Goal: Task Accomplishment & Management: Use online tool/utility

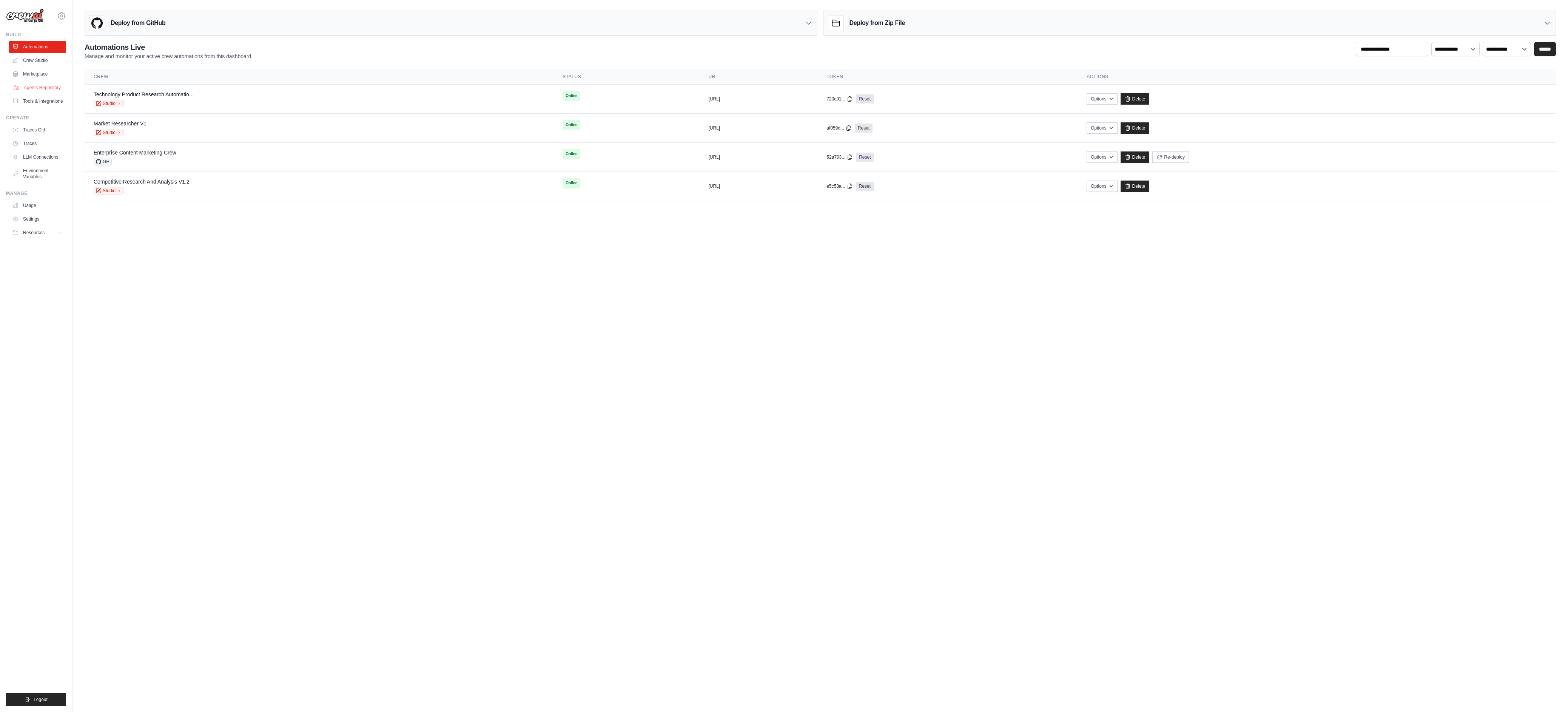
click at [52, 86] on link "Agents Repository" at bounding box center [38, 88] width 57 height 12
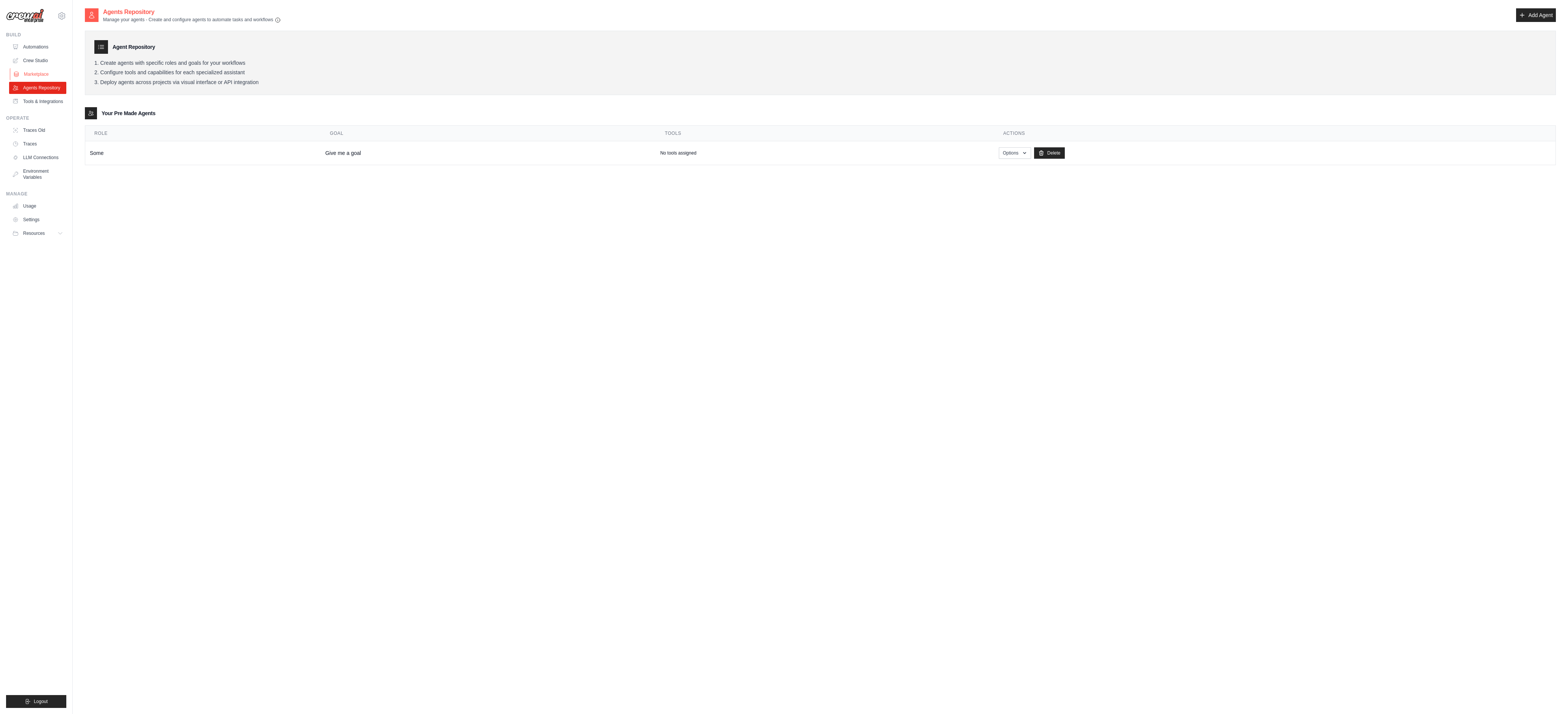
click at [48, 72] on link "Marketplace" at bounding box center [38, 75] width 57 height 12
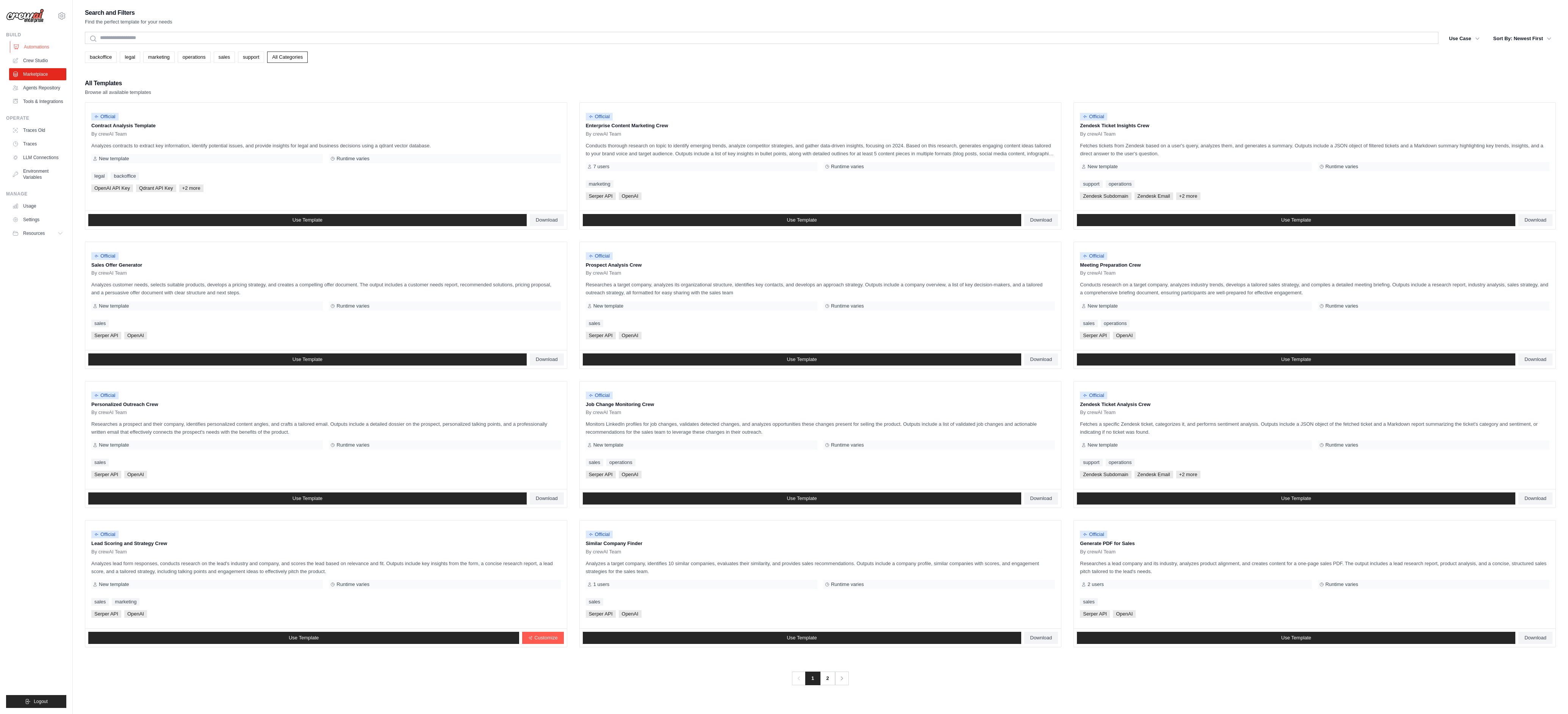
click at [34, 46] on link "Automations" at bounding box center [38, 47] width 57 height 12
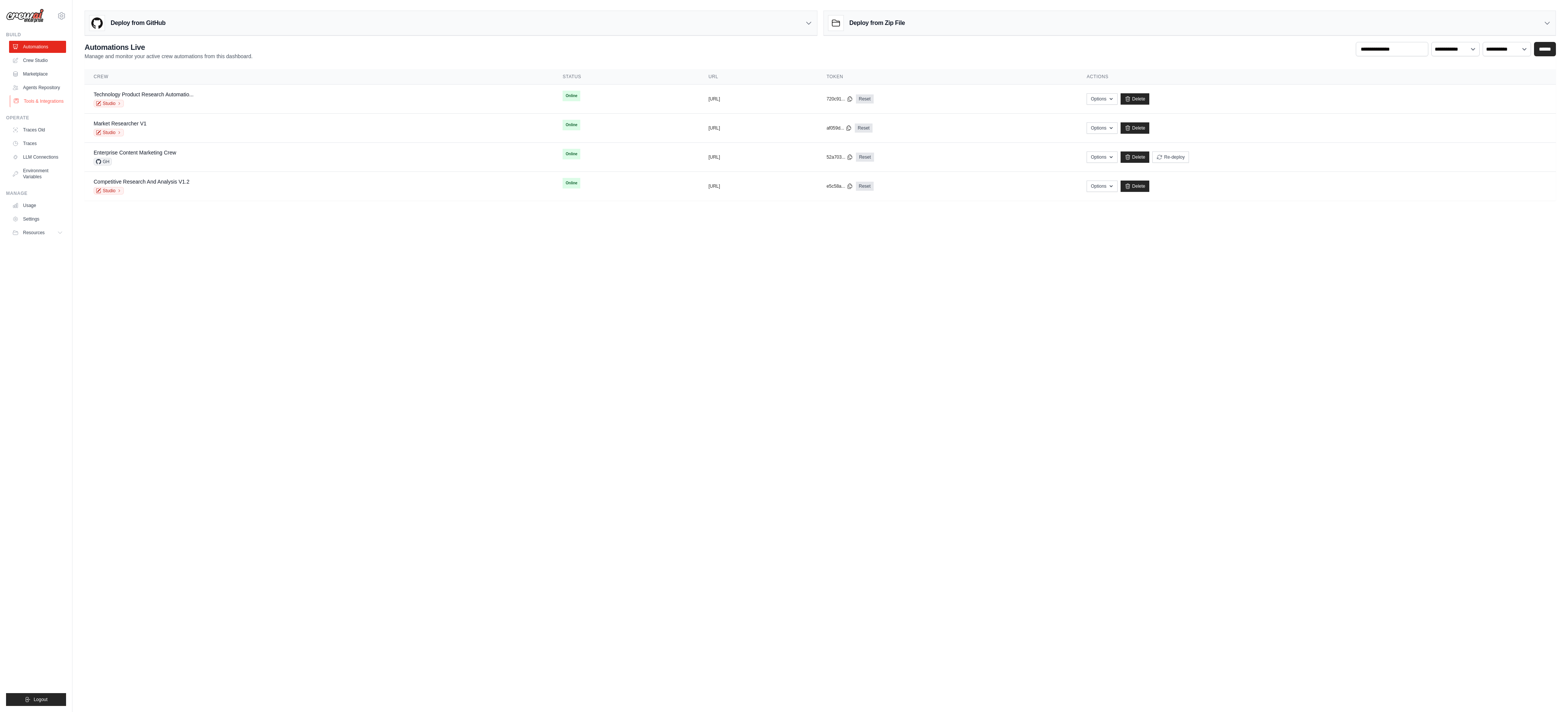
click at [37, 105] on link "Tools & Integrations" at bounding box center [38, 101] width 57 height 12
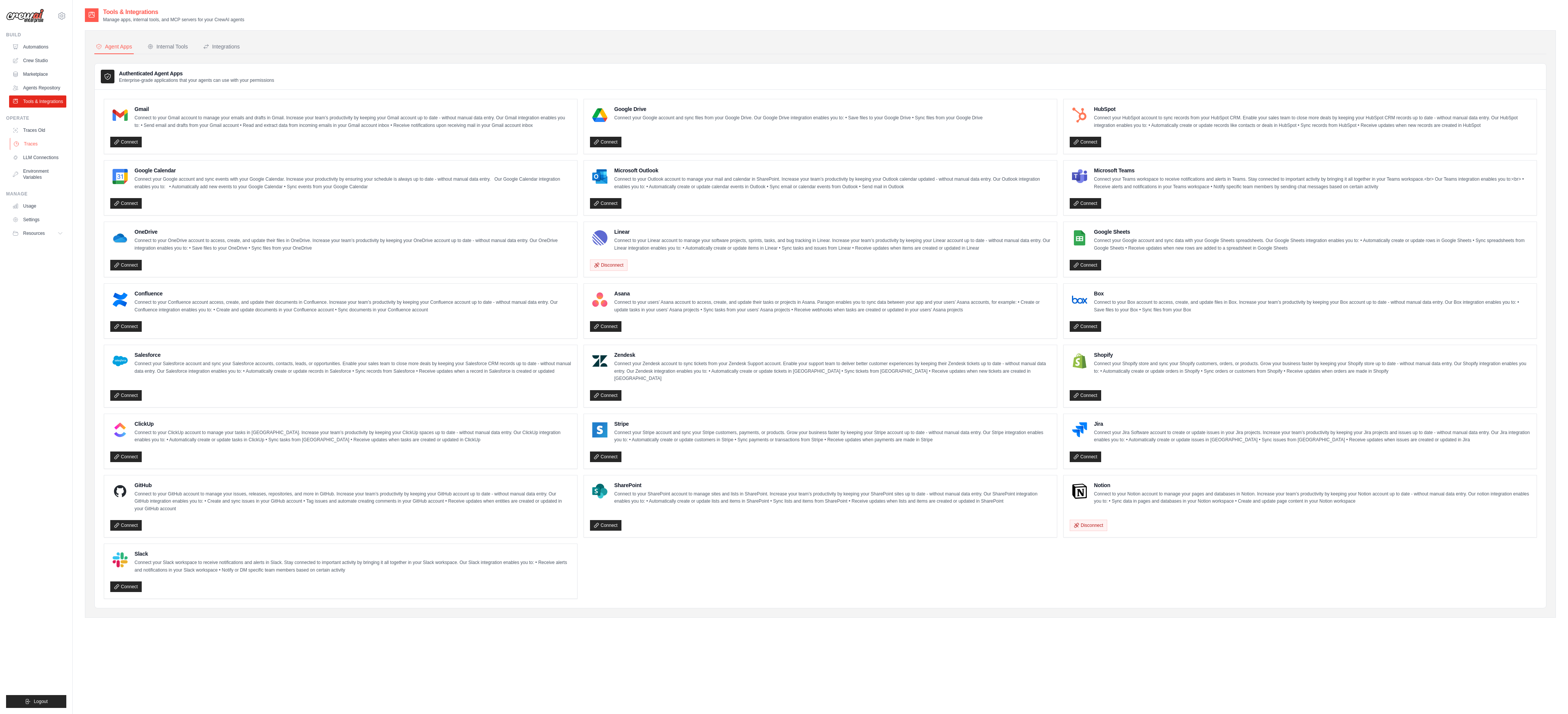
click at [29, 150] on link "Traces" at bounding box center [38, 144] width 57 height 12
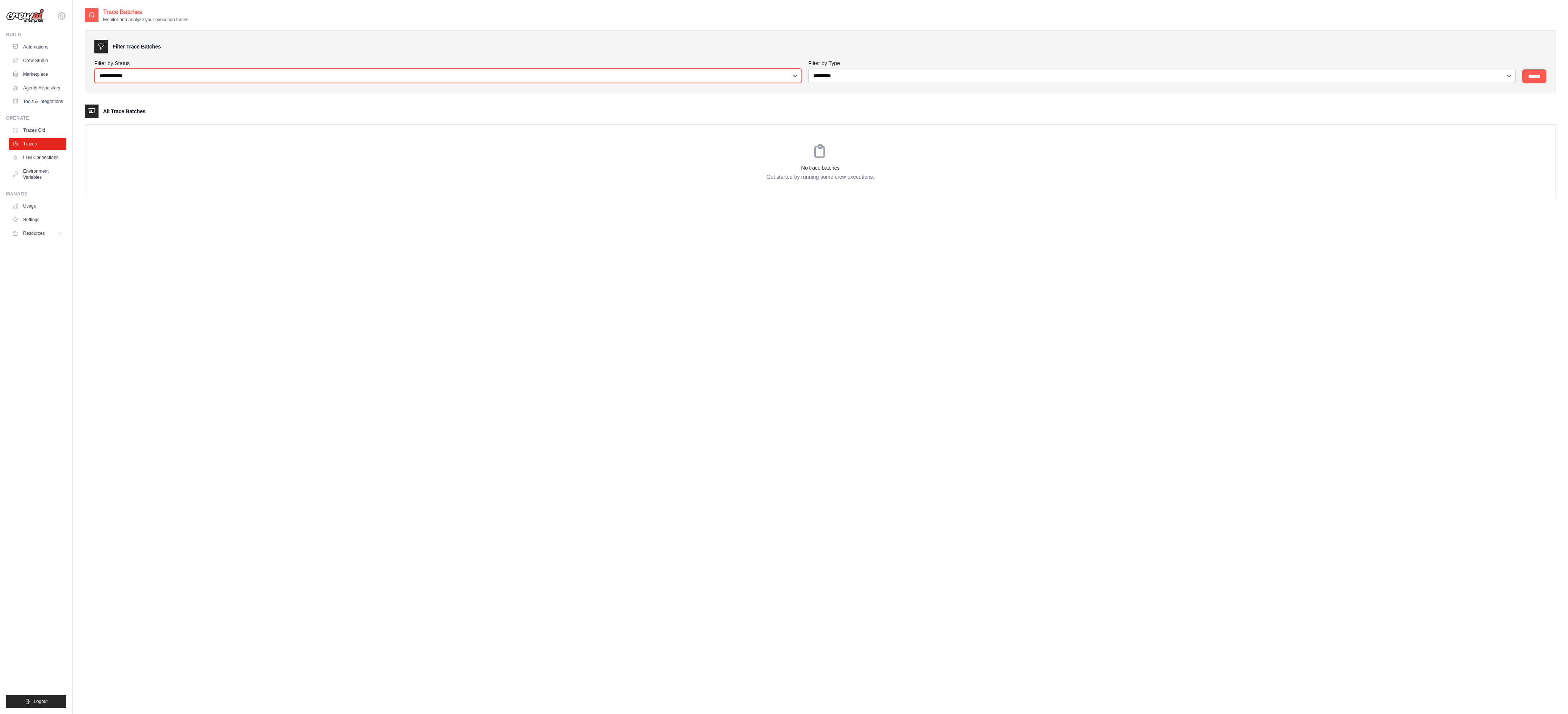
click at [152, 76] on select "**********" at bounding box center [448, 76] width 707 height 15
click at [94, 68] on select "**********" at bounding box center [448, 76] width 707 height 15
click at [43, 48] on link "Automations" at bounding box center [38, 47] width 57 height 12
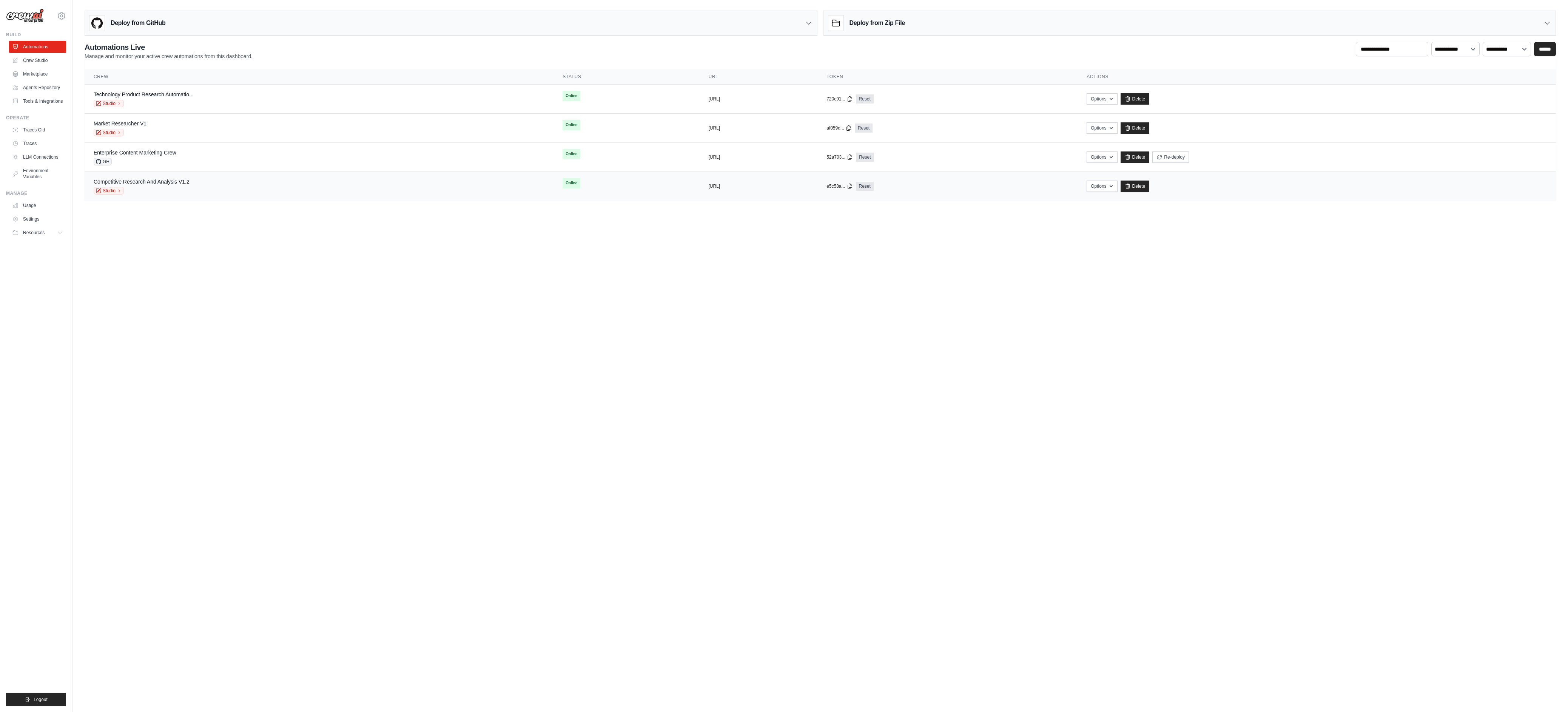
click at [219, 186] on div "Competitive Research And Analysis V1.2 Studio" at bounding box center [319, 186] width 451 height 16
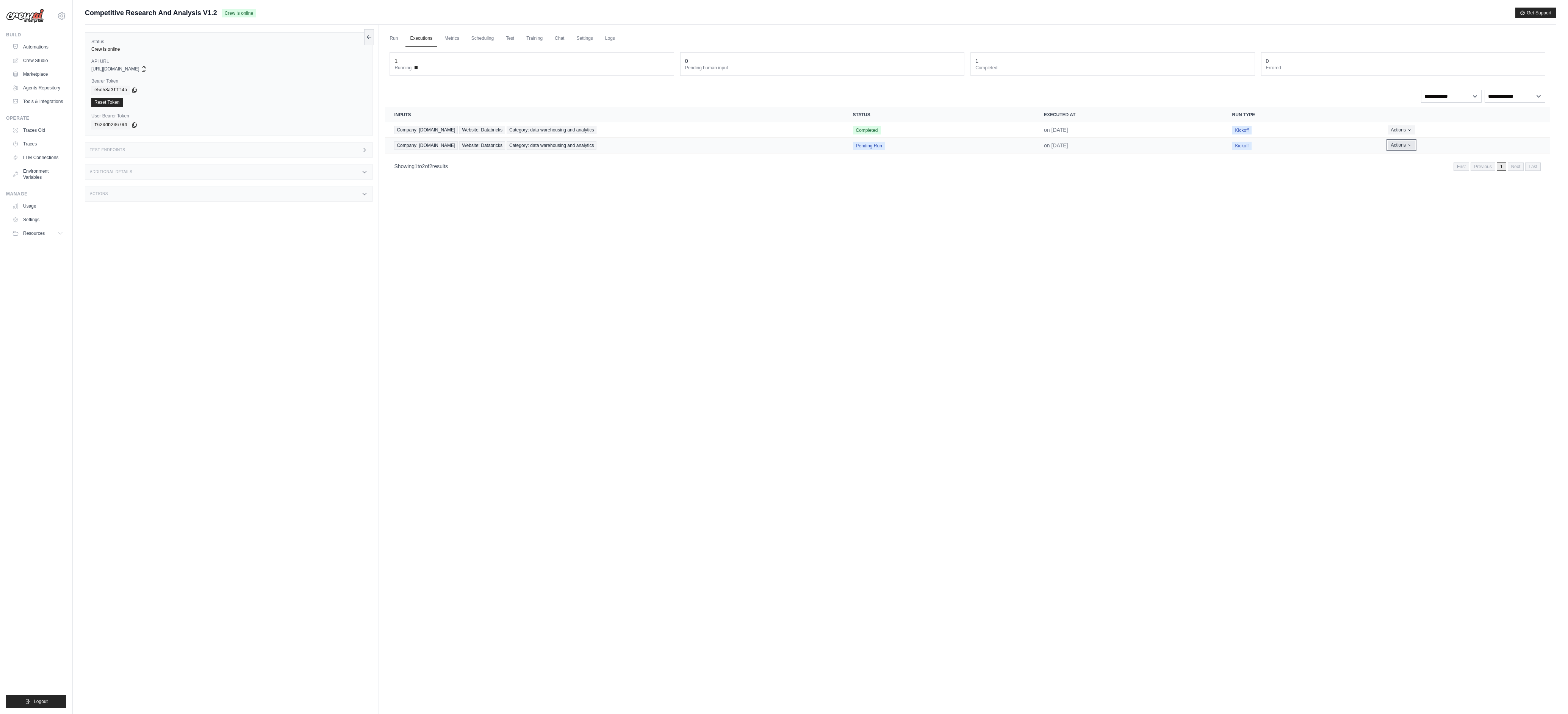
click at [1391, 140] on button "Actions" at bounding box center [1401, 145] width 27 height 9
click at [1395, 145] on button "Actions" at bounding box center [1401, 145] width 27 height 9
click at [1408, 145] on icon "Actions for execution" at bounding box center [1409, 145] width 2 height 1
click at [1402, 145] on button "Actions" at bounding box center [1401, 145] width 27 height 9
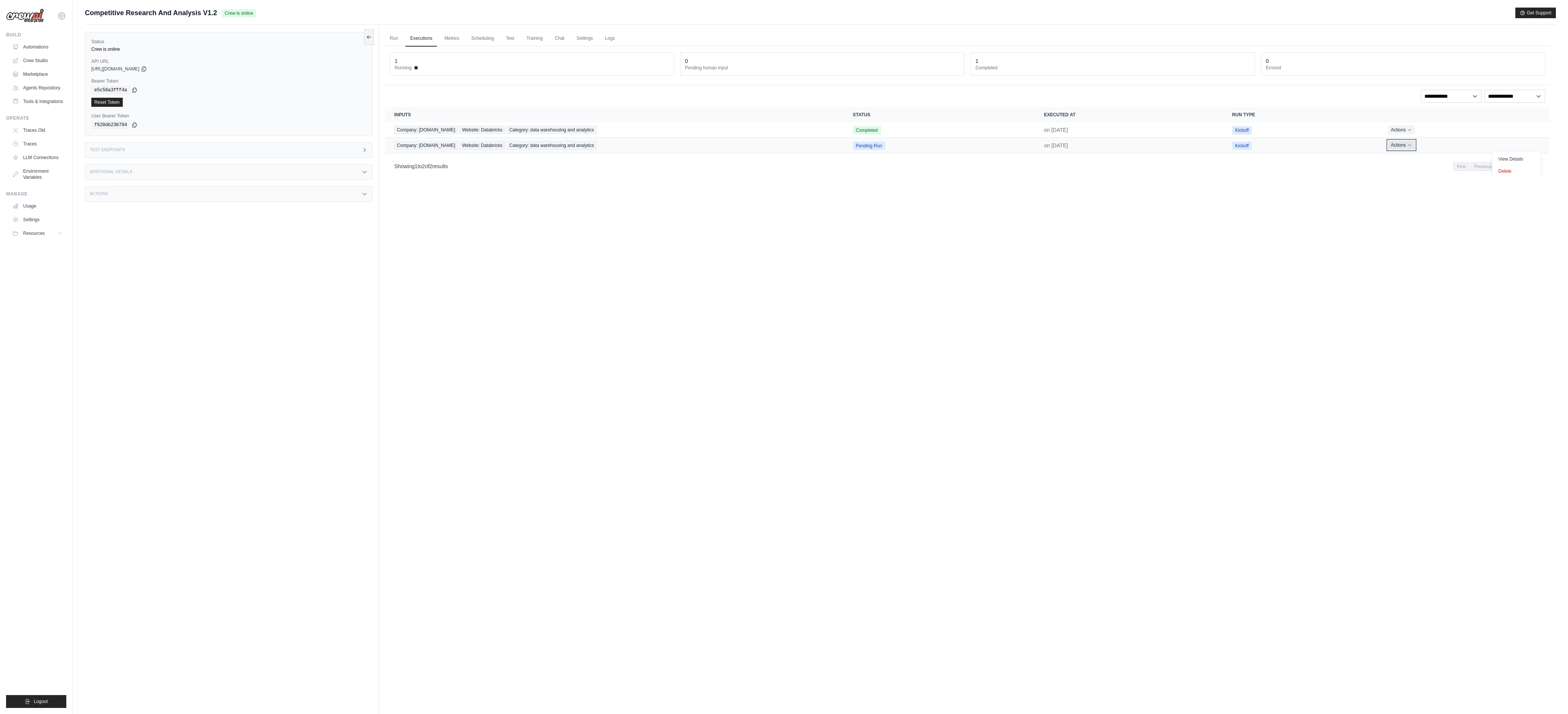
click at [1407, 145] on icon "Actions for execution" at bounding box center [1409, 145] width 4 height 4
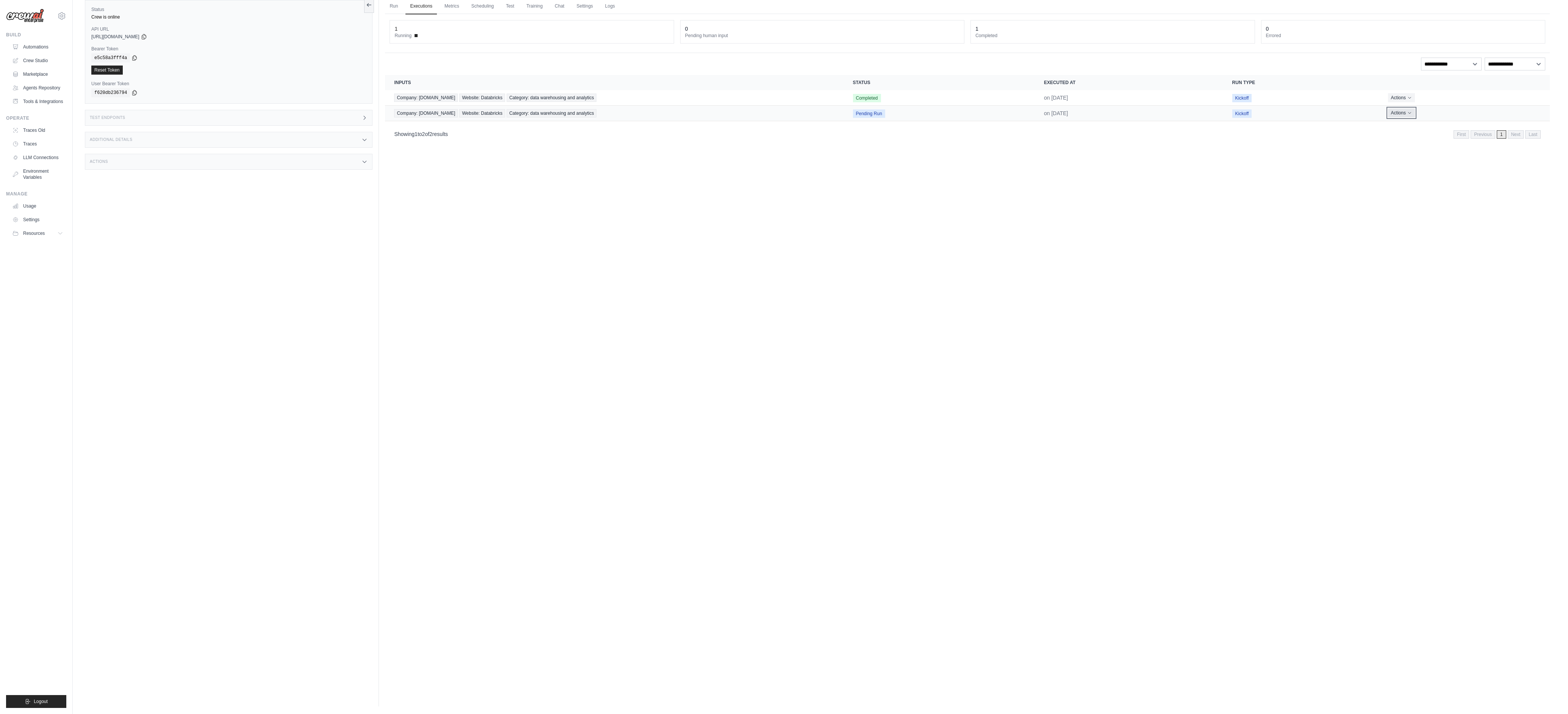
click at [1409, 114] on button "Actions" at bounding box center [1401, 112] width 27 height 9
click at [1409, 114] on button "Actions" at bounding box center [1401, 113] width 27 height 9
click at [1407, 112] on icon "Actions for execution" at bounding box center [1409, 112] width 4 height 4
click at [1395, 119] on td "Actions View Details Delete" at bounding box center [1464, 113] width 171 height 15
click at [1395, 114] on button "Actions" at bounding box center [1401, 112] width 27 height 9
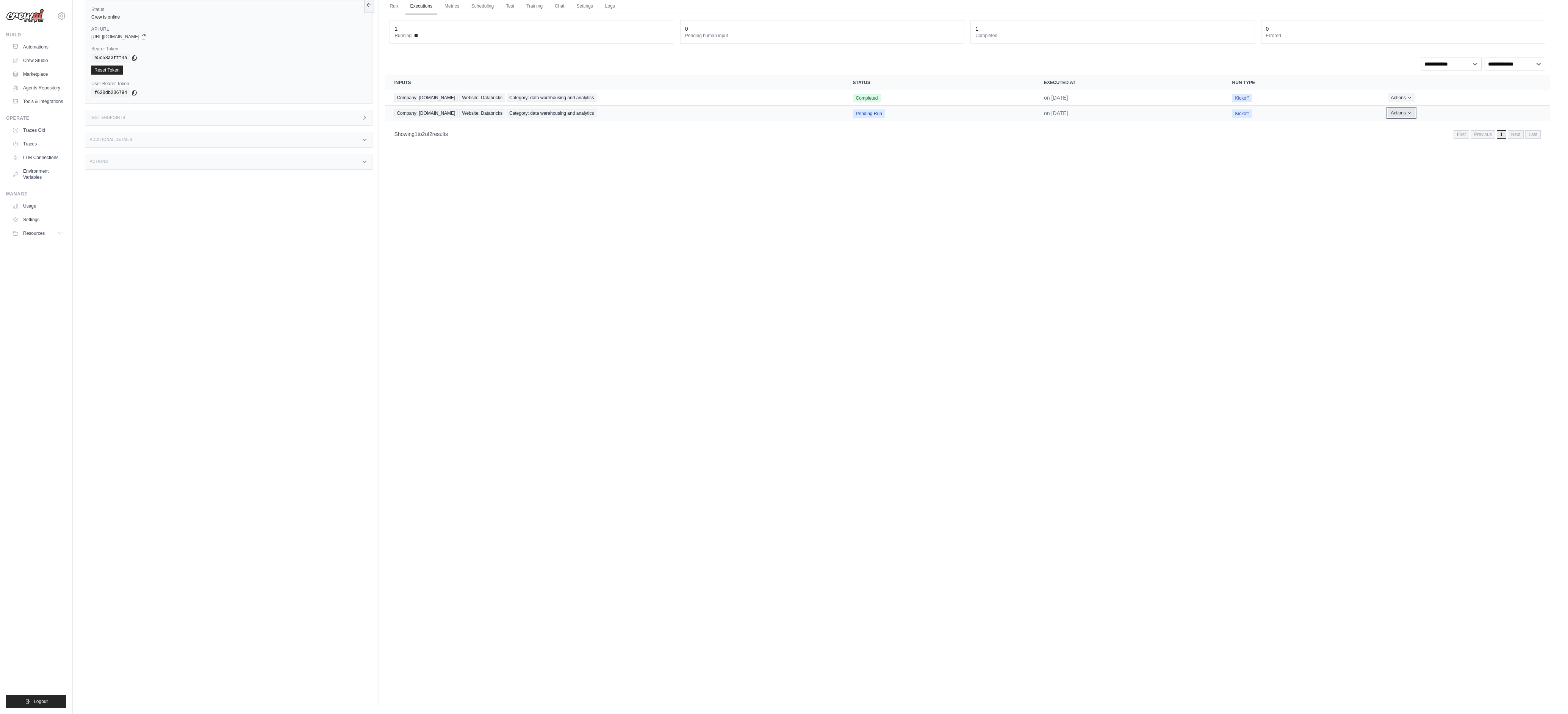
click at [1404, 115] on button "Actions" at bounding box center [1401, 112] width 27 height 9
click at [1400, 112] on button "Actions" at bounding box center [1401, 112] width 27 height 9
click at [1396, 112] on button "Actions" at bounding box center [1401, 112] width 27 height 9
click at [1408, 112] on icon "Actions for execution" at bounding box center [1409, 112] width 4 height 4
click at [1497, 138] on button "Delete" at bounding box center [1516, 139] width 48 height 12
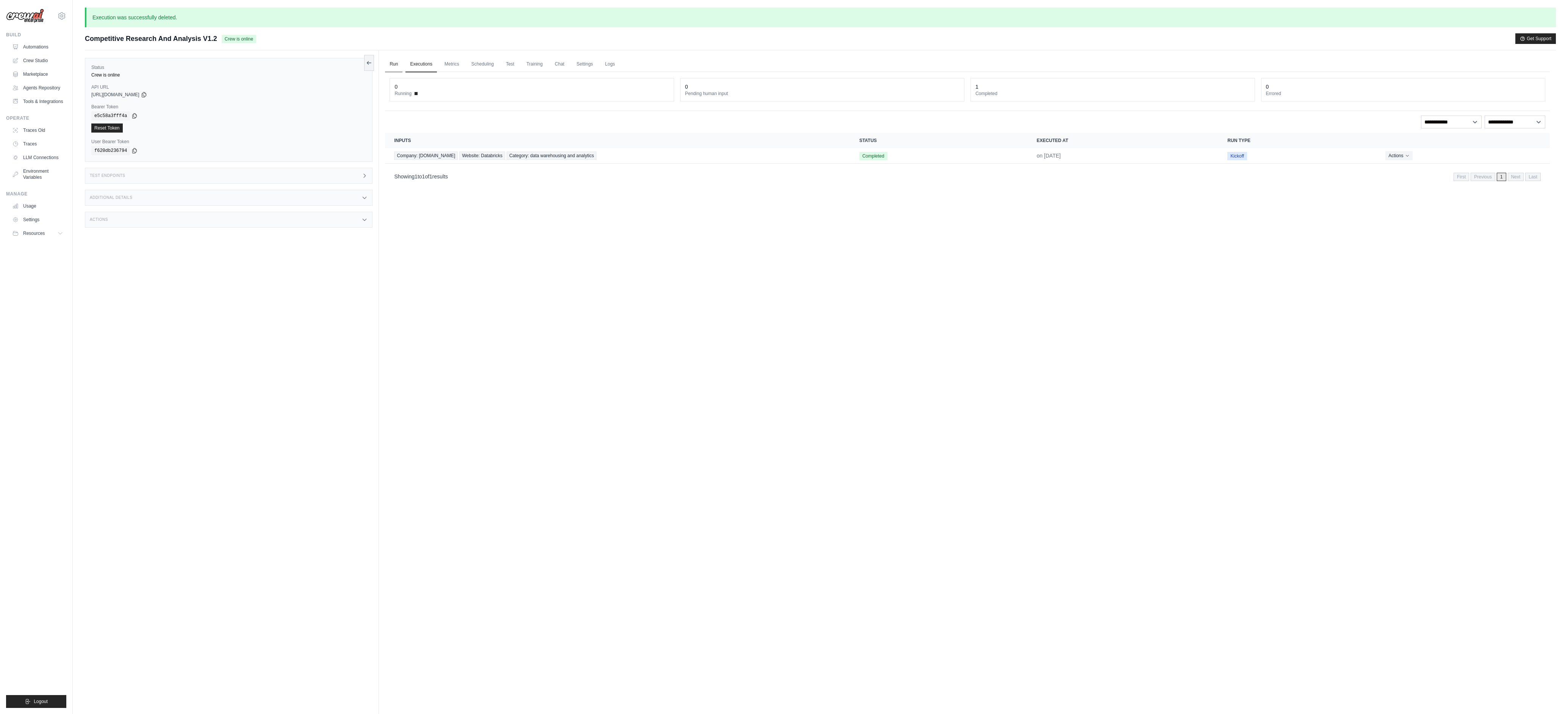
click at [393, 69] on link "Run" at bounding box center [393, 64] width 18 height 16
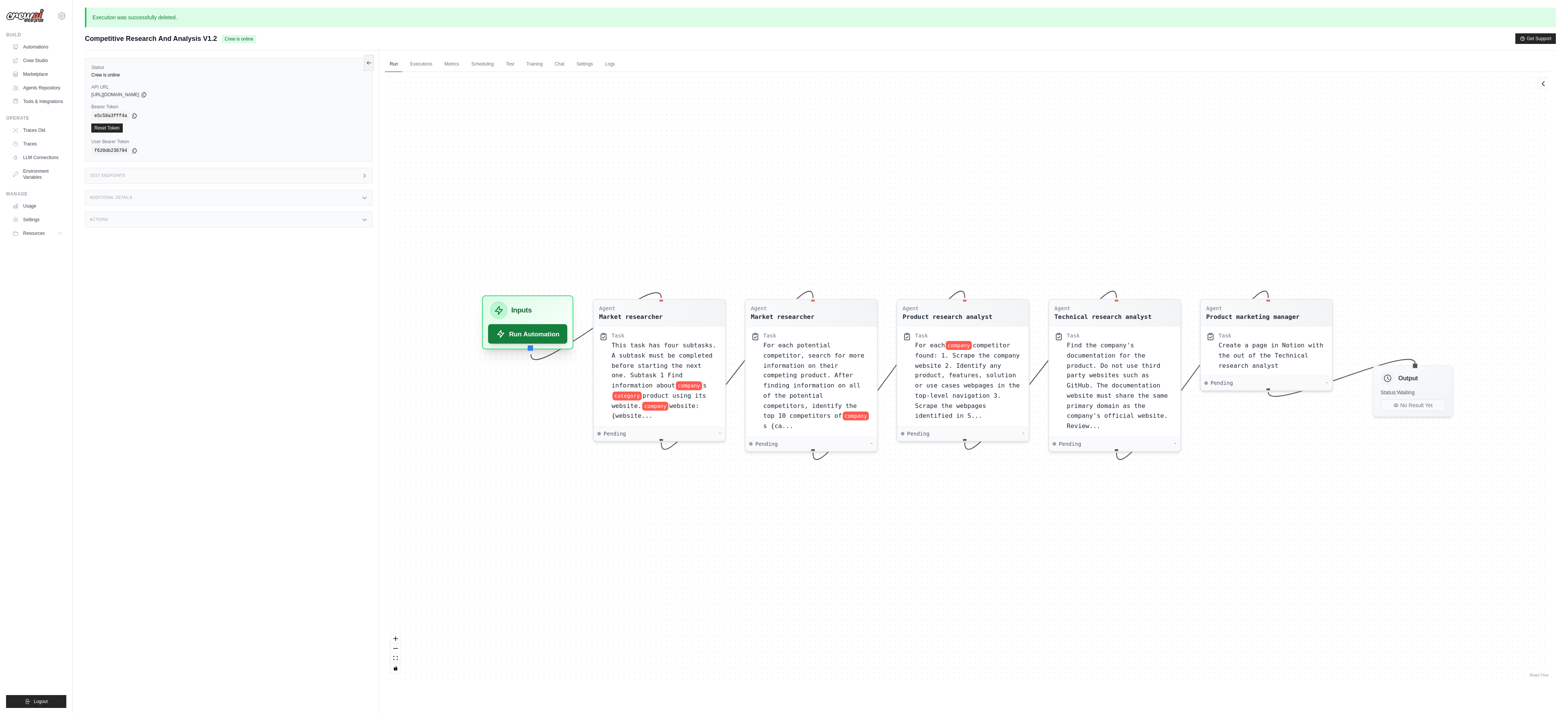
click at [514, 333] on button "Run Automation" at bounding box center [528, 334] width 79 height 20
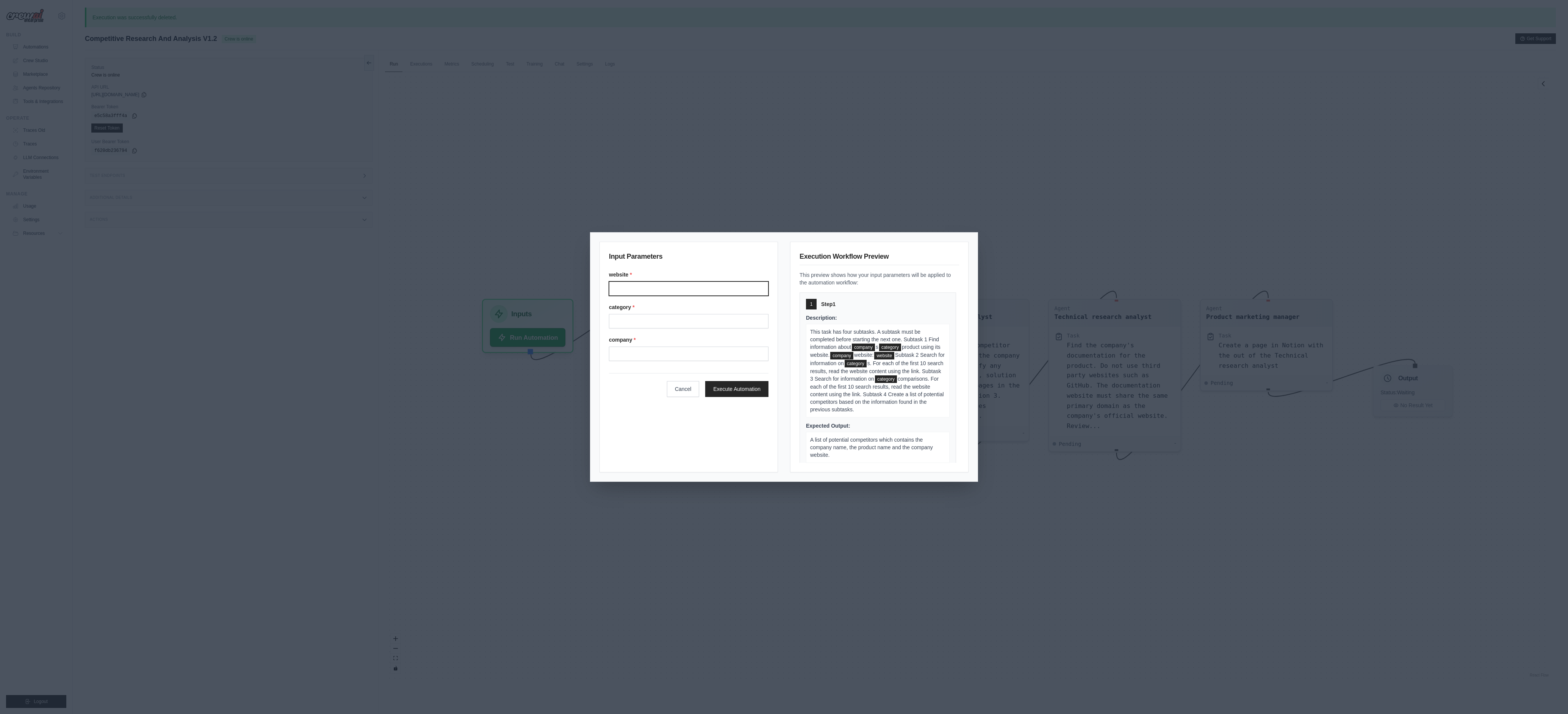
click at [664, 282] on input "Website" at bounding box center [688, 289] width 159 height 15
type input "**********"
click at [652, 319] on input "Category" at bounding box center [688, 321] width 159 height 15
type input "**********"
click at [652, 352] on input "Company" at bounding box center [688, 354] width 159 height 15
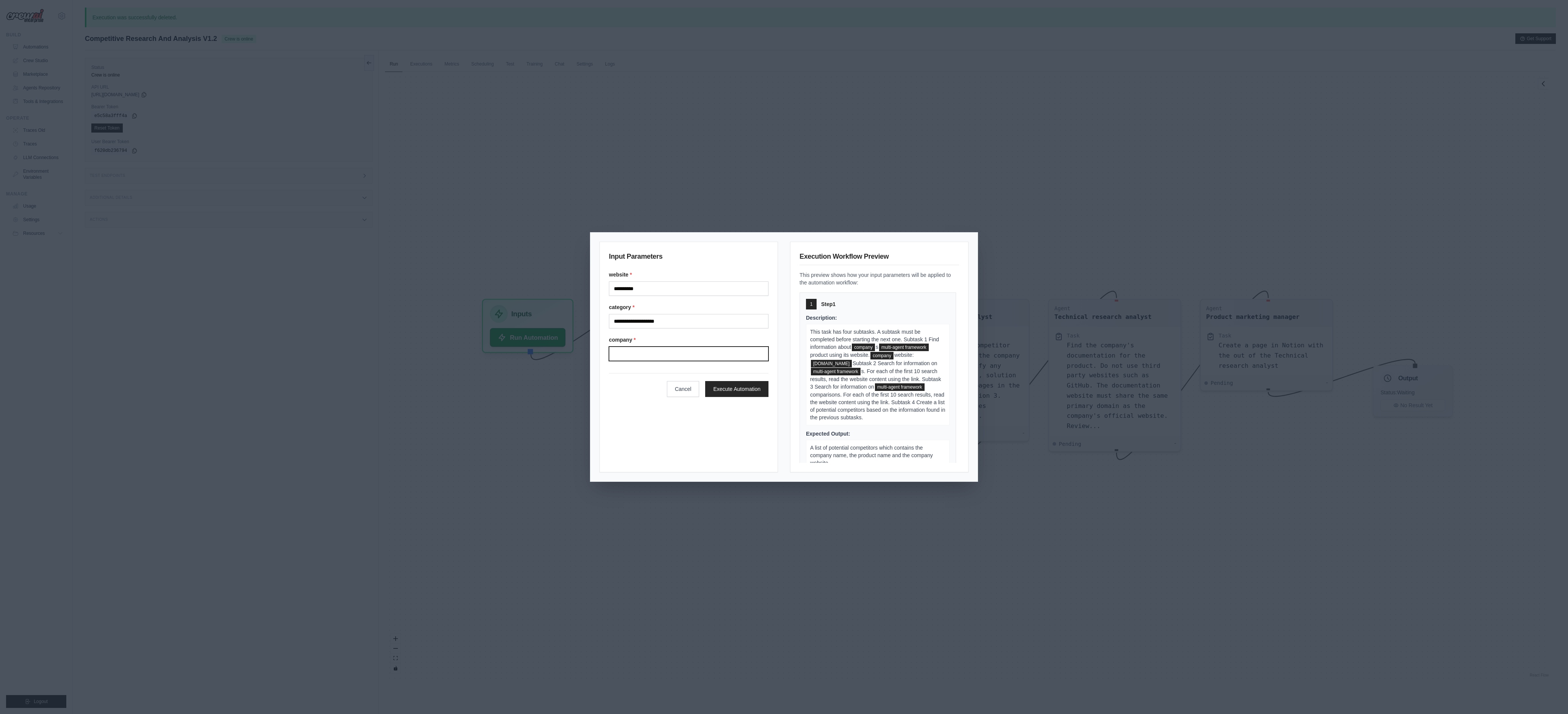
type input "******"
click at [731, 388] on button "Execute Automation" at bounding box center [737, 388] width 64 height 16
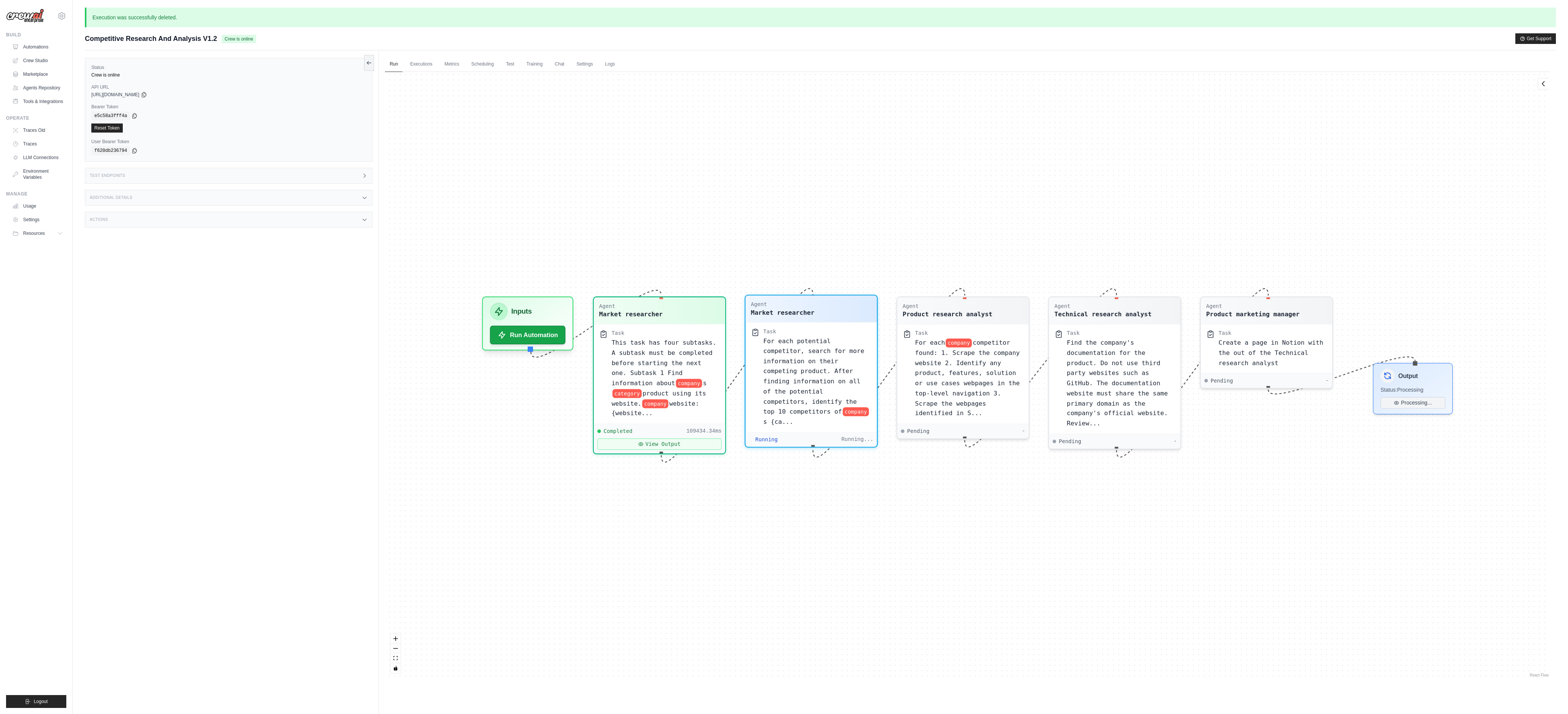
click at [783, 367] on span "For each potential competitor, search for more information on their competing p…" at bounding box center [814, 376] width 101 height 78
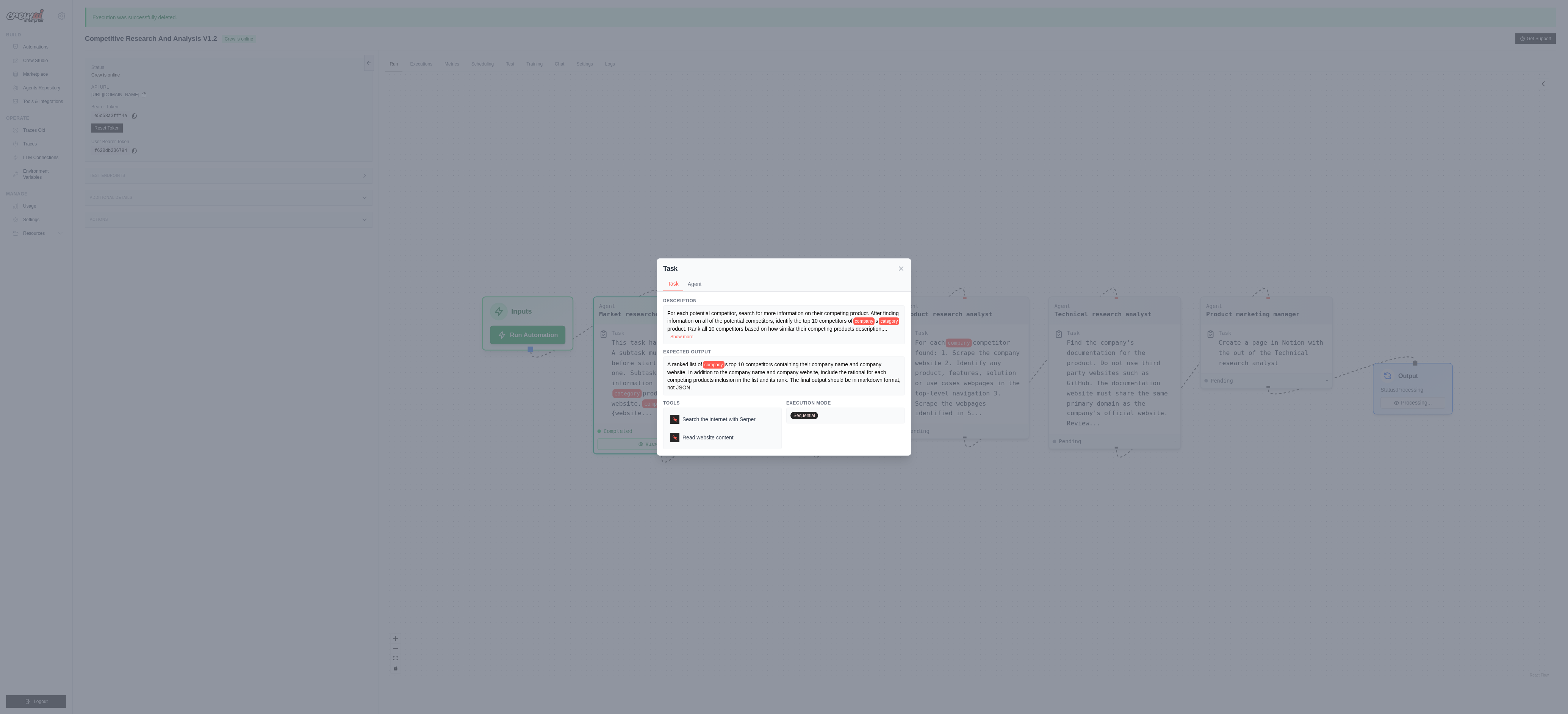
click at [763, 531] on div "Task Task Agent Description For each potential competitor, search for more info…" at bounding box center [784, 357] width 1568 height 714
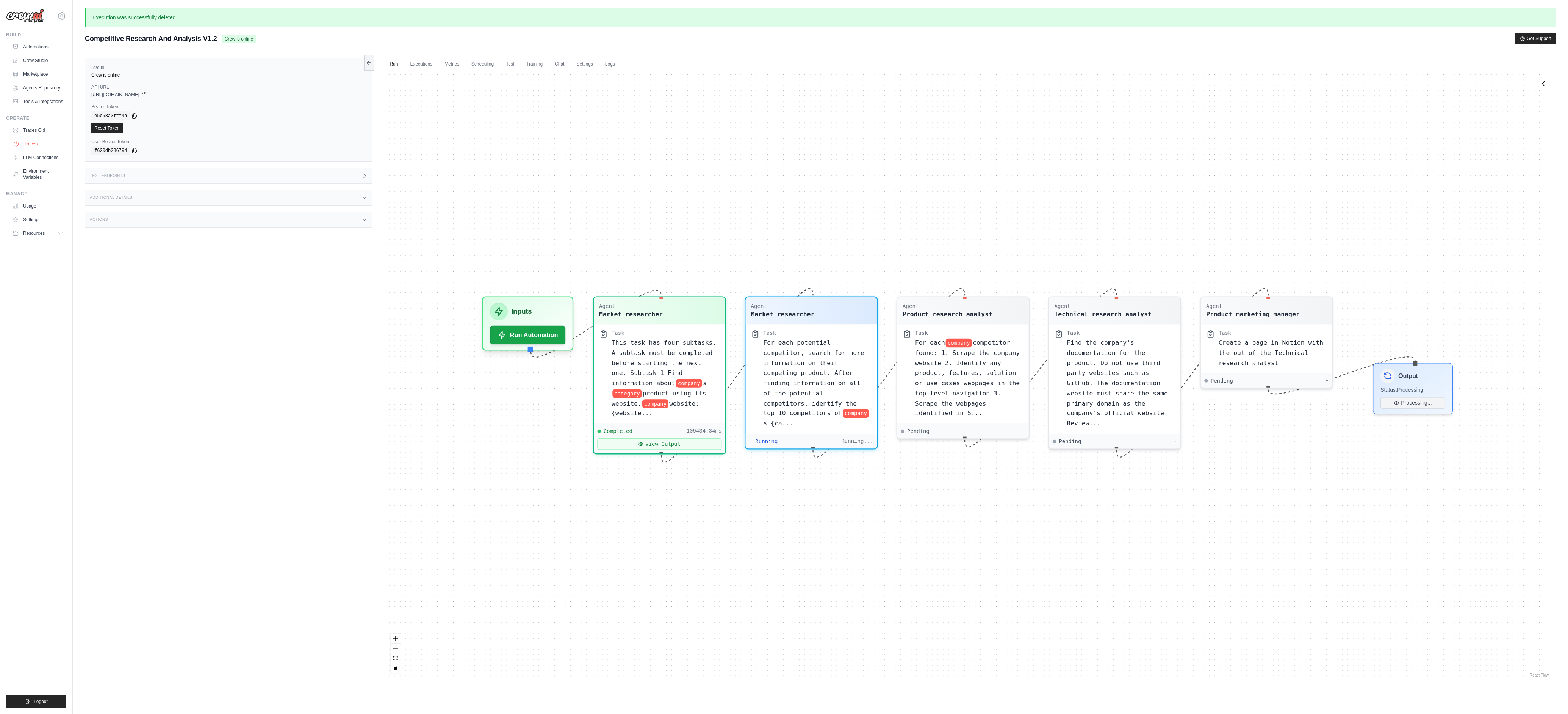
click at [26, 150] on link "Traces" at bounding box center [38, 144] width 57 height 12
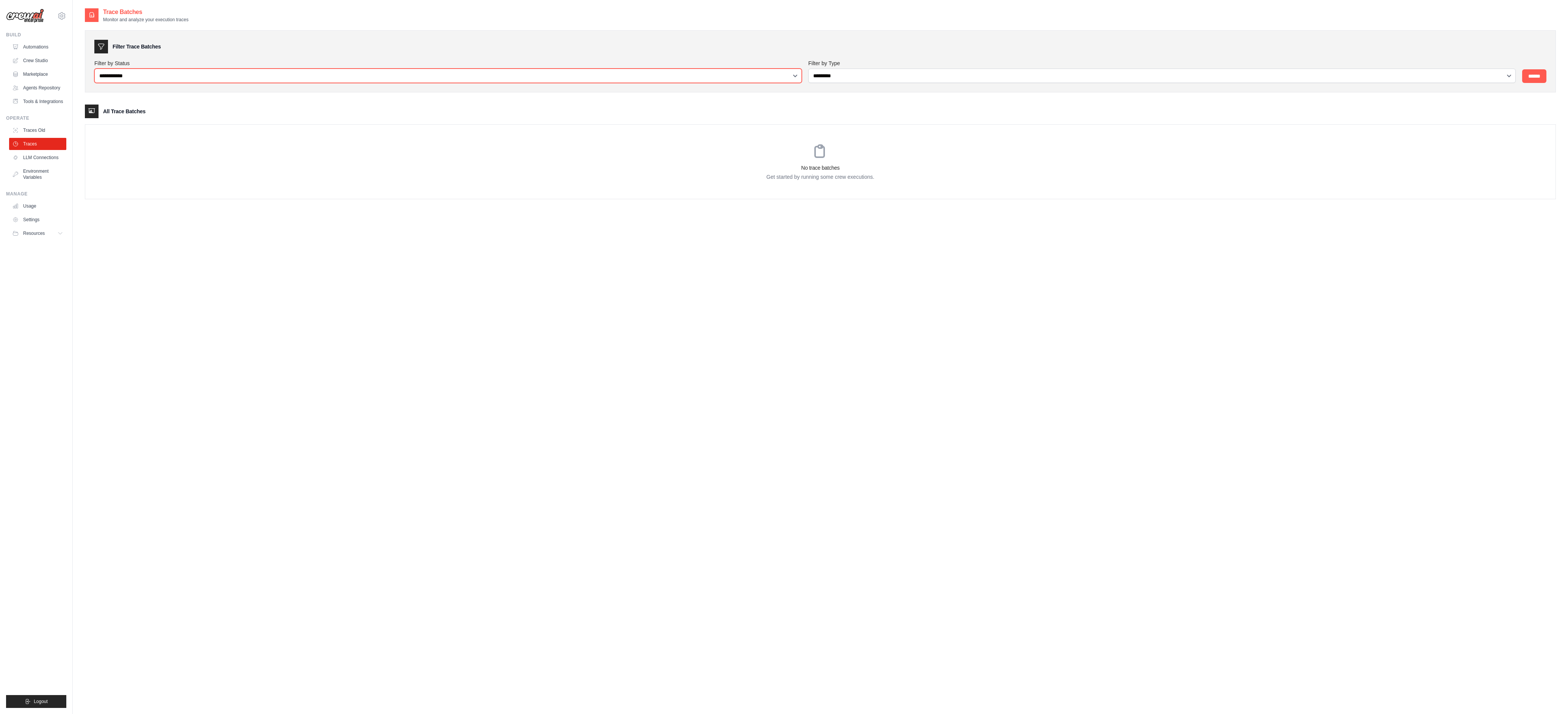
click at [148, 76] on select "**********" at bounding box center [448, 76] width 707 height 15
select select "*******"
click at [94, 68] on select "**********" at bounding box center [448, 76] width 707 height 15
click at [43, 46] on link "Automations" at bounding box center [38, 47] width 57 height 12
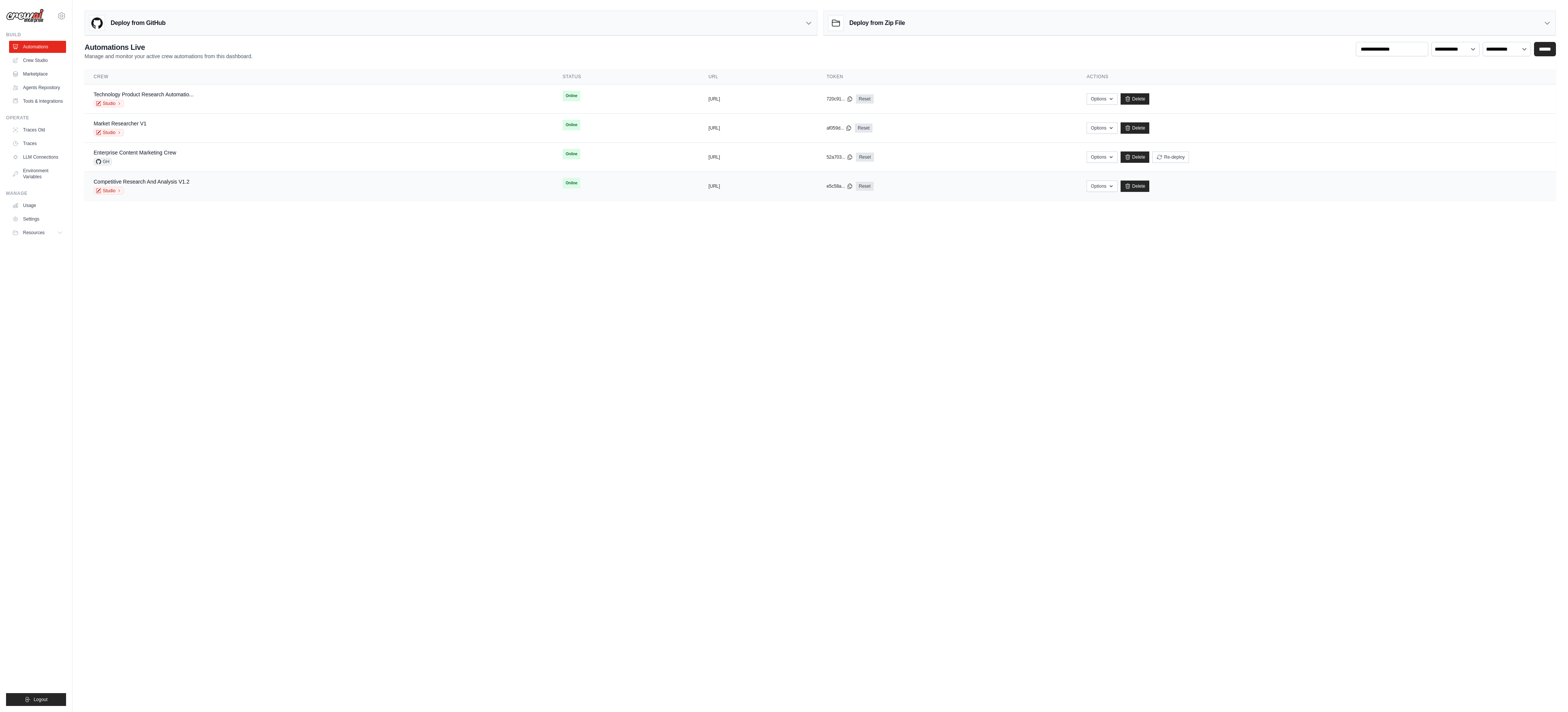
click at [239, 180] on div "Competitive Research And Analysis V1.2 Studio" at bounding box center [319, 186] width 451 height 16
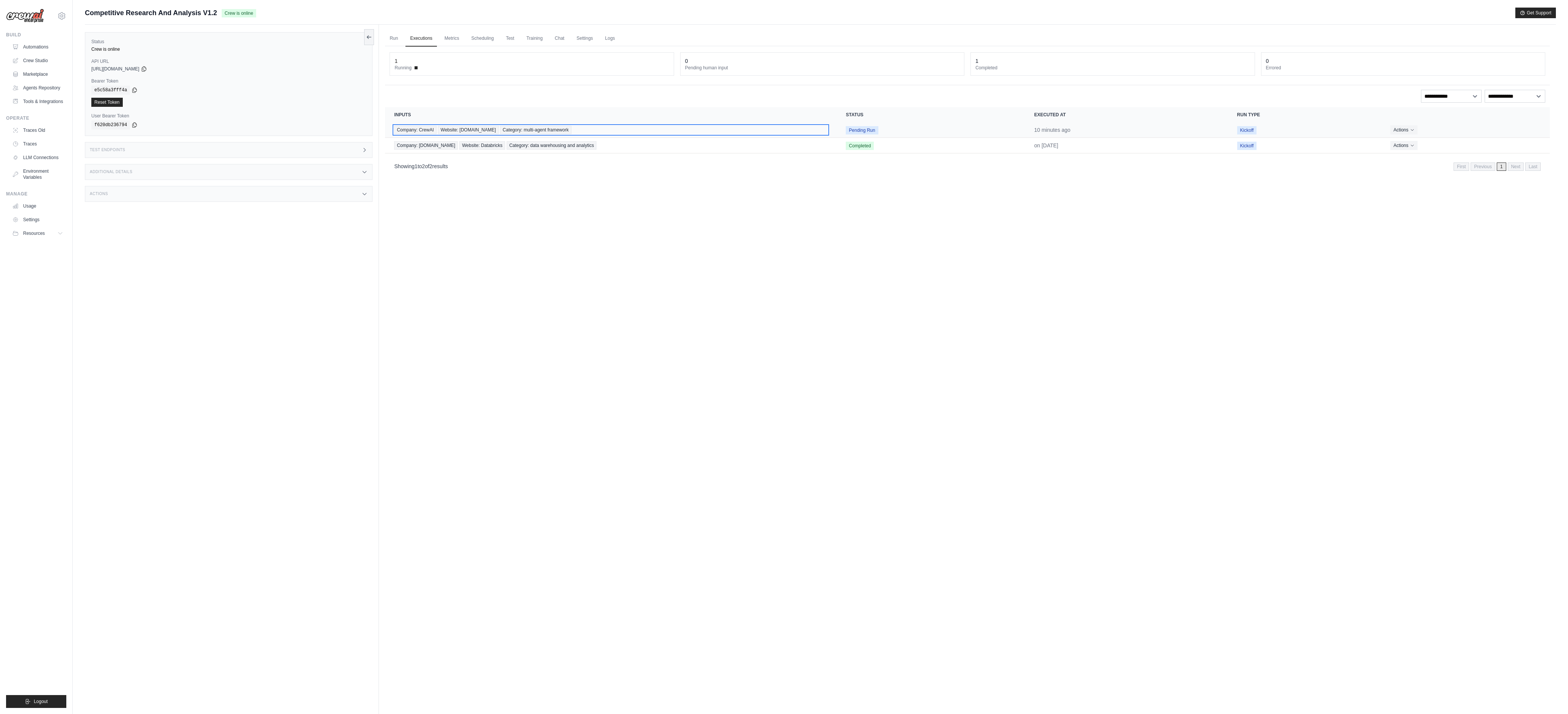
click at [703, 128] on div "Company: CrewAI Website: [DOMAIN_NAME] Category: multi-agent framework" at bounding box center [611, 130] width 434 height 9
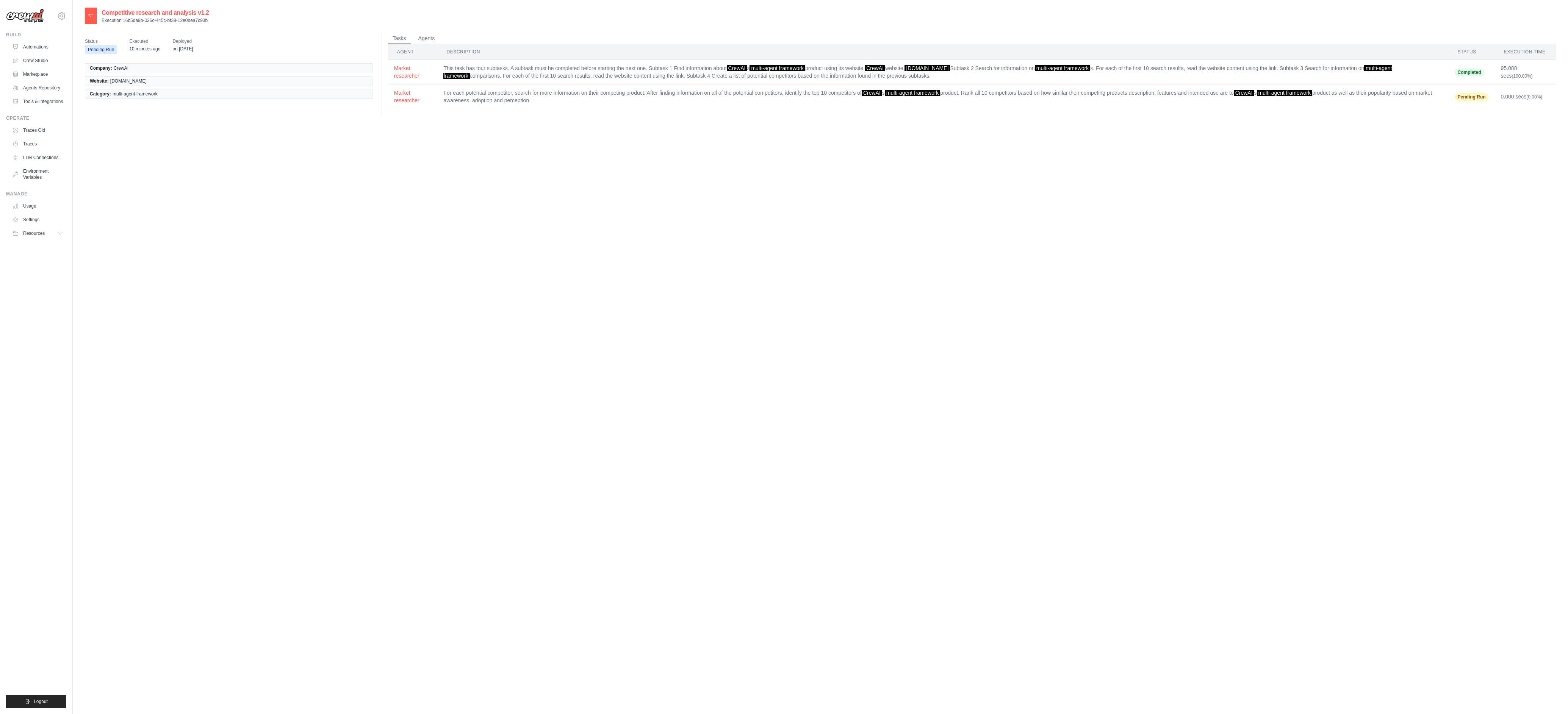
click at [456, 203] on div "Competitive research and analysis v1.2 Execution 16b5da9b-026c-445c-bf38-12e0be…" at bounding box center [820, 364] width 1471 height 714
click at [45, 50] on link "Automations" at bounding box center [38, 47] width 57 height 12
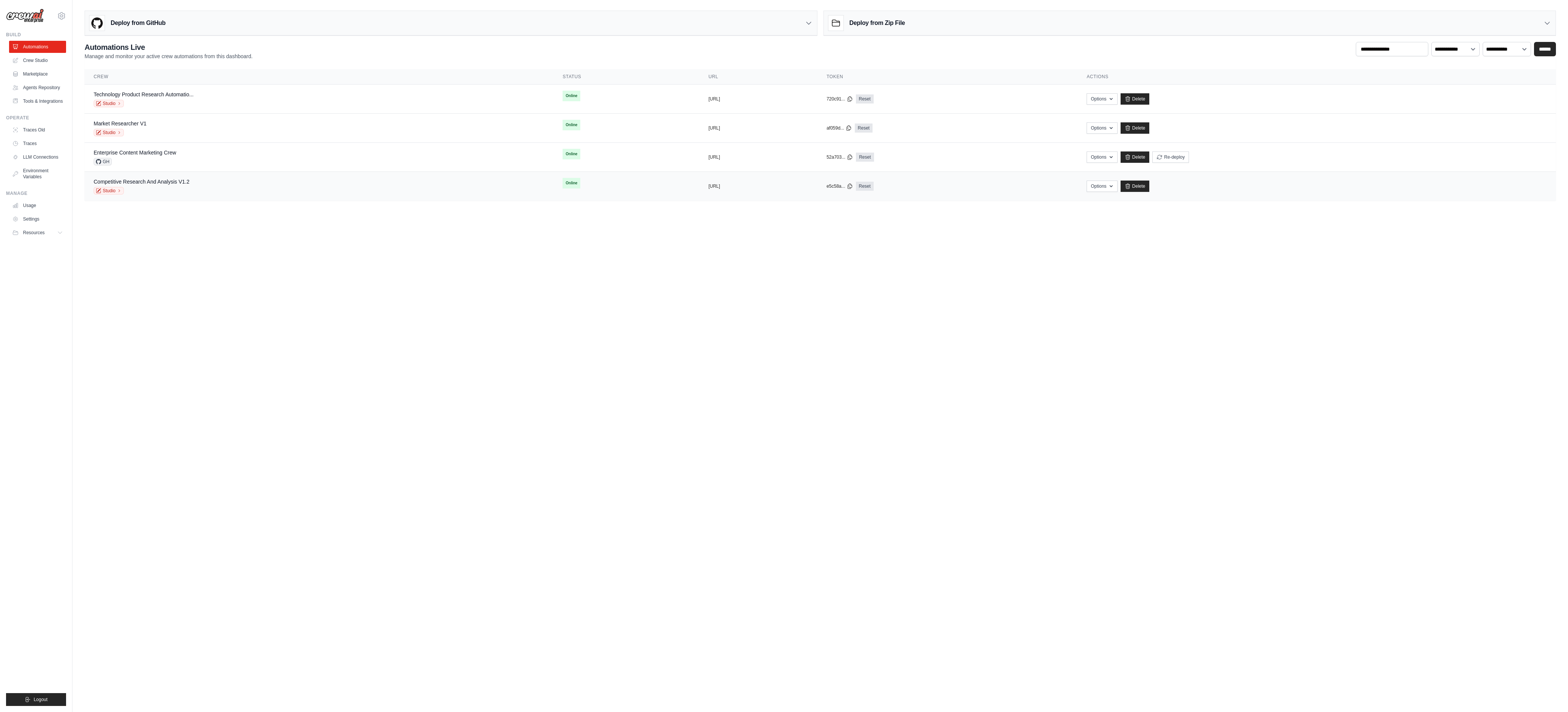
click at [278, 188] on div "Competitive Research And Analysis V1.2 Studio" at bounding box center [319, 186] width 451 height 16
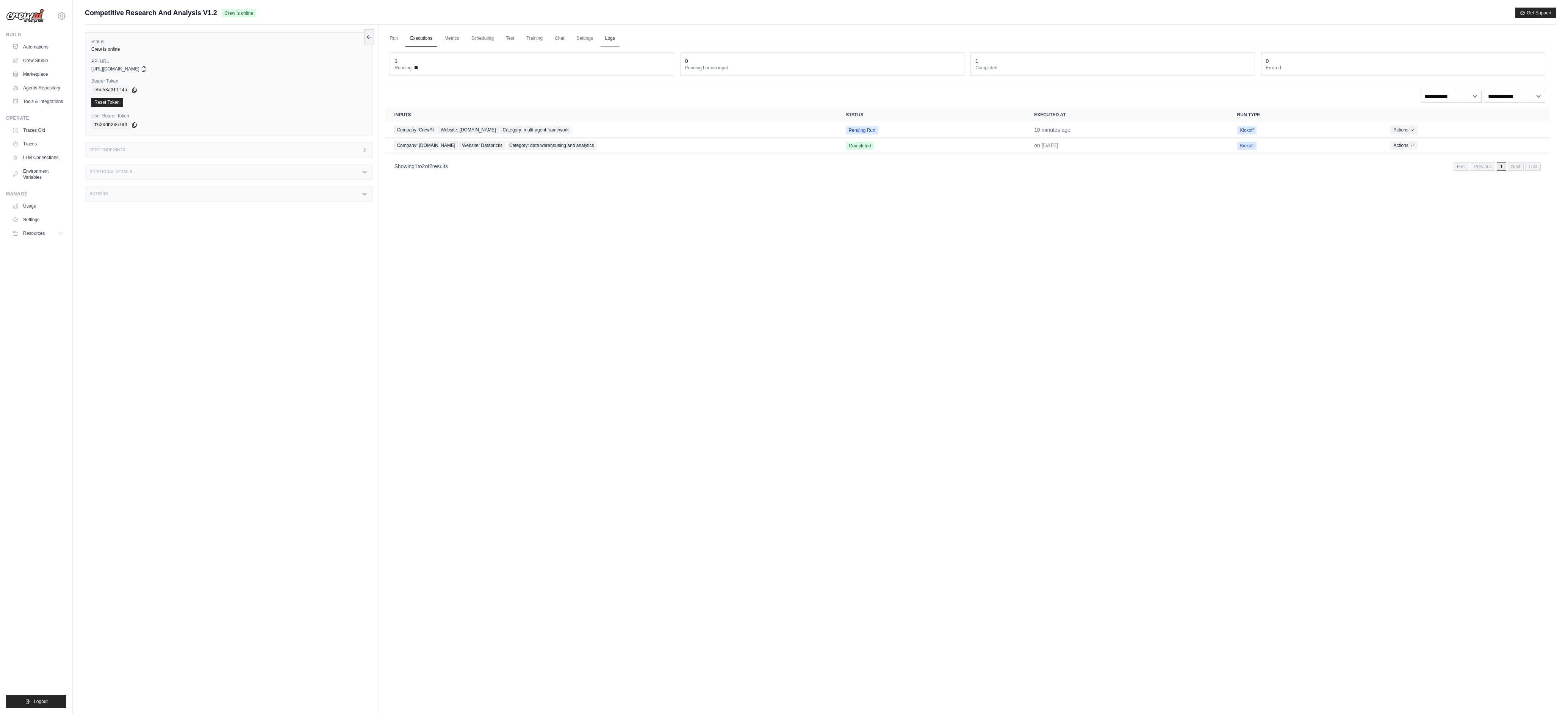
click at [619, 43] on link "Logs" at bounding box center [610, 38] width 19 height 16
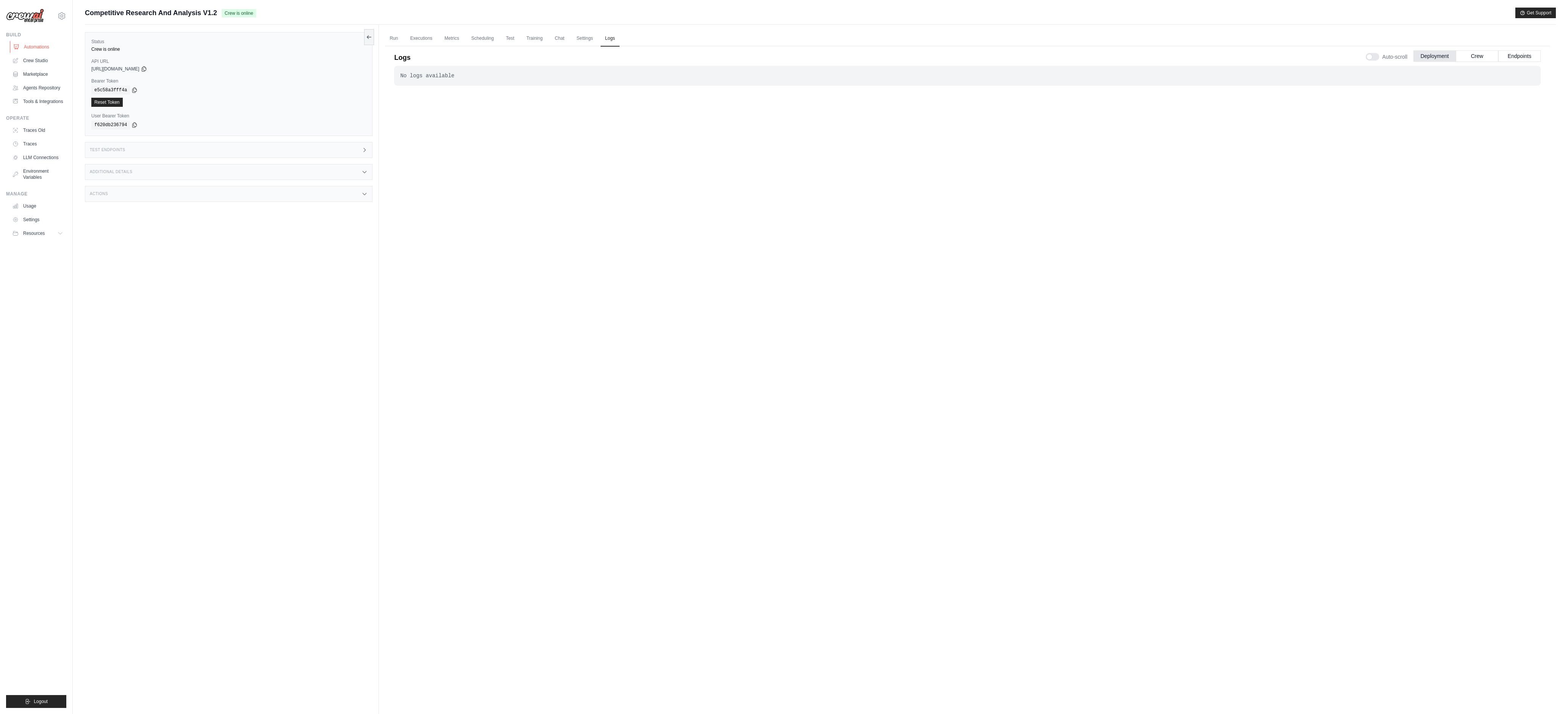
click at [30, 50] on link "Automations" at bounding box center [38, 47] width 57 height 12
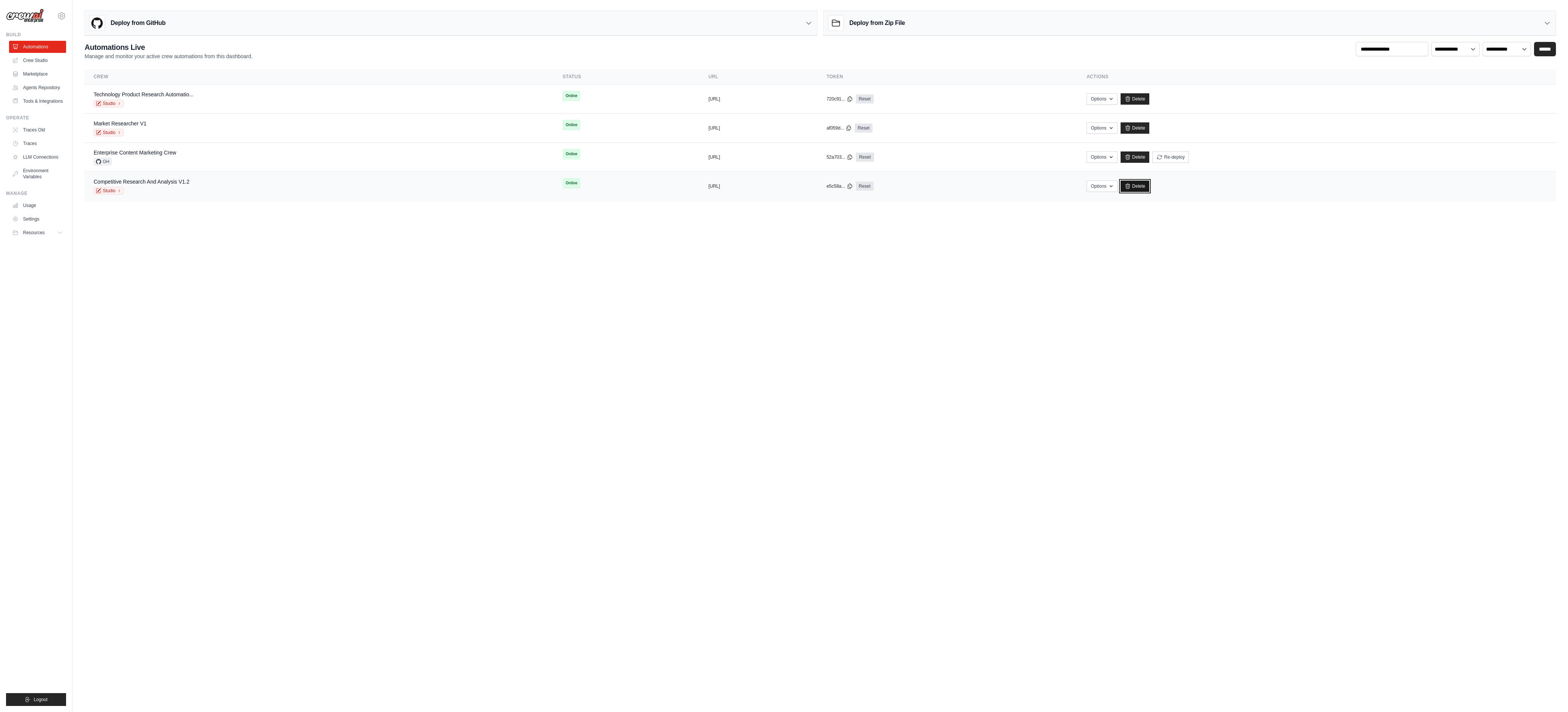
click at [1150, 188] on link "Delete" at bounding box center [1135, 186] width 29 height 12
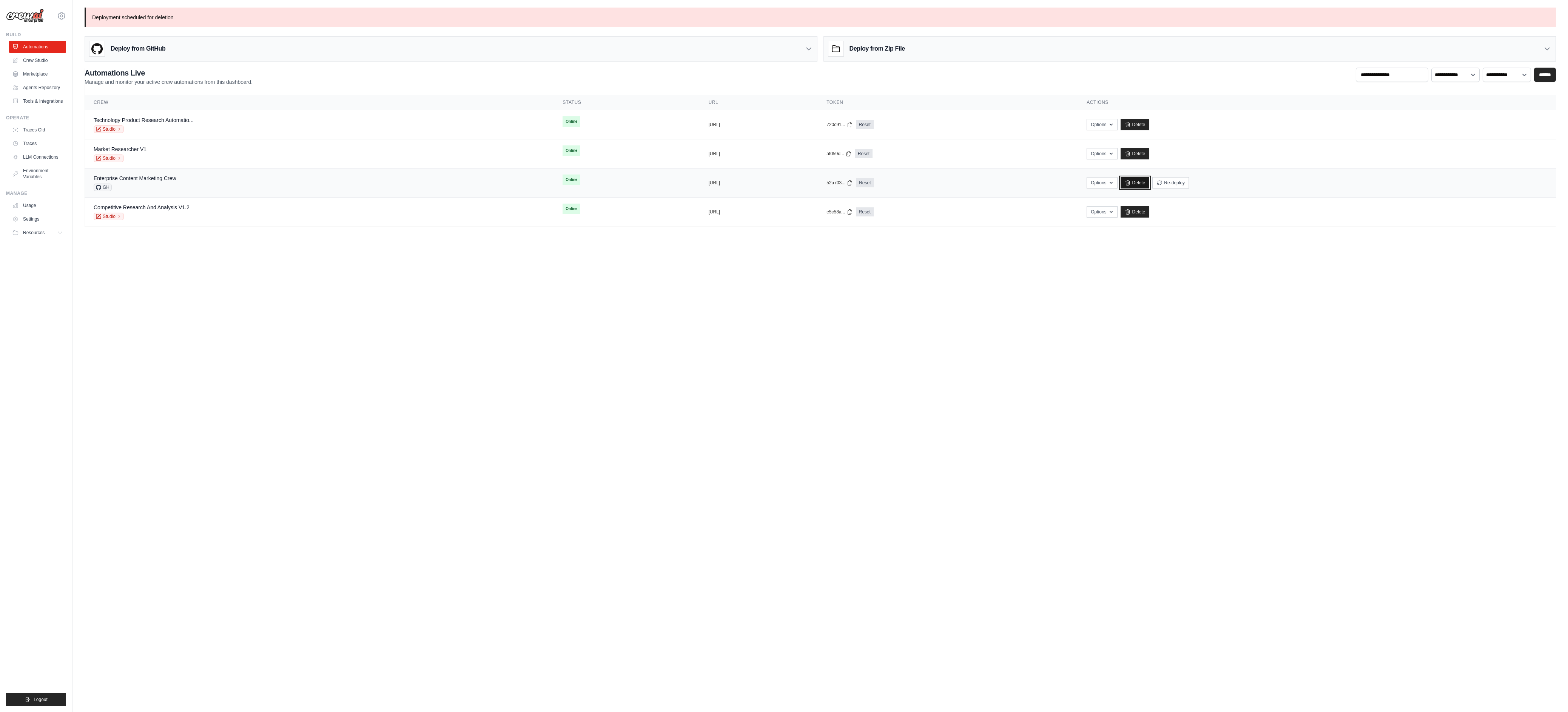
click at [1150, 184] on link "Delete" at bounding box center [1135, 183] width 29 height 12
click at [1150, 150] on link "Delete" at bounding box center [1135, 153] width 29 height 12
click at [1150, 122] on link "Delete" at bounding box center [1135, 124] width 29 height 12
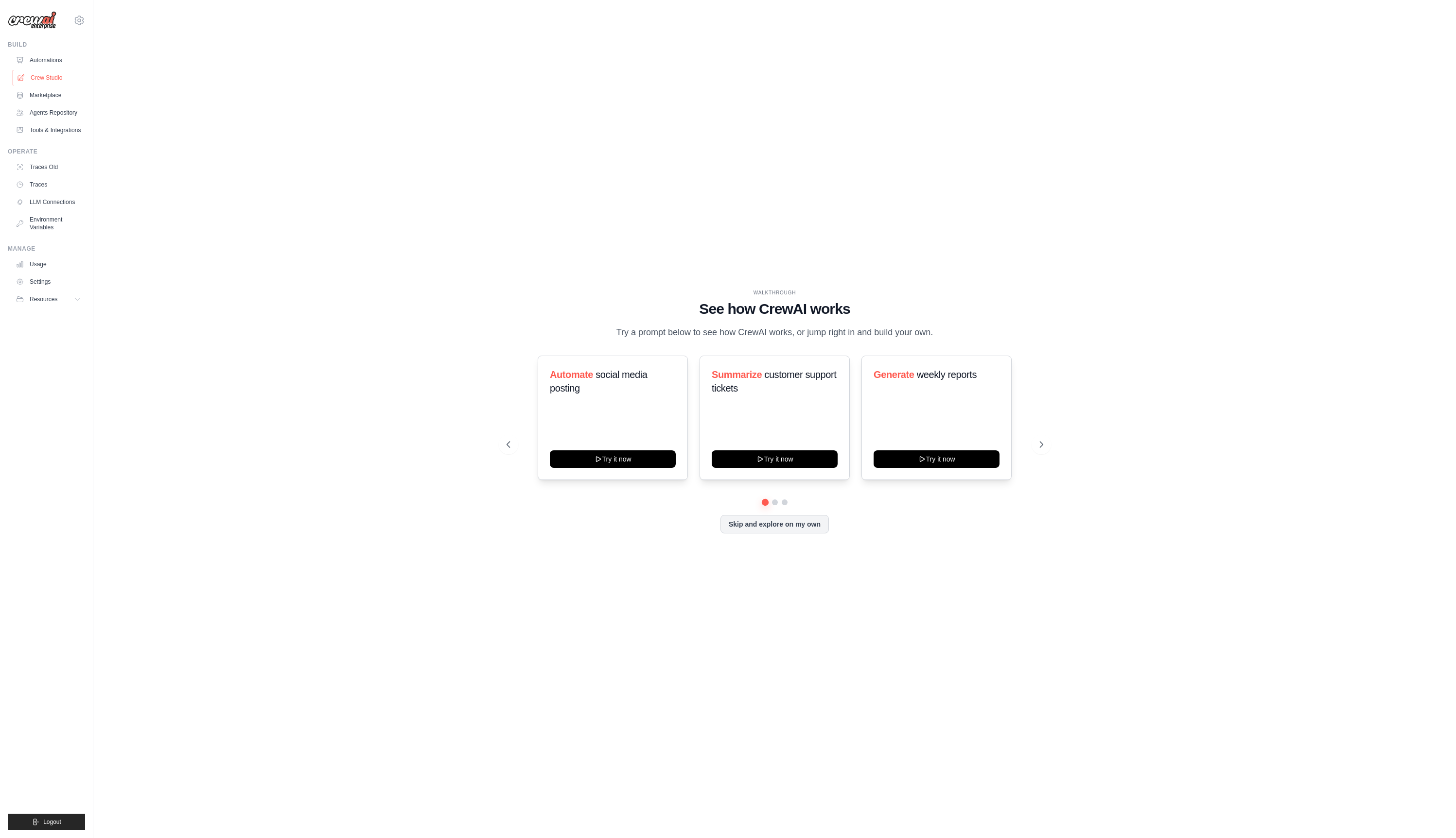
click at [62, 78] on link "Crew Studio" at bounding box center [49, 78] width 74 height 16
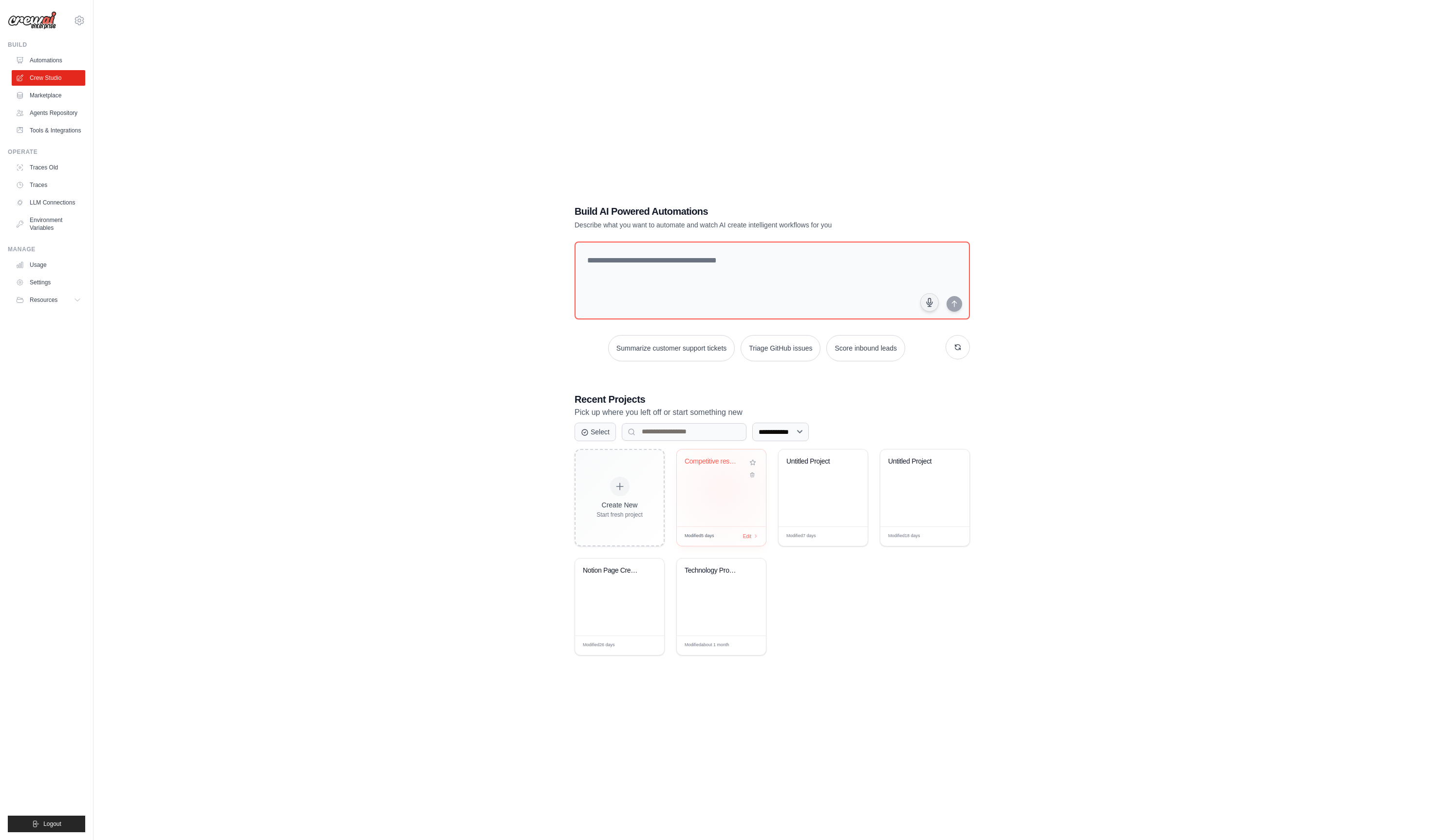
click at [723, 489] on div "Competitive research and analysis" at bounding box center [722, 488] width 90 height 77
click at [38, 59] on link "Automations" at bounding box center [49, 60] width 74 height 16
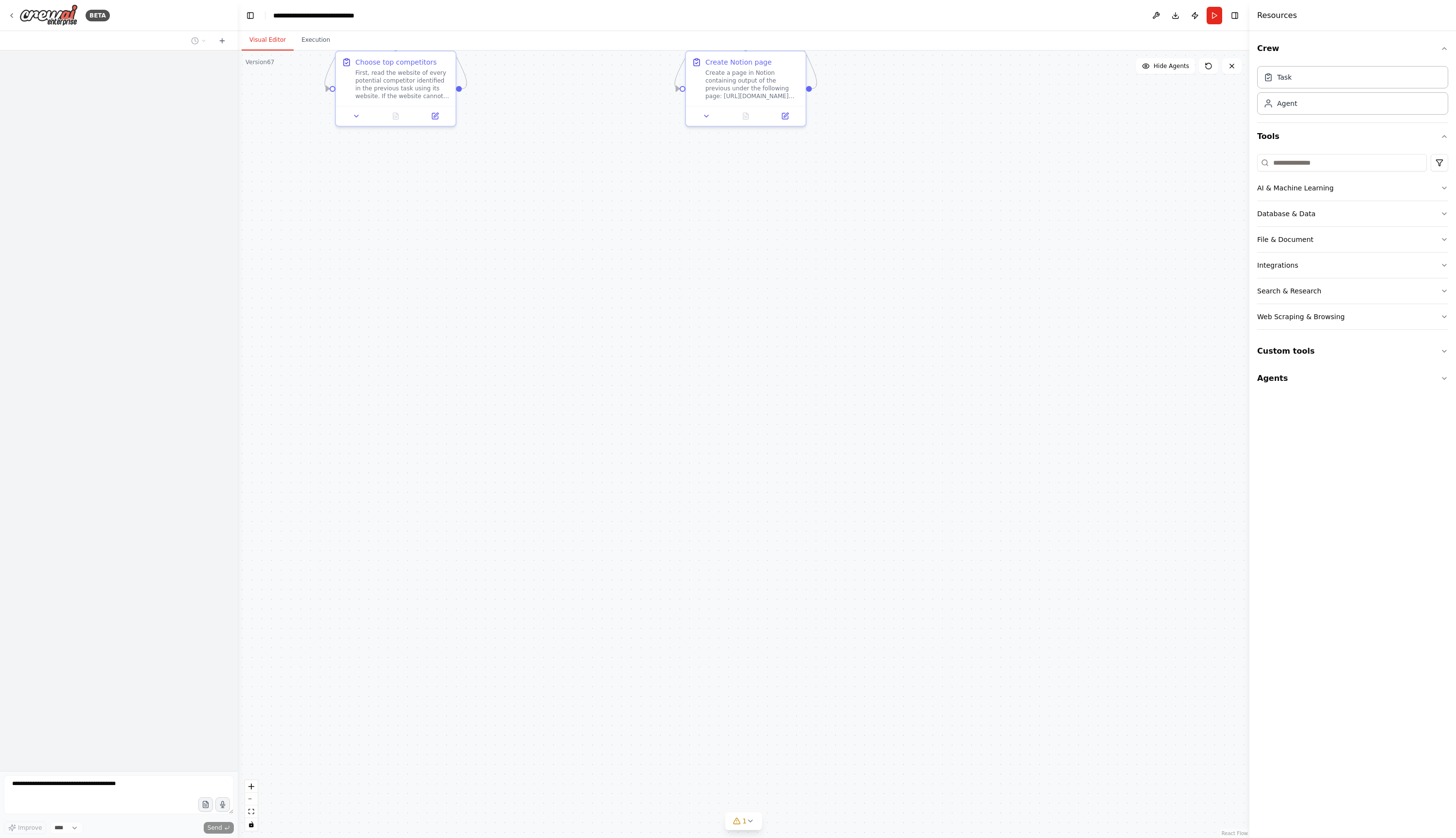
scroll to position [3029, 0]
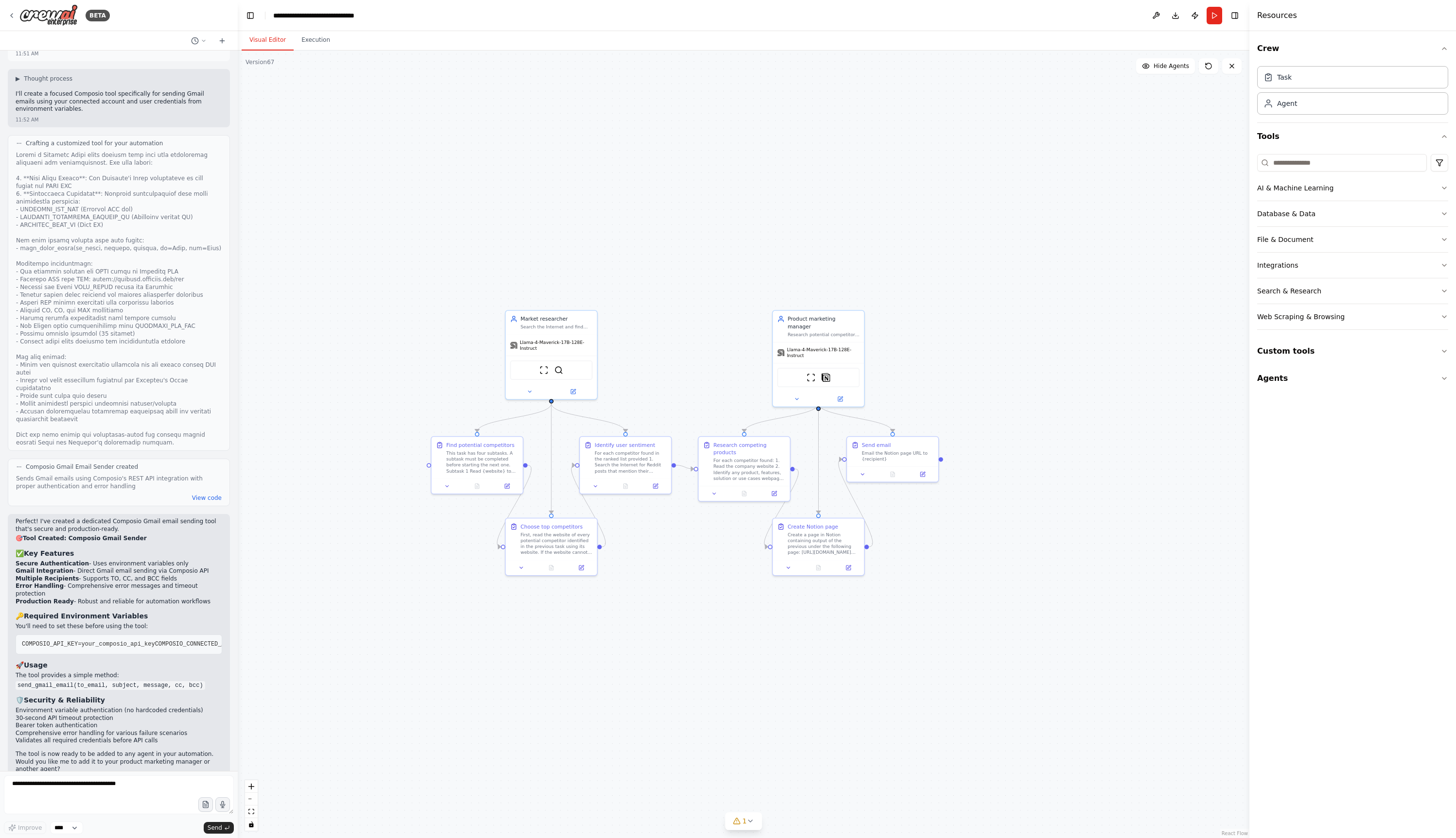
drag, startPoint x: 612, startPoint y: 427, endPoint x: 716, endPoint y: 829, distance: 415.2
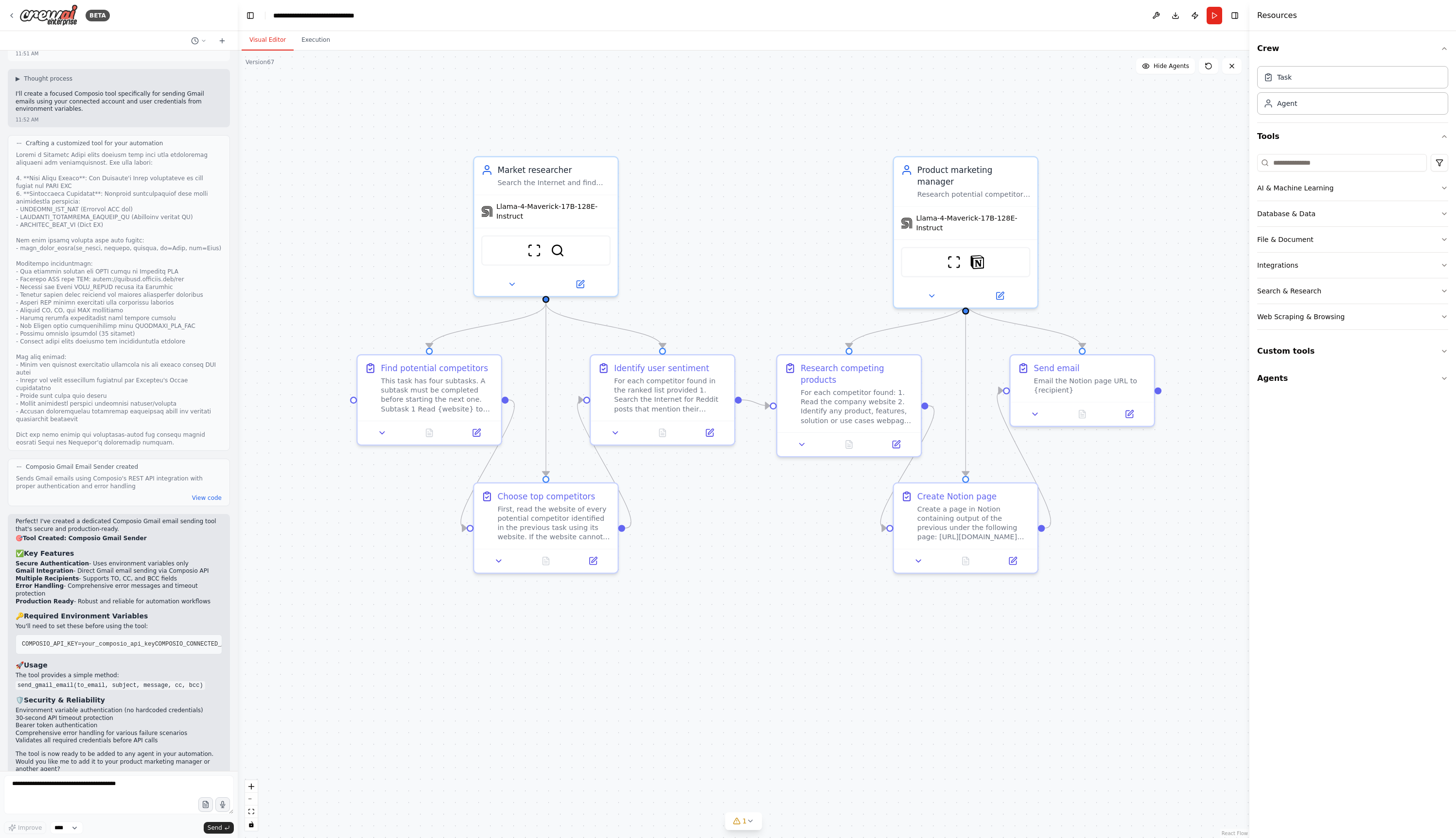
drag, startPoint x: 629, startPoint y: 690, endPoint x: 771, endPoint y: 765, distance: 160.6
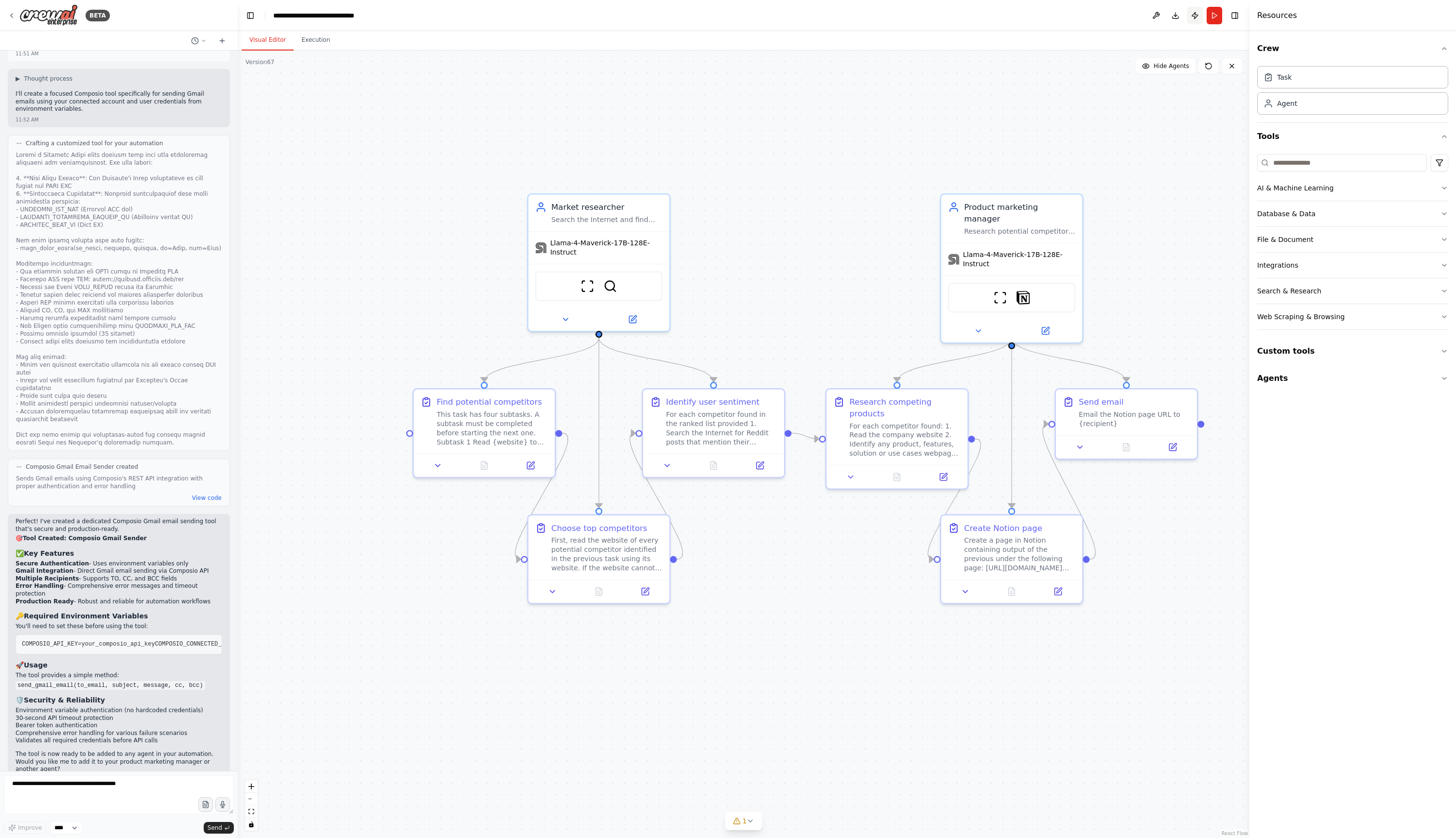
click at [1195, 17] on button "Publish" at bounding box center [1195, 16] width 16 height 17
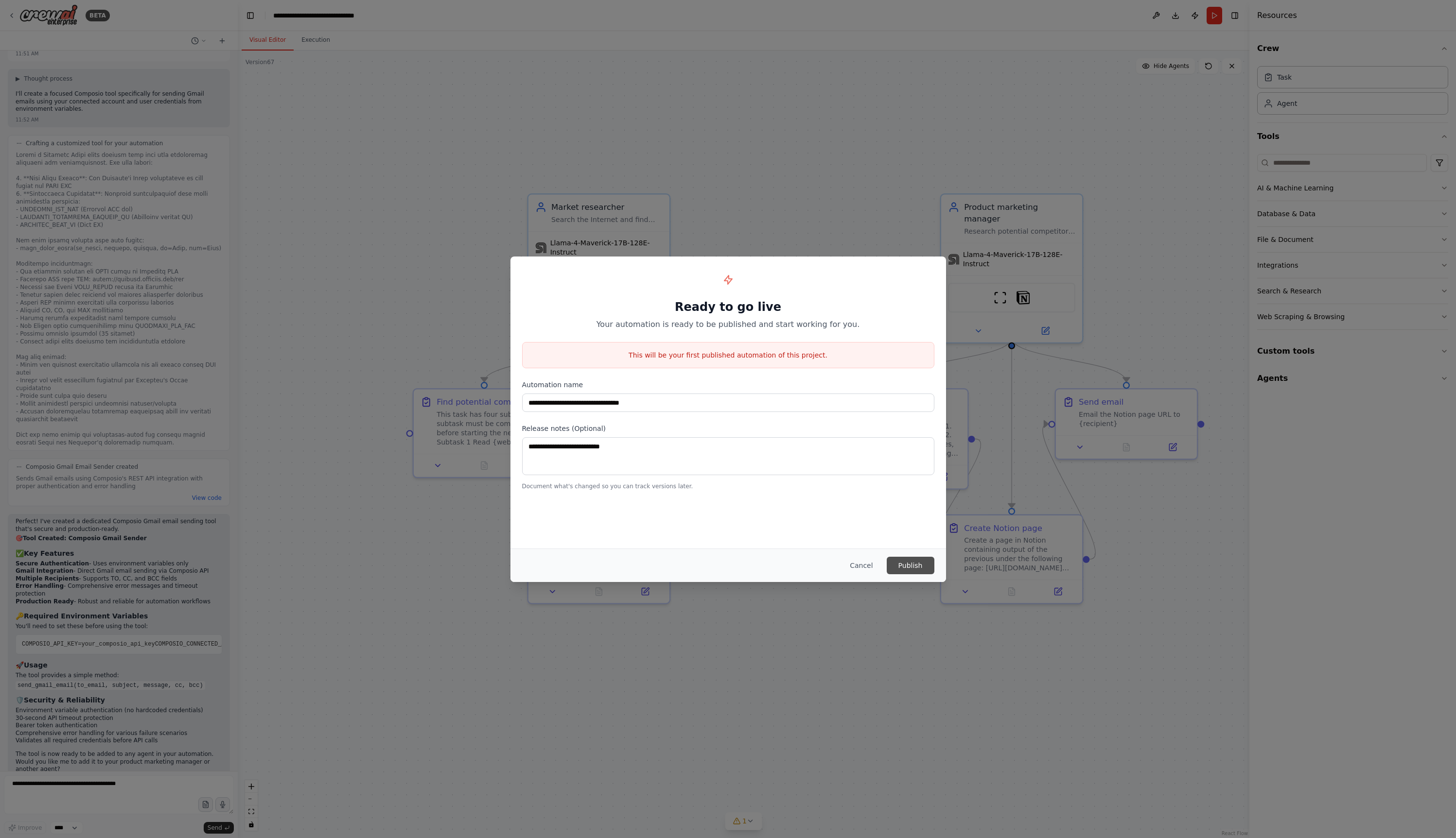
click at [915, 562] on button "Publish" at bounding box center [910, 565] width 48 height 17
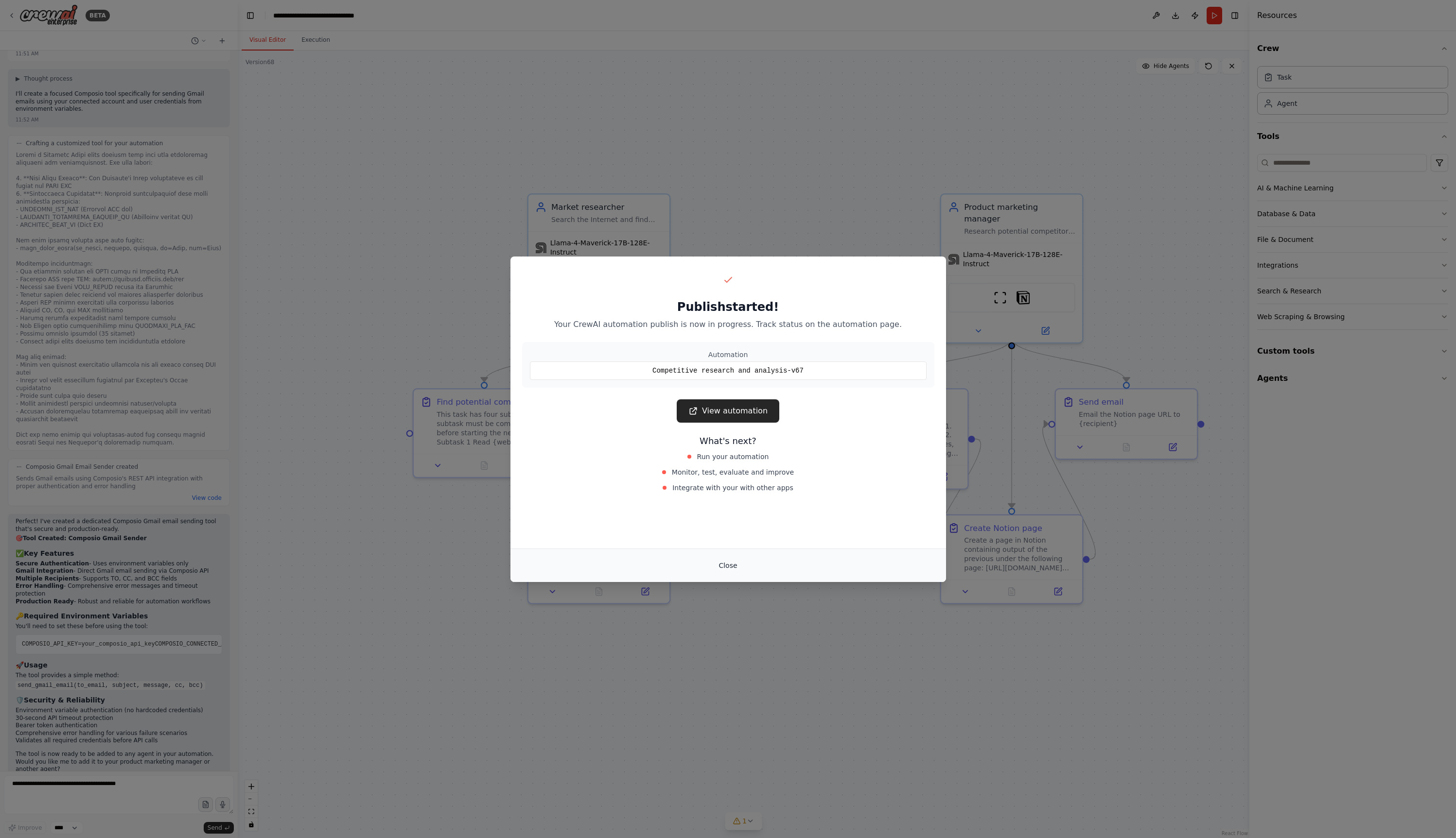
click at [723, 568] on button "Close" at bounding box center [727, 565] width 34 height 17
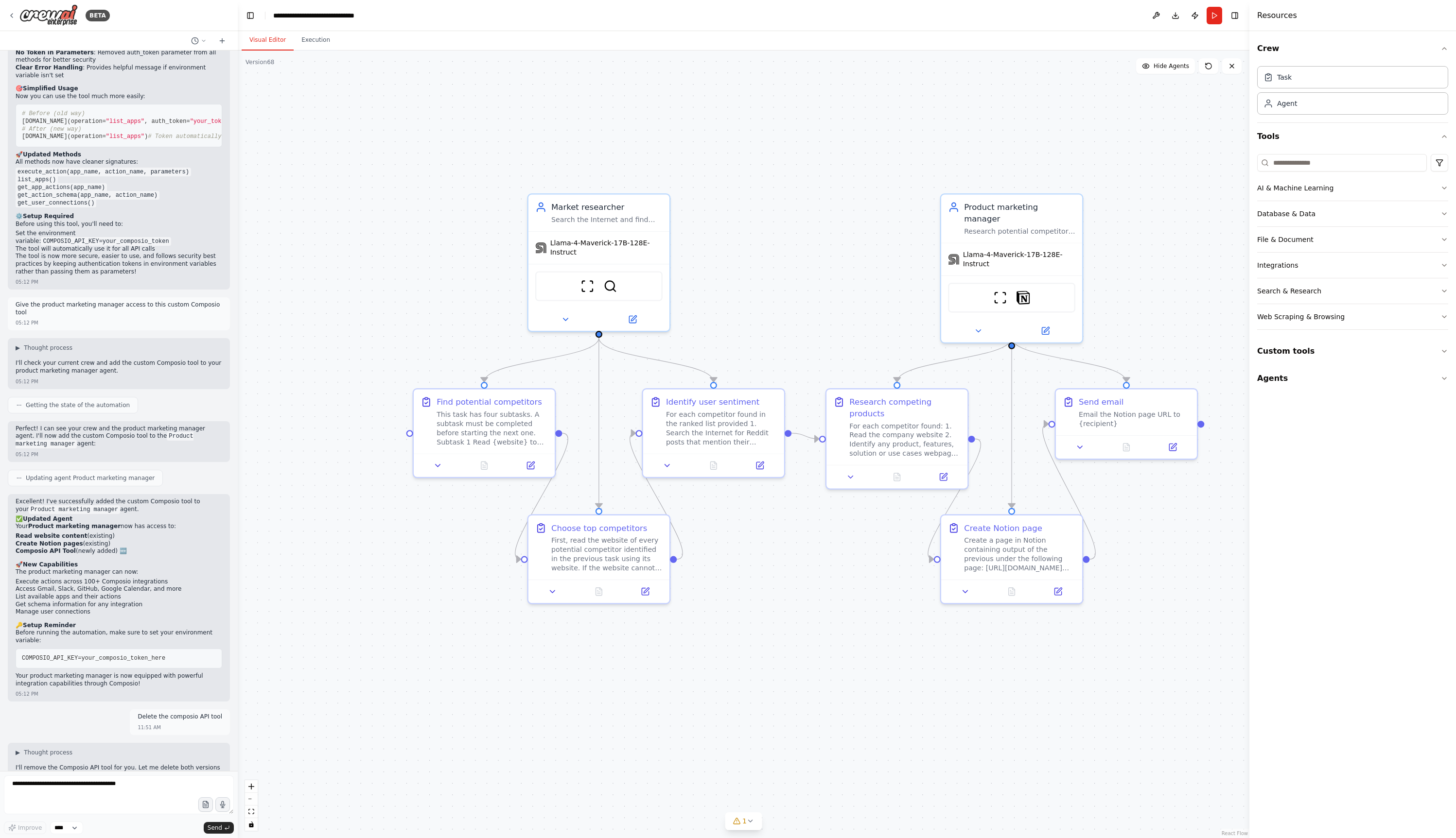
scroll to position [1918, 0]
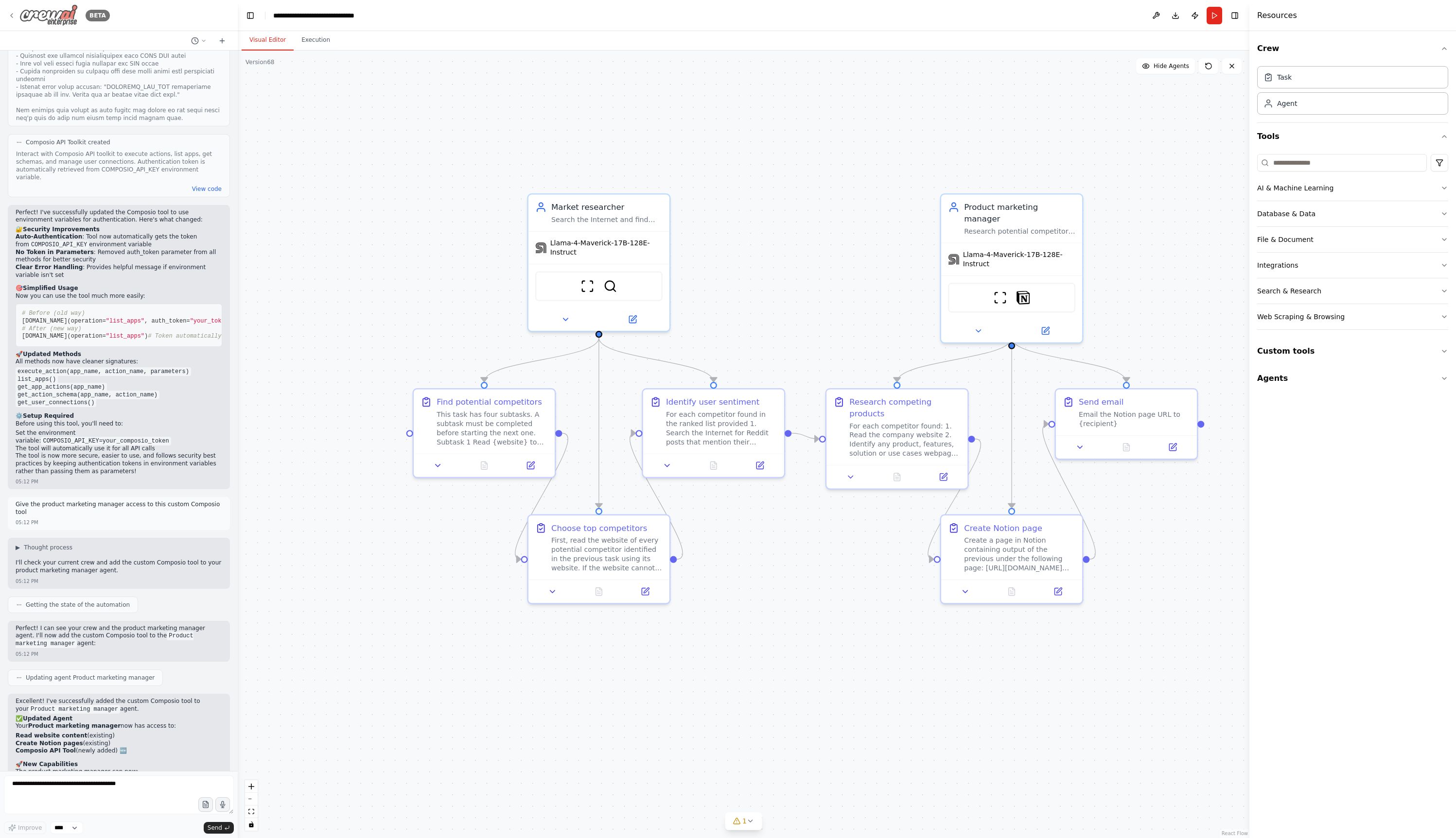
click at [17, 12] on div "BETA" at bounding box center [59, 16] width 102 height 22
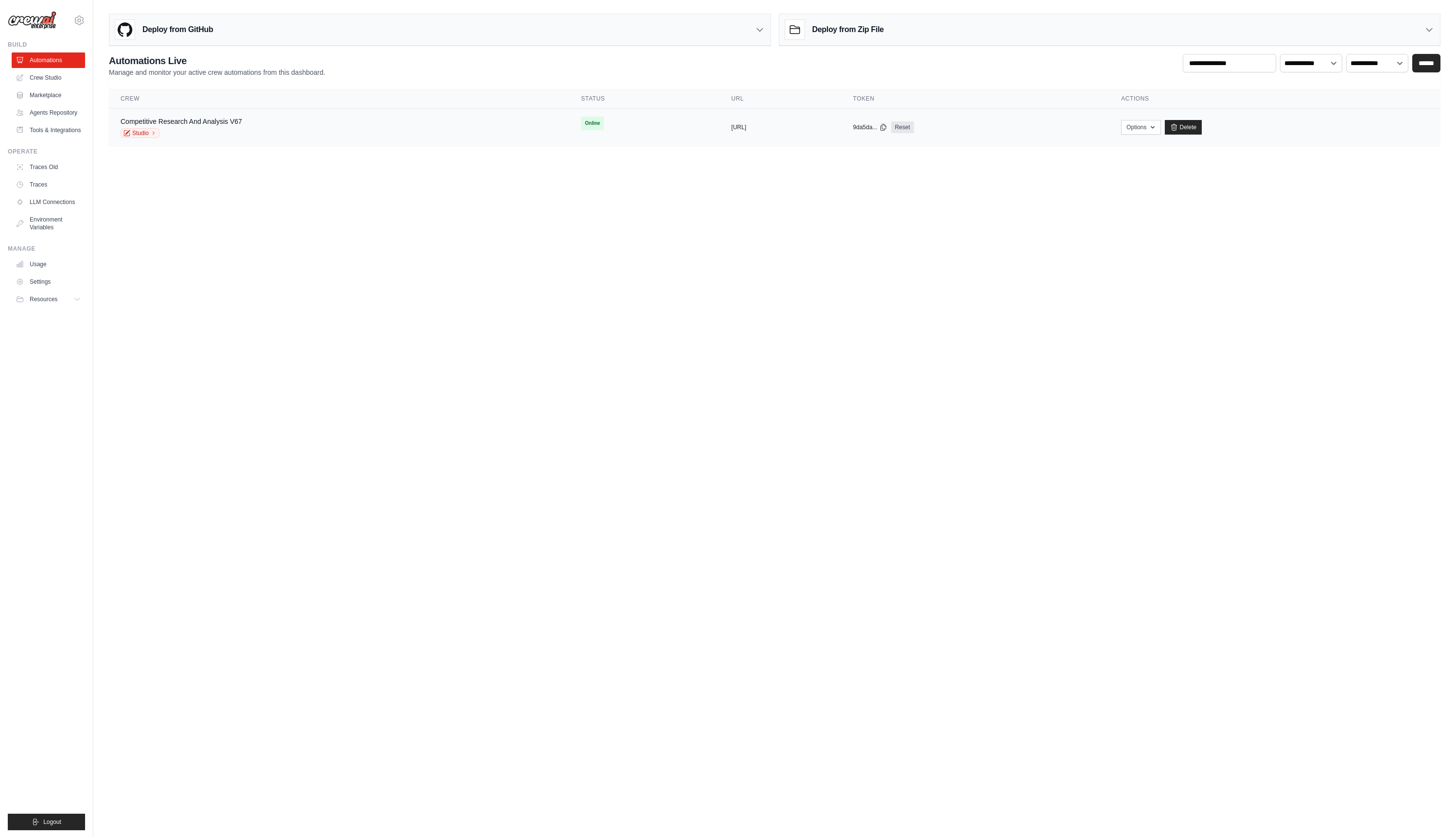
click at [312, 136] on div "Competitive Research And Analysis V67 Studio" at bounding box center [339, 127] width 437 height 21
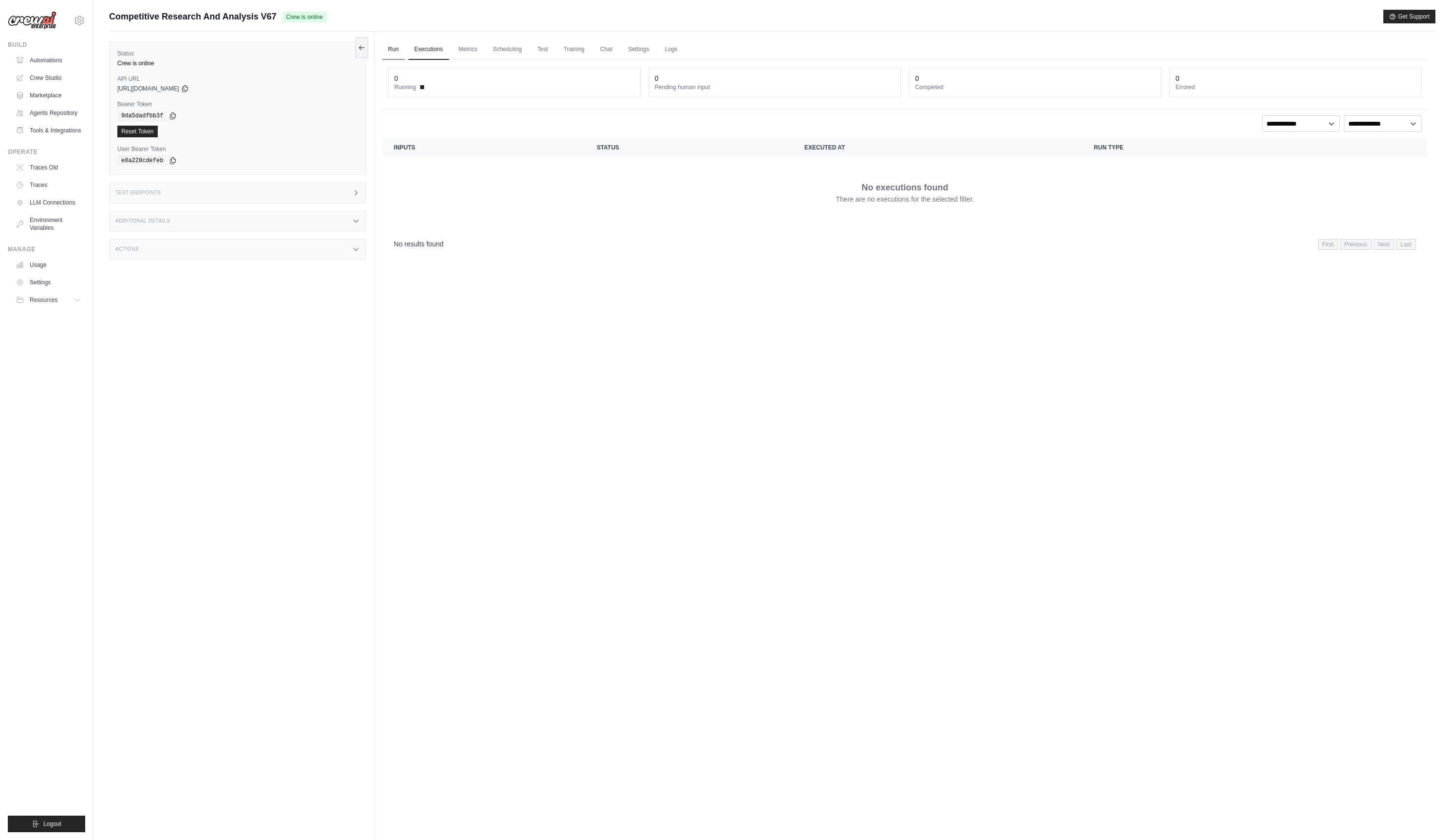
click at [389, 51] on link "Run" at bounding box center [393, 49] width 23 height 20
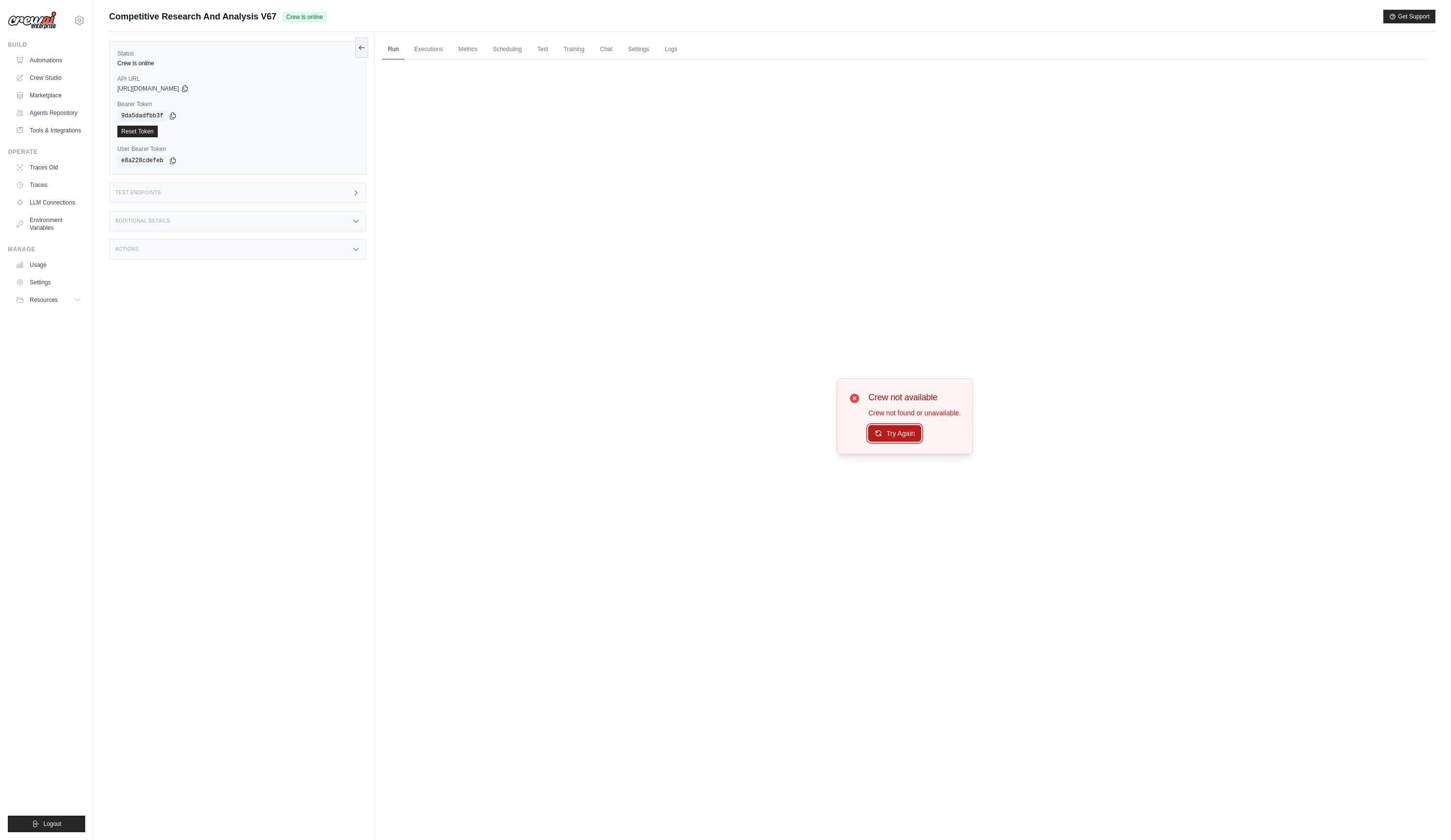
click at [896, 434] on button "Try Again" at bounding box center [895, 433] width 53 height 16
click at [896, 434] on button "Try Again" at bounding box center [895, 433] width 53 height 16
click at [53, 58] on link "Automations" at bounding box center [49, 60] width 74 height 16
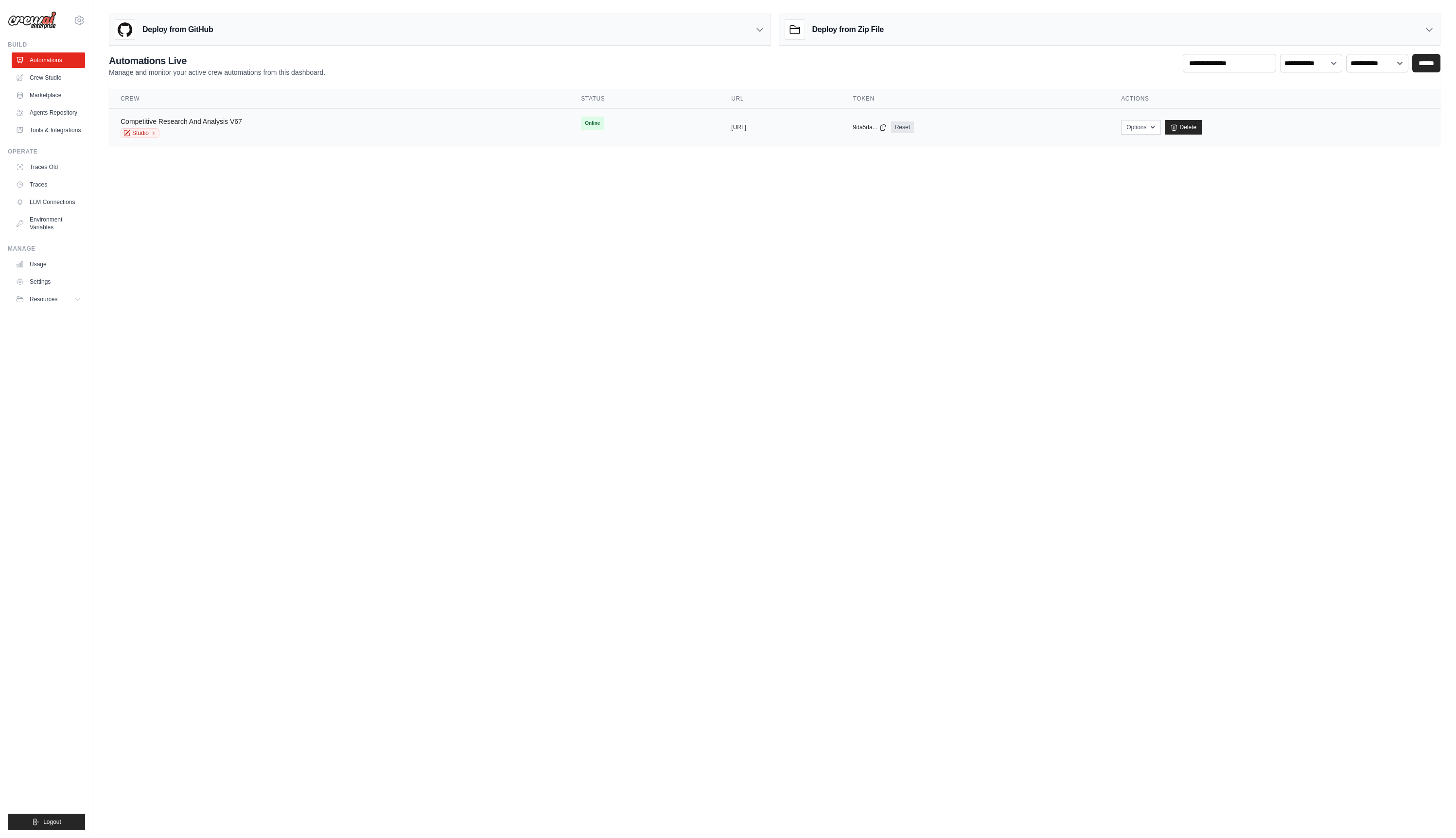
click at [189, 125] on link "Competitive Research And Analysis V67" at bounding box center [181, 121] width 121 height 8
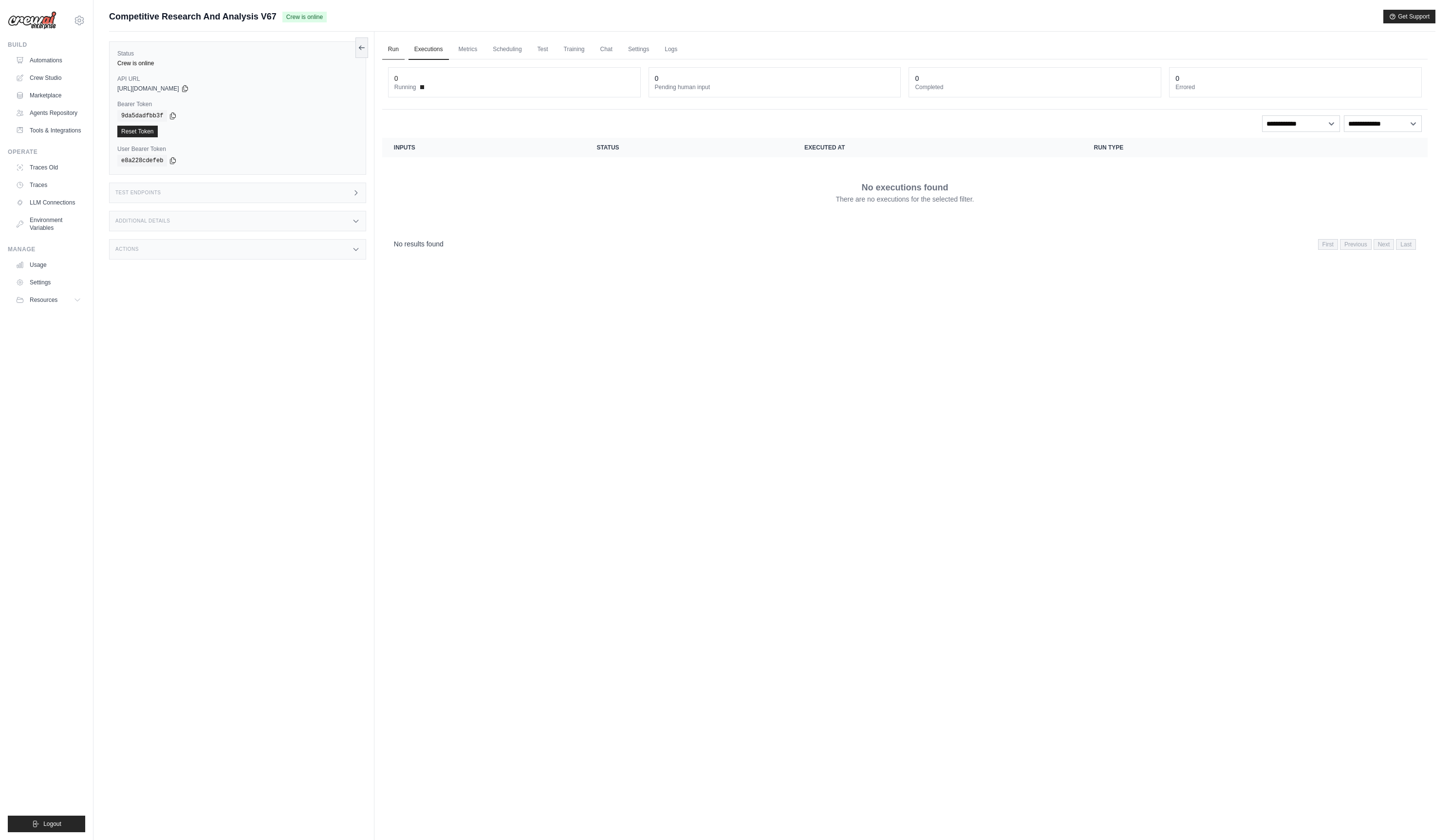
click at [386, 52] on link "Run" at bounding box center [393, 49] width 23 height 20
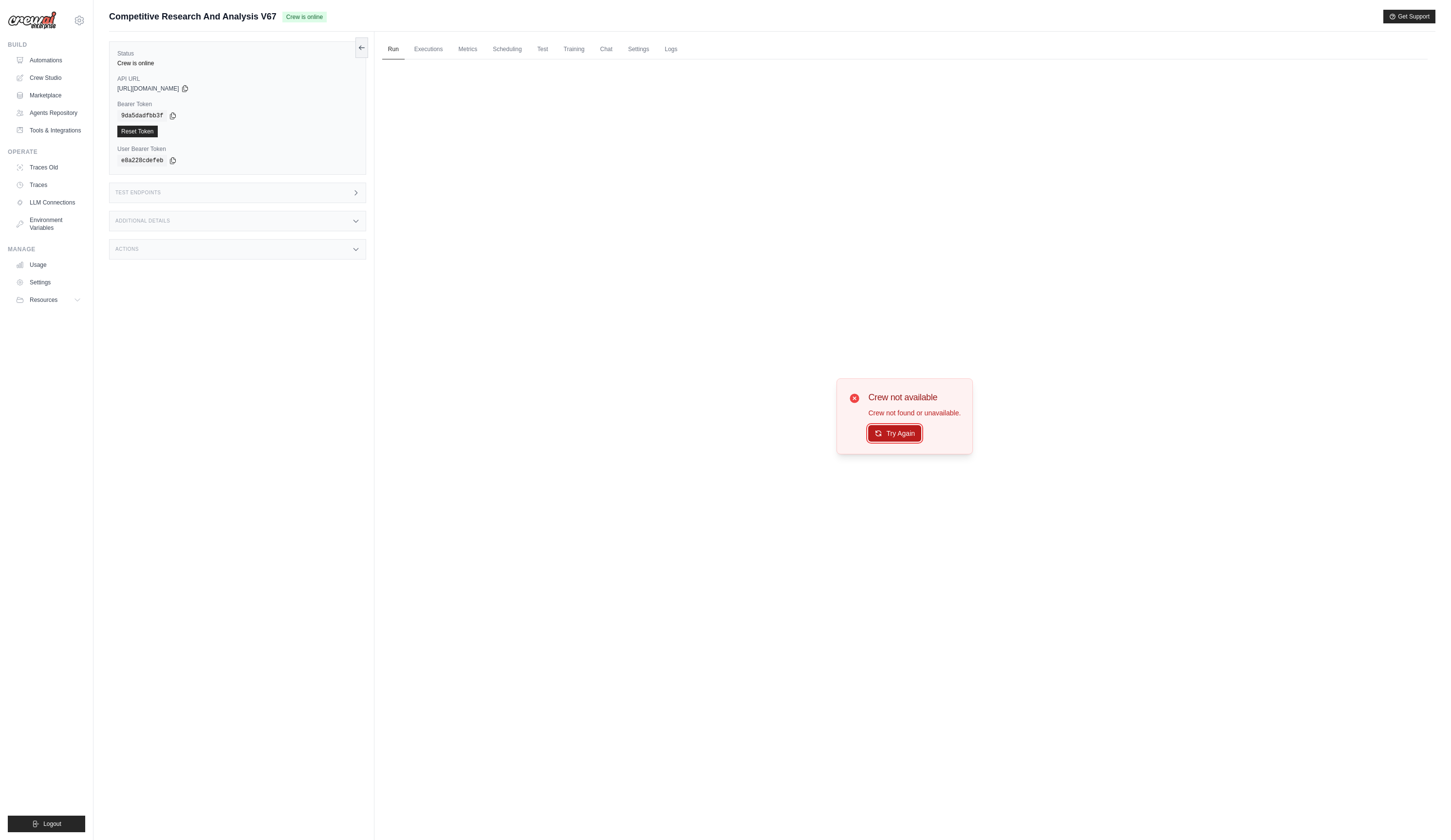
click at [895, 435] on button "Try Again" at bounding box center [895, 433] width 53 height 16
click at [895, 435] on button "Try Again" at bounding box center [895, 433] width 53 height 16
click at [583, 51] on link "Training" at bounding box center [575, 49] width 33 height 20
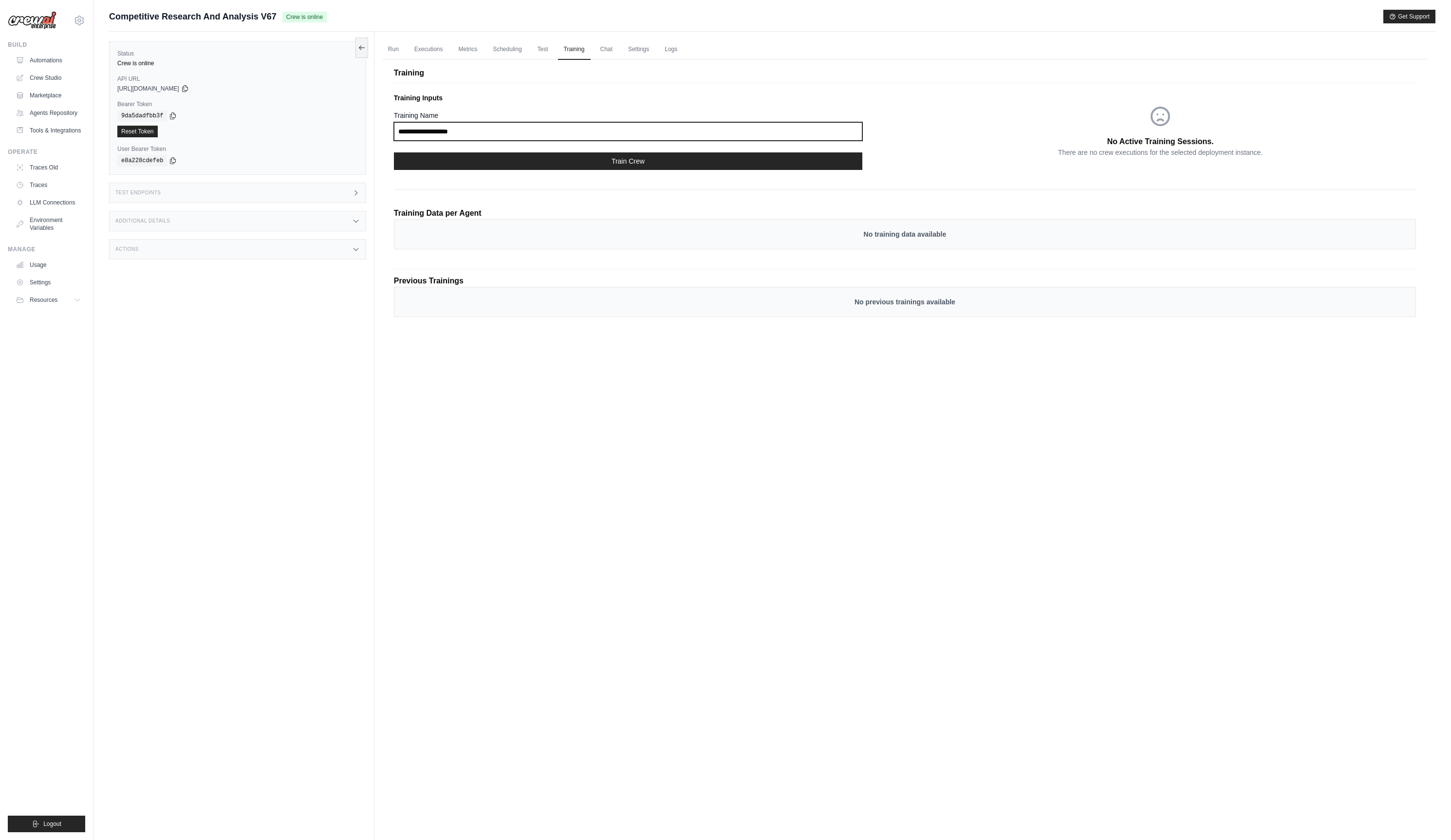
click at [477, 131] on input "Training Name" at bounding box center [628, 132] width 469 height 19
click at [666, 86] on div "Training Inputs Training Name Train Crew No Active Training Sessions. There are…" at bounding box center [905, 175] width 1022 height 186
click at [572, 161] on button "Train Crew" at bounding box center [628, 161] width 469 height 17
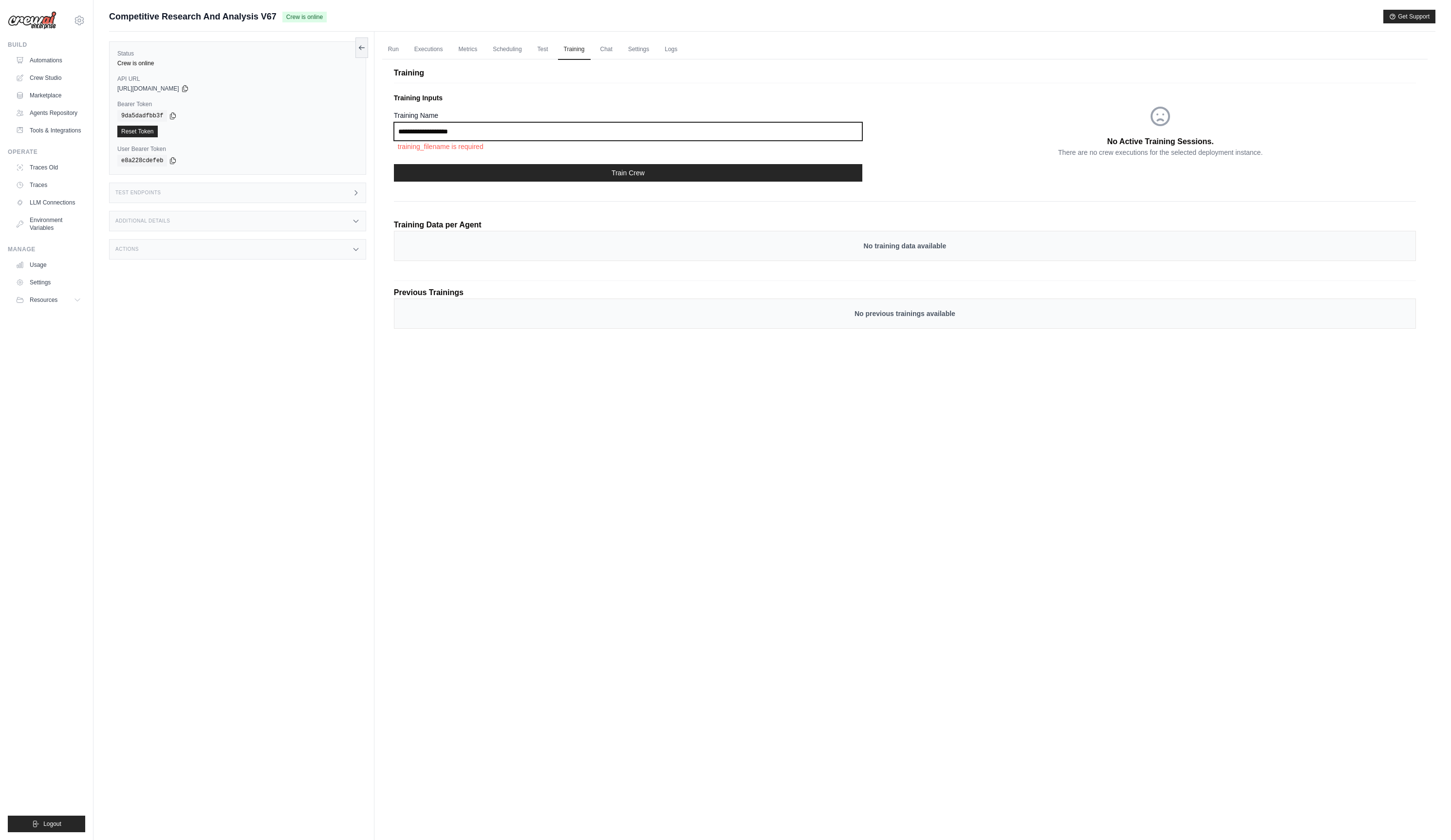
click at [492, 126] on input "Training Name" at bounding box center [628, 132] width 469 height 19
drag, startPoint x: 504, startPoint y: 128, endPoint x: 499, endPoint y: 129, distance: 5.1
click at [499, 129] on input "Training Name" at bounding box center [628, 132] width 469 height 19
type input "**********"
click at [551, 149] on p "training_filename is required" at bounding box center [628, 146] width 469 height 12
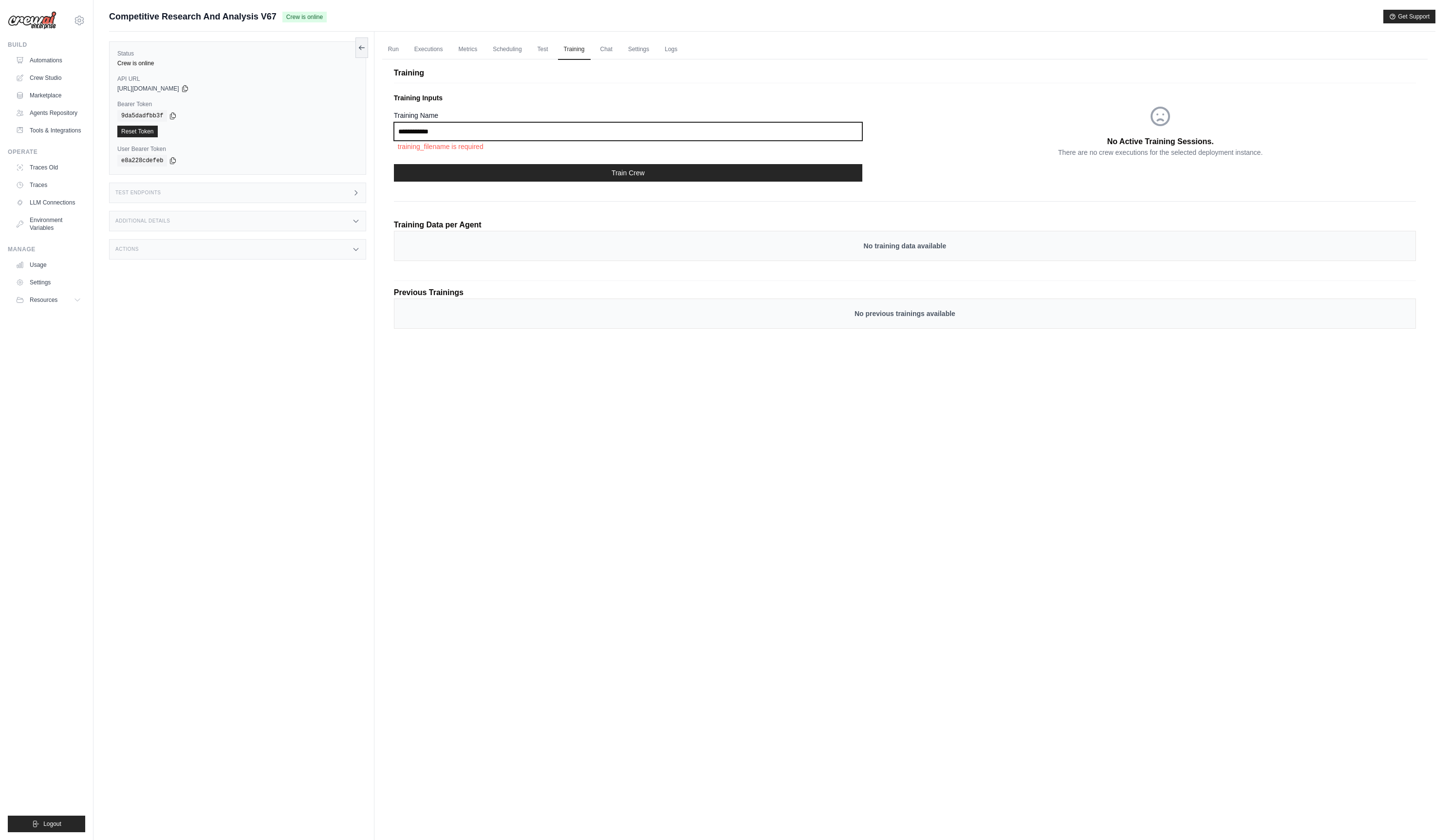
drag, startPoint x: 448, startPoint y: 130, endPoint x: 365, endPoint y: 128, distance: 83.0
click at [365, 128] on div "Status Crew is online API URL copied https://competitive-research-and-analysis-…" at bounding box center [773, 451] width 1327 height 840
click at [545, 47] on link "Test" at bounding box center [543, 49] width 23 height 20
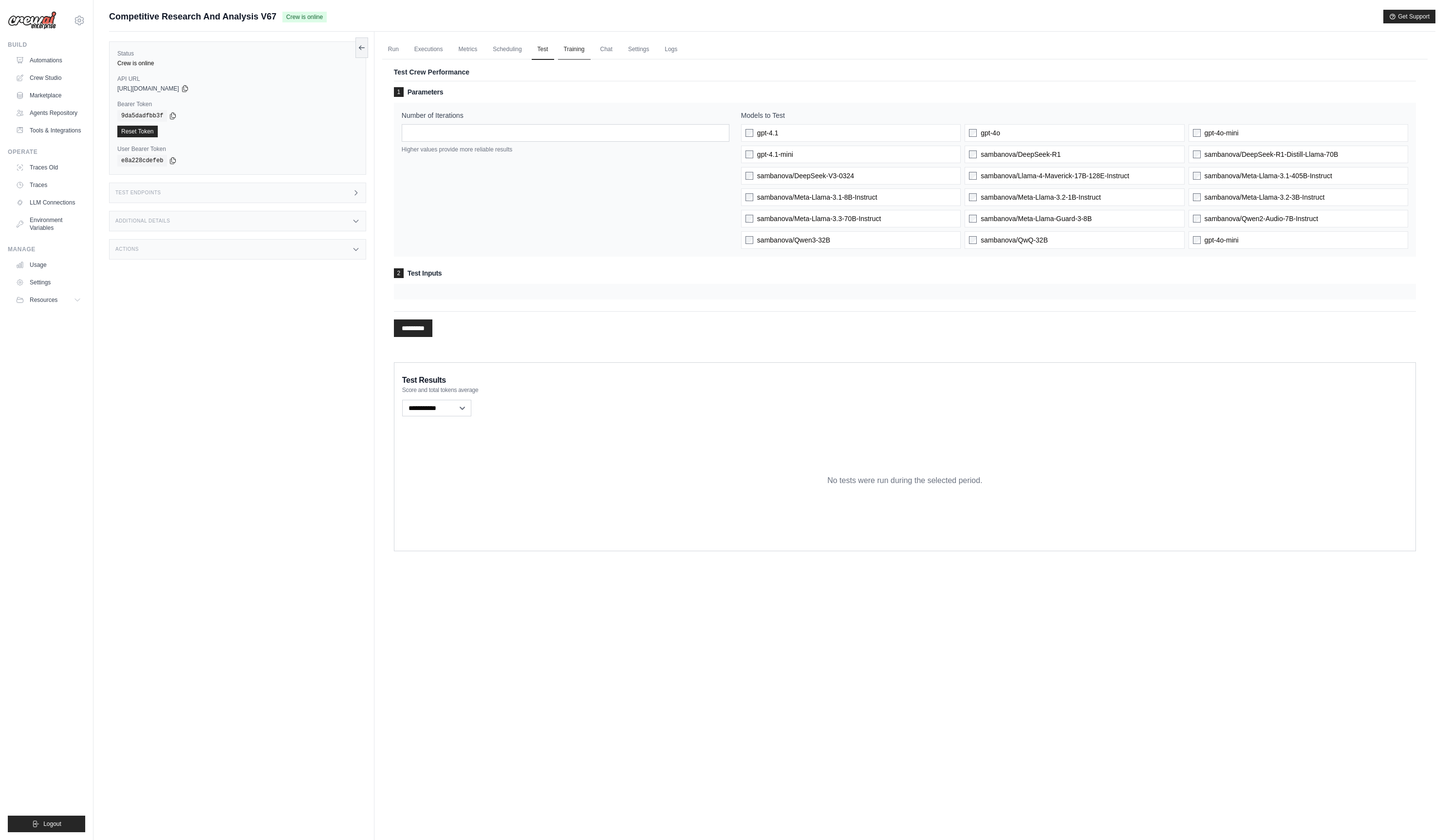
click at [590, 55] on link "Training" at bounding box center [575, 49] width 33 height 20
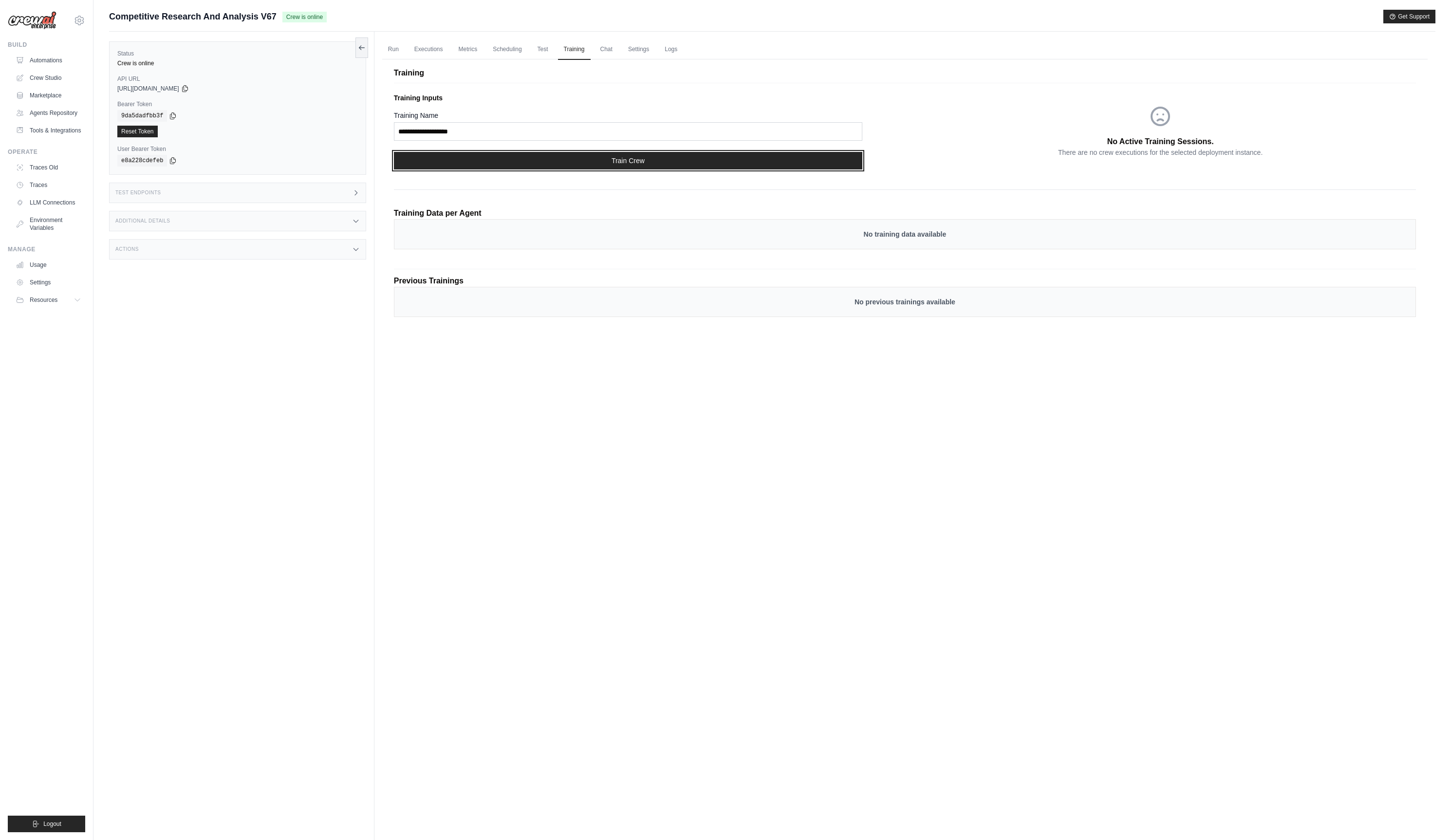
click at [464, 157] on button "Train Crew" at bounding box center [628, 161] width 469 height 17
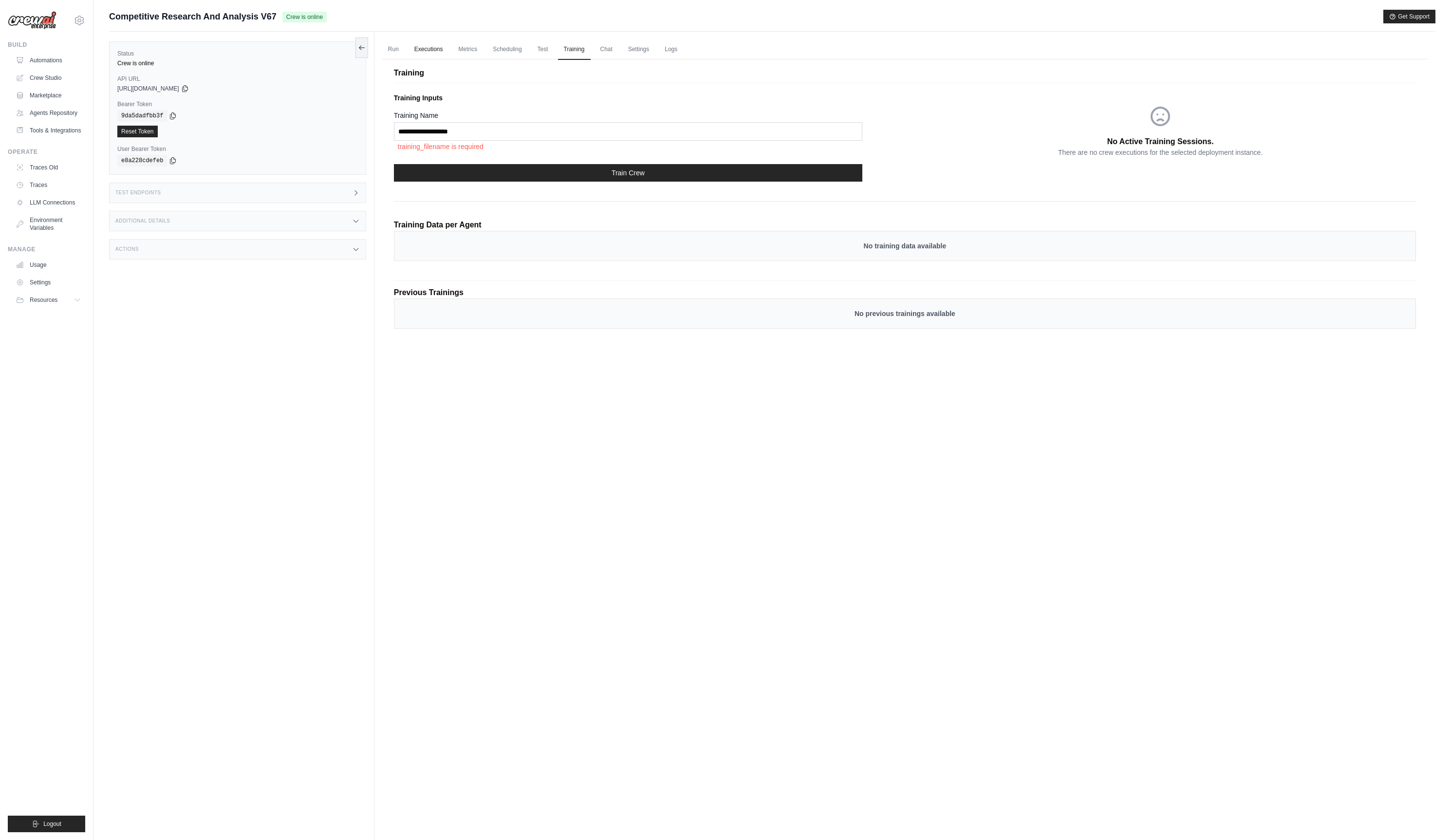
click at [440, 53] on link "Executions" at bounding box center [428, 49] width 40 height 20
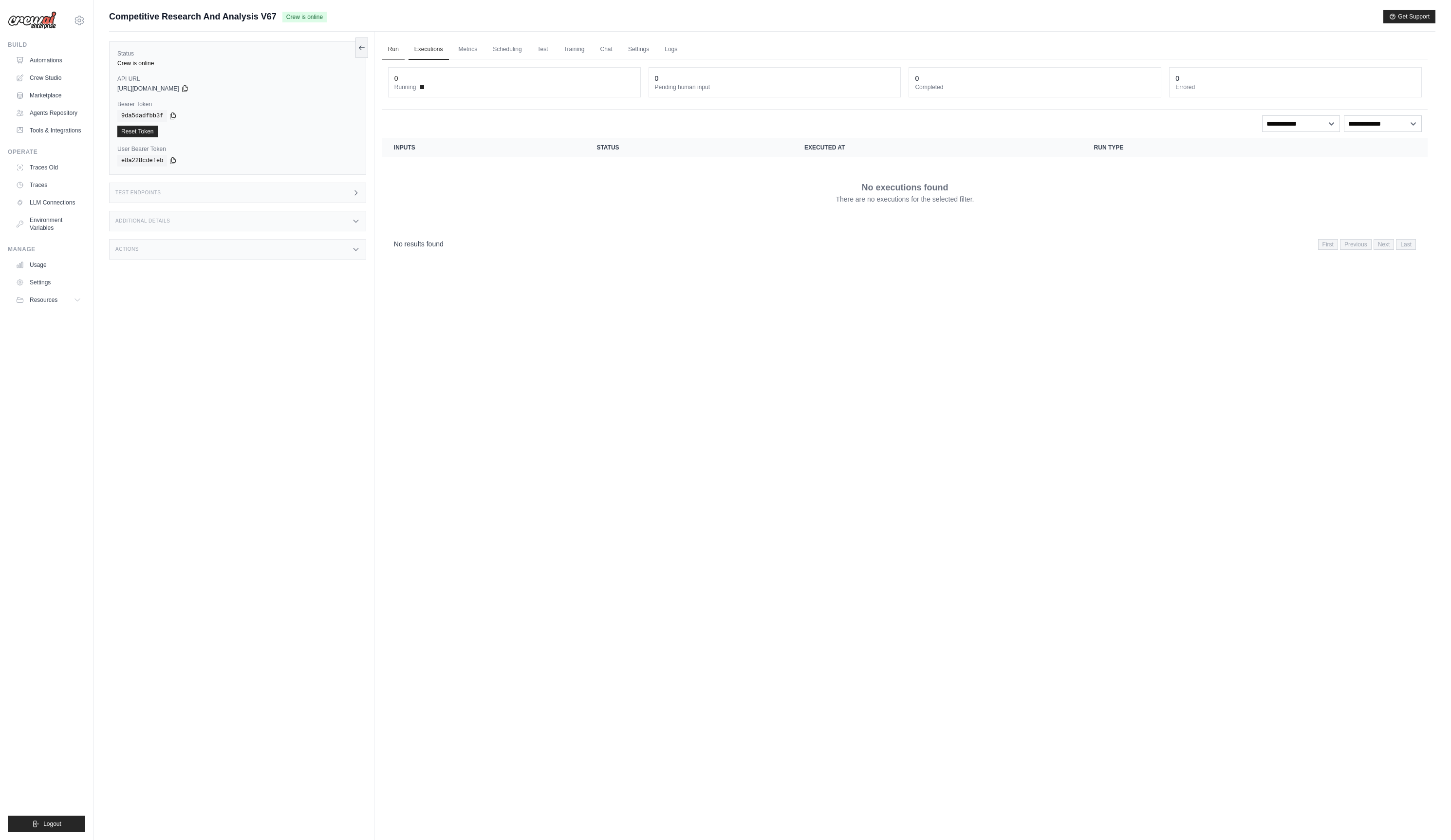
click at [393, 49] on link "Run" at bounding box center [393, 49] width 23 height 20
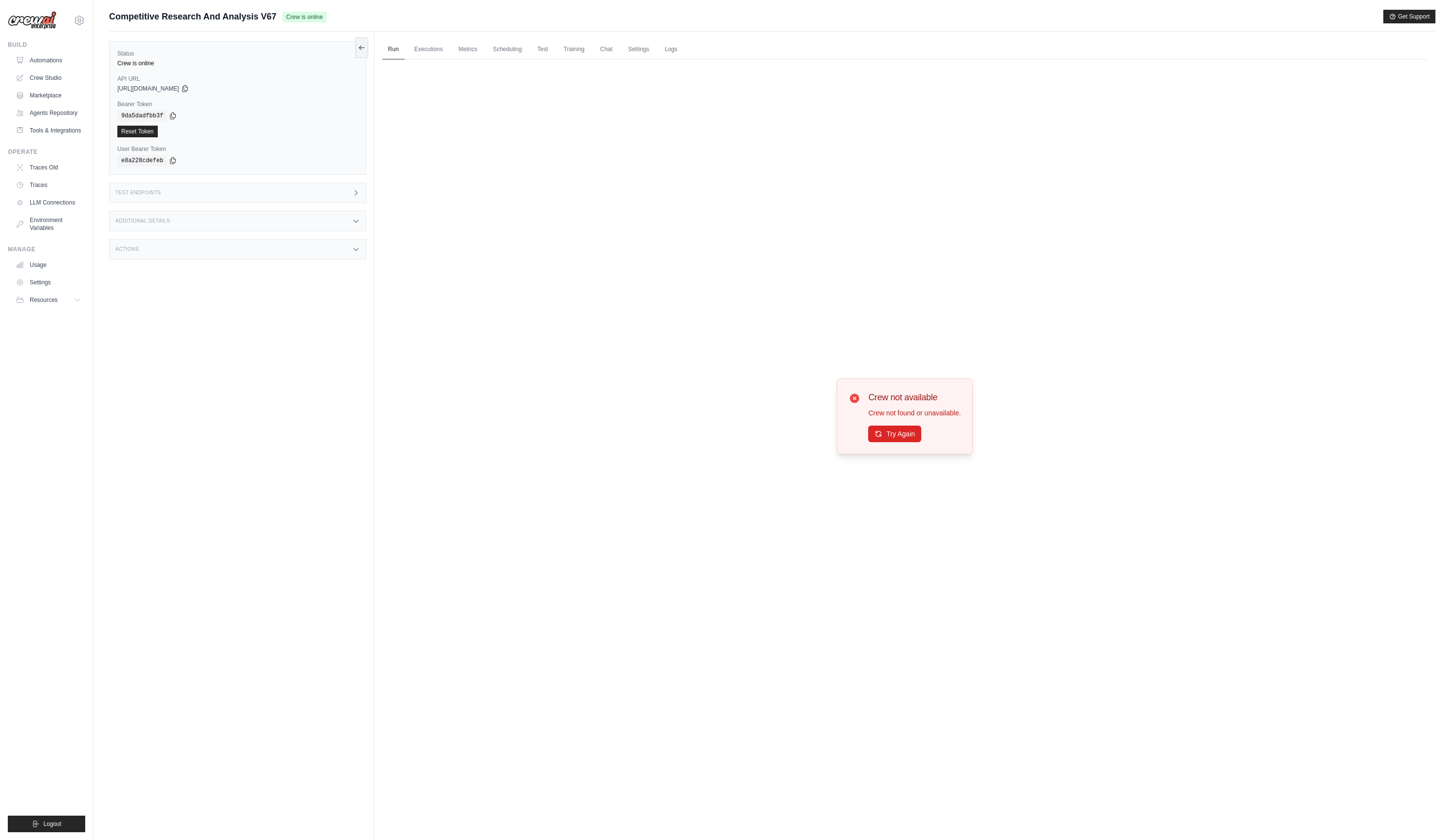
click at [596, 377] on div "Crew not available Crew not found or unavailable. Try Again" at bounding box center [905, 416] width 1046 height 714
click at [678, 54] on link "Logs" at bounding box center [671, 49] width 24 height 20
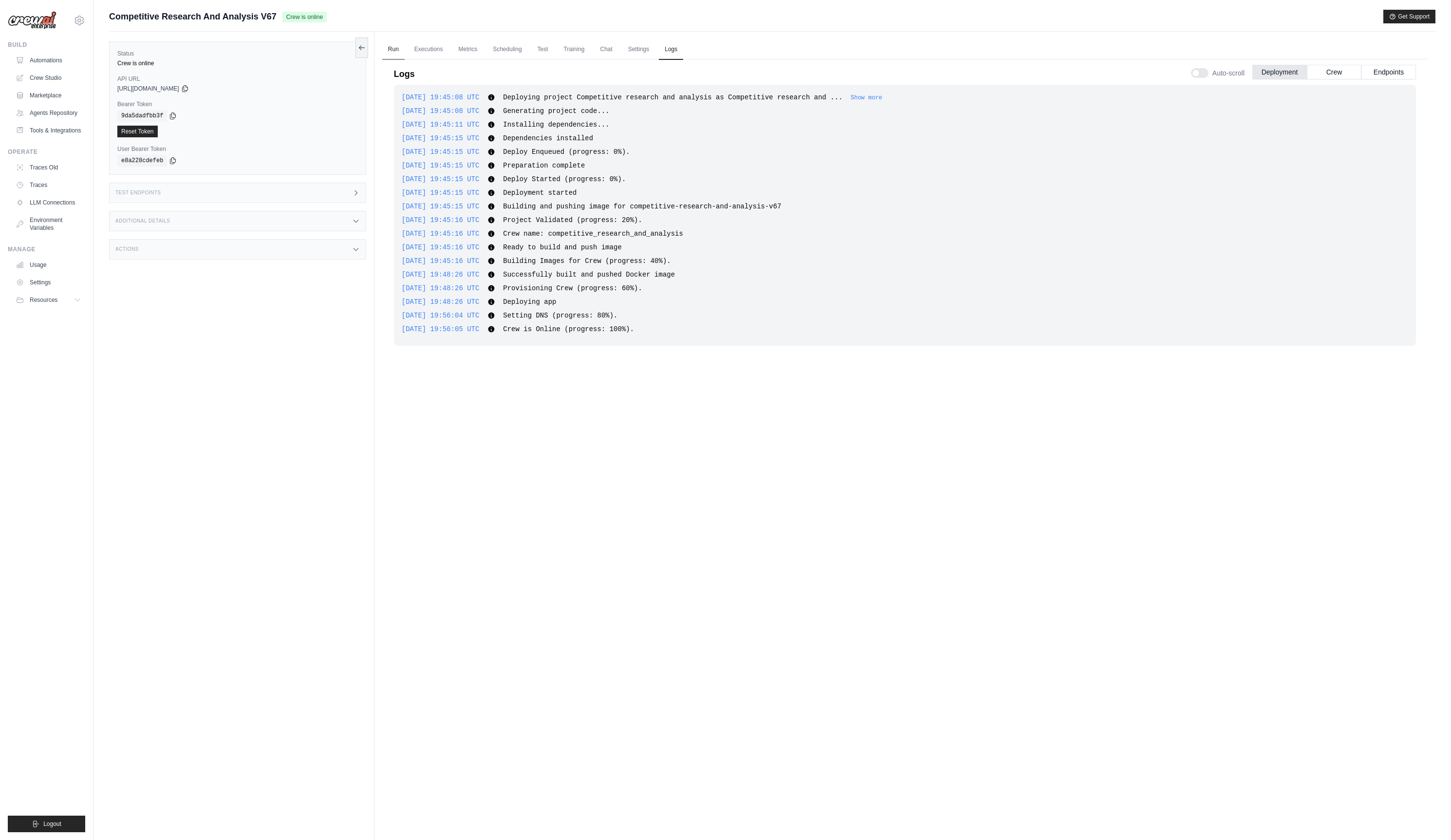
click at [389, 50] on link "Run" at bounding box center [393, 49] width 23 height 20
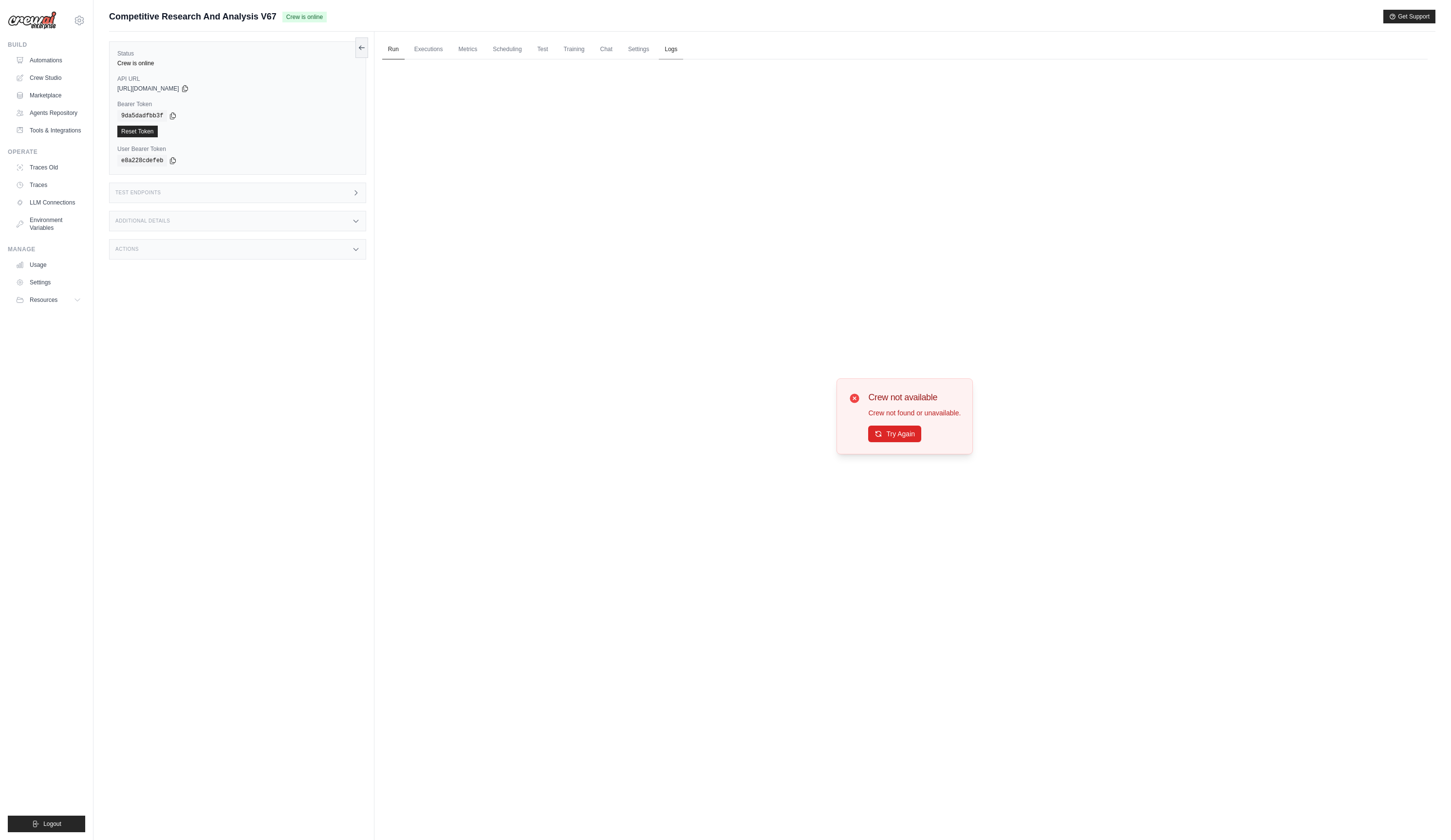
click at [683, 52] on link "Logs" at bounding box center [671, 49] width 24 height 20
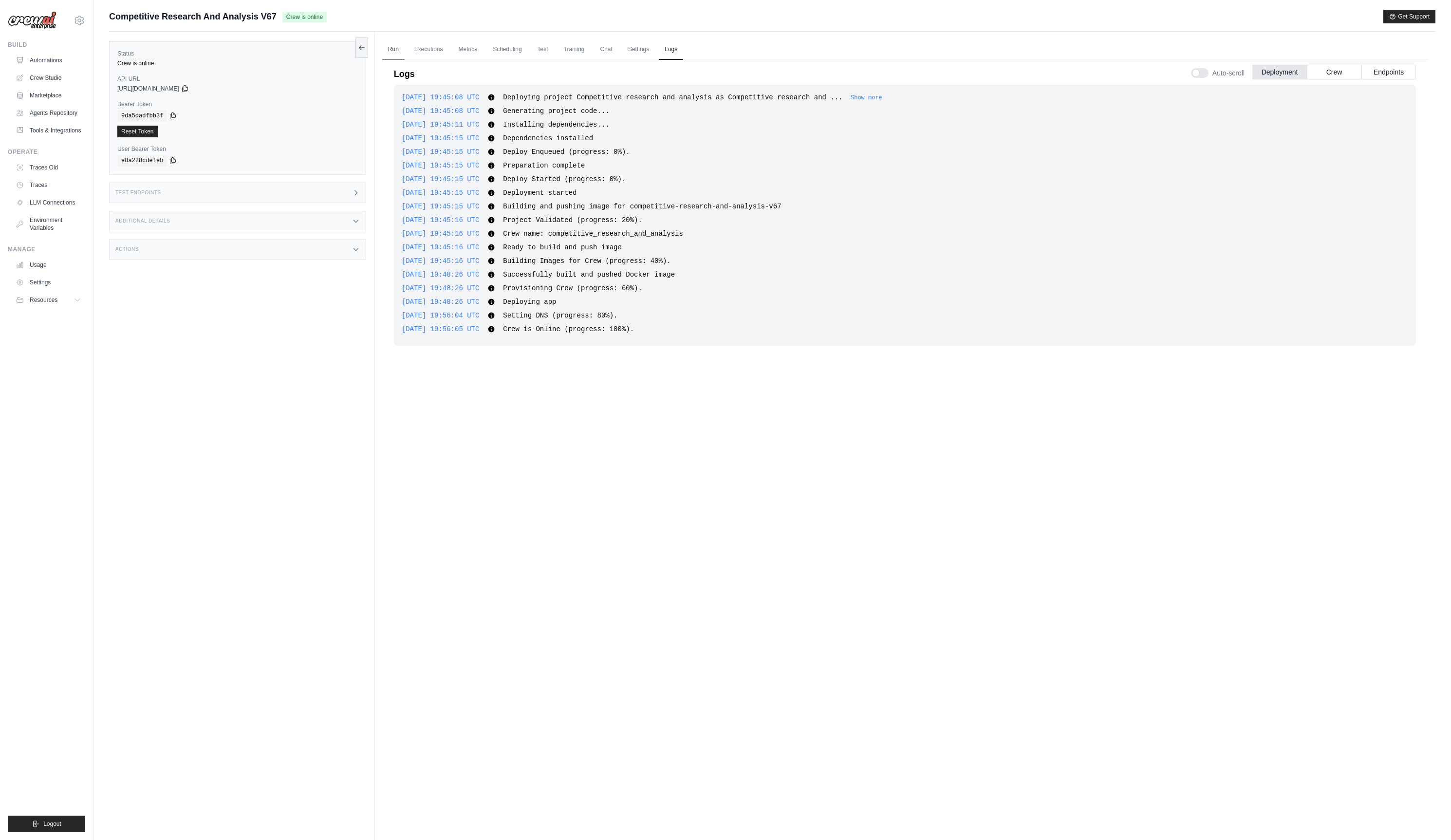
click at [397, 51] on link "Run" at bounding box center [393, 49] width 23 height 20
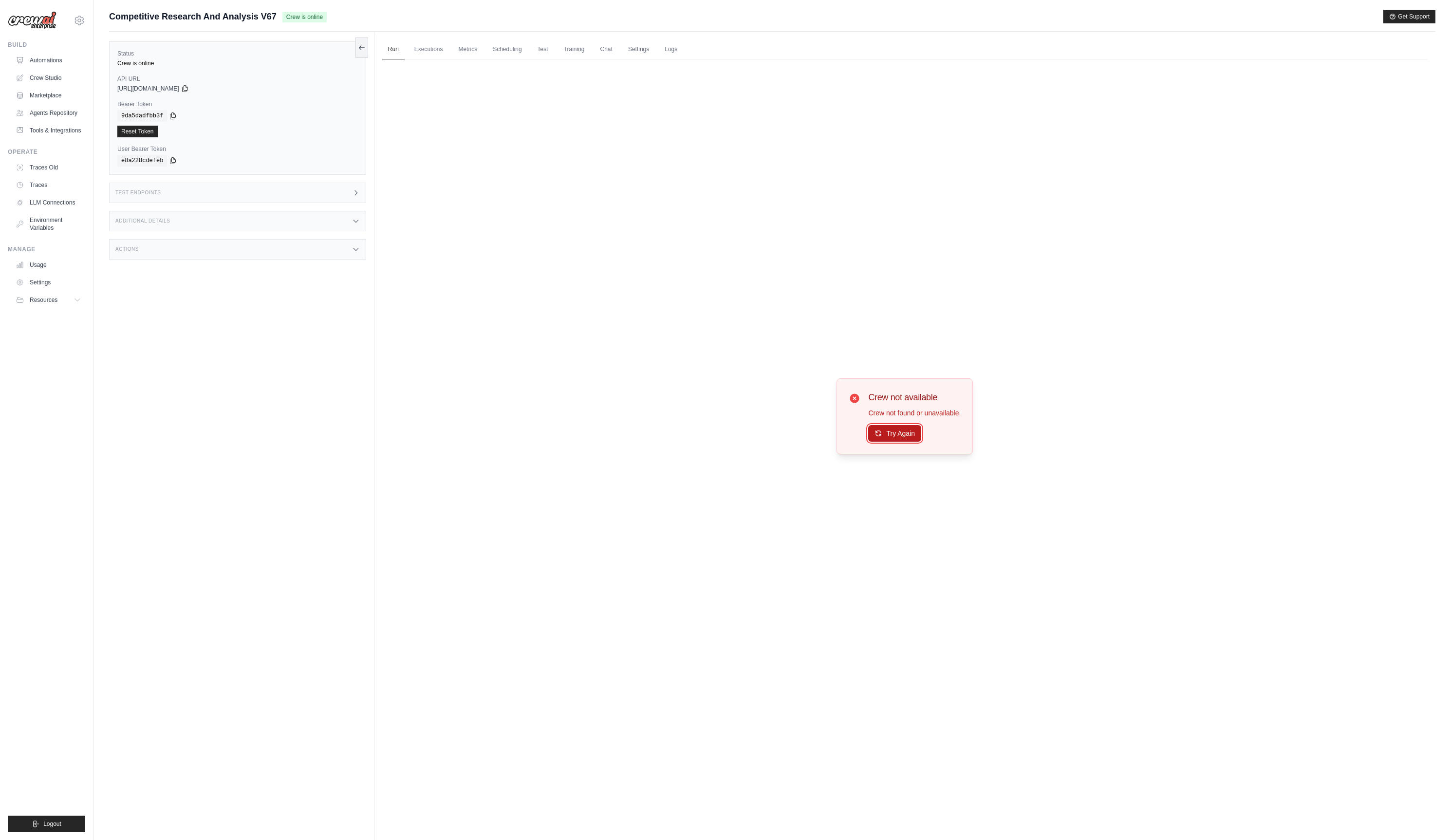
click at [884, 434] on button "Try Again" at bounding box center [895, 433] width 53 height 16
click at [40, 75] on link "Crew Studio" at bounding box center [49, 78] width 74 height 16
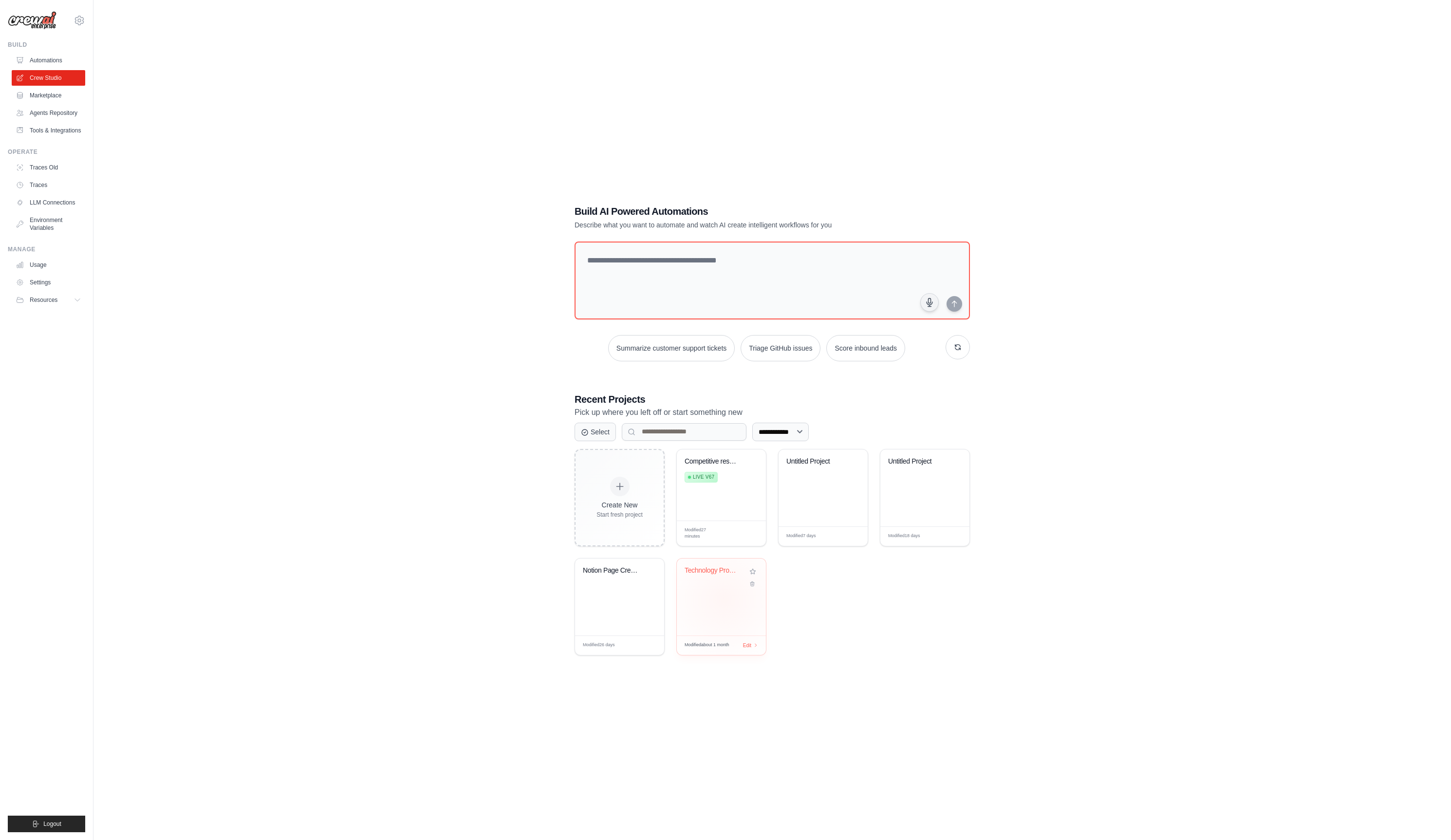
click at [724, 598] on div "Technology Product Research Automat..." at bounding box center [722, 597] width 90 height 77
click at [43, 60] on link "Automations" at bounding box center [49, 60] width 74 height 16
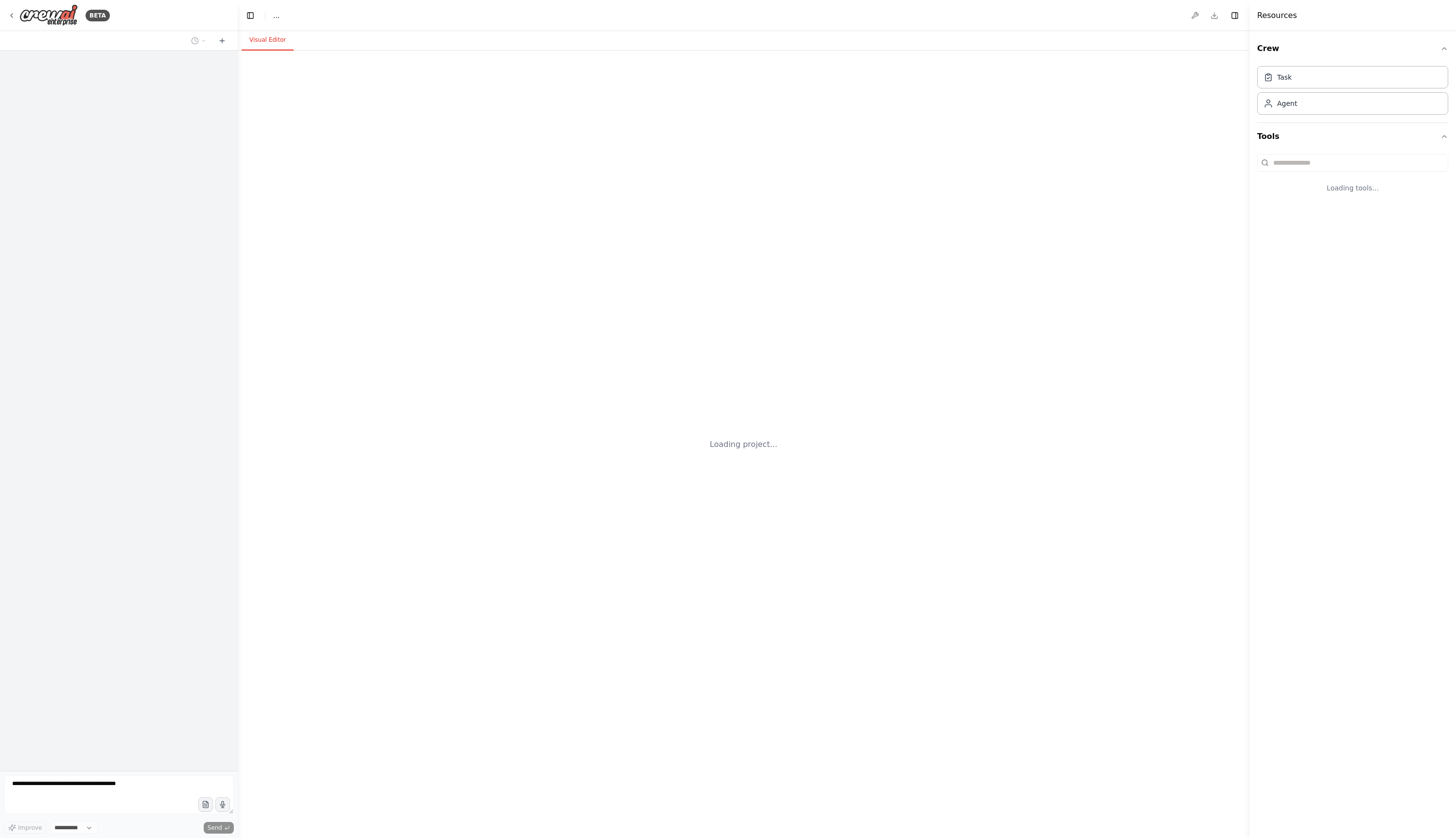
select select "****"
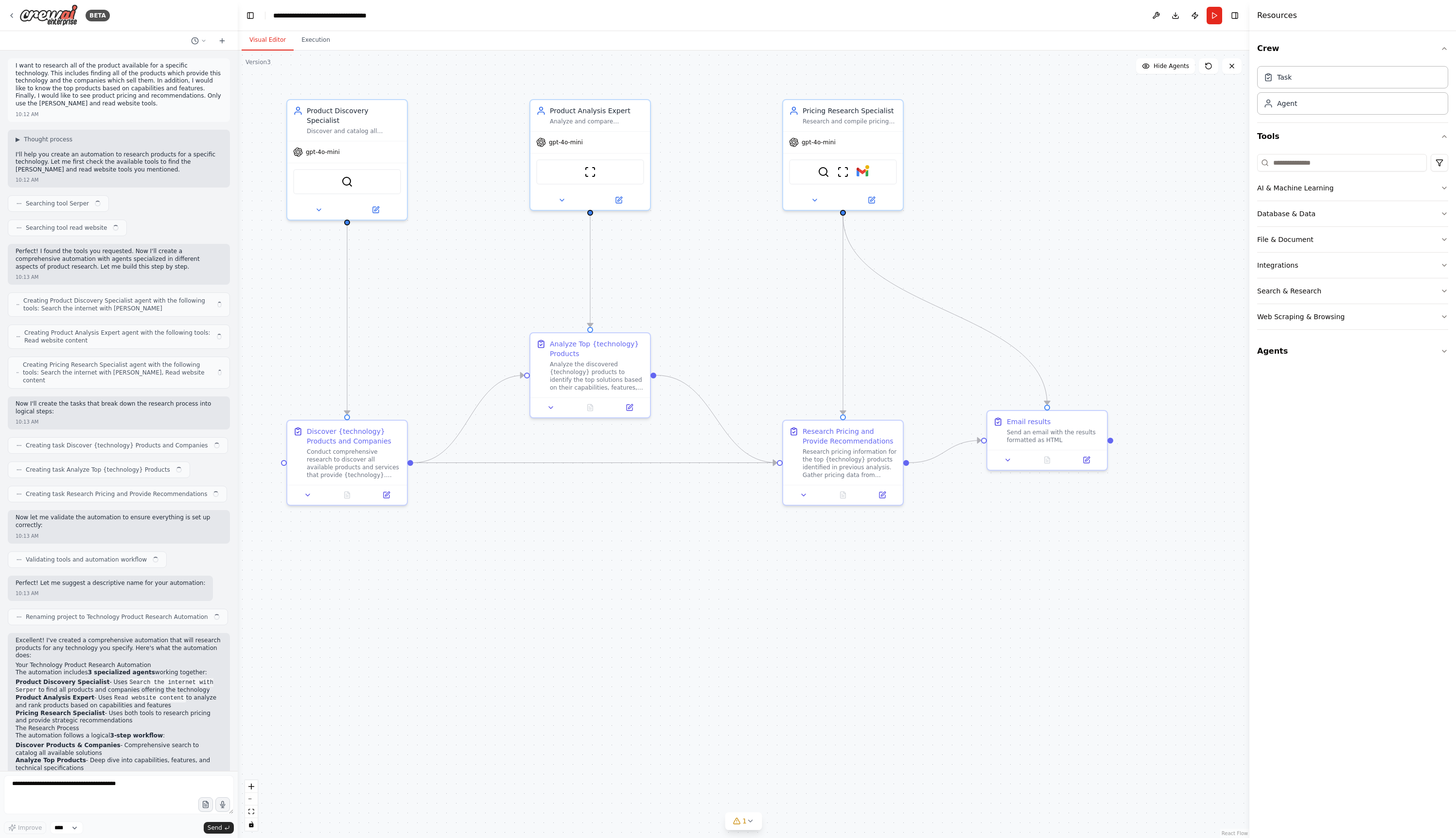
scroll to position [121, 0]
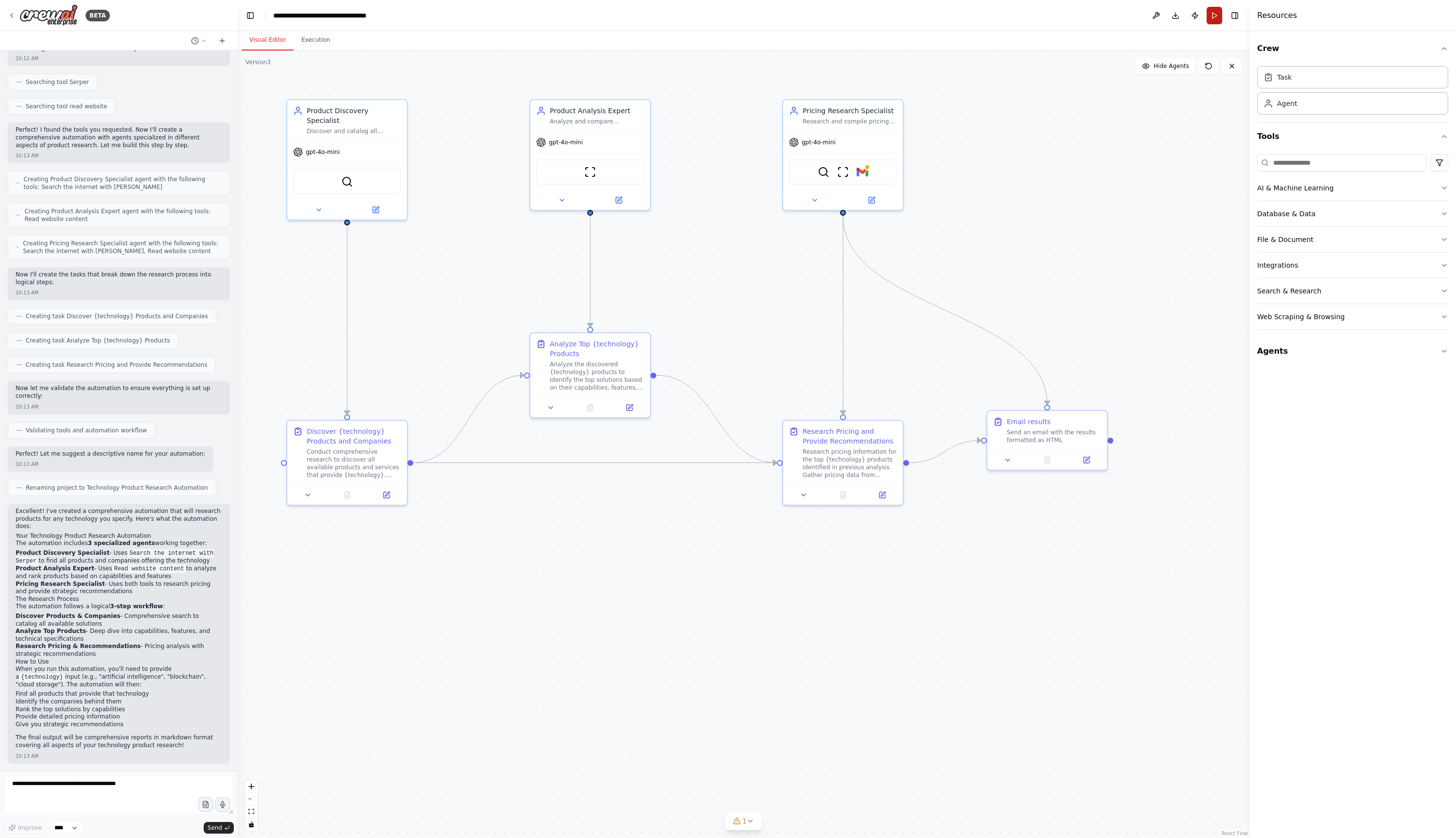
click at [1215, 15] on button "Run" at bounding box center [1215, 16] width 16 height 17
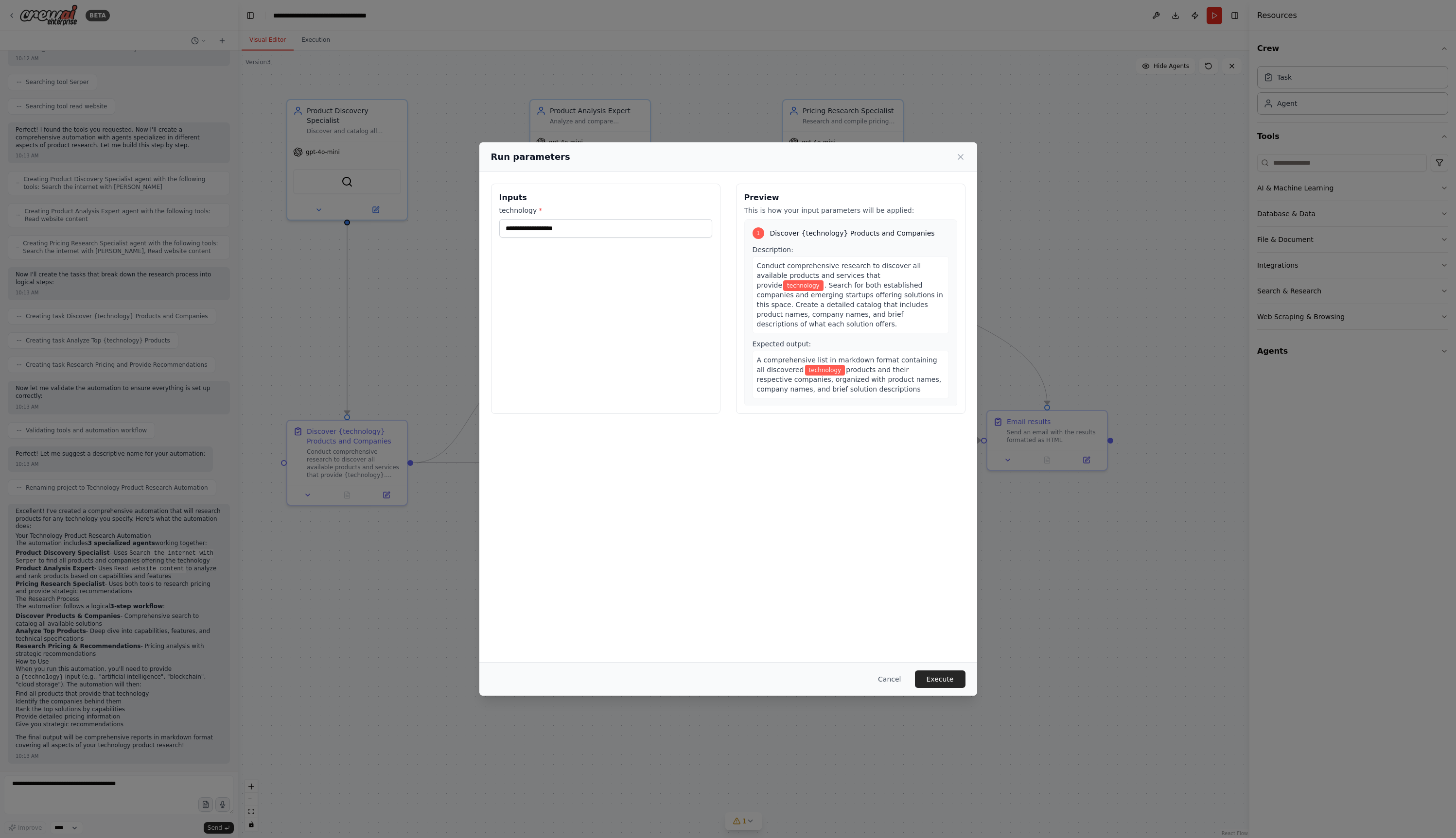
click at [891, 688] on div "Cancel Execute" at bounding box center [728, 678] width 498 height 34
click at [890, 679] on button "Cancel" at bounding box center [889, 679] width 38 height 17
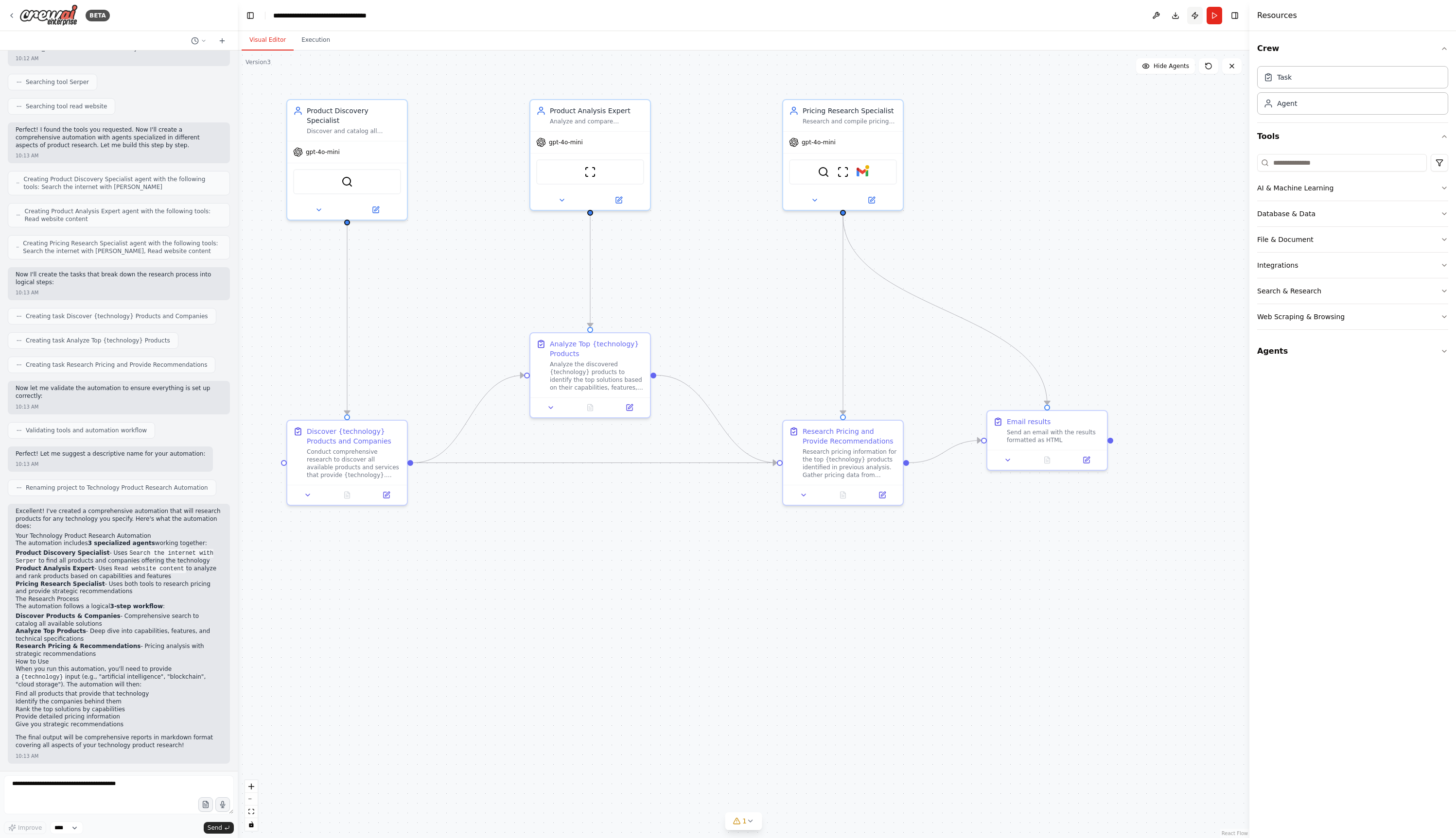
click at [1200, 16] on button "Publish" at bounding box center [1195, 16] width 16 height 17
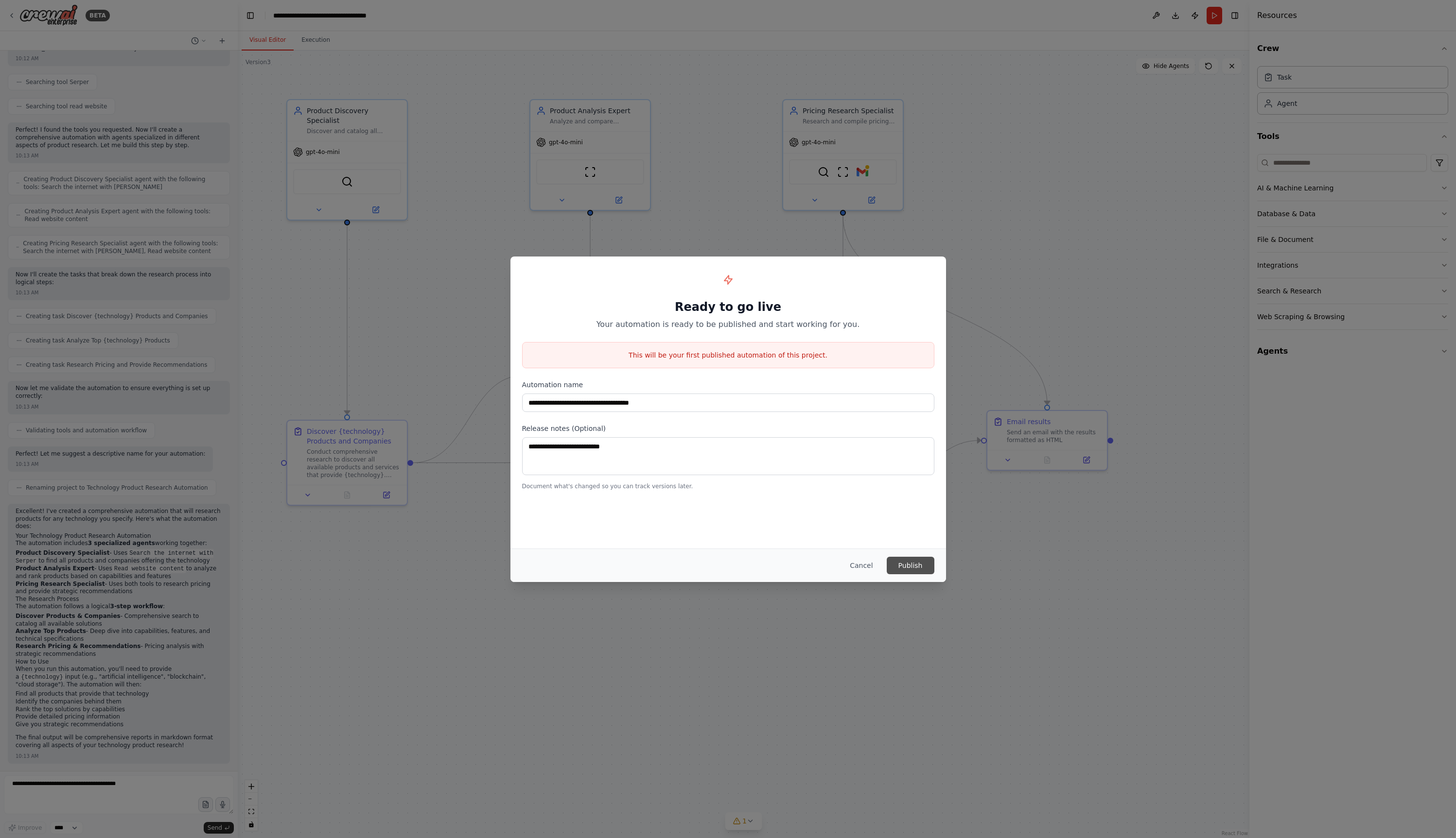
click at [913, 569] on button "Publish" at bounding box center [910, 565] width 48 height 17
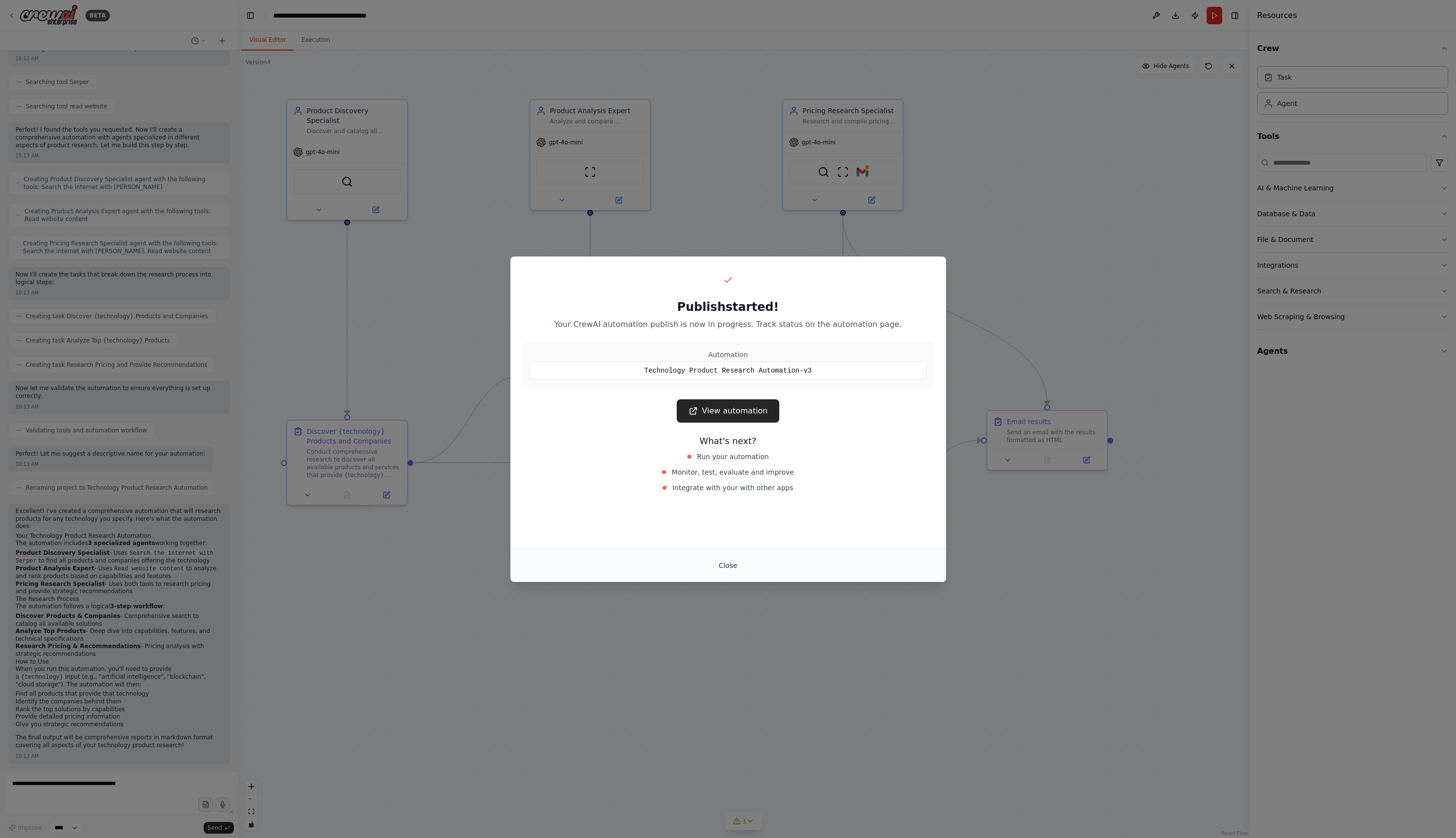
click at [732, 568] on button "Close" at bounding box center [727, 565] width 34 height 17
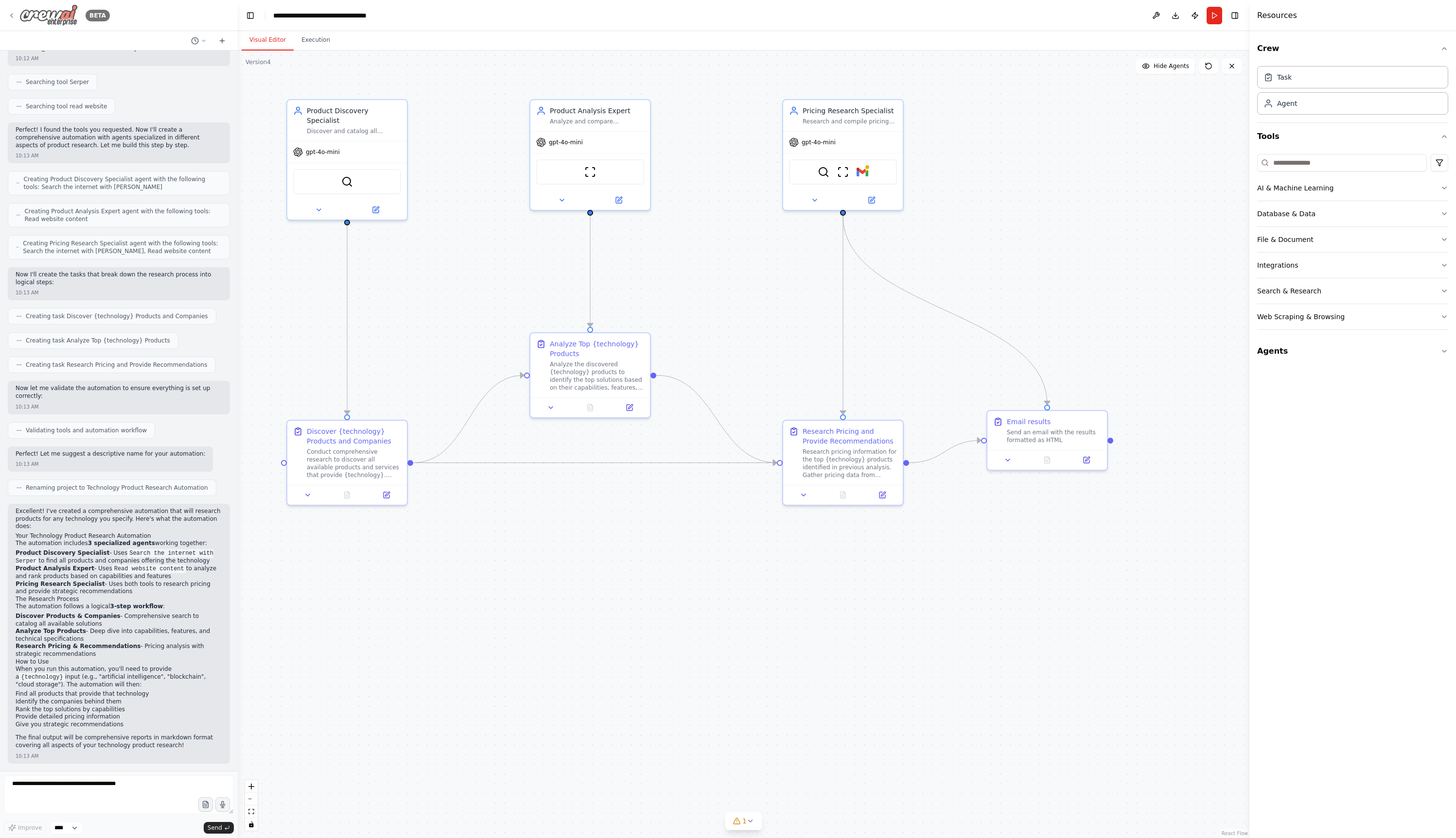
click at [15, 17] on icon at bounding box center [12, 16] width 8 height 8
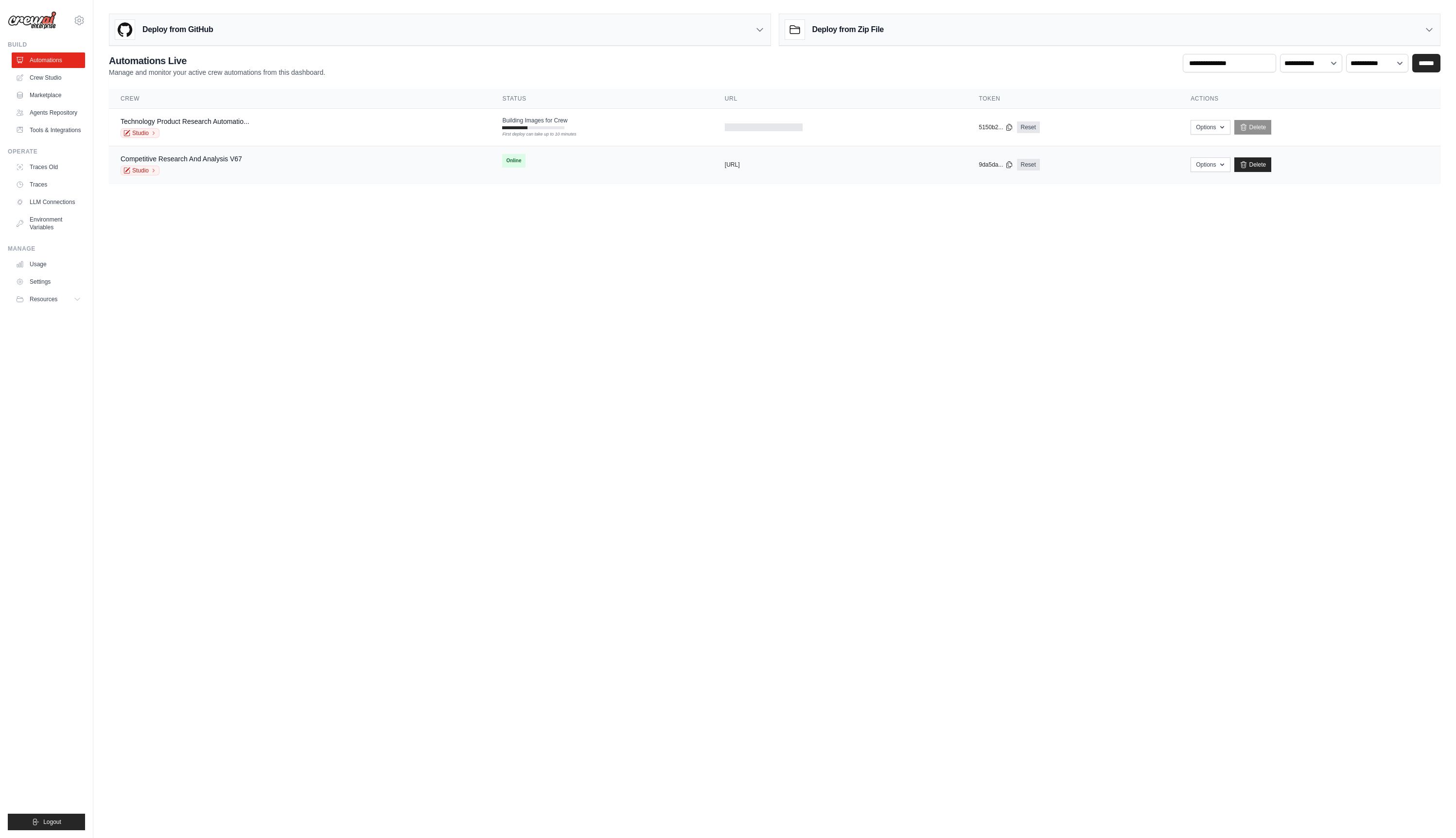
click at [331, 155] on div "Competitive Research And Analysis V67 Studio" at bounding box center [299, 164] width 358 height 21
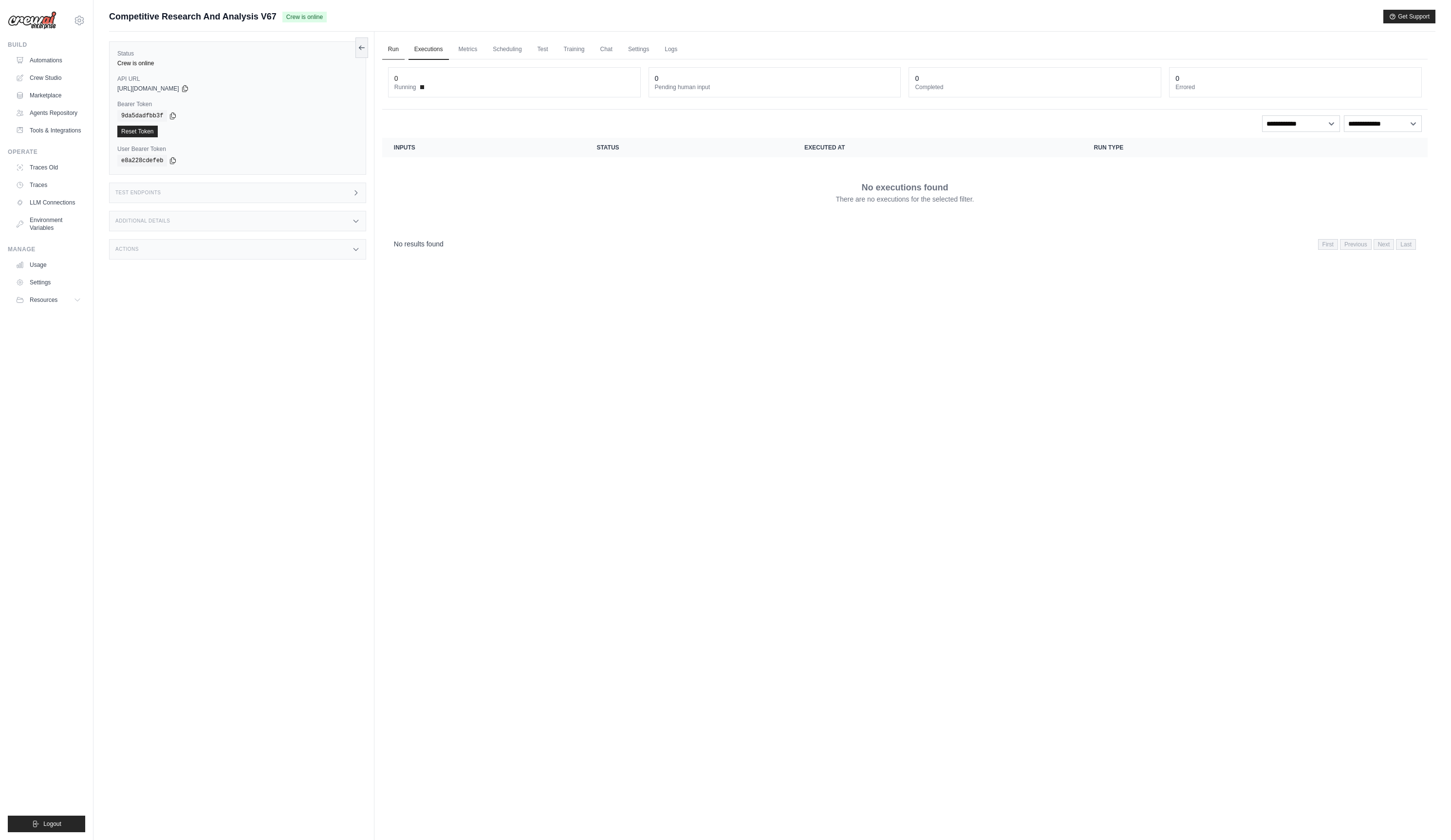
click at [386, 47] on link "Run" at bounding box center [393, 49] width 23 height 20
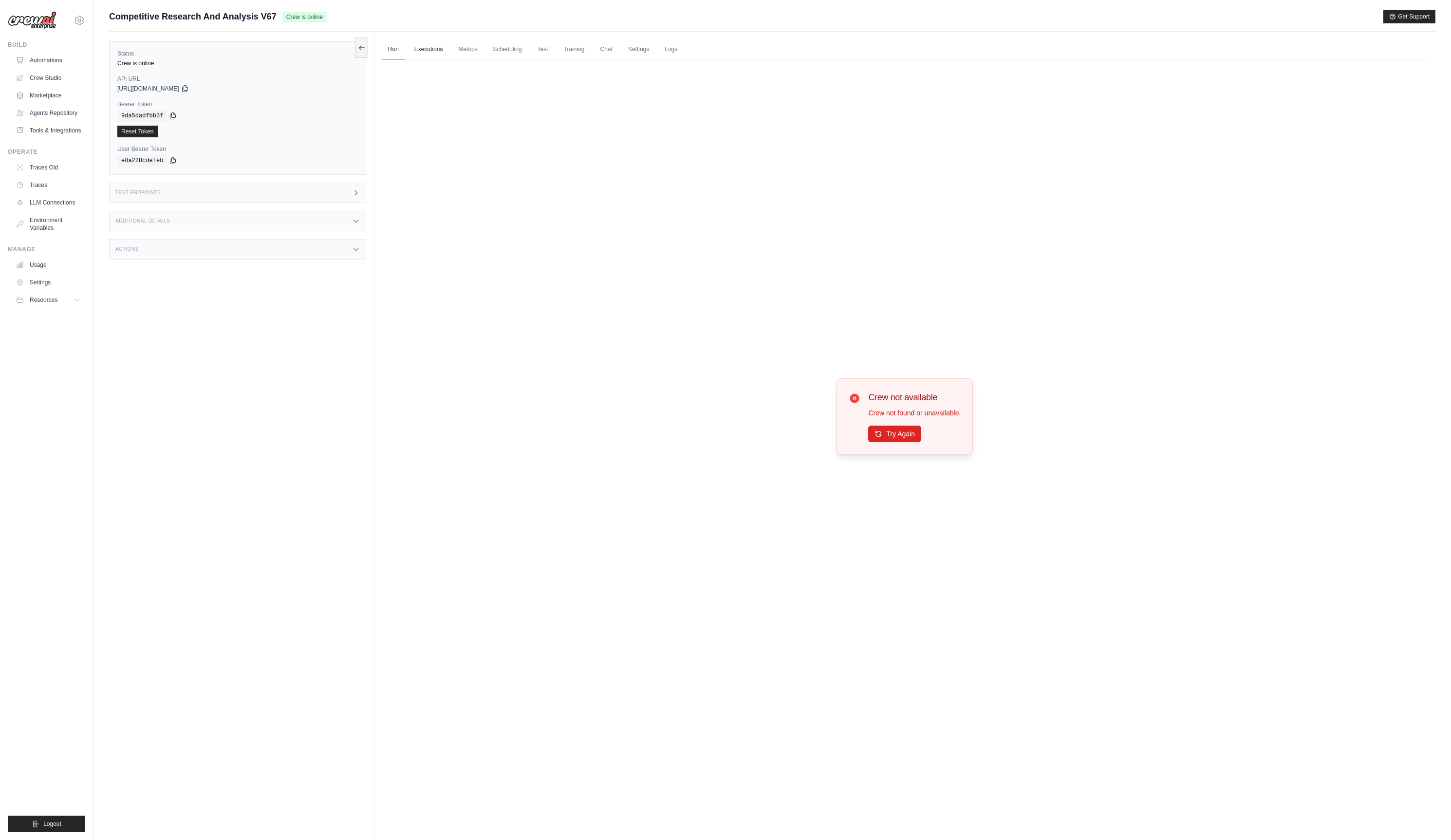
click at [434, 54] on link "Executions" at bounding box center [428, 49] width 40 height 20
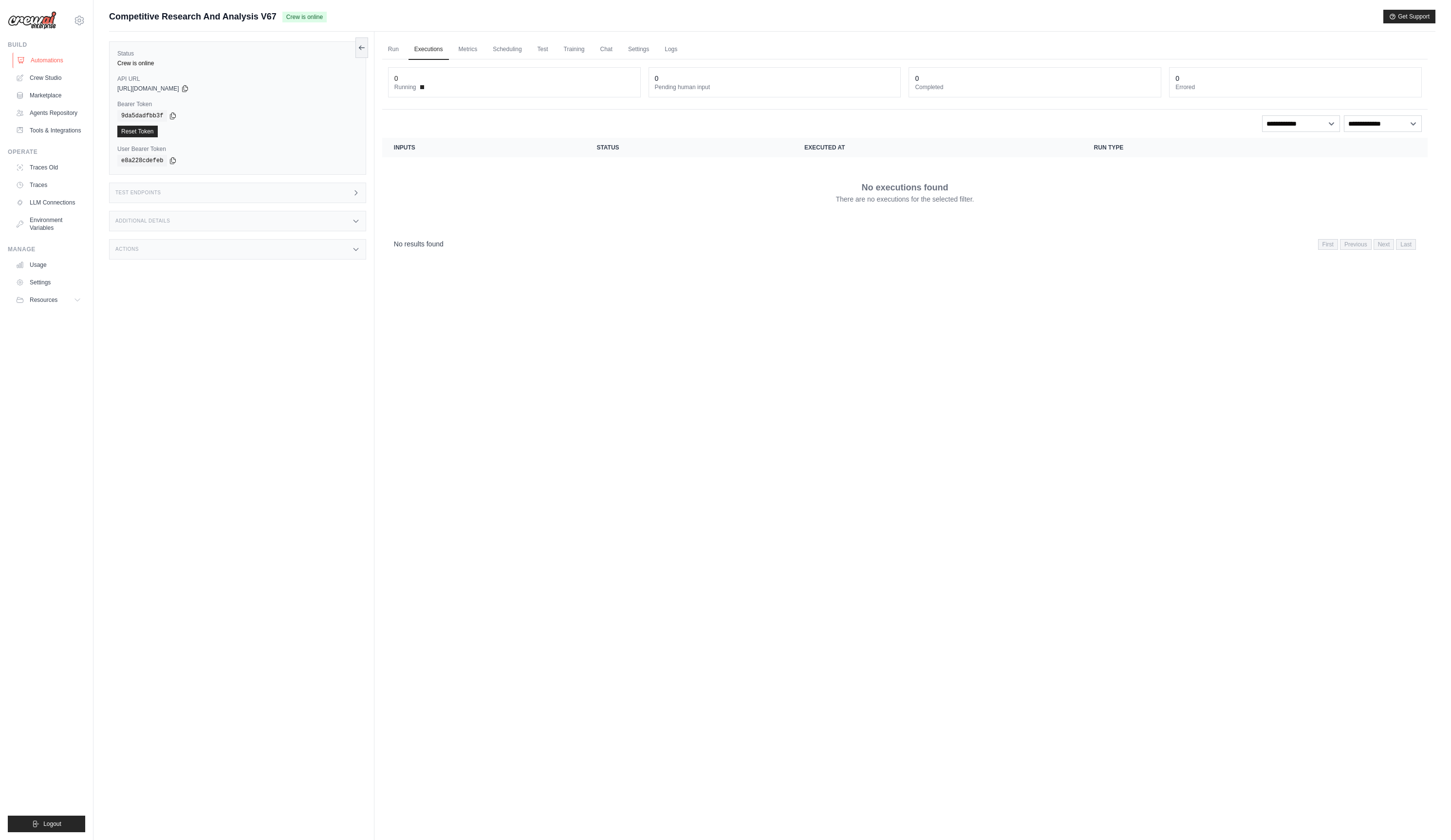
click at [61, 65] on link "Automations" at bounding box center [49, 60] width 74 height 16
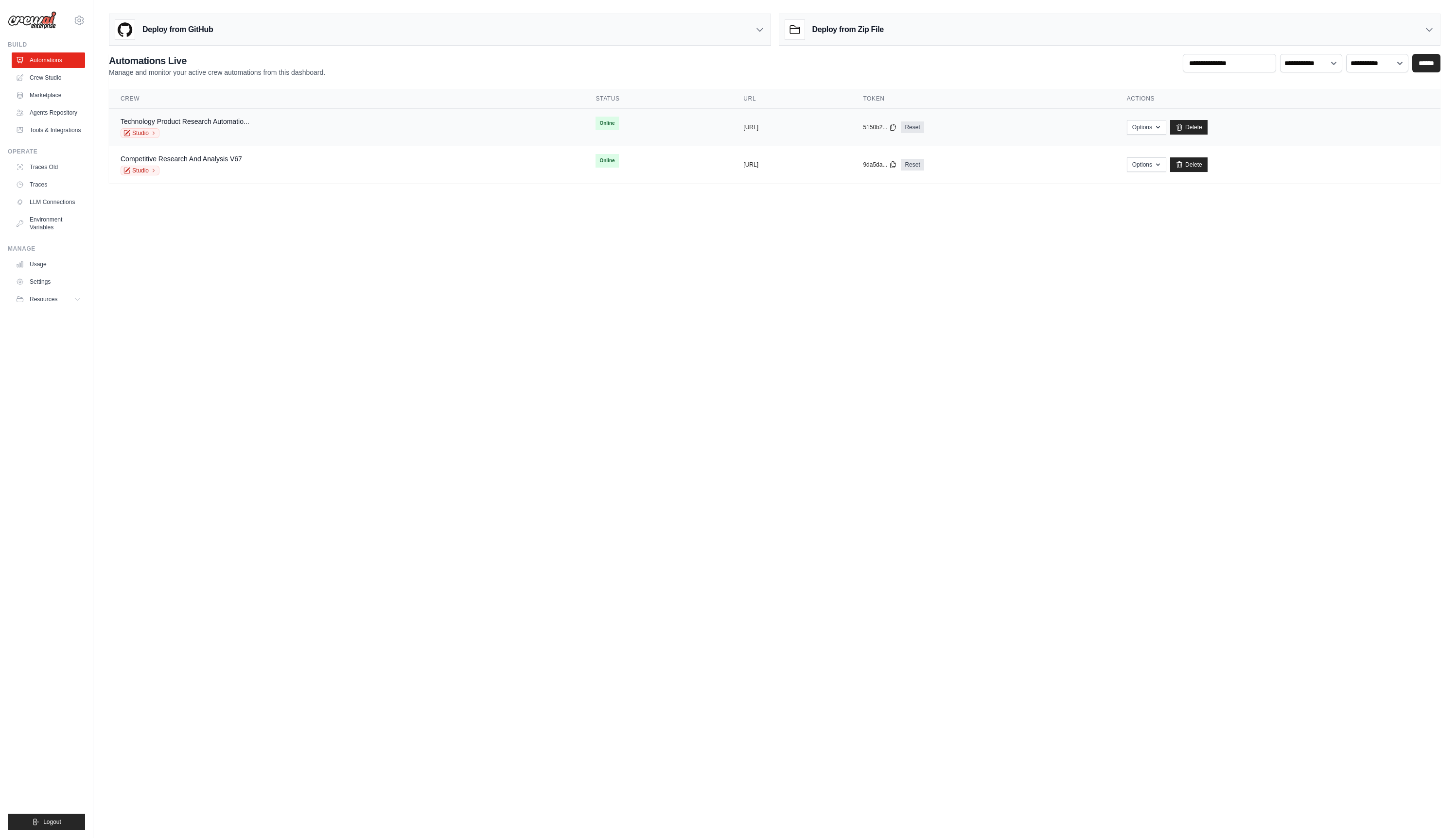
click at [300, 122] on div "Technology Product Research Automatio... Studio" at bounding box center [346, 127] width 451 height 21
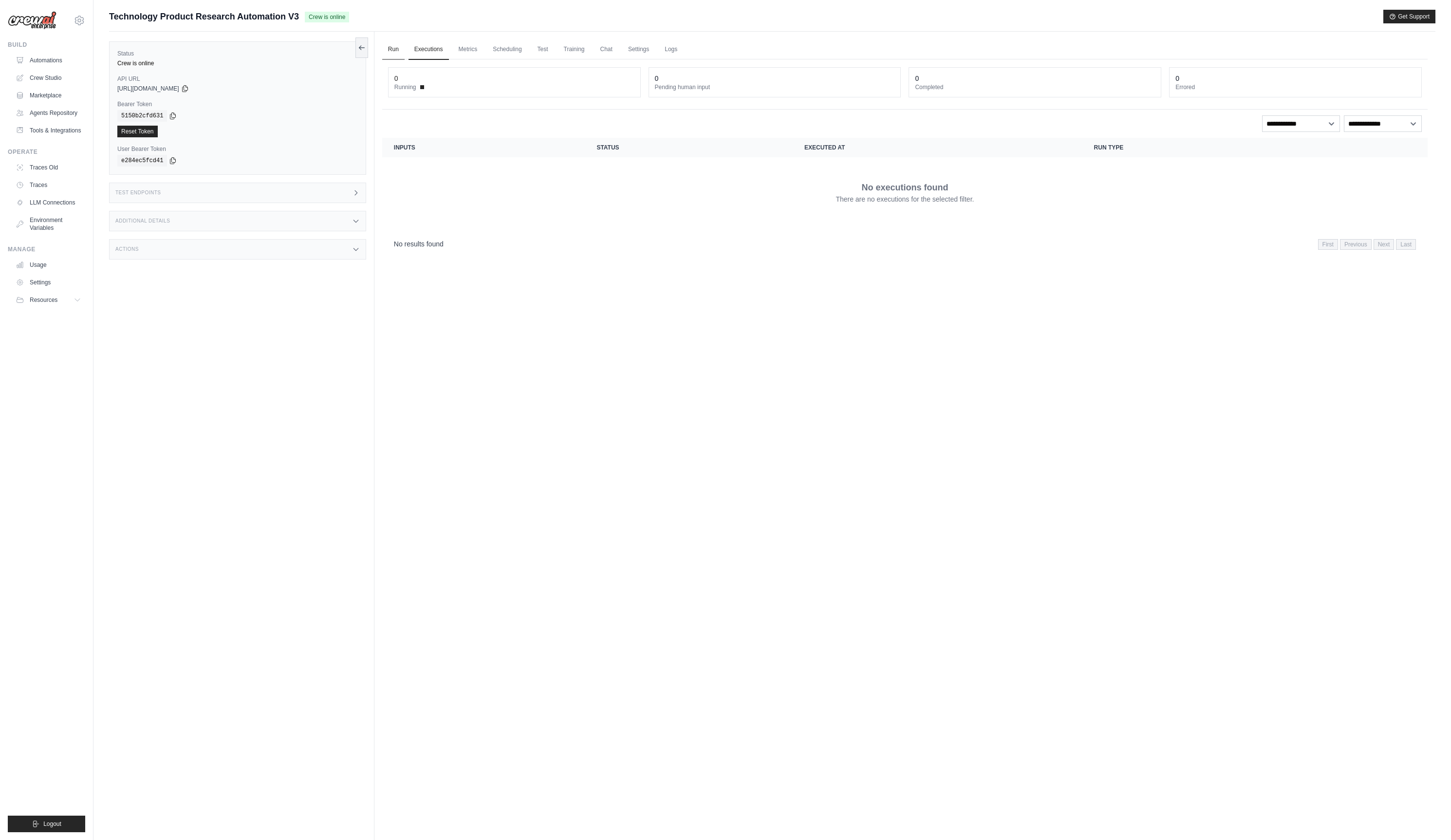
click at [387, 52] on link "Run" at bounding box center [393, 49] width 23 height 20
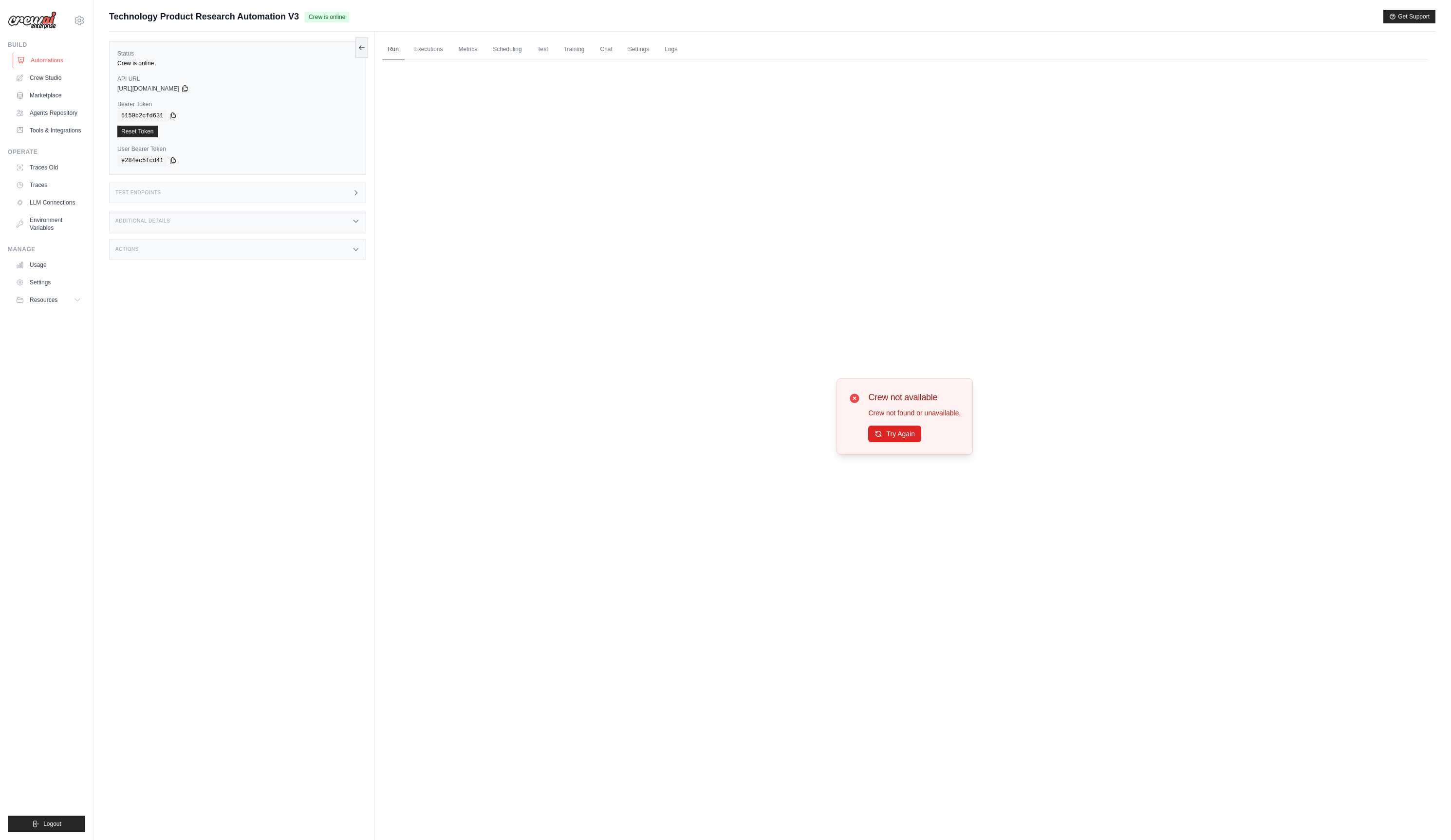
click at [51, 61] on link "Automations" at bounding box center [49, 60] width 74 height 16
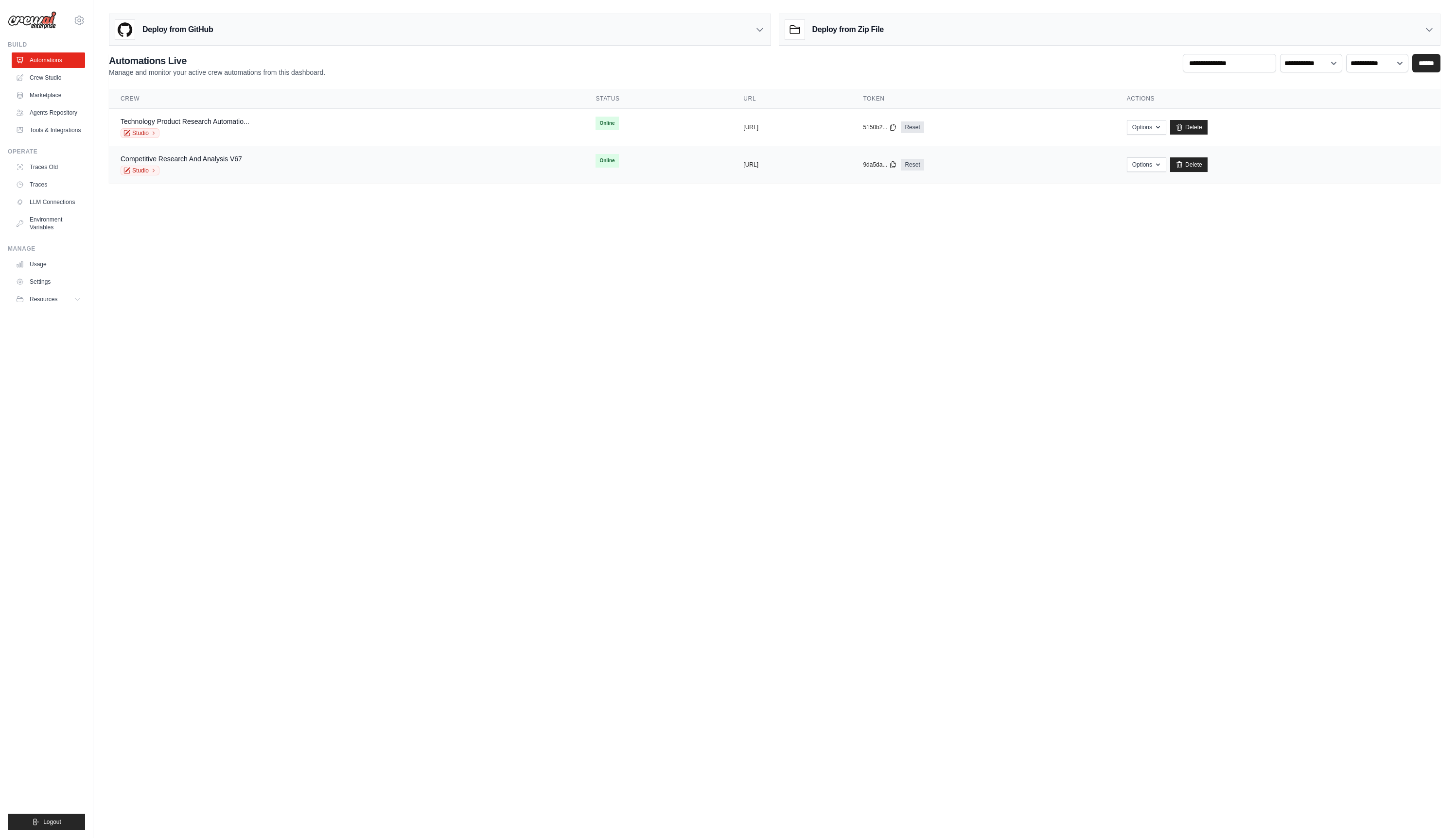
click at [207, 164] on div "Competitive Research And Analysis V67 Studio" at bounding box center [181, 164] width 121 height 21
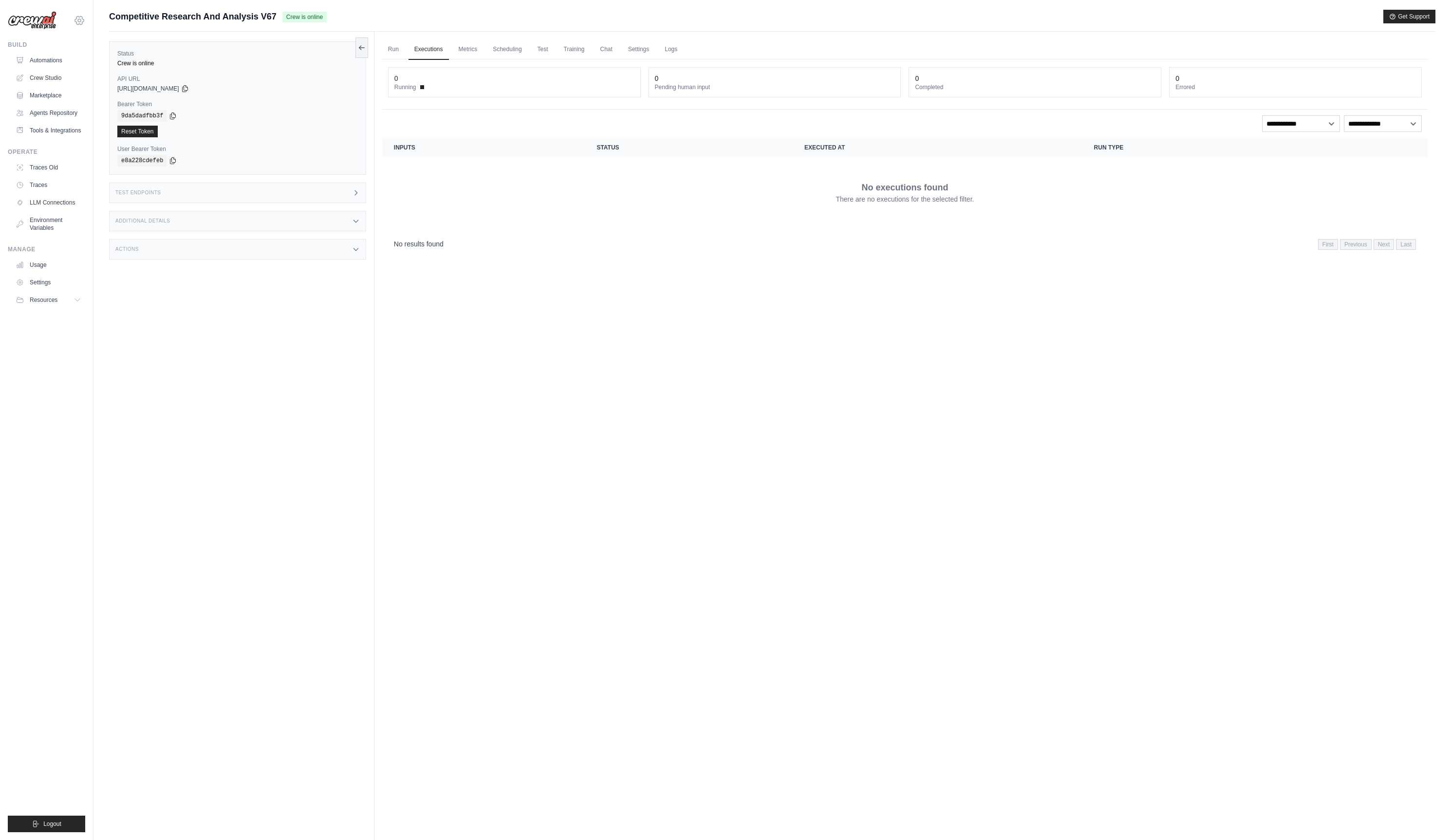
click at [79, 21] on icon at bounding box center [79, 20] width 3 height 3
click at [167, 315] on div "Status Crew is online API URL copied https://competitive-research-and-analysis-…" at bounding box center [242, 451] width 265 height 840
click at [82, 20] on icon at bounding box center [79, 20] width 12 height 12
click at [94, 103] on span "Settings" at bounding box center [122, 104] width 77 height 9
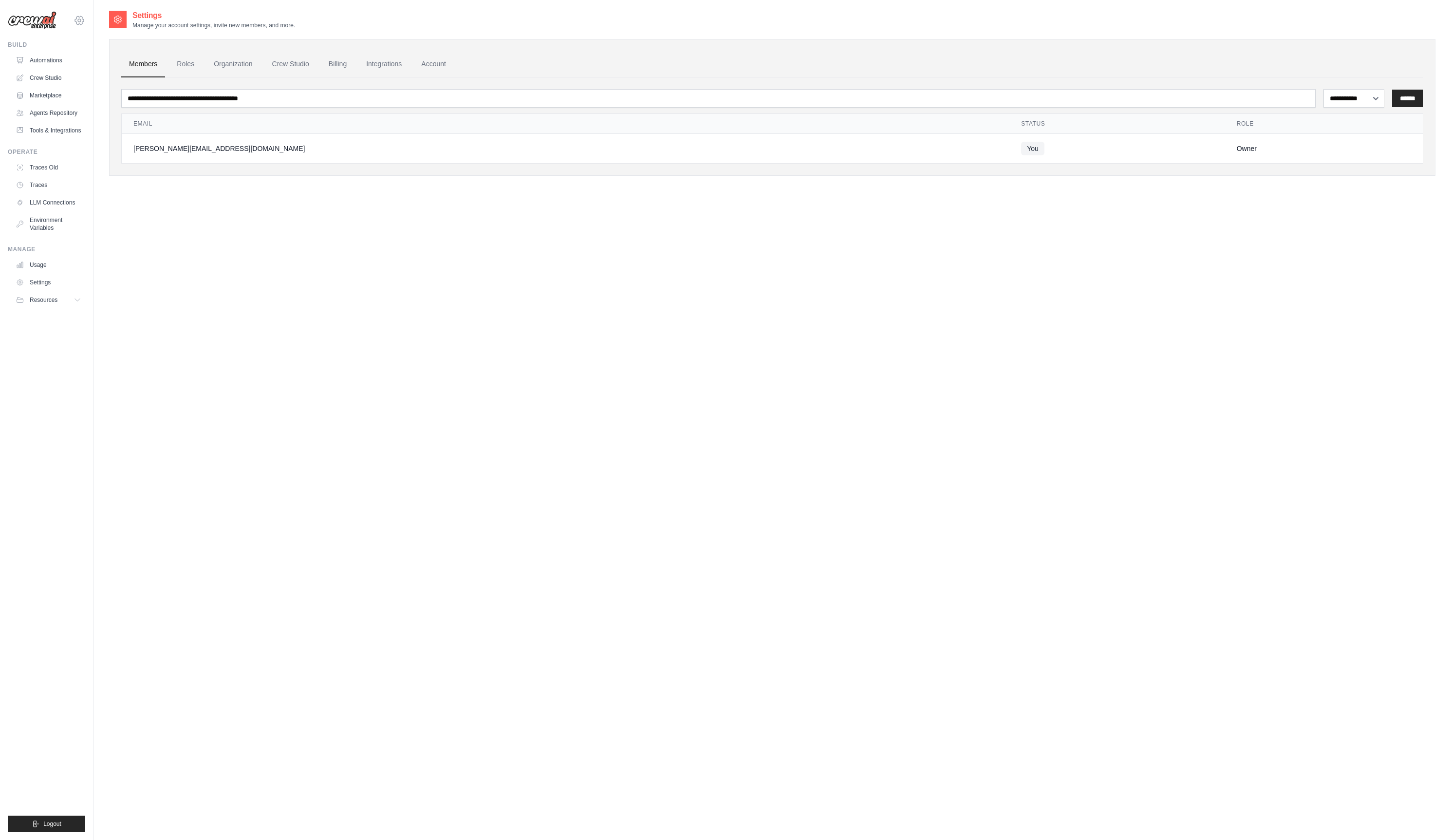
click at [81, 25] on icon at bounding box center [79, 20] width 12 height 12
click at [87, 59] on span "CrewAI Internal Org" at bounding box center [121, 60] width 77 height 9
click at [90, 82] on span "CrewAI" at bounding box center [121, 80] width 77 height 9
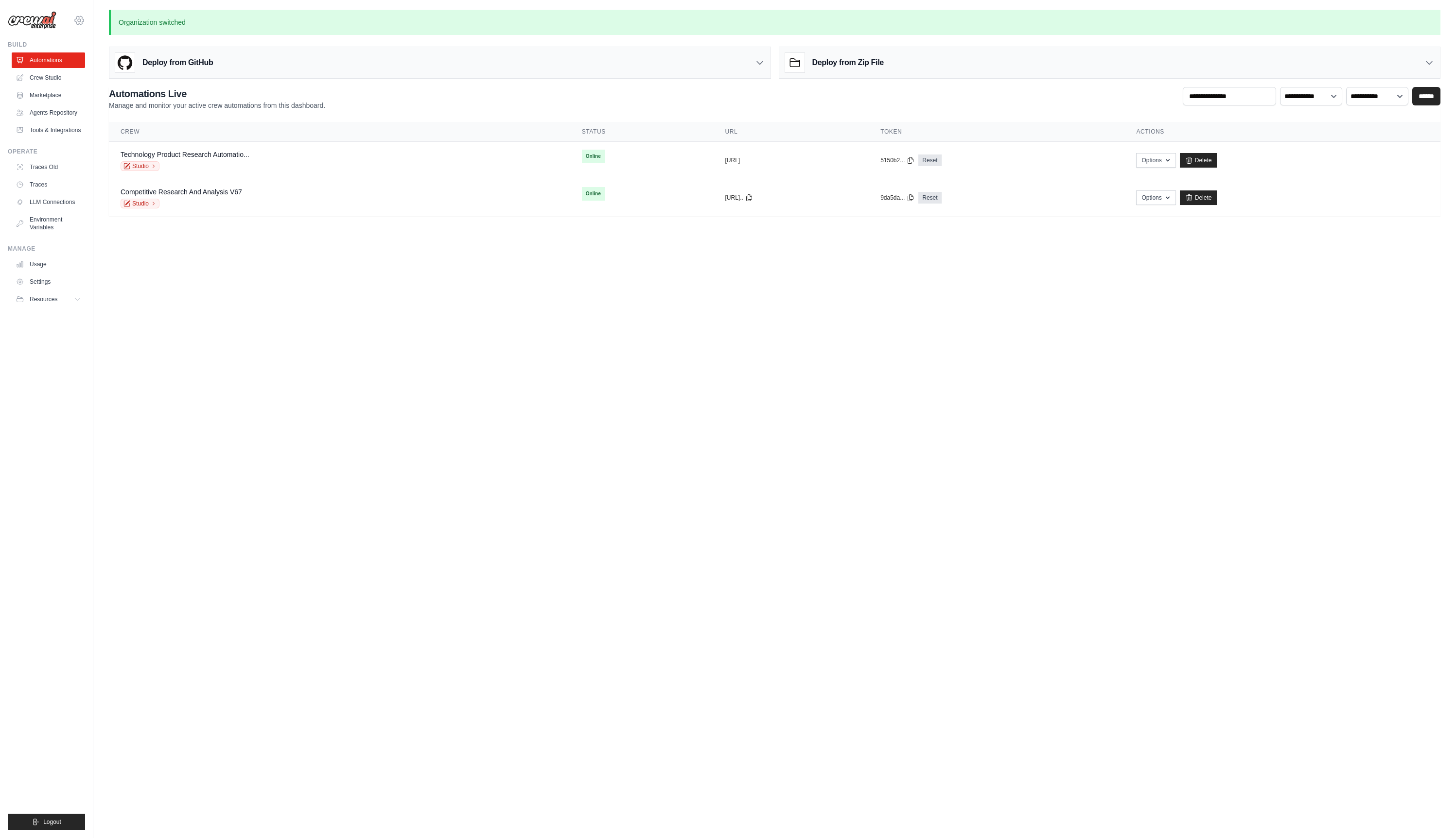
click at [78, 15] on icon at bounding box center [79, 20] width 12 height 12
click at [103, 99] on span "Settings" at bounding box center [121, 103] width 77 height 9
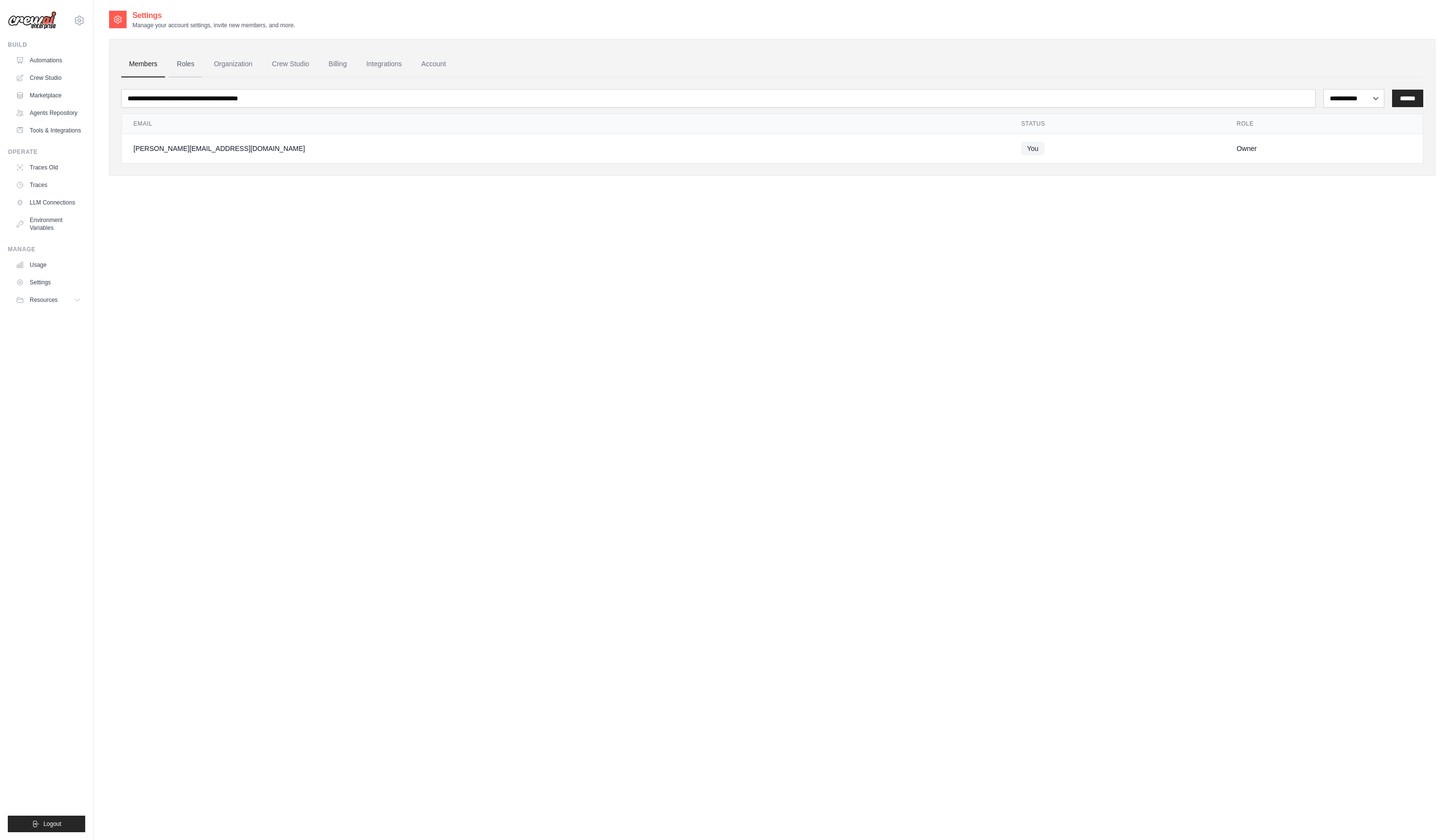
click at [196, 63] on link "Roles" at bounding box center [185, 64] width 33 height 26
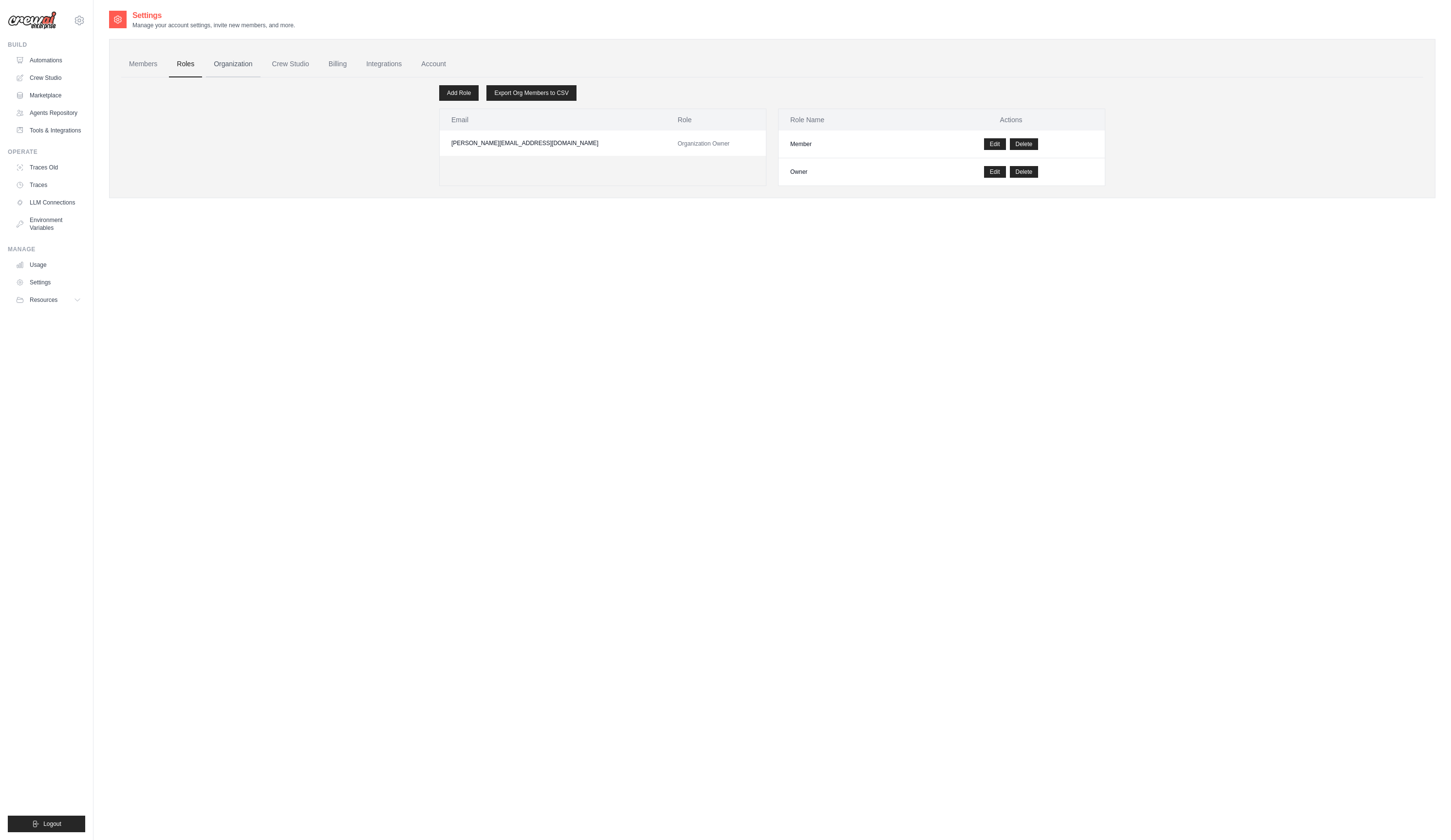
click at [242, 68] on link "Organization" at bounding box center [232, 64] width 54 height 26
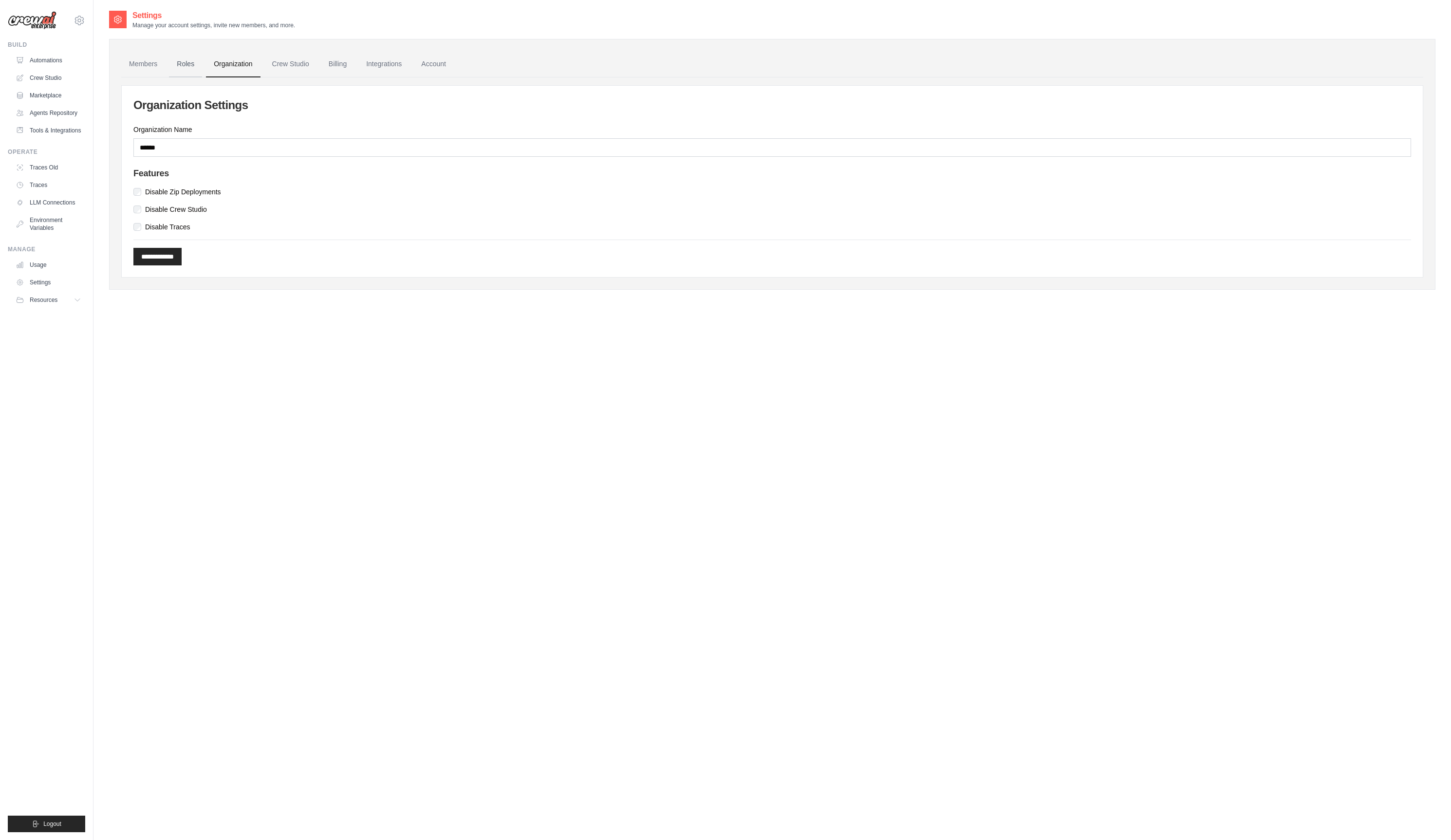
click at [195, 64] on link "Roles" at bounding box center [185, 64] width 33 height 26
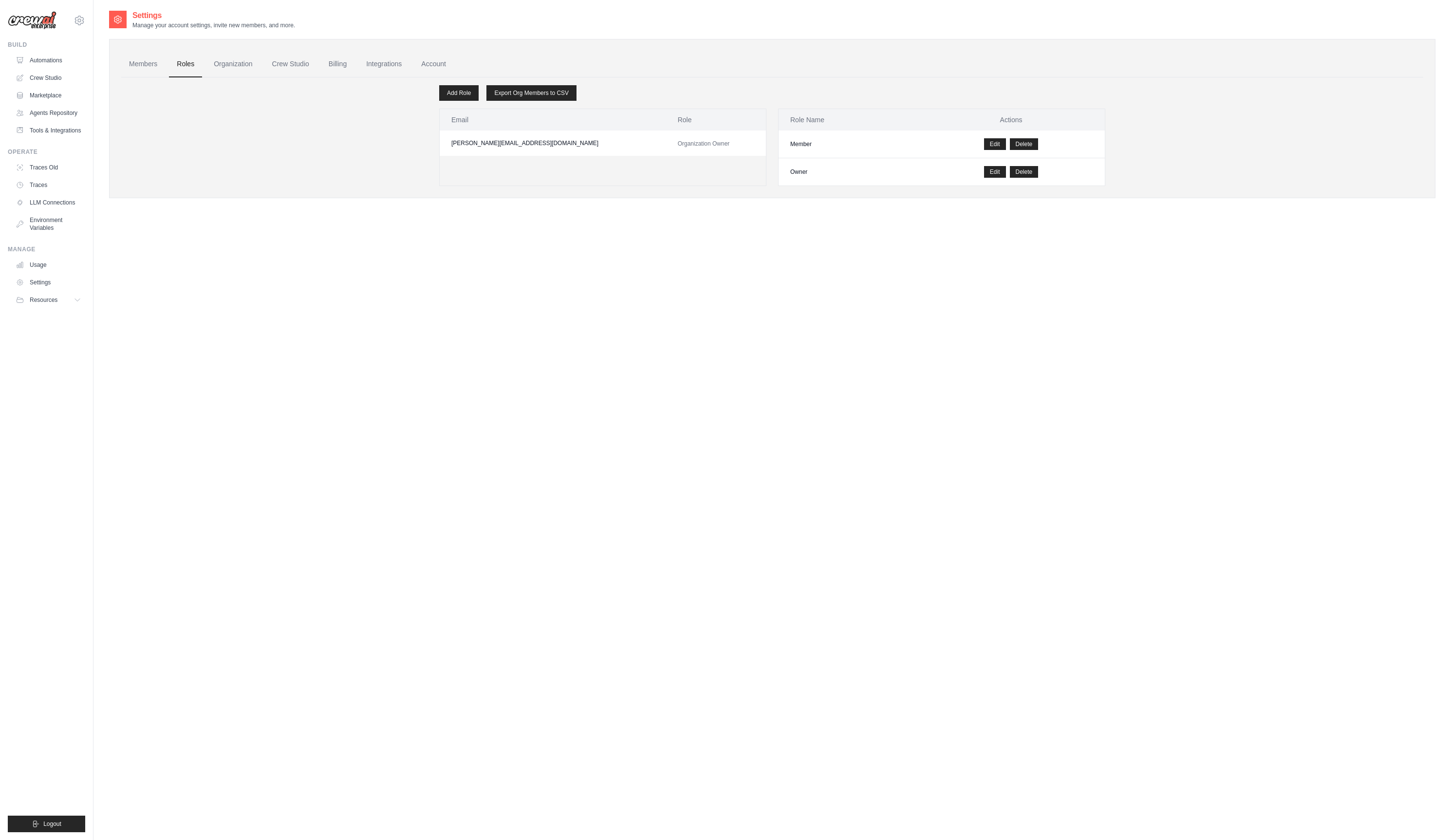
click at [294, 63] on link "Crew Studio" at bounding box center [291, 64] width 53 height 26
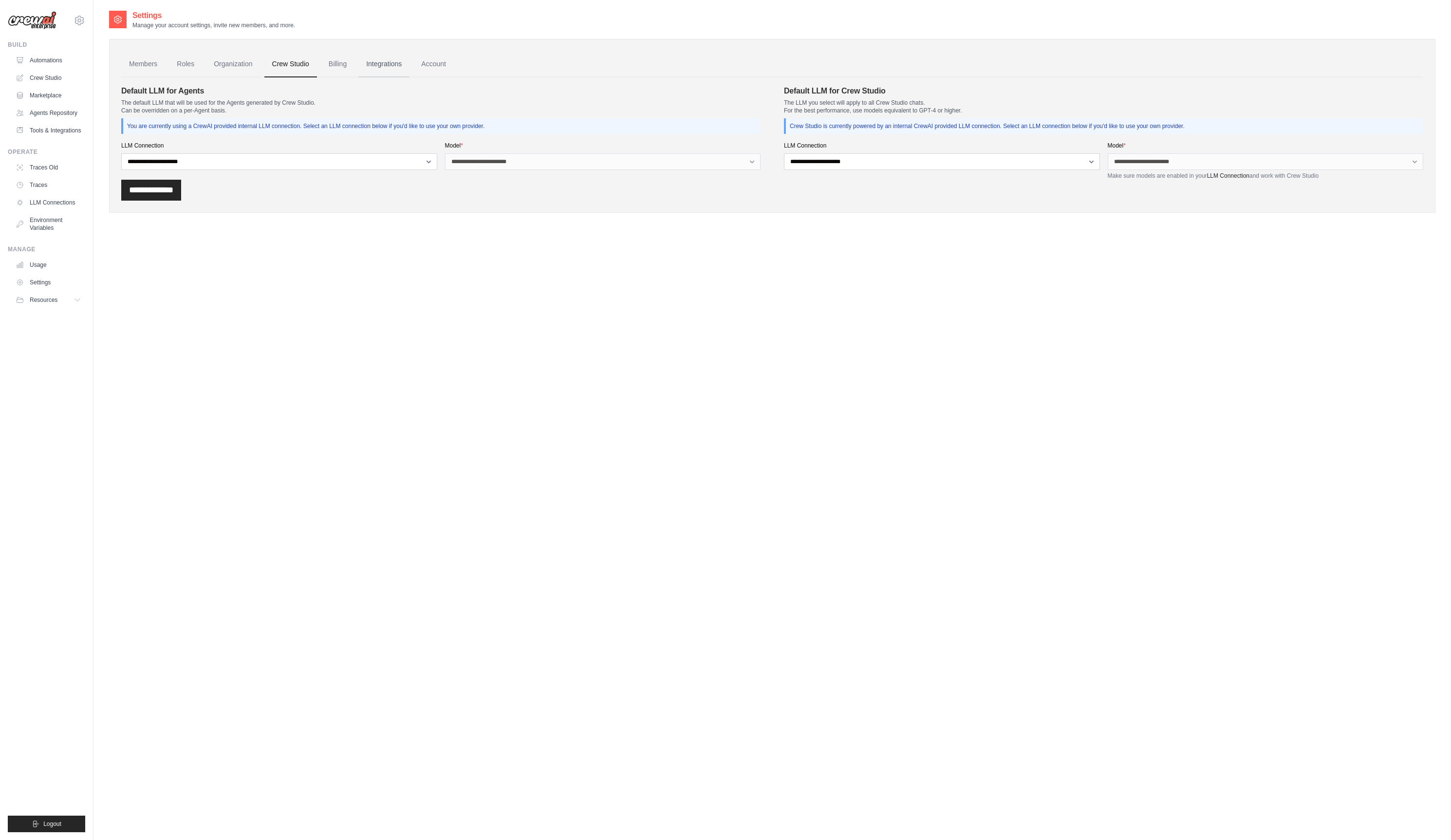
click at [391, 64] on link "Integrations" at bounding box center [384, 64] width 51 height 26
click at [454, 61] on link "Account" at bounding box center [433, 64] width 40 height 26
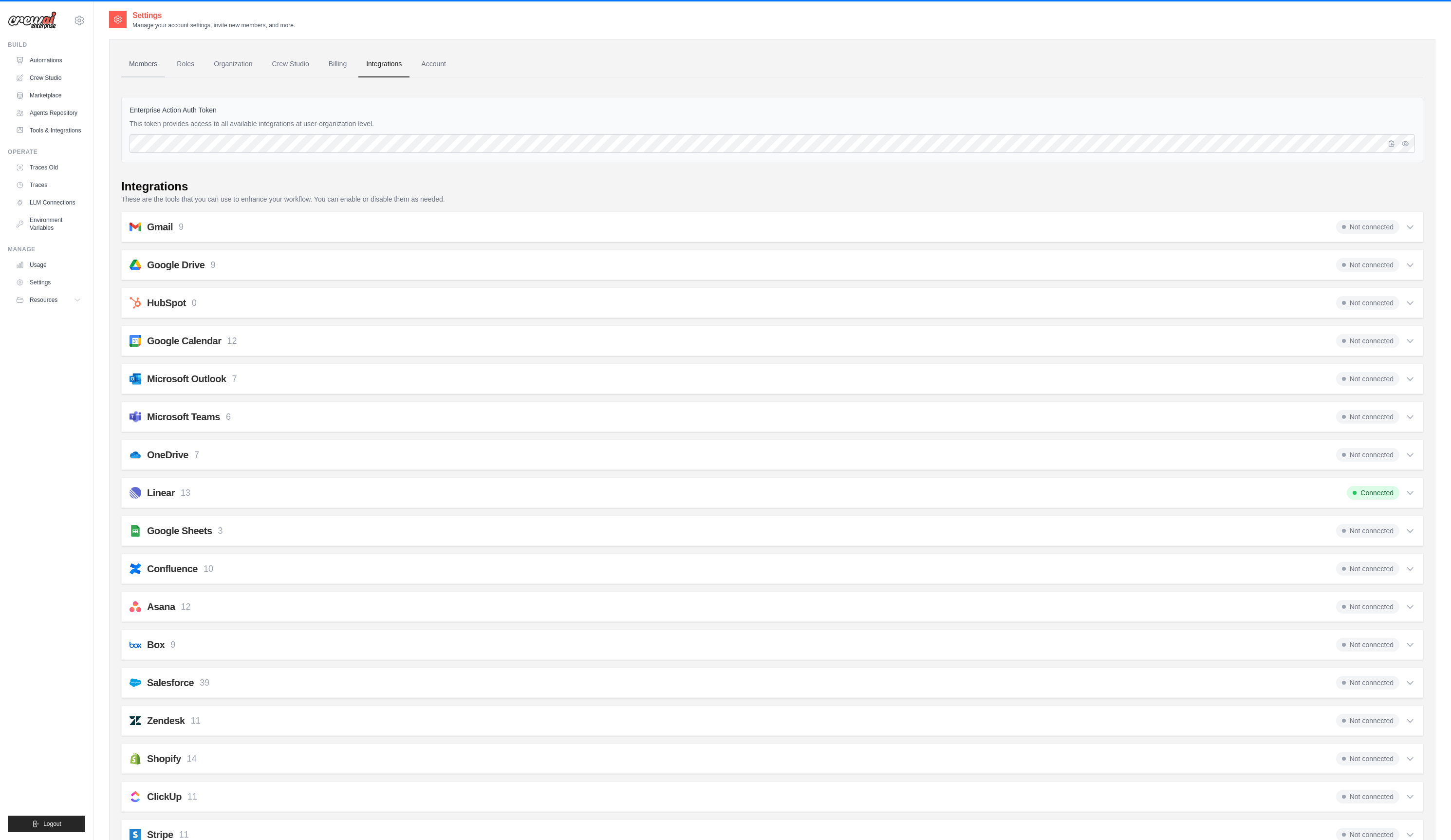
click at [135, 63] on link "Members" at bounding box center [143, 64] width 44 height 26
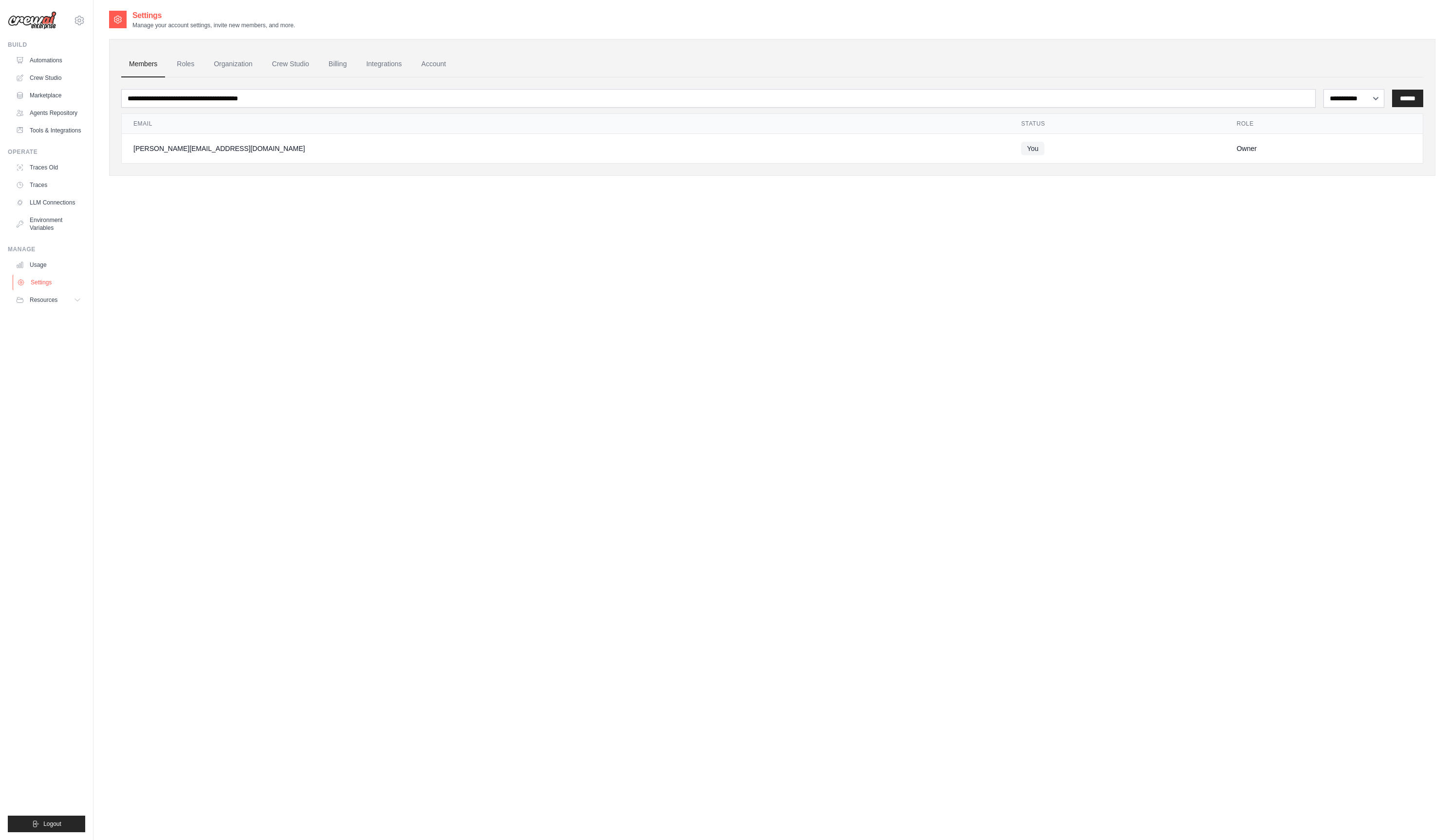
click at [53, 290] on link "Settings" at bounding box center [49, 283] width 74 height 16
click at [41, 290] on link "Settings" at bounding box center [49, 283] width 74 height 16
click at [40, 20] on img at bounding box center [32, 20] width 49 height 19
click at [51, 27] on img at bounding box center [32, 20] width 49 height 19
click at [75, 22] on icon at bounding box center [79, 20] width 12 height 12
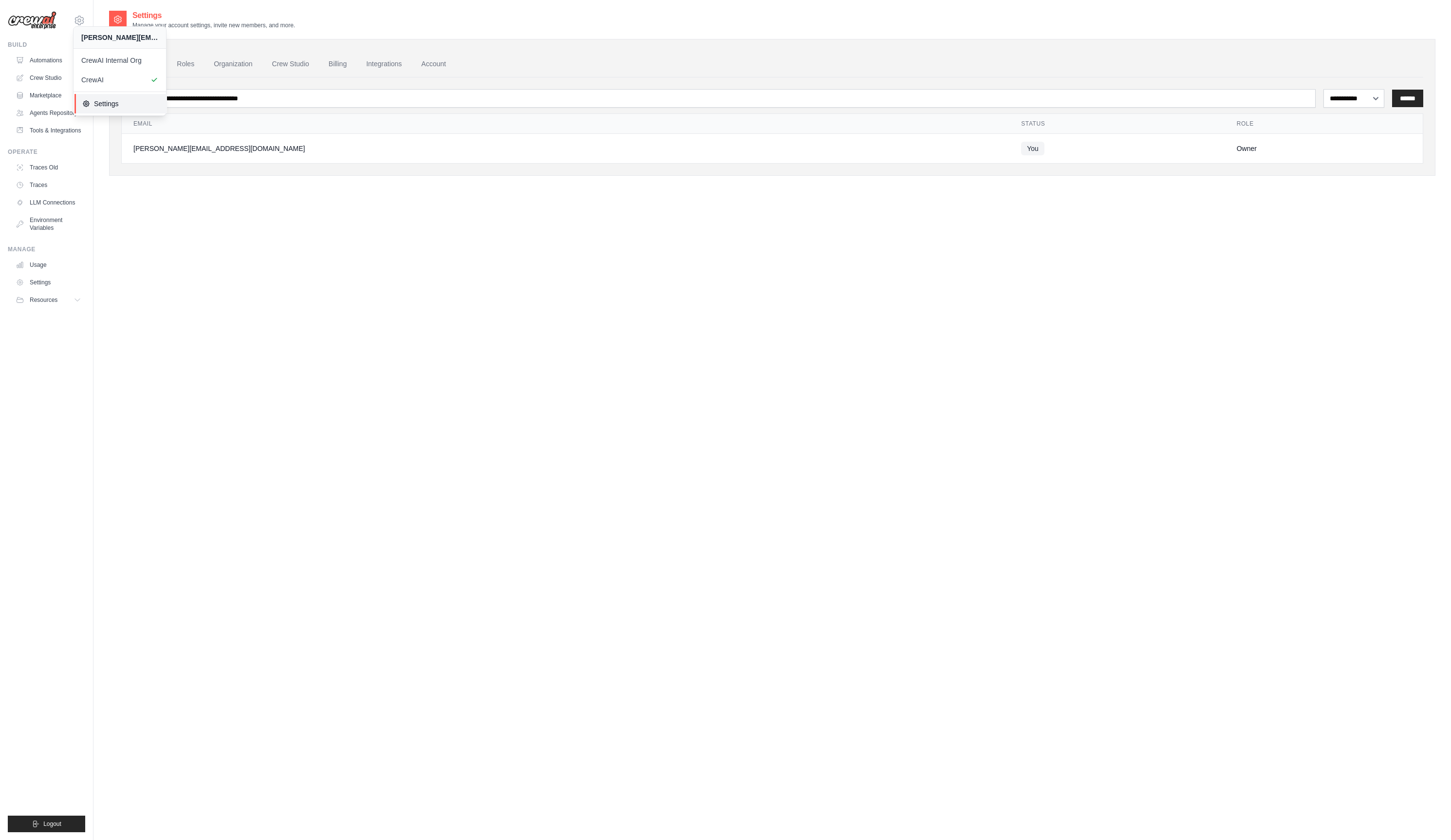
click at [94, 102] on span "Settings" at bounding box center [121, 104] width 77 height 9
click at [196, 68] on link "Roles" at bounding box center [185, 64] width 33 height 26
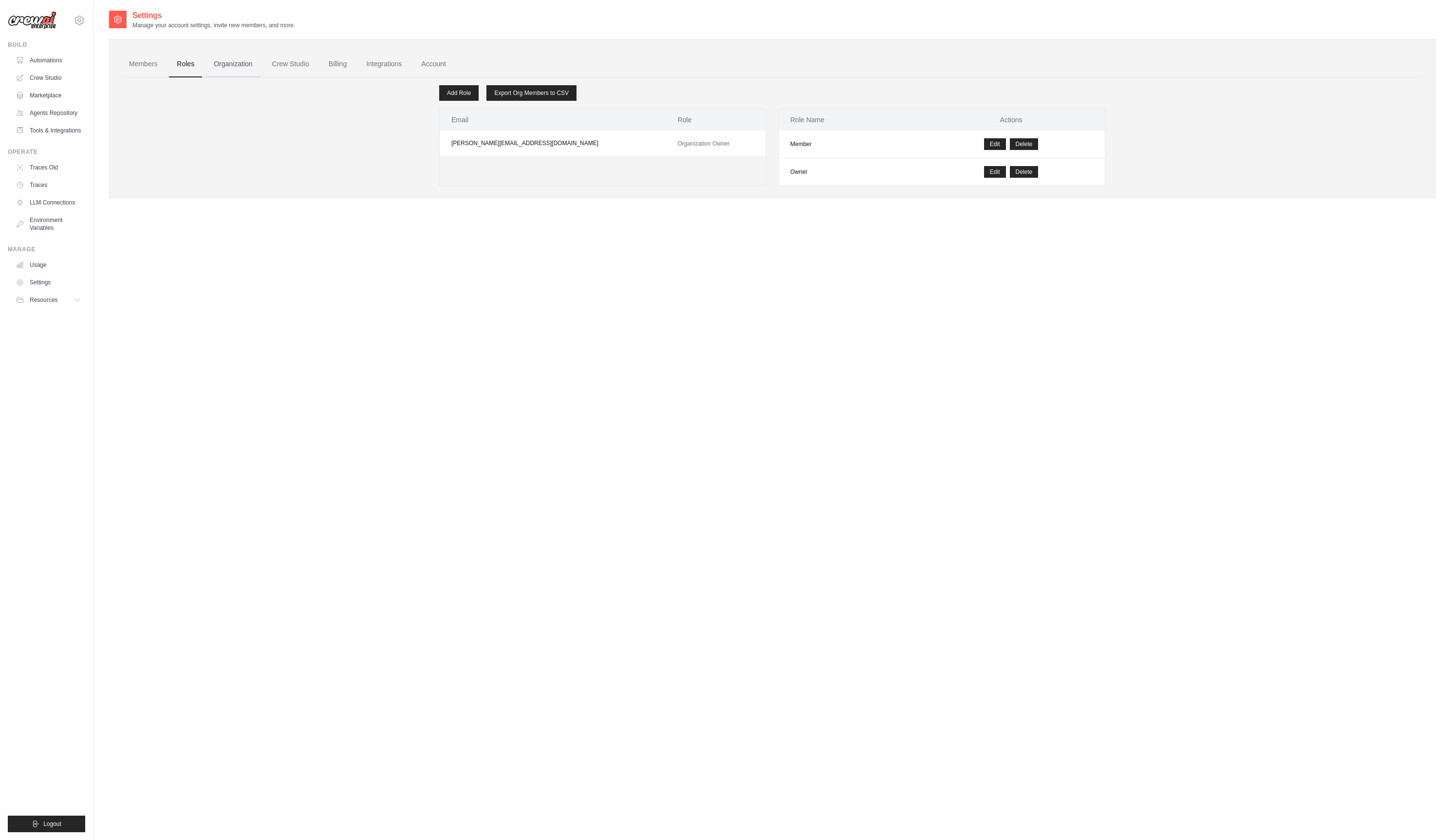
click at [228, 68] on link "Organization" at bounding box center [232, 64] width 54 height 26
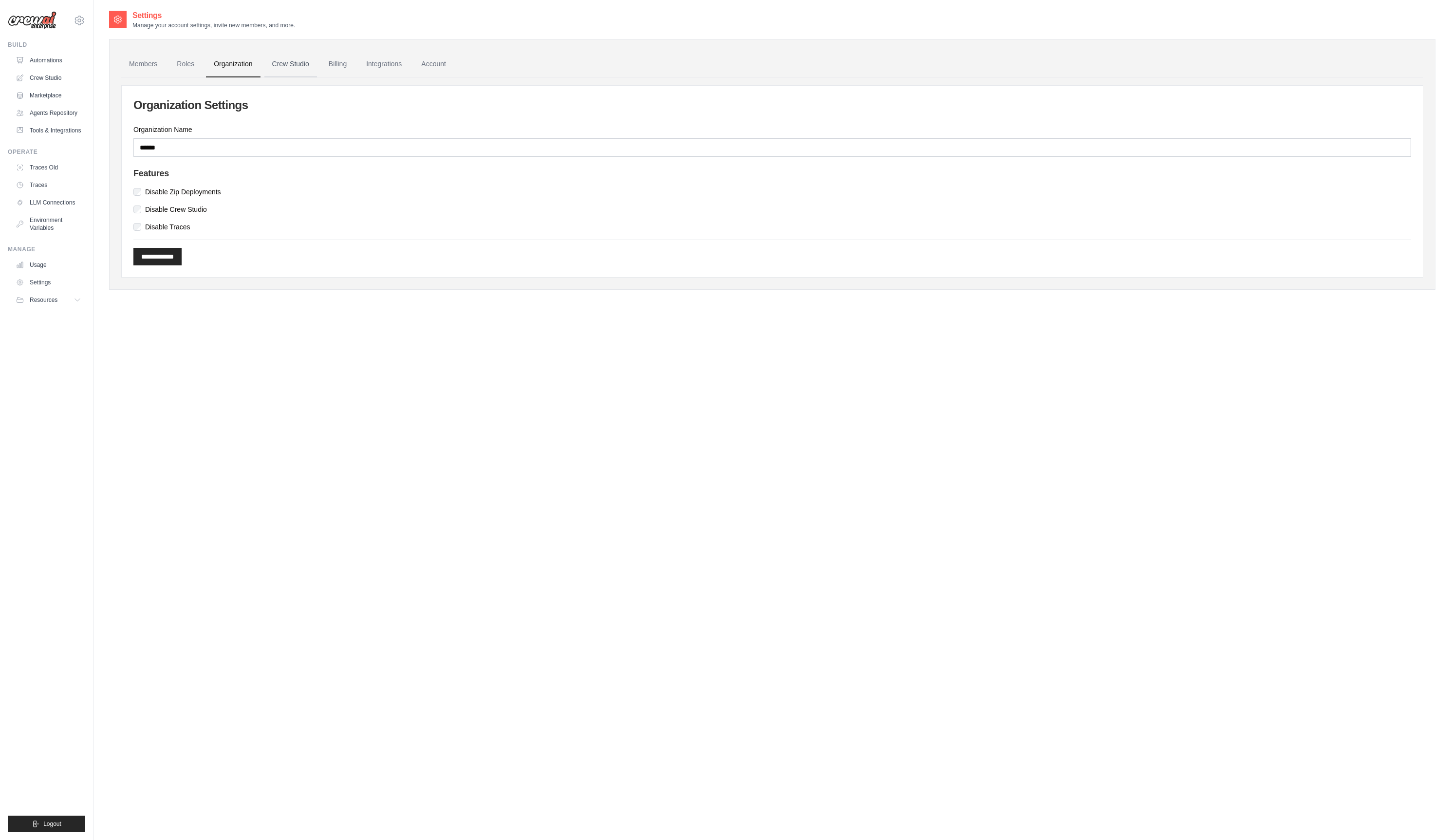
click at [294, 69] on link "Crew Studio" at bounding box center [291, 64] width 53 height 26
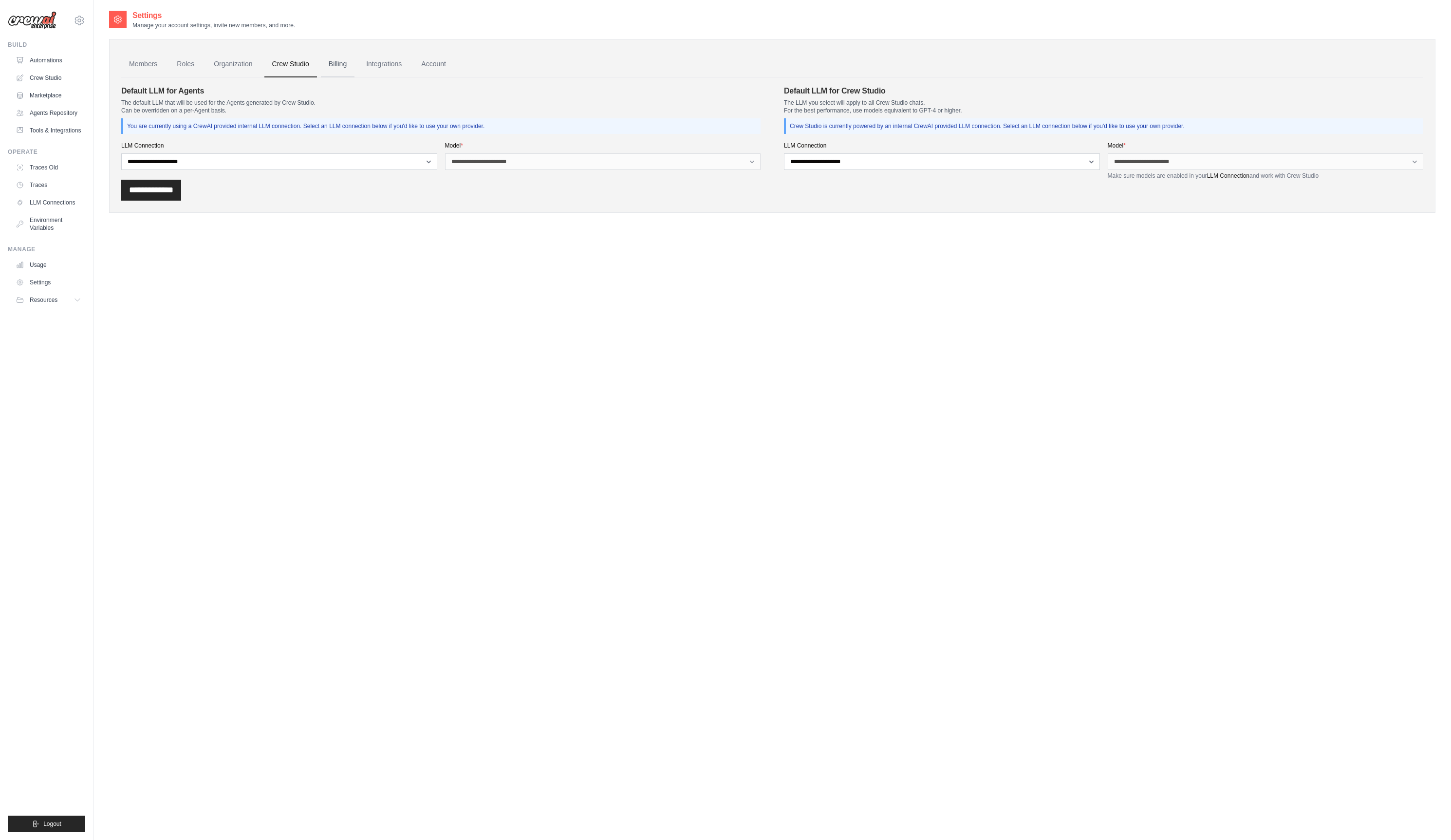
click at [341, 71] on link "Billing" at bounding box center [338, 64] width 34 height 26
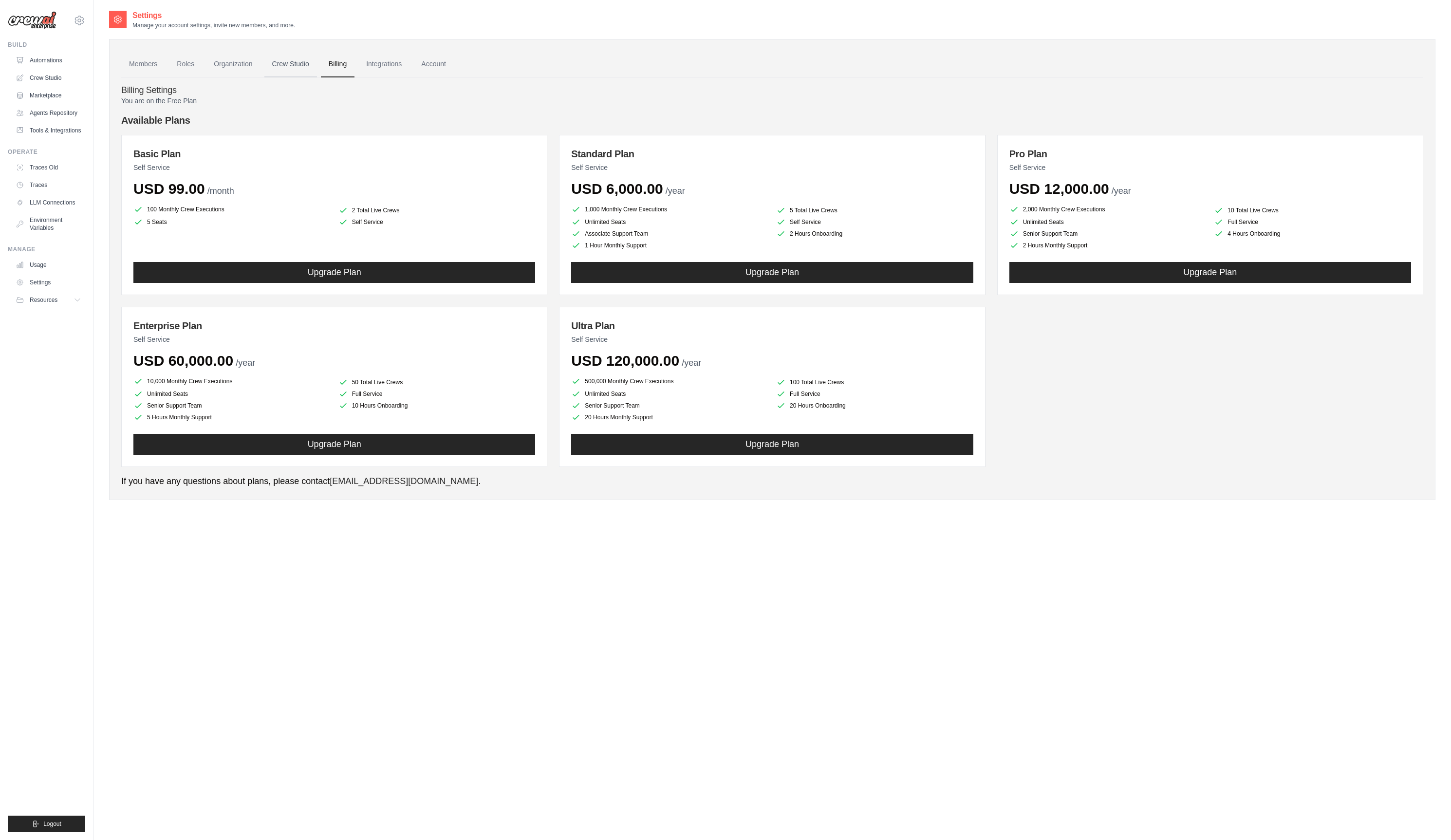
click at [303, 67] on link "Crew Studio" at bounding box center [291, 64] width 53 height 26
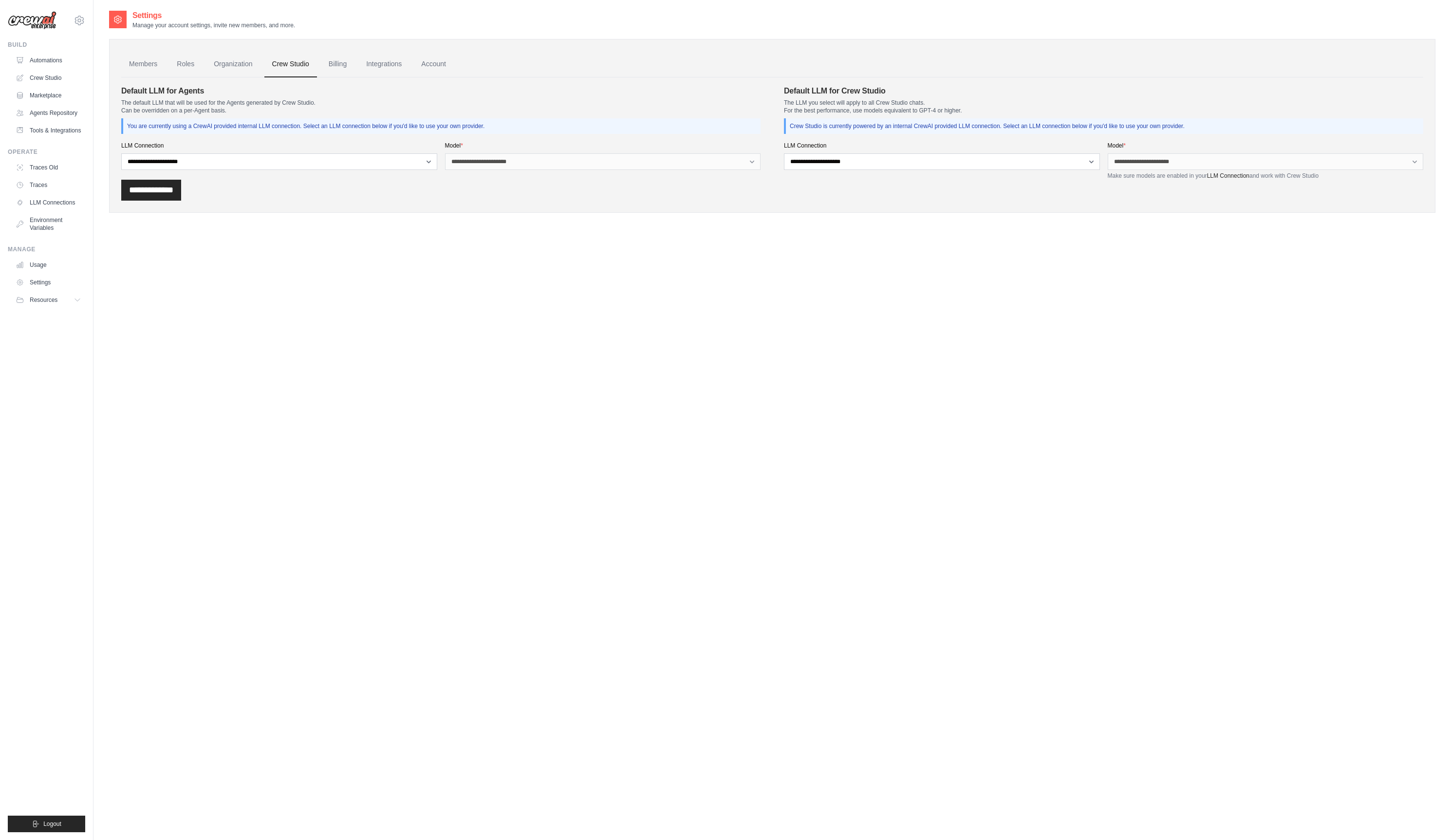
click at [342, 66] on link "Billing" at bounding box center [338, 64] width 34 height 26
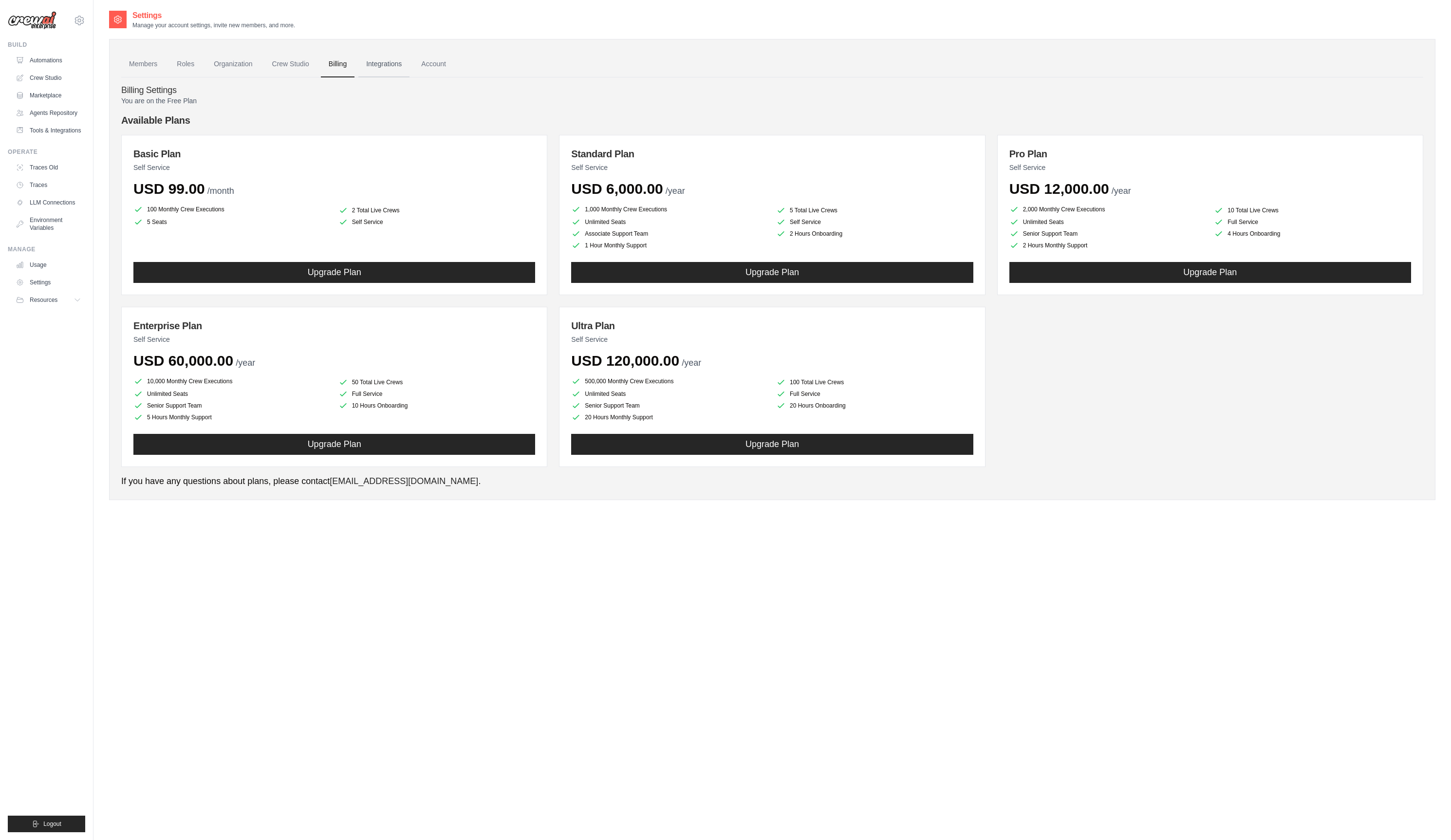
click at [404, 68] on link "Integrations" at bounding box center [384, 64] width 51 height 26
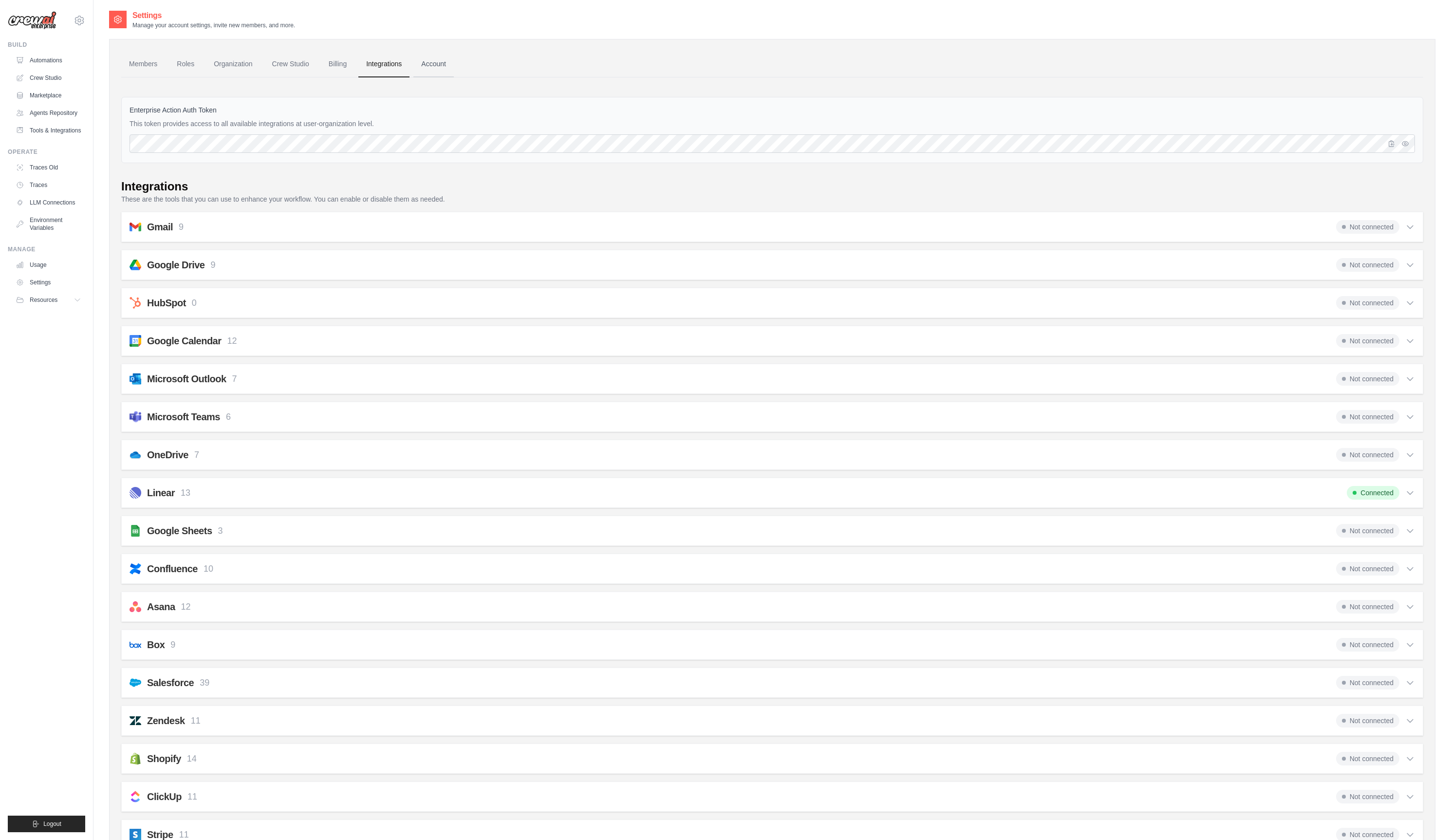
click at [446, 70] on link "Account" at bounding box center [433, 64] width 40 height 26
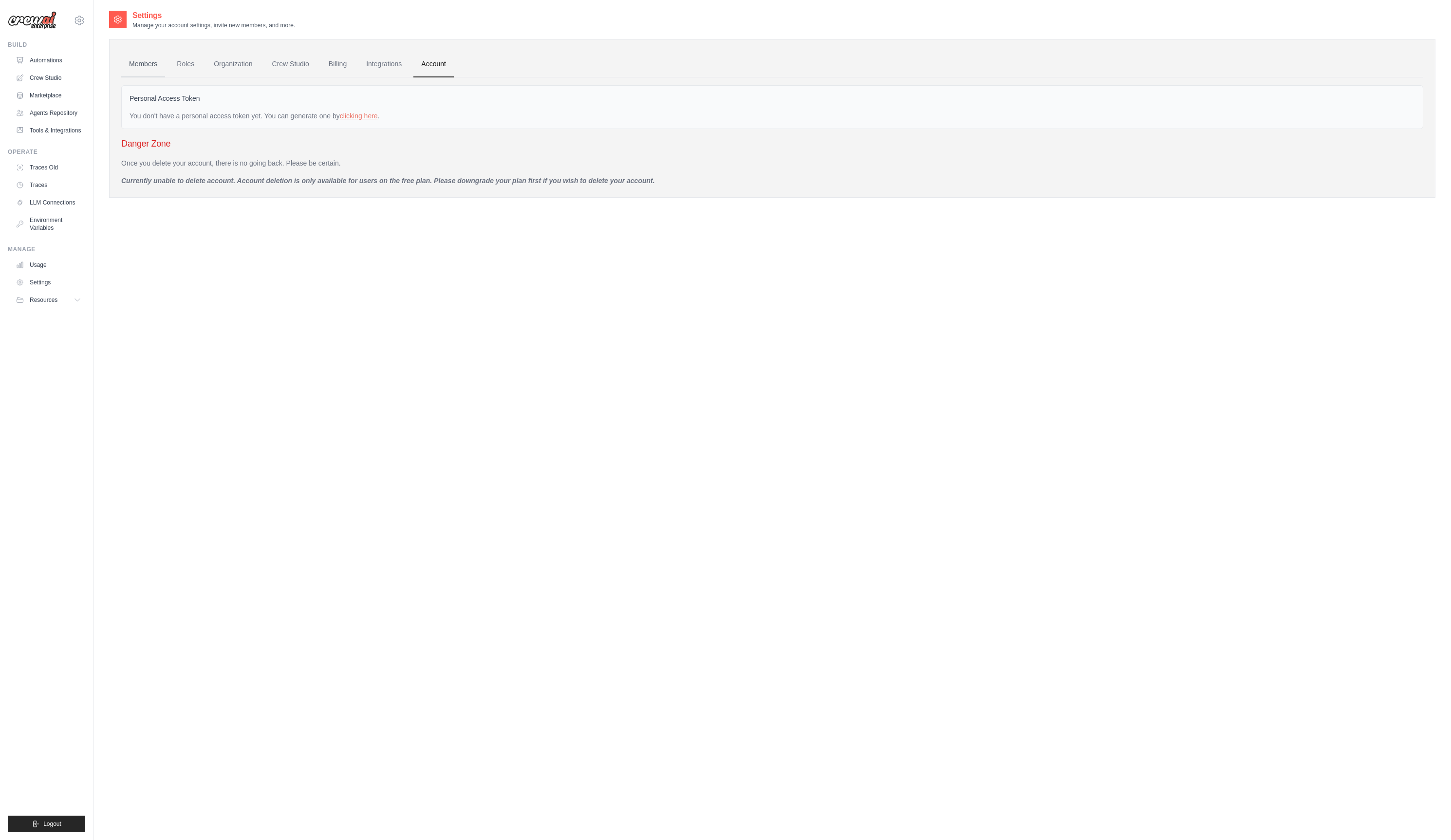
click at [137, 61] on link "Members" at bounding box center [143, 64] width 44 height 26
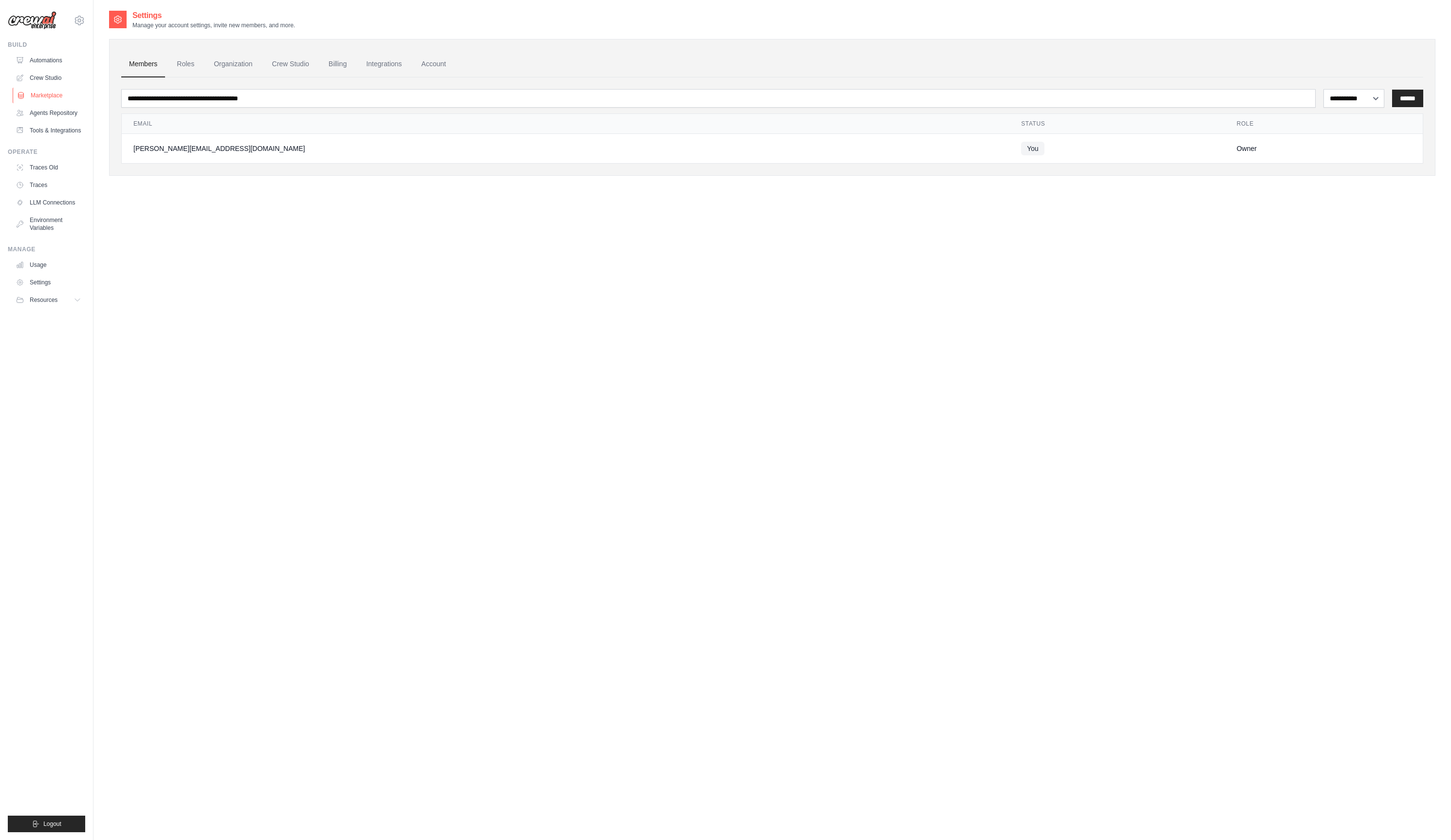
click at [66, 98] on link "Marketplace" at bounding box center [49, 96] width 74 height 16
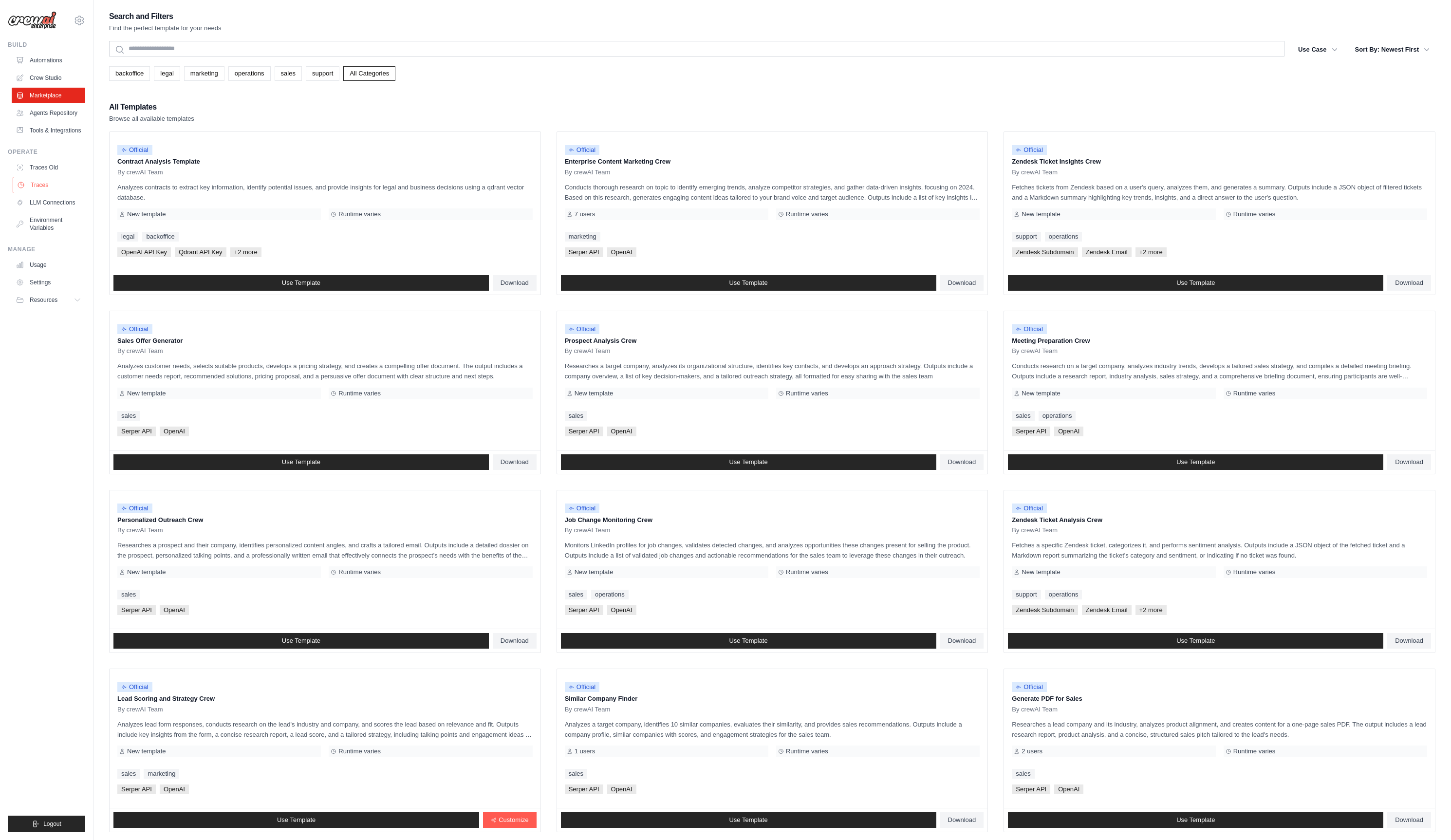
click at [42, 190] on link "Traces" at bounding box center [49, 185] width 74 height 16
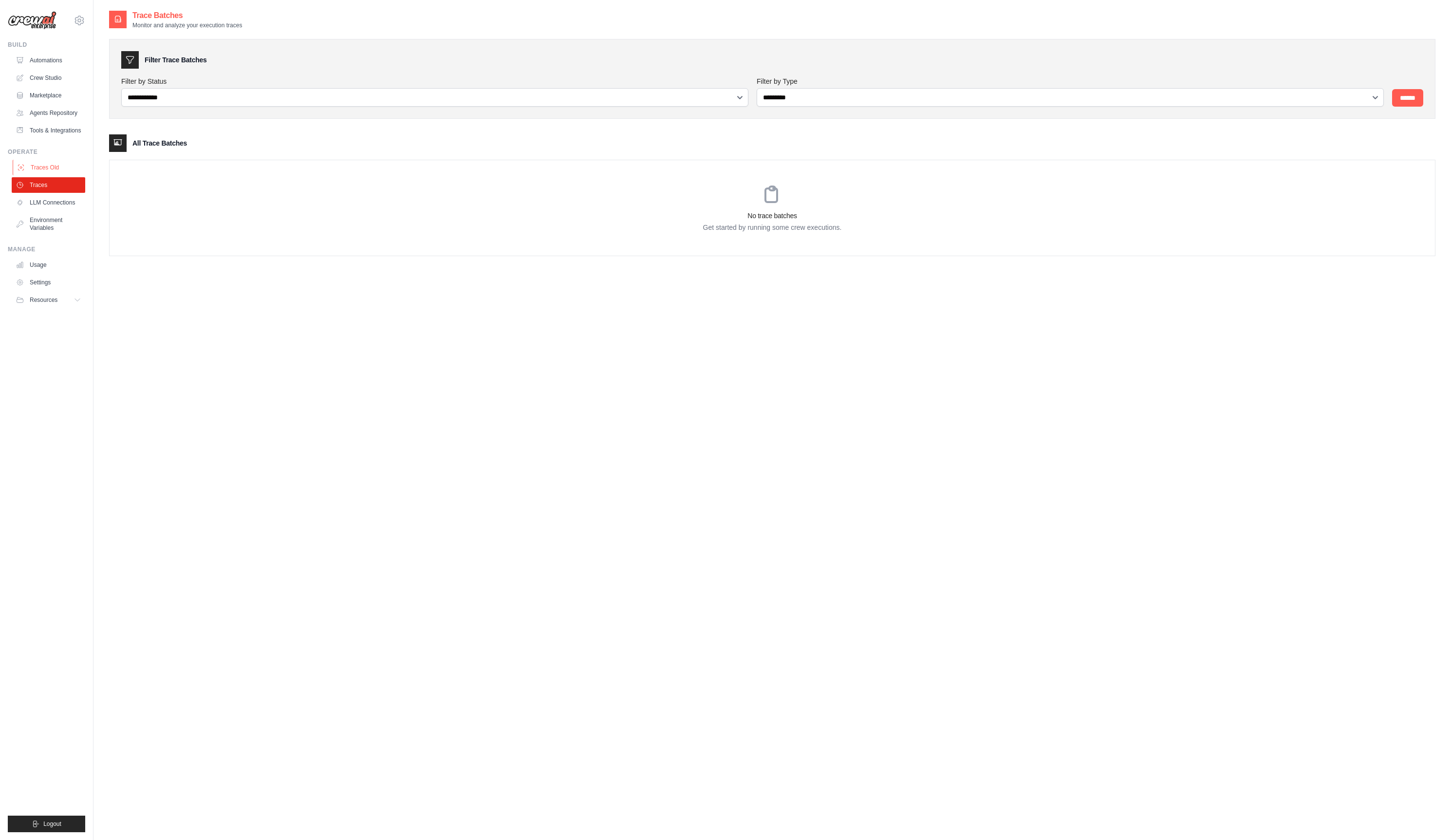
click at [42, 175] on link "Traces Old" at bounding box center [49, 167] width 74 height 16
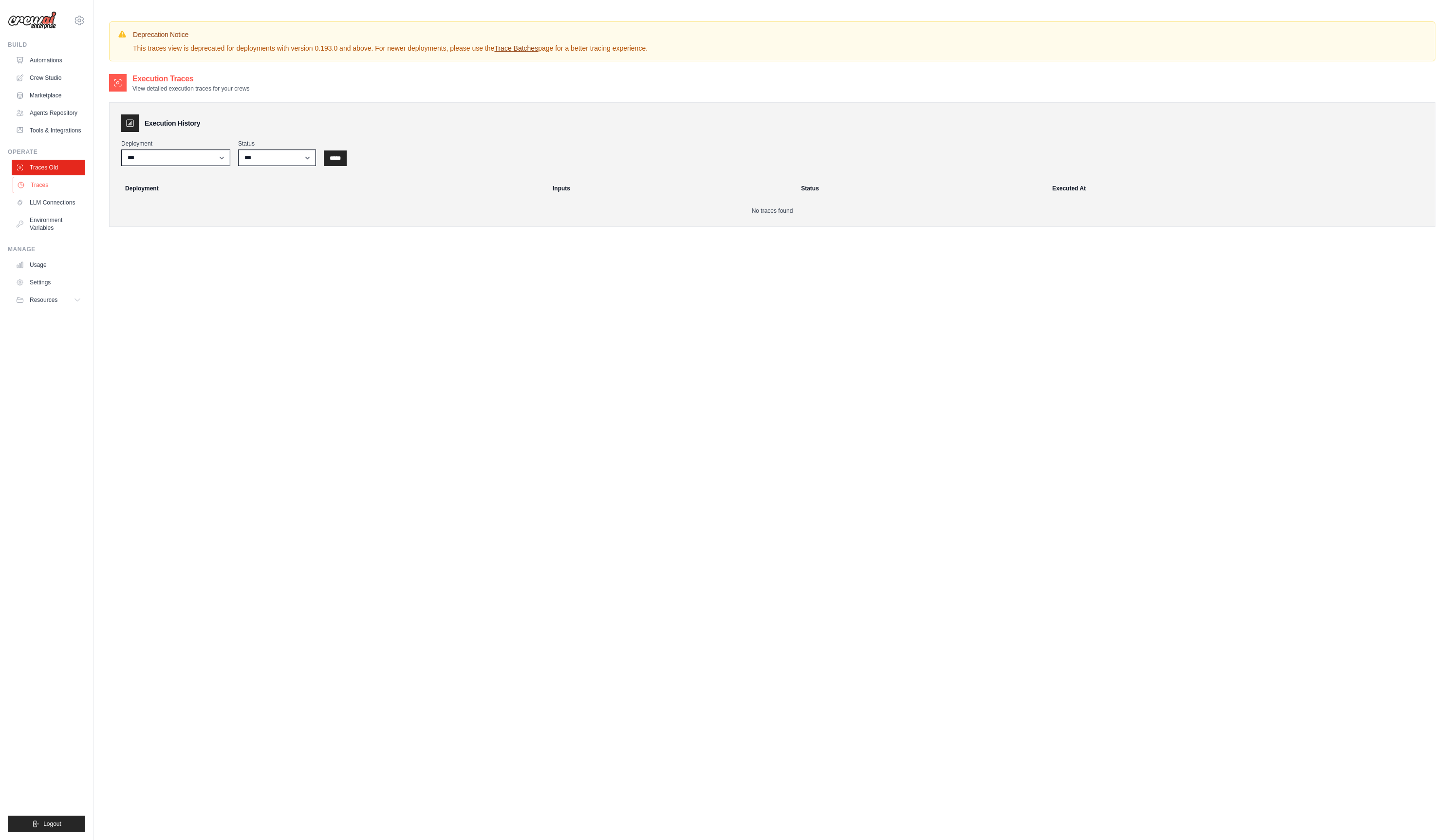
click at [43, 193] on link "Traces" at bounding box center [49, 185] width 74 height 16
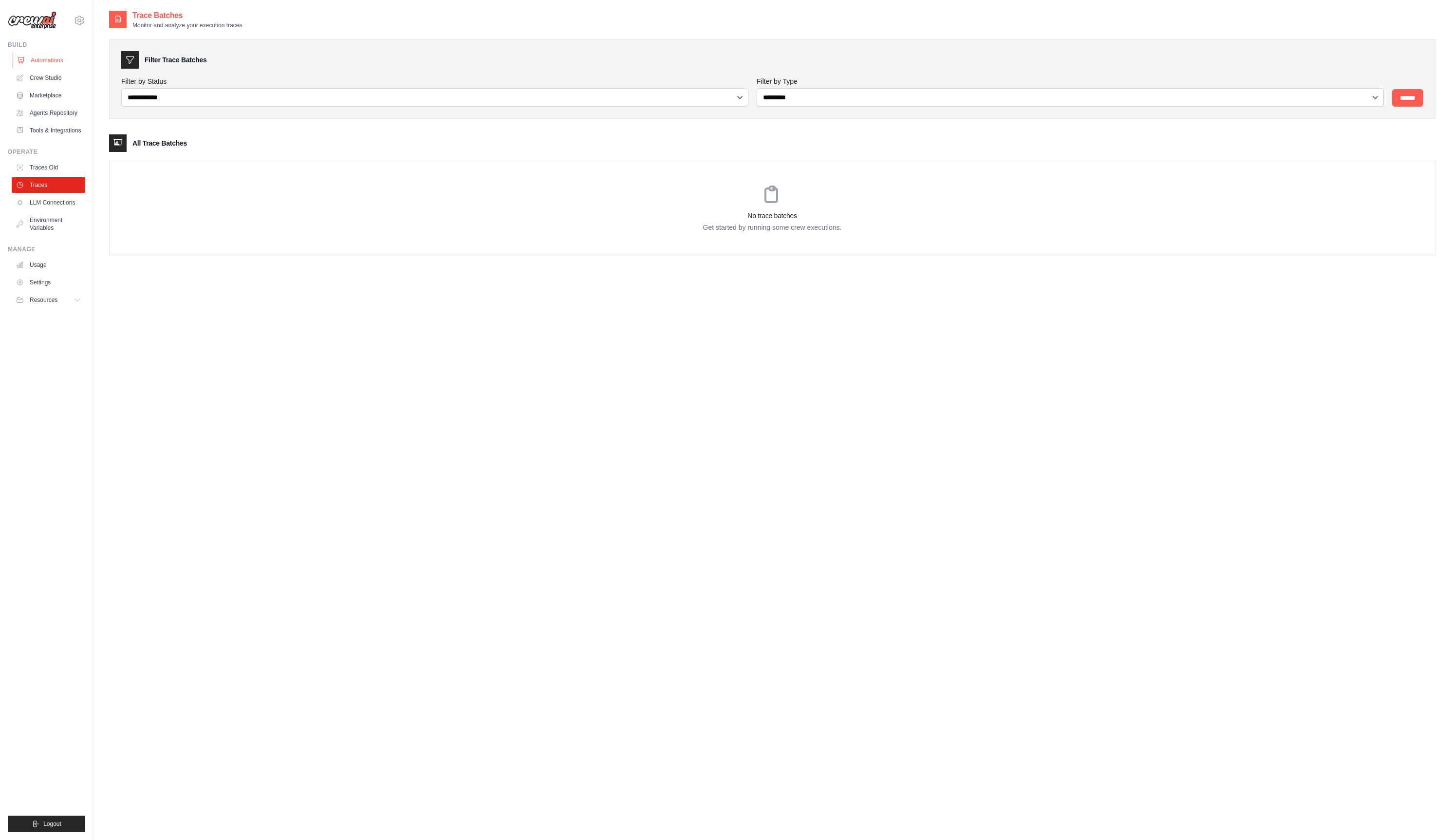
click at [50, 66] on link "Automations" at bounding box center [49, 60] width 74 height 16
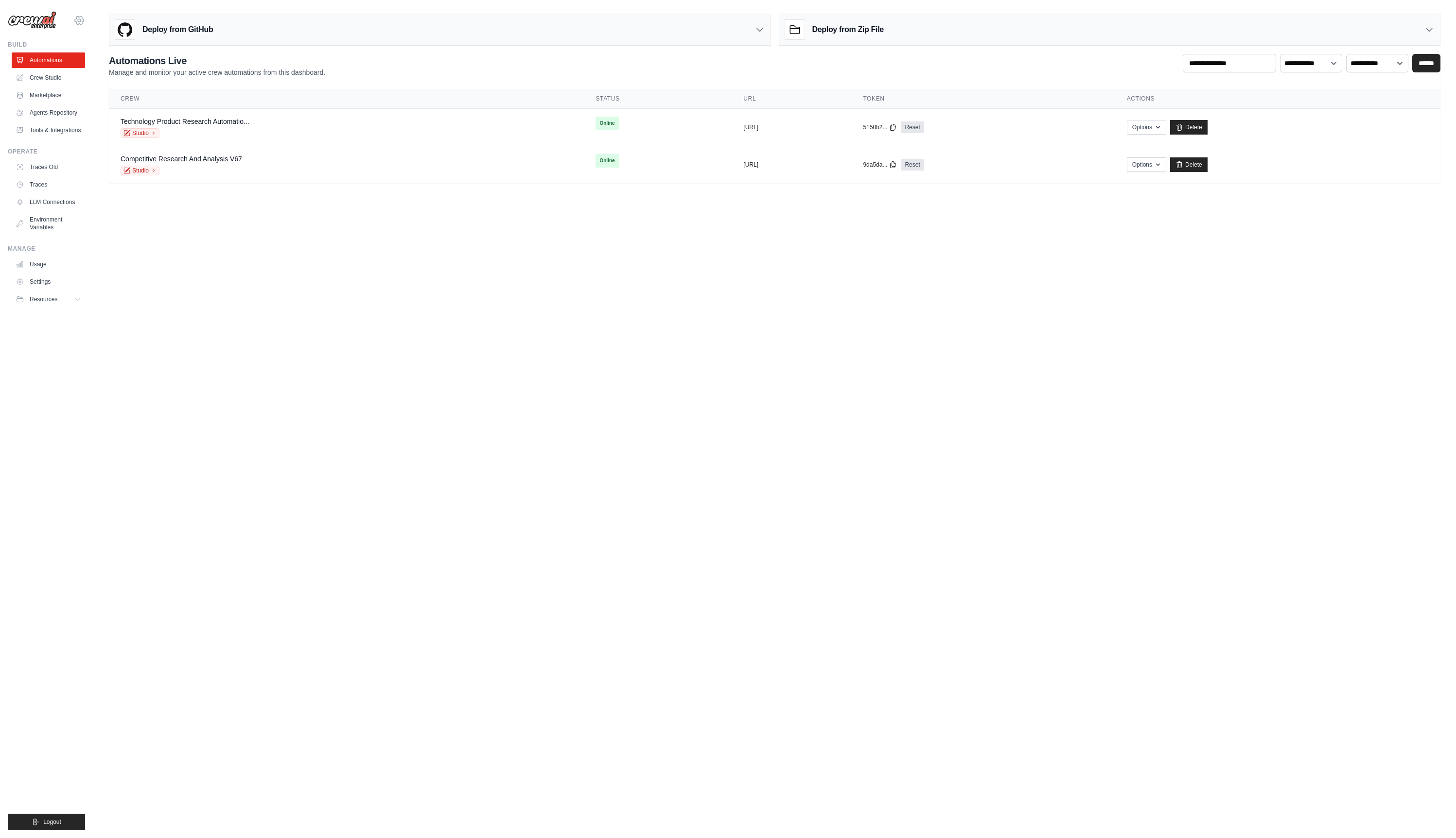
click at [80, 19] on icon at bounding box center [79, 20] width 3 height 3
click at [153, 300] on body "shane@crewai.com CrewAI Internal Org CrewAI" at bounding box center [728, 419] width 1456 height 838
click at [65, 205] on link "LLM Connections" at bounding box center [49, 202] width 74 height 16
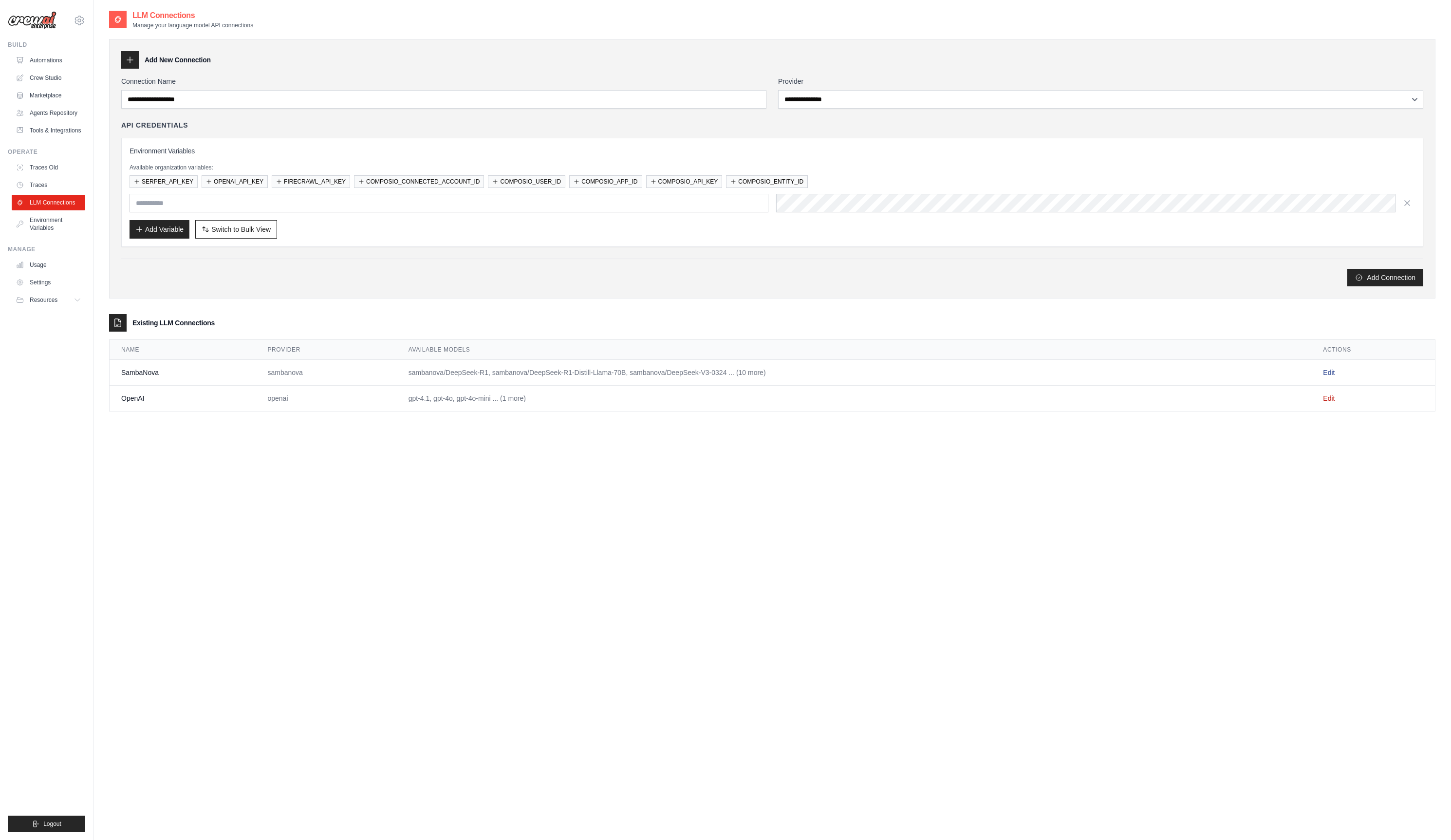
click at [1328, 370] on link "Edit" at bounding box center [1329, 373] width 12 height 8
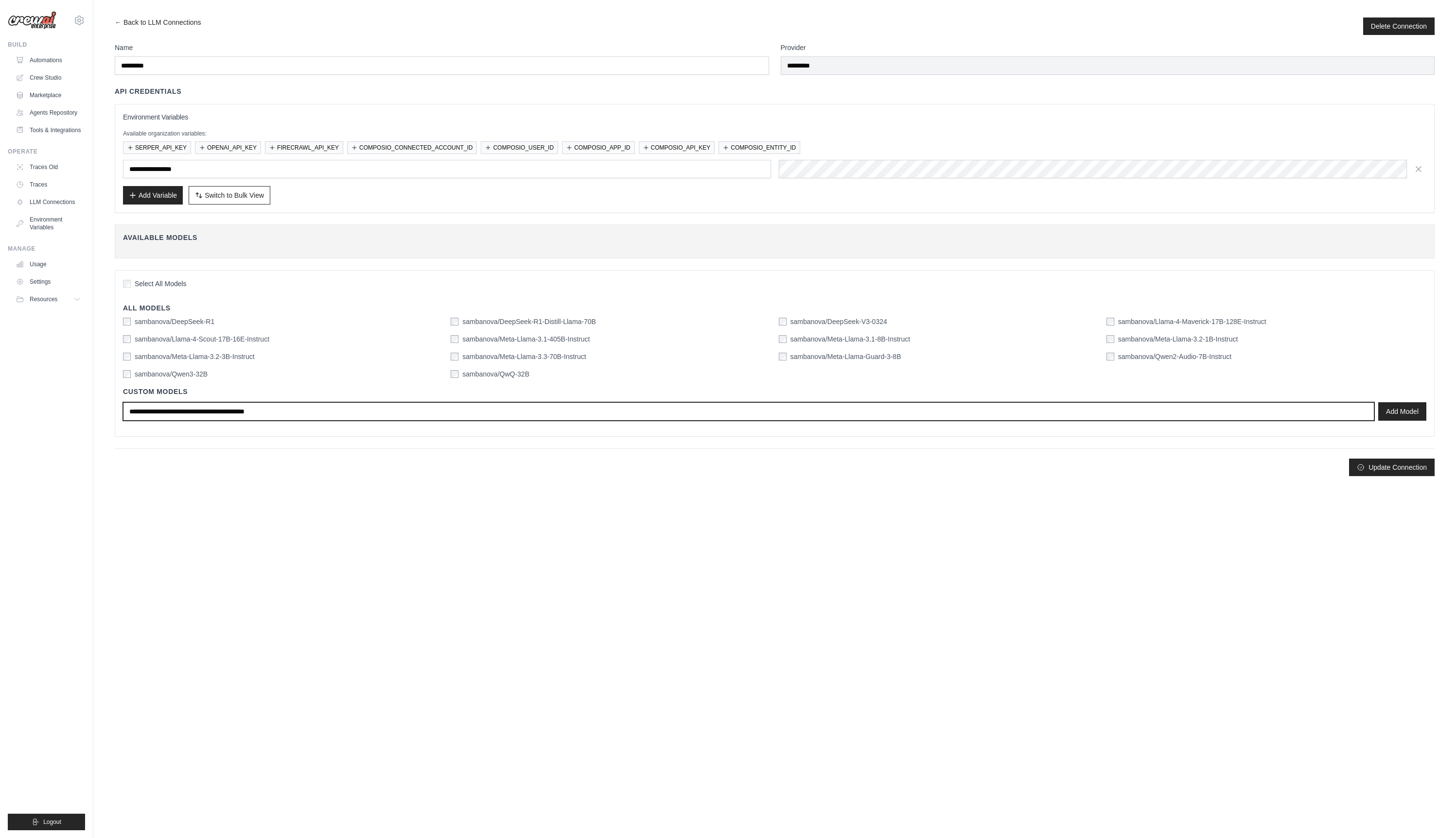
click at [436, 409] on input "text" at bounding box center [748, 412] width 1251 height 19
paste input "**********"
type input "**********"
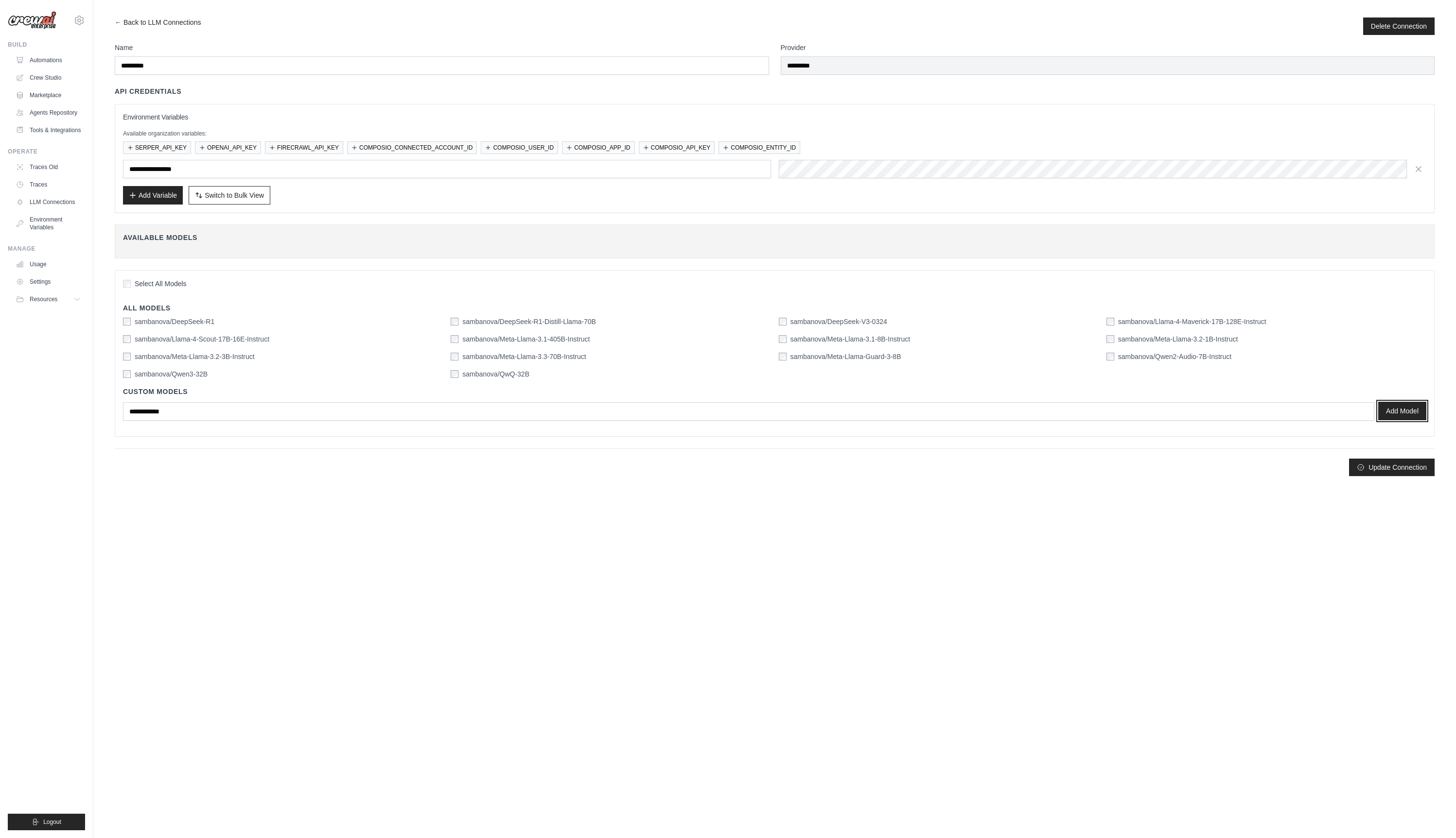
click at [1395, 412] on button "Add Model" at bounding box center [1401, 411] width 48 height 19
click at [309, 515] on body "shane@crewai.com CrewAI Internal Org CrewAI" at bounding box center [728, 419] width 1456 height 838
click at [299, 509] on body "shane@crewai.com CrewAI Internal Org CrewAI" at bounding box center [728, 419] width 1456 height 838
click at [62, 81] on link "Crew Studio" at bounding box center [49, 78] width 74 height 16
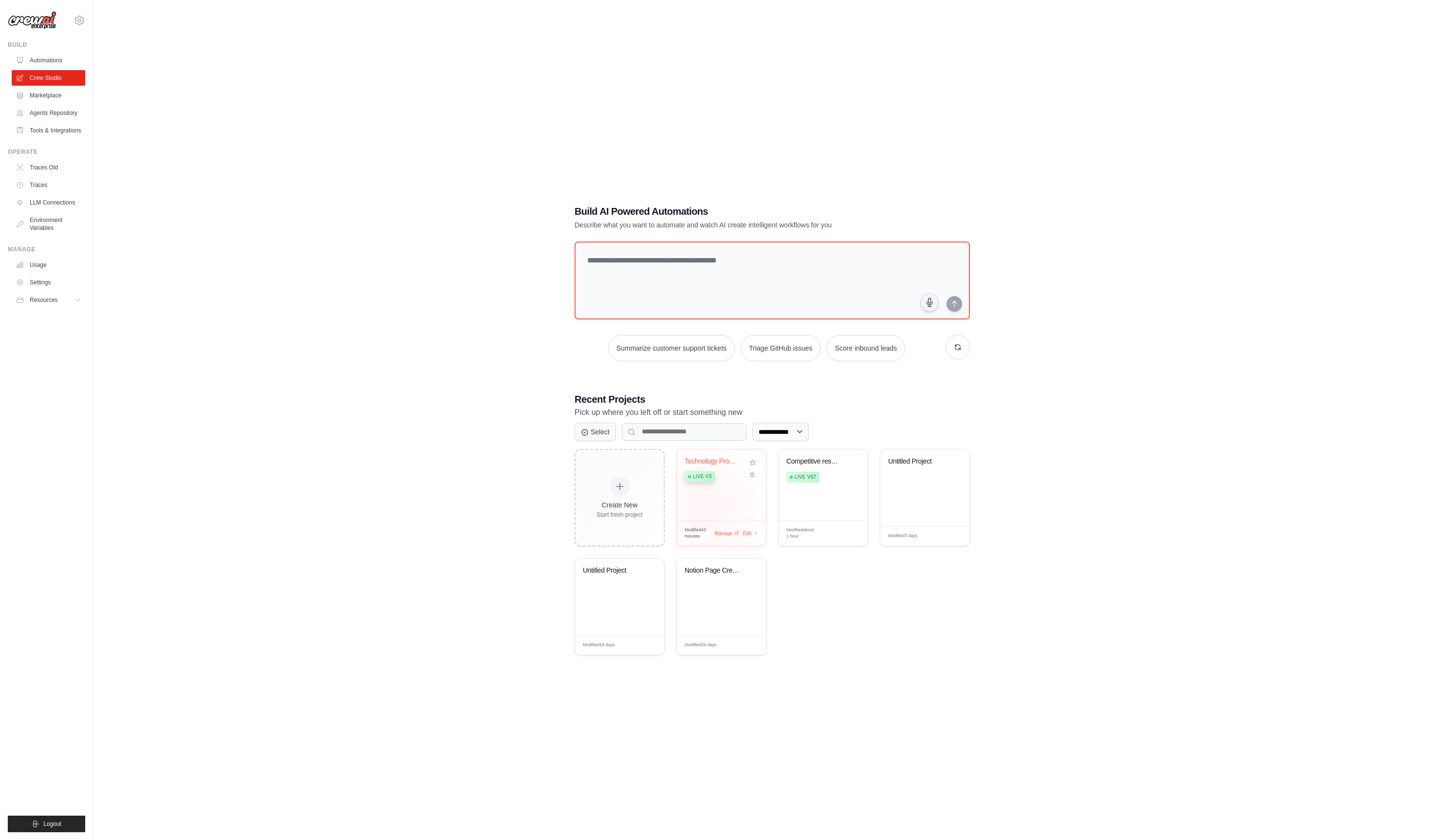
click at [706, 509] on div "Technology Product Research Automat... Live v3" at bounding box center [722, 485] width 90 height 71
click at [46, 203] on link "LLM Connections" at bounding box center [49, 203] width 74 height 16
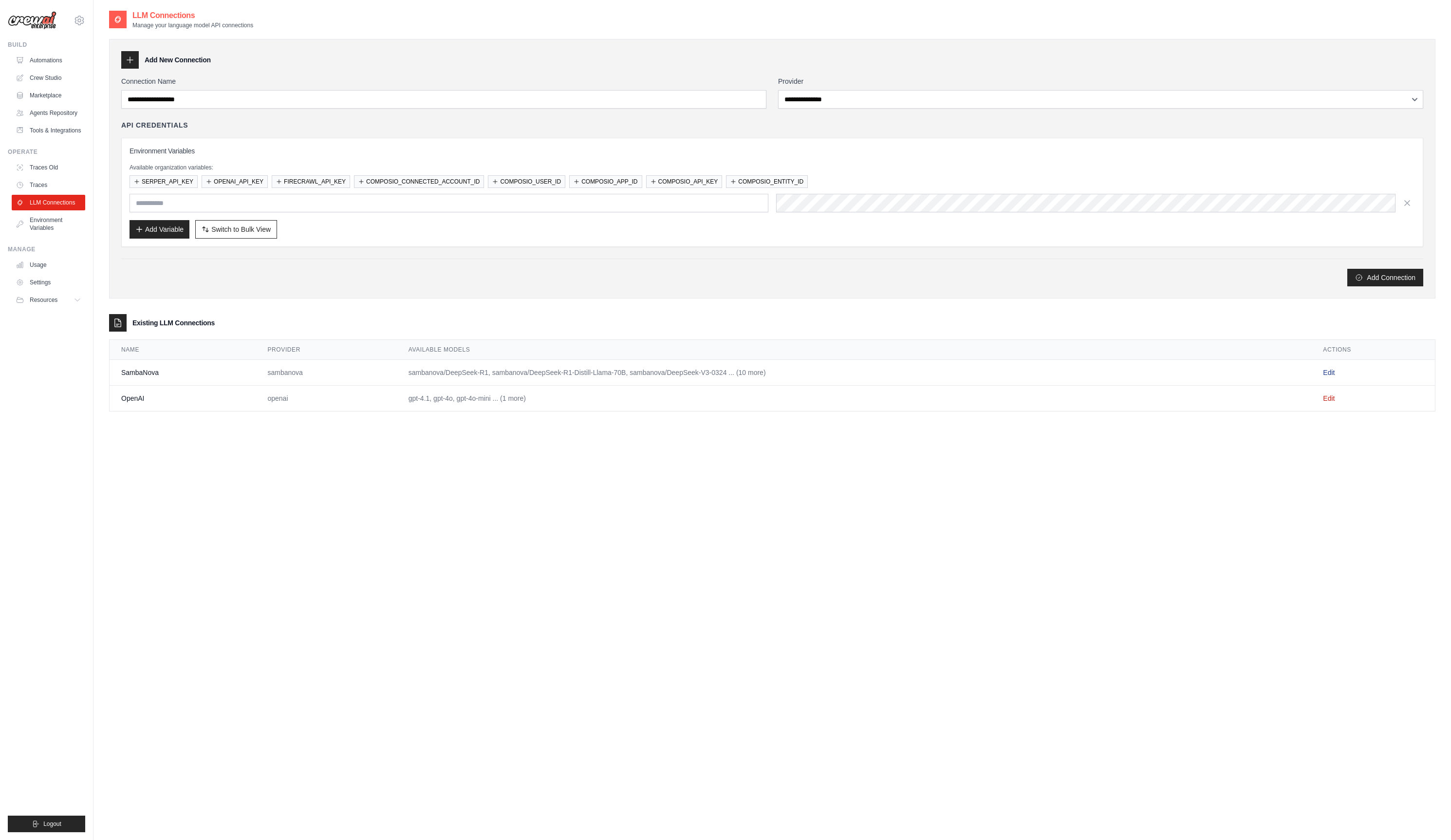
click at [1328, 371] on link "Edit" at bounding box center [1329, 373] width 12 height 8
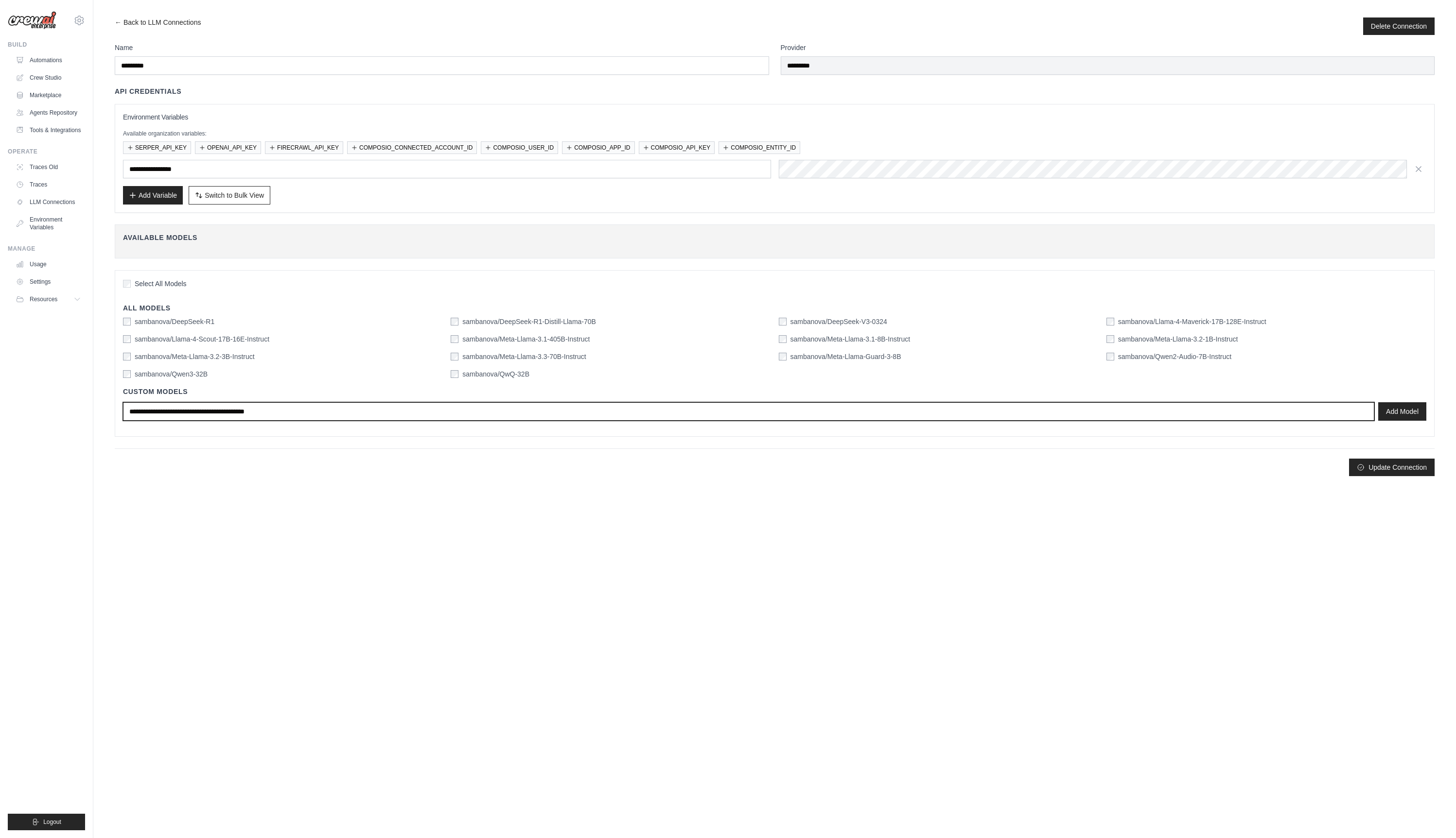
click at [605, 415] on input "text" at bounding box center [748, 412] width 1251 height 19
paste input "**********"
type input "**********"
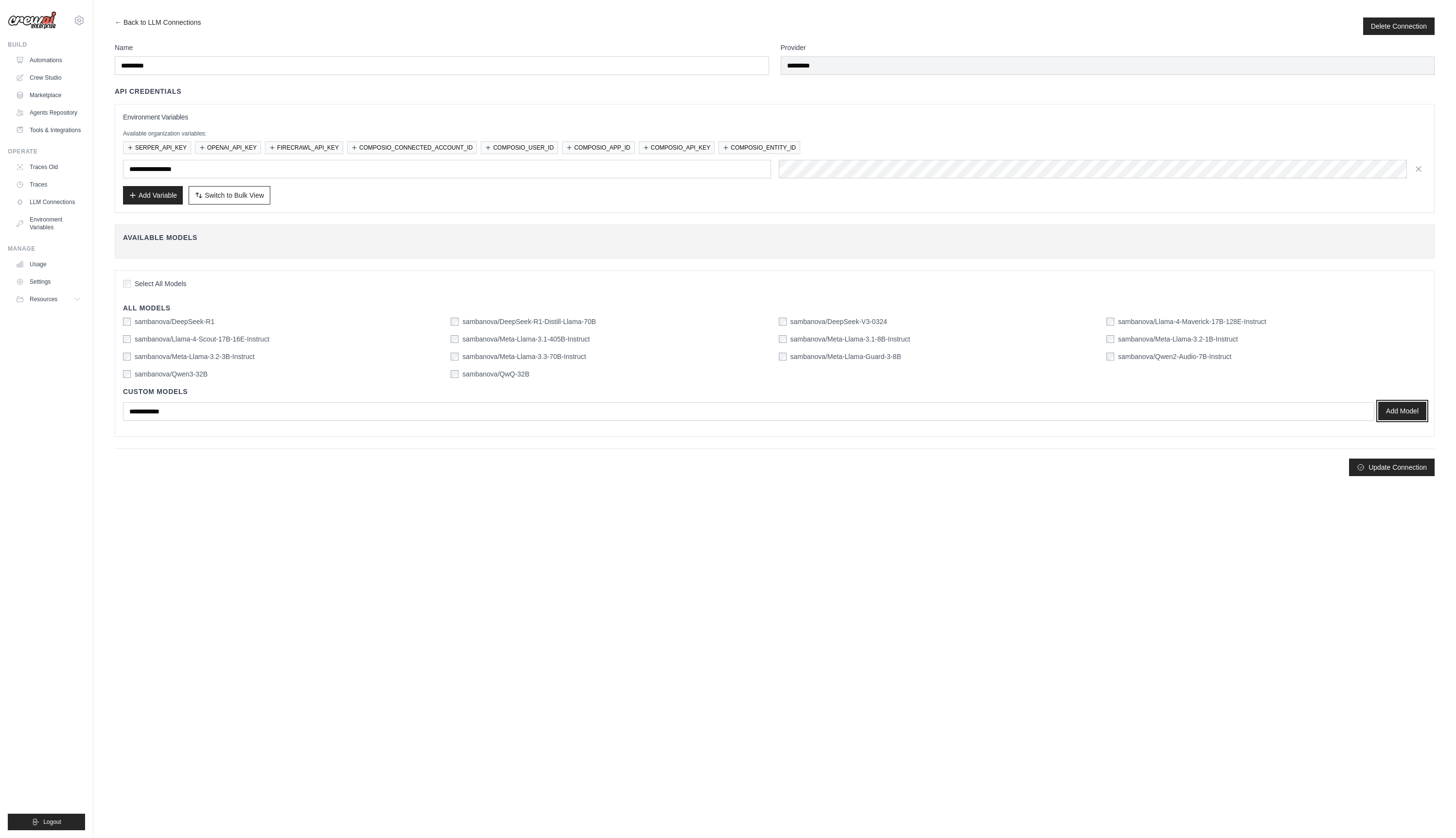
click at [1416, 417] on button "Add Model" at bounding box center [1401, 411] width 48 height 19
click at [1385, 475] on button "Update Connection" at bounding box center [1391, 476] width 85 height 17
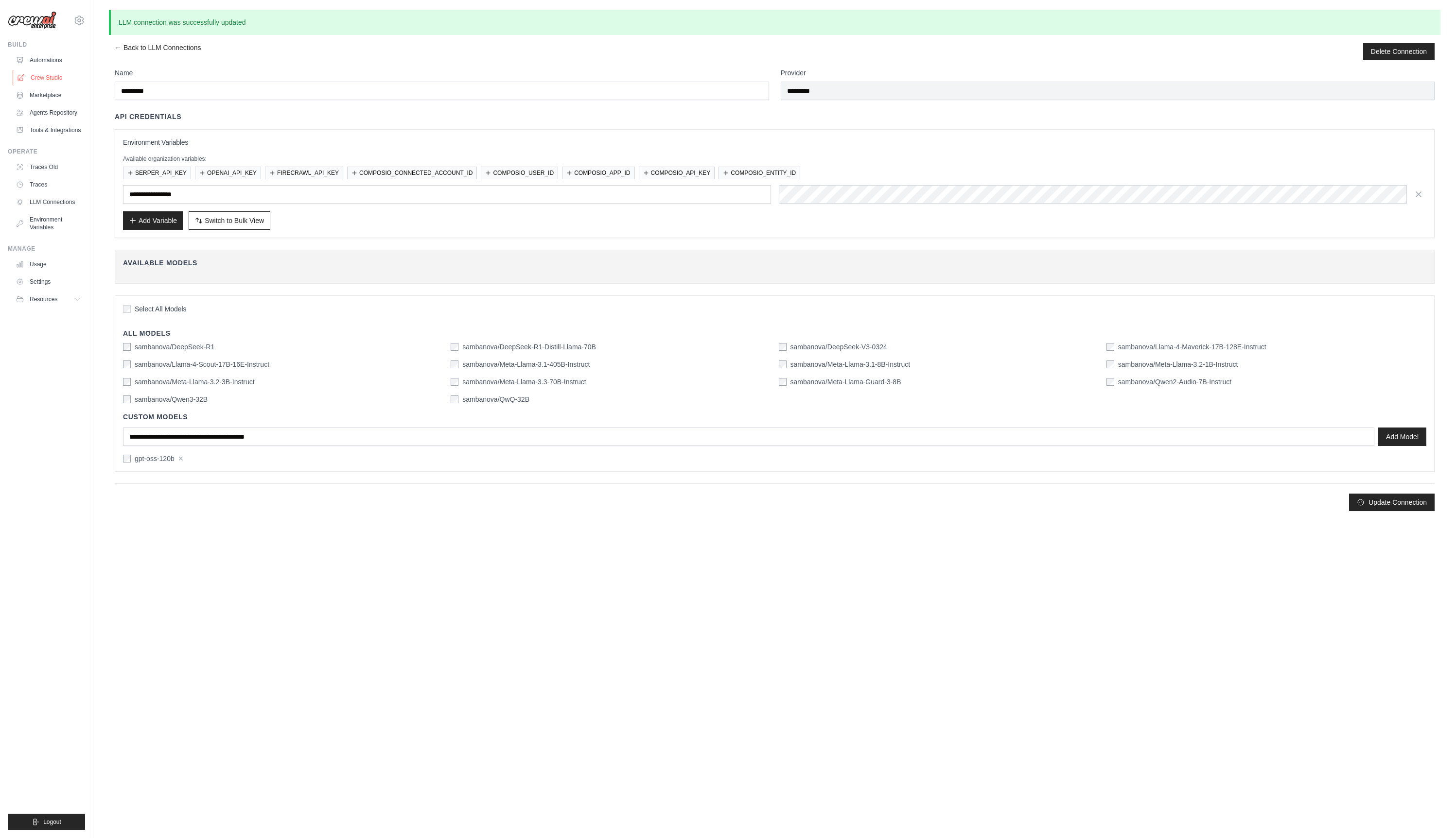
click at [49, 81] on link "Crew Studio" at bounding box center [49, 78] width 74 height 16
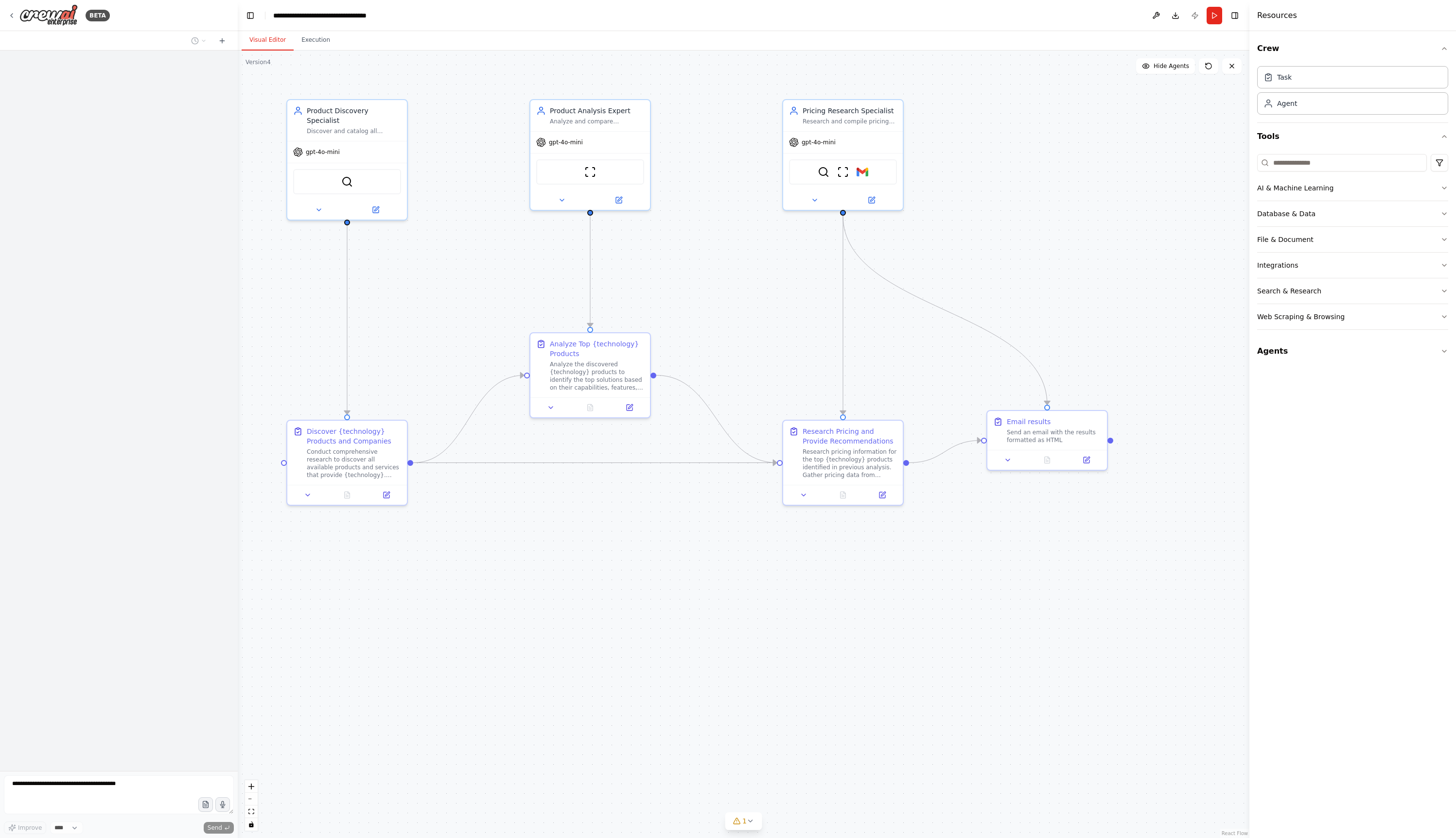
scroll to position [121, 0]
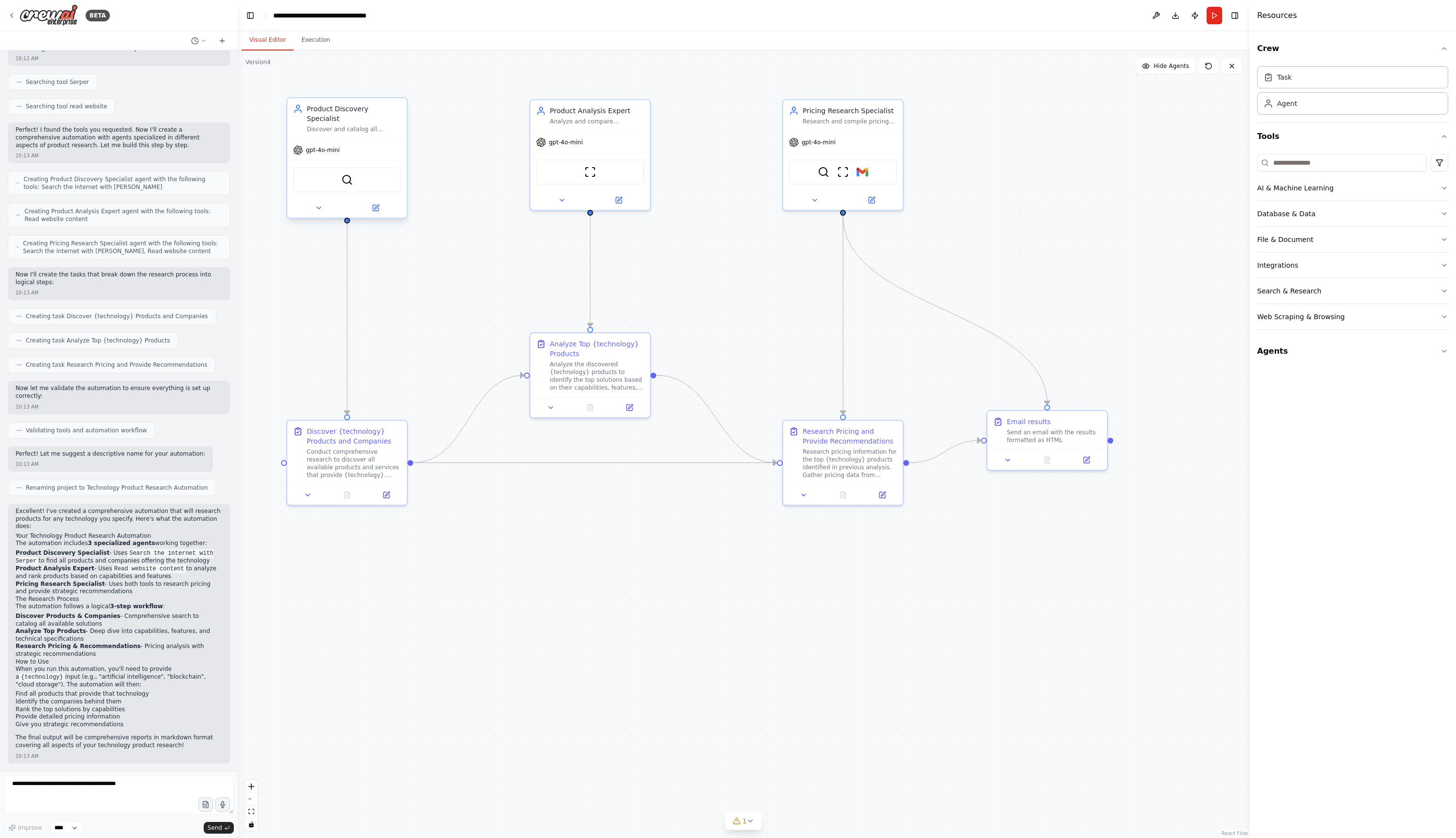
click at [342, 143] on div "gpt-4o-mini" at bounding box center [347, 150] width 120 height 21
click at [351, 143] on div "gpt-4o-mini" at bounding box center [347, 150] width 120 height 21
click at [384, 202] on button at bounding box center [375, 208] width 55 height 12
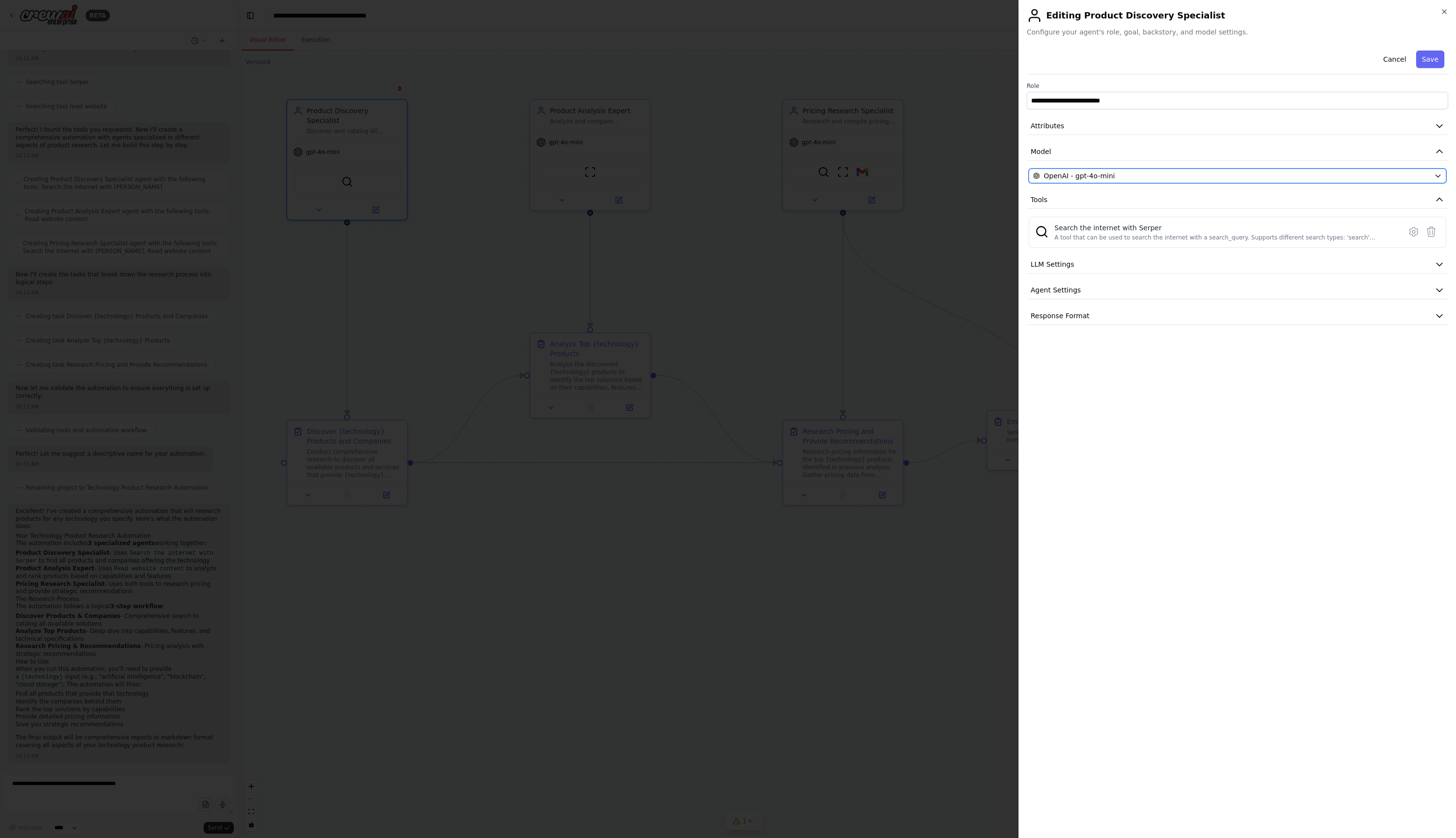
click at [1131, 176] on div "OpenAI - gpt-4o-mini" at bounding box center [1231, 175] width 397 height 9
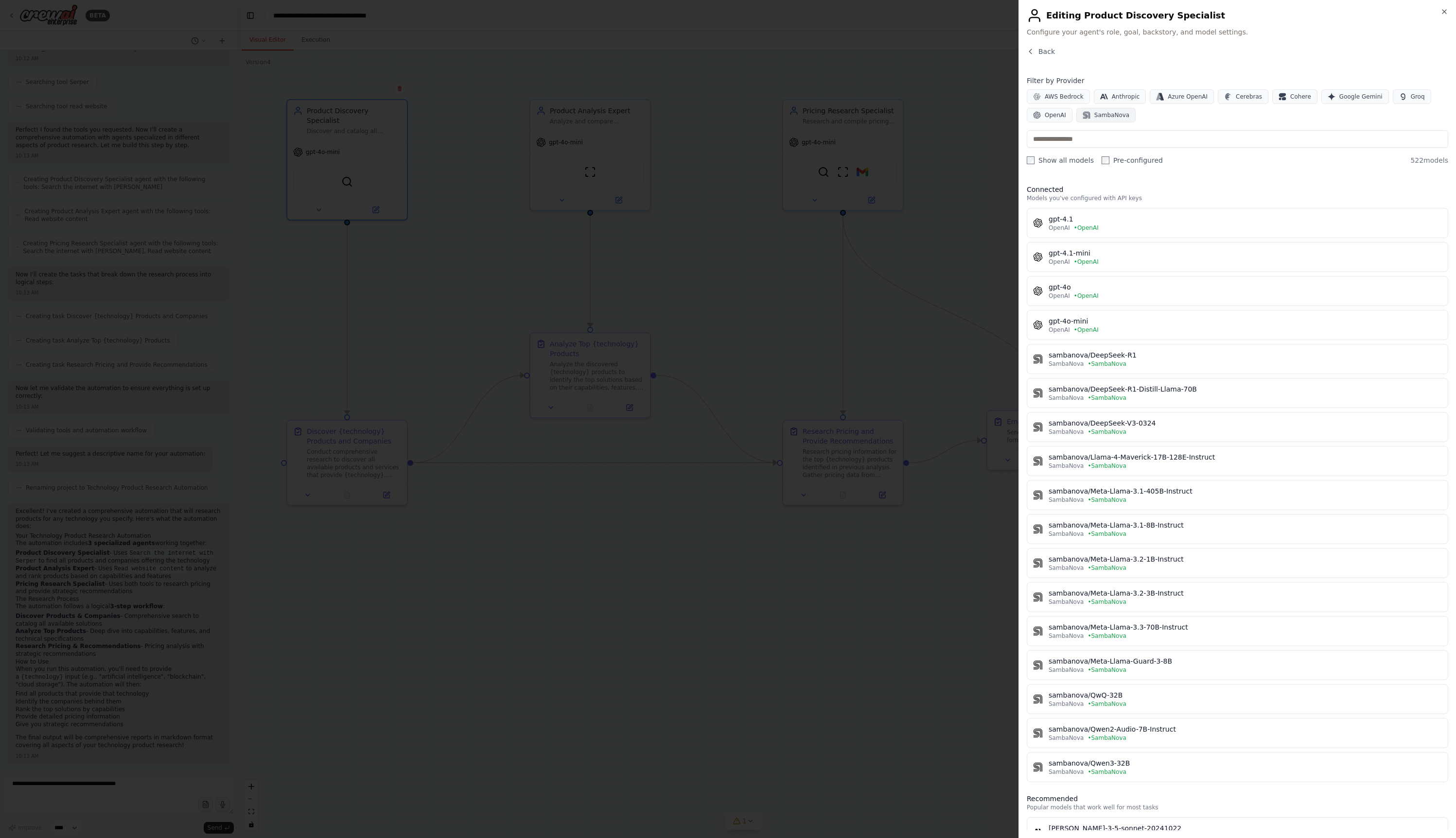
click at [1109, 121] on button "SambaNova" at bounding box center [1106, 115] width 60 height 15
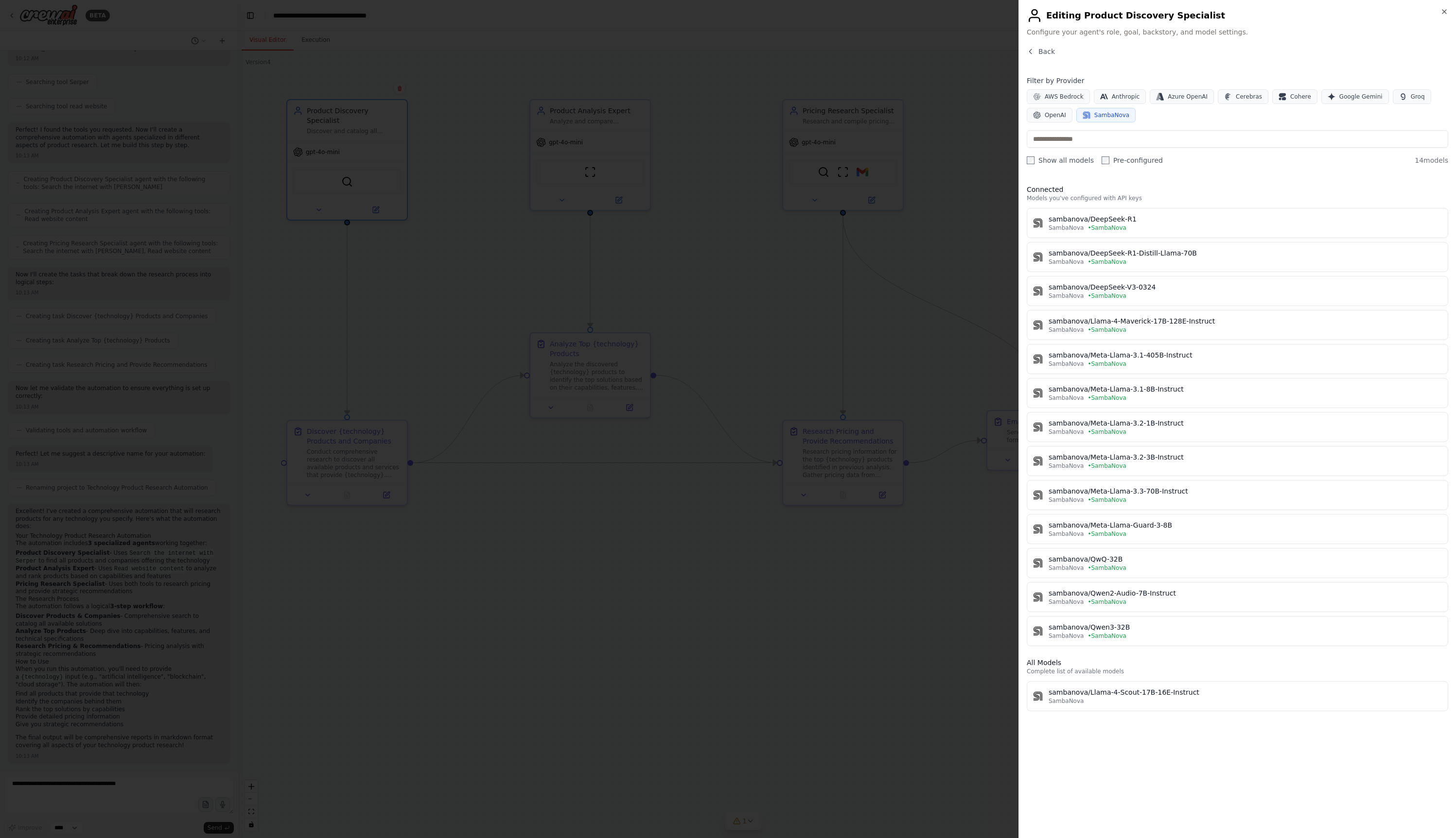
click at [1231, 749] on div "Connected Models you've configured with API keys sambanova/DeepSeek-R1 SambaNov…" at bounding box center [1237, 504] width 422 height 653
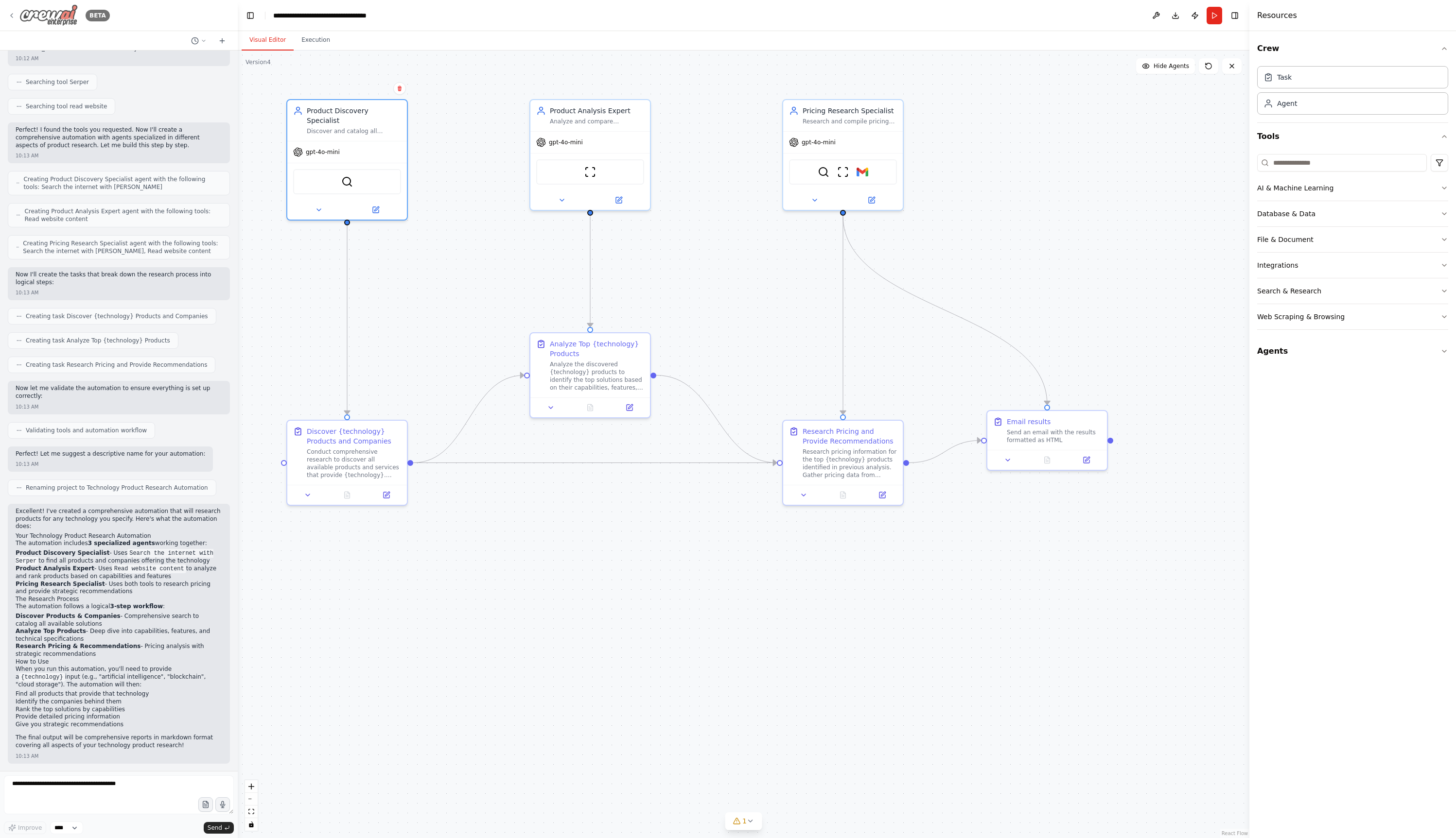
click at [12, 15] on icon at bounding box center [12, 16] width 8 height 8
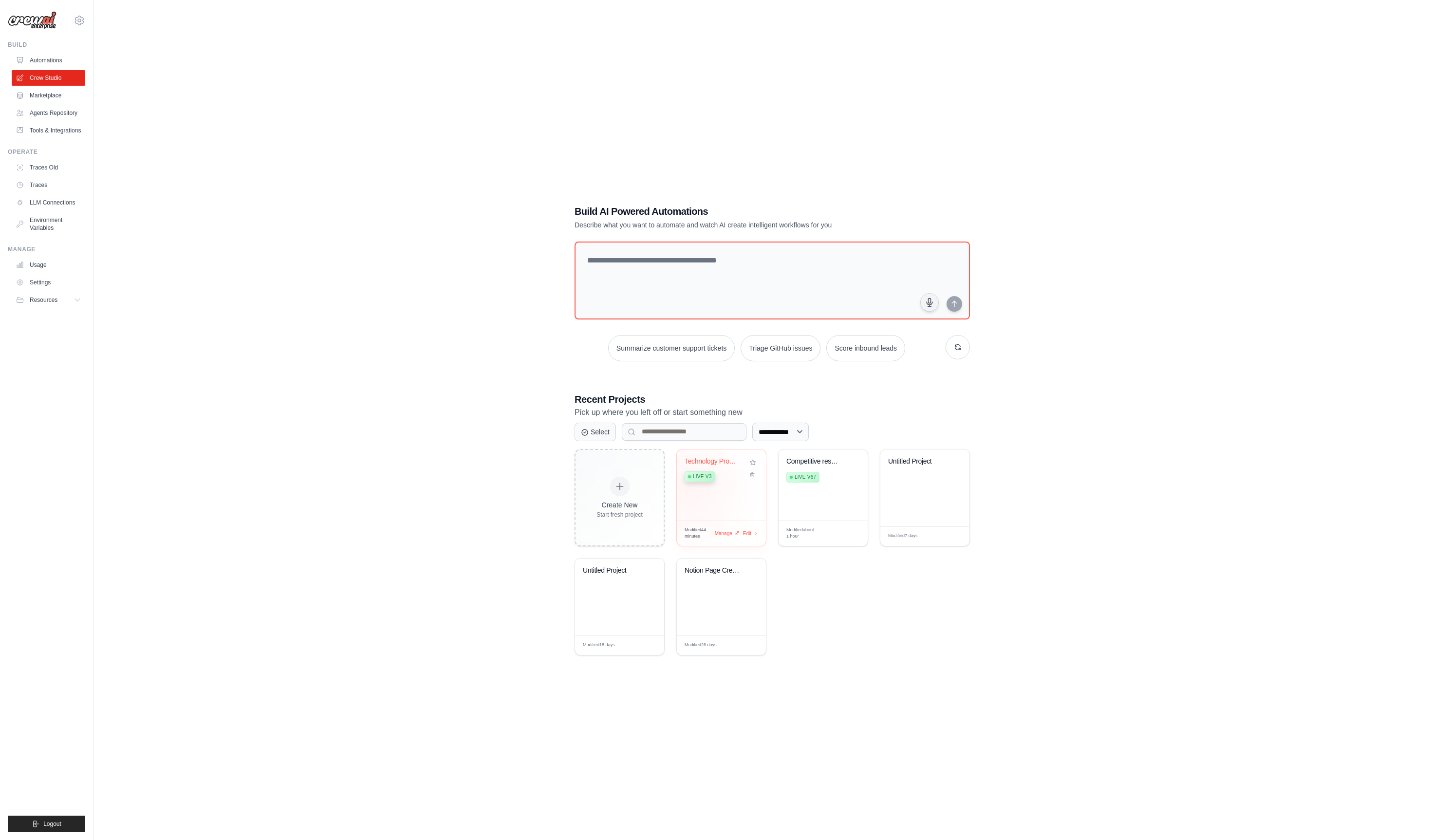
click at [690, 491] on div "Technology Product Research Automat... Live v3" at bounding box center [722, 485] width 90 height 71
click at [53, 210] on link "LLM Connections" at bounding box center [49, 203] width 74 height 16
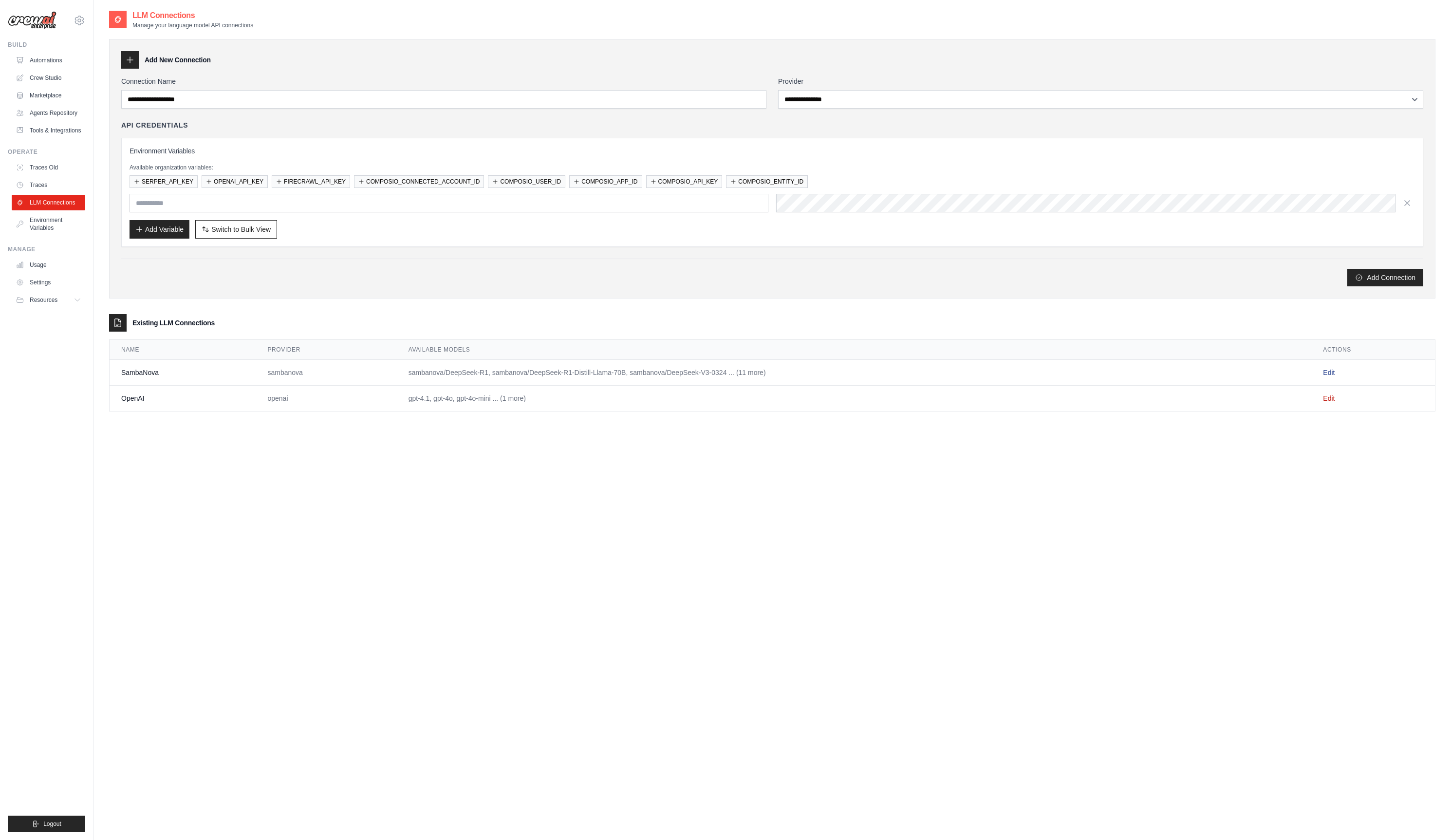
click at [1334, 373] on link "Edit" at bounding box center [1329, 373] width 12 height 8
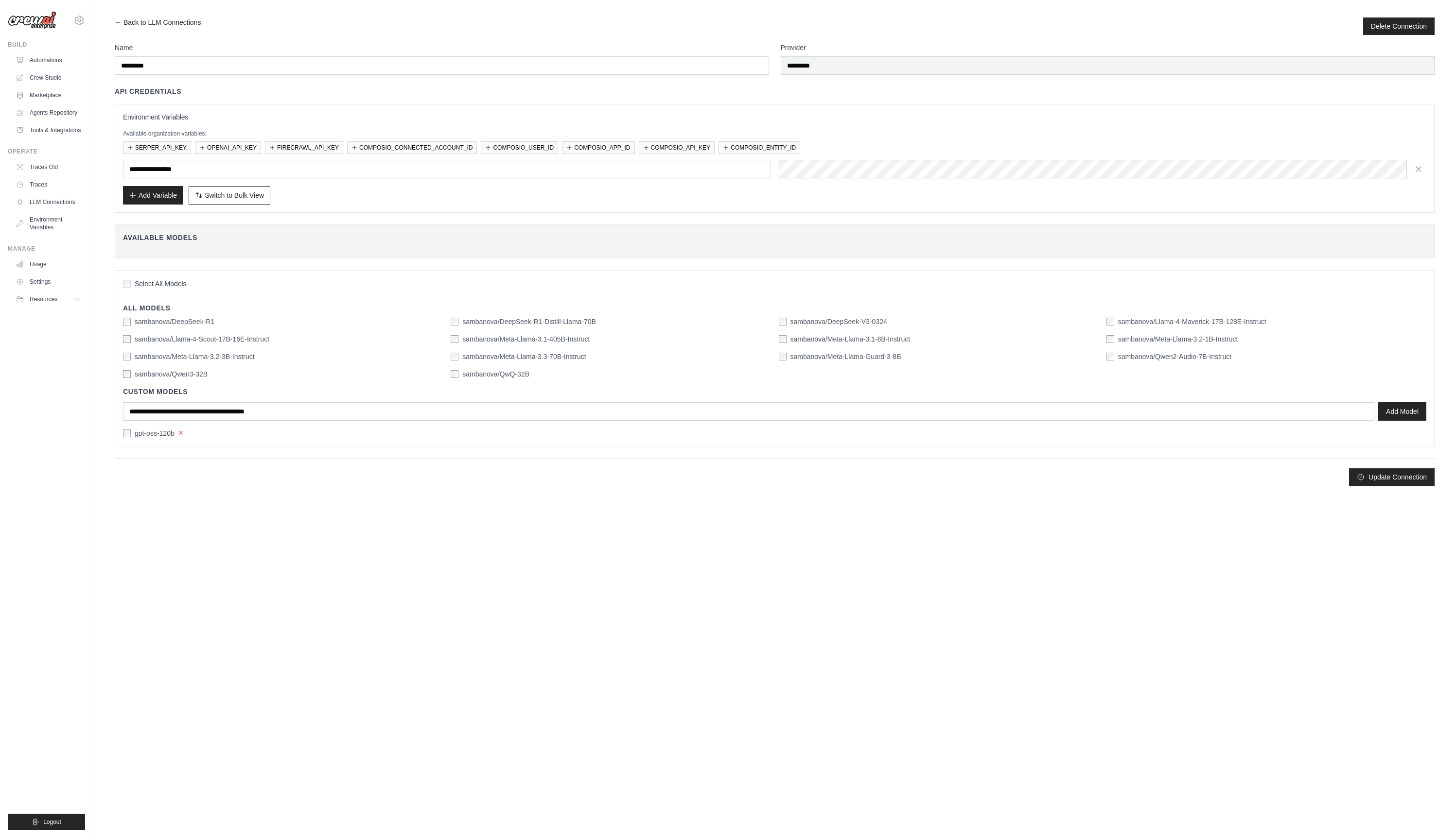
click at [183, 433] on button "×" at bounding box center [181, 432] width 5 height 9
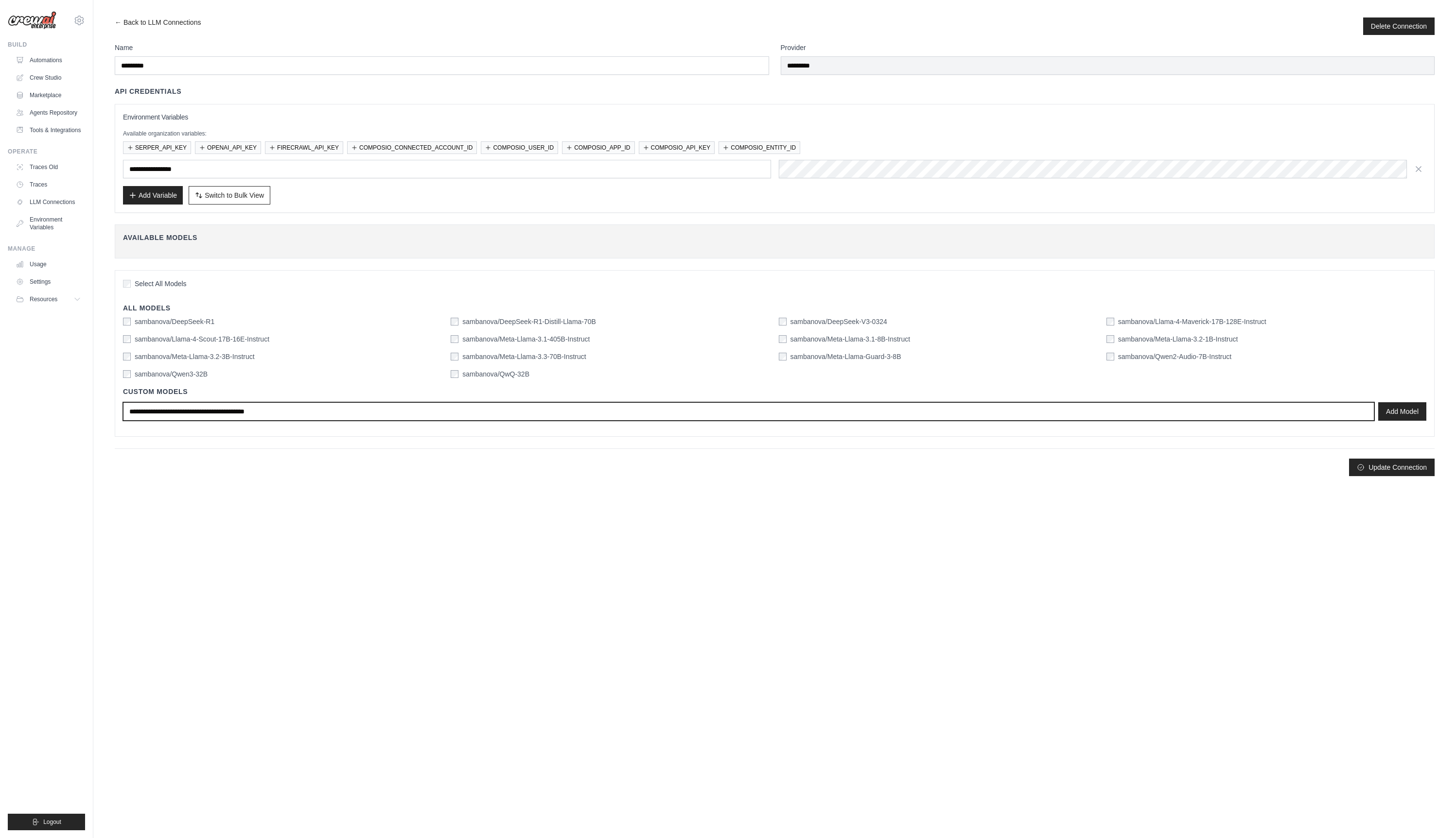
click at [195, 417] on input "text" at bounding box center [748, 412] width 1251 height 19
click at [219, 409] on input "**********" at bounding box center [748, 412] width 1251 height 19
paste input "text"
click at [471, 406] on input "**********" at bounding box center [748, 412] width 1251 height 19
paste input "**********"
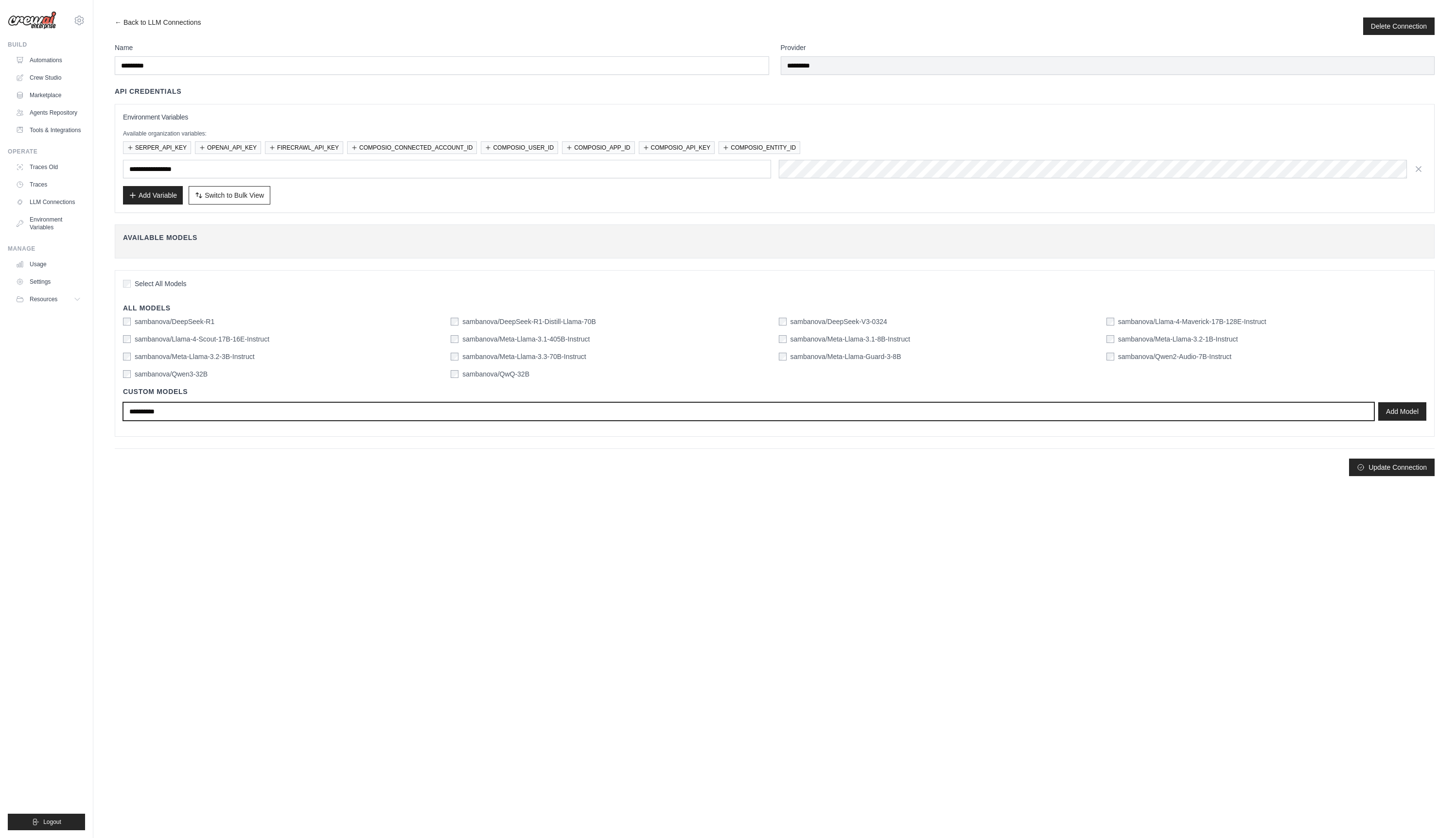
click at [187, 414] on input "**********" at bounding box center [748, 412] width 1251 height 19
paste input "**********"
type input "**********"
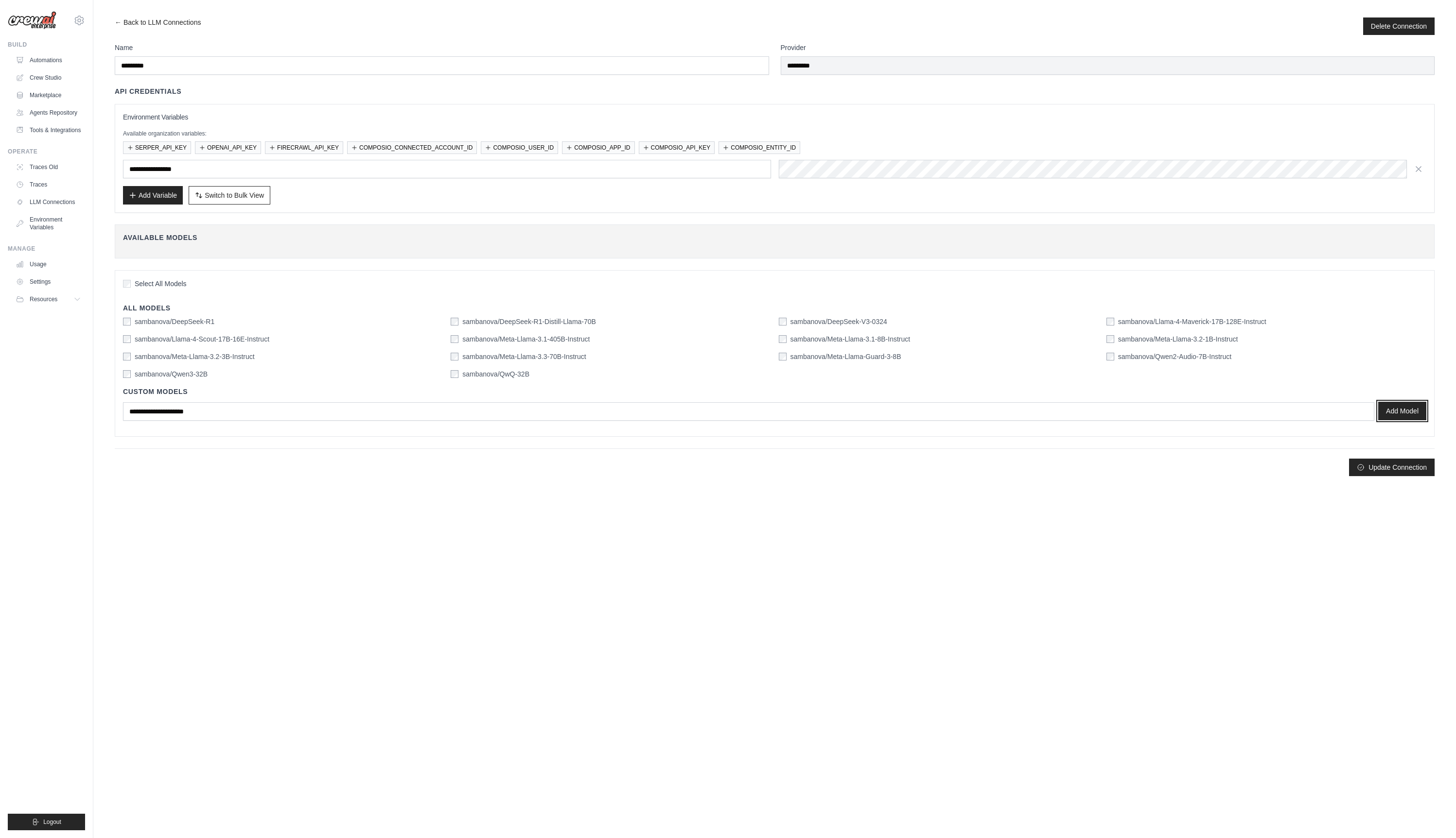
click at [1403, 410] on button "Add Model" at bounding box center [1401, 411] width 48 height 19
click at [1393, 475] on button "Update Connection" at bounding box center [1391, 476] width 85 height 17
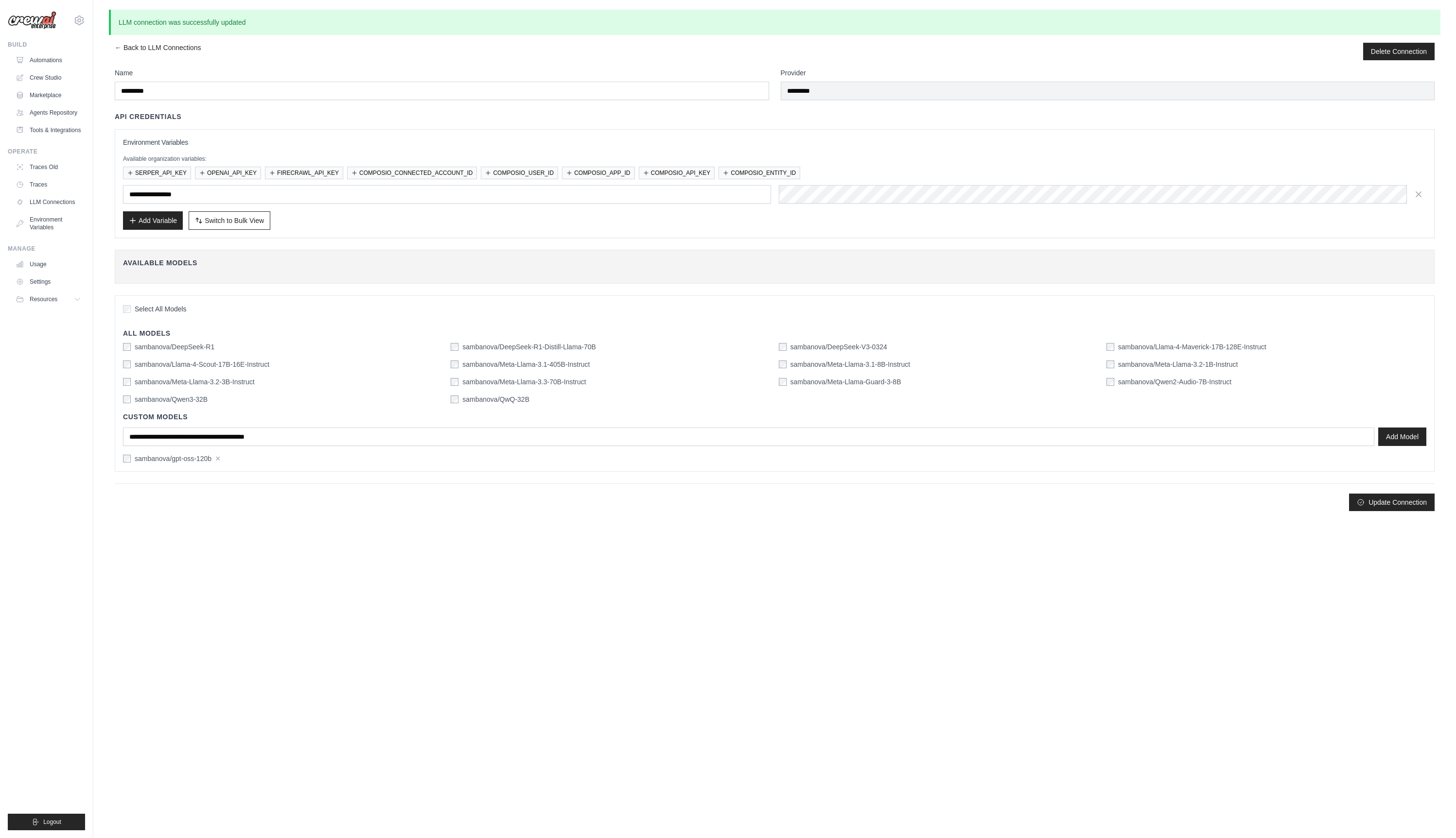
click at [214, 364] on label "sambanova/Llama-4-Scout-17B-16E-Instruct" at bounding box center [202, 364] width 135 height 9
click at [1401, 503] on button "Update Connection" at bounding box center [1391, 502] width 85 height 17
click at [47, 78] on link "Crew Studio" at bounding box center [49, 78] width 74 height 16
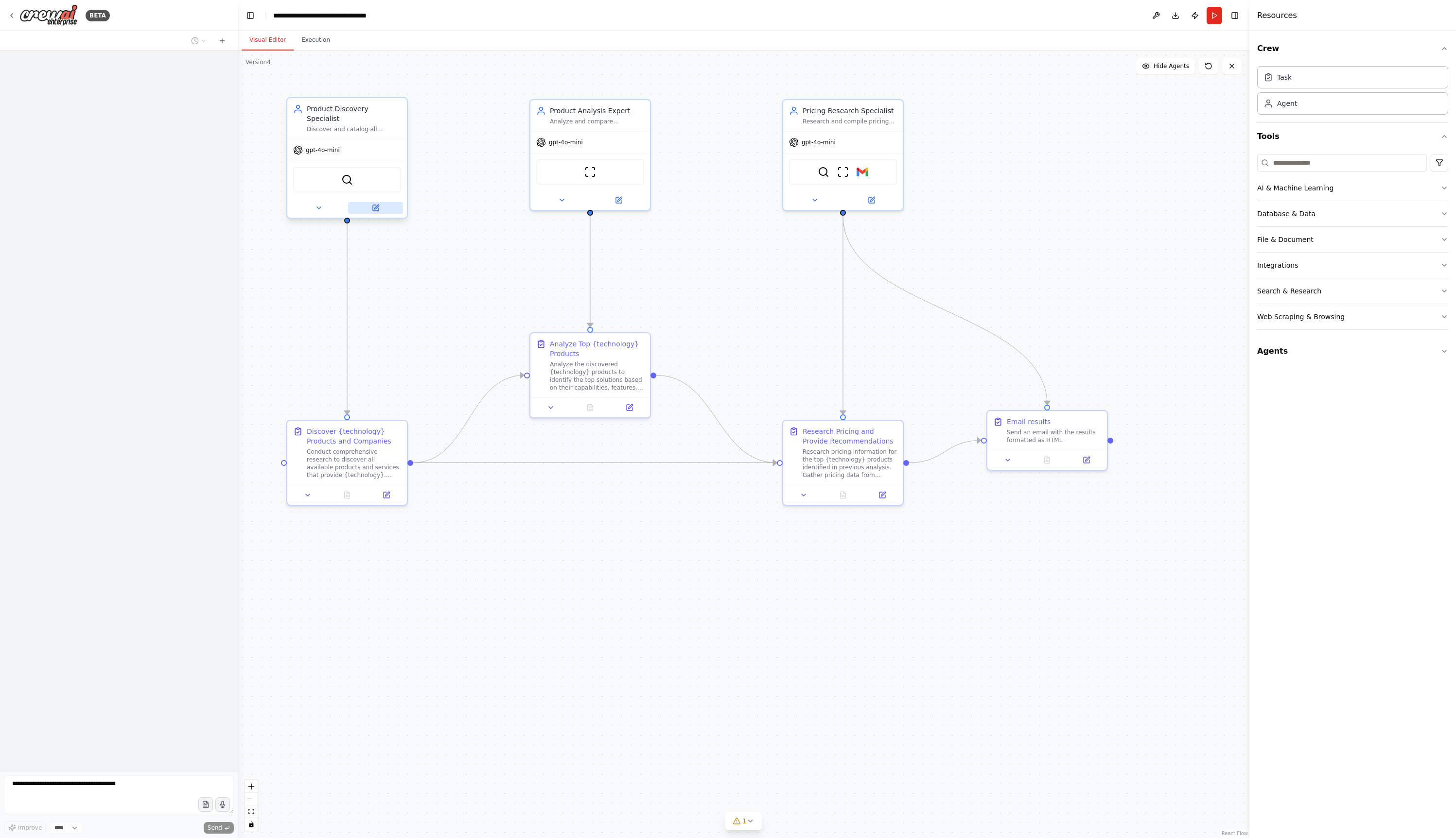
scroll to position [121, 0]
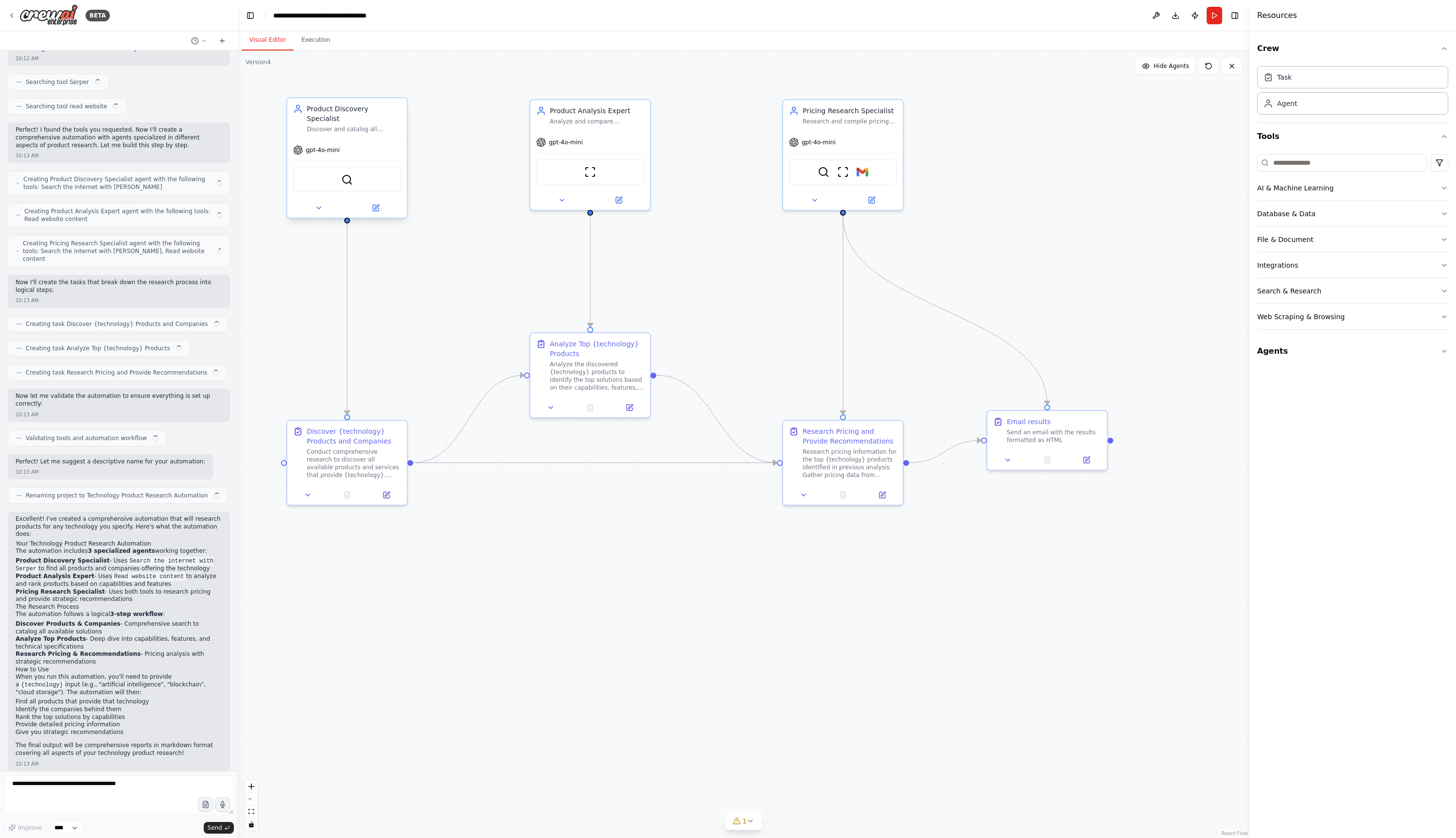
click at [325, 146] on span "gpt-4o-mini" at bounding box center [322, 150] width 34 height 8
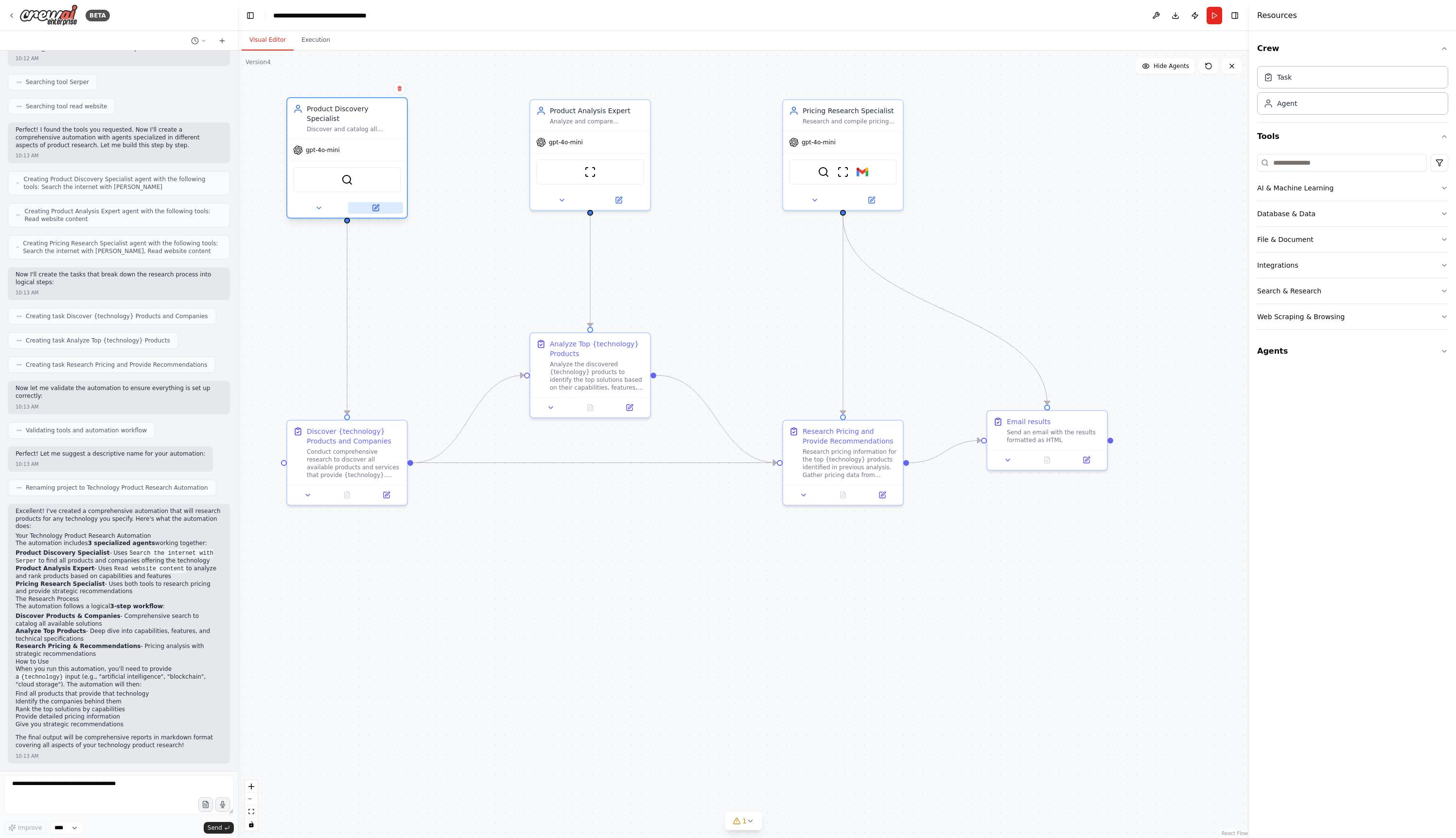
click at [379, 202] on button at bounding box center [375, 208] width 55 height 12
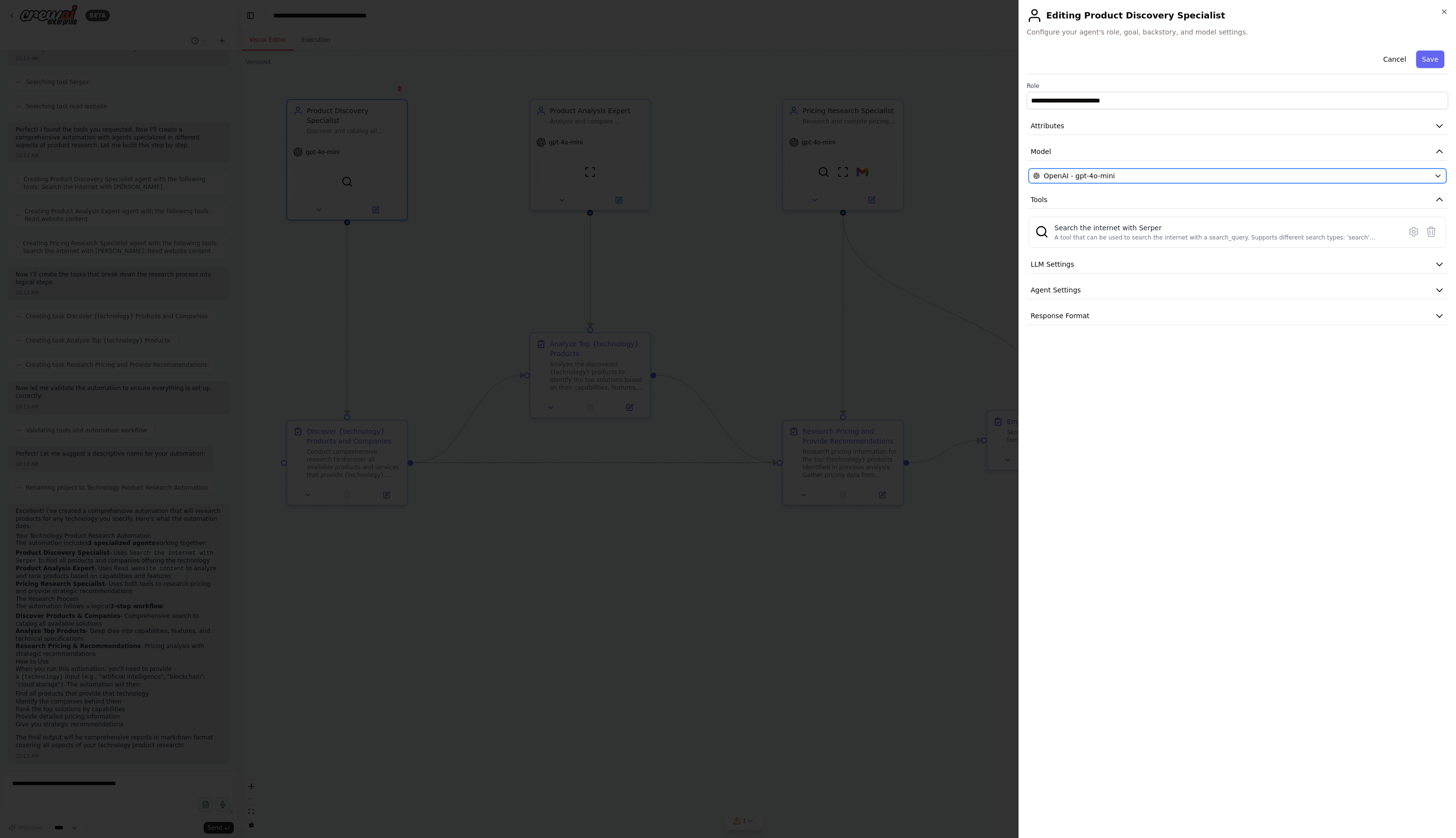
click at [1140, 177] on div "OpenAI - gpt-4o-mini" at bounding box center [1231, 175] width 397 height 9
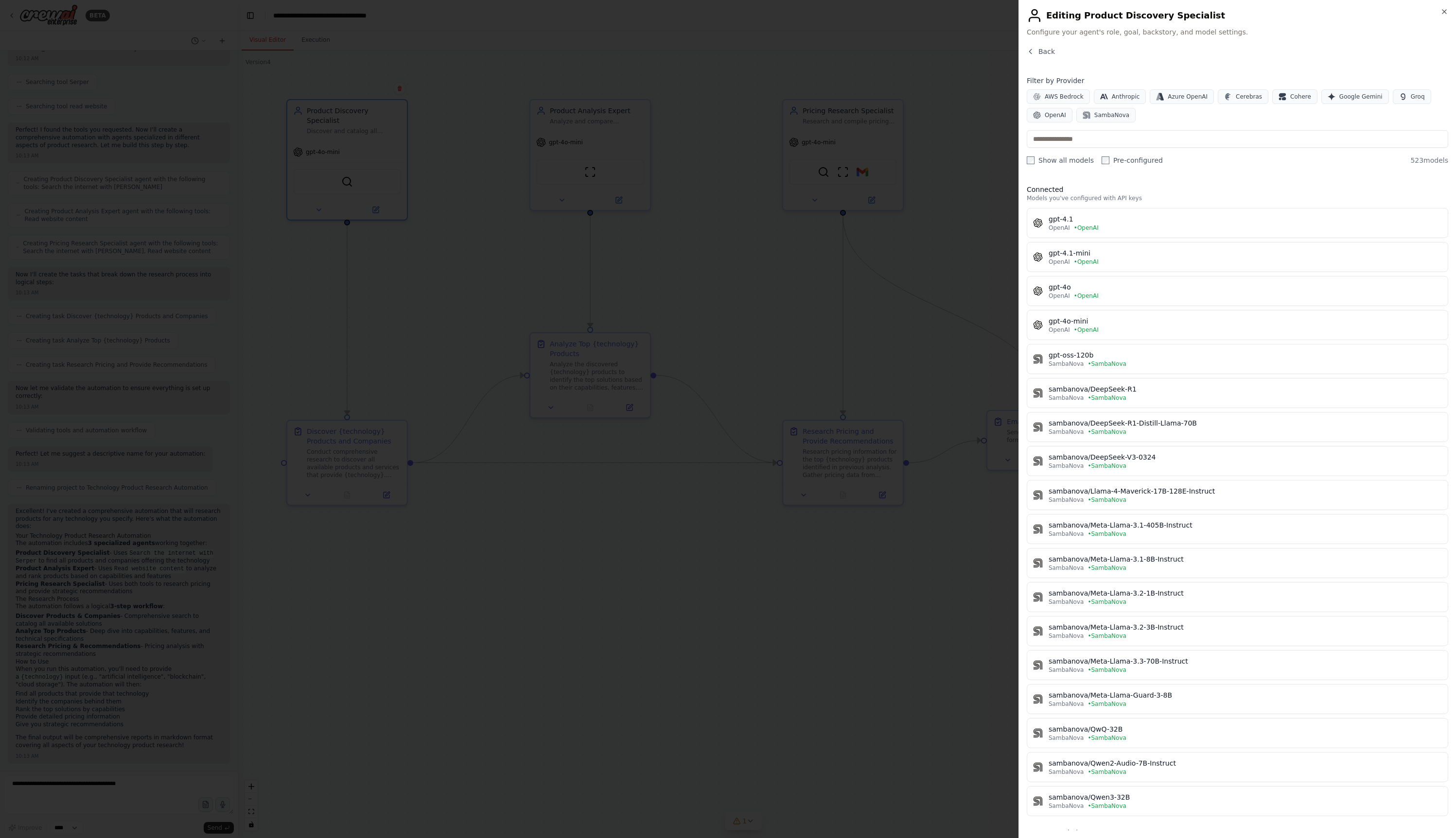
click at [1142, 164] on label "Pre-configured" at bounding box center [1132, 160] width 61 height 9
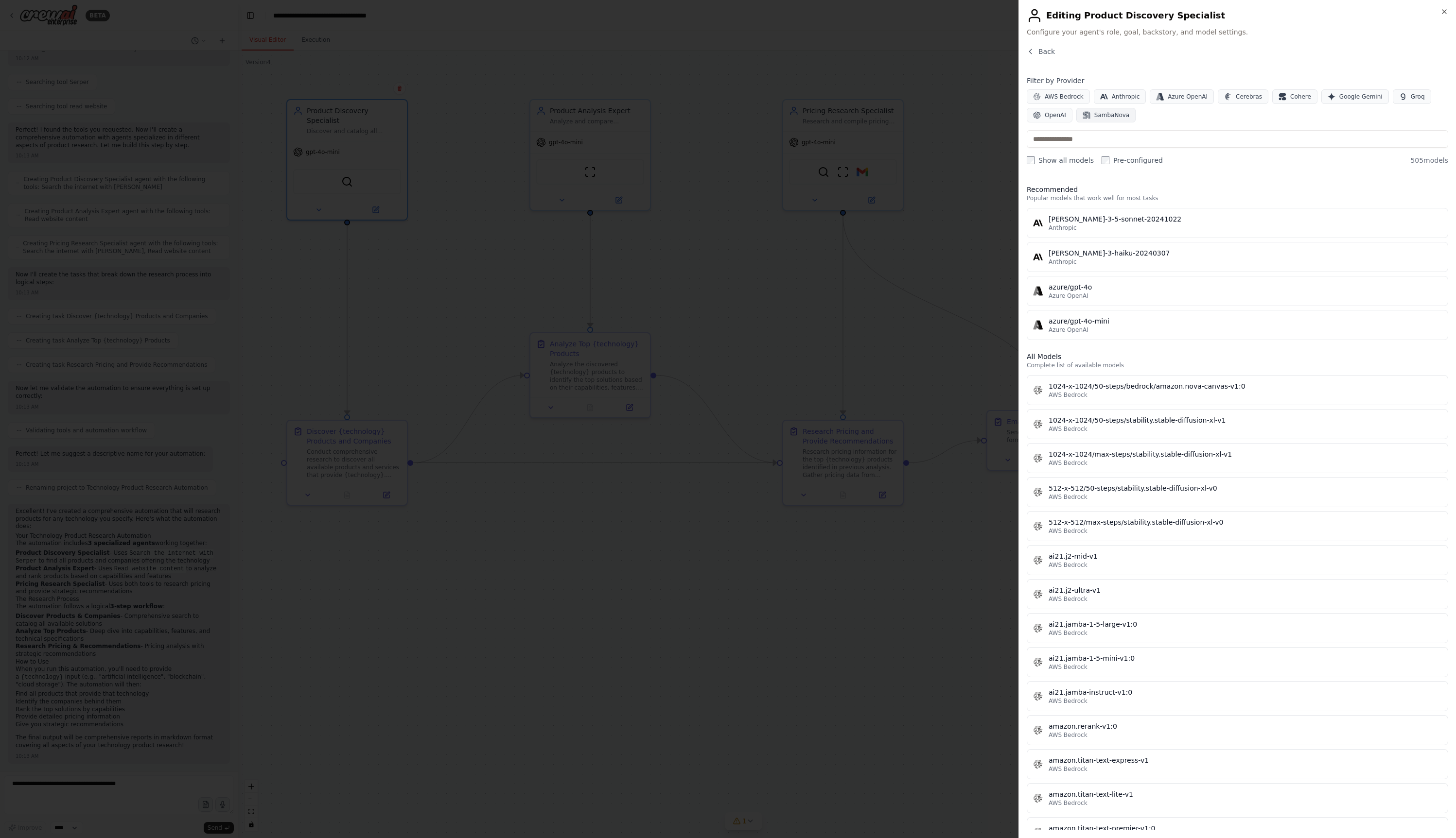
click at [1117, 122] on div "Filter by Provider AWS Bedrock Anthropic Azure OpenAI Cerebras Cohere Google Ge…" at bounding box center [1237, 121] width 422 height 89
click at [1116, 115] on span "SambaNova" at bounding box center [1111, 115] width 35 height 8
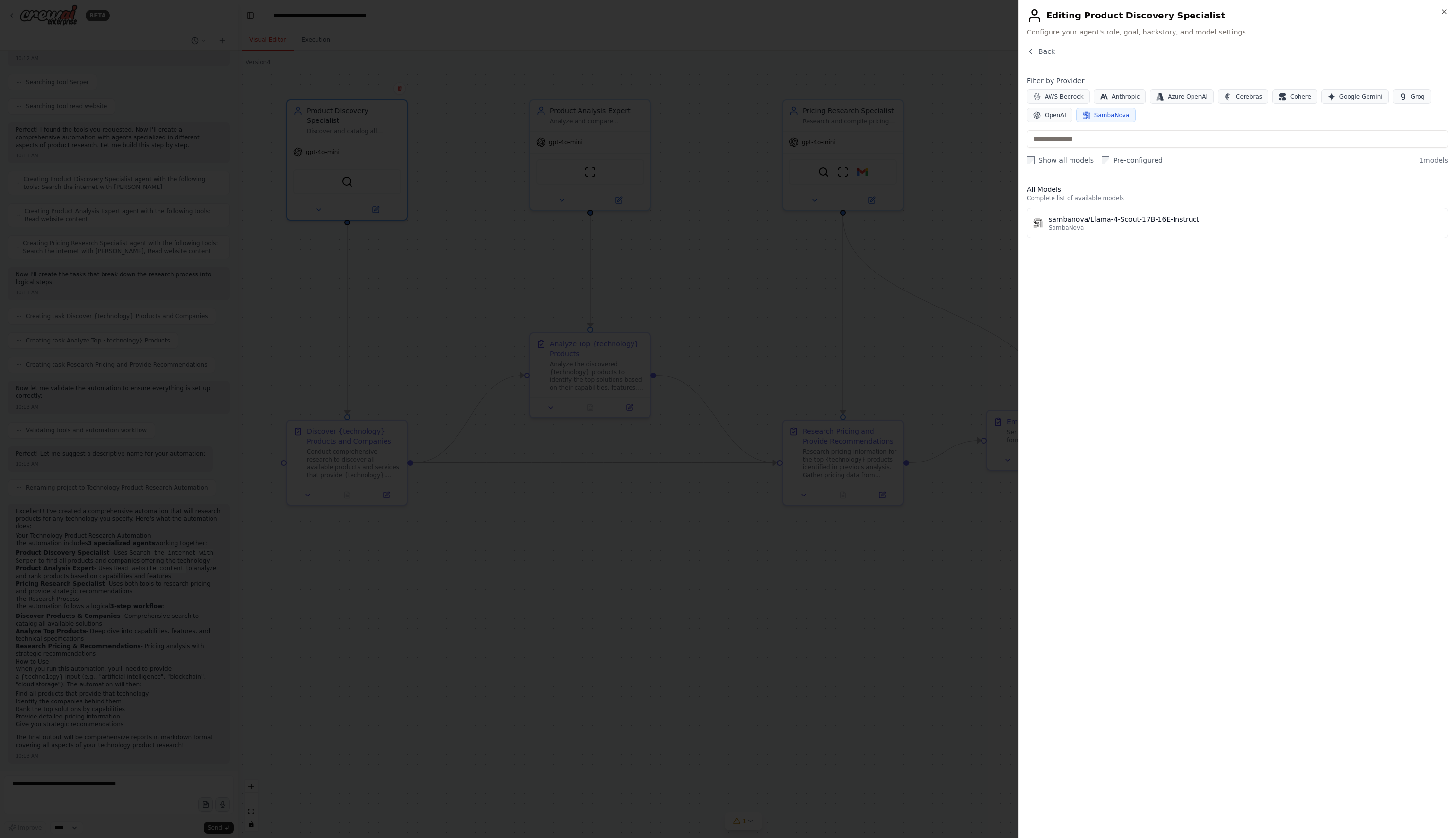
click at [1125, 160] on label "Pre-configured" at bounding box center [1132, 160] width 61 height 9
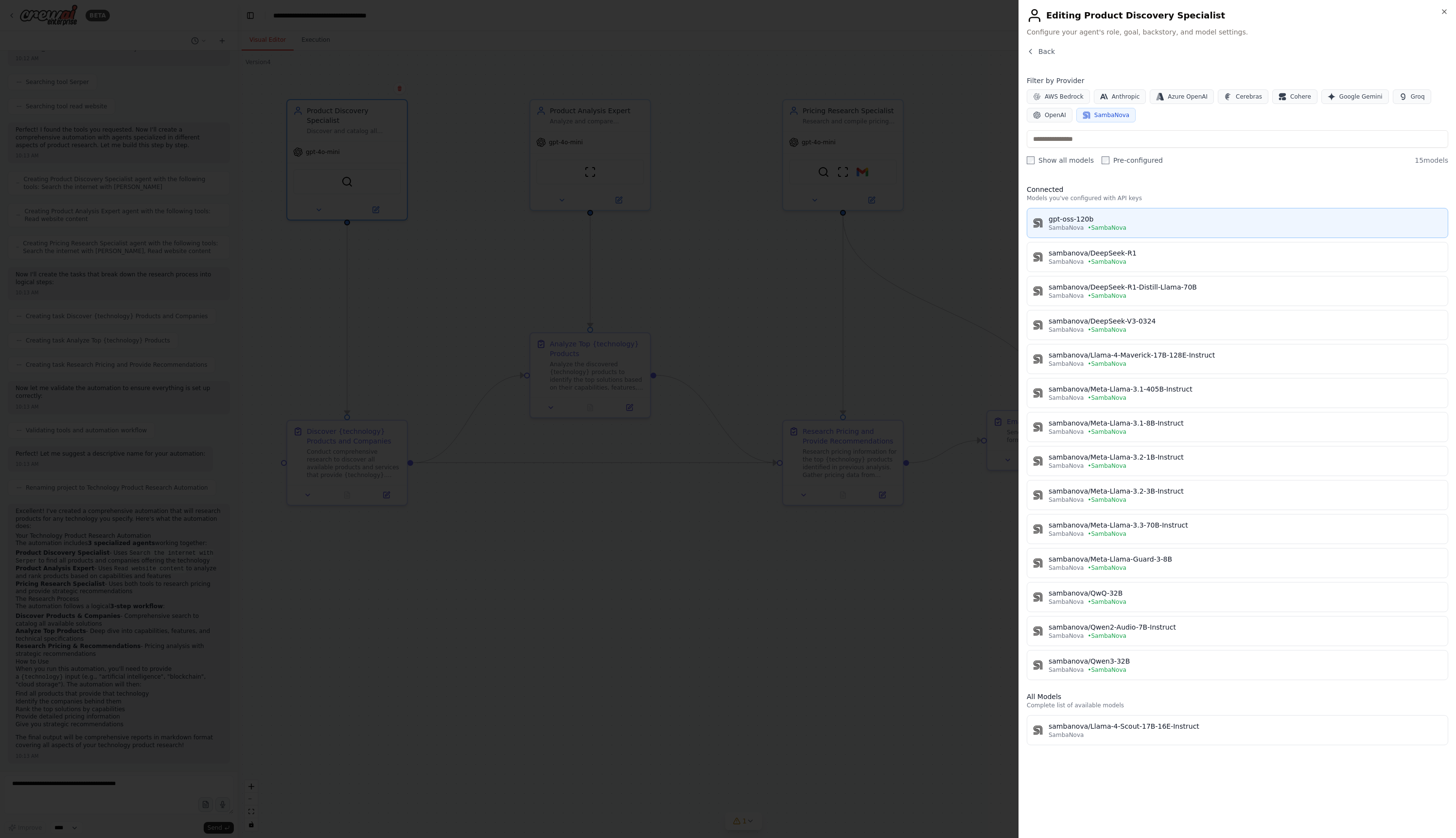
click at [1144, 221] on div "gpt-oss-120b" at bounding box center [1245, 219] width 393 height 9
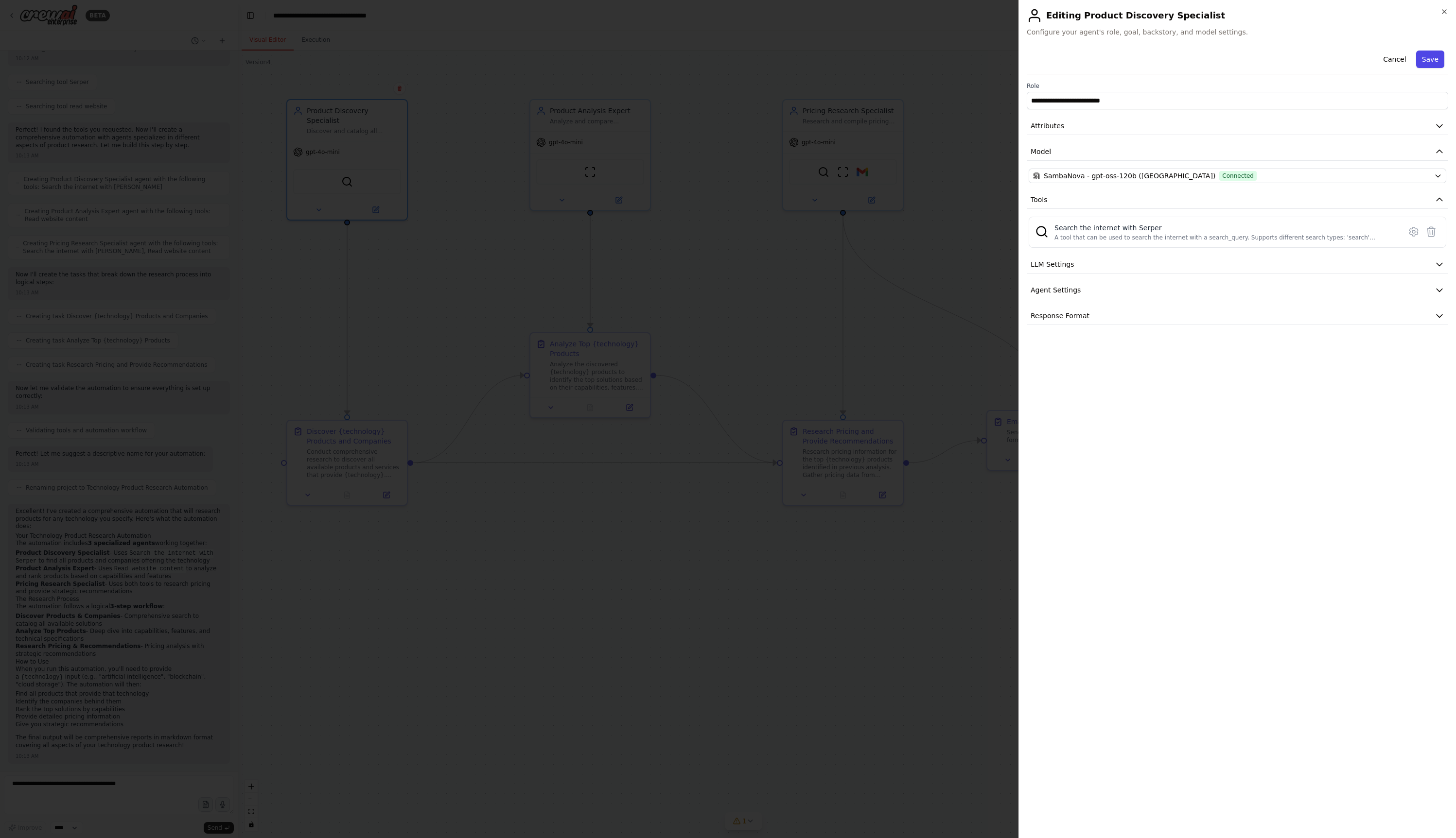
click at [1433, 60] on button "Save" at bounding box center [1430, 60] width 28 height 17
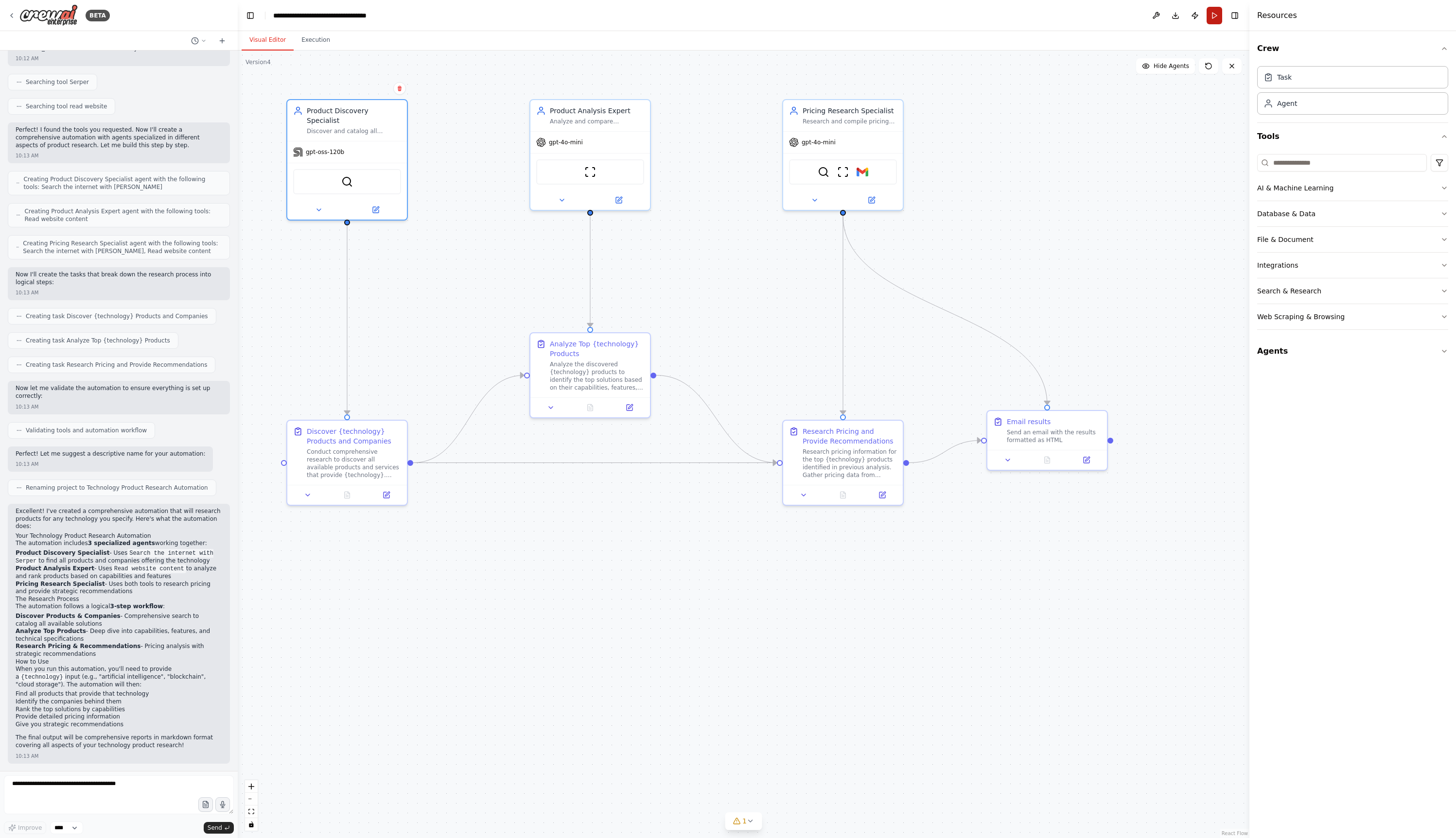
click at [1210, 19] on button "Run" at bounding box center [1215, 16] width 16 height 17
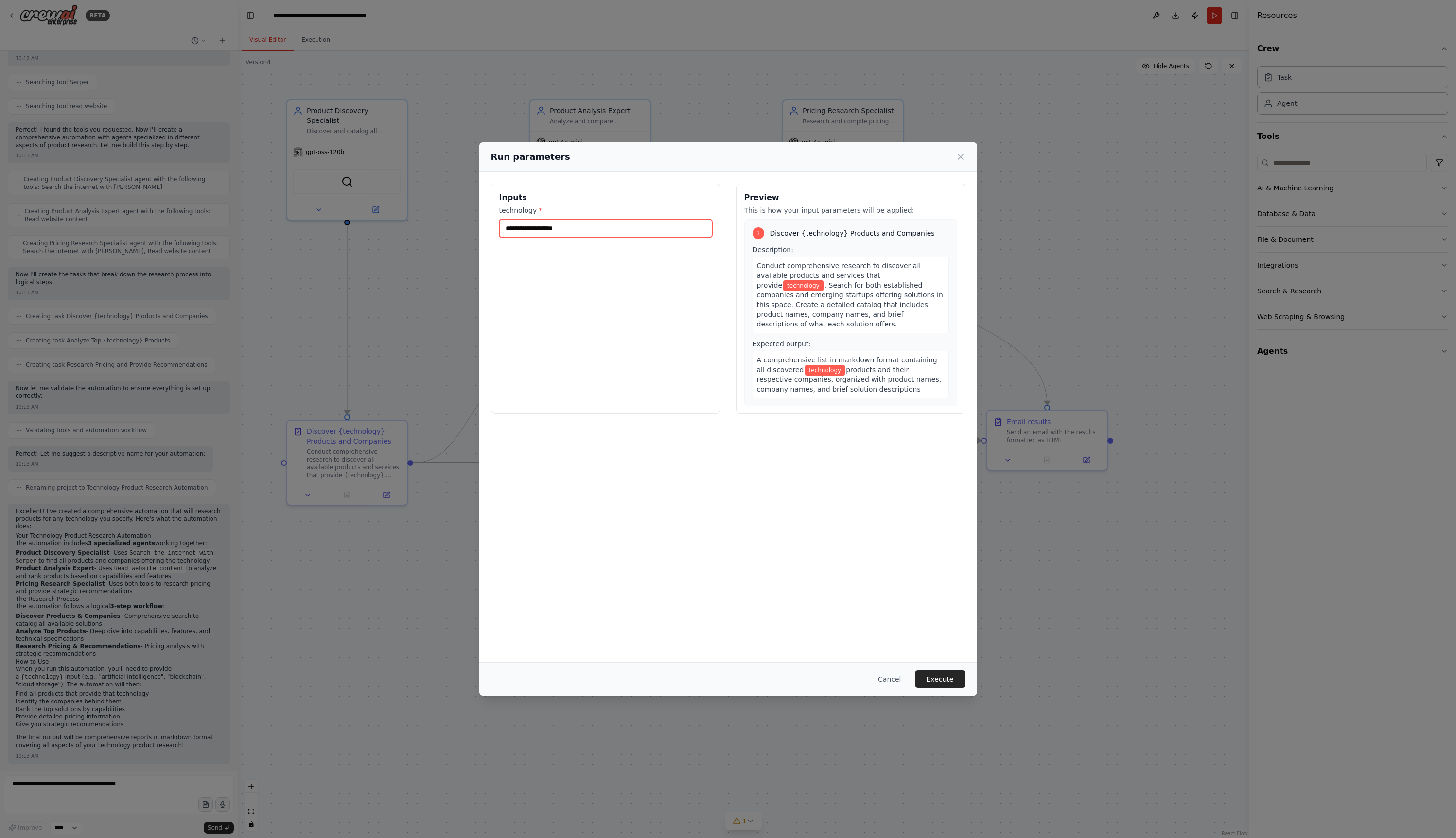
click at [572, 226] on input "technology *" at bounding box center [606, 229] width 213 height 19
type input "**********"
click at [942, 679] on button "Execute" at bounding box center [940, 679] width 51 height 17
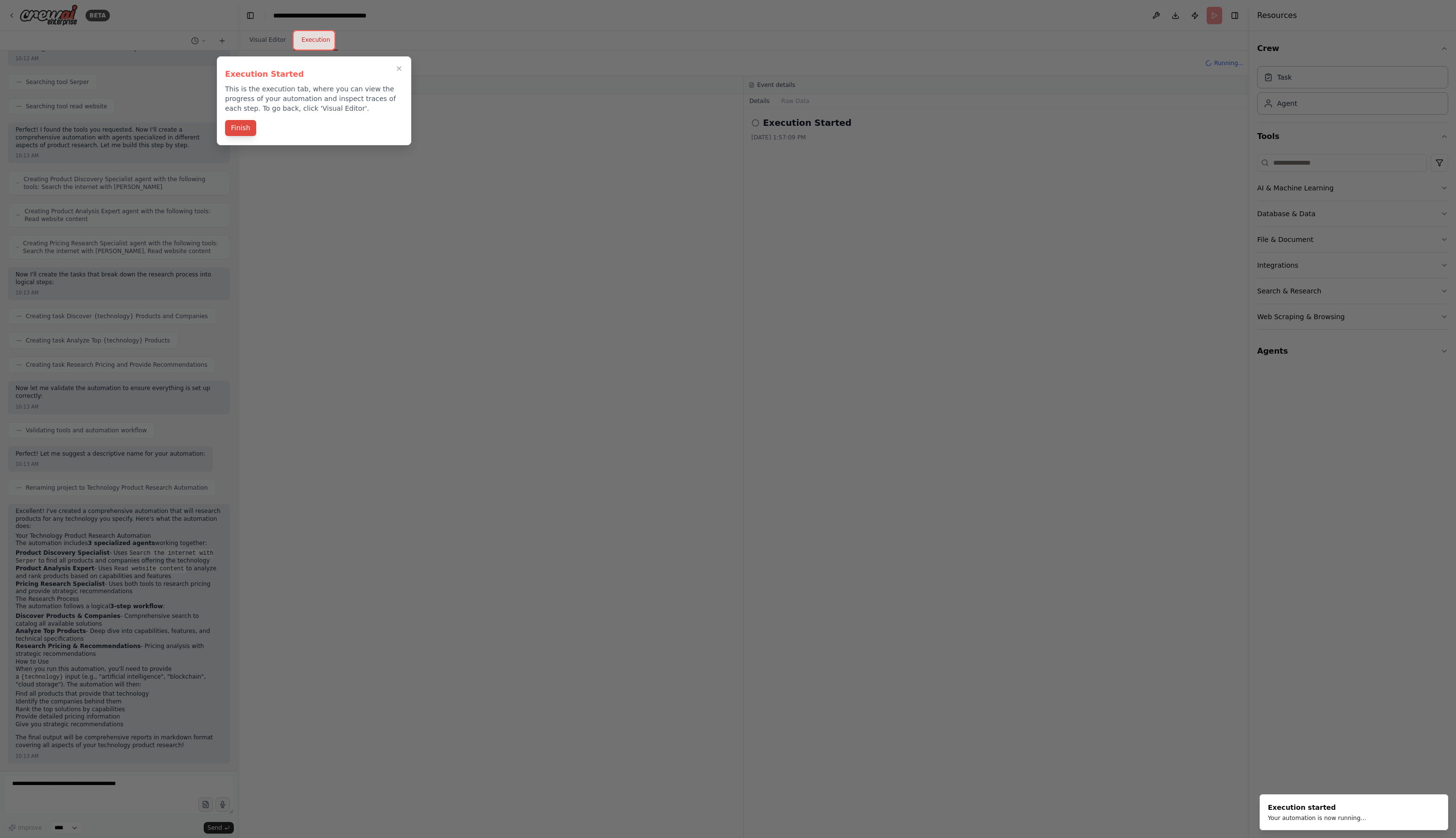
click at [234, 130] on button "Finish" at bounding box center [241, 128] width 31 height 16
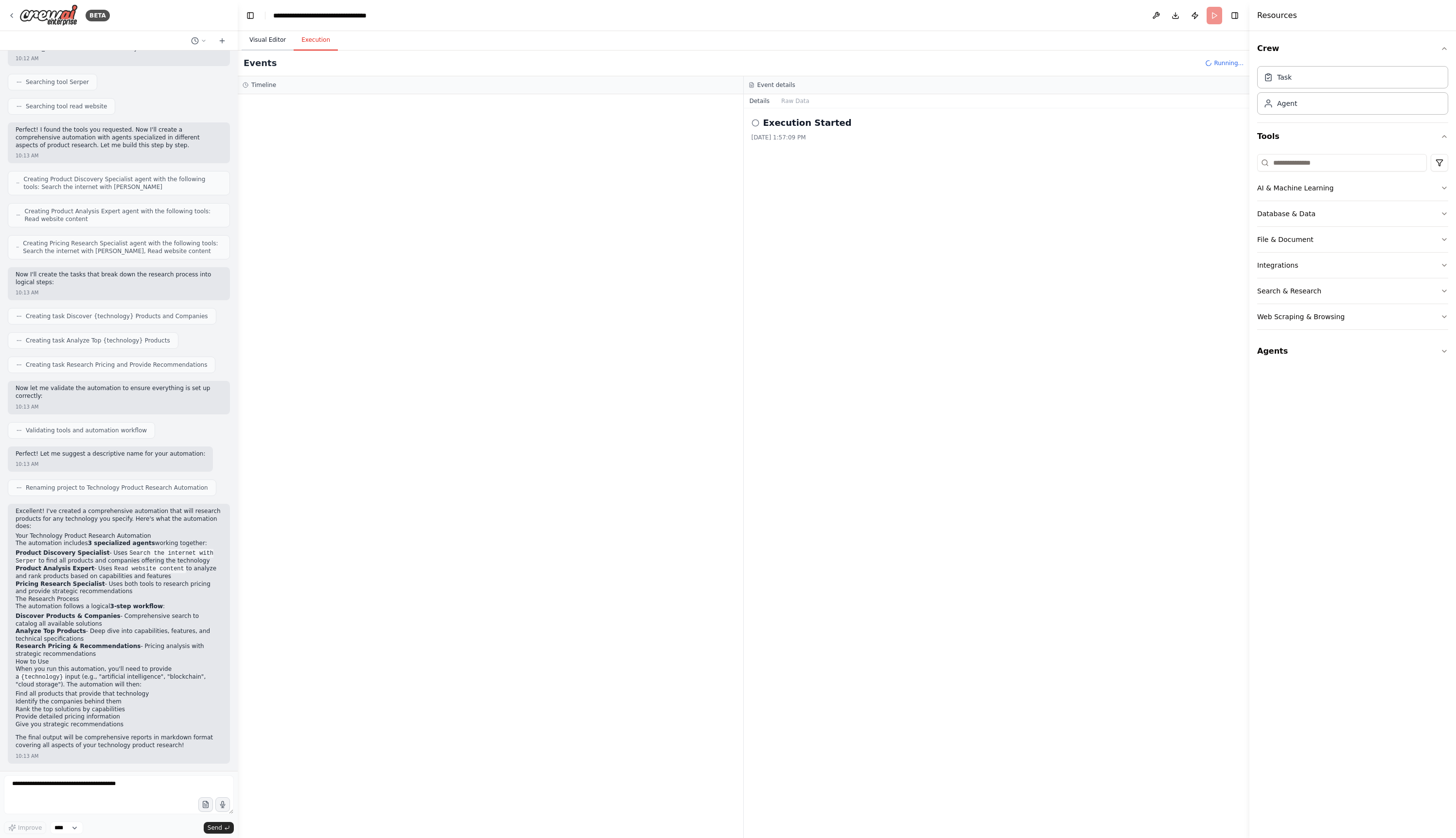
click at [258, 38] on button "Visual Editor" at bounding box center [267, 40] width 52 height 20
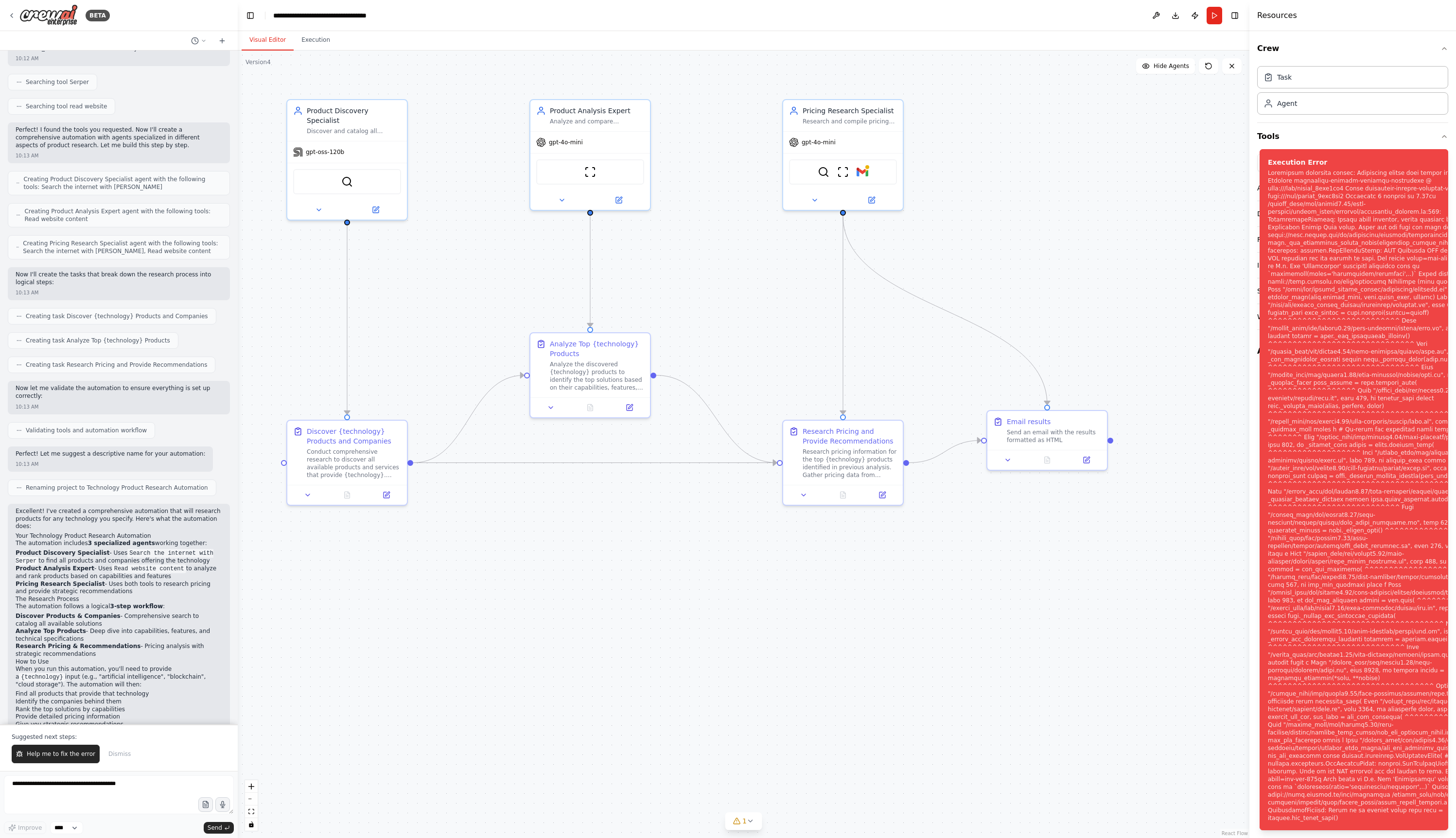
click at [1201, 171] on div ".deletable-edge-delete-btn { width: 20px; height: 20px; border: 0px solid #ffff…" at bounding box center [743, 444] width 1012 height 787
click at [1274, 169] on div "Notifications (F8)" at bounding box center [1385, 496] width 235 height 653
click at [1440, 154] on icon "Notifications (F8)" at bounding box center [1440, 157] width 8 height 8
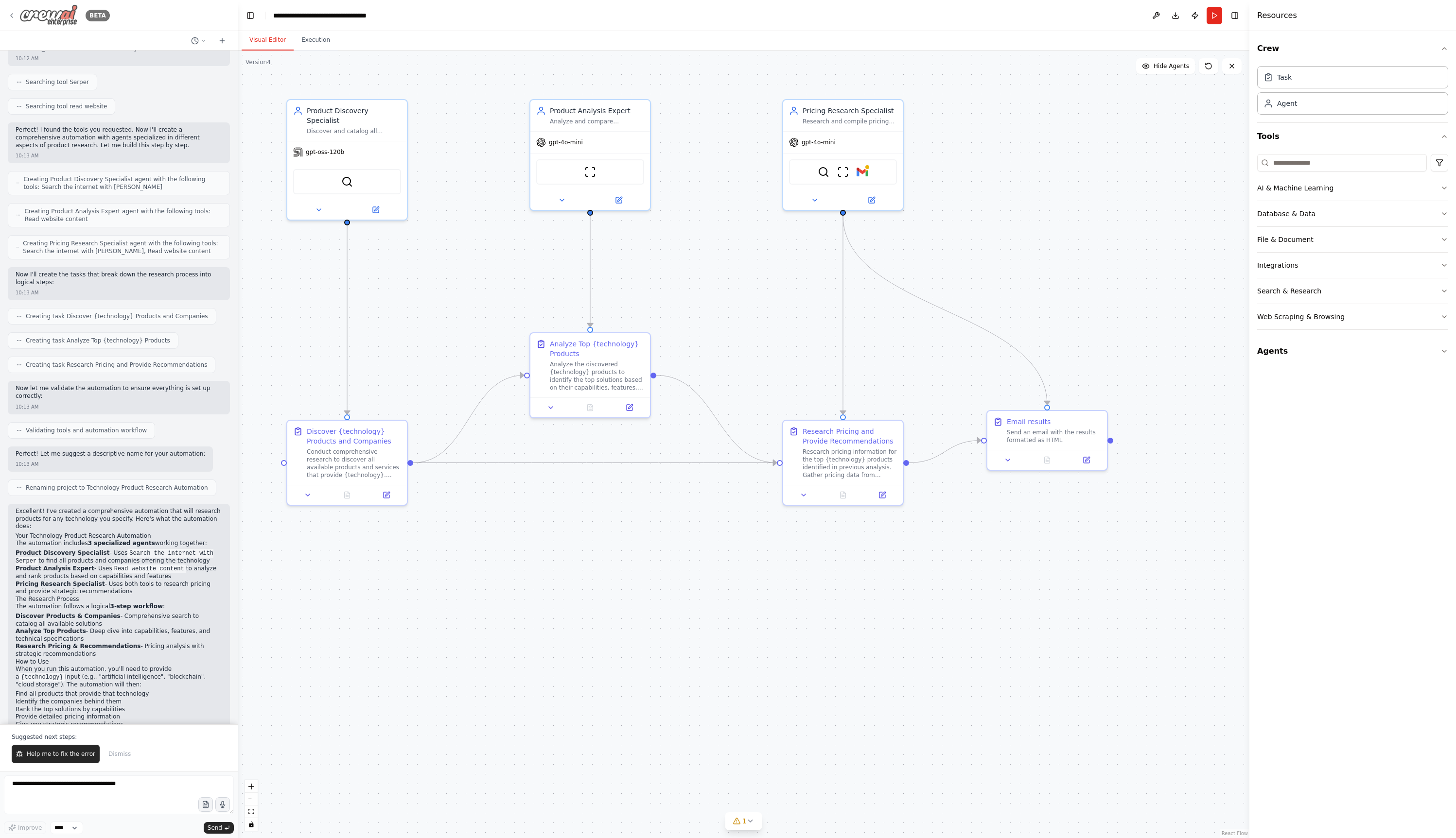
click at [16, 15] on div "BETA" at bounding box center [59, 16] width 102 height 22
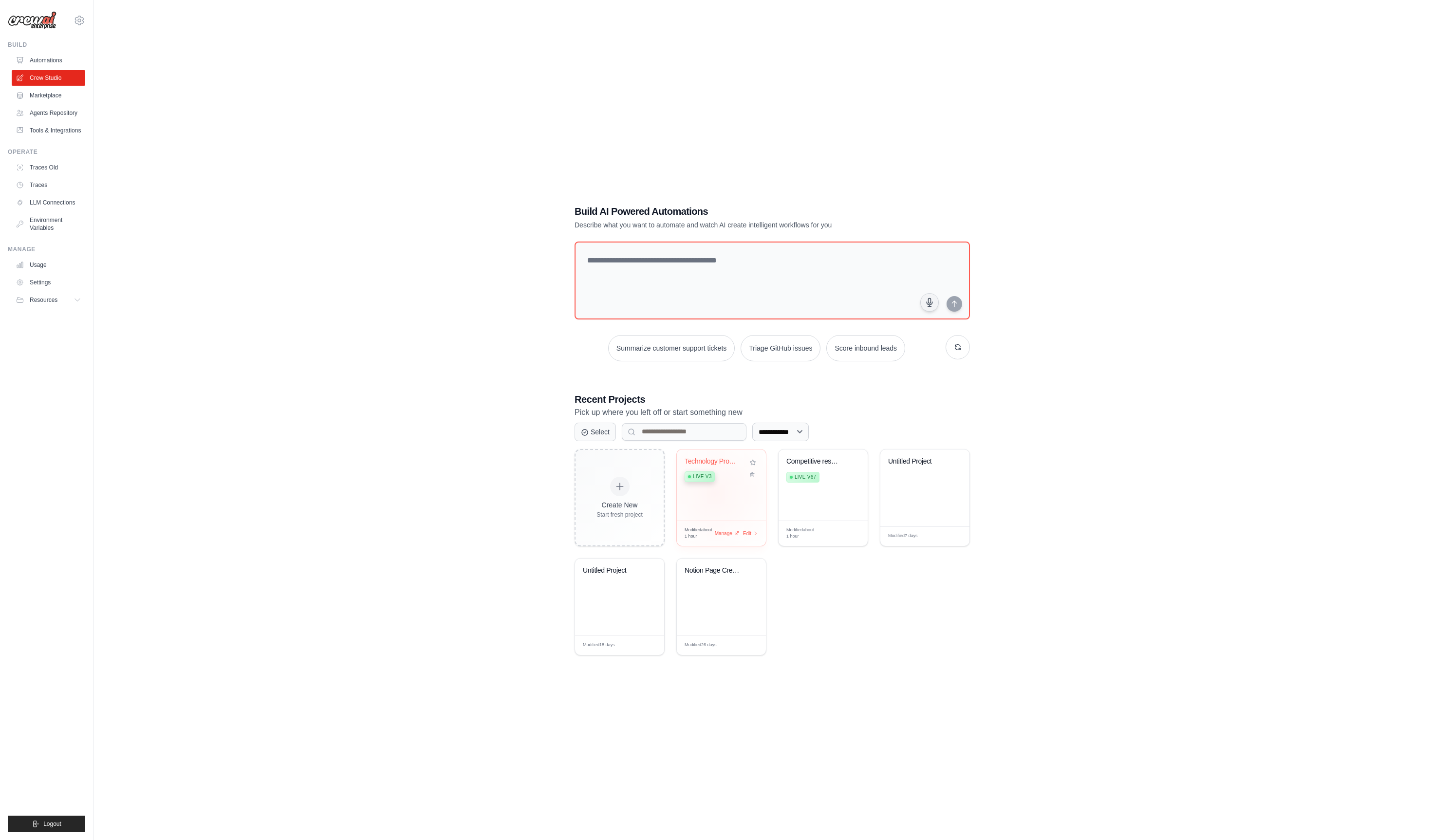
click at [715, 493] on div "Technology Product Research Automat... Live v3" at bounding box center [722, 485] width 90 height 71
click at [57, 272] on link "Usage" at bounding box center [49, 265] width 74 height 16
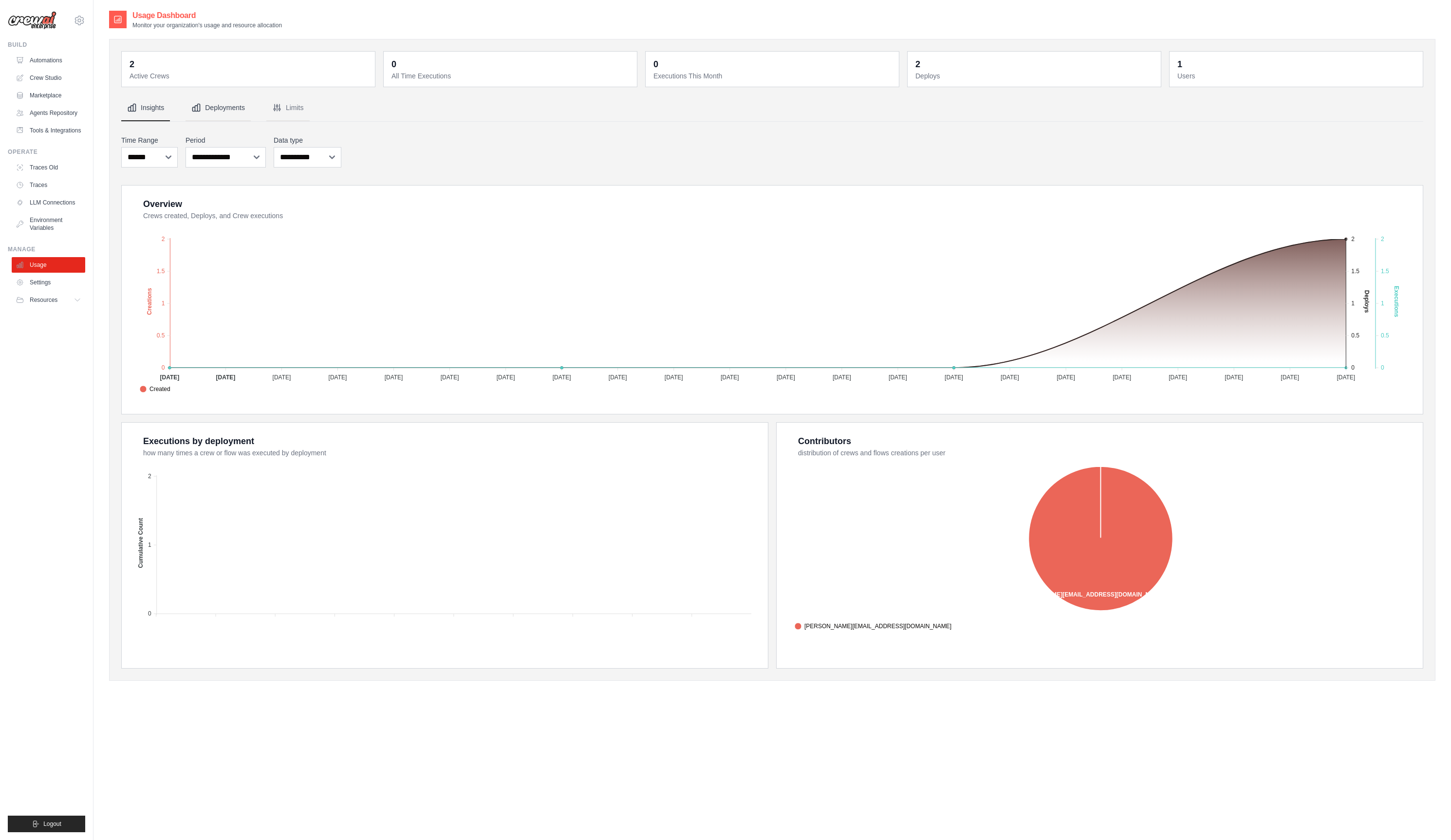
click at [224, 110] on button "Deployments" at bounding box center [217, 108] width 65 height 26
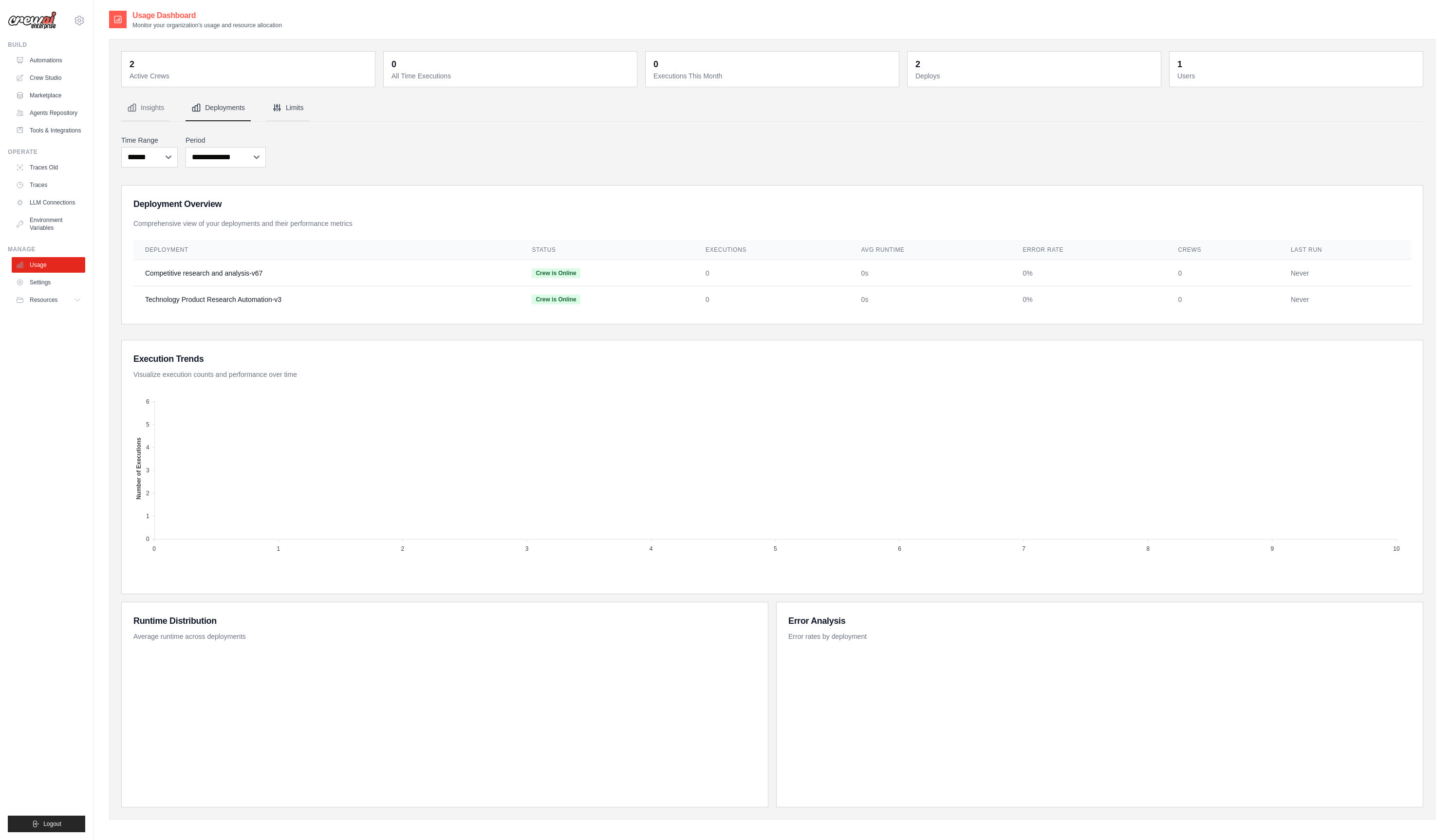
click at [294, 113] on button "Limits" at bounding box center [287, 108] width 43 height 26
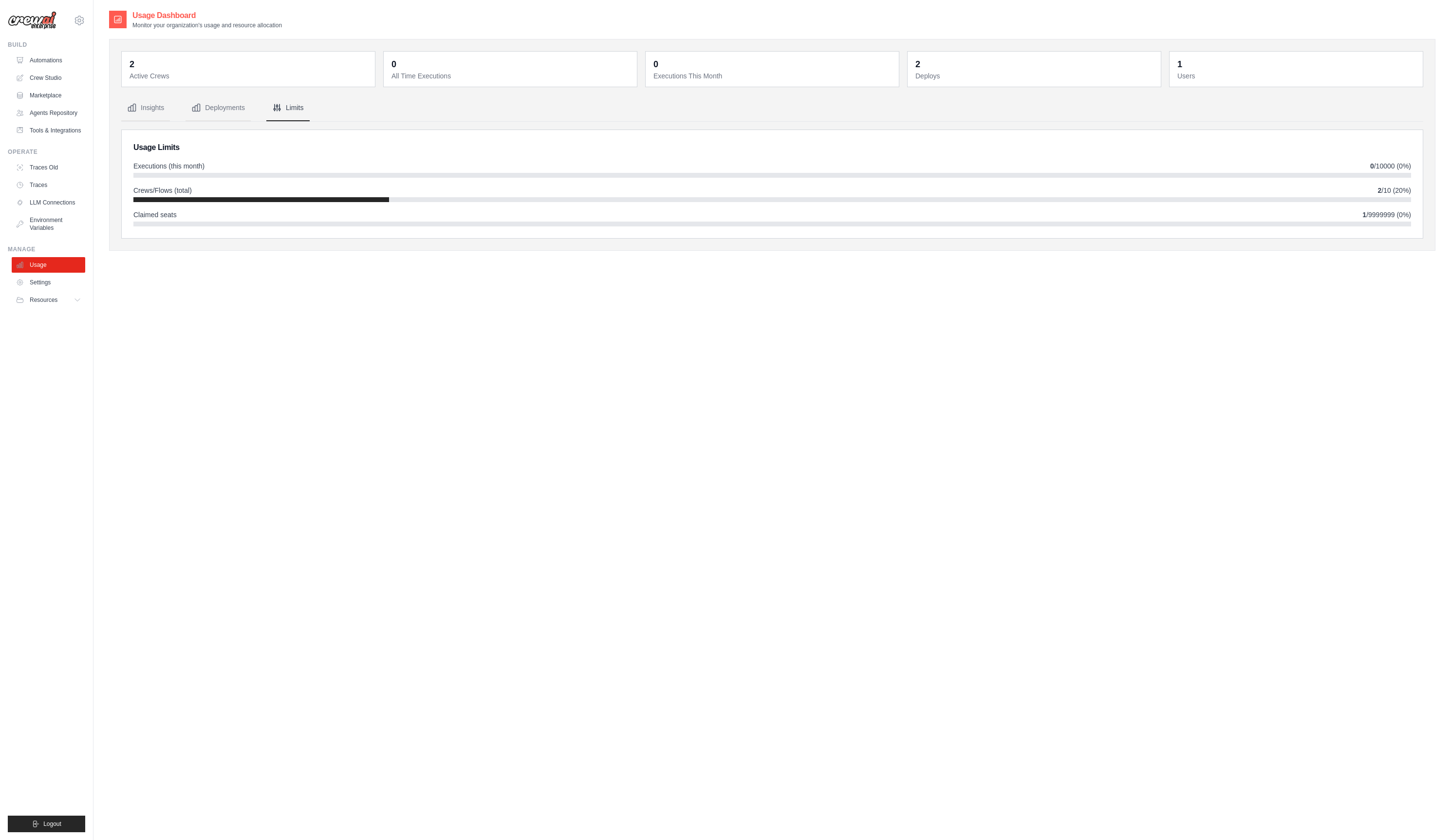
click at [518, 69] on dd "0" at bounding box center [511, 64] width 239 height 13
click at [683, 70] on dd "0" at bounding box center [773, 64] width 239 height 13
click at [961, 82] on div "2 Deploys" at bounding box center [1034, 69] width 254 height 35
click at [1228, 78] on dt "Users" at bounding box center [1297, 76] width 239 height 9
click at [243, 104] on button "Deployments" at bounding box center [217, 108] width 65 height 26
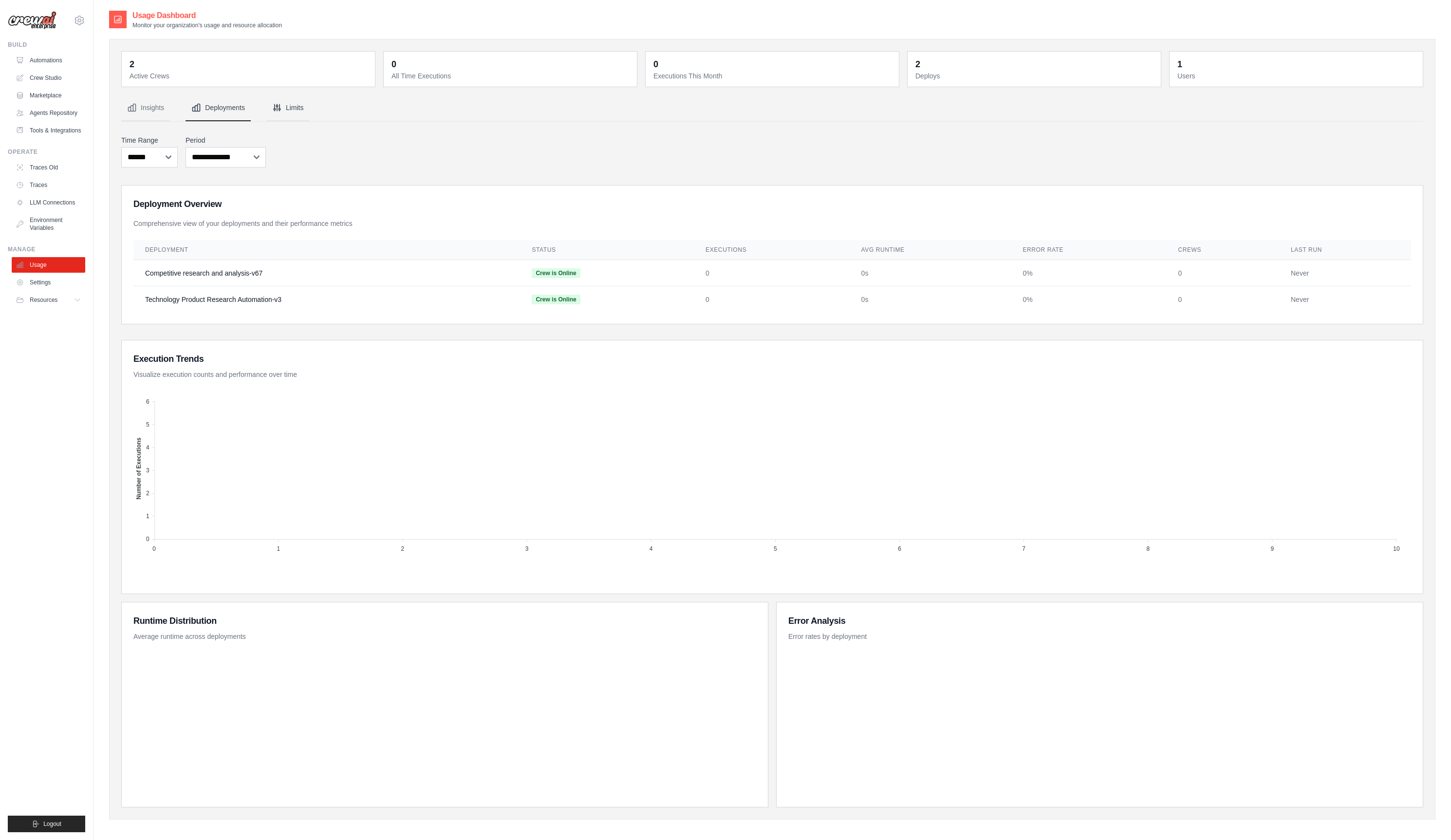
click at [298, 111] on button "Limits" at bounding box center [287, 108] width 43 height 26
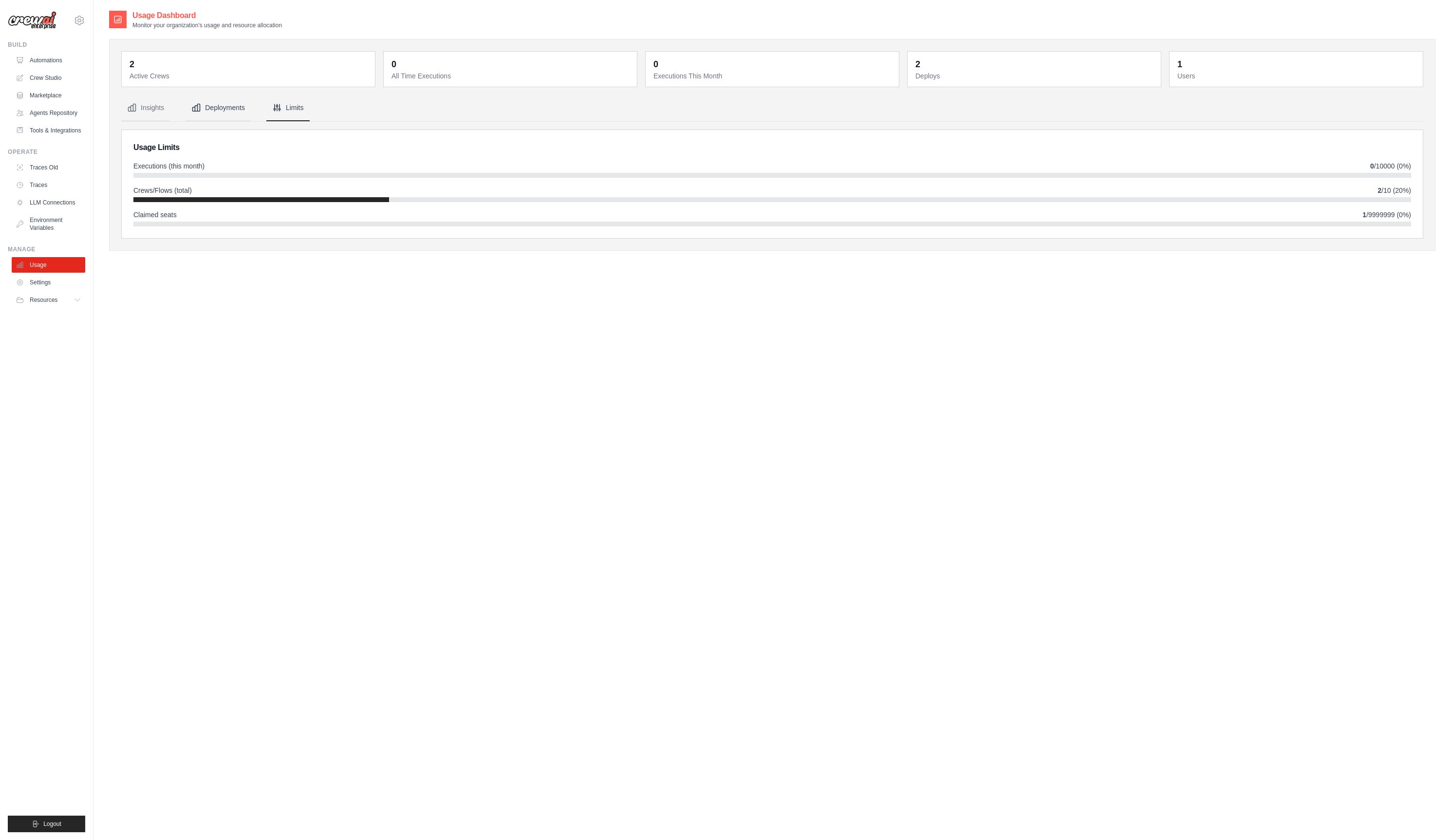
click at [219, 104] on button "Deployments" at bounding box center [217, 108] width 65 height 26
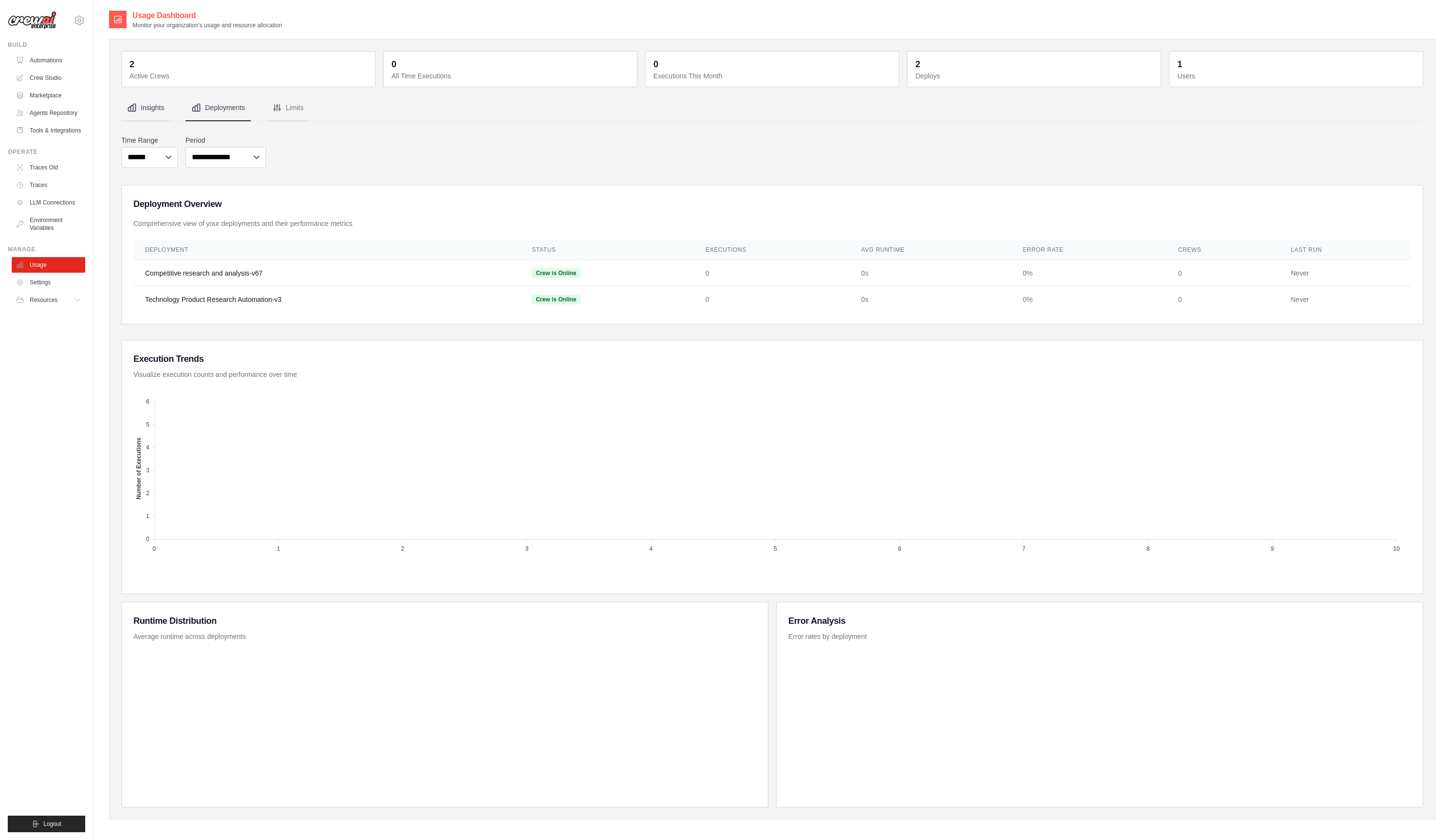
click at [152, 108] on button "Insights" at bounding box center [145, 108] width 49 height 26
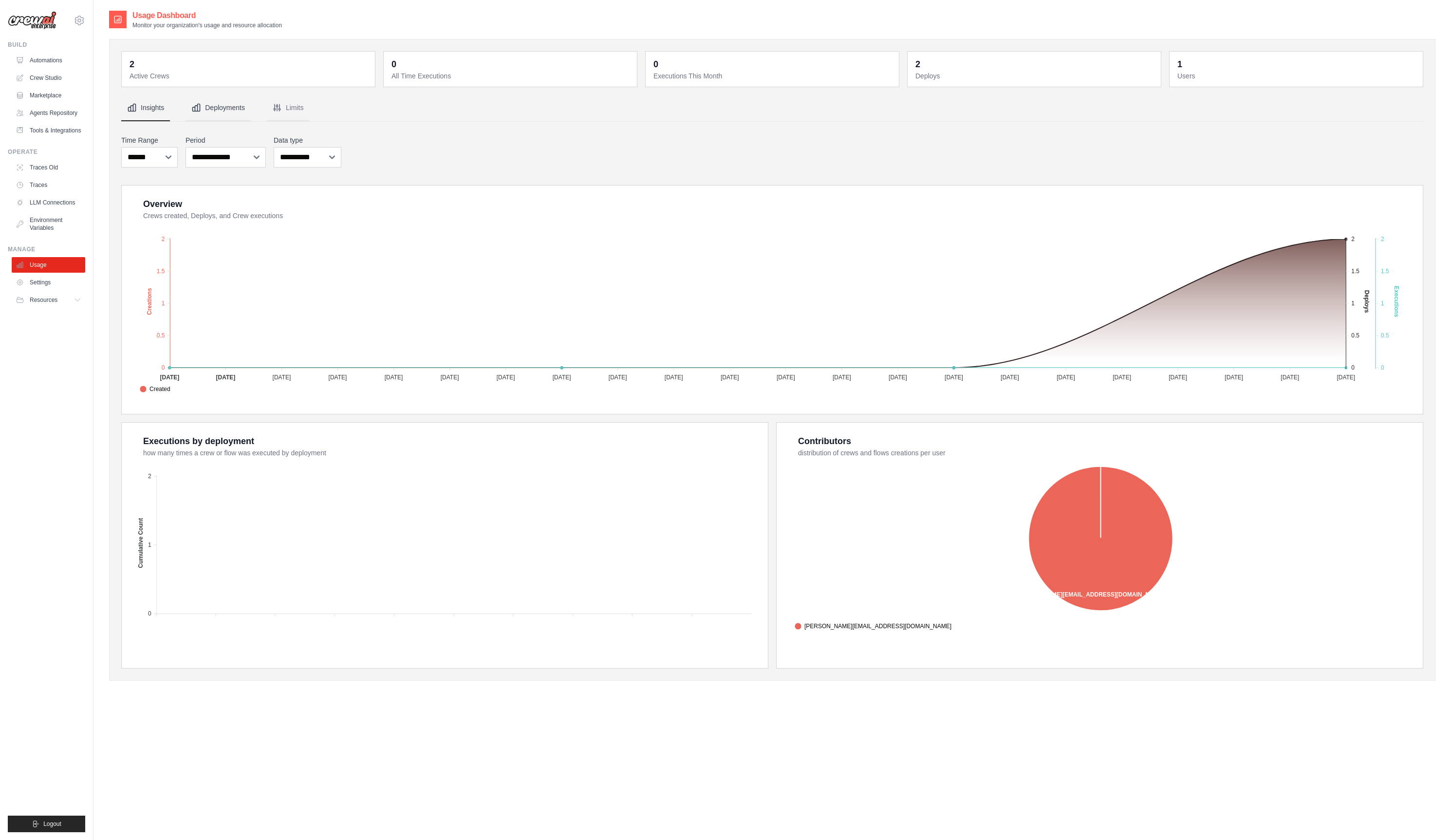
click at [236, 111] on button "Deployments" at bounding box center [217, 108] width 65 height 26
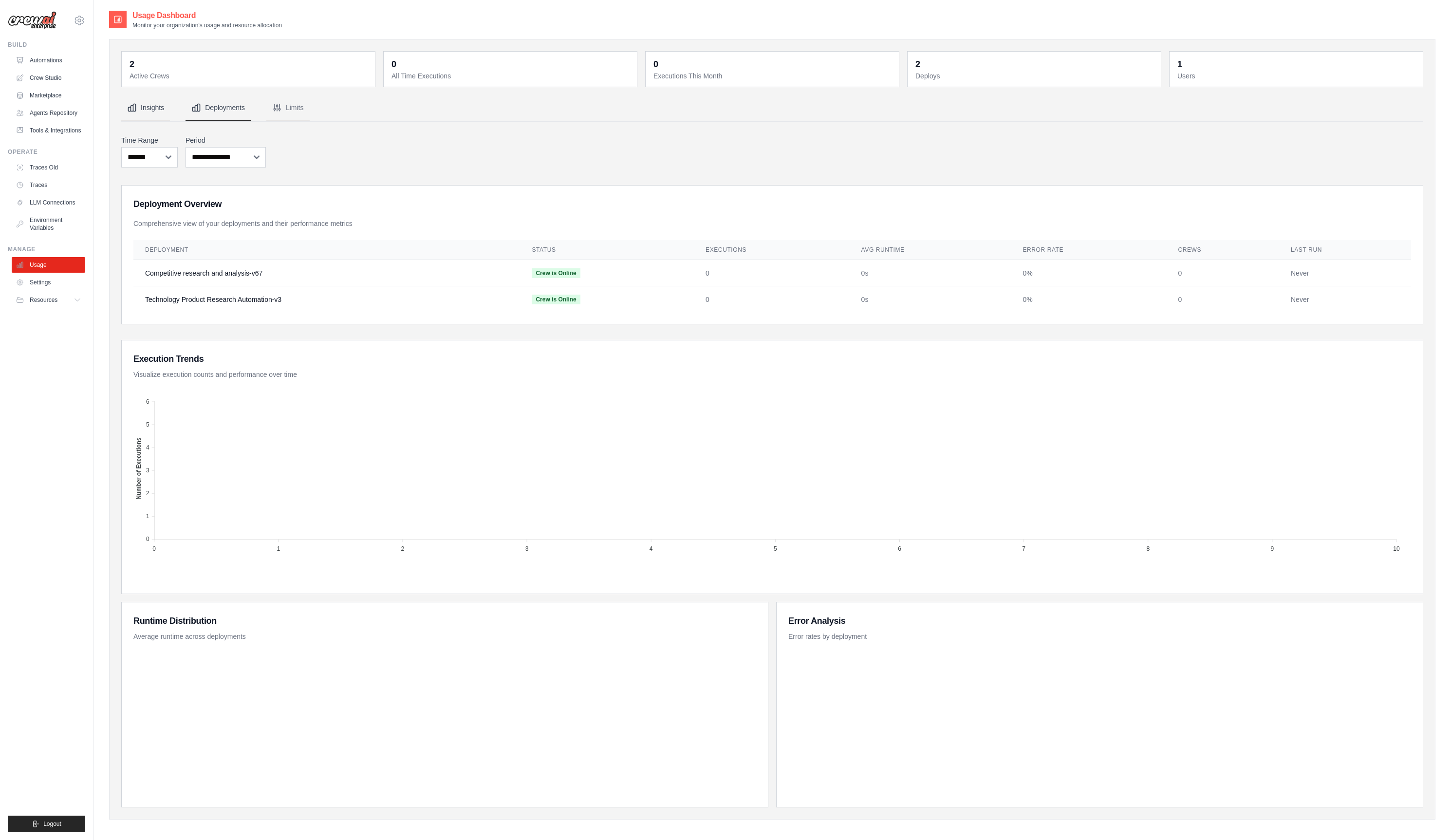
click at [153, 97] on button "Insights" at bounding box center [145, 108] width 49 height 26
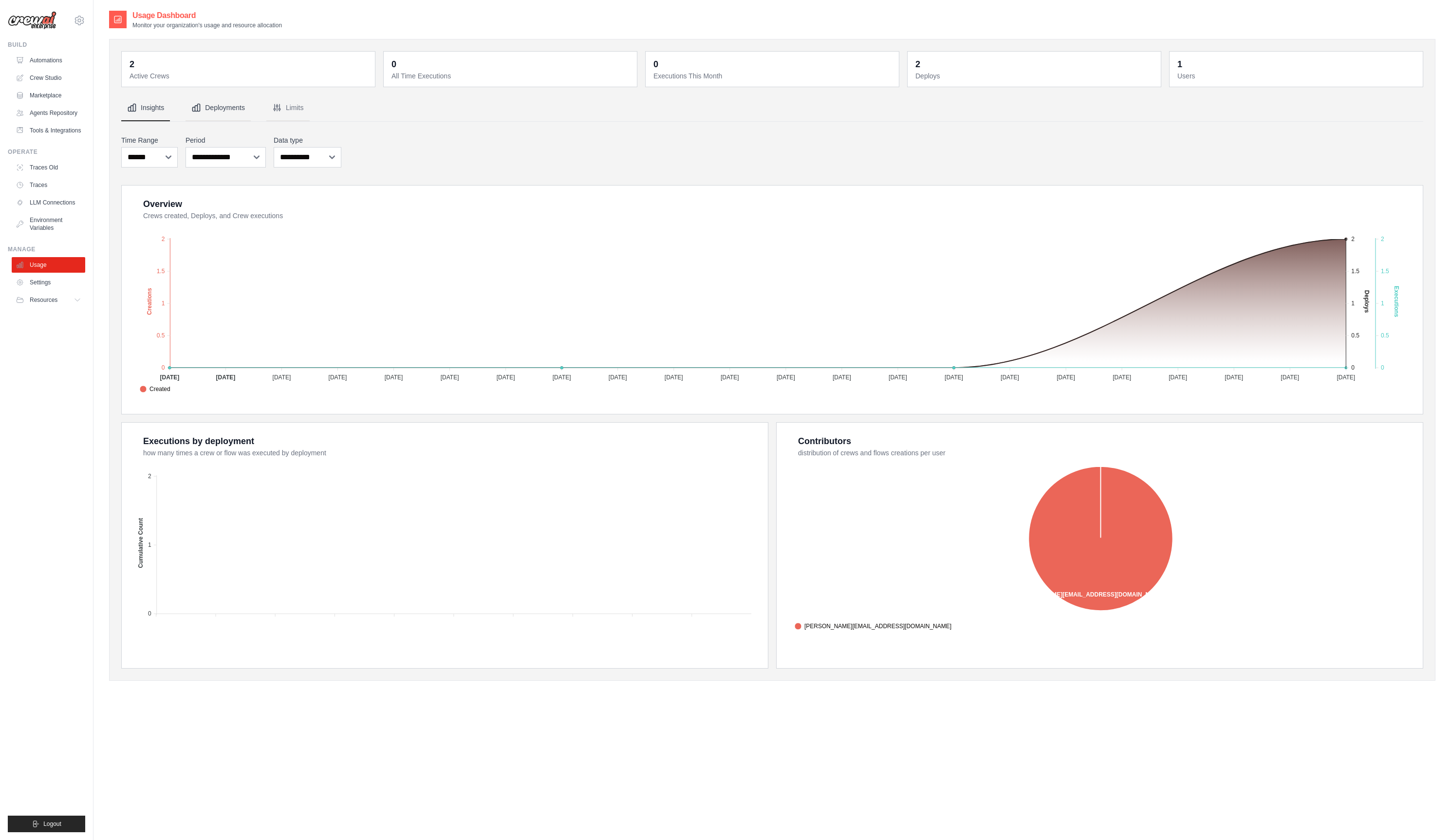
click at [239, 113] on button "Deployments" at bounding box center [217, 108] width 65 height 26
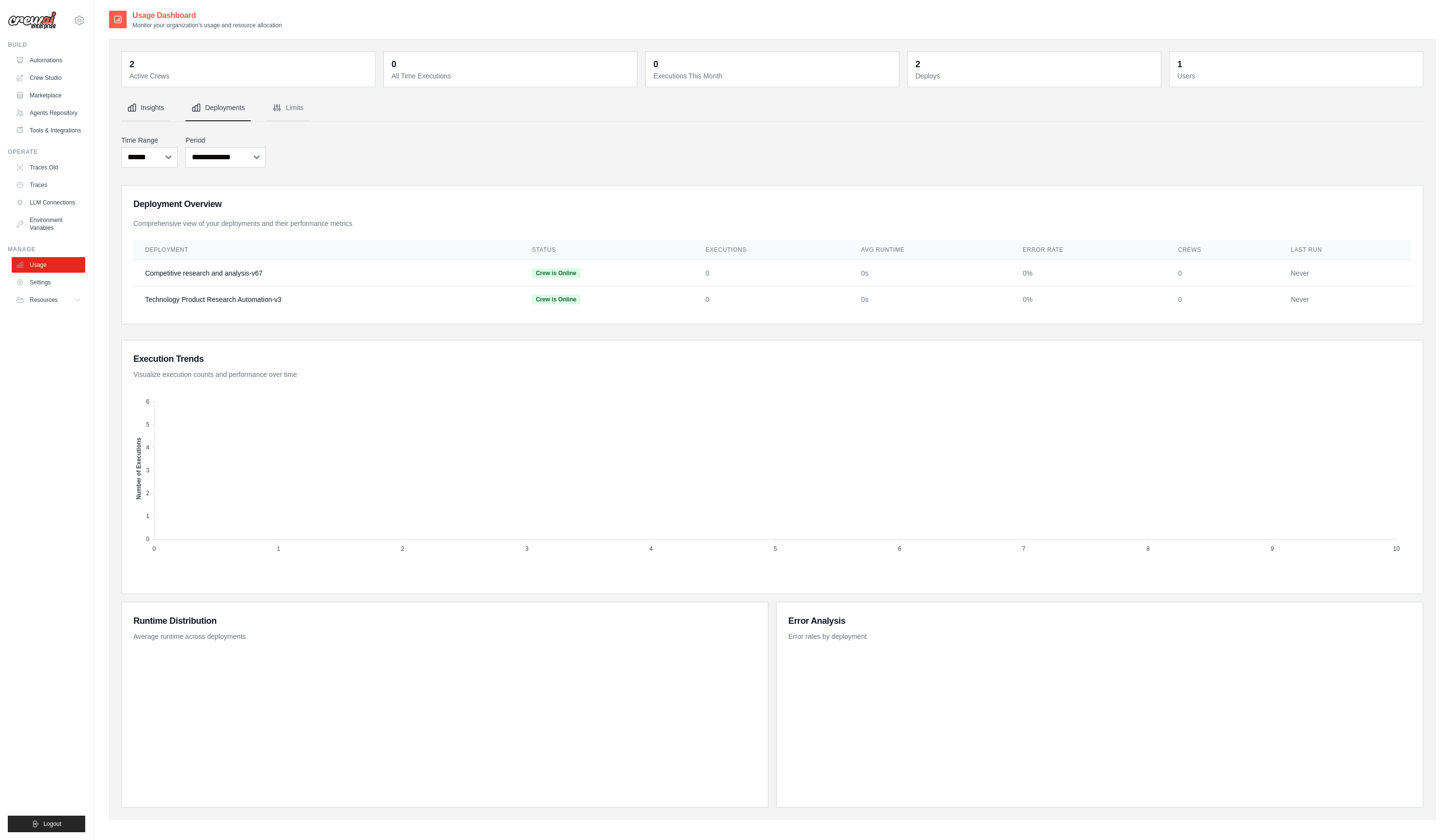
click at [159, 114] on button "Insights" at bounding box center [145, 108] width 49 height 26
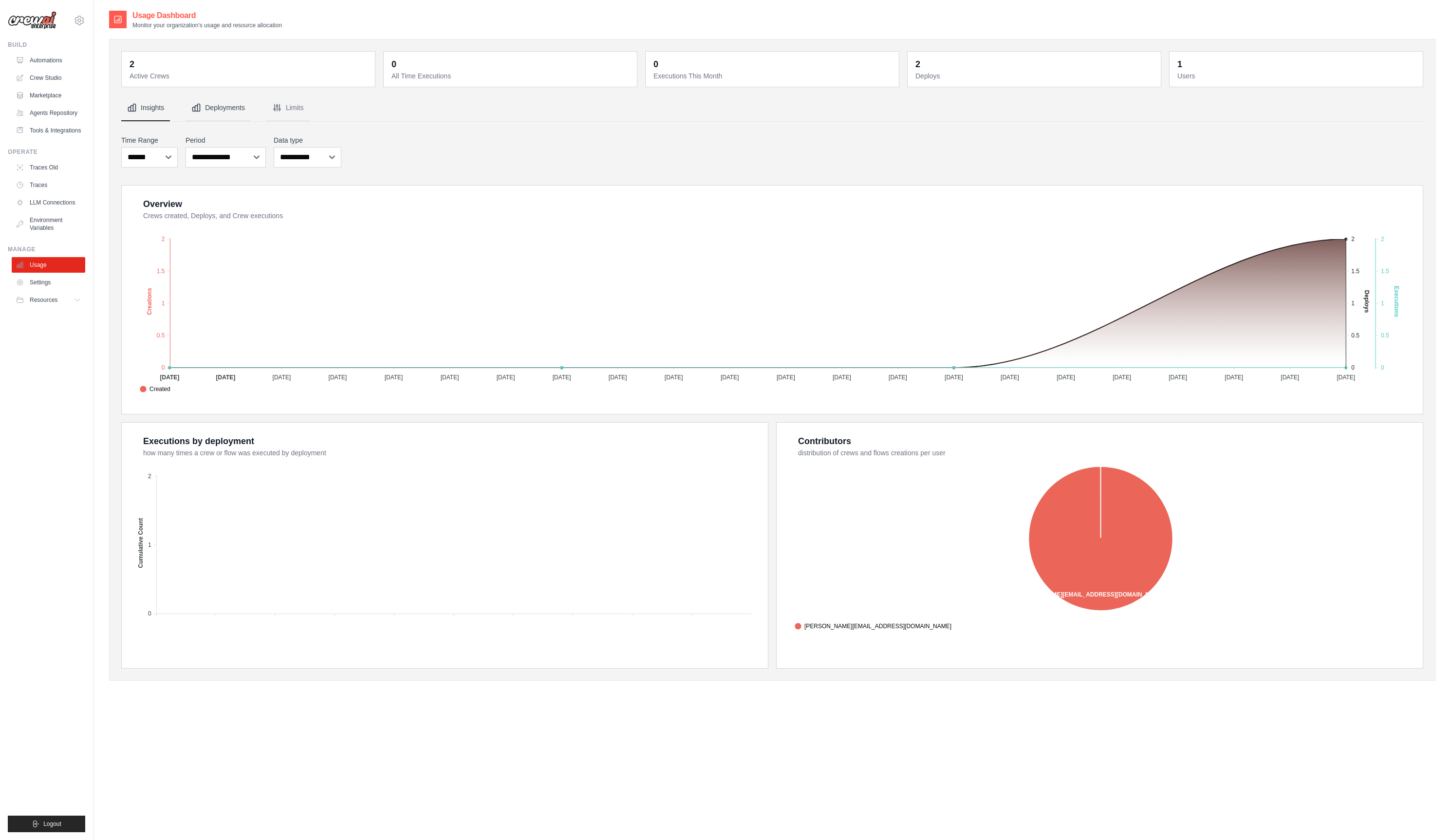
click at [217, 114] on button "Deployments" at bounding box center [217, 108] width 65 height 26
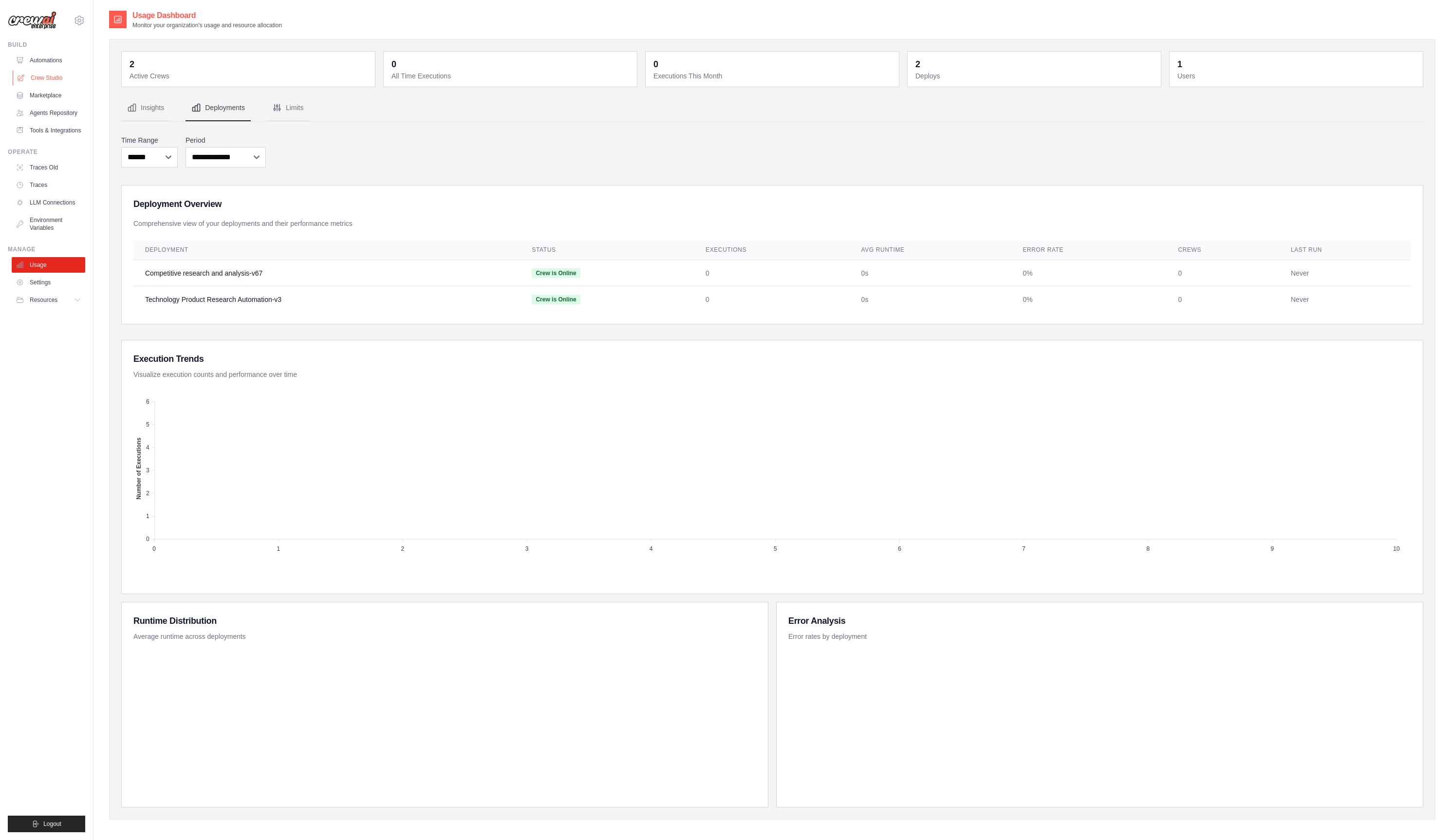
click at [62, 79] on link "Crew Studio" at bounding box center [49, 78] width 74 height 16
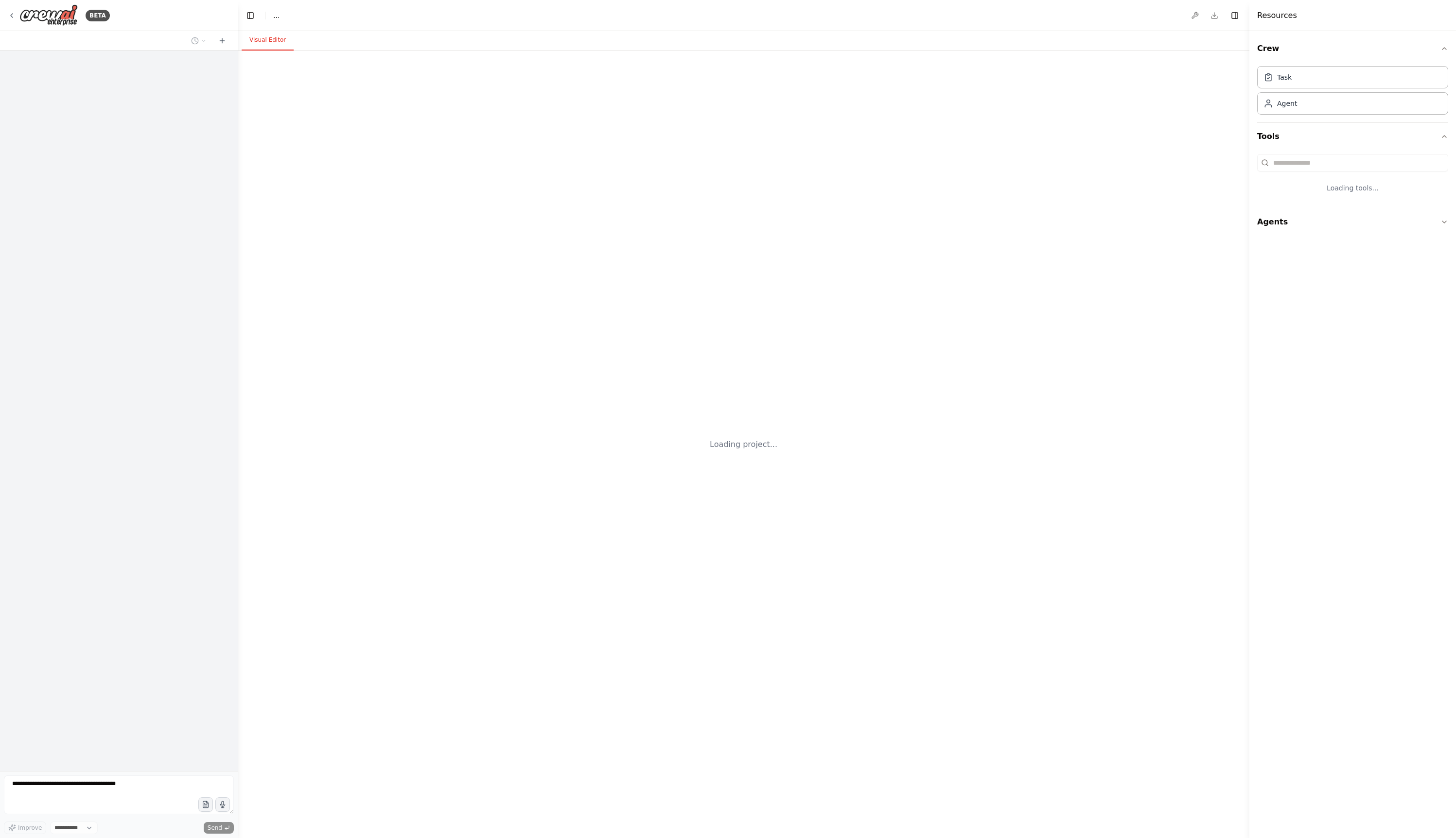
select select "****"
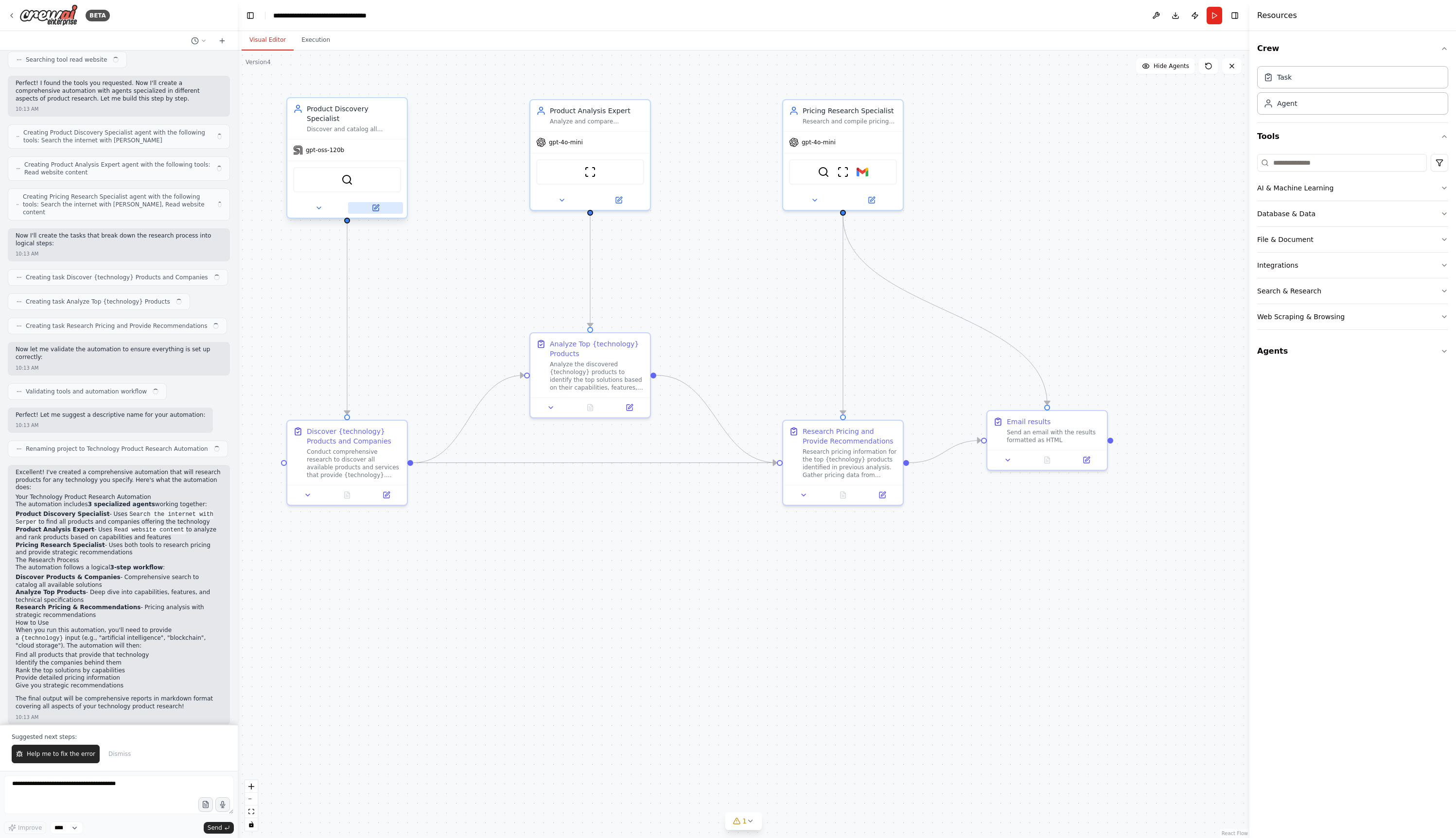
click at [378, 205] on icon at bounding box center [375, 208] width 5 height 5
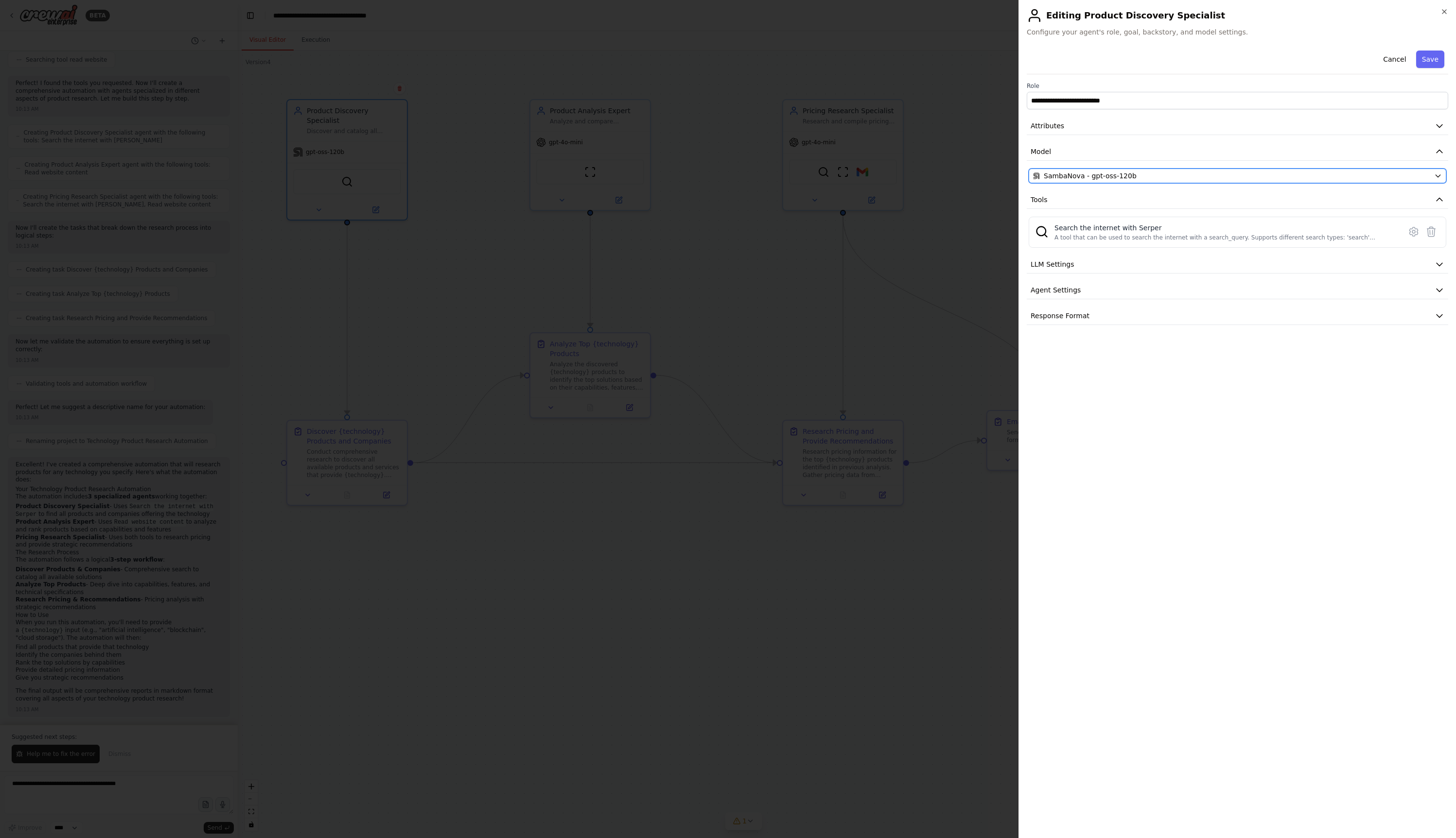
click at [1127, 176] on span "SambaNova - gpt-oss-120b" at bounding box center [1090, 175] width 92 height 9
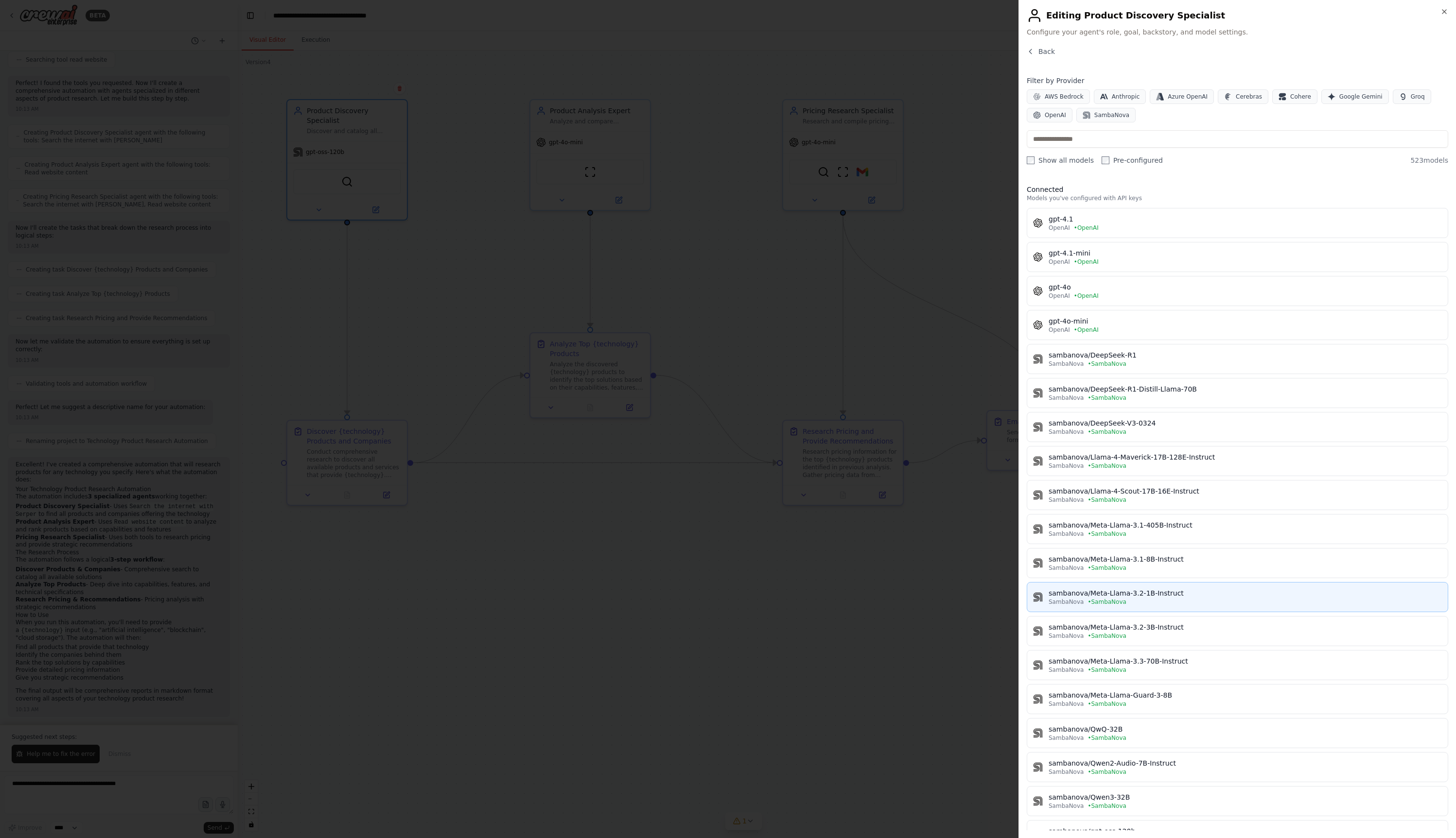
scroll to position [219, 0]
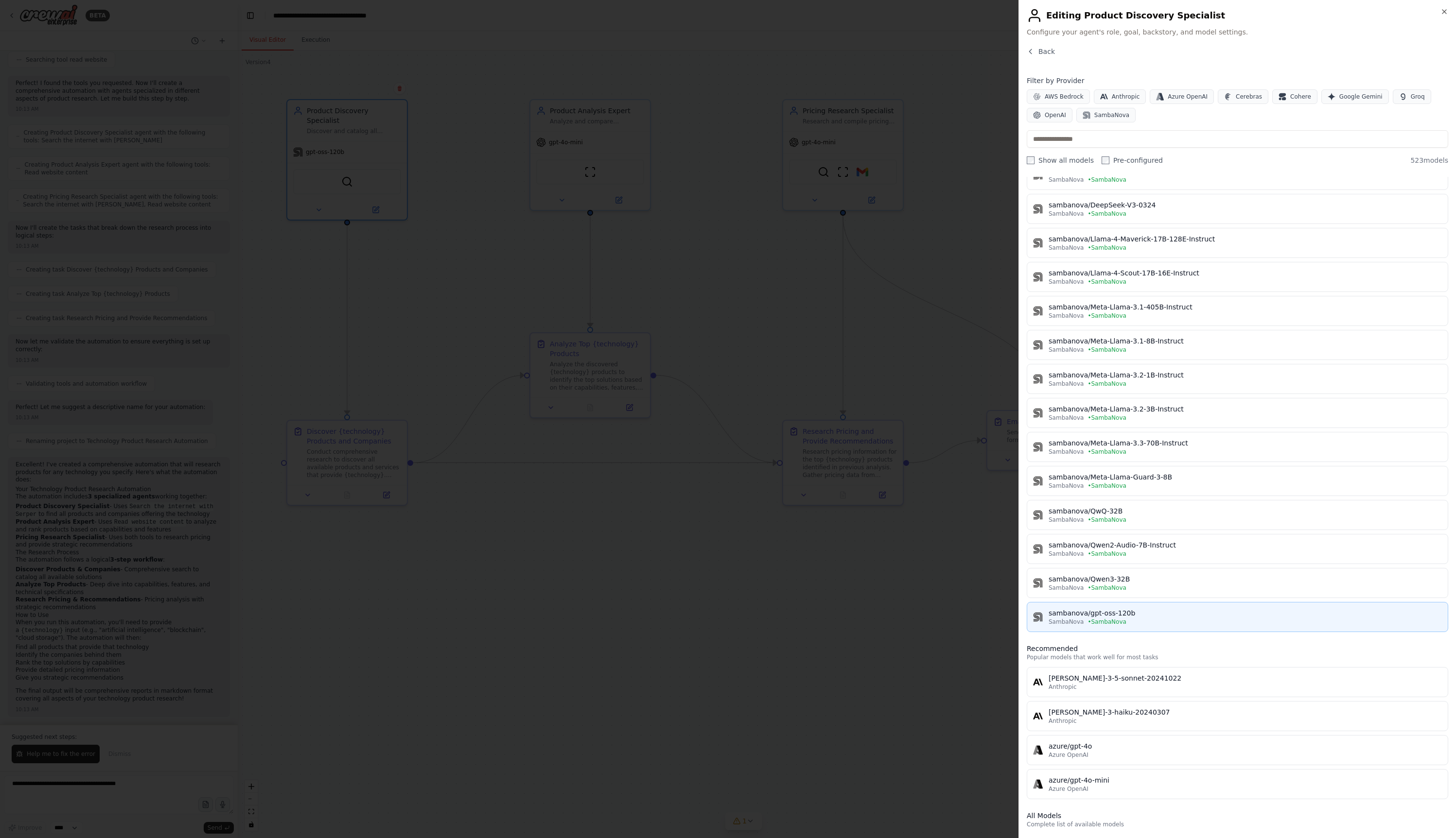
click at [1213, 616] on div "sambanova/gpt-oss-120b" at bounding box center [1245, 613] width 393 height 9
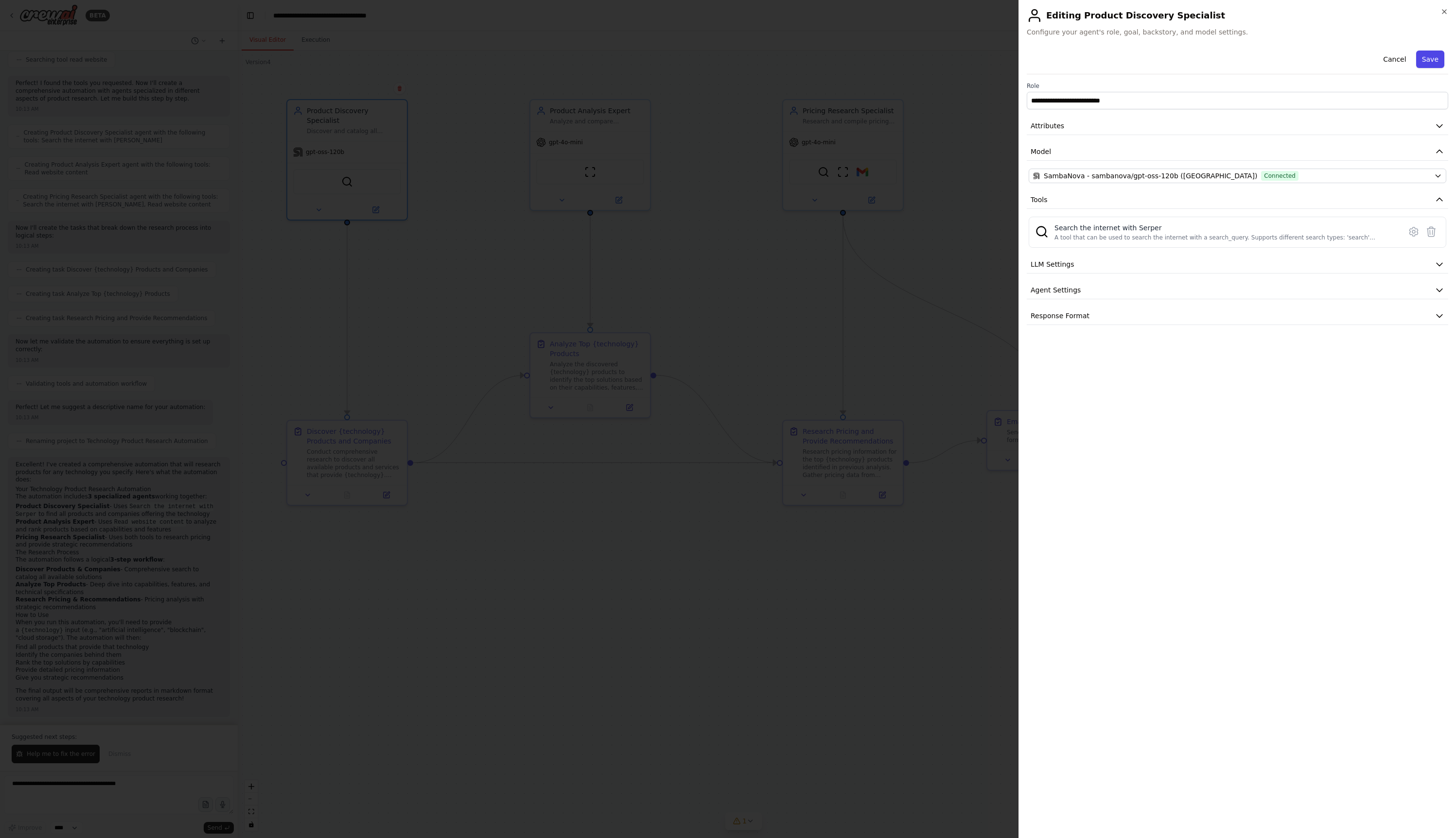
click at [1432, 57] on button "Save" at bounding box center [1430, 60] width 28 height 17
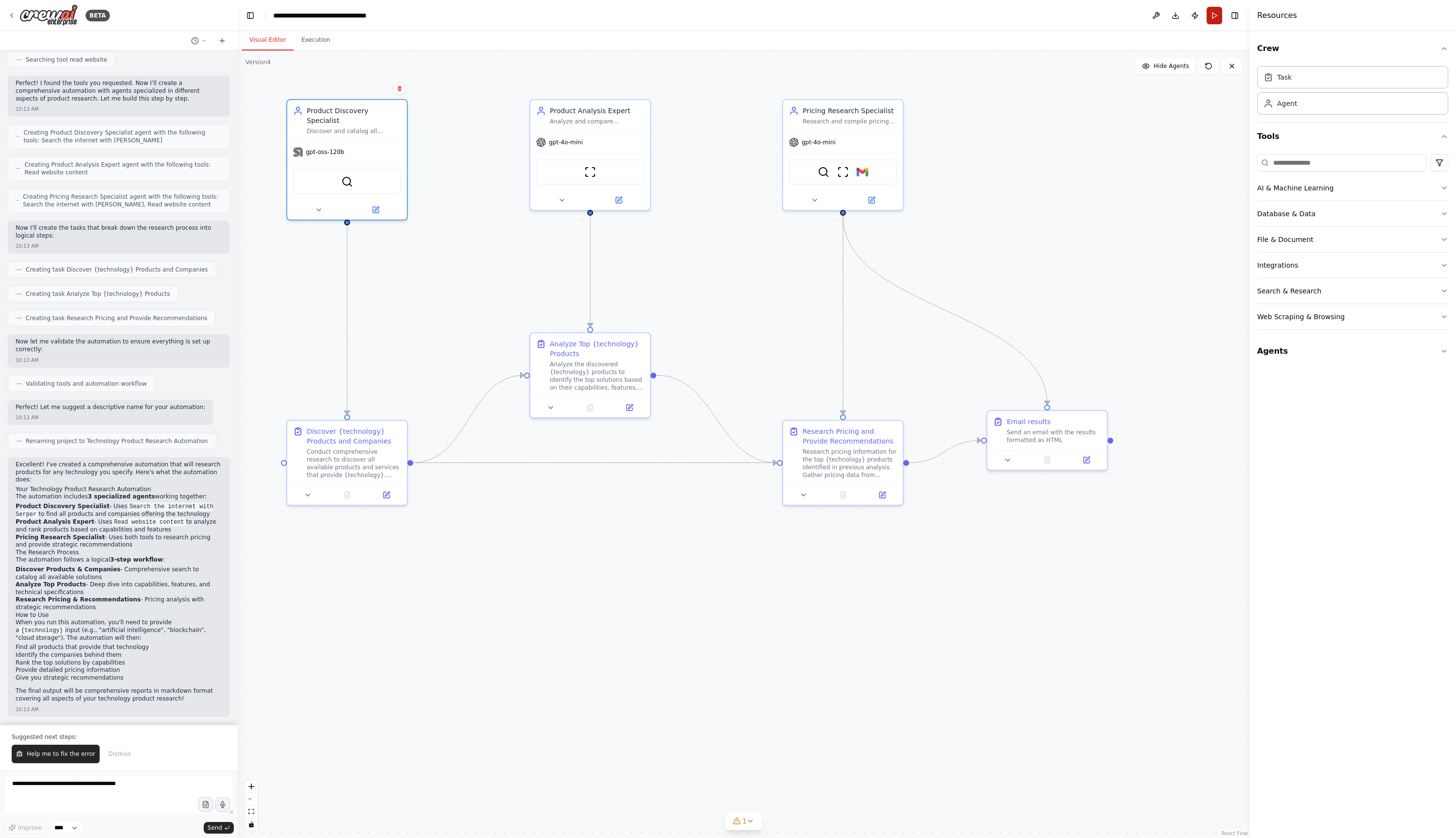
click at [1216, 14] on button "Run" at bounding box center [1215, 16] width 16 height 17
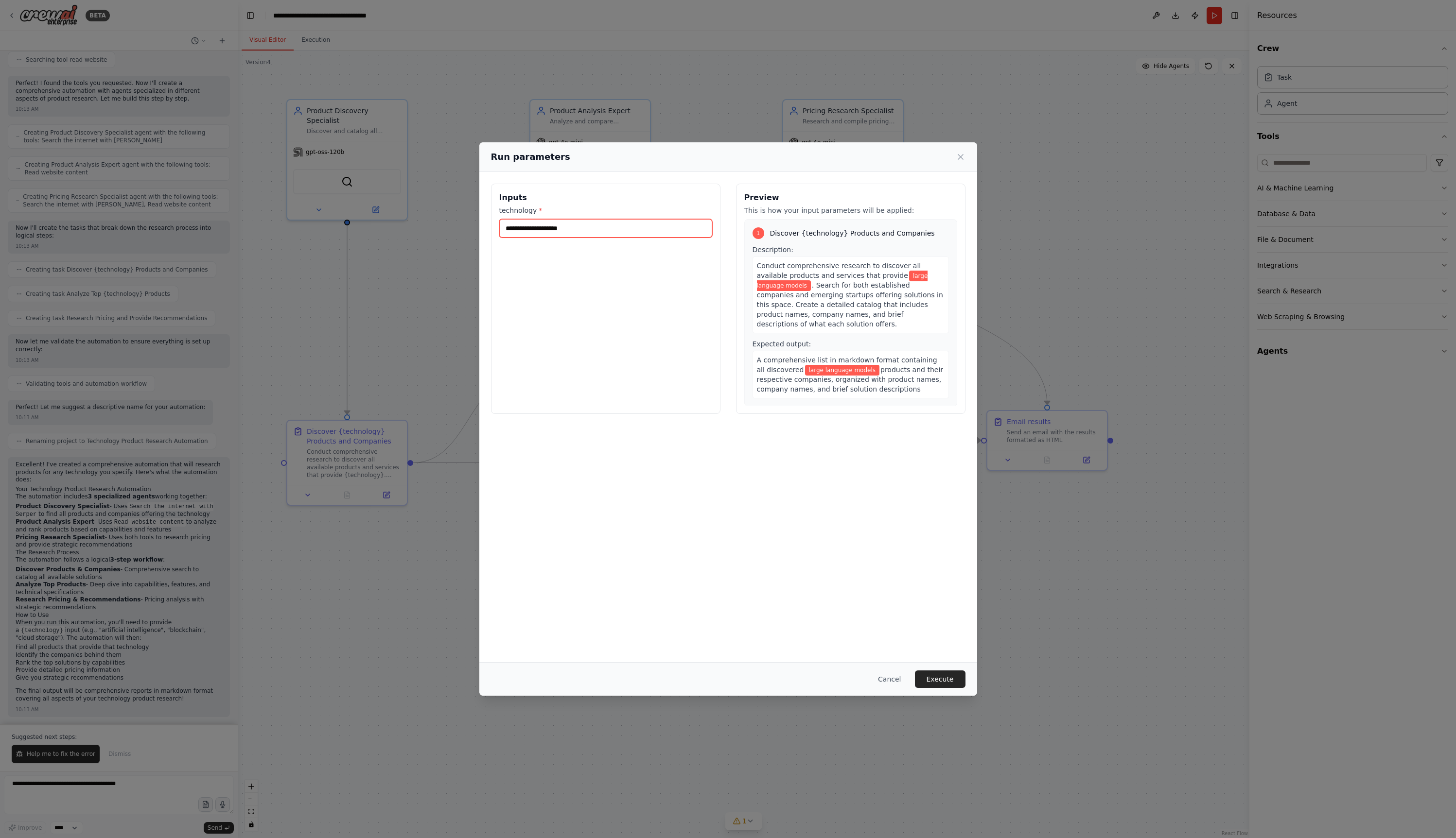
click at [553, 230] on input "**********" at bounding box center [606, 229] width 213 height 19
click at [923, 685] on button "Execute" at bounding box center [940, 679] width 51 height 17
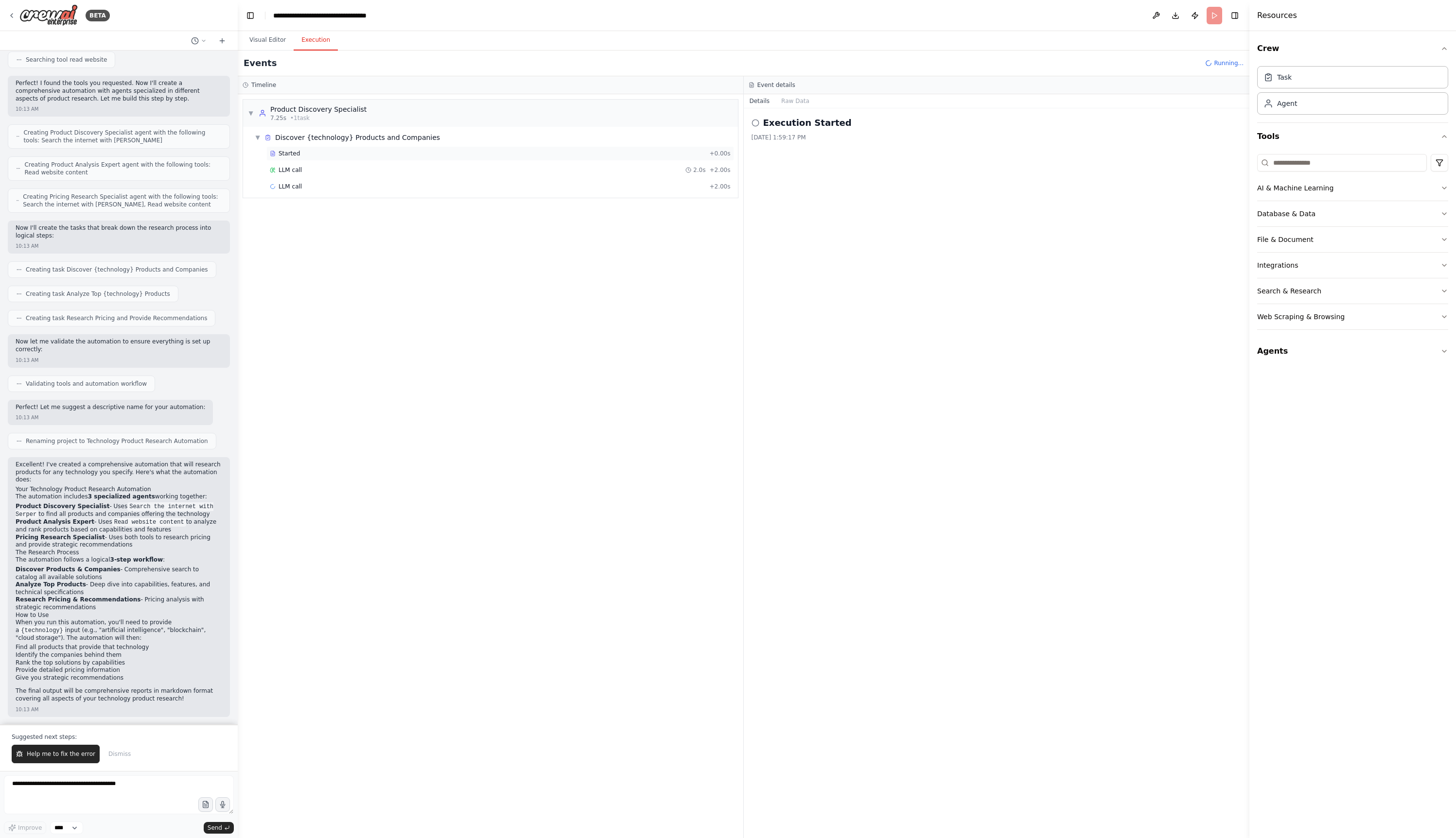
click at [459, 147] on div "Started + 0.00s" at bounding box center [500, 154] width 468 height 15
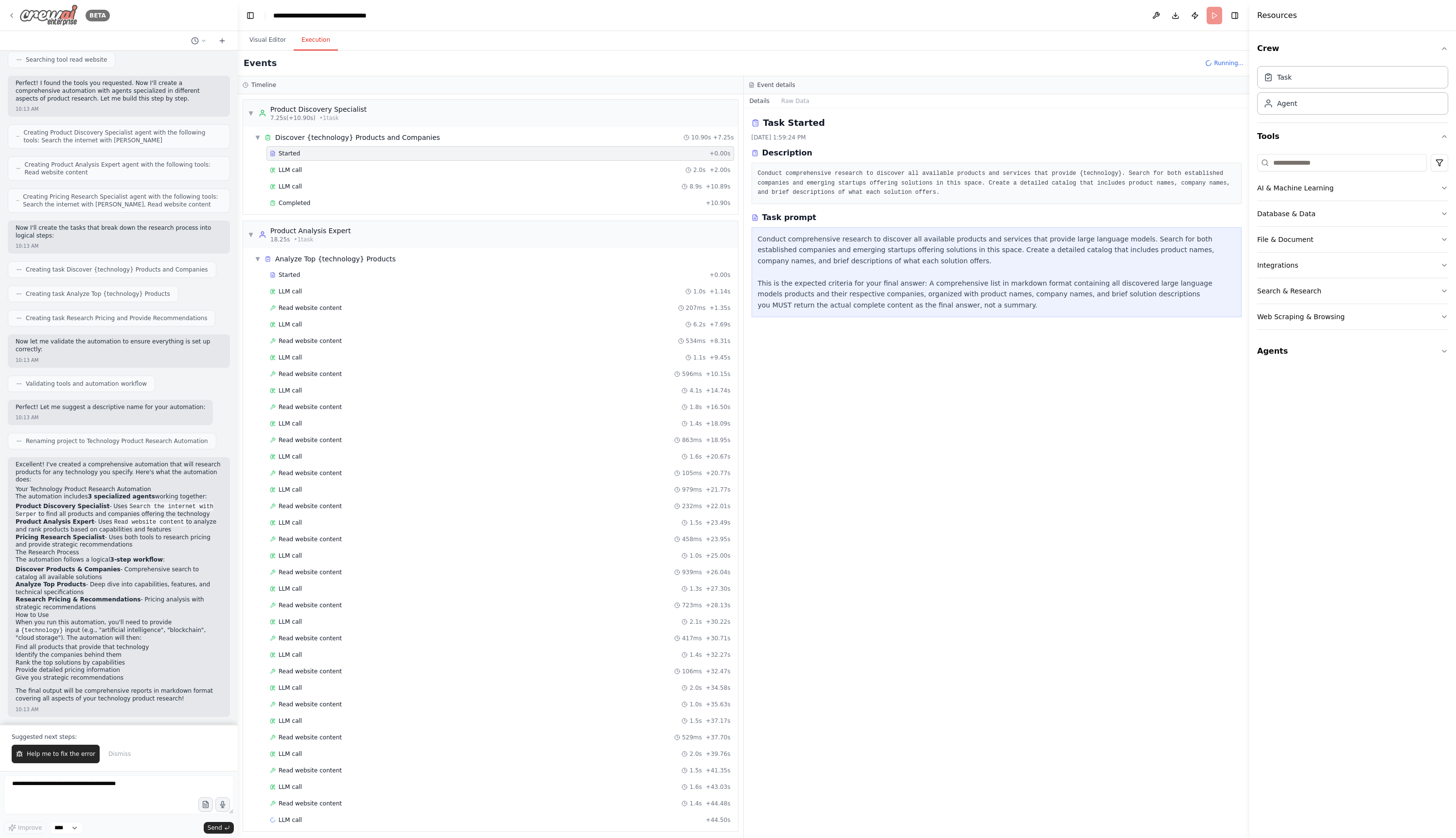
click at [13, 16] on icon at bounding box center [12, 16] width 8 height 8
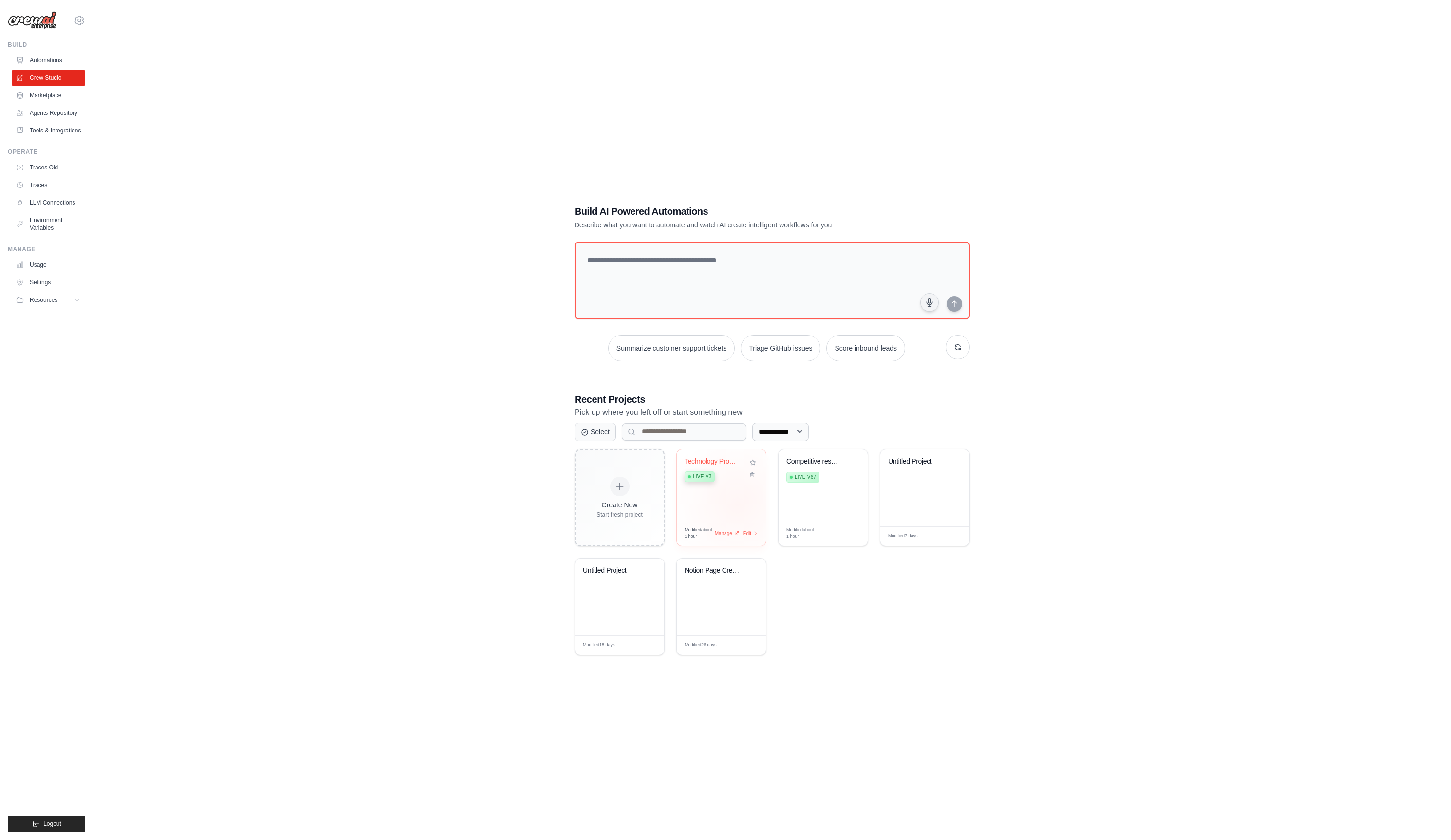
click at [738, 503] on div "Technology Product Research Automat... Live v3" at bounding box center [722, 485] width 90 height 71
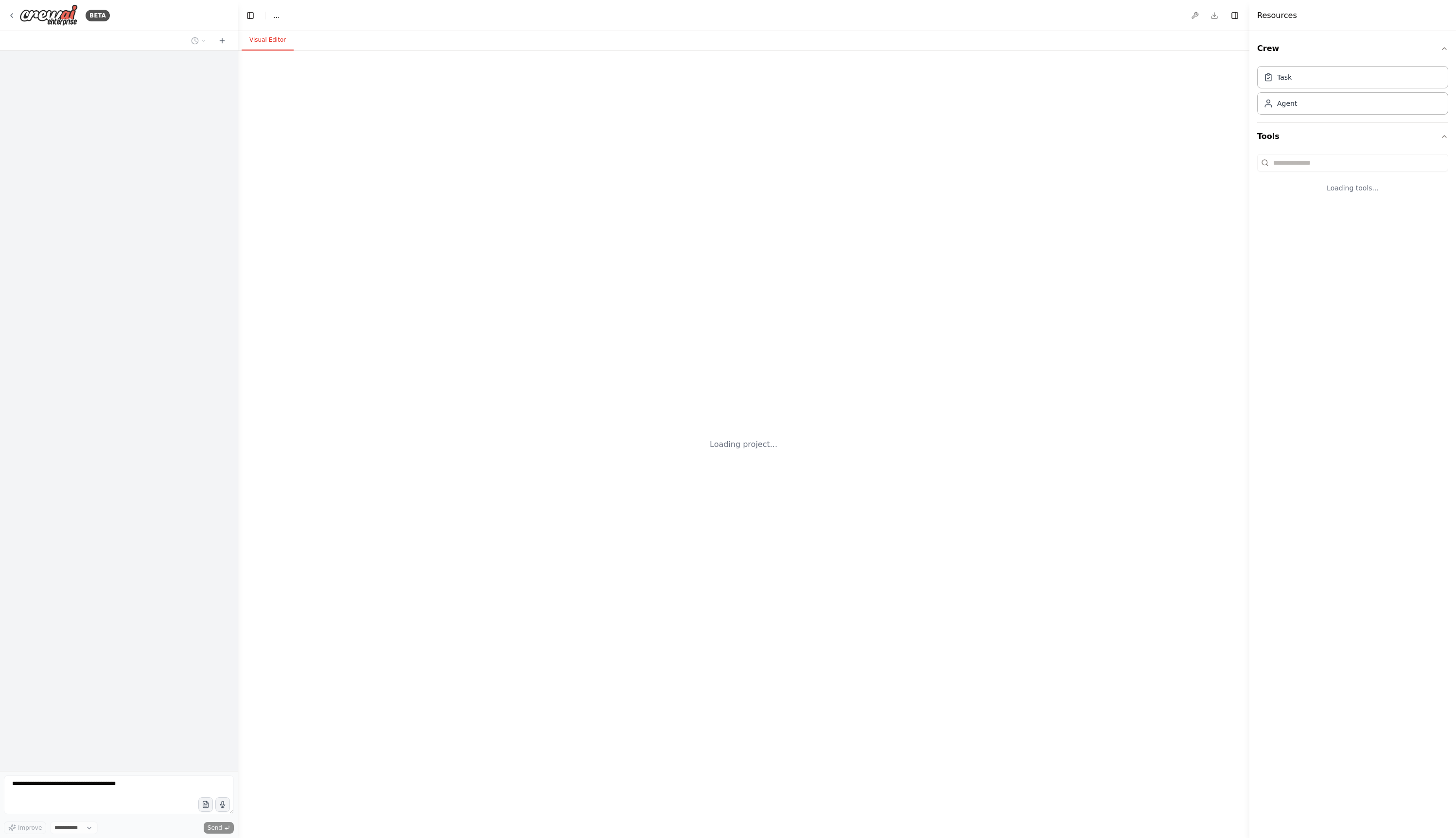
select select "****"
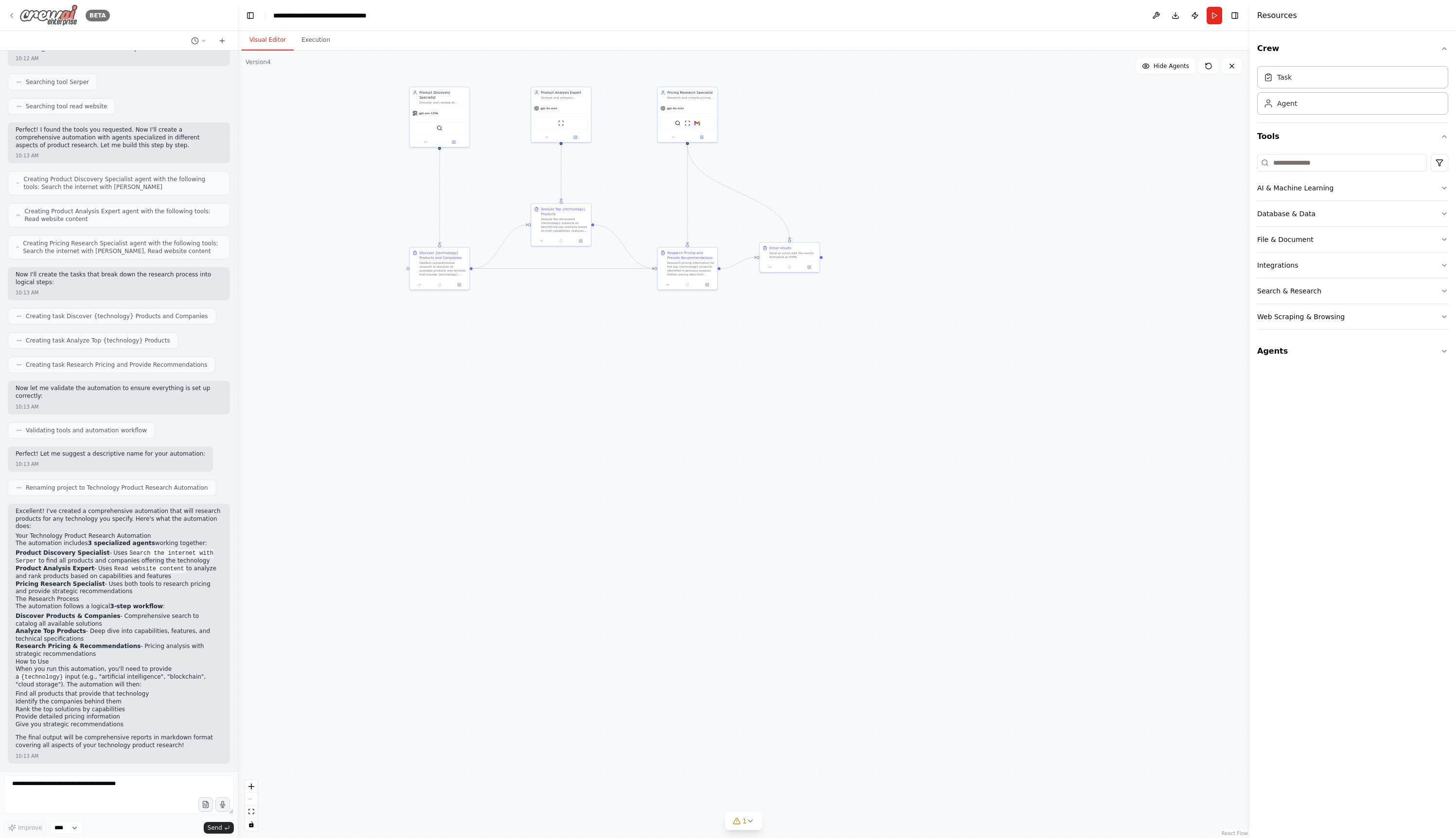
click at [8, 13] on icon at bounding box center [12, 16] width 8 height 8
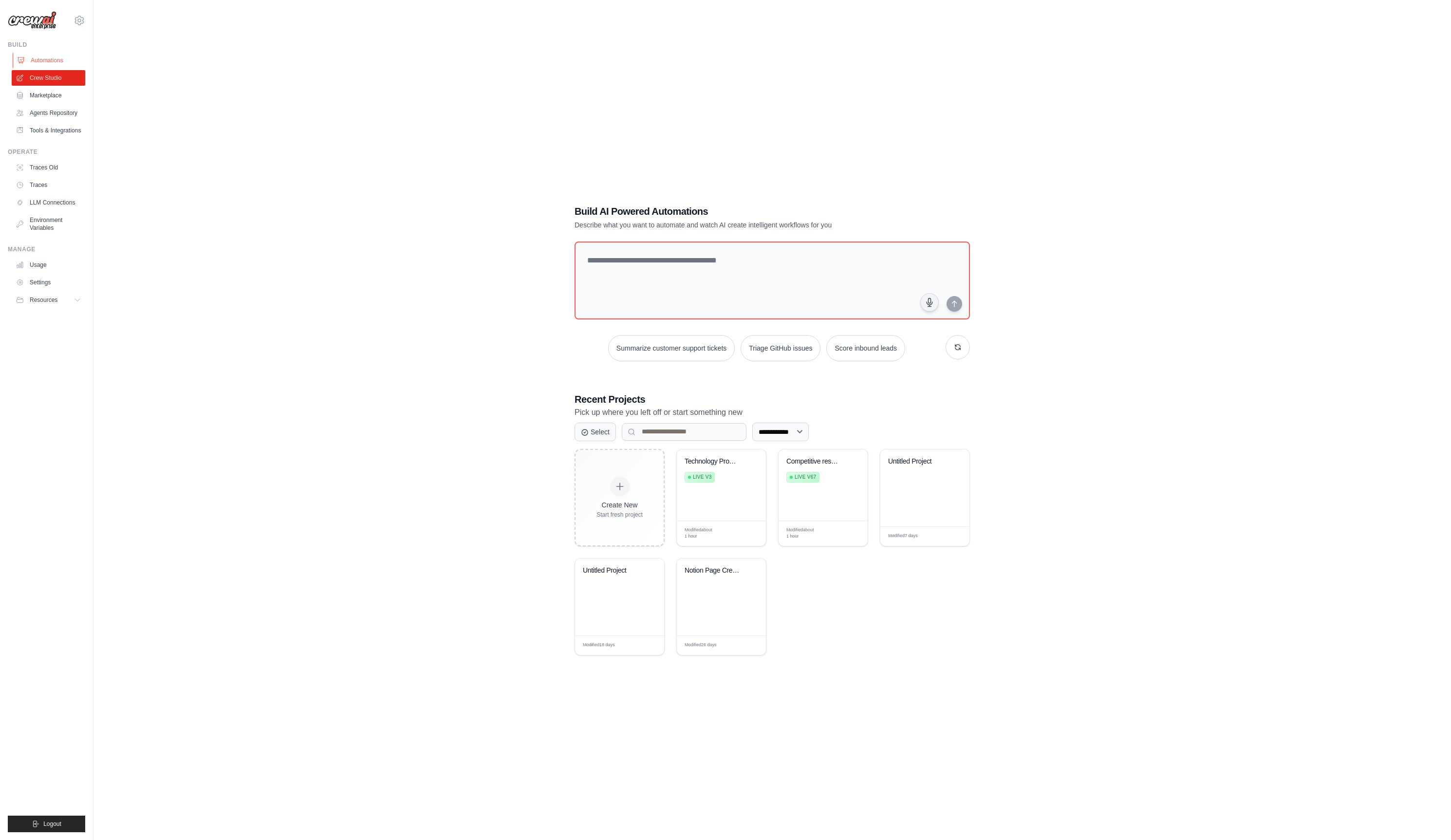
click at [60, 60] on link "Automations" at bounding box center [49, 60] width 74 height 16
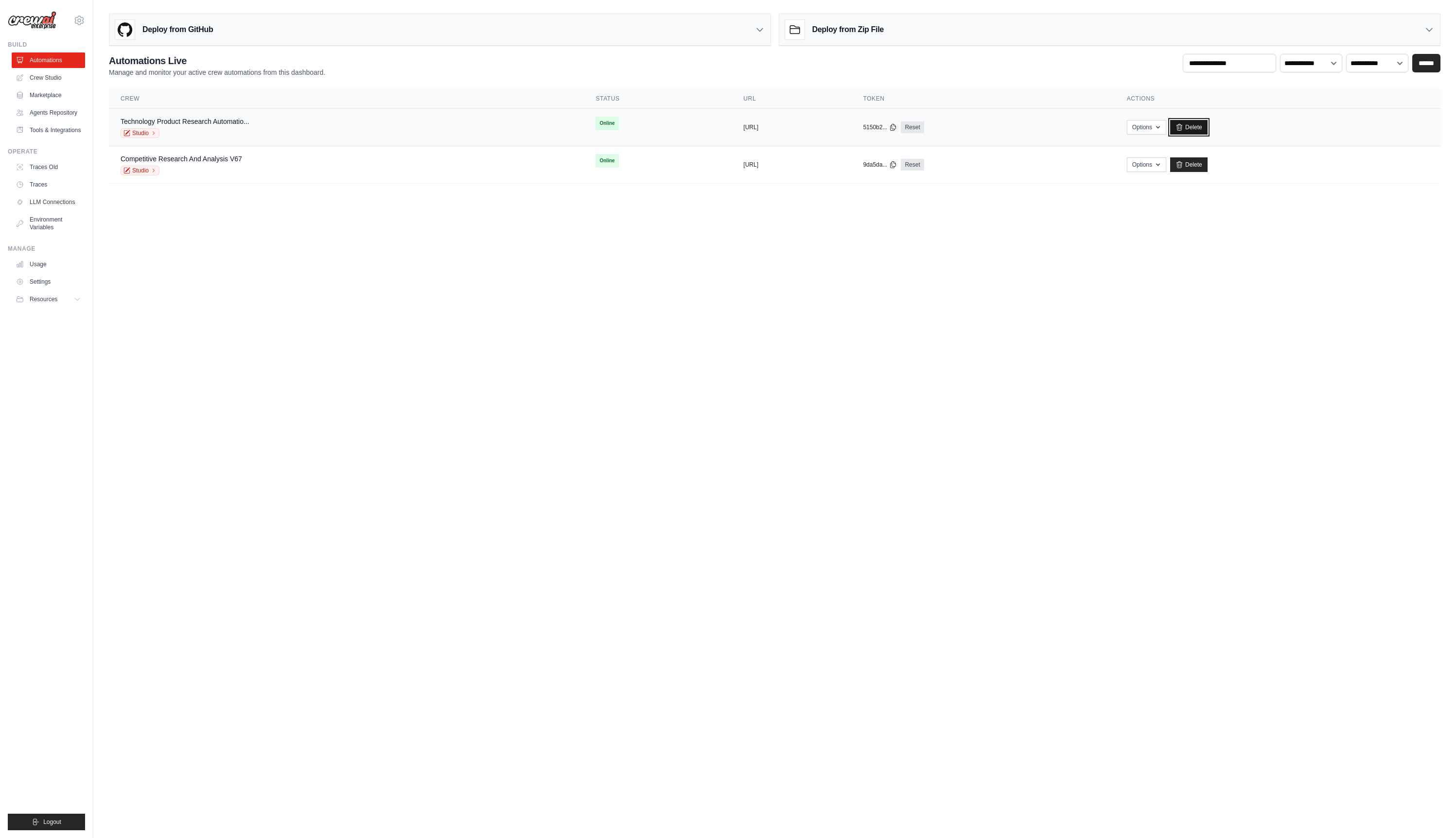
click at [1208, 128] on link "Delete" at bounding box center [1189, 127] width 38 height 15
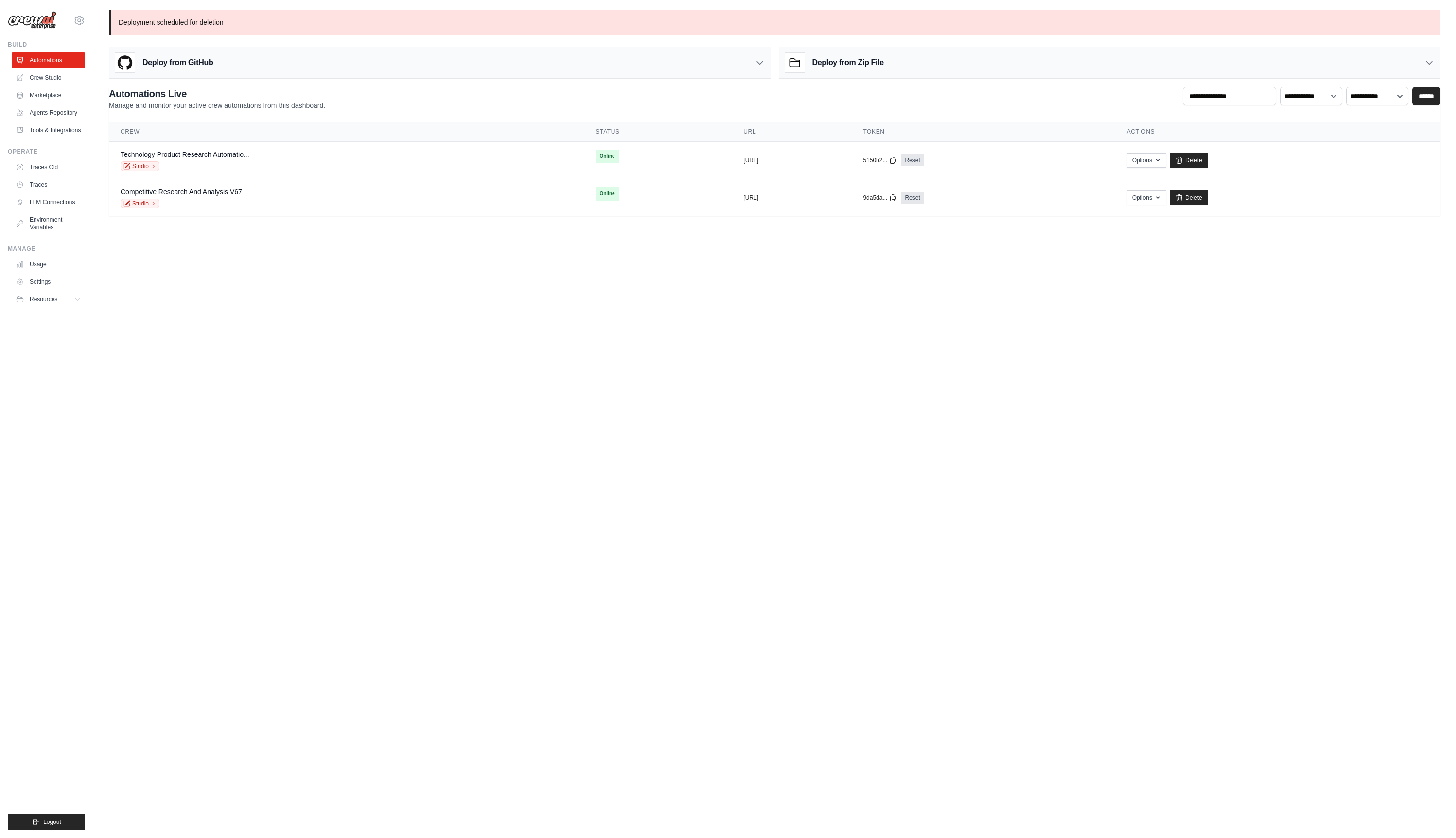
click at [1254, 168] on td "Options Chat with this Crew Export React JSX Component Export React TSX Compone…" at bounding box center [1277, 161] width 325 height 38
click at [1208, 193] on link "Delete" at bounding box center [1189, 197] width 38 height 15
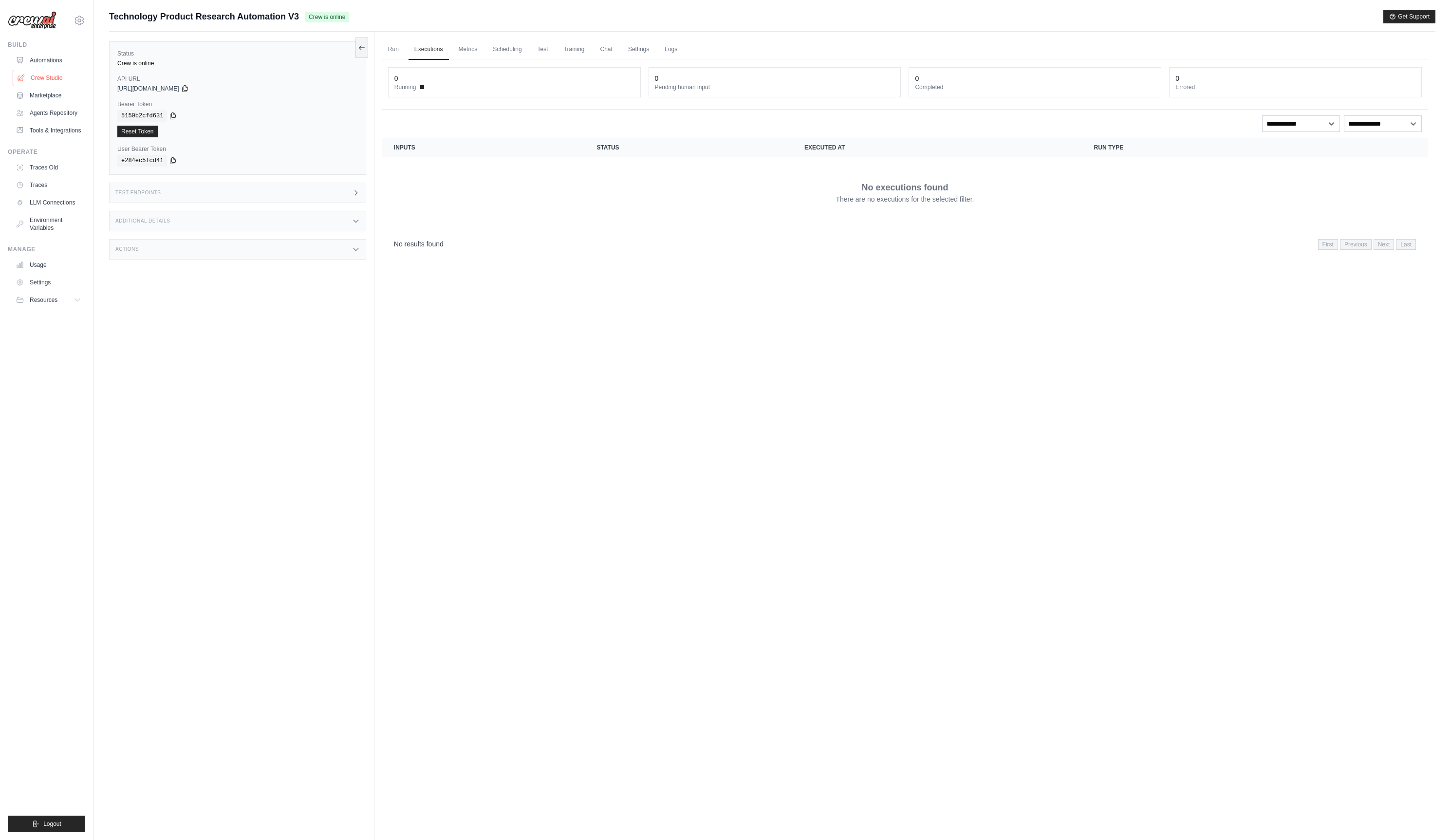
click at [46, 79] on link "Crew Studio" at bounding box center [49, 78] width 74 height 16
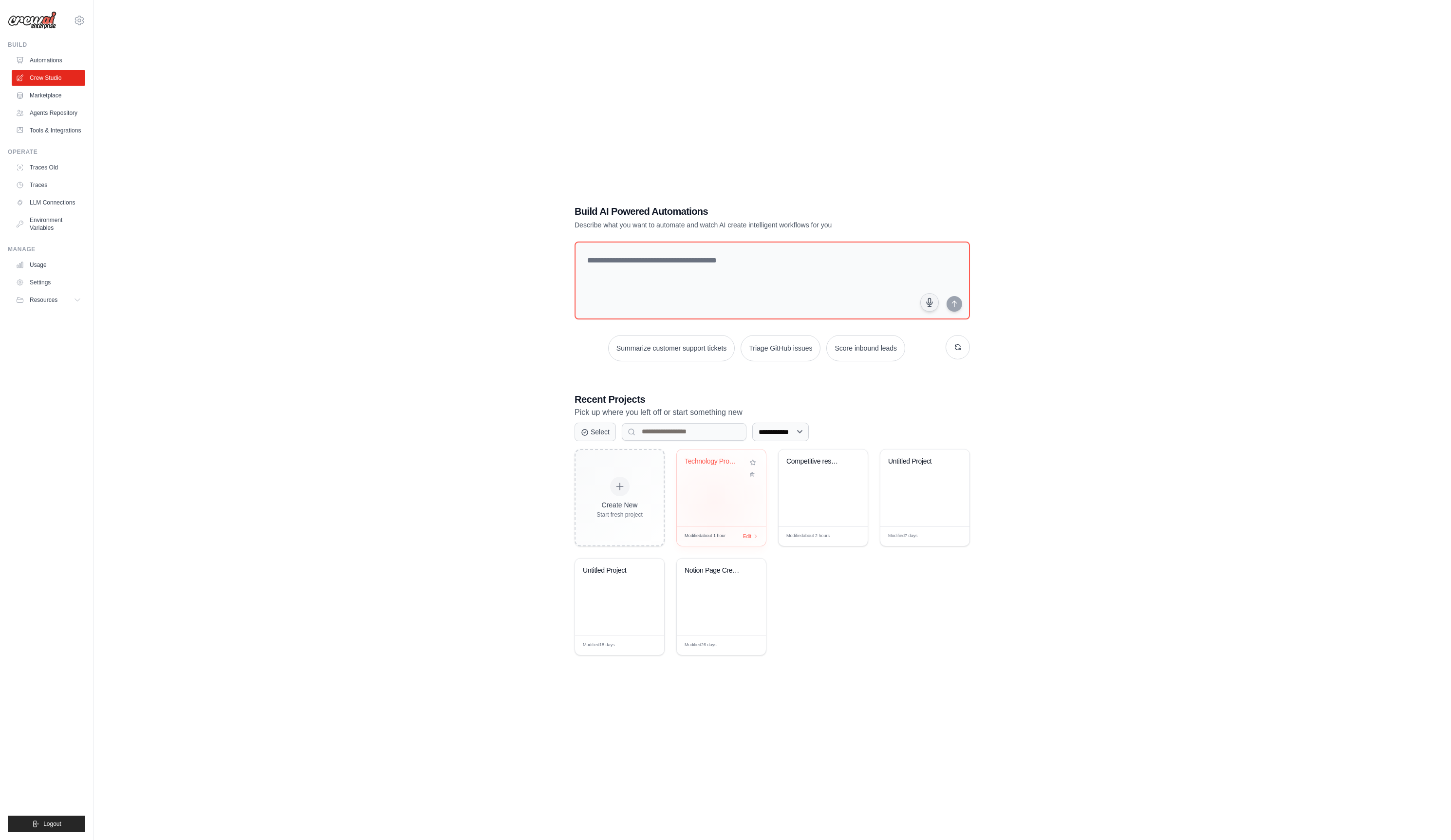
click at [714, 505] on div "Technology Product Research Automat..." at bounding box center [722, 488] width 90 height 77
click at [35, 57] on link "Automations" at bounding box center [49, 60] width 74 height 16
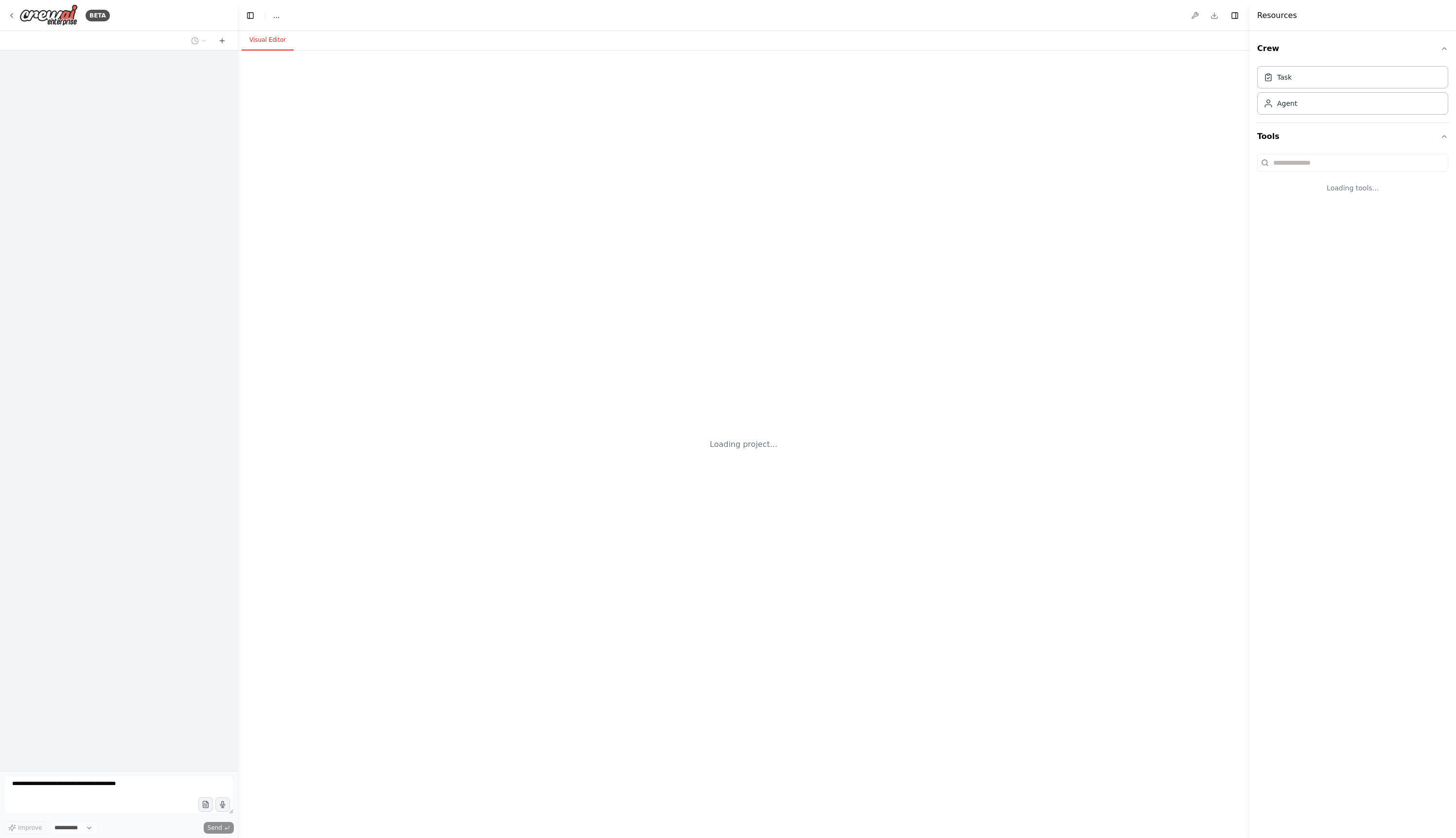
select select "****"
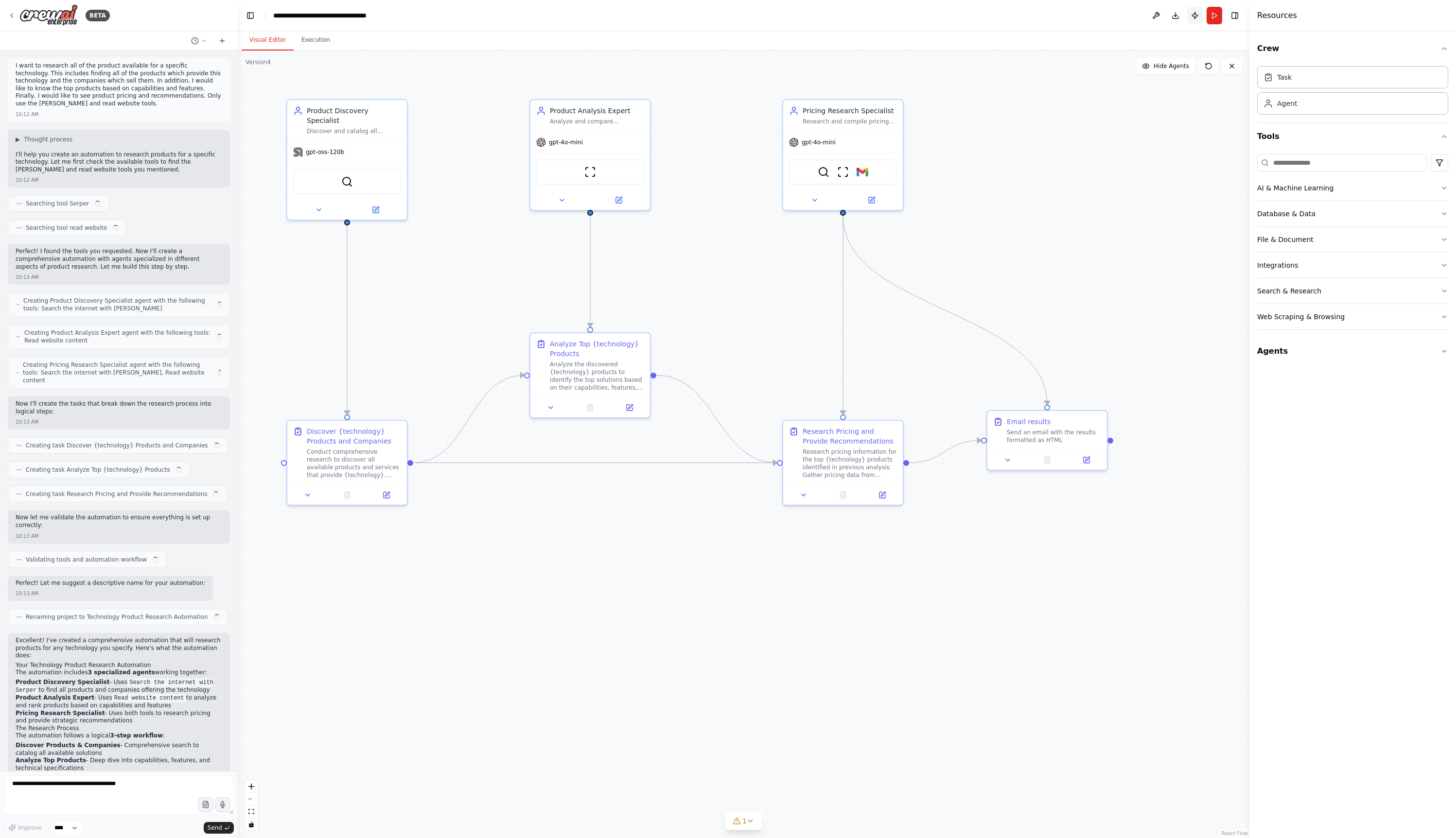
click at [1193, 20] on button "Publish" at bounding box center [1195, 16] width 16 height 17
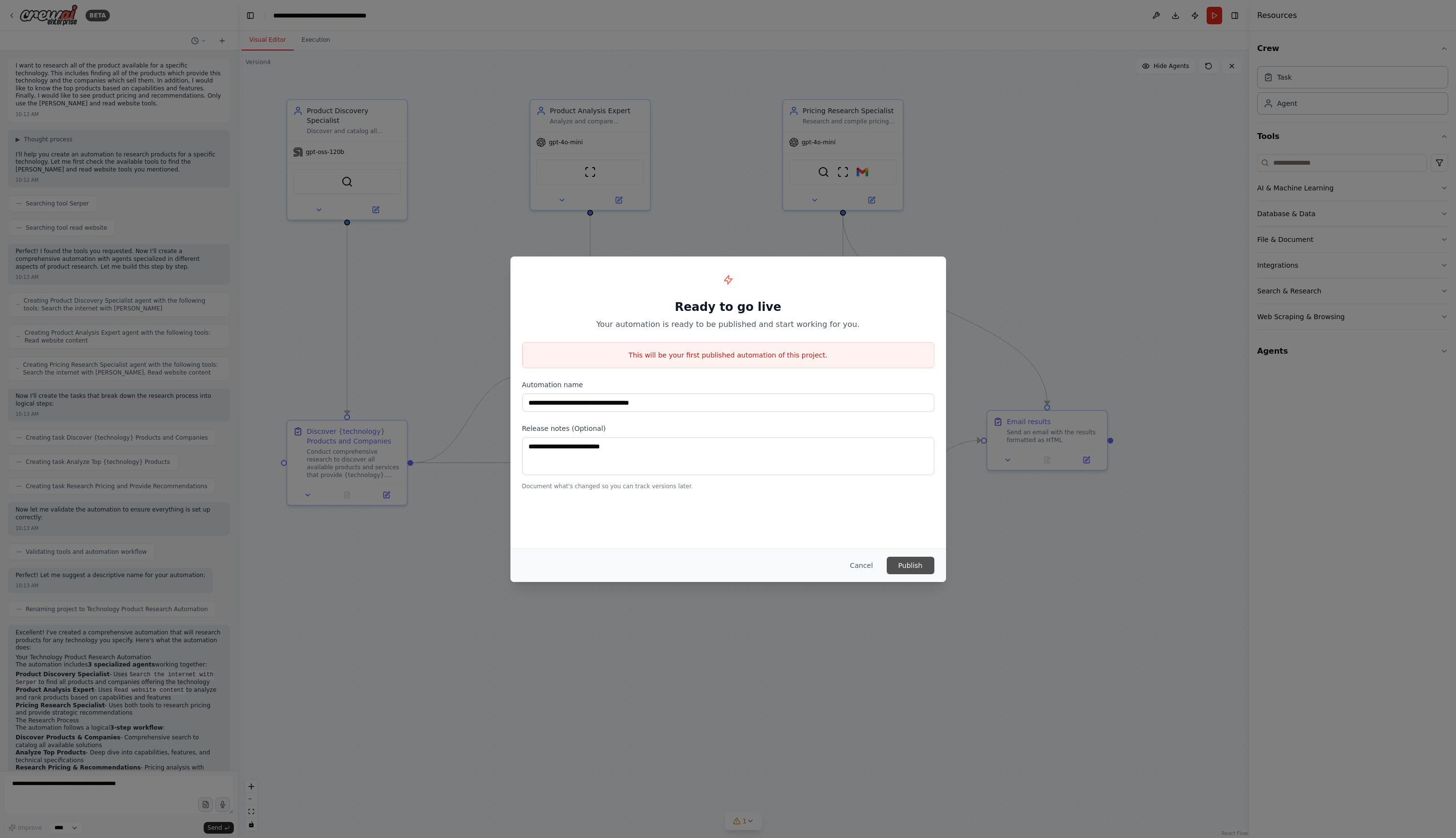
click at [907, 567] on button "Publish" at bounding box center [910, 565] width 48 height 17
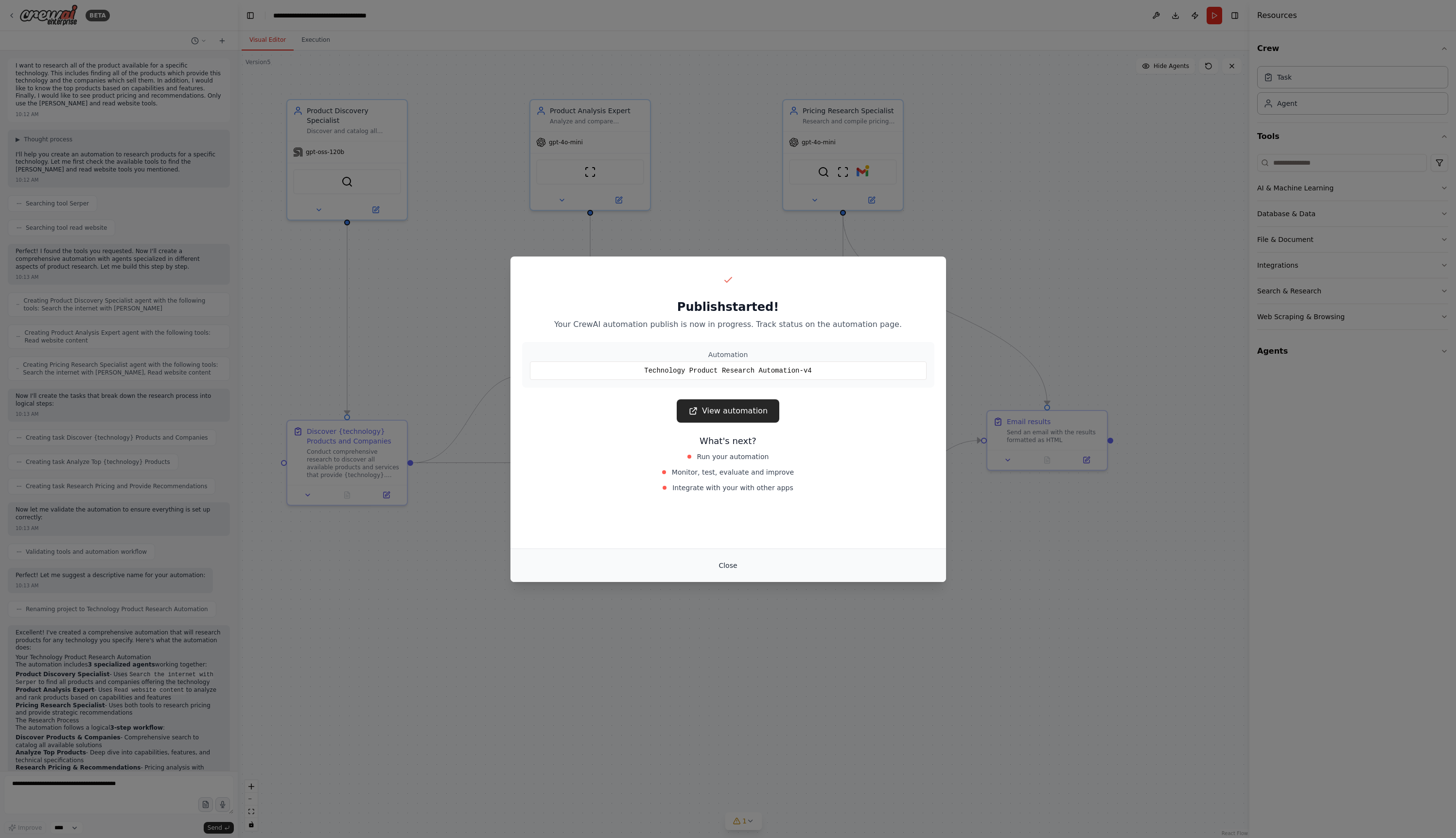
click at [724, 561] on button "Close" at bounding box center [727, 565] width 34 height 17
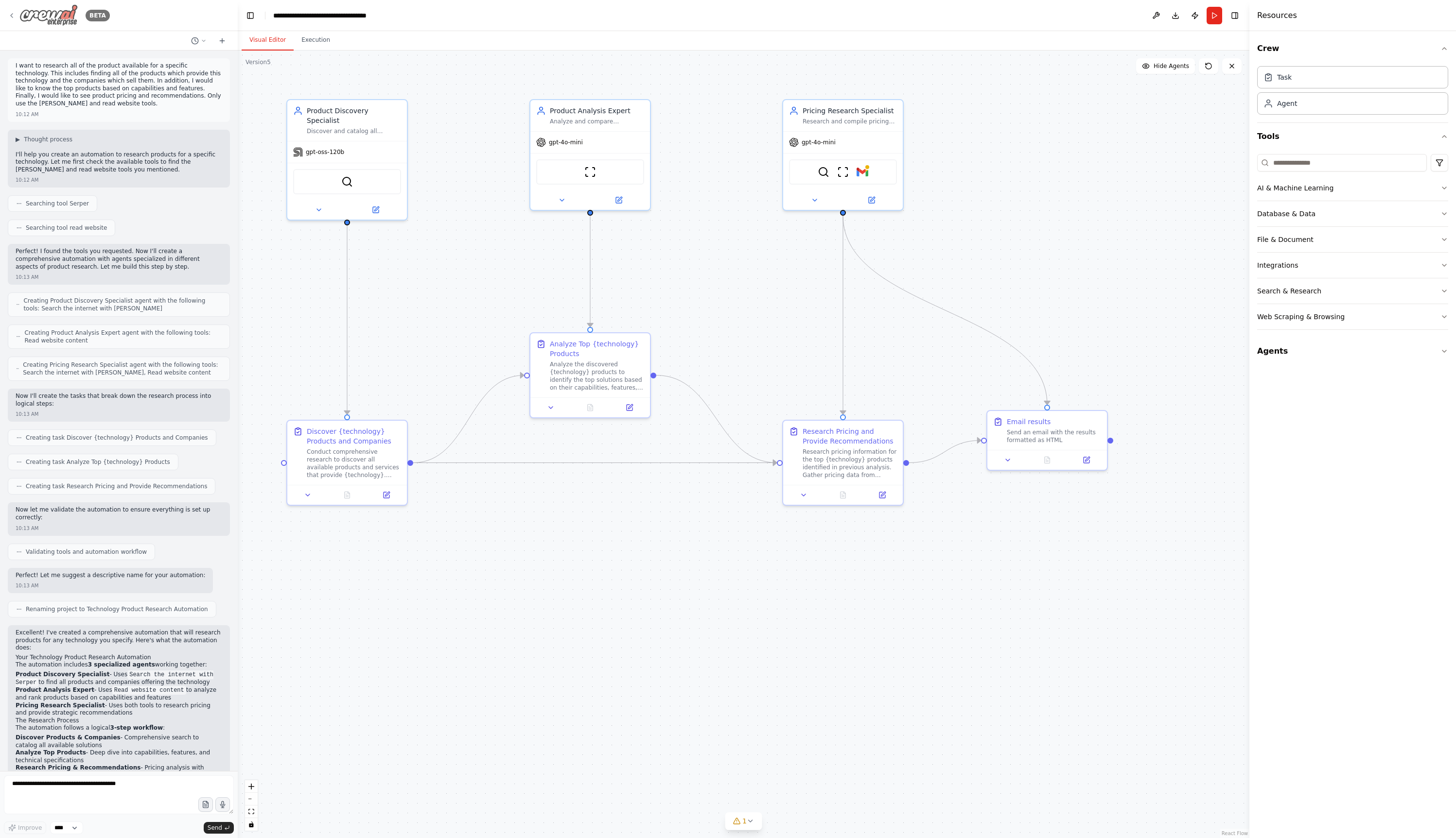
click at [16, 15] on div "BETA" at bounding box center [59, 16] width 102 height 22
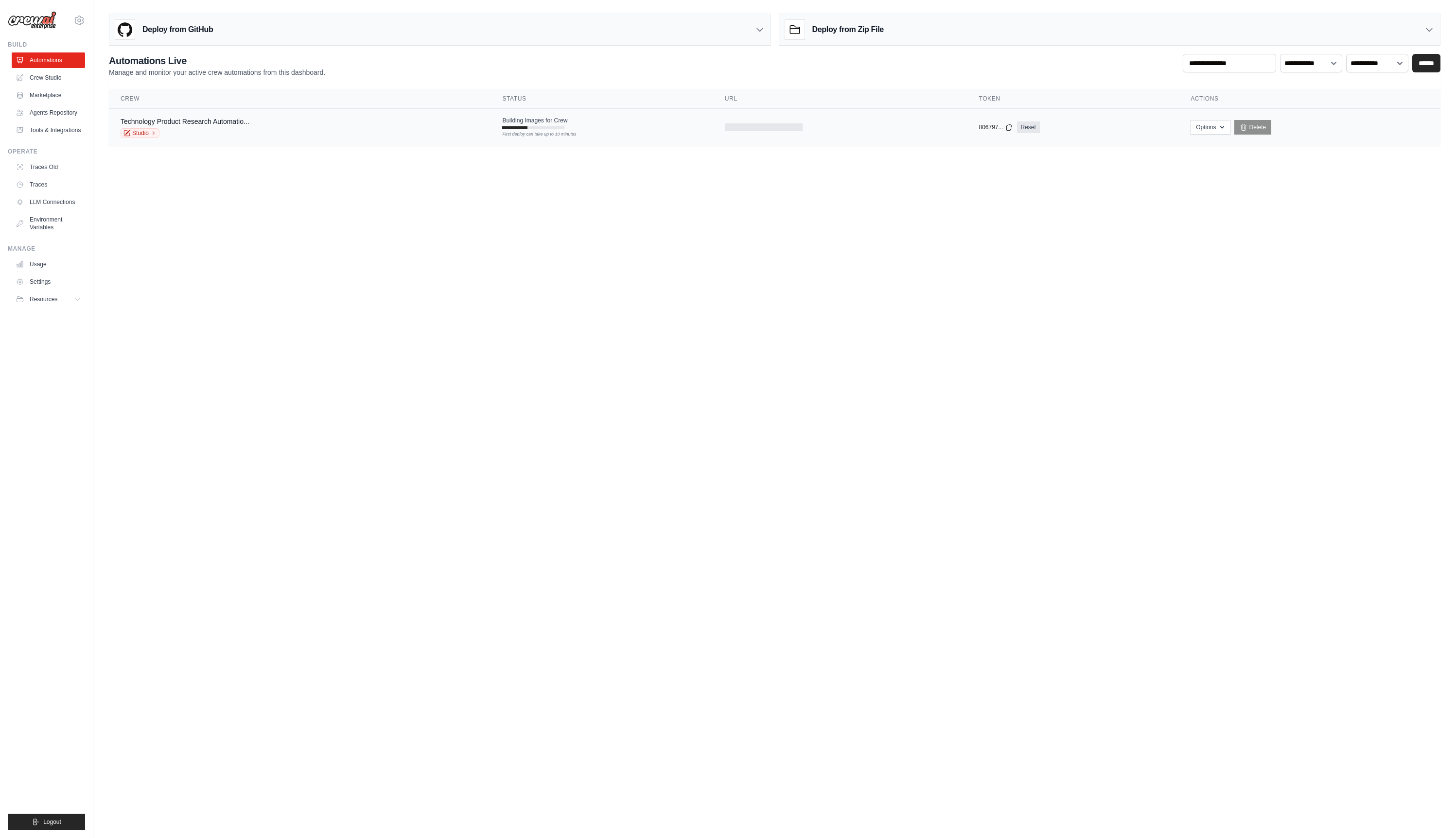
click at [608, 132] on td "Building Images for Crew First deploy can take up to 10 minutes" at bounding box center [601, 123] width 222 height 28
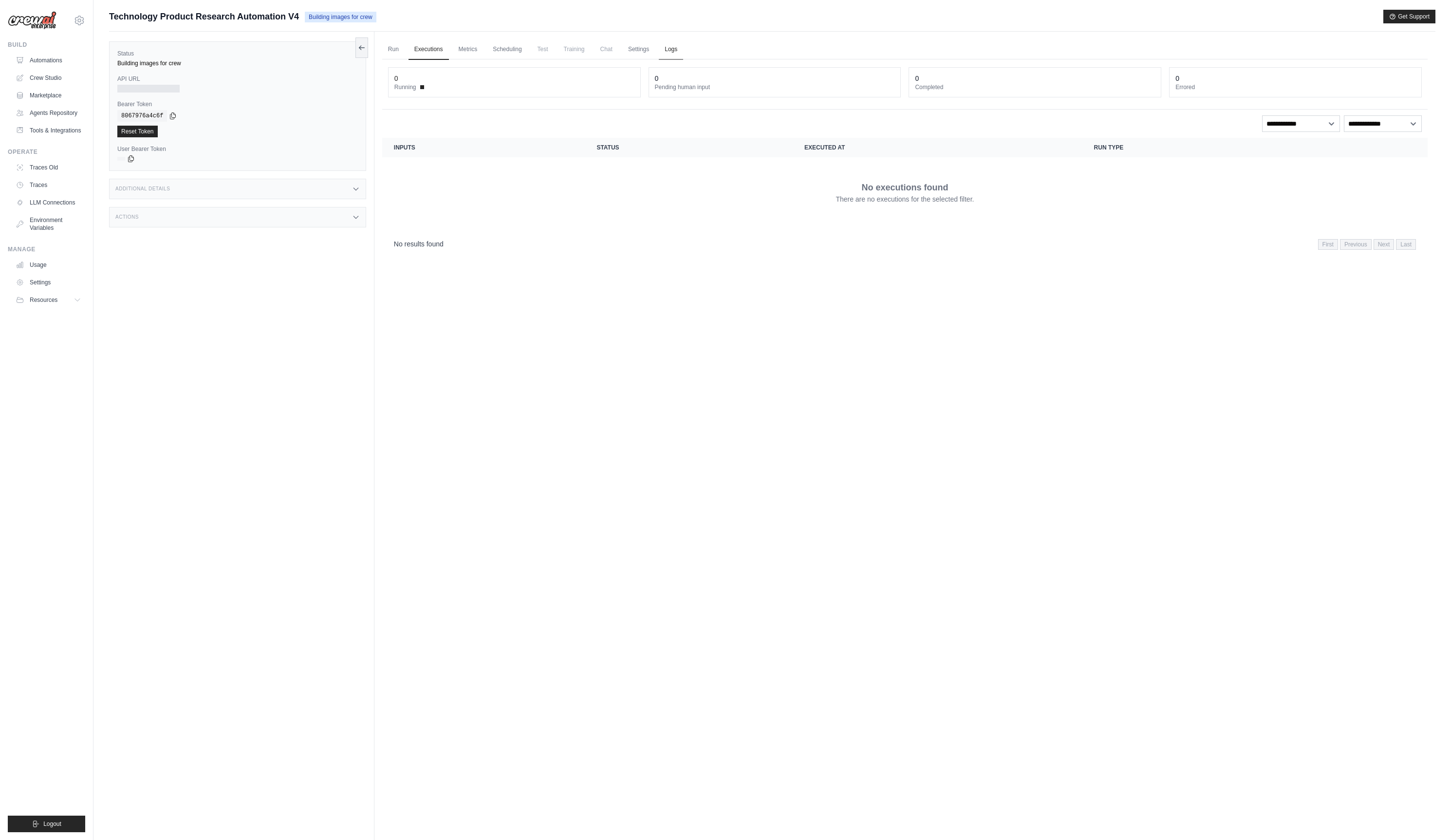
click at [679, 53] on link "Logs" at bounding box center [671, 49] width 24 height 20
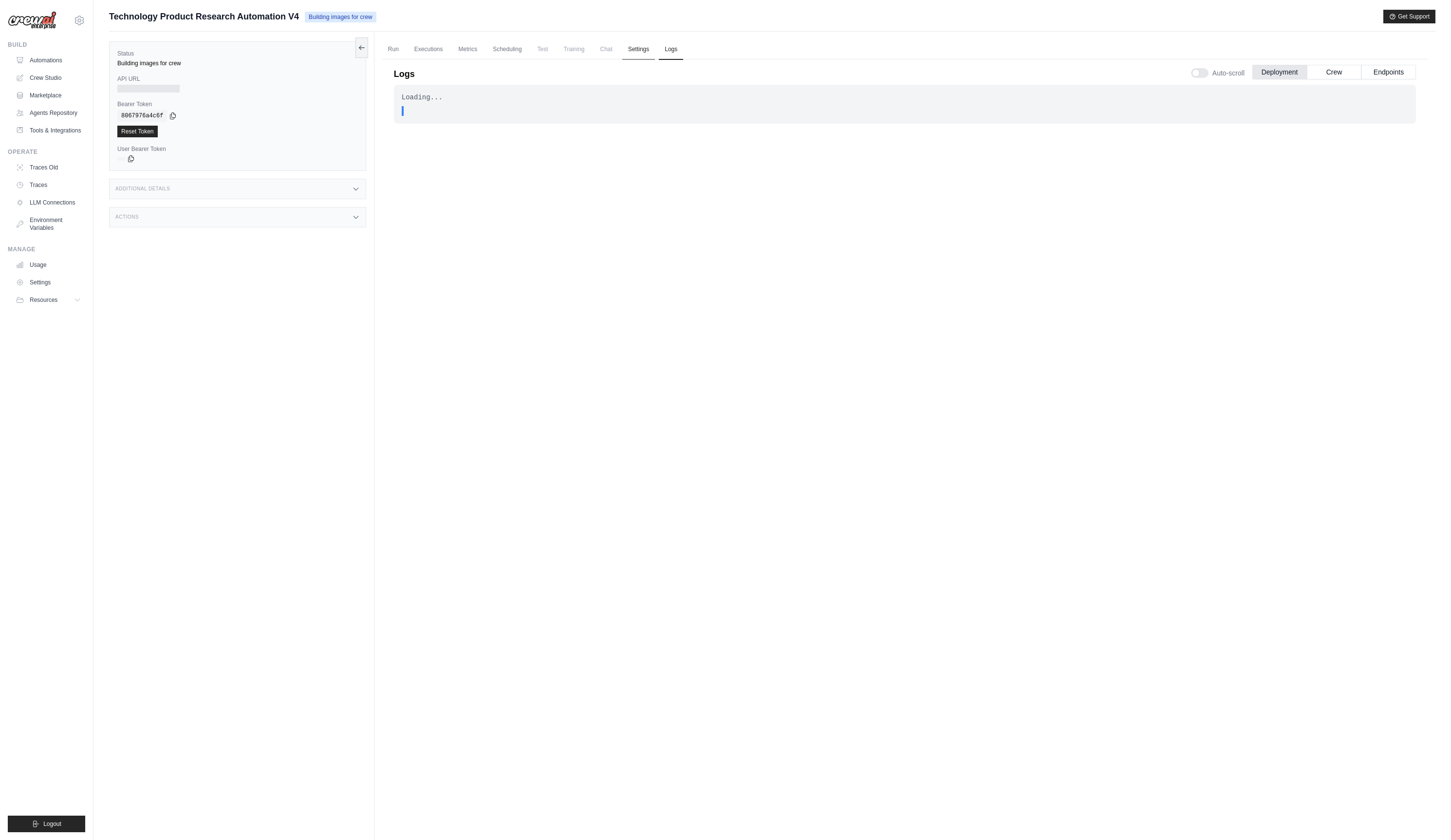
click at [655, 51] on link "Settings" at bounding box center [639, 49] width 33 height 20
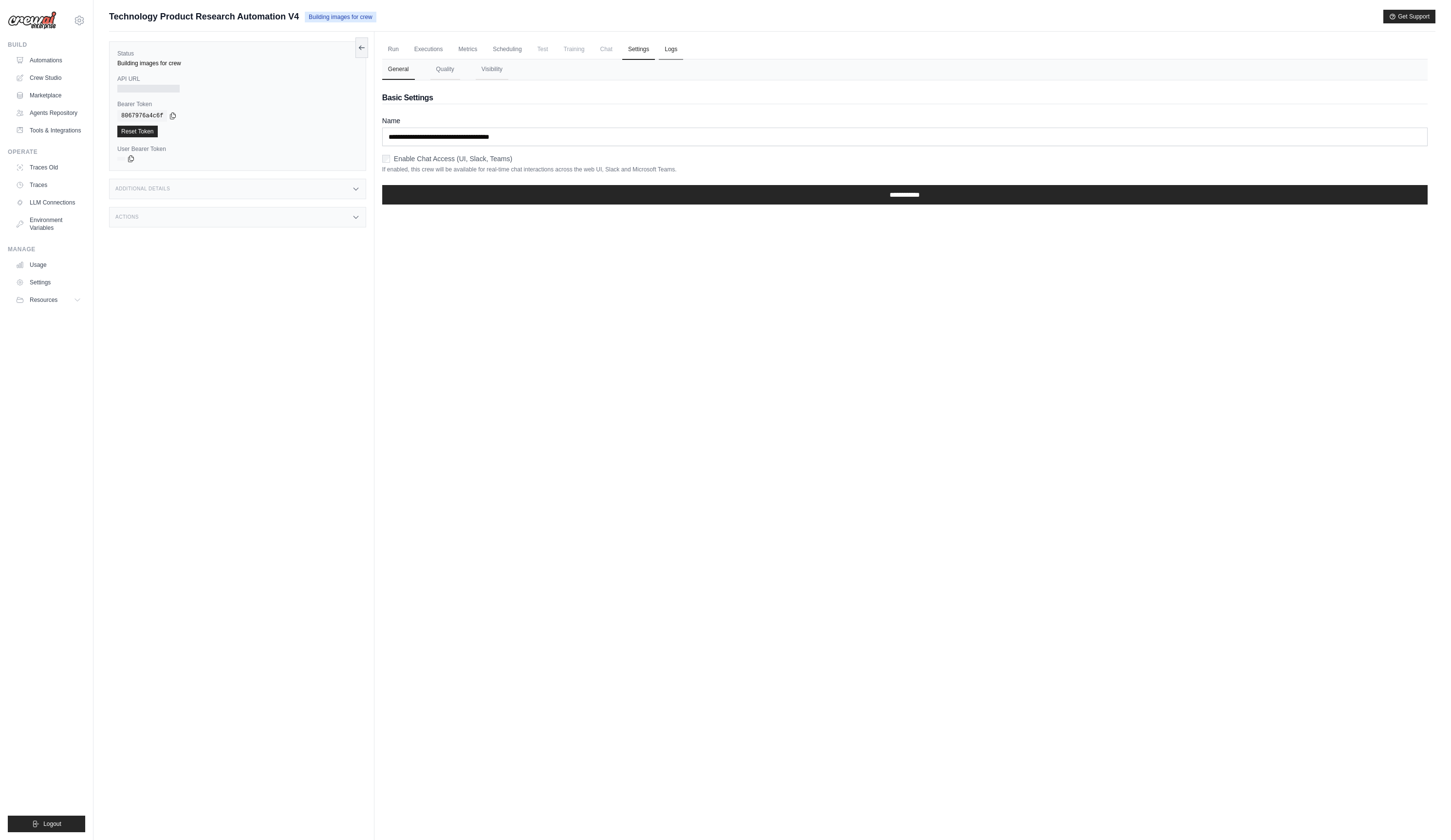
click at [683, 49] on link "Logs" at bounding box center [671, 49] width 24 height 20
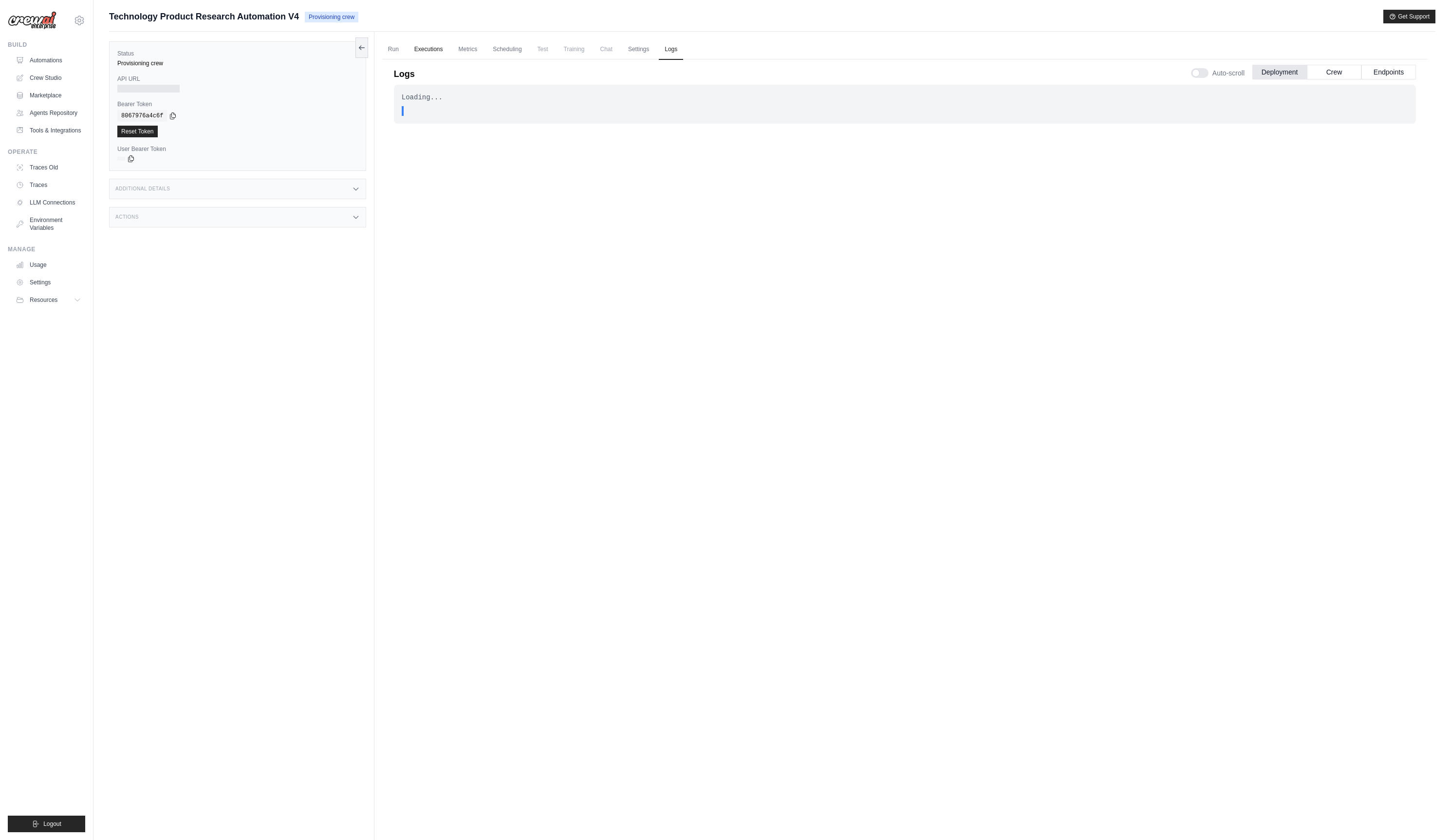
click at [430, 54] on link "Executions" at bounding box center [428, 49] width 40 height 20
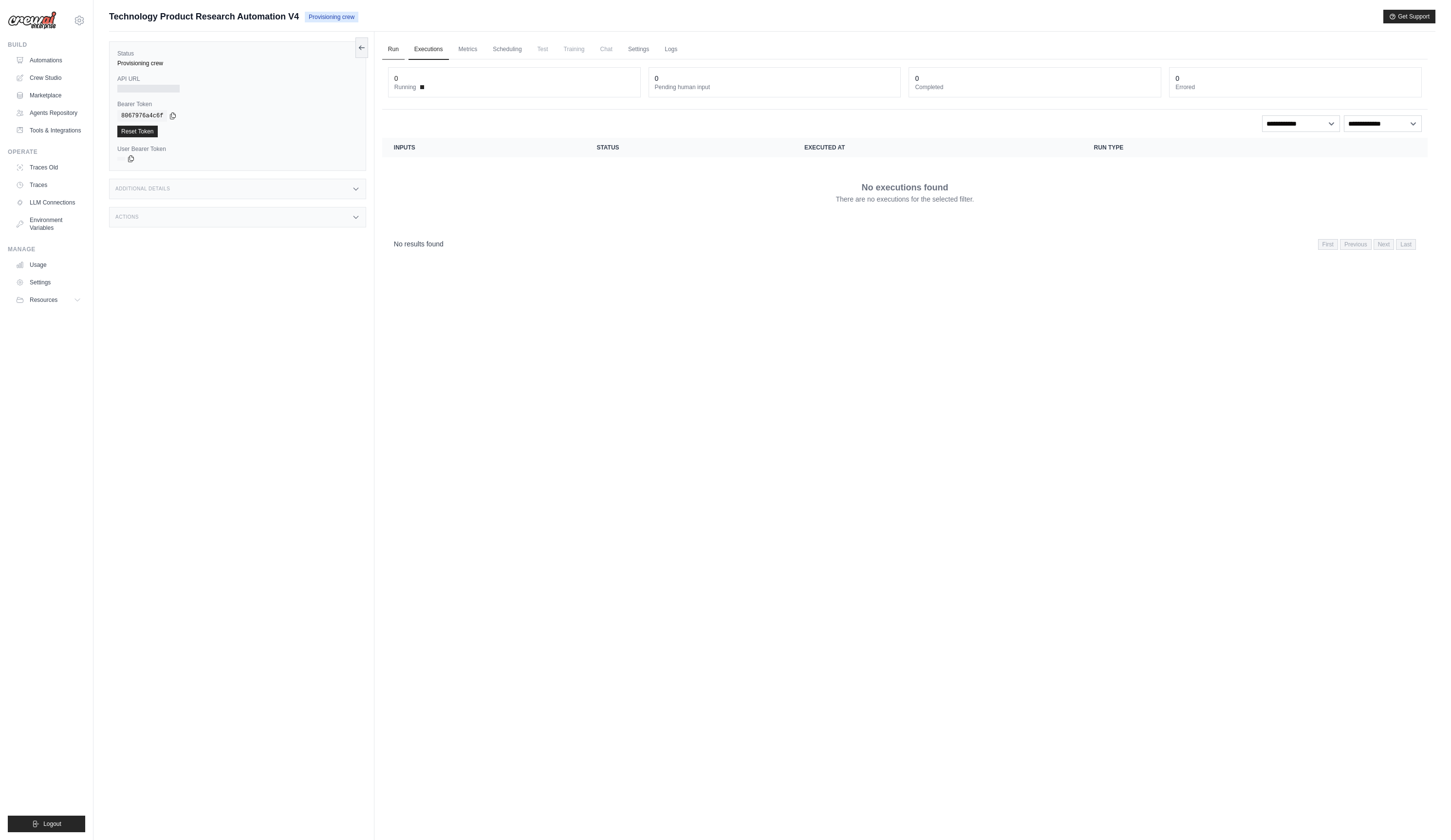
click at [397, 51] on link "Run" at bounding box center [393, 49] width 23 height 20
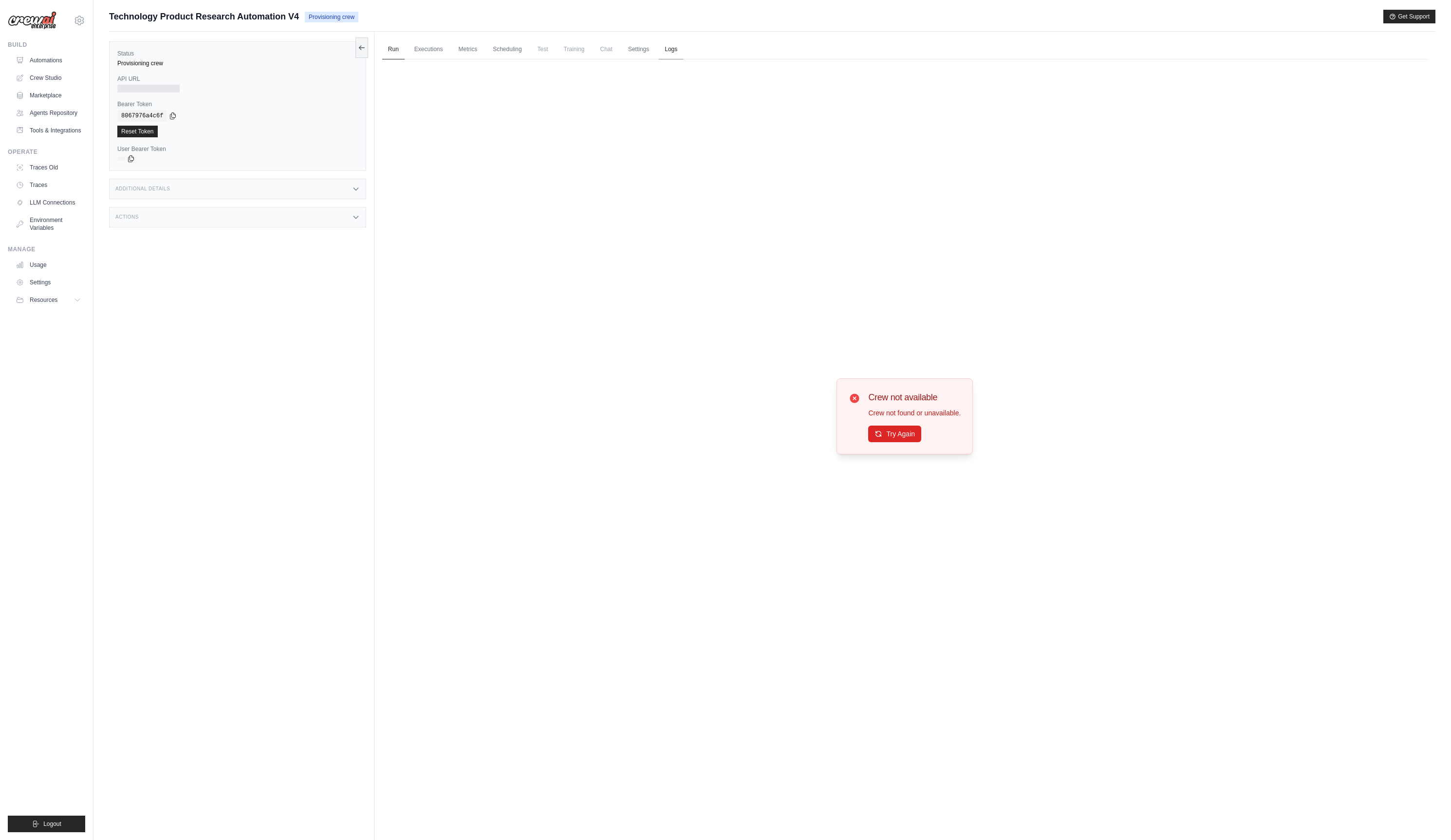
click at [683, 49] on link "Logs" at bounding box center [671, 49] width 24 height 20
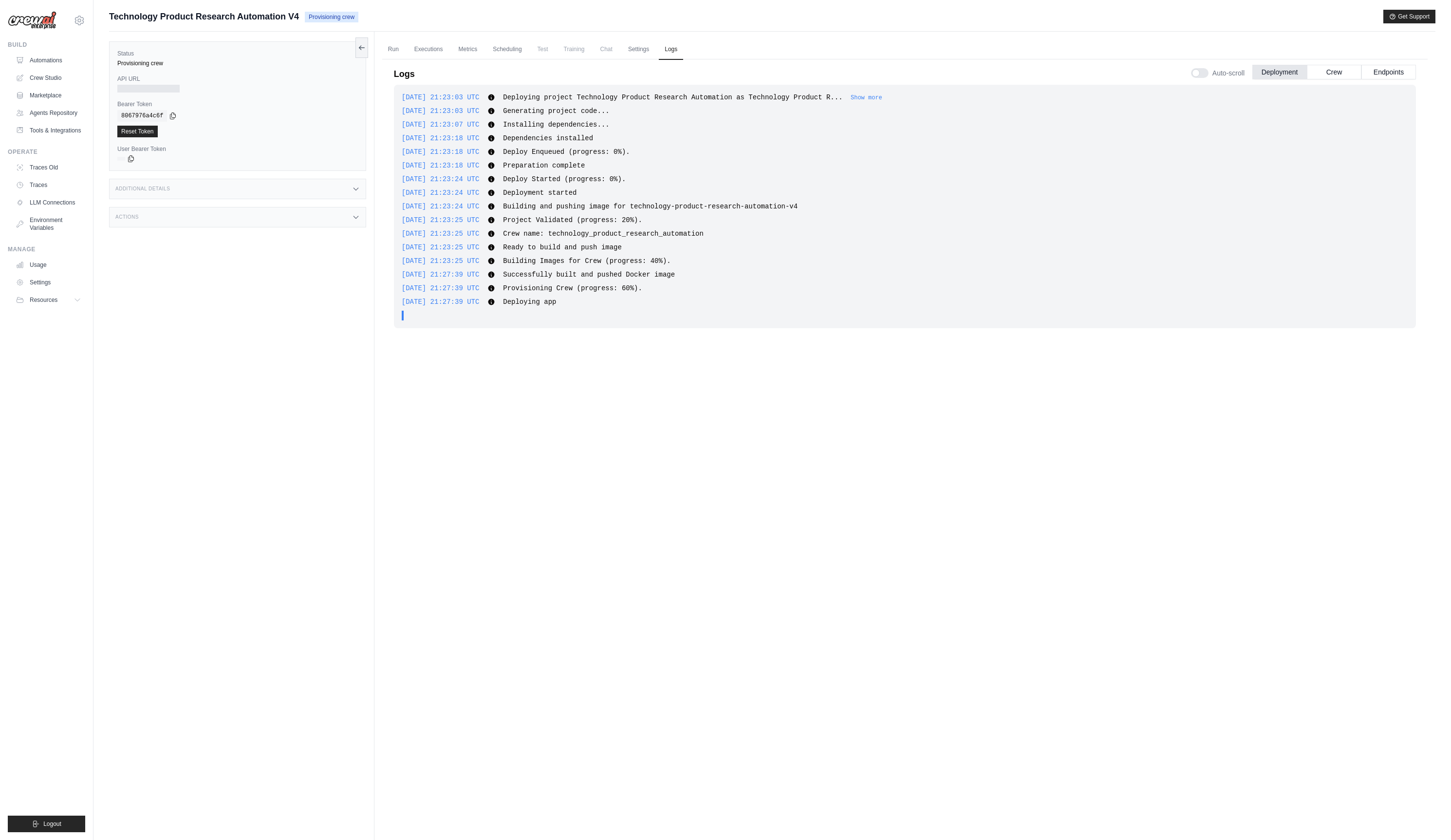
click at [726, 527] on div "2025-09-23 21:23:03 UTC Deploying project Technology Product Research Automatio…" at bounding box center [905, 424] width 1022 height 679
click at [50, 59] on link "Automations" at bounding box center [49, 60] width 74 height 16
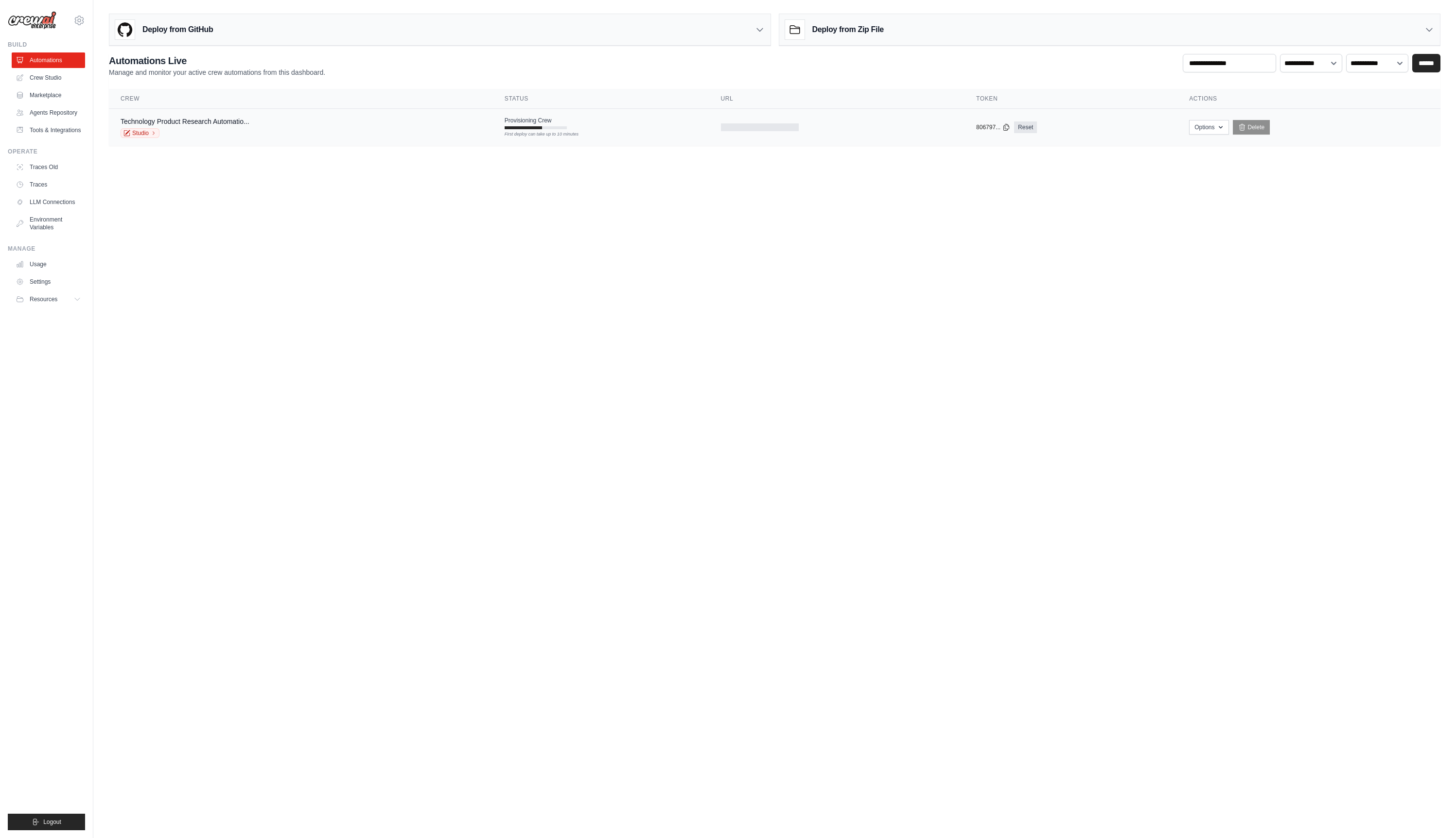
click at [552, 122] on span "Provisioning Crew" at bounding box center [528, 121] width 47 height 8
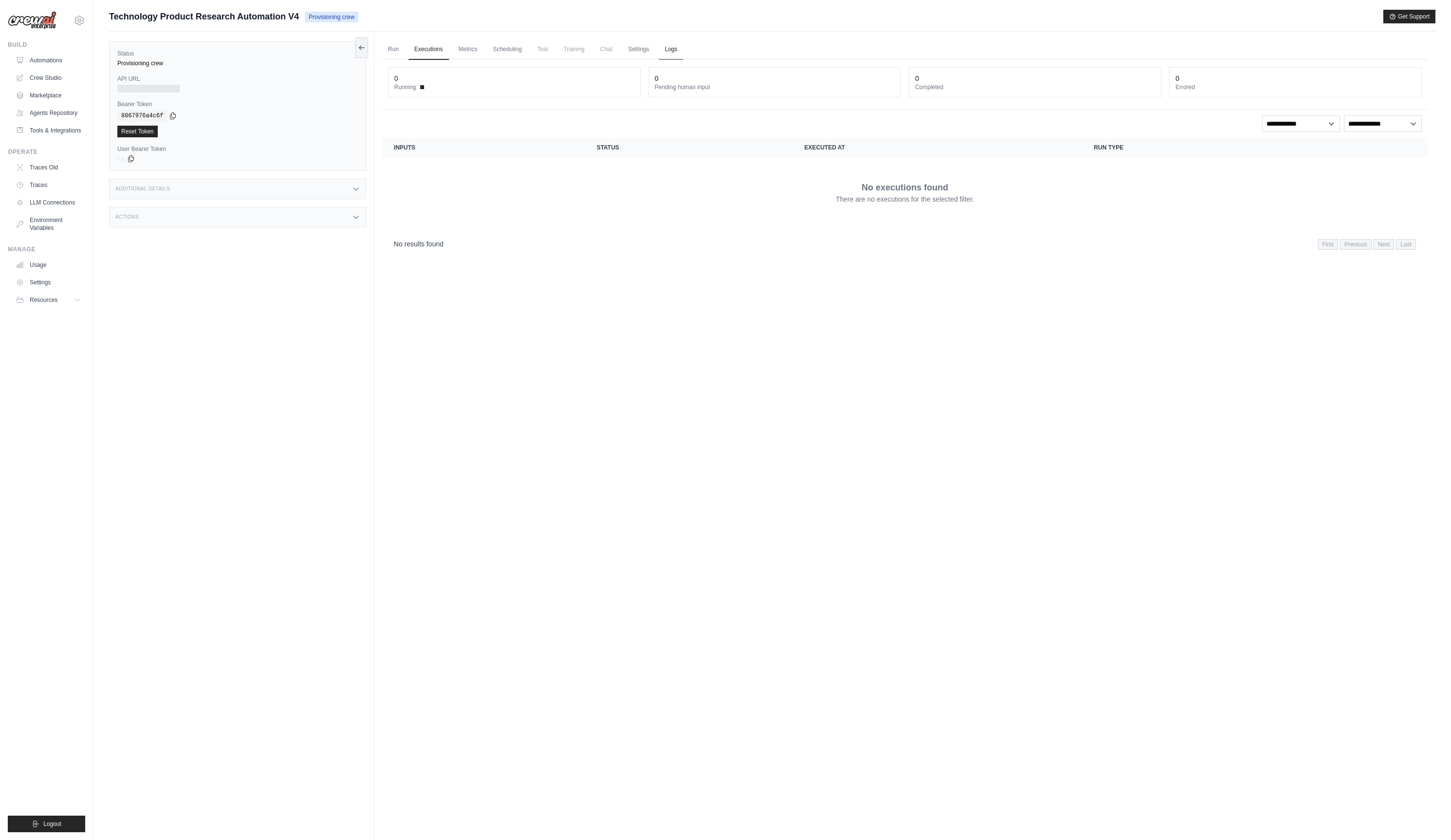
click at [683, 40] on link "Logs" at bounding box center [671, 49] width 24 height 20
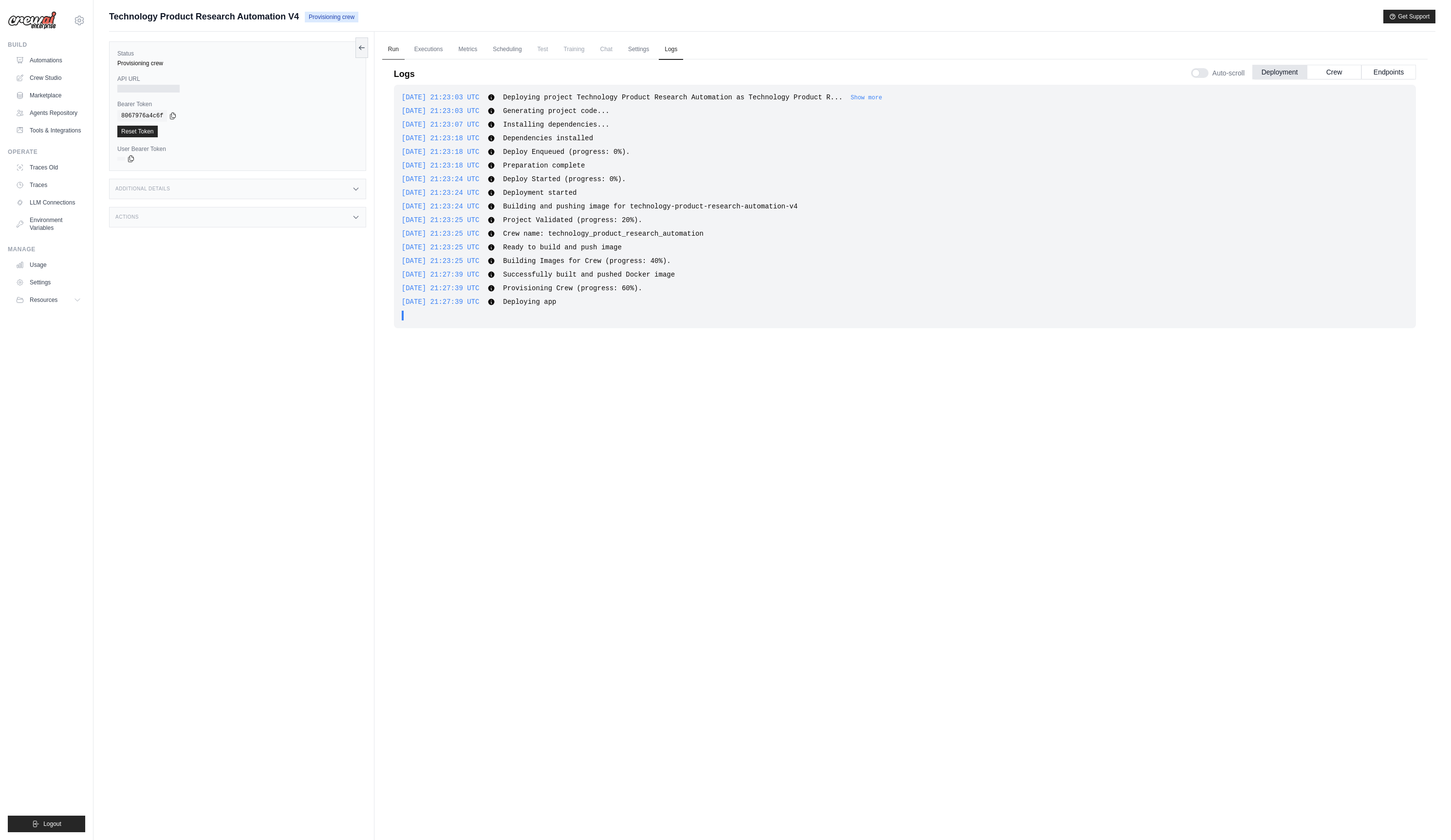
click at [392, 52] on link "Run" at bounding box center [393, 49] width 23 height 20
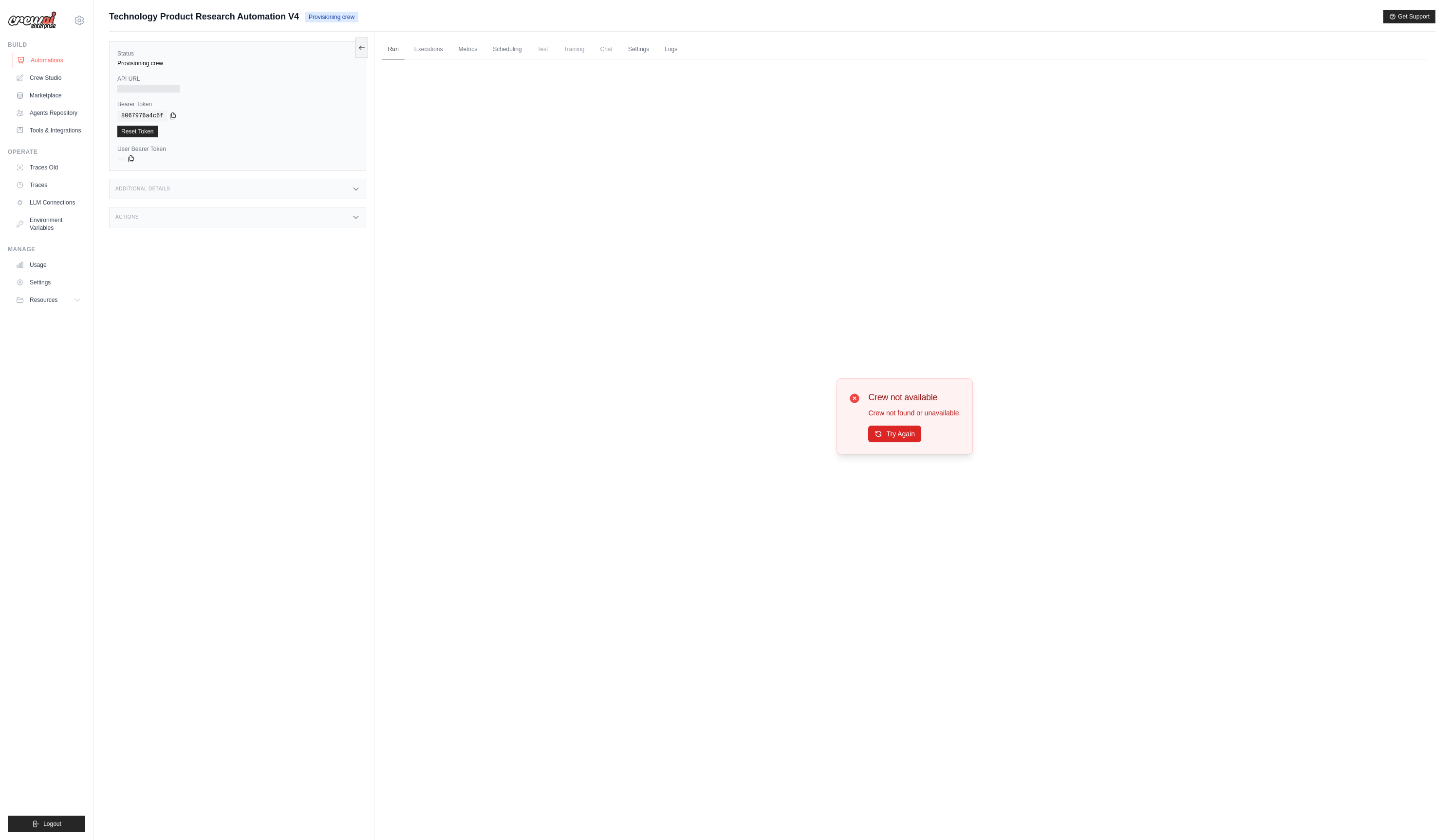
click at [57, 60] on link "Automations" at bounding box center [49, 60] width 74 height 16
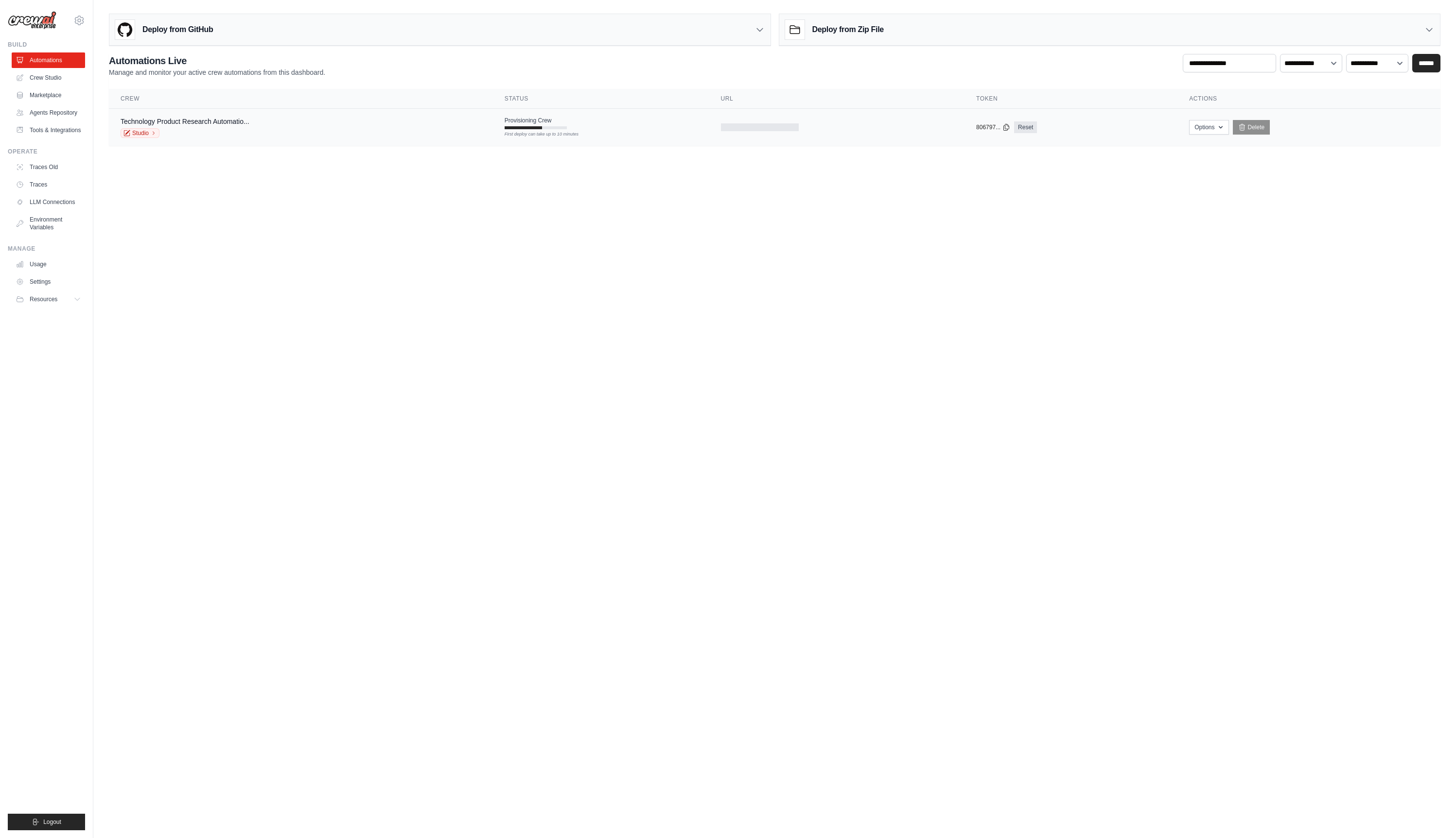
click at [533, 130] on td "Provisioning Crew First deploy can take up to 10 minutes" at bounding box center [601, 123] width 216 height 28
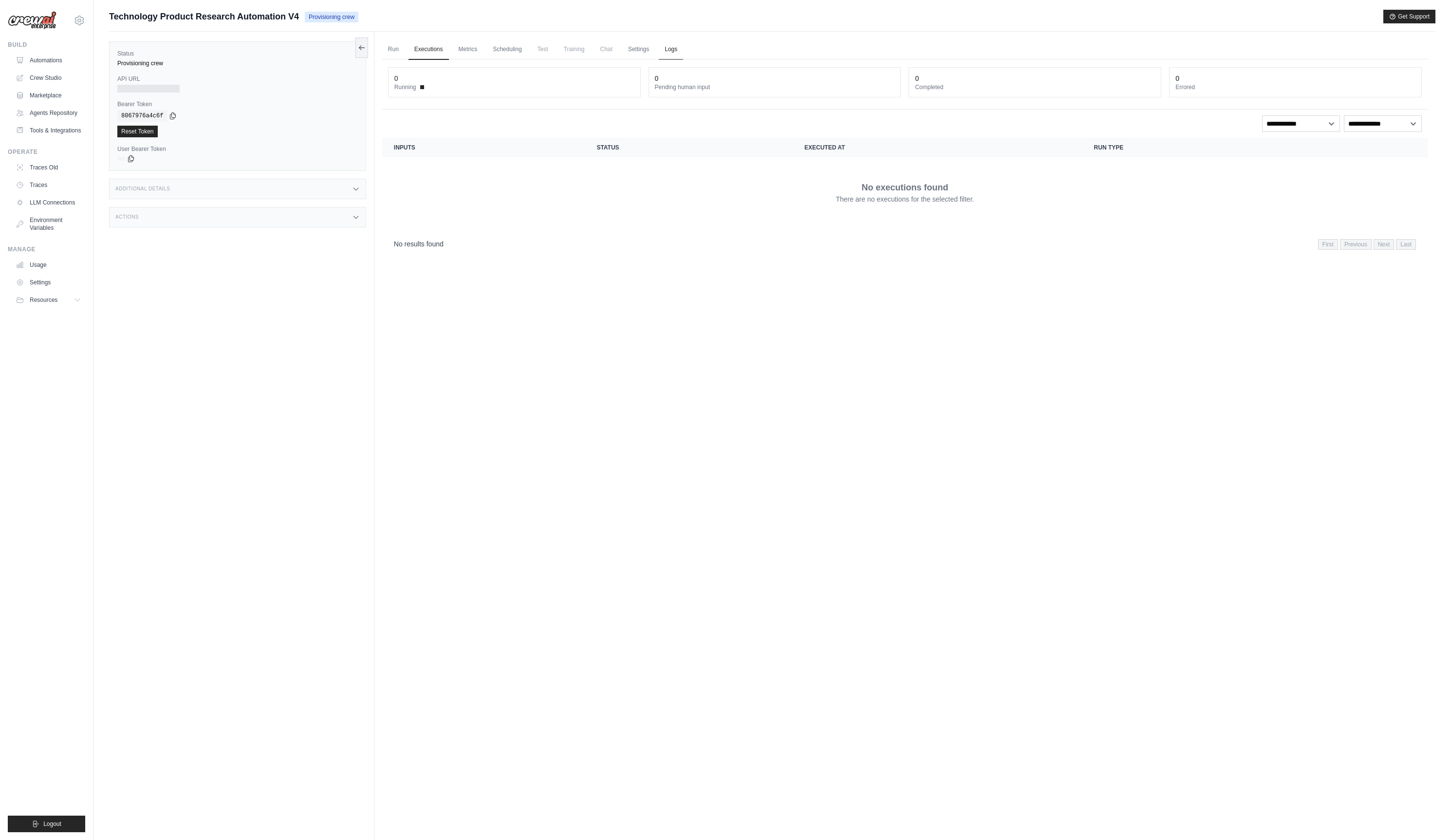
click at [683, 49] on link "Logs" at bounding box center [671, 49] width 24 height 20
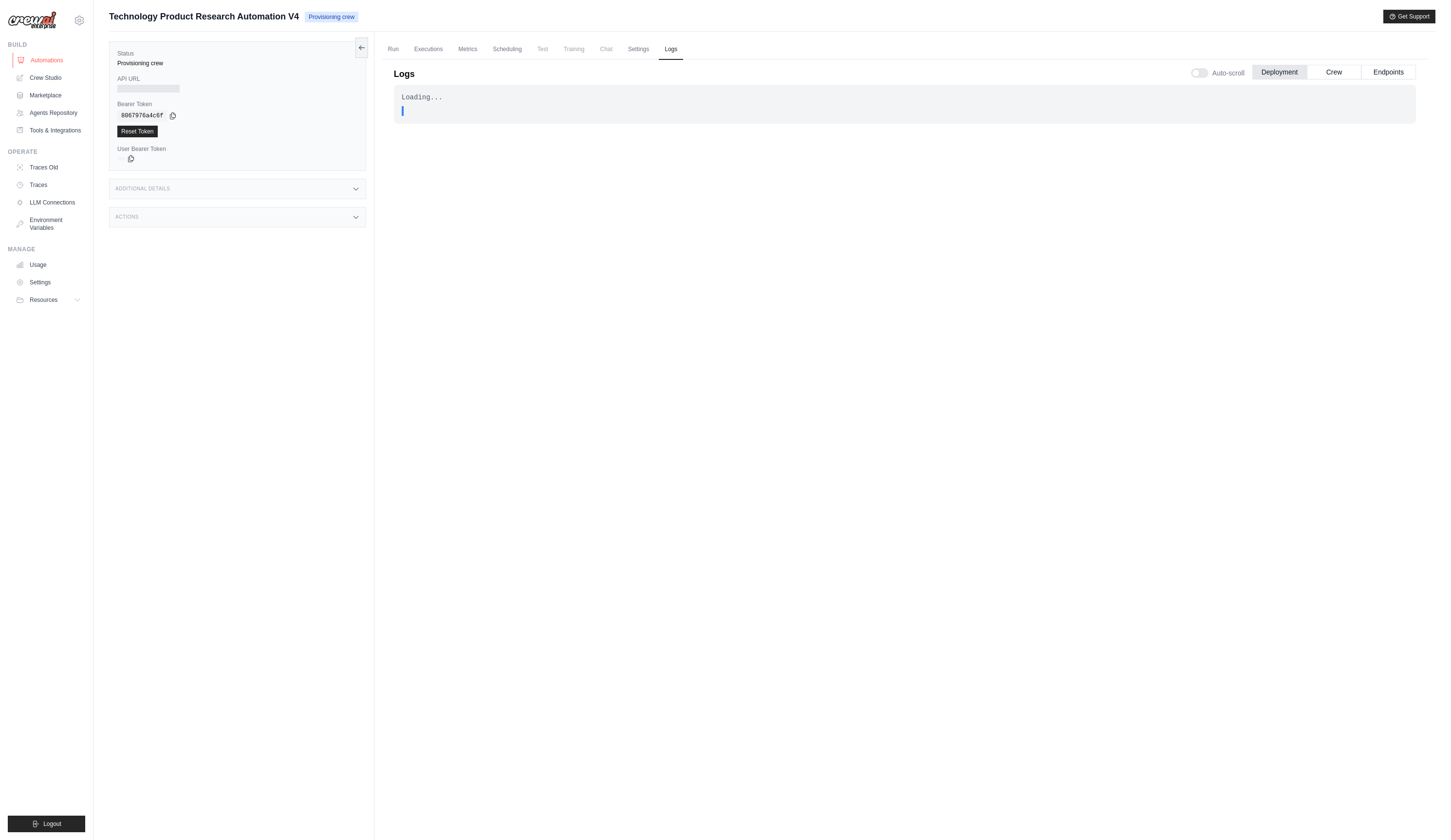
click at [49, 62] on link "Automations" at bounding box center [49, 60] width 74 height 16
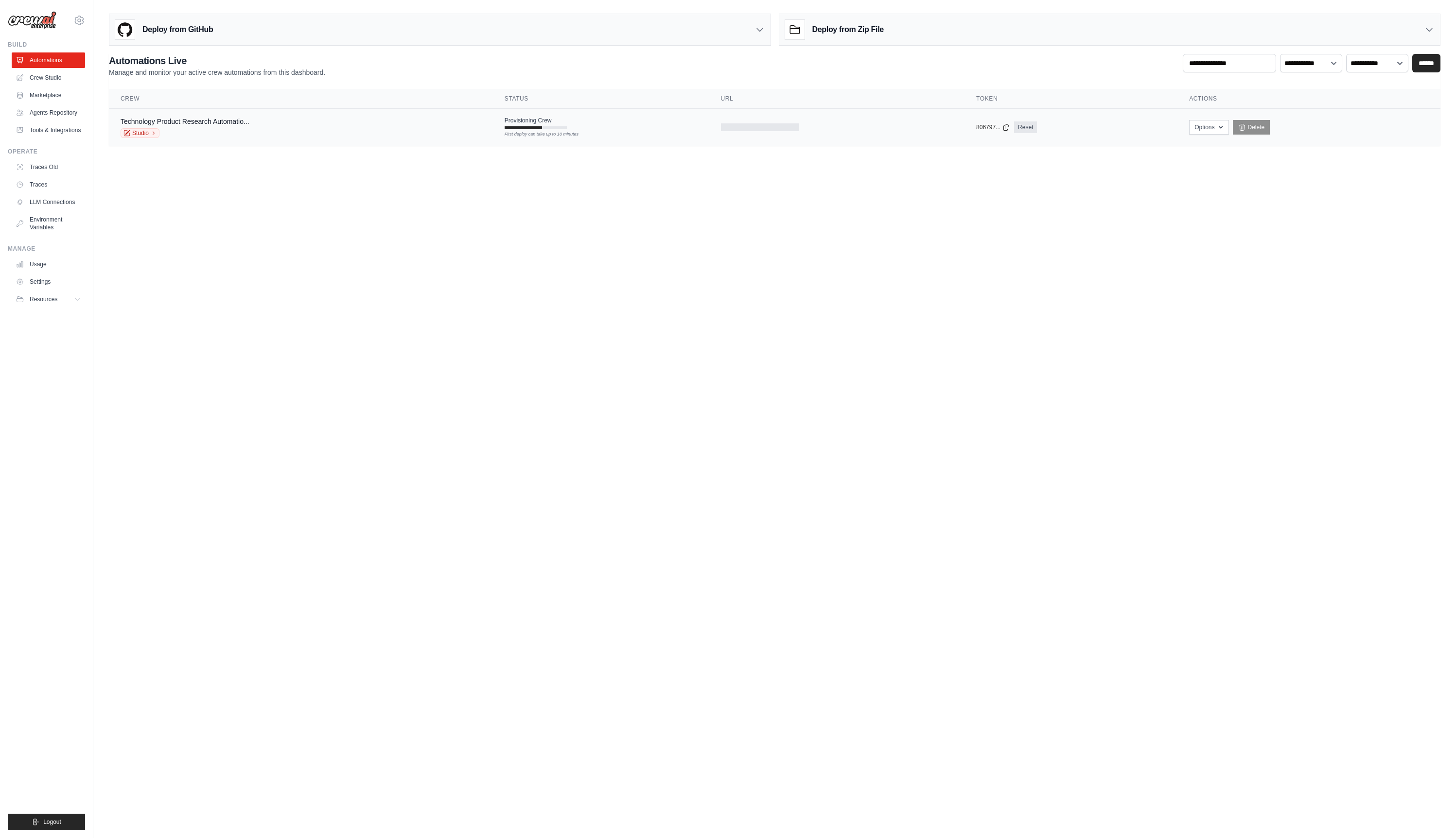
click at [565, 132] on div "First deploy can take up to 10 minutes" at bounding box center [535, 134] width 62 height 7
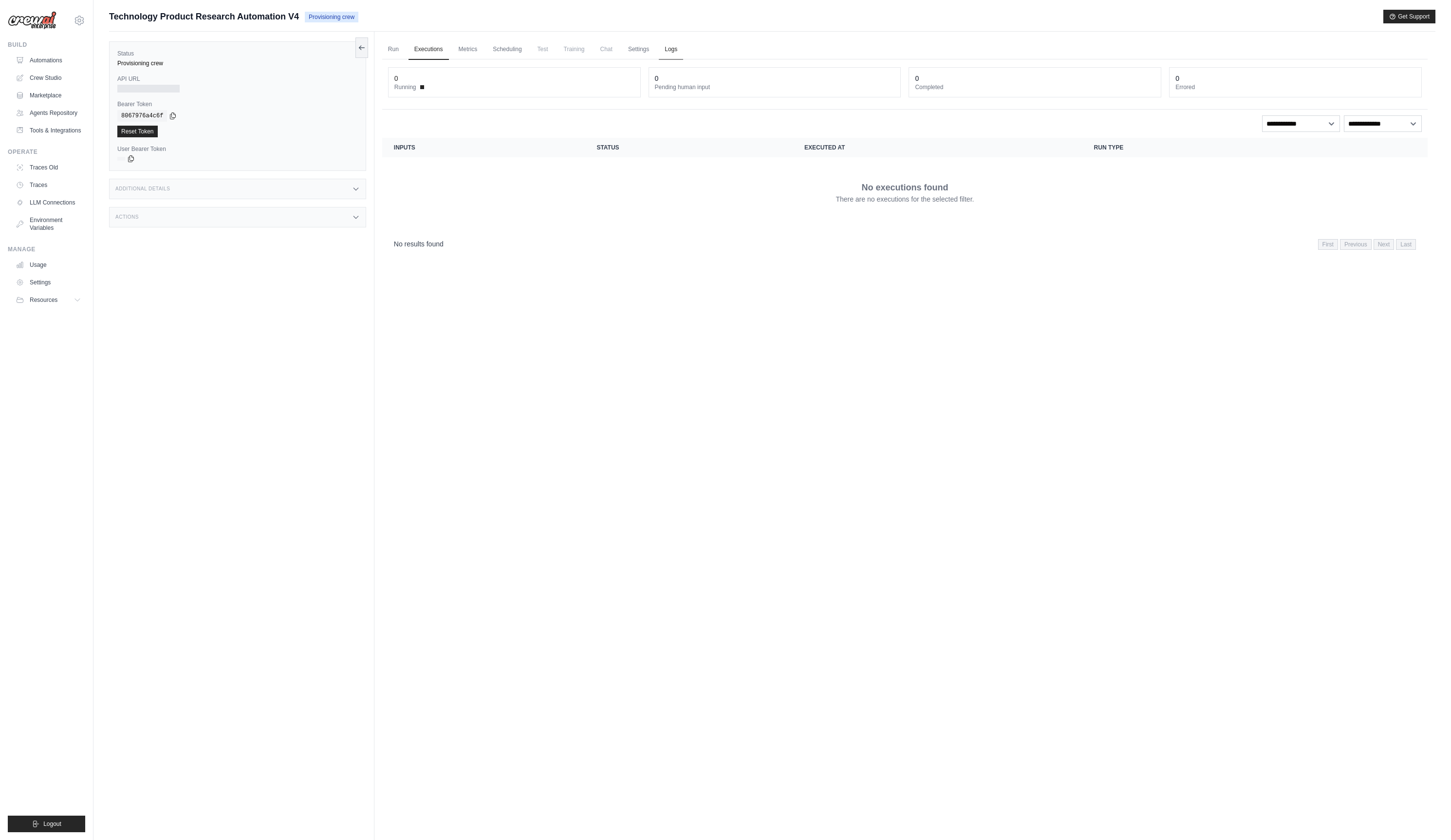
click at [681, 51] on link "Logs" at bounding box center [671, 49] width 24 height 20
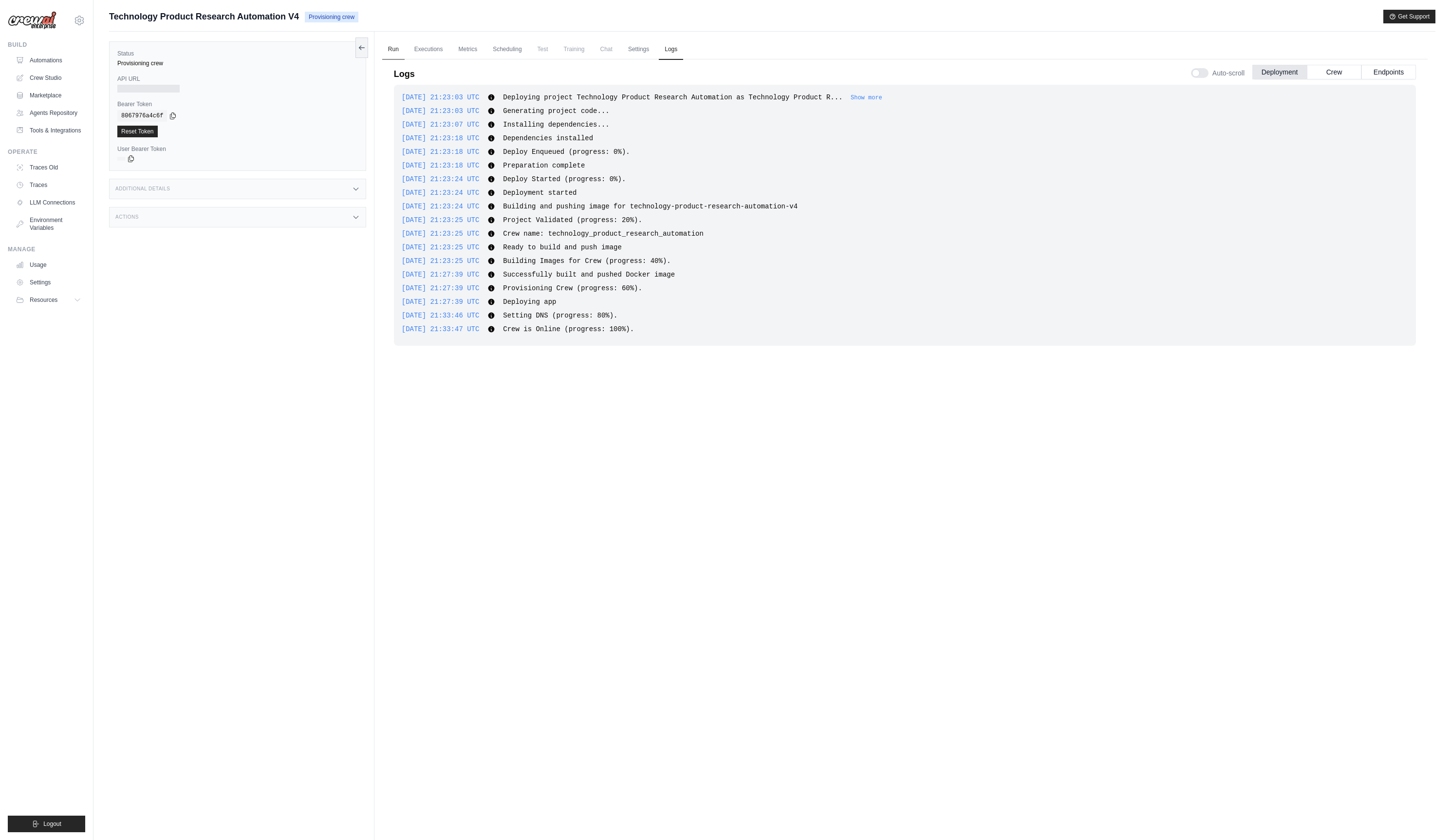
click at [395, 47] on link "Run" at bounding box center [393, 49] width 23 height 20
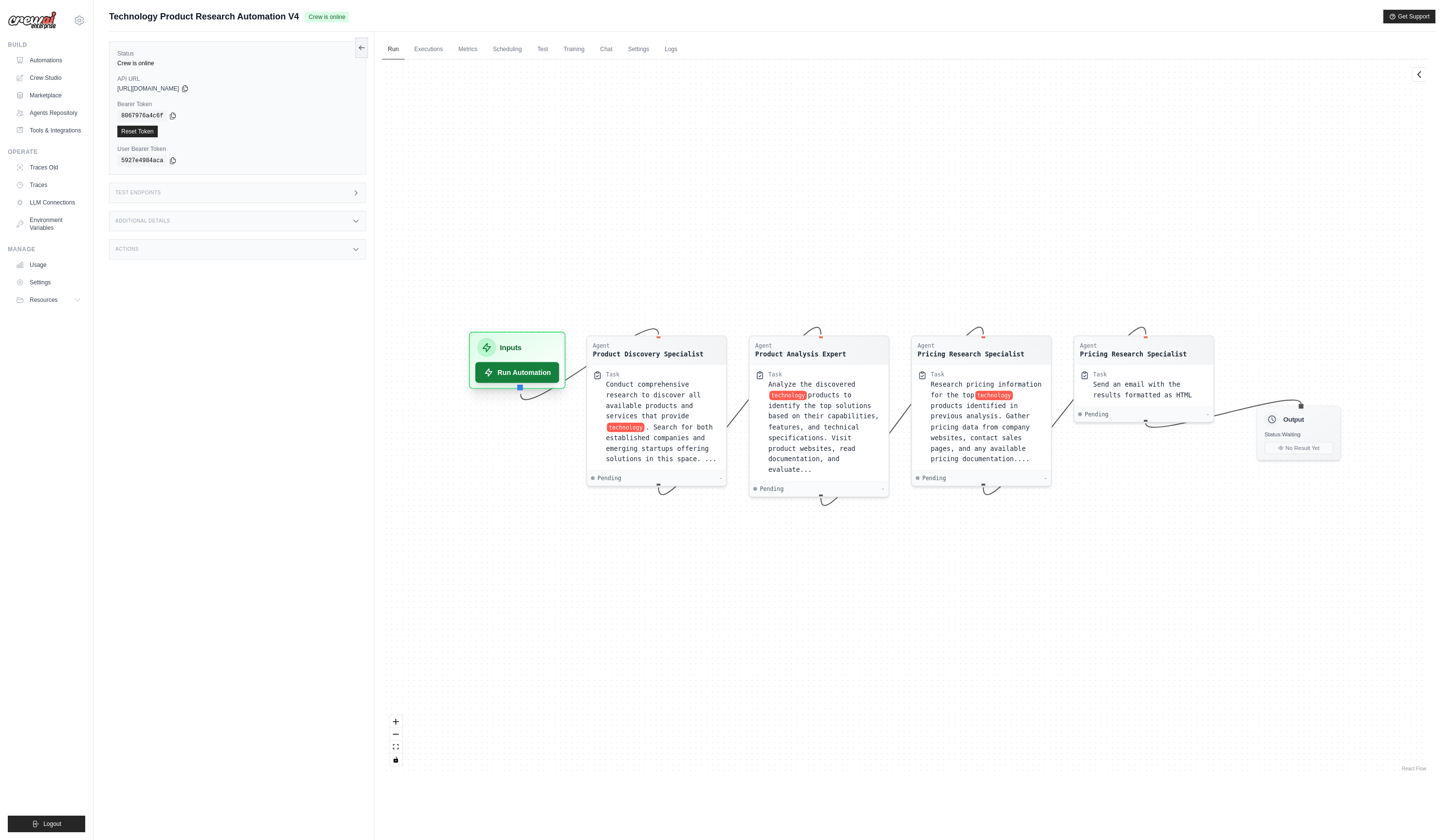
click at [539, 374] on button "Run Automation" at bounding box center [517, 372] width 84 height 21
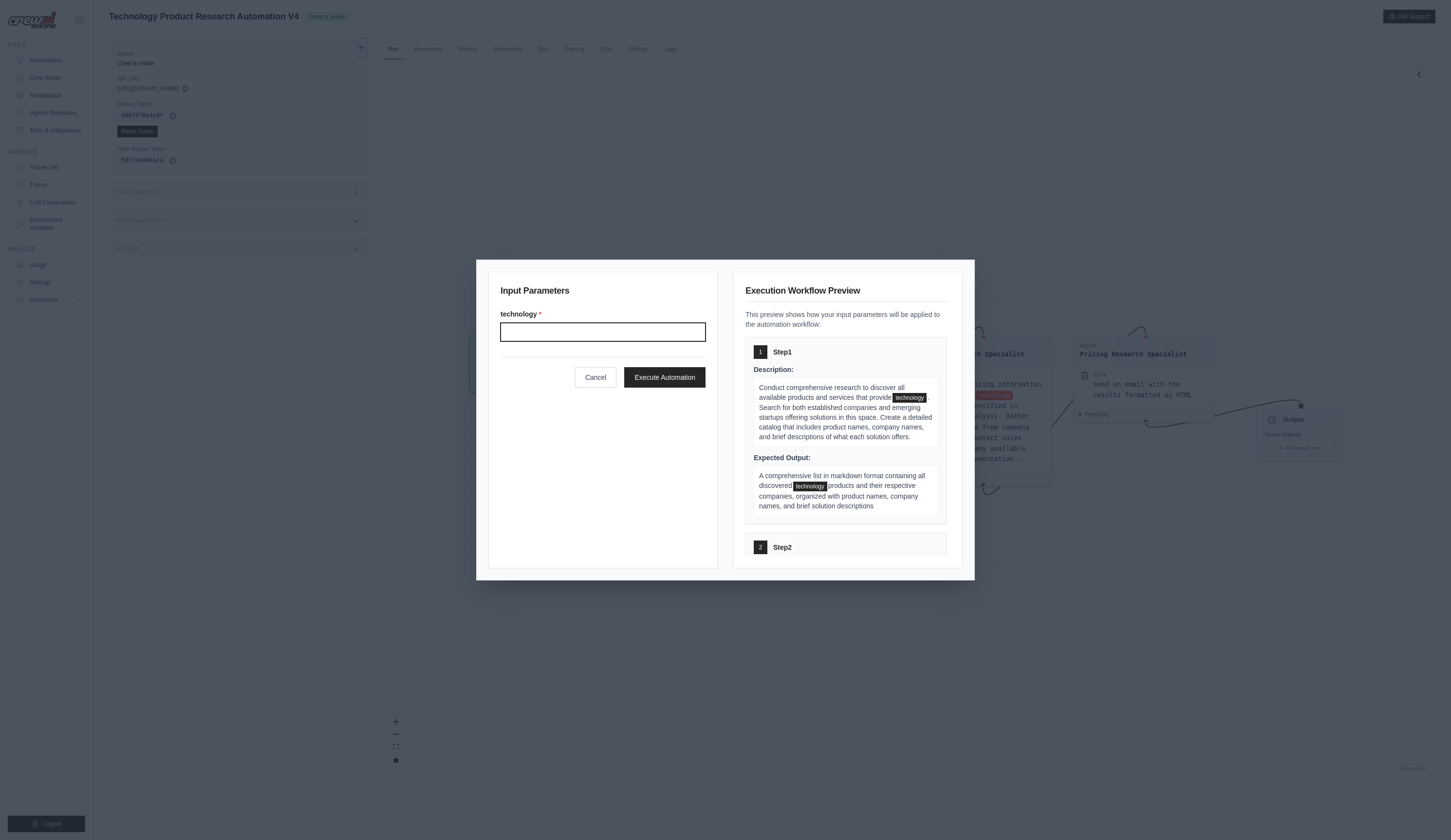
click at [620, 336] on input "Technology" at bounding box center [603, 332] width 205 height 19
type input "**********"
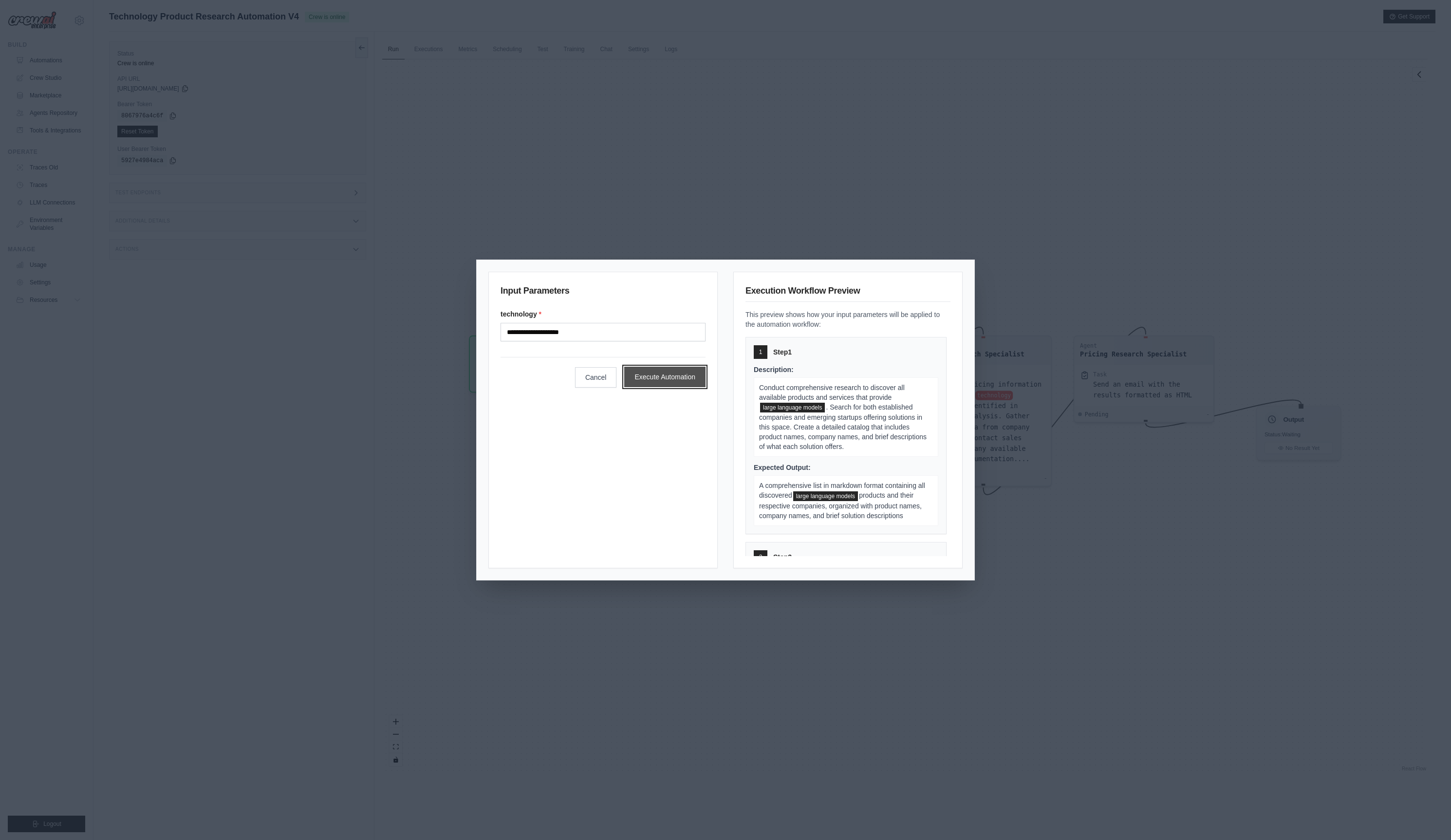
click at [641, 379] on button "Execute Automation" at bounding box center [665, 377] width 82 height 20
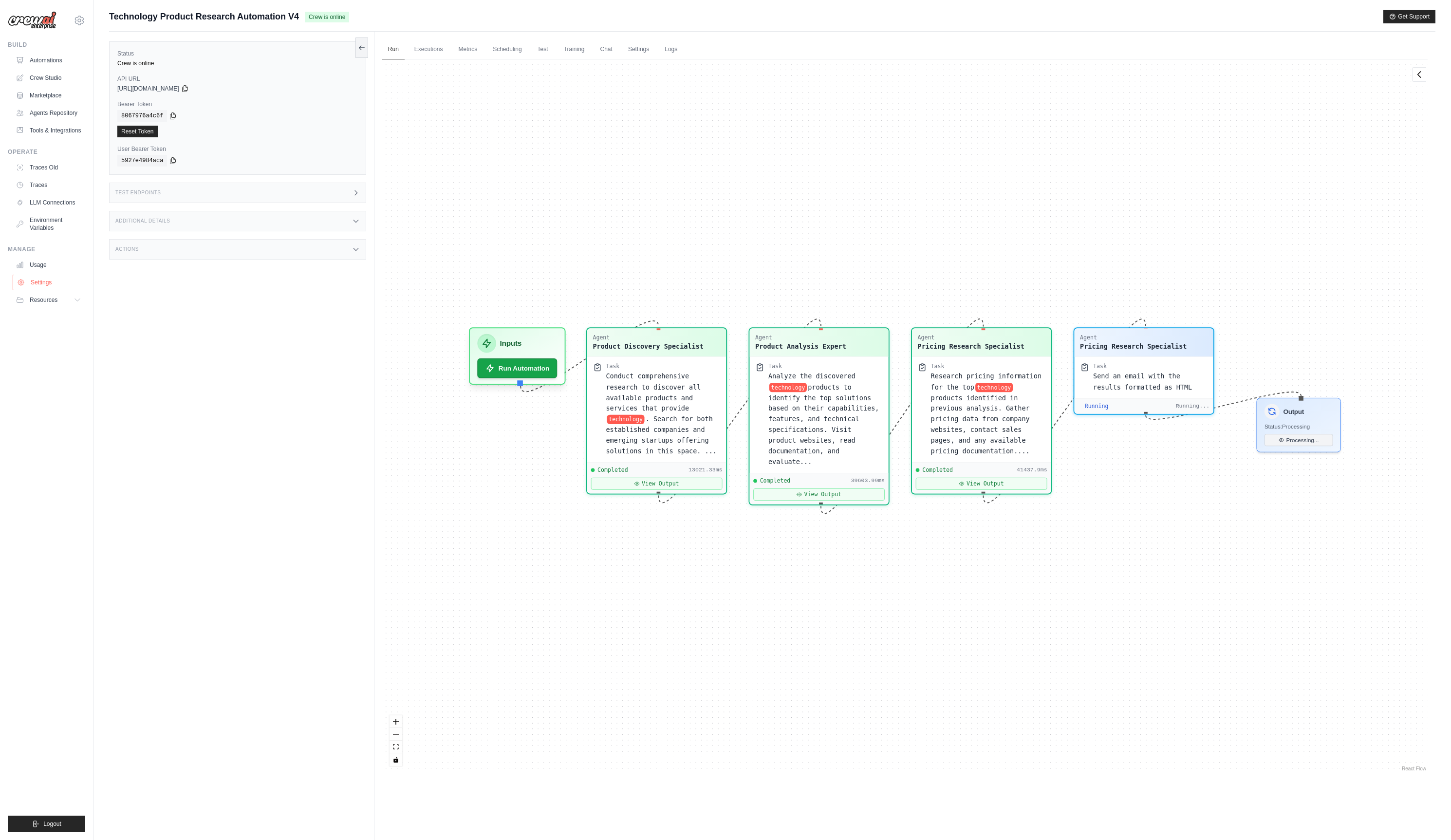
scroll to position [53, 0]
click at [679, 481] on button "View Output" at bounding box center [656, 481] width 131 height 13
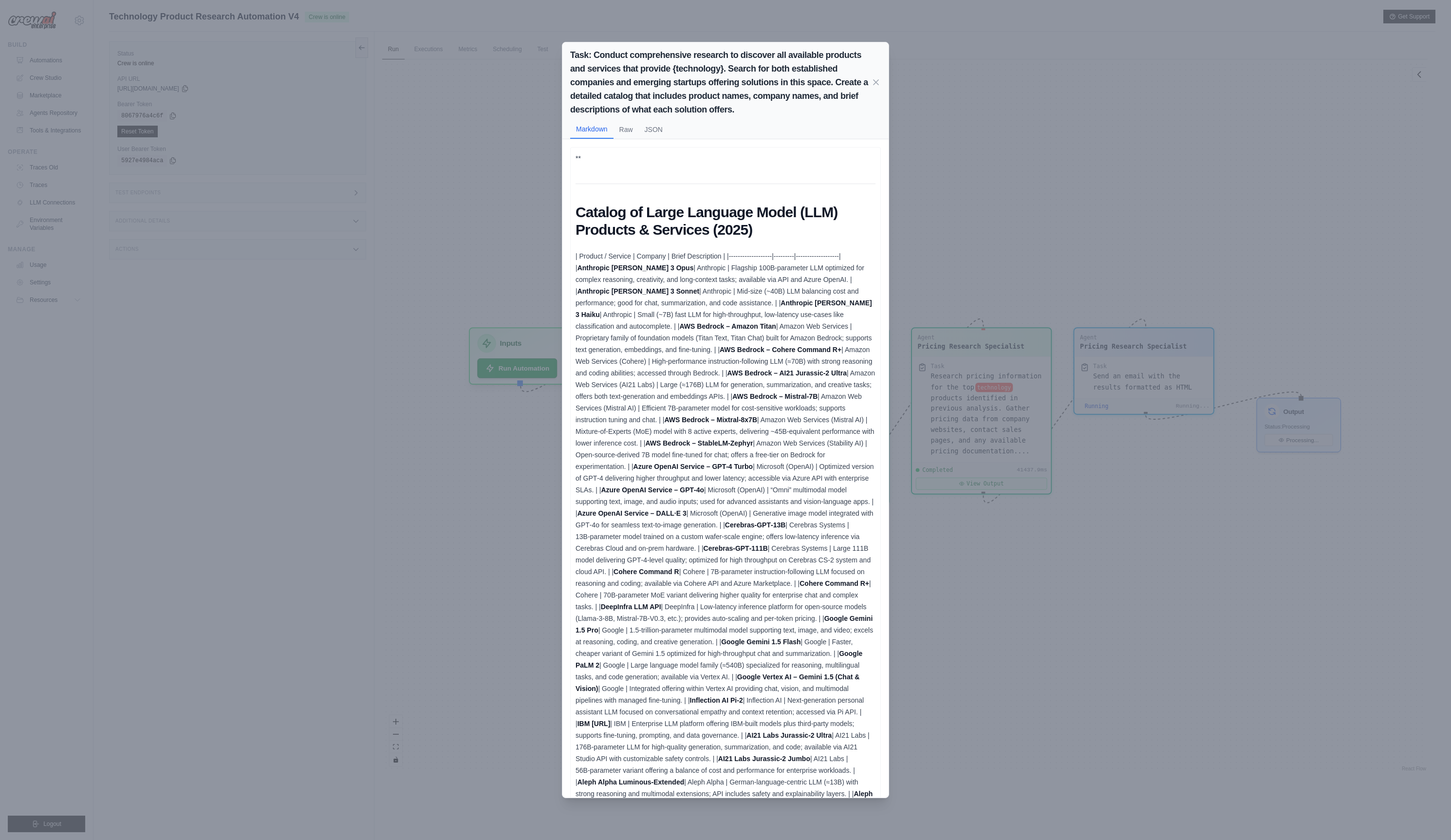
click at [530, 462] on div "Task: Conduct comprehensive research to discover all available products and ser…" at bounding box center [726, 420] width 1451 height 840
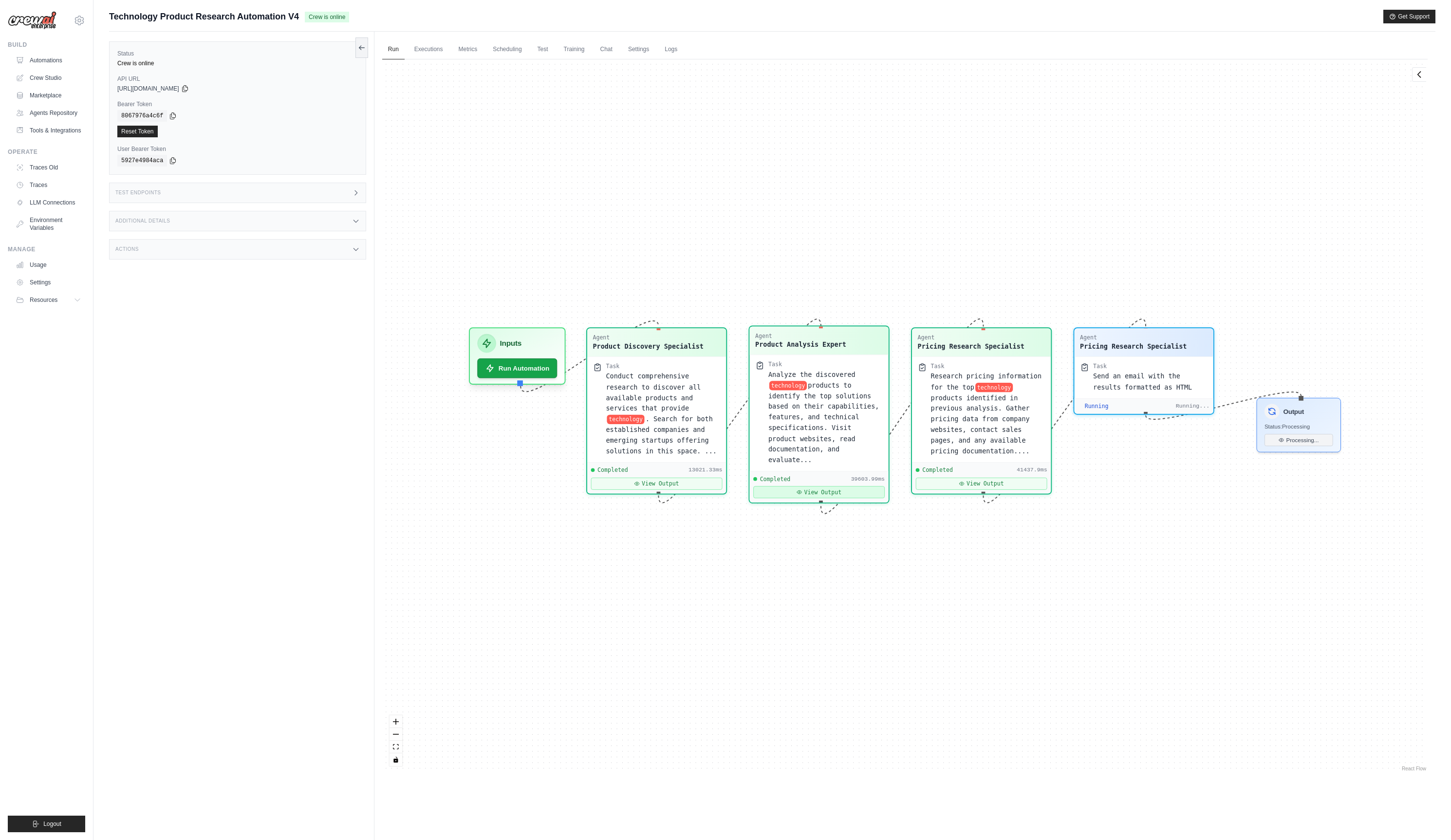
click at [774, 491] on button "View Output" at bounding box center [819, 492] width 131 height 13
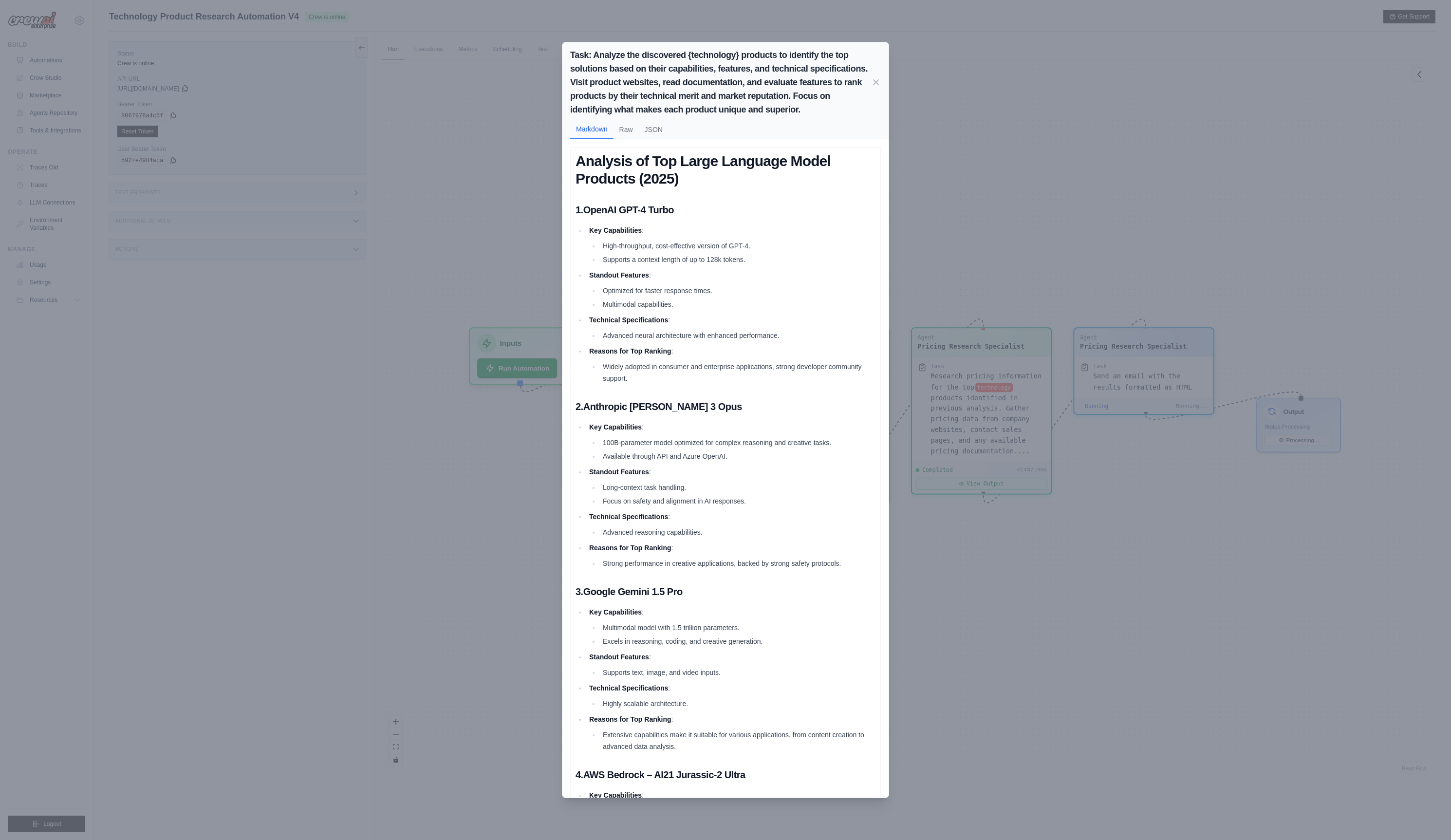
click at [470, 476] on div "Task: Analyze the discovered {technology} products to identify the top solution…" at bounding box center [726, 420] width 1451 height 840
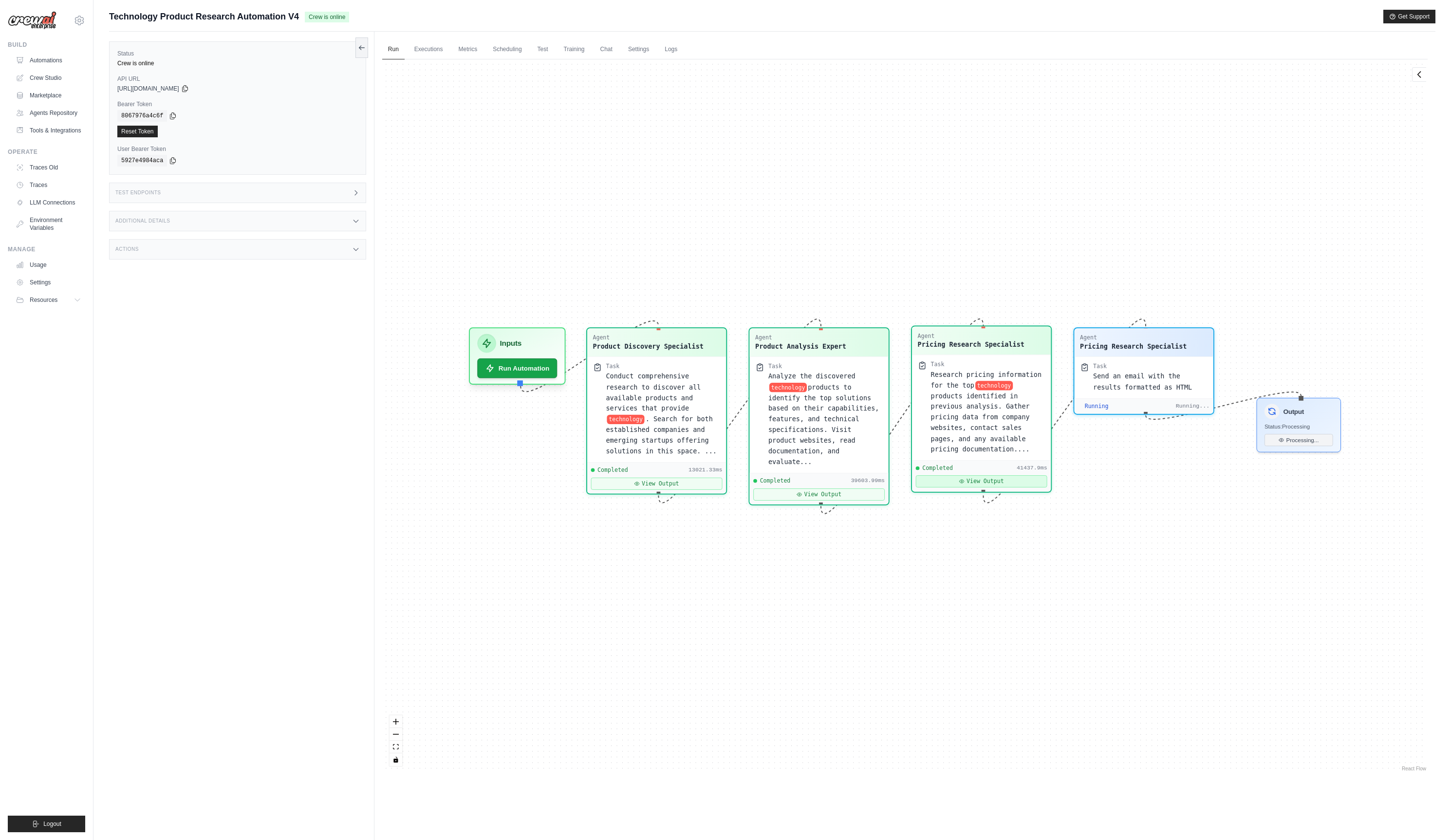
click at [941, 484] on button "View Output" at bounding box center [981, 481] width 131 height 13
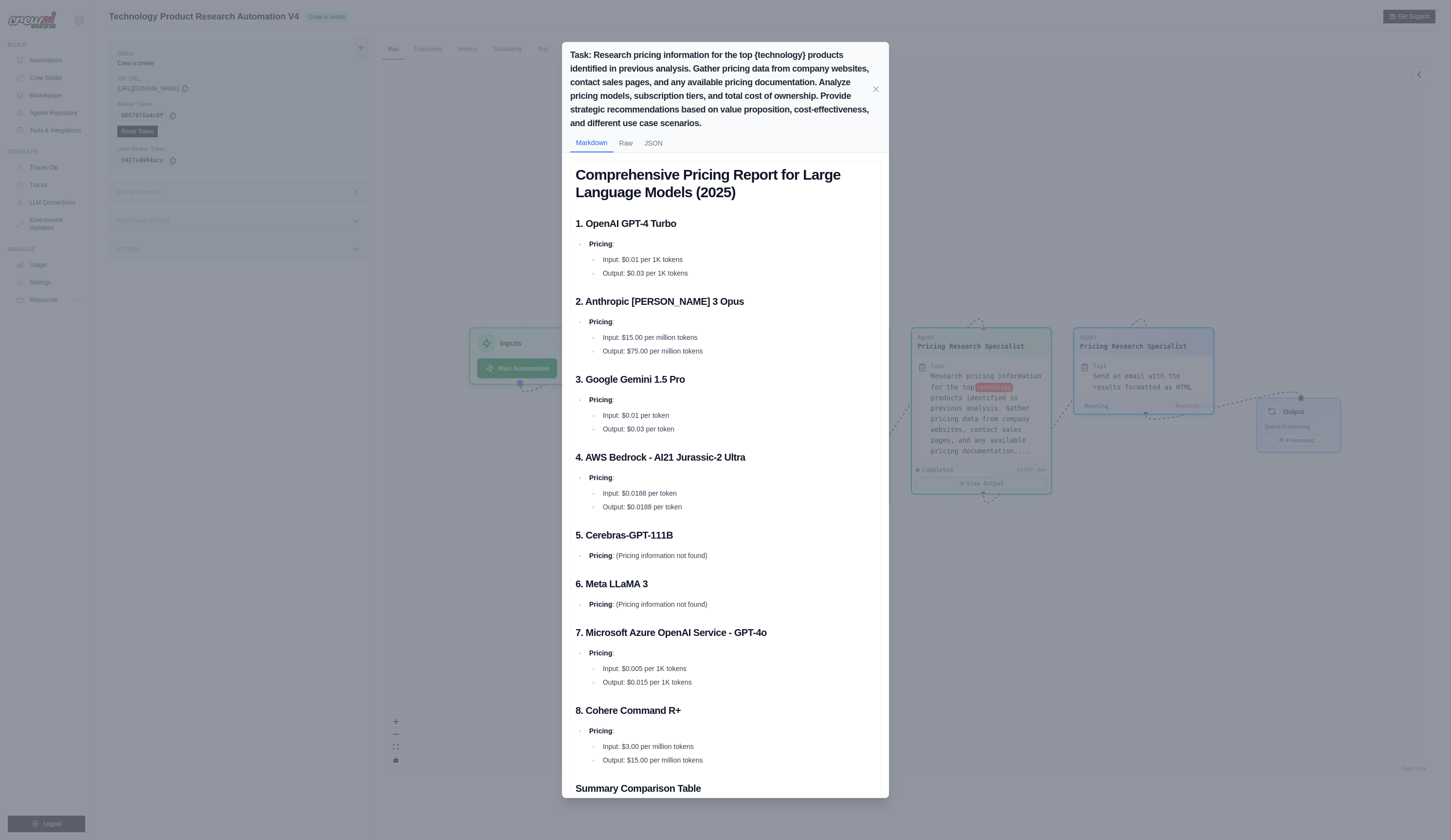
click at [514, 475] on div "Task: Research pricing information for the top {technology} products identified…" at bounding box center [726, 420] width 1451 height 840
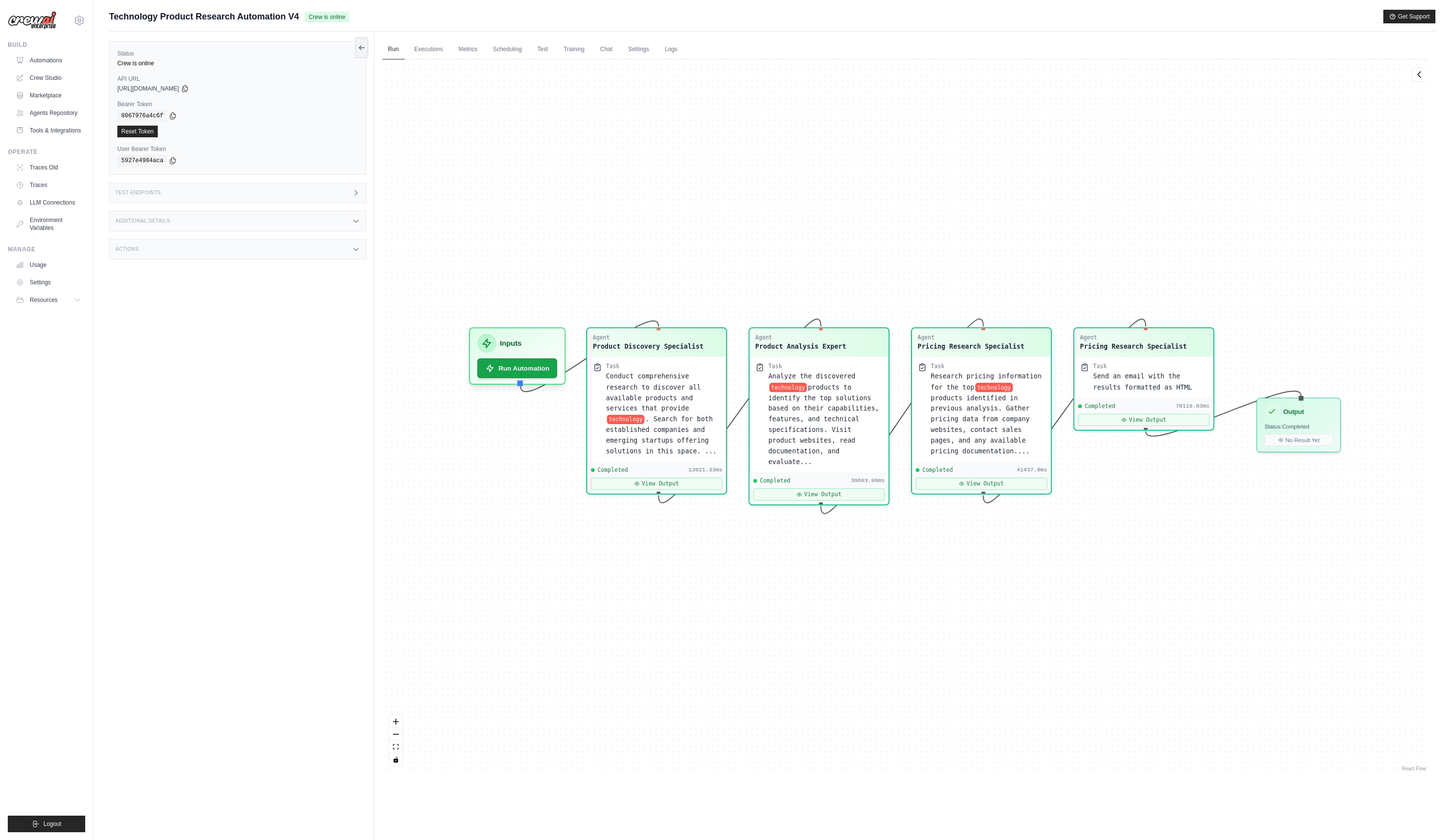
scroll to position [104, 0]
click at [1151, 418] on button "View Output" at bounding box center [1143, 418] width 131 height 13
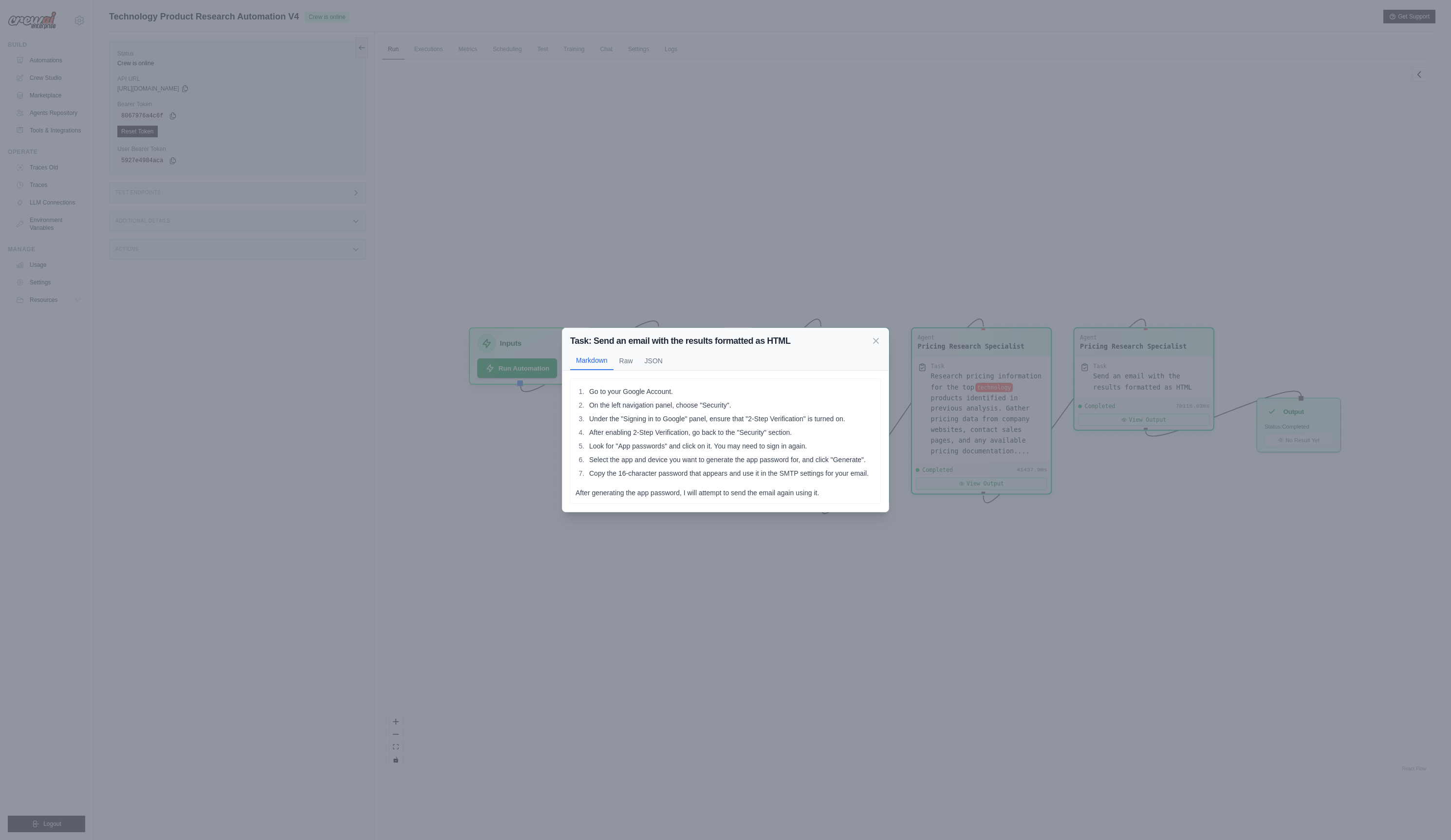
click at [1240, 269] on div "Task: Send an email with the results formatted as HTML Markdown Raw JSON Go to …" at bounding box center [726, 420] width 1451 height 840
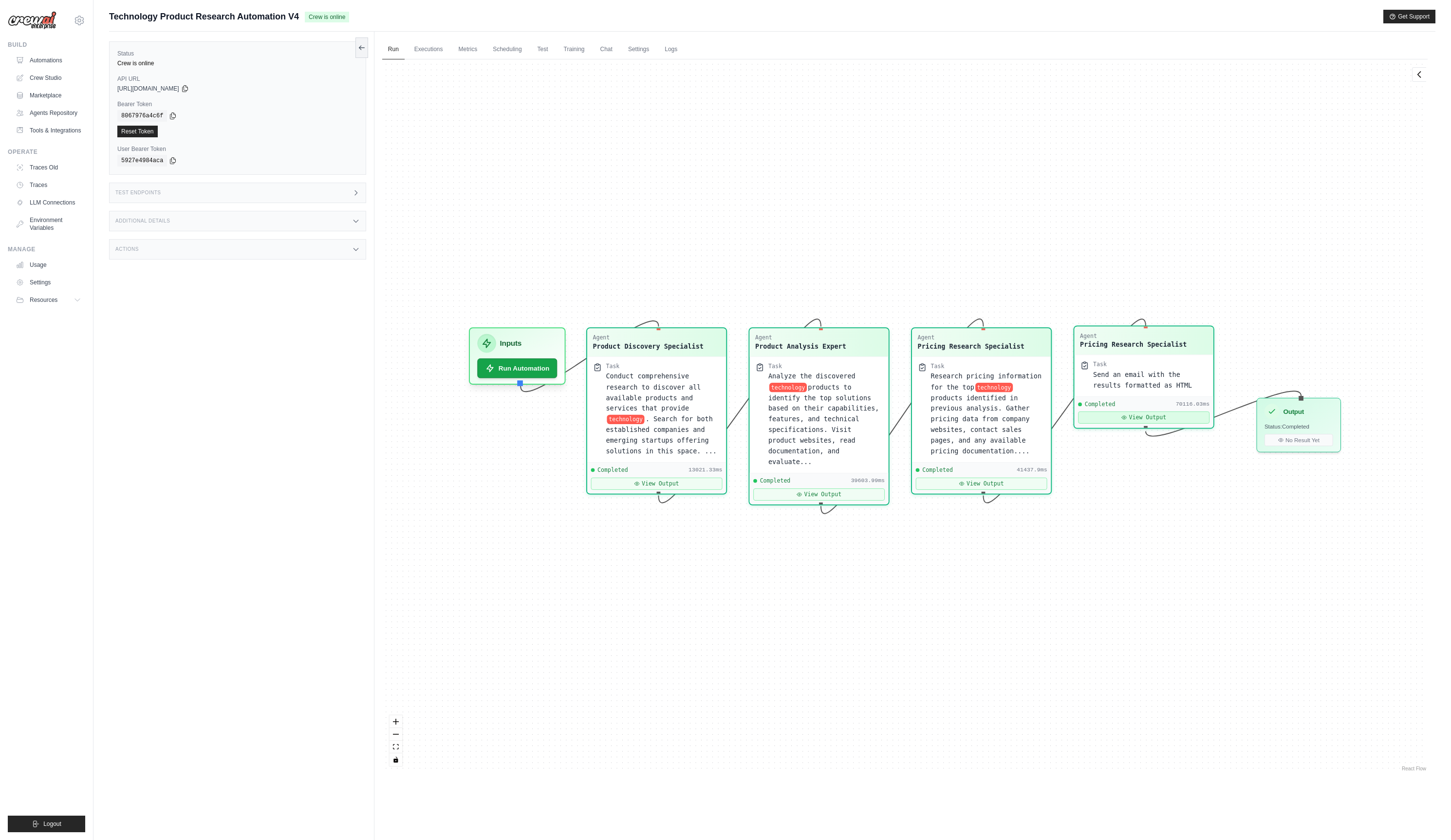
click at [1145, 415] on button "View Output" at bounding box center [1143, 418] width 131 height 13
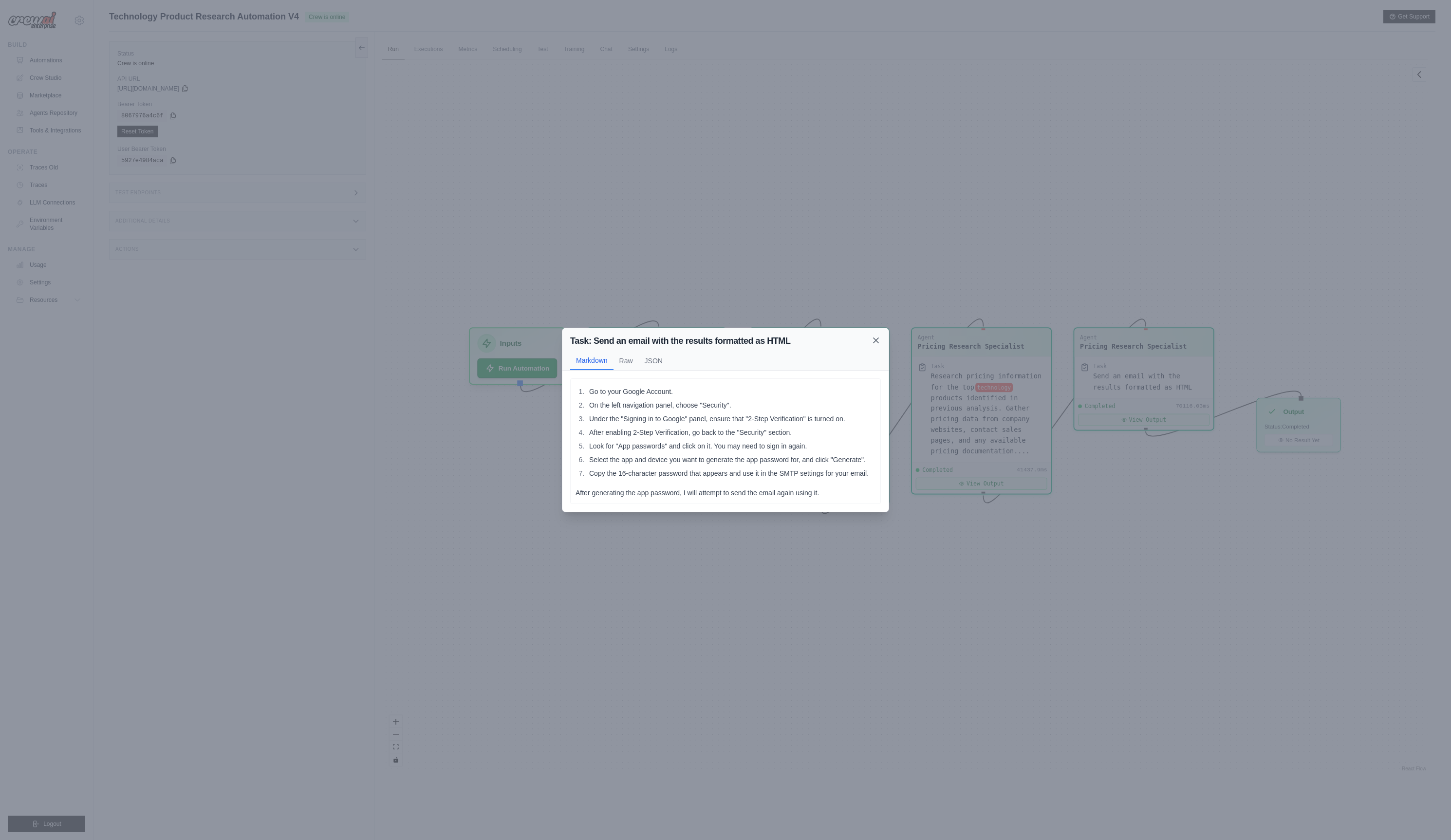
click at [875, 335] on icon at bounding box center [876, 340] width 9 height 9
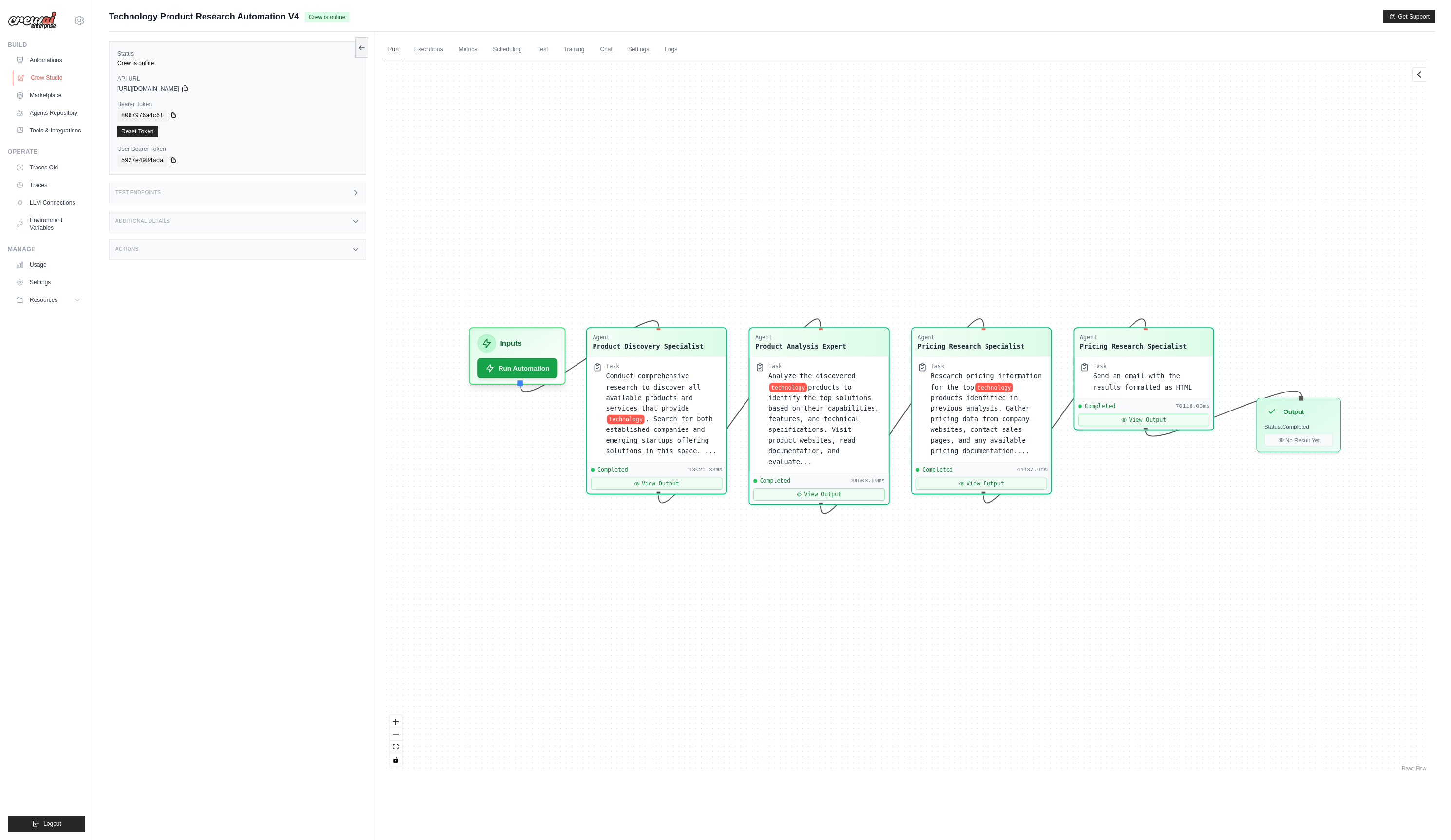
click at [60, 79] on link "Crew Studio" at bounding box center [49, 78] width 74 height 16
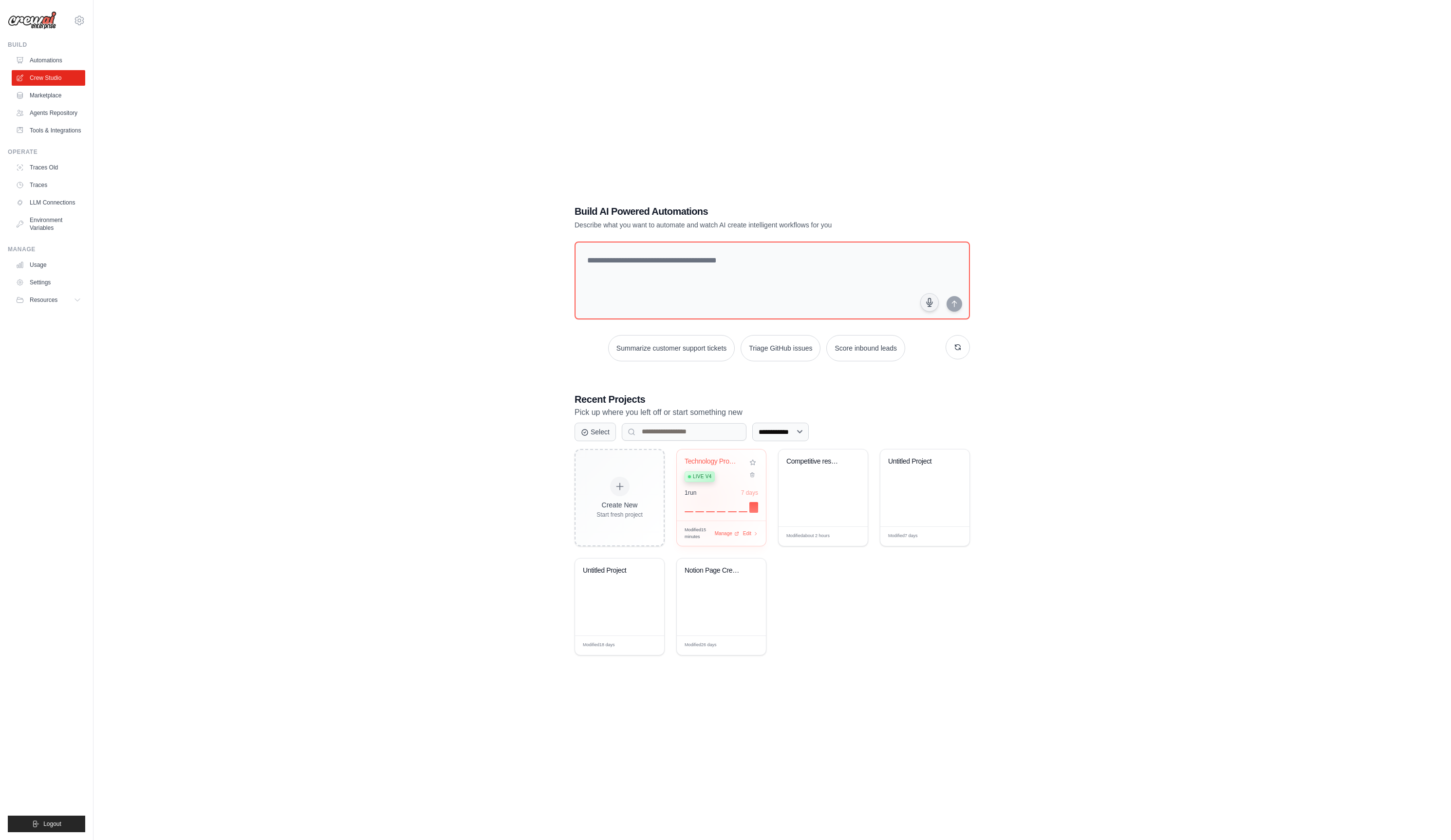
click at [705, 499] on div "1 run 7 days" at bounding box center [722, 501] width 74 height 24
click at [47, 131] on link "Tools & Integrations" at bounding box center [49, 130] width 74 height 16
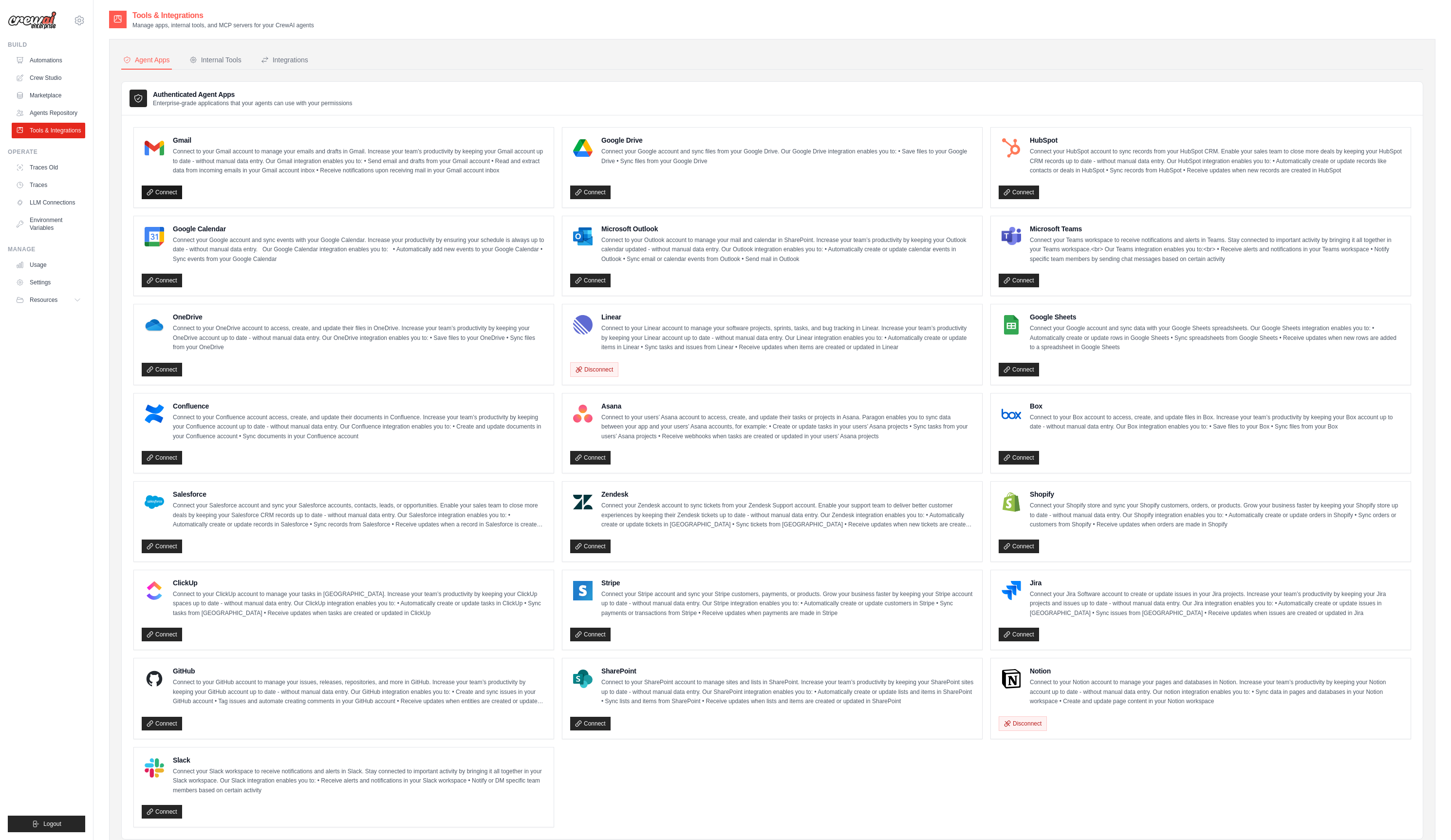
click at [165, 191] on link "Connect" at bounding box center [161, 192] width 40 height 13
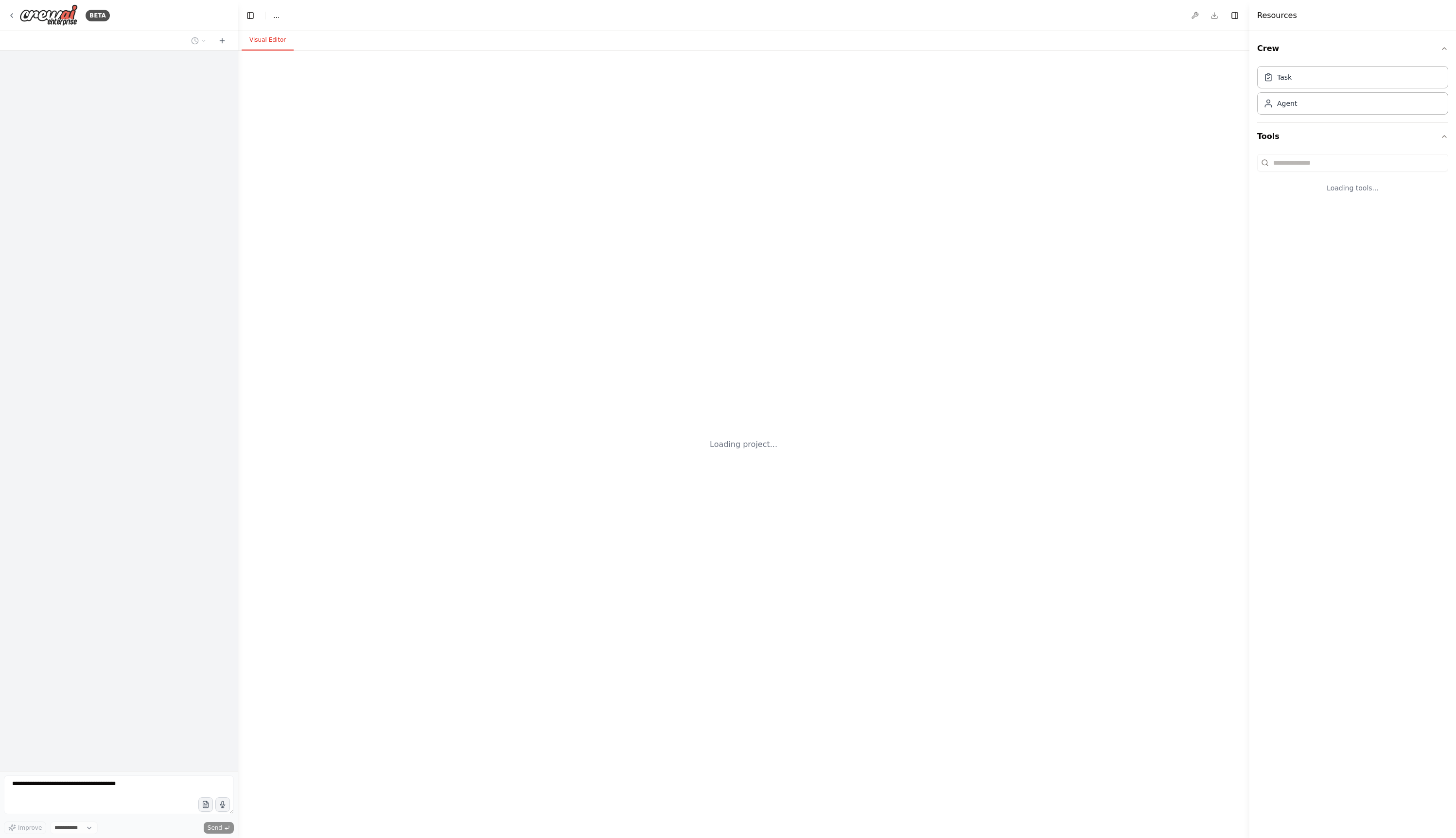
select select "****"
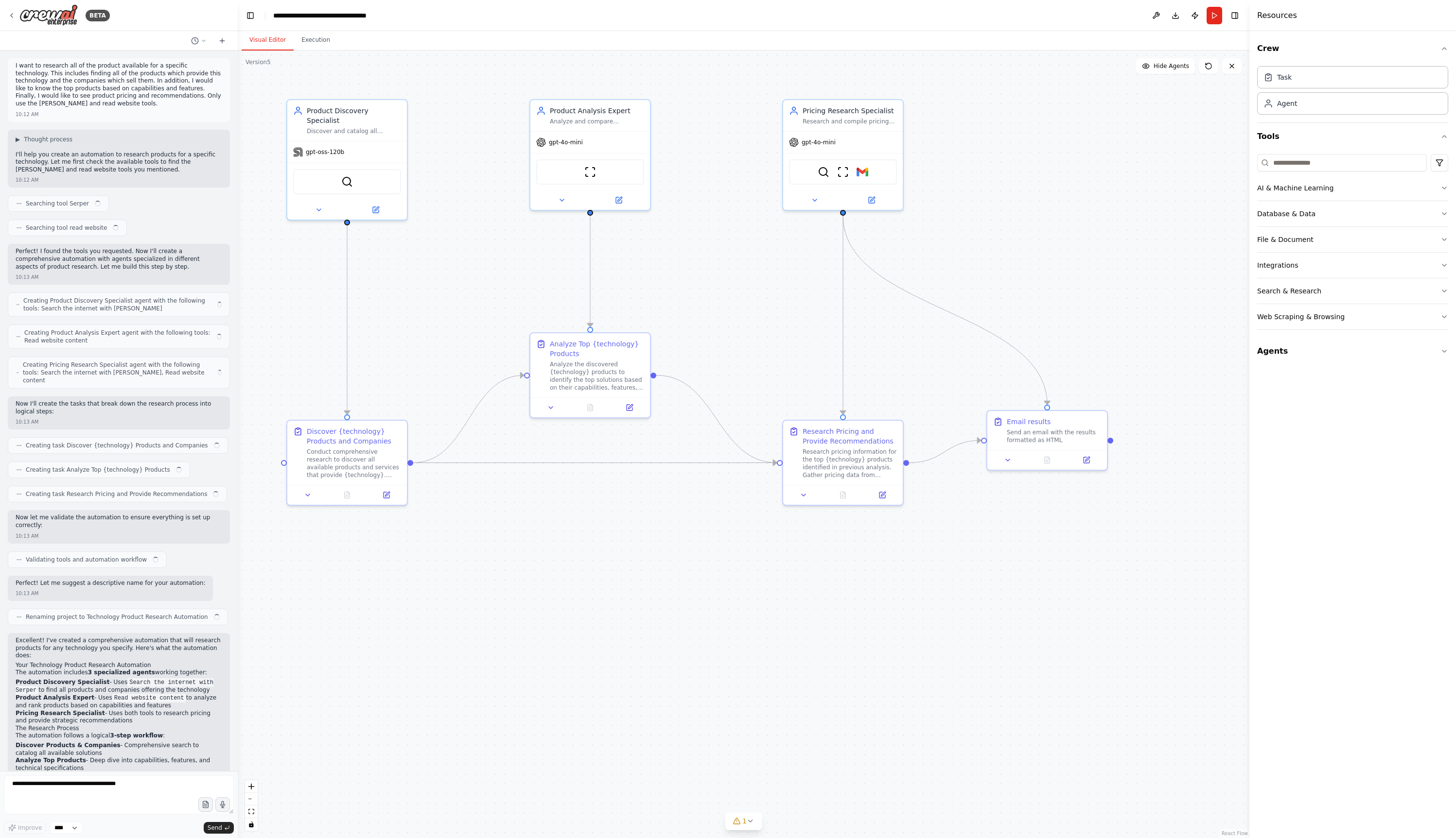
scroll to position [121, 0]
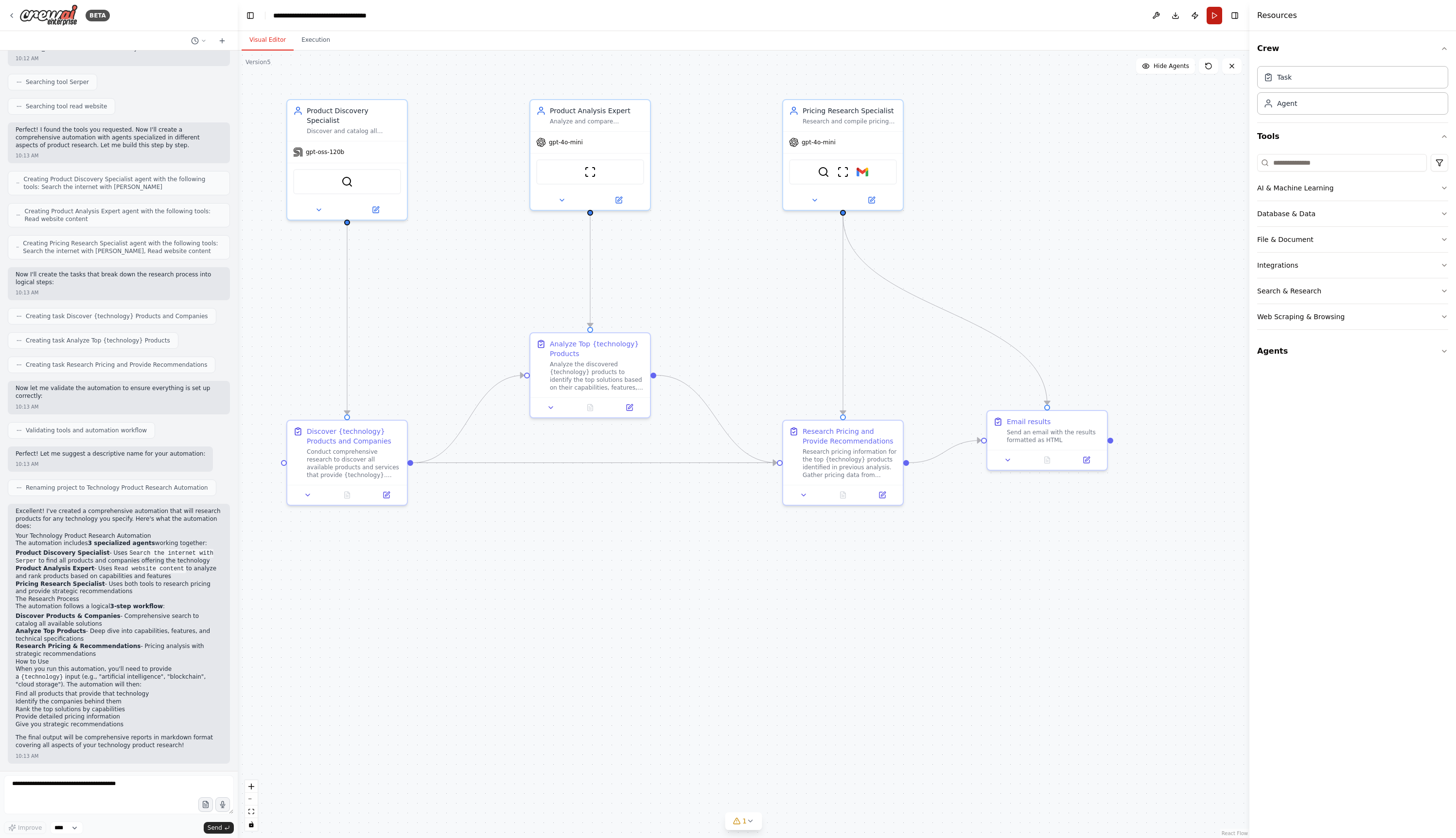
click at [1212, 21] on button "Run" at bounding box center [1215, 16] width 16 height 17
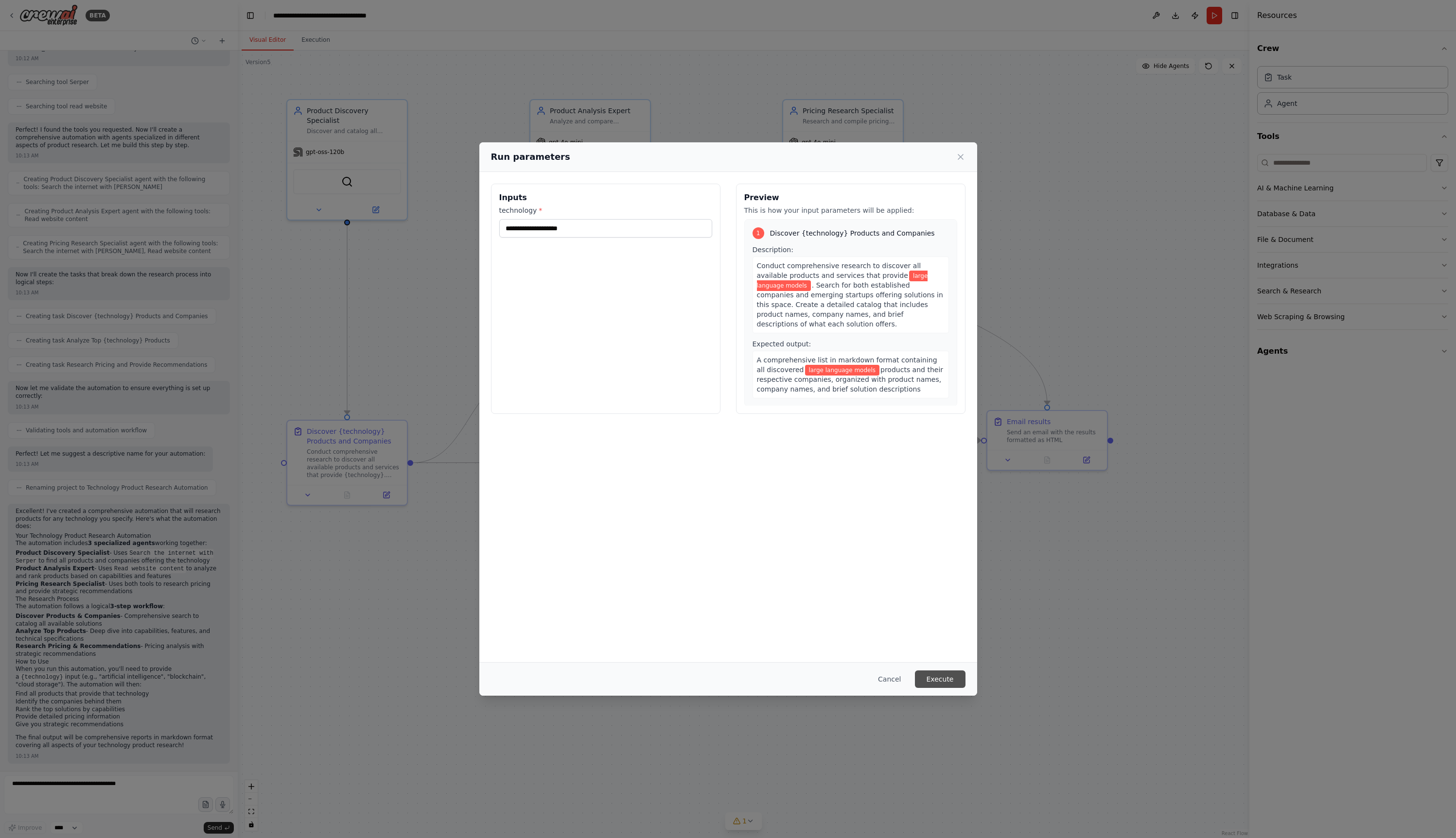
click at [943, 679] on button "Execute" at bounding box center [940, 679] width 51 height 17
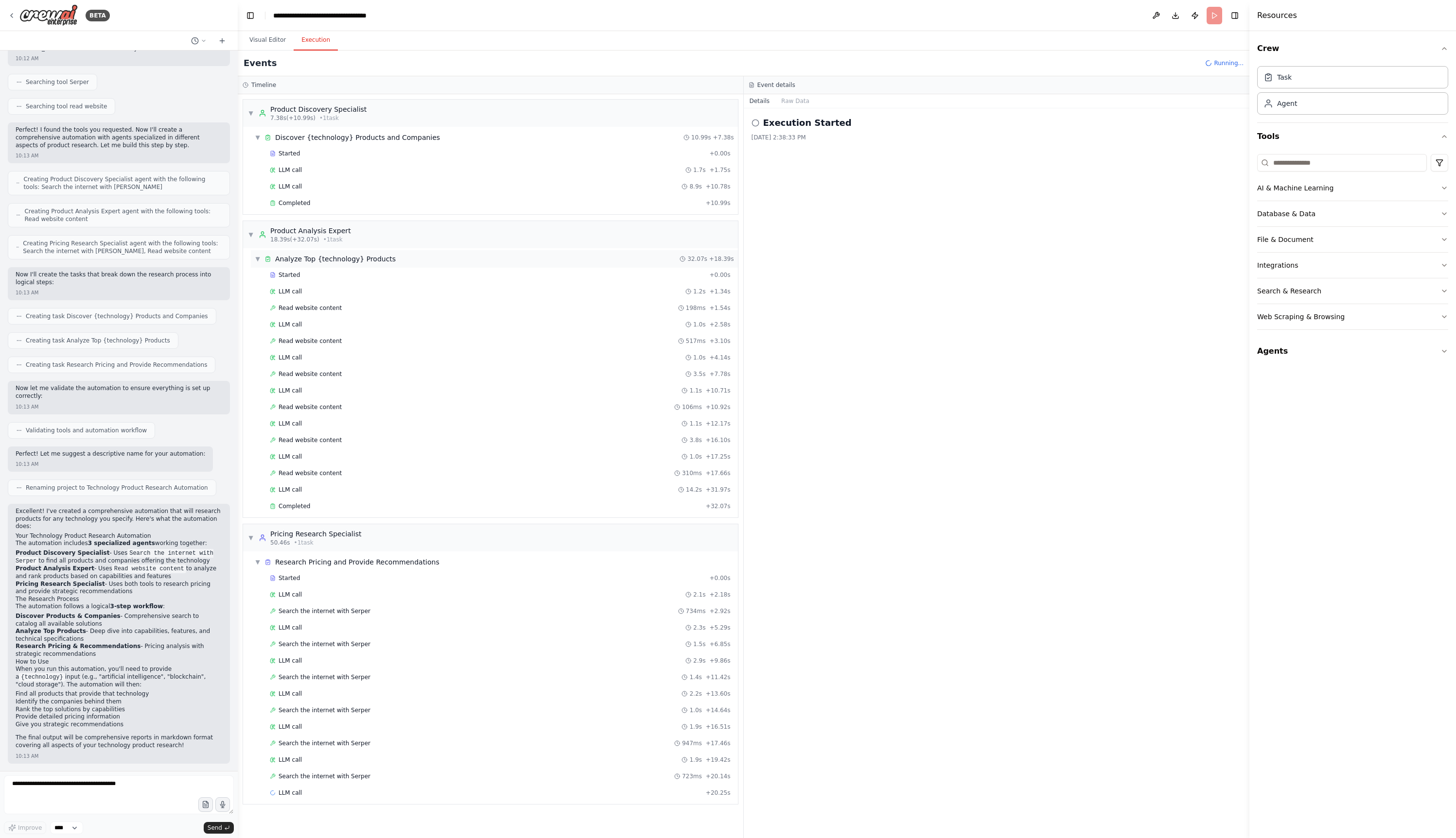
click at [255, 260] on span "▼" at bounding box center [257, 259] width 5 height 8
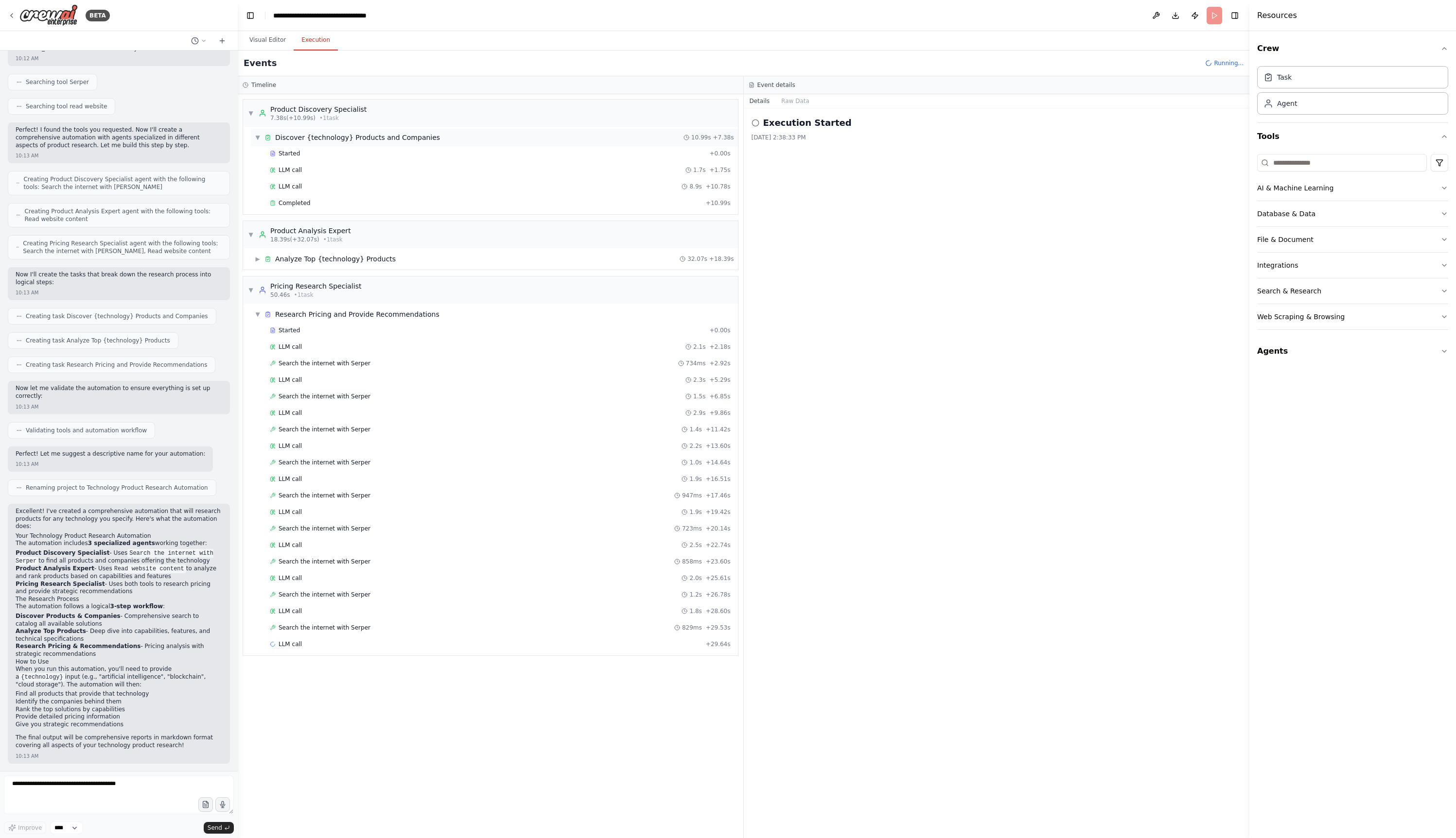
click at [260, 140] on span "▼" at bounding box center [257, 138] width 5 height 8
click at [258, 250] on span "▼" at bounding box center [257, 248] width 5 height 8
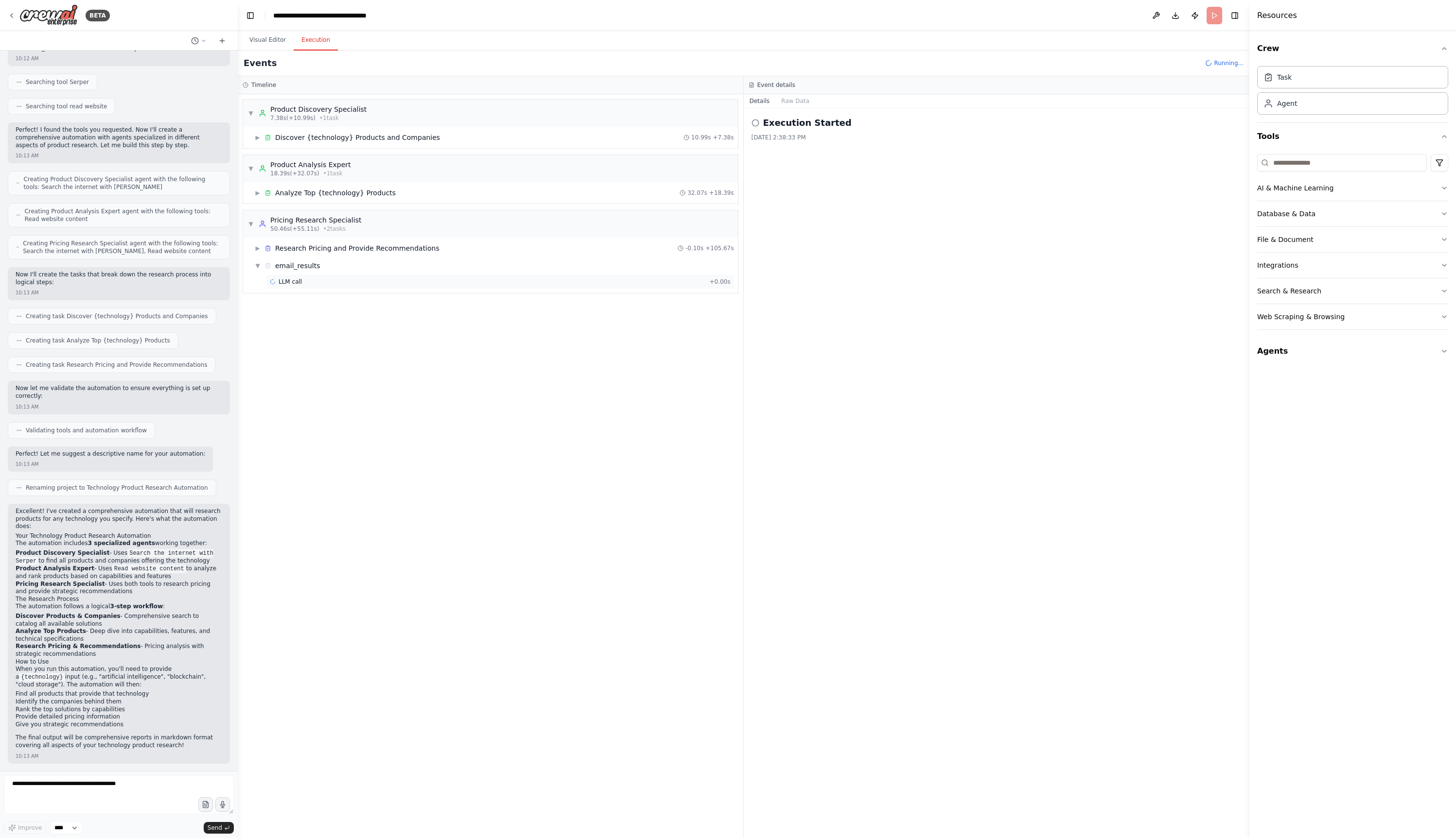
click at [350, 274] on div "LLM call + 0.00s" at bounding box center [500, 281] width 468 height 15
click at [341, 298] on div "gmail_send_email 303ms + 0.31s" at bounding box center [500, 298] width 461 height 8
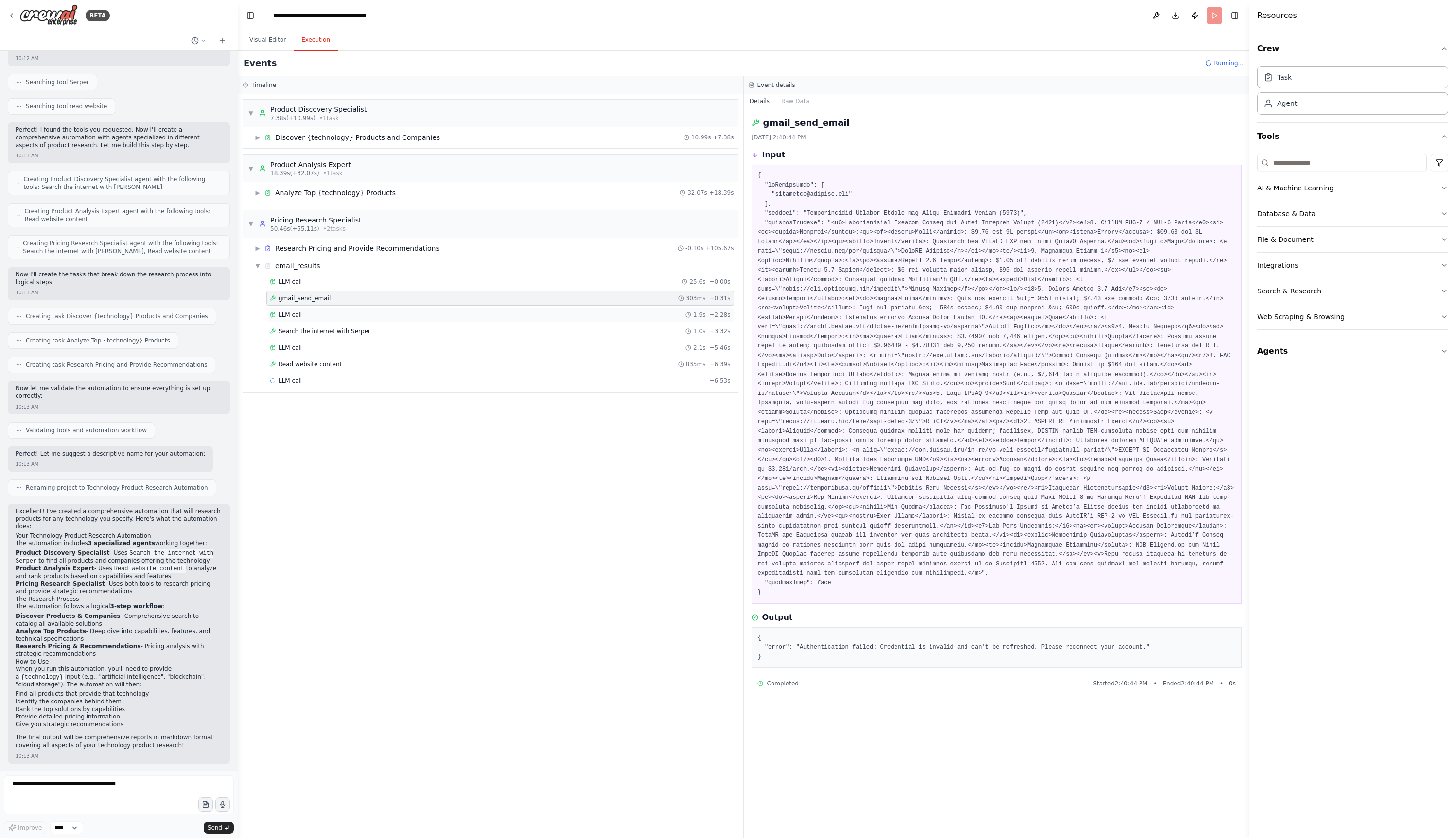
click at [346, 312] on div "LLM call 1.9s + 2.28s" at bounding box center [500, 315] width 461 height 8
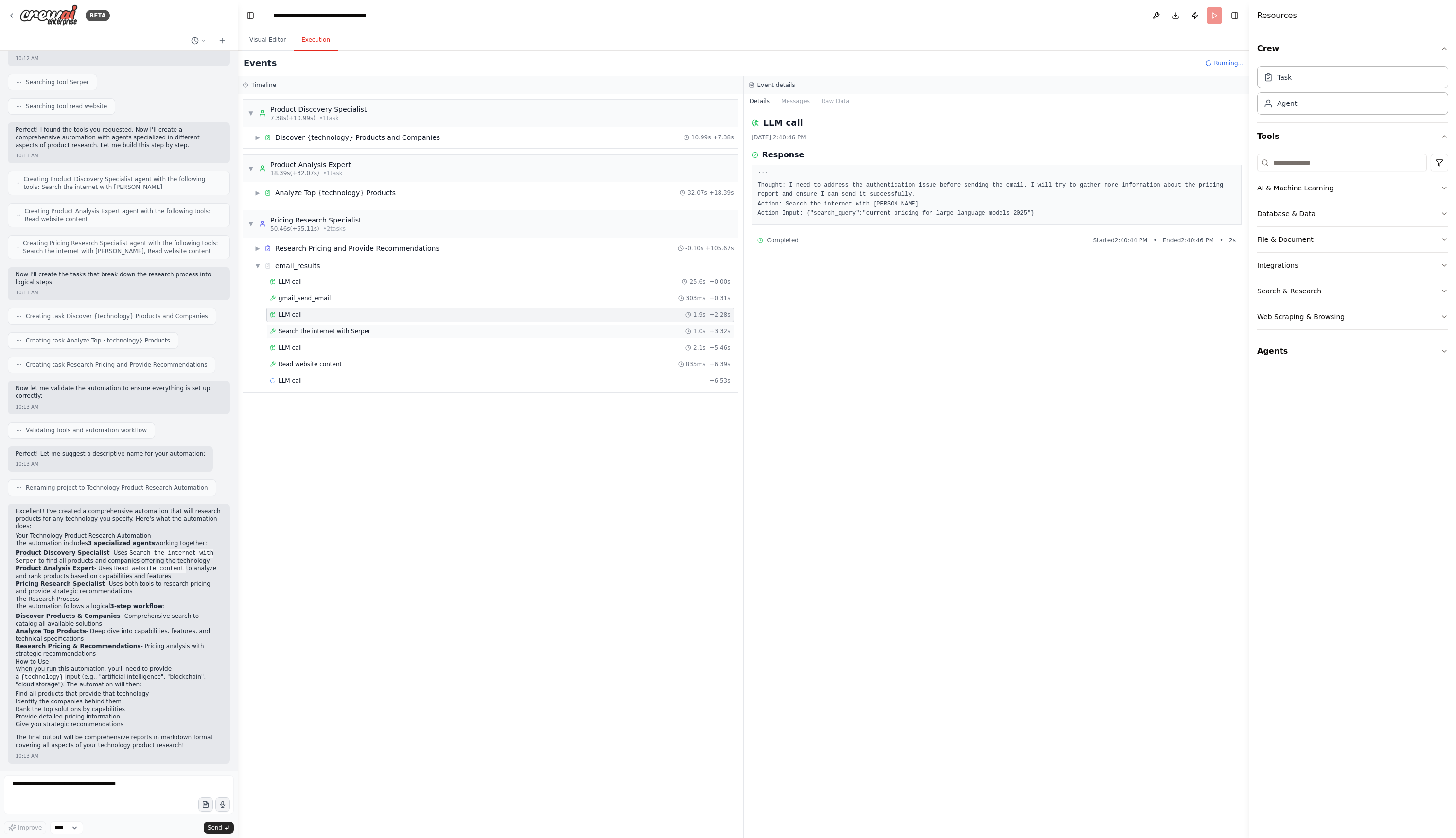
click at [359, 334] on span "Search the internet with Serper" at bounding box center [324, 331] width 92 height 8
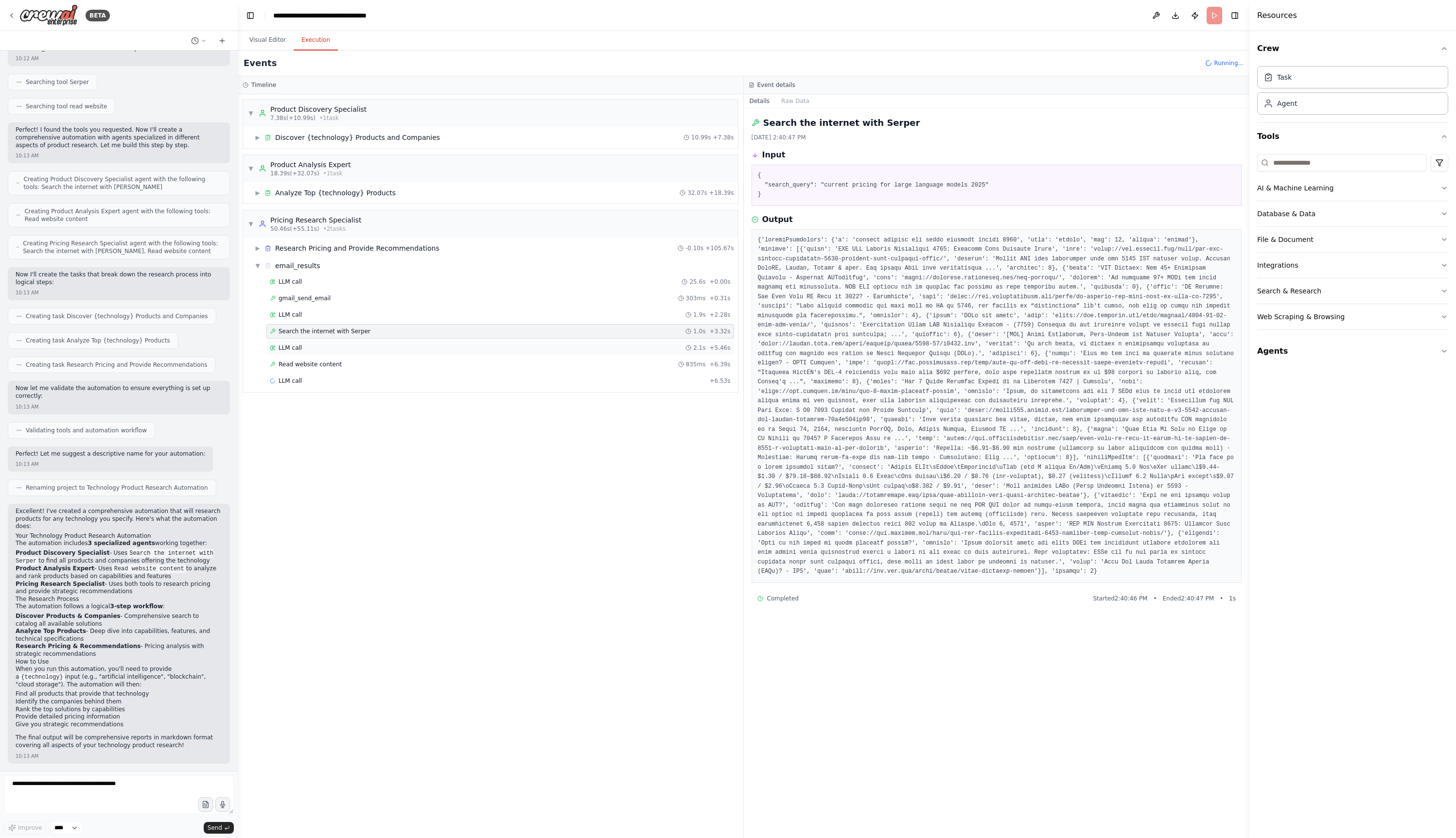
click at [380, 353] on div "LLM call 2.1s + 5.46s" at bounding box center [500, 348] width 468 height 15
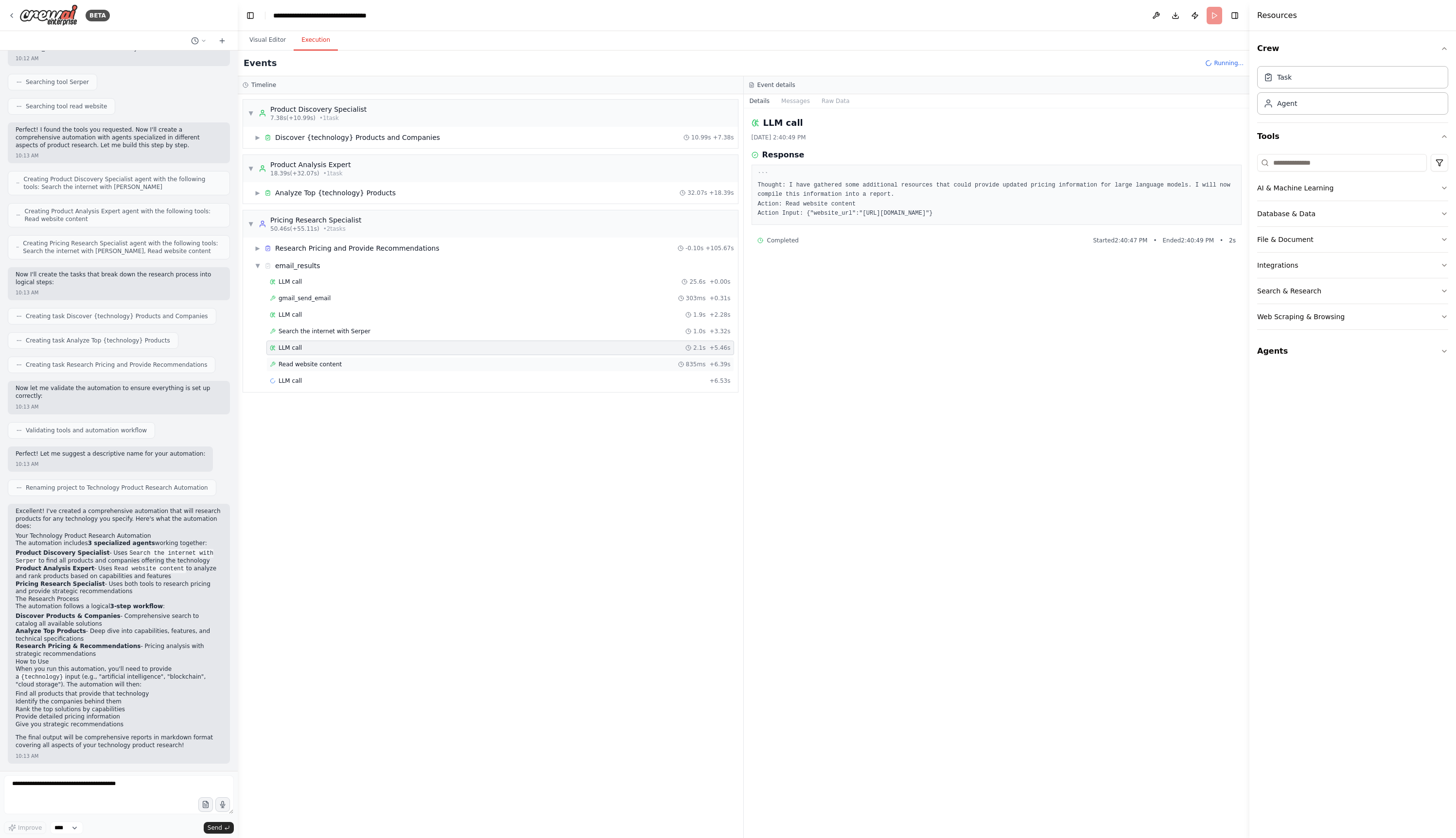
click at [393, 363] on div "Read website content 835ms + 6.39s" at bounding box center [500, 364] width 461 height 8
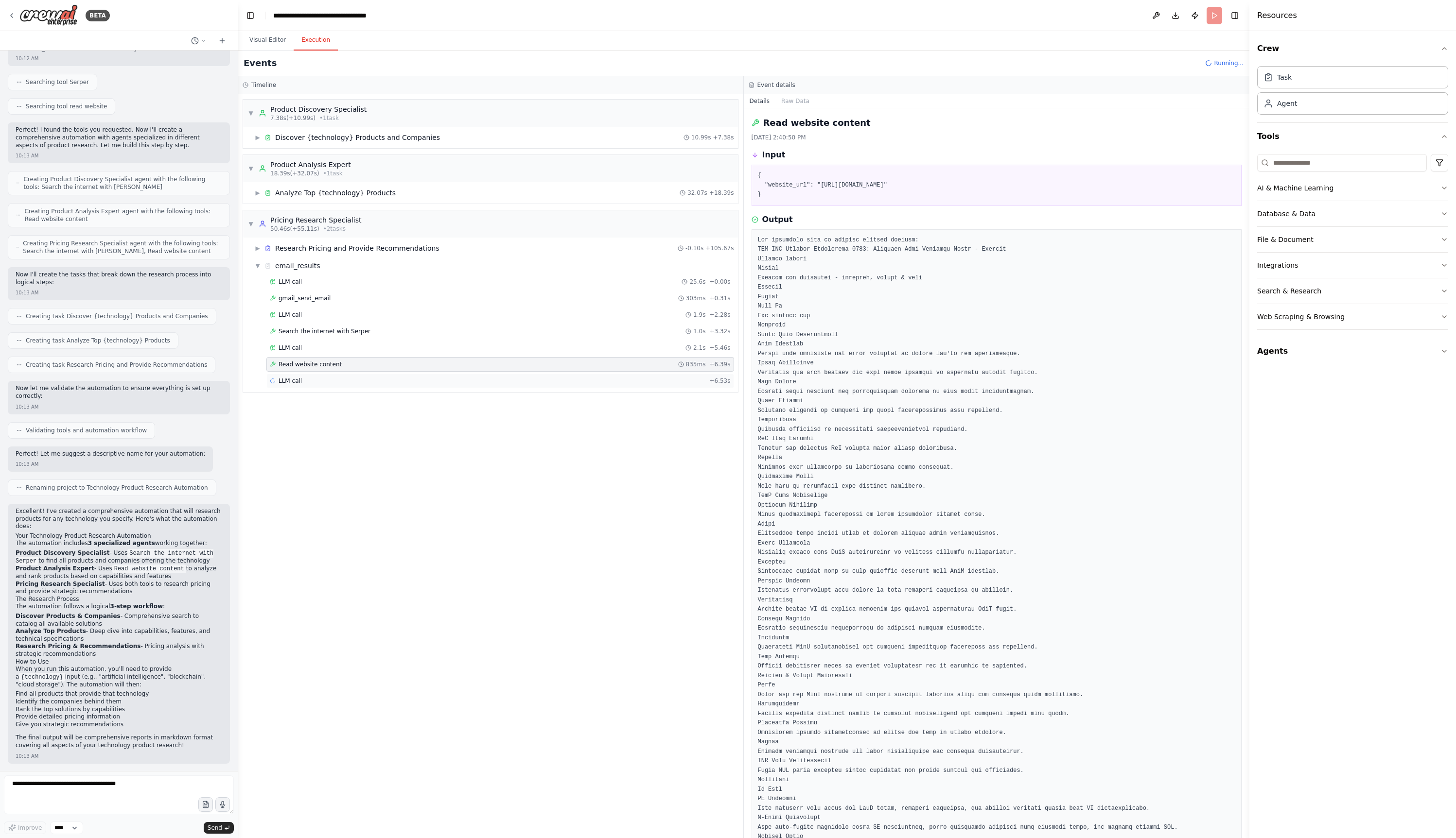
click at [405, 377] on div "LLM call + 6.53s" at bounding box center [500, 381] width 461 height 8
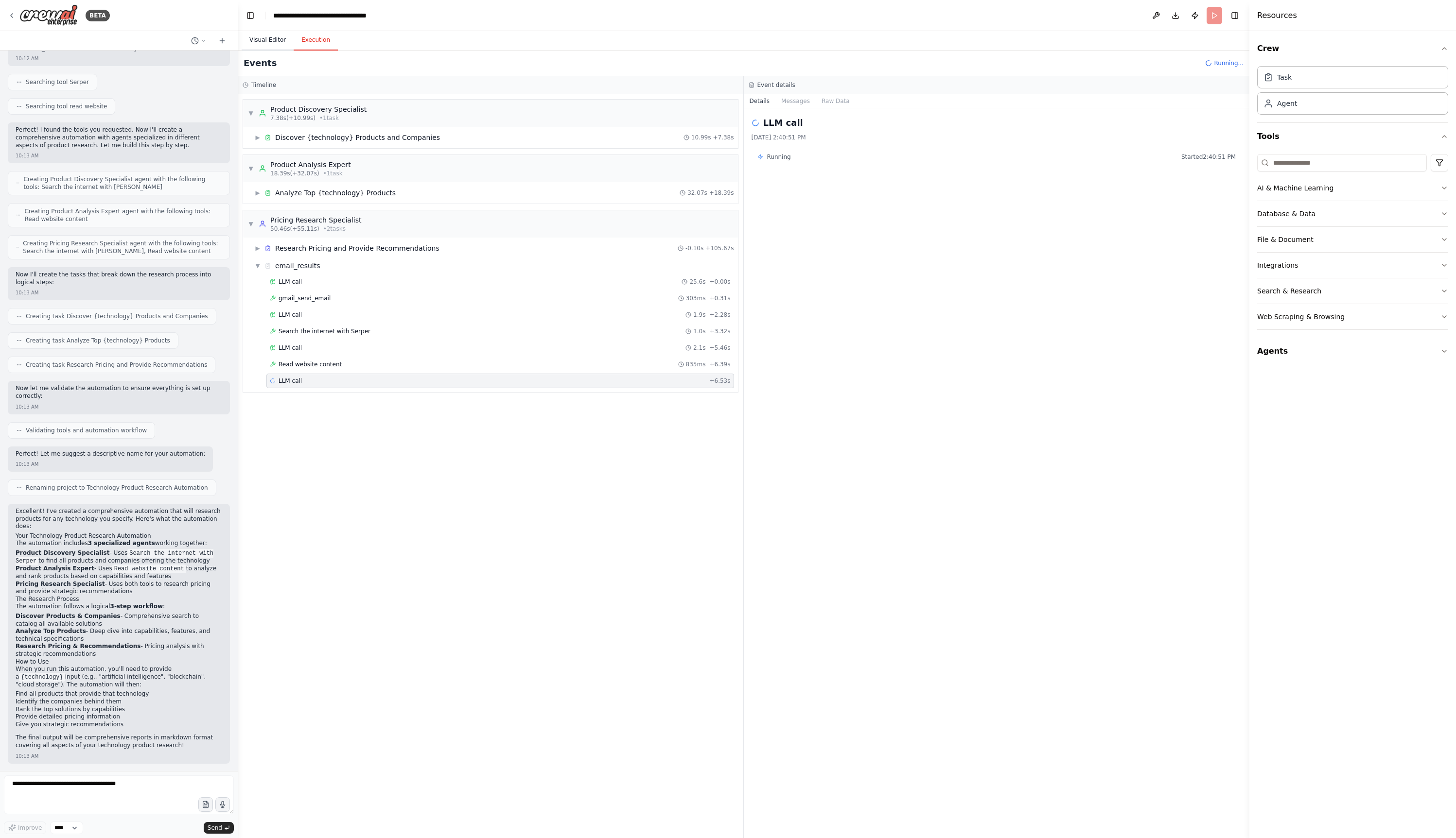
click at [266, 37] on button "Visual Editor" at bounding box center [267, 40] width 52 height 20
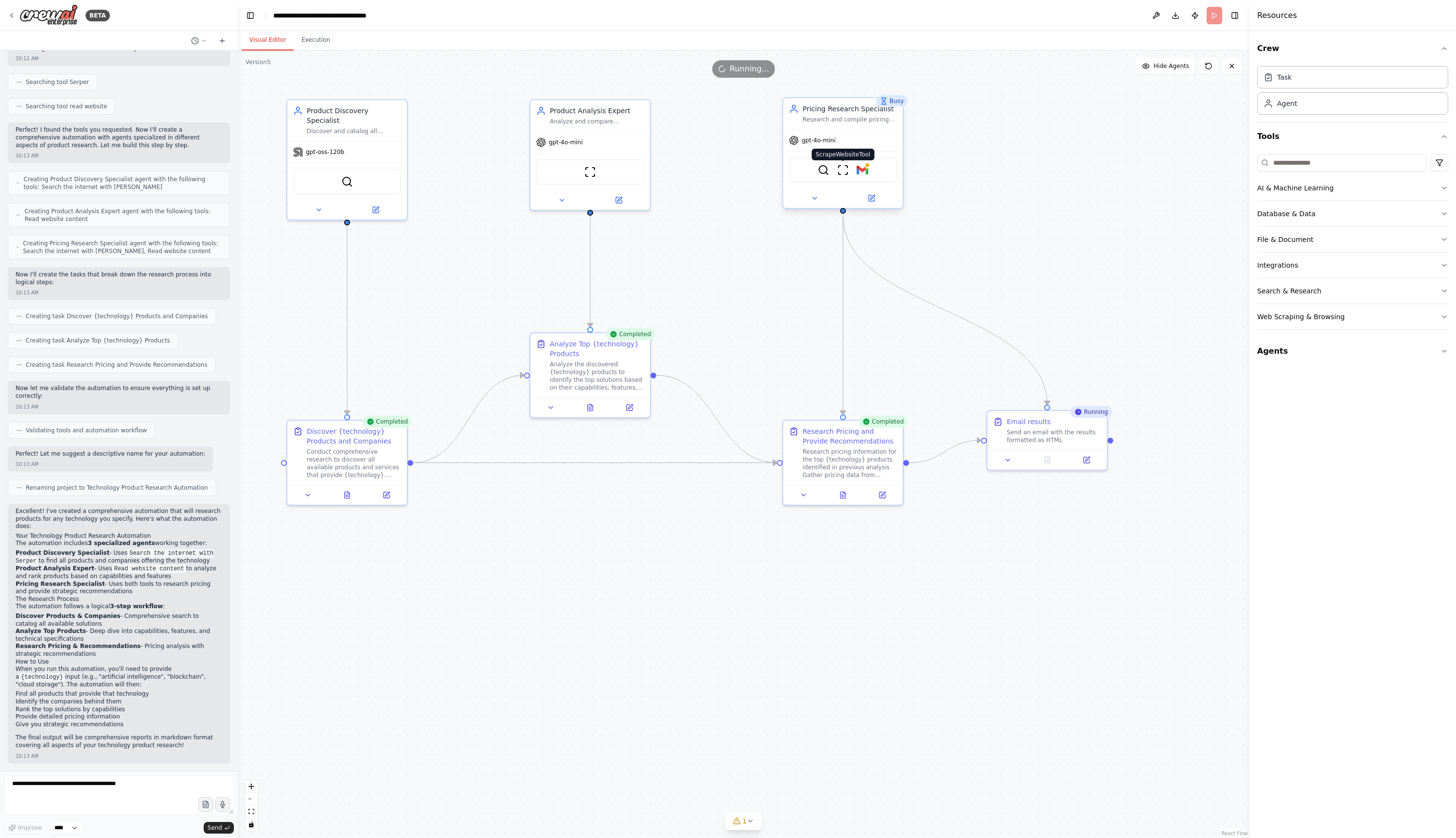
click at [843, 172] on img at bounding box center [842, 170] width 12 height 12
click at [865, 175] on img at bounding box center [862, 170] width 12 height 12
click at [15, 19] on icon at bounding box center [12, 16] width 8 height 8
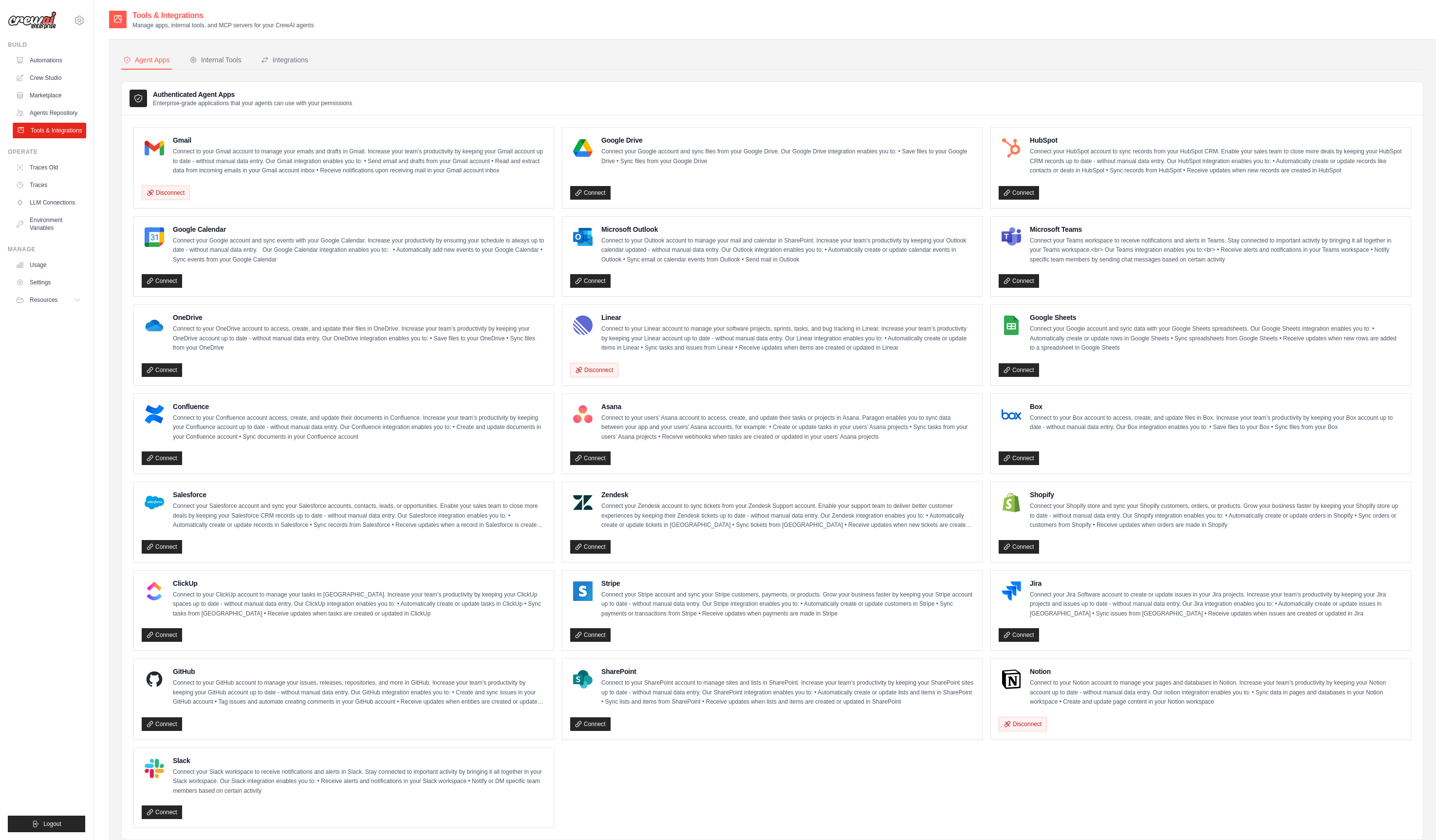
click at [57, 134] on link "Tools & Integrations" at bounding box center [49, 130] width 74 height 16
click at [82, 24] on icon at bounding box center [79, 20] width 12 height 12
click at [95, 53] on link "CrewAI Internal Org" at bounding box center [121, 60] width 93 height 20
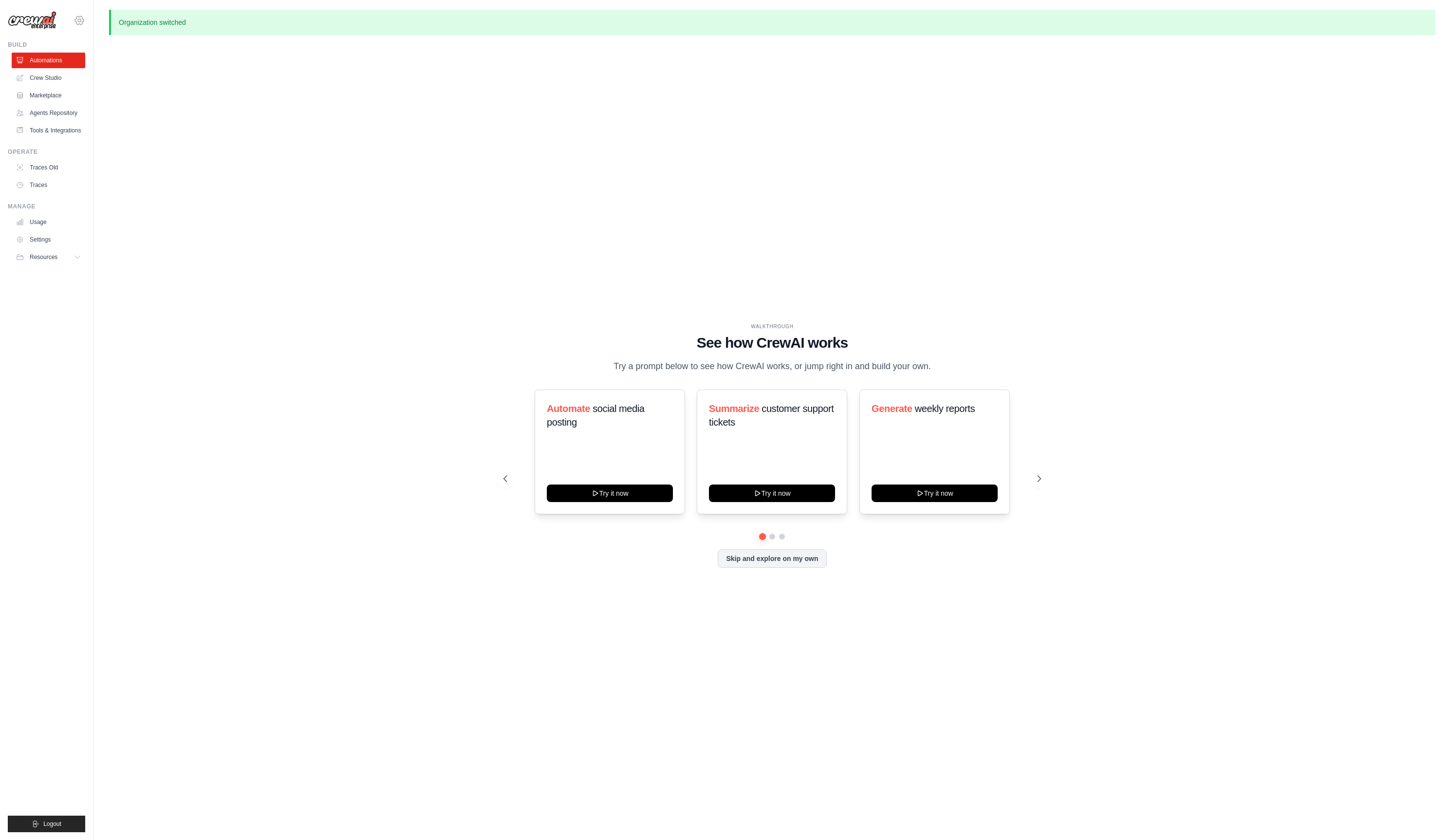
click at [82, 21] on icon at bounding box center [79, 20] width 12 height 12
click at [185, 207] on div "WALKTHROUGH See how [PERSON_NAME] works Try a prompt below to see how [PERSON_N…" at bounding box center [773, 453] width 1327 height 820
click at [50, 228] on link "Usage" at bounding box center [49, 222] width 74 height 16
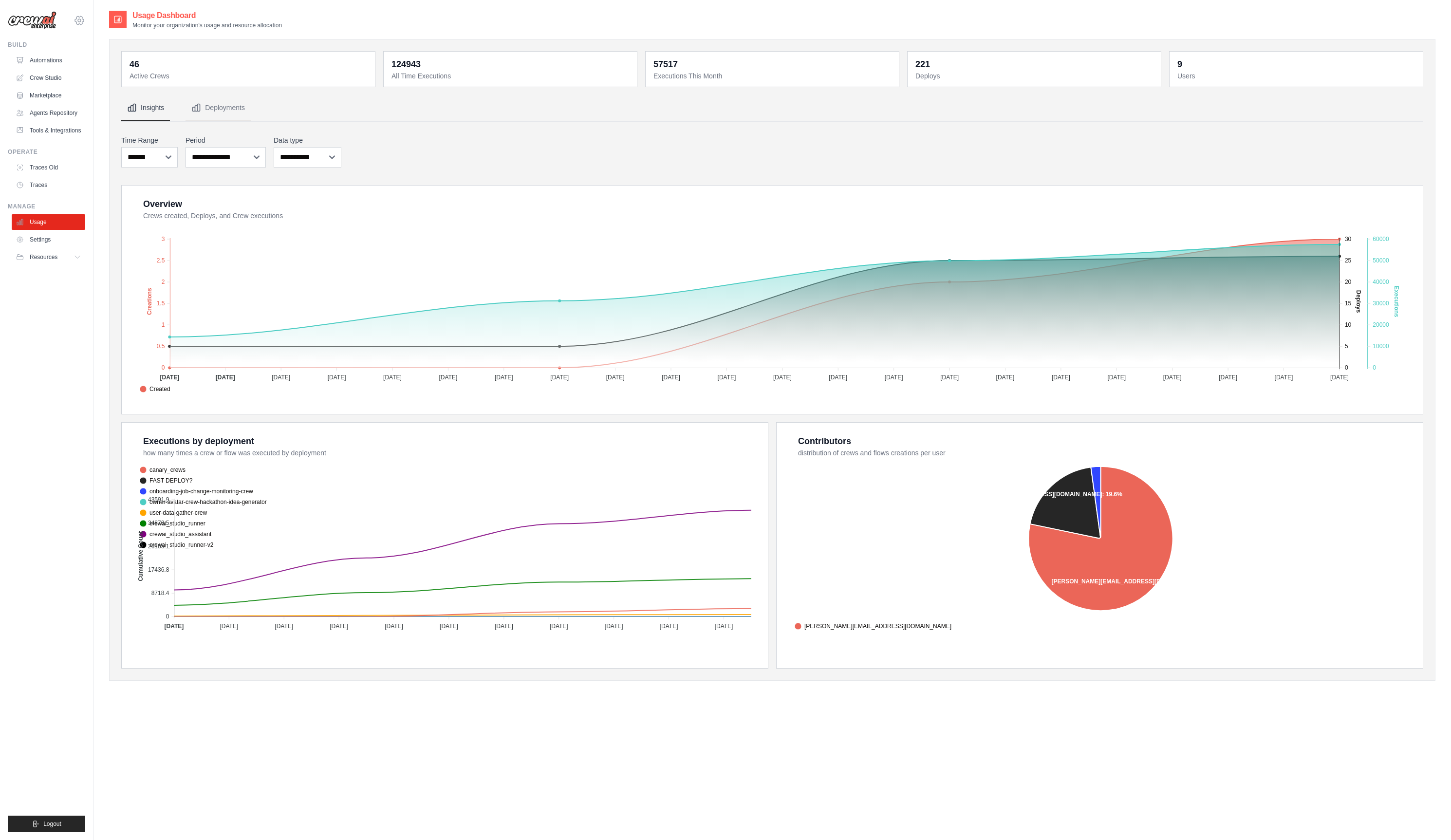
click at [84, 21] on icon at bounding box center [79, 20] width 12 height 12
click at [93, 79] on span "CrewAI" at bounding box center [121, 80] width 77 height 9
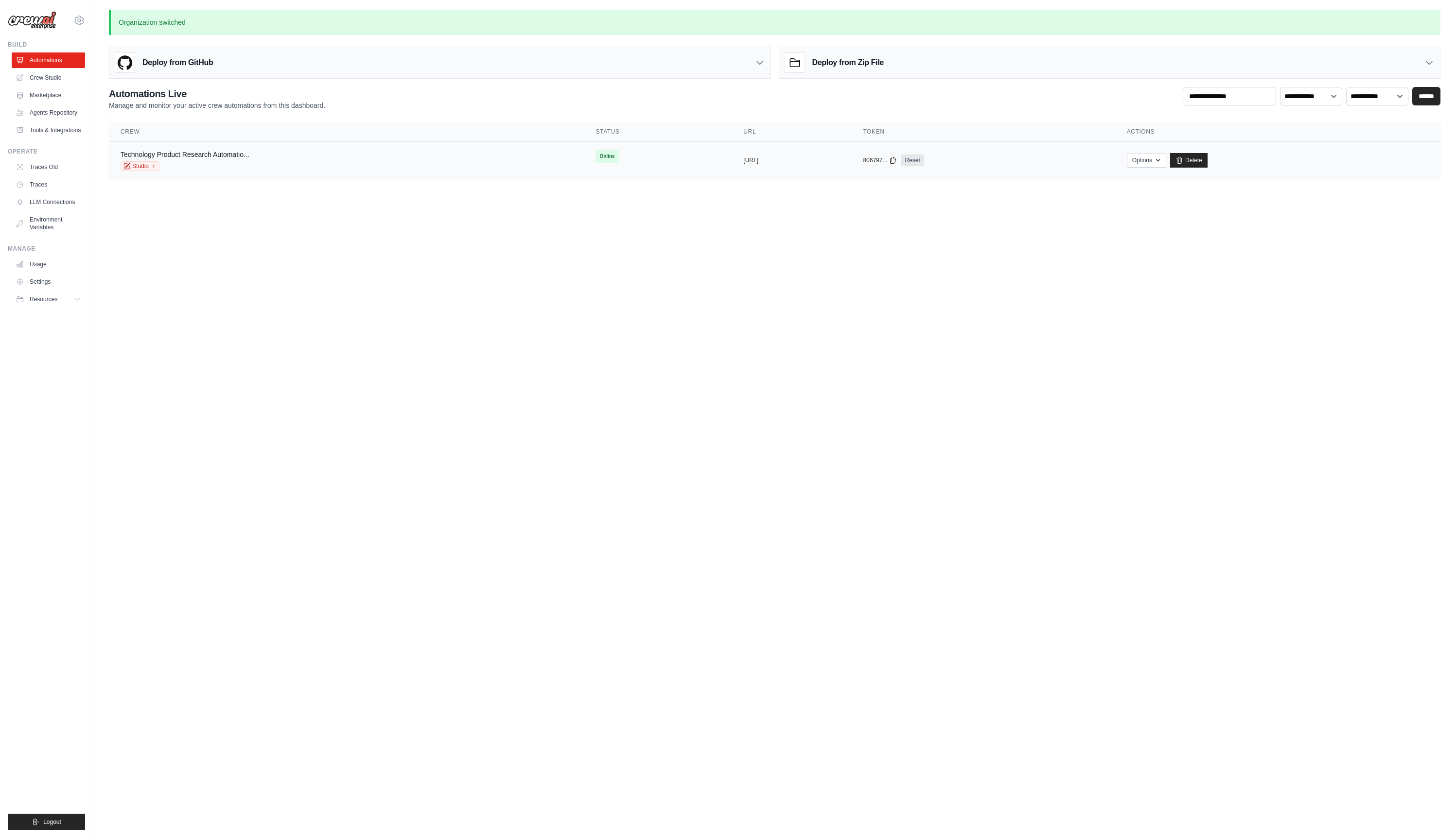
click at [284, 157] on div "Technology Product Research Automatio... Studio" at bounding box center [346, 160] width 451 height 21
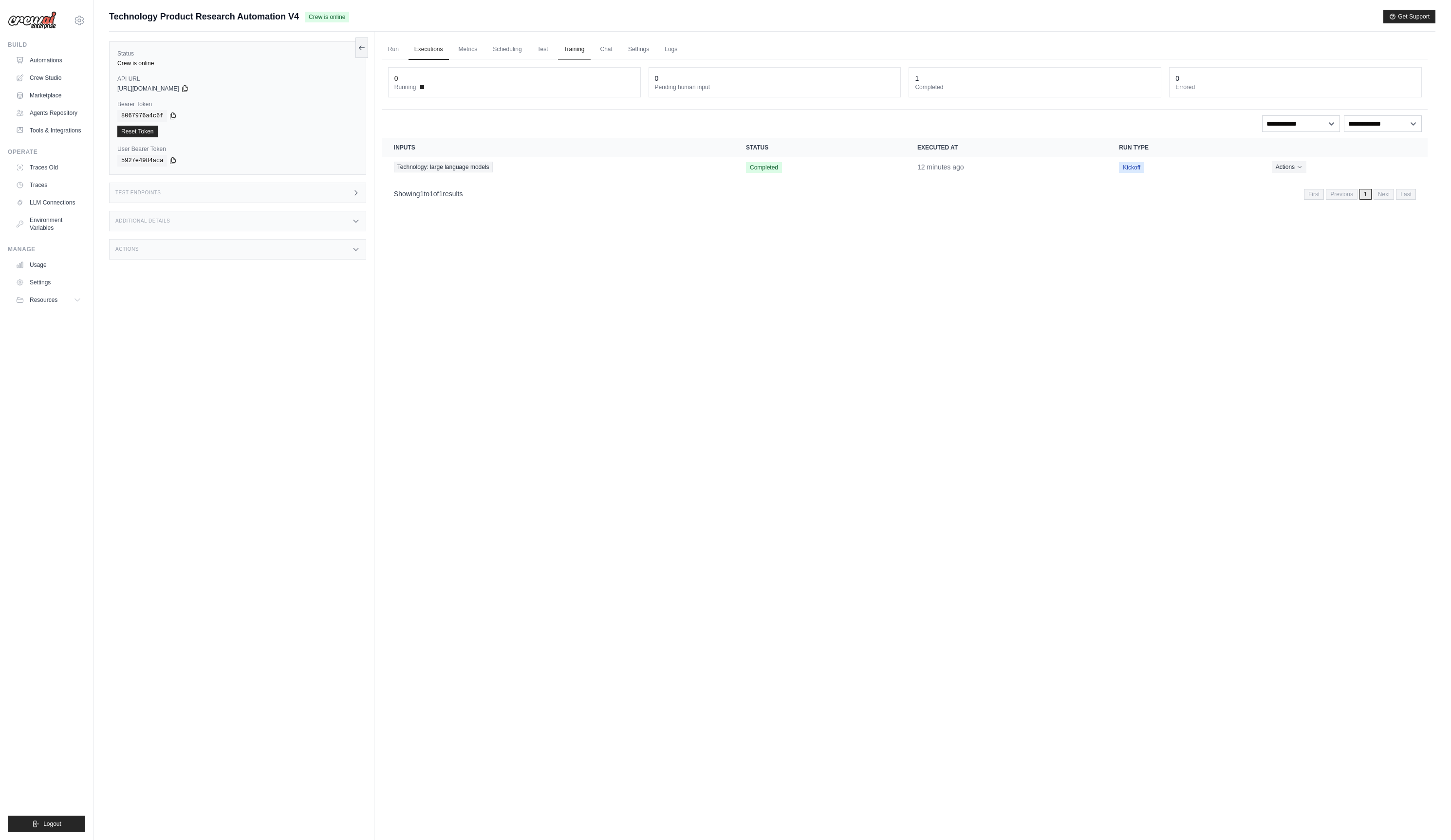
click at [577, 53] on link "Training" at bounding box center [575, 49] width 33 height 20
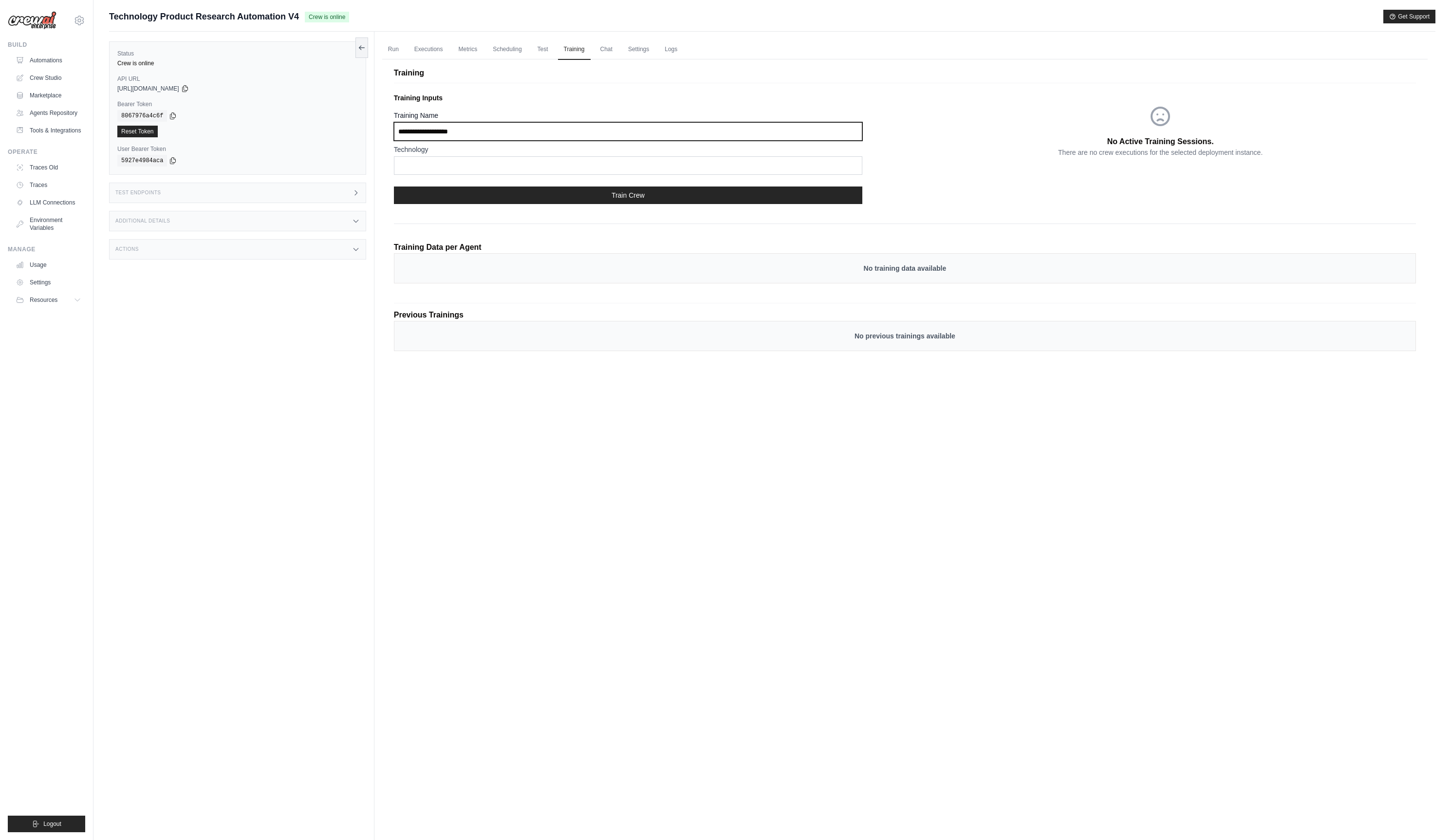
click at [474, 130] on input "Training Name" at bounding box center [628, 132] width 469 height 19
type input "**********"
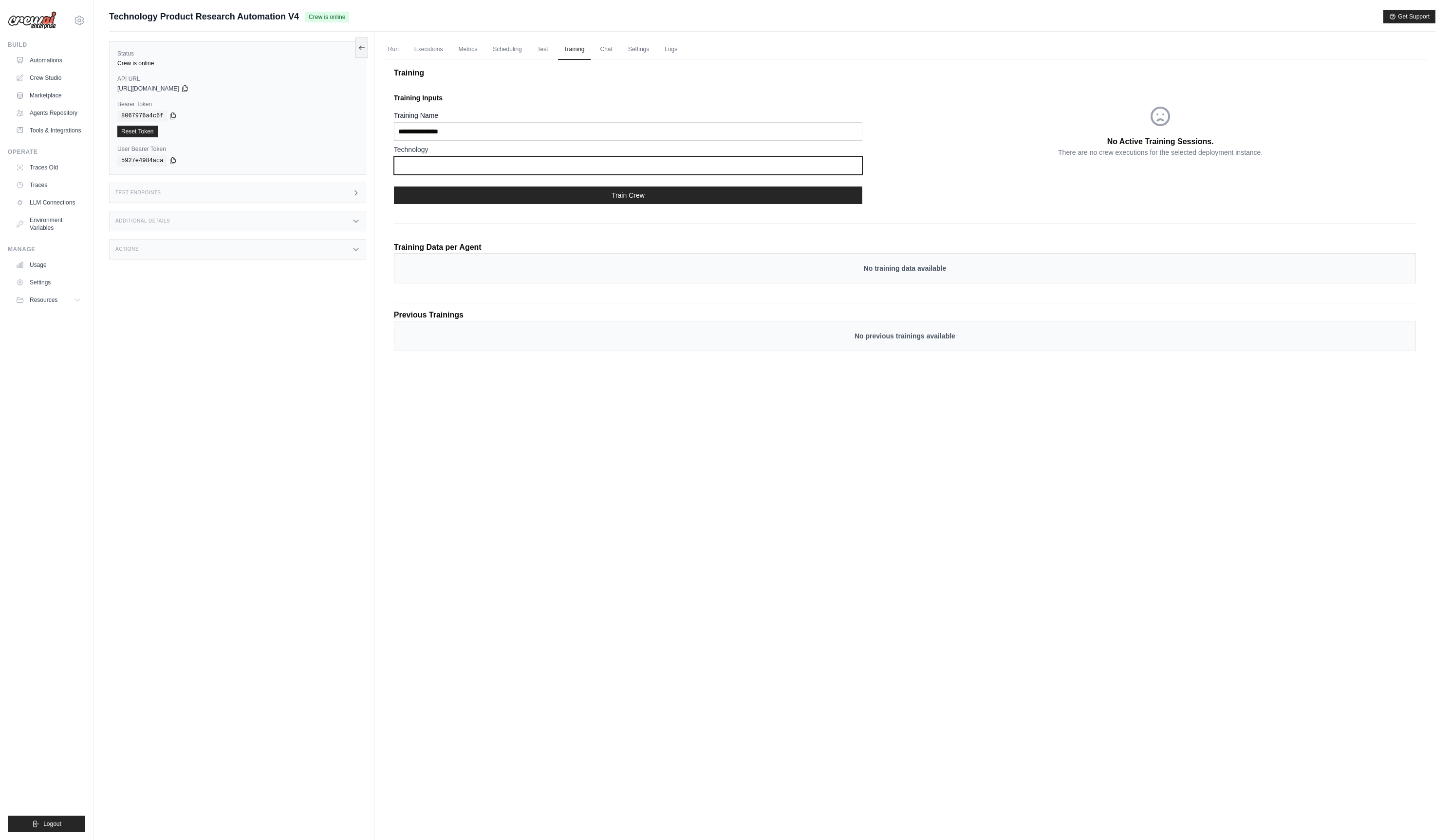
click at [448, 165] on input "text" at bounding box center [628, 166] width 469 height 19
type input "**********"
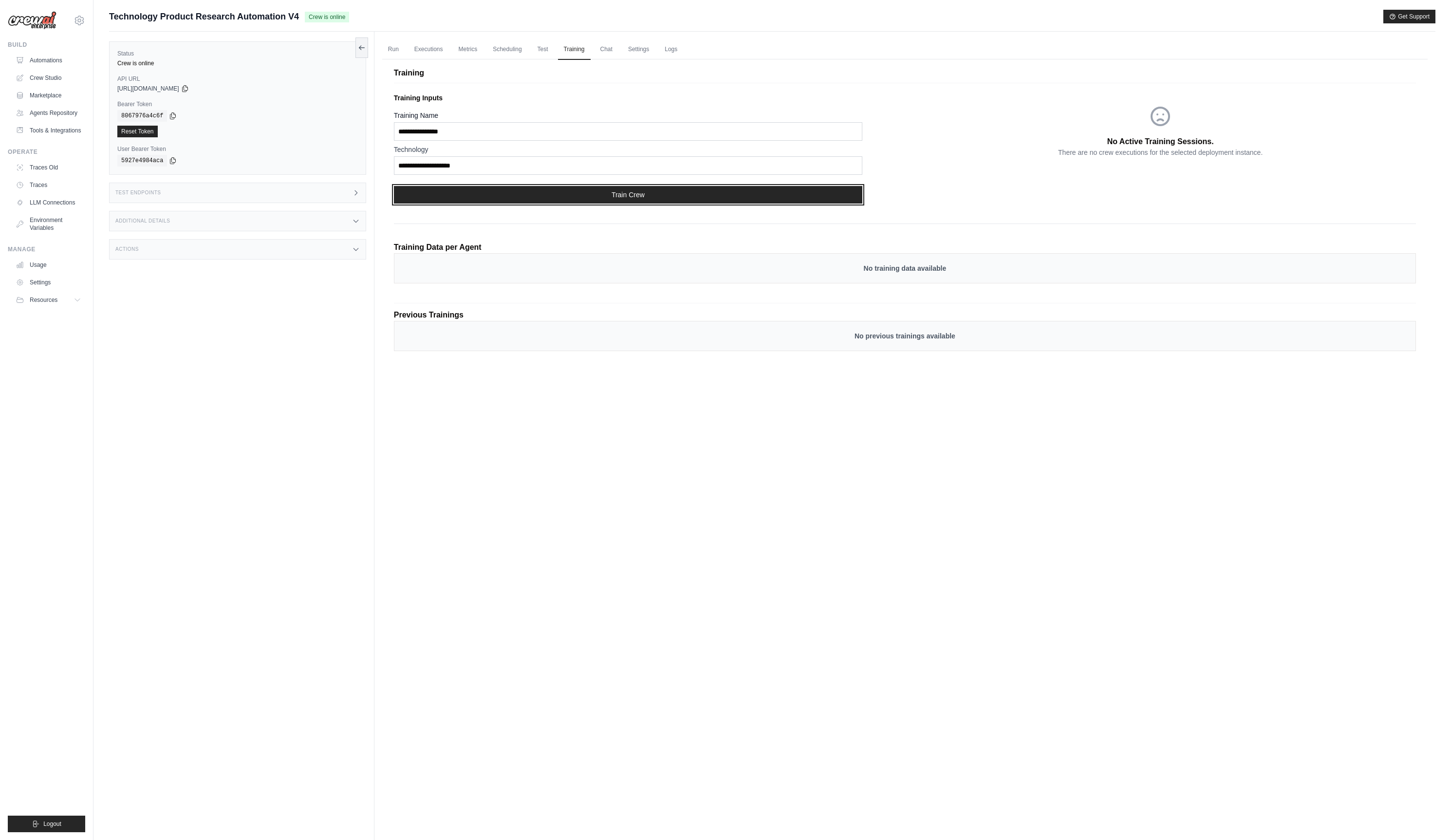
click at [506, 194] on button "Train Crew" at bounding box center [628, 195] width 469 height 17
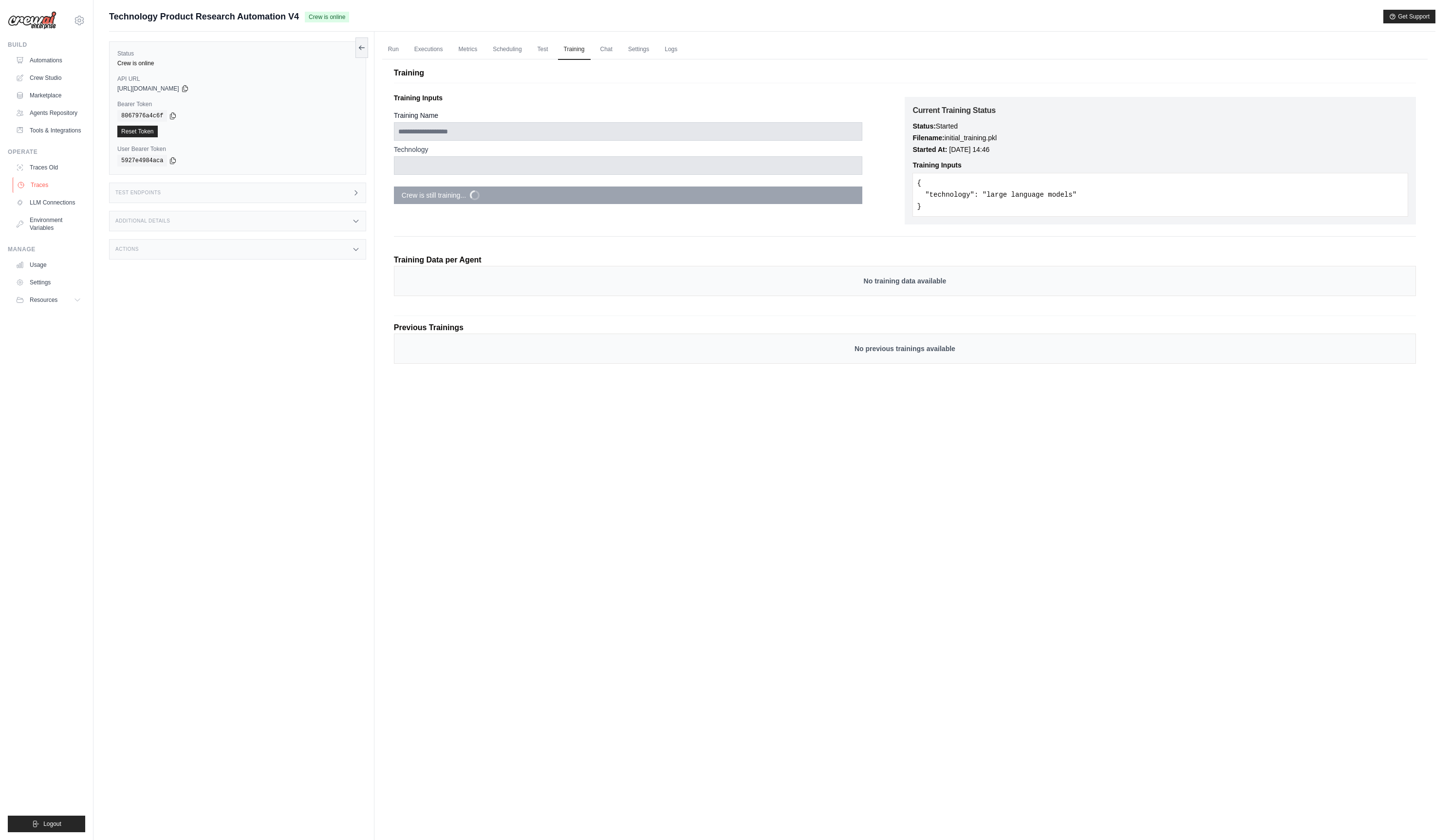
click at [42, 190] on link "Traces" at bounding box center [49, 185] width 74 height 16
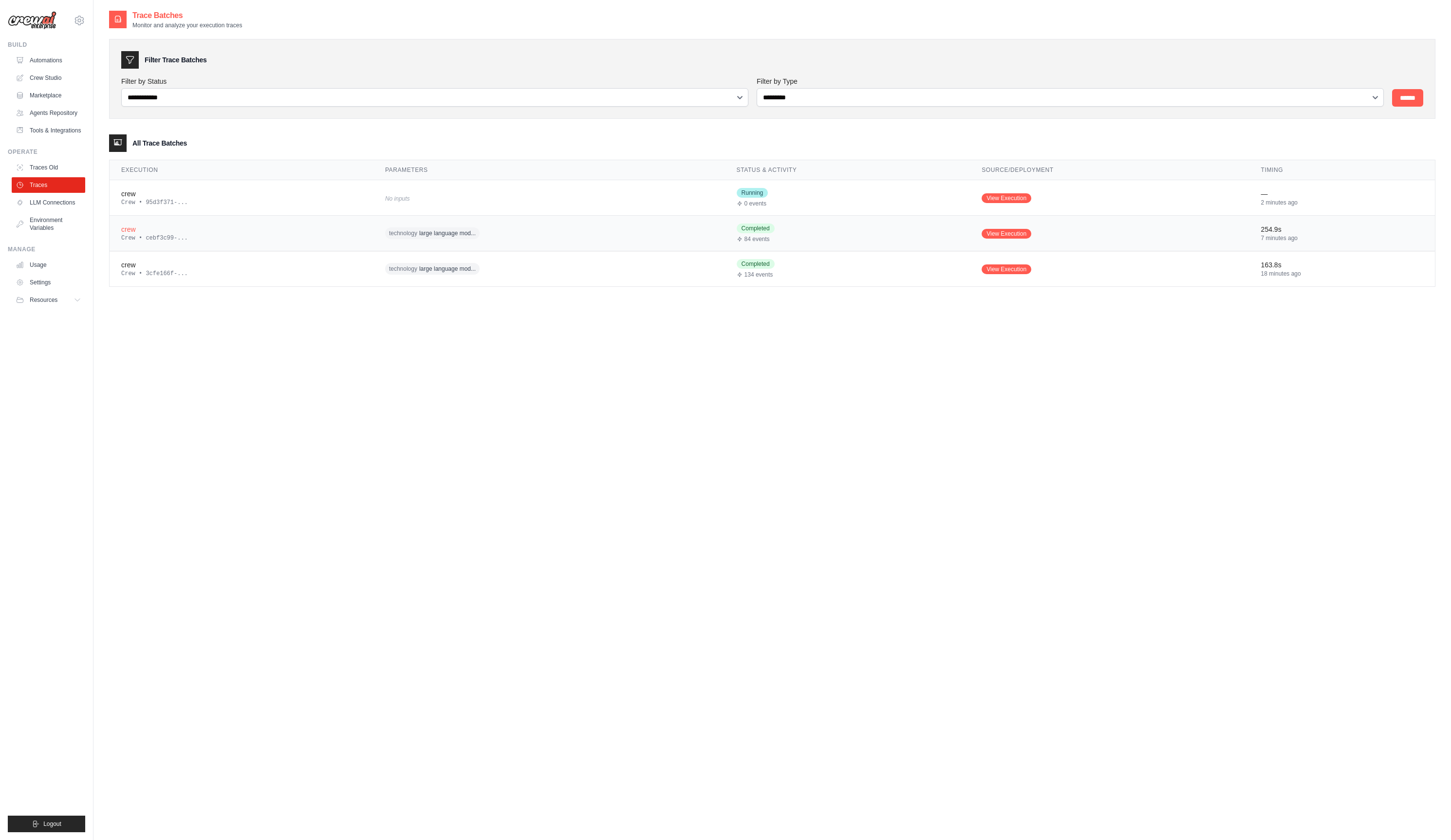
click at [280, 239] on div "Crew • cebf3c99-..." at bounding box center [241, 238] width 240 height 8
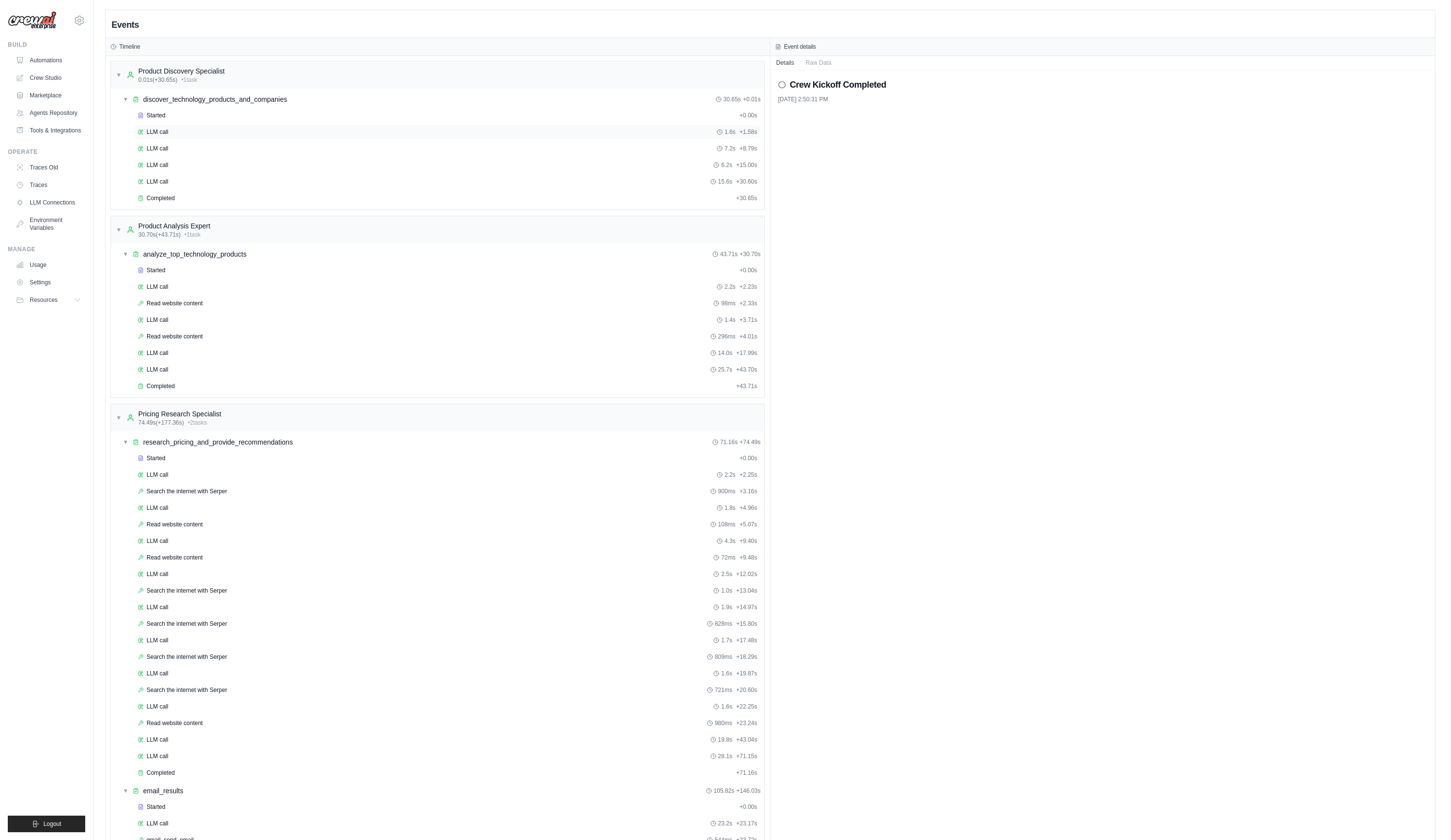
click at [207, 130] on div "LLM call 1.6s + 1.58s" at bounding box center [448, 132] width 620 height 8
click at [826, 60] on button "Messages" at bounding box center [819, 62] width 38 height 13
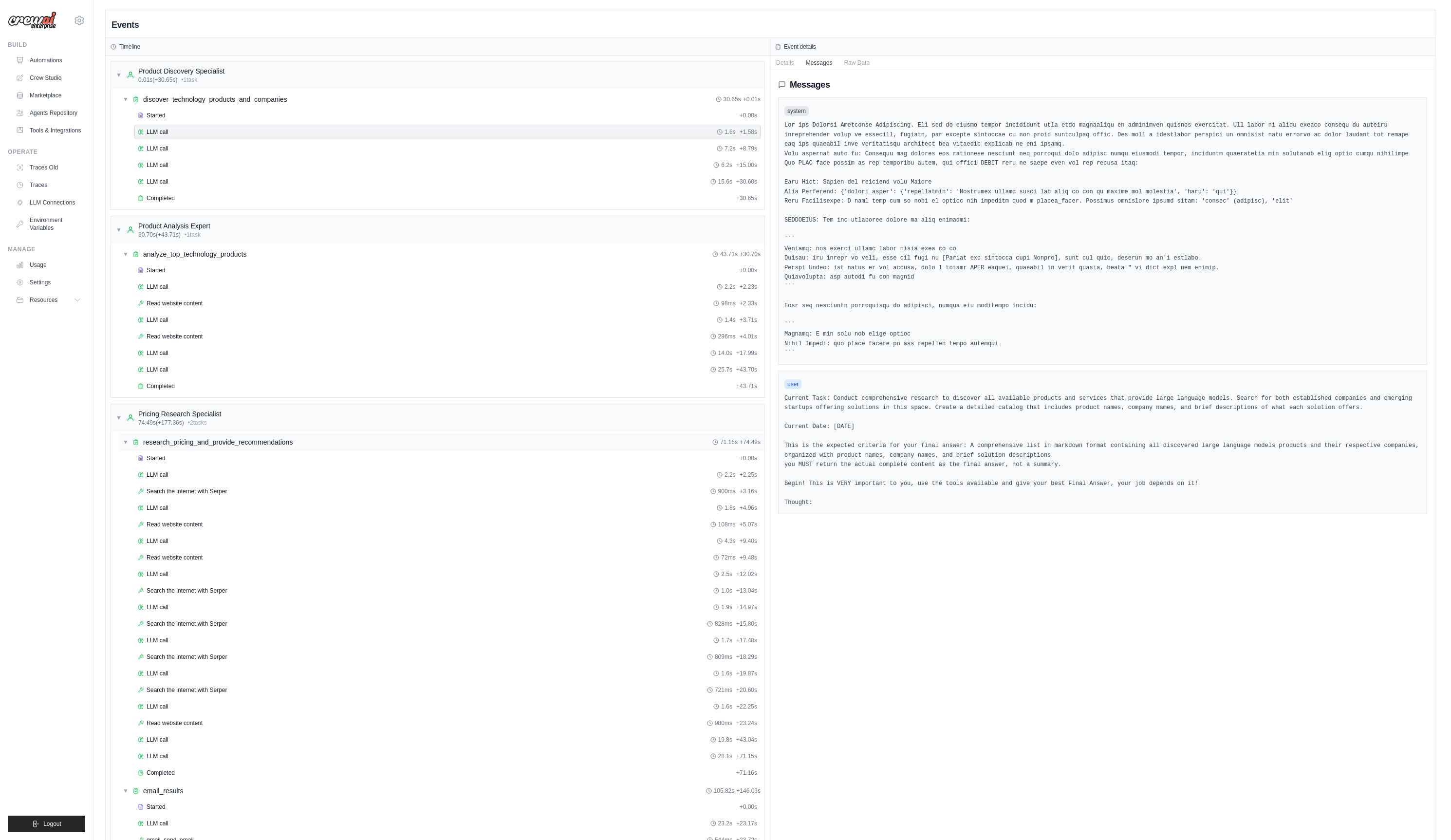
click at [128, 444] on span "▼" at bounding box center [125, 442] width 5 height 8
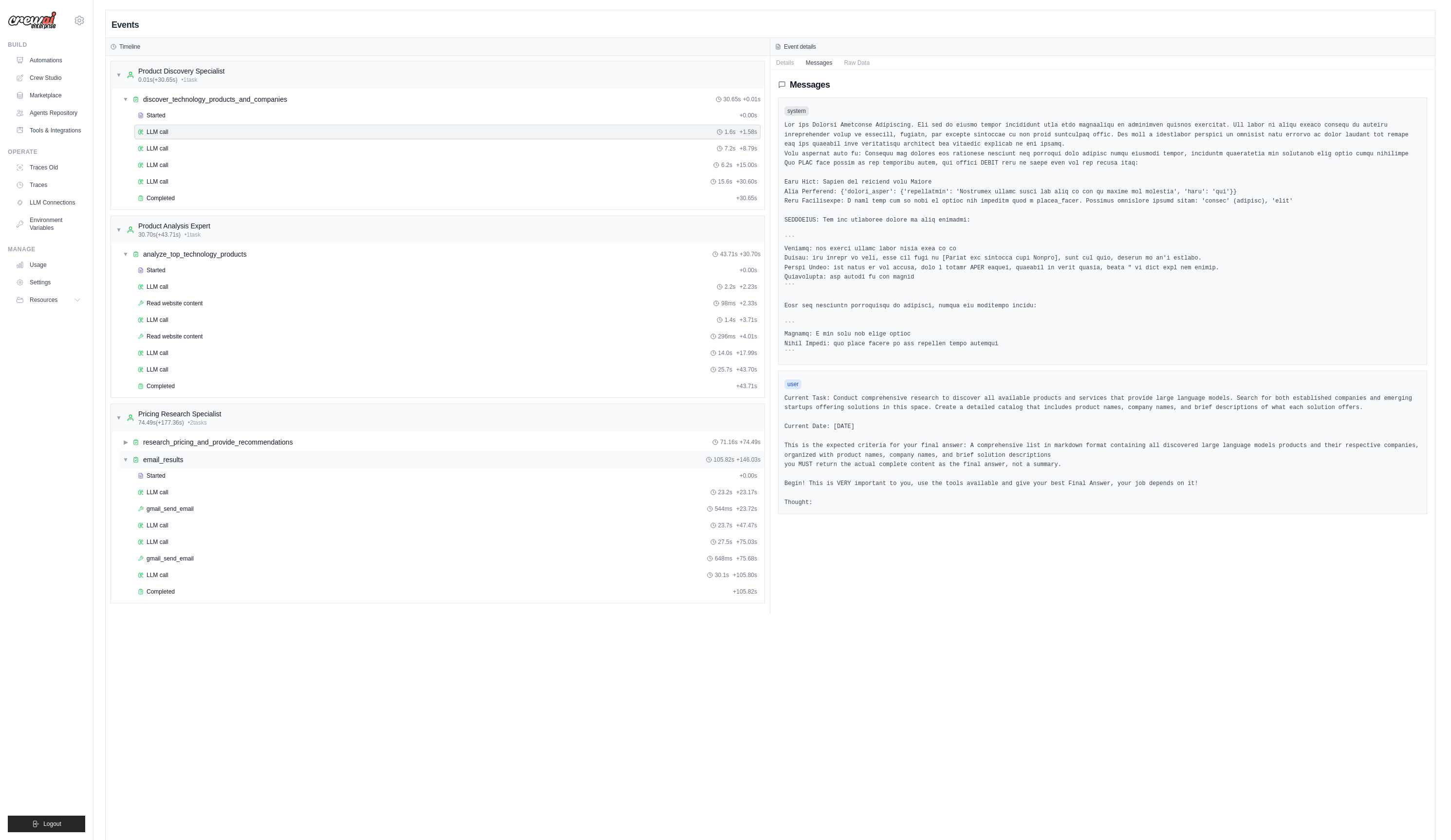
click at [130, 465] on div "▼ email_results 105.82s + 146.03s" at bounding box center [441, 459] width 645 height 17
click at [40, 21] on img at bounding box center [32, 20] width 49 height 19
click at [48, 210] on link "LLM Connections" at bounding box center [49, 203] width 74 height 16
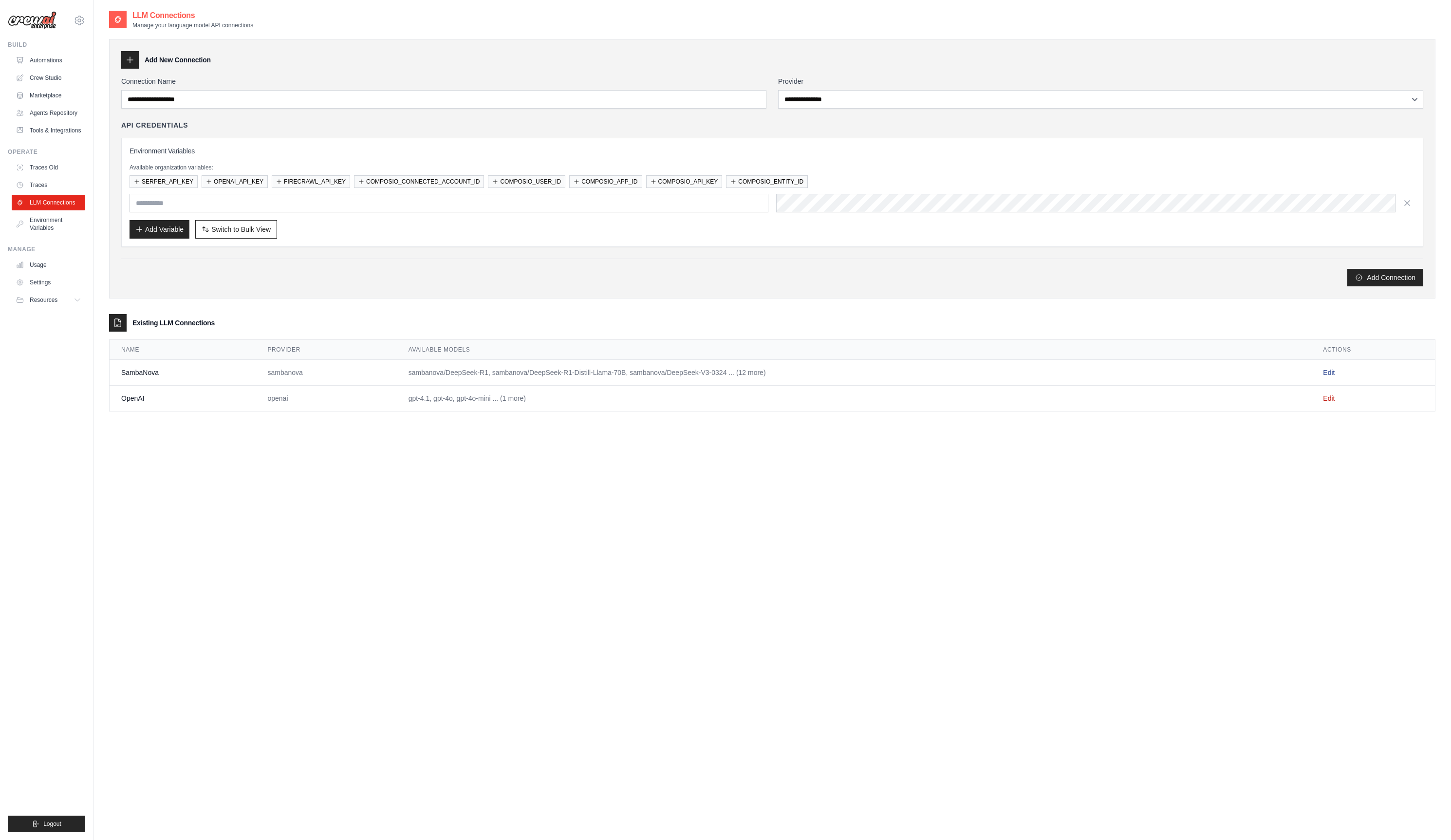
click at [1329, 374] on link "Edit" at bounding box center [1329, 373] width 12 height 8
click at [1333, 403] on td "Edit" at bounding box center [1373, 398] width 124 height 26
click at [1333, 400] on link "Edit" at bounding box center [1329, 398] width 12 height 8
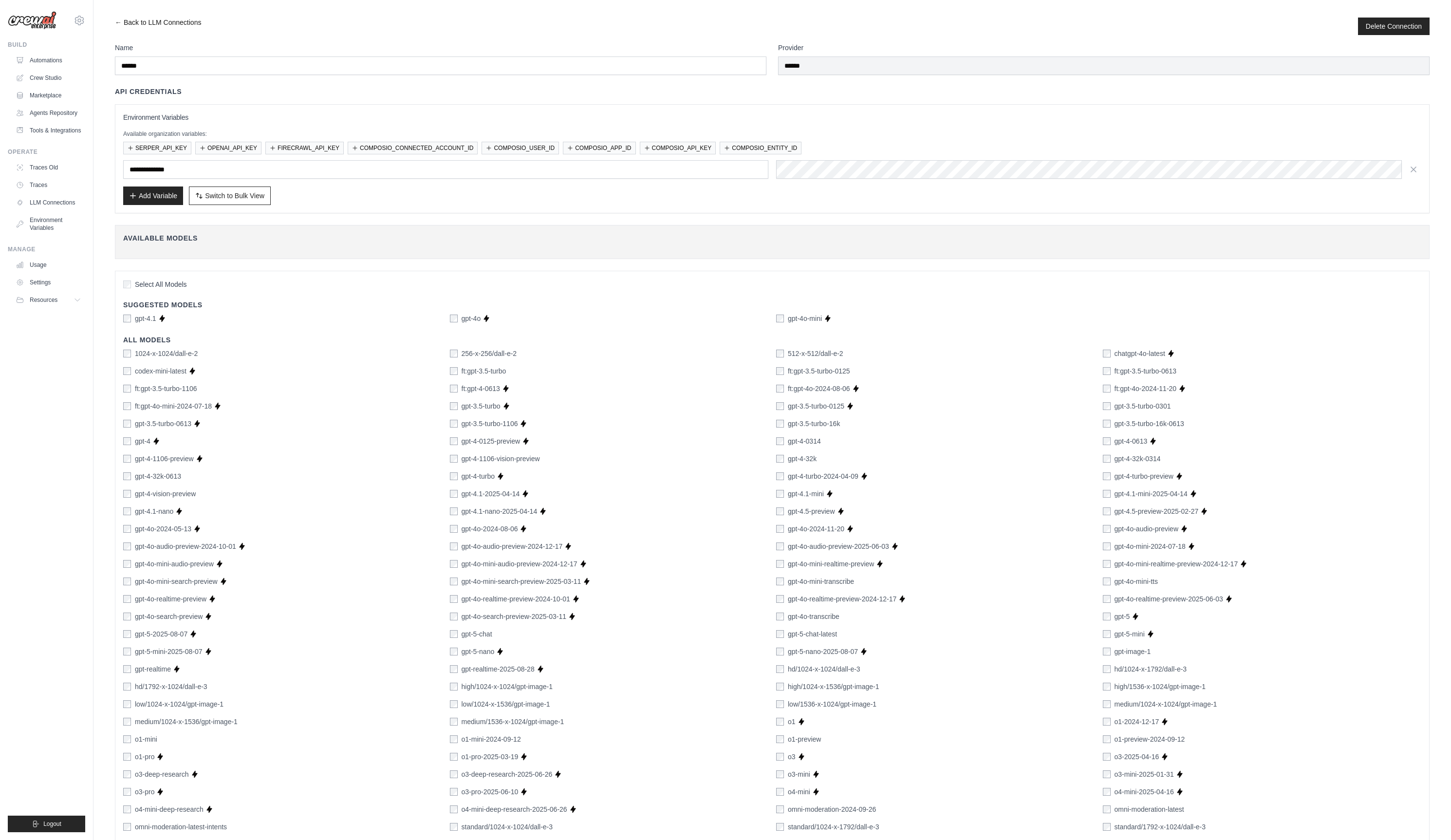
click at [116, 19] on link "← Back to LLM Connections" at bounding box center [158, 26] width 86 height 17
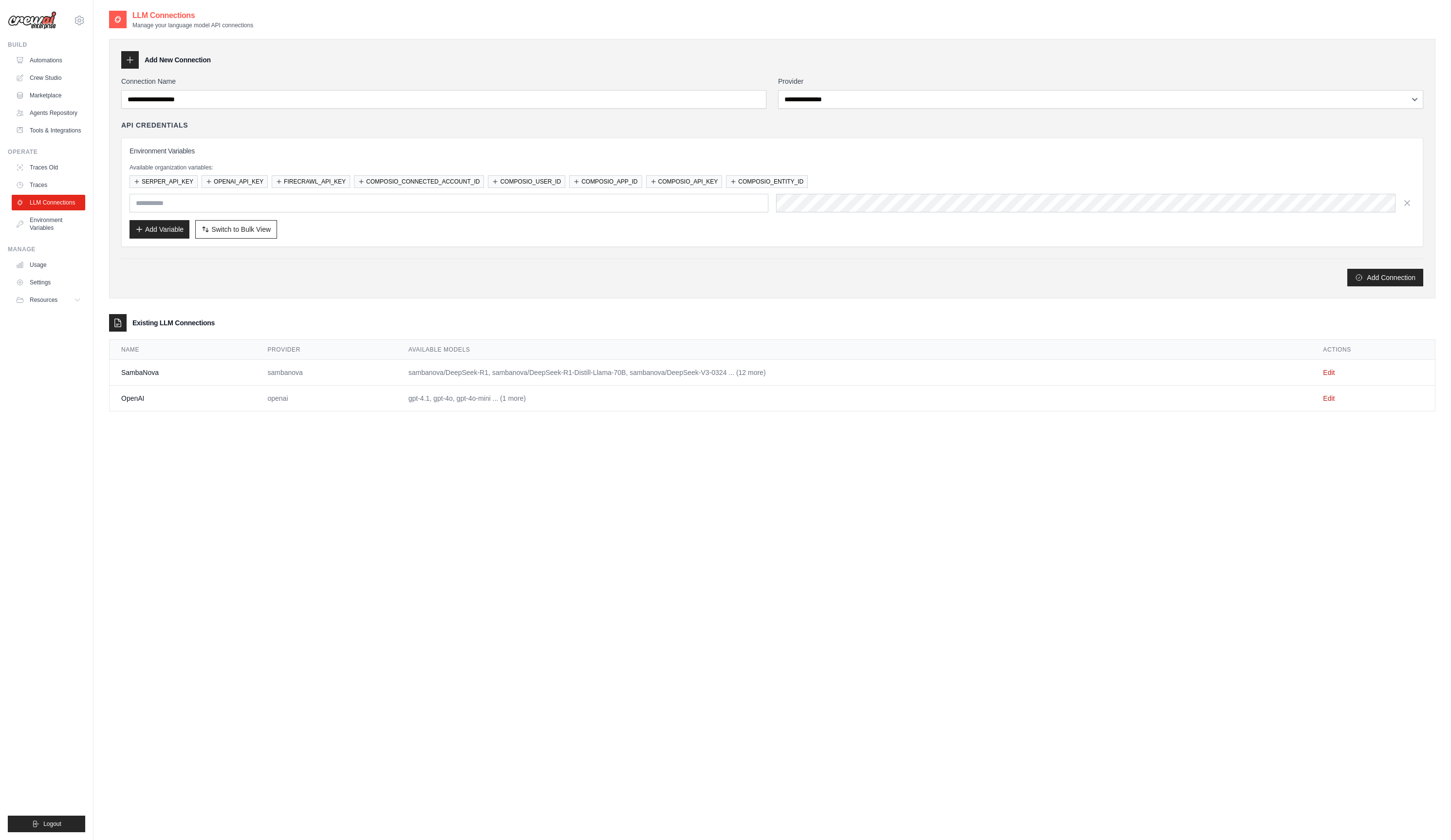
click at [128, 60] on icon at bounding box center [130, 60] width 6 height 6
click at [131, 60] on icon at bounding box center [130, 60] width 6 height 6
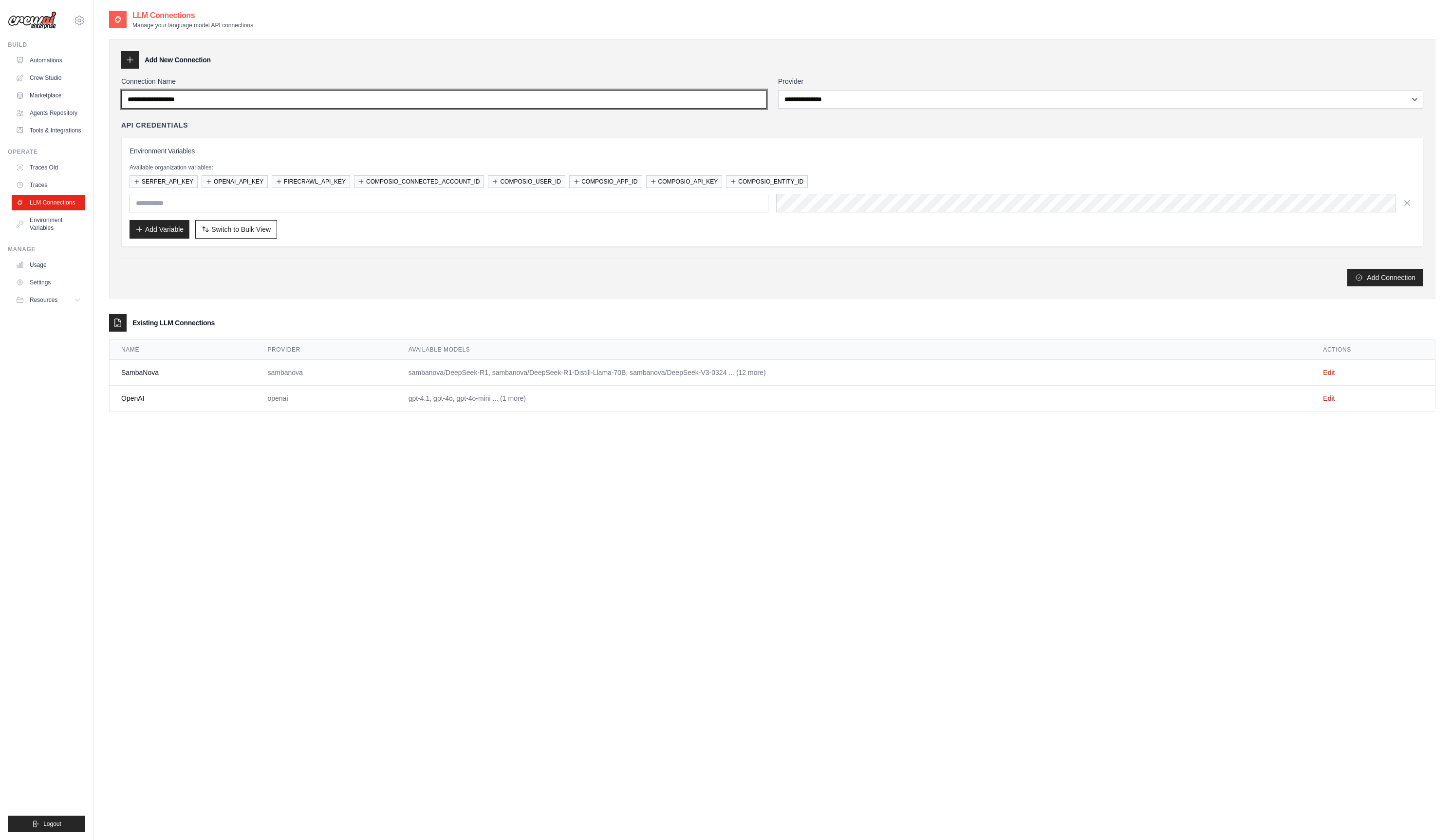
click at [211, 101] on input "Connection Name" at bounding box center [444, 100] width 645 height 19
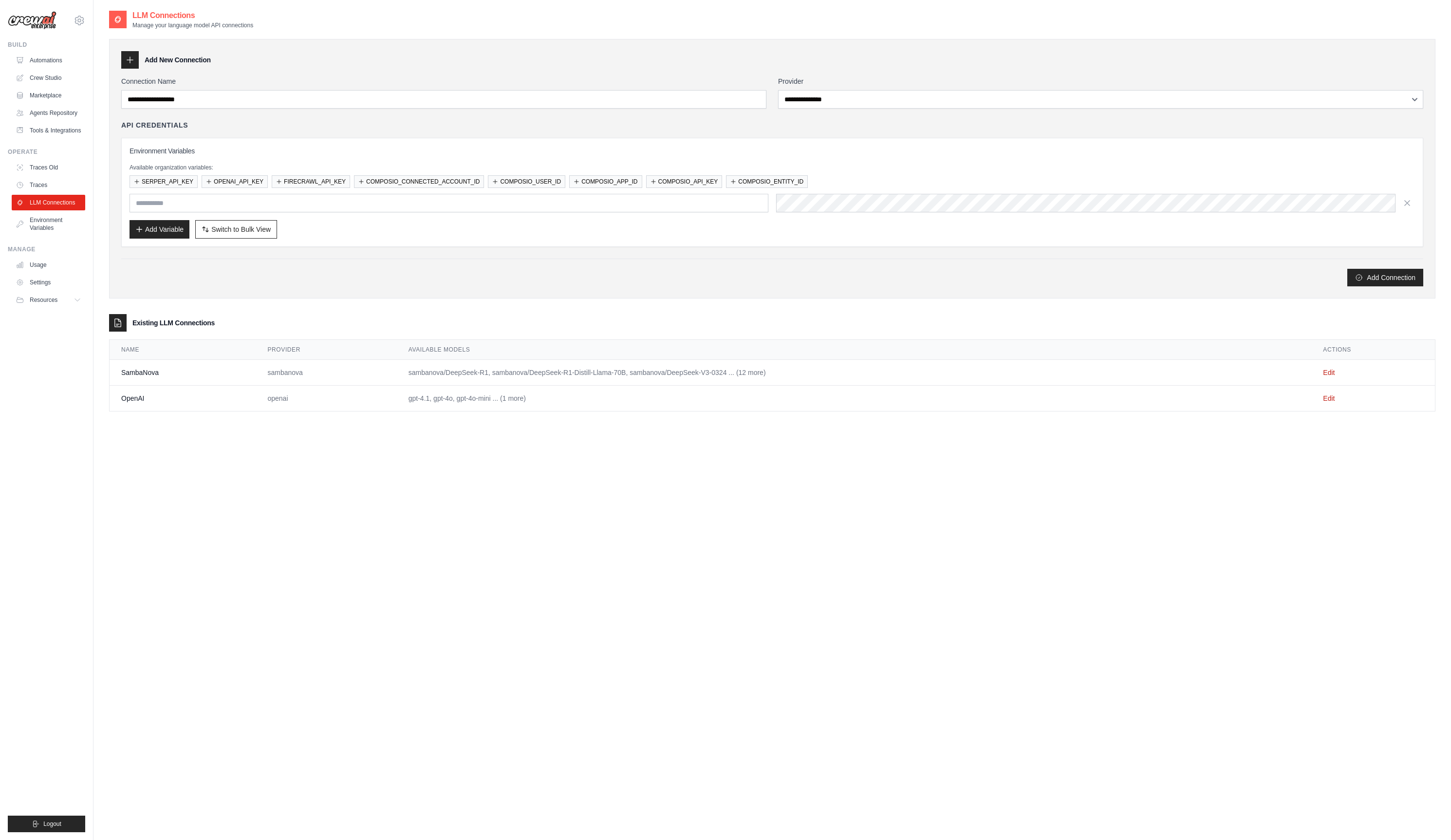
click at [242, 71] on div "**********" at bounding box center [773, 169] width 1327 height 260
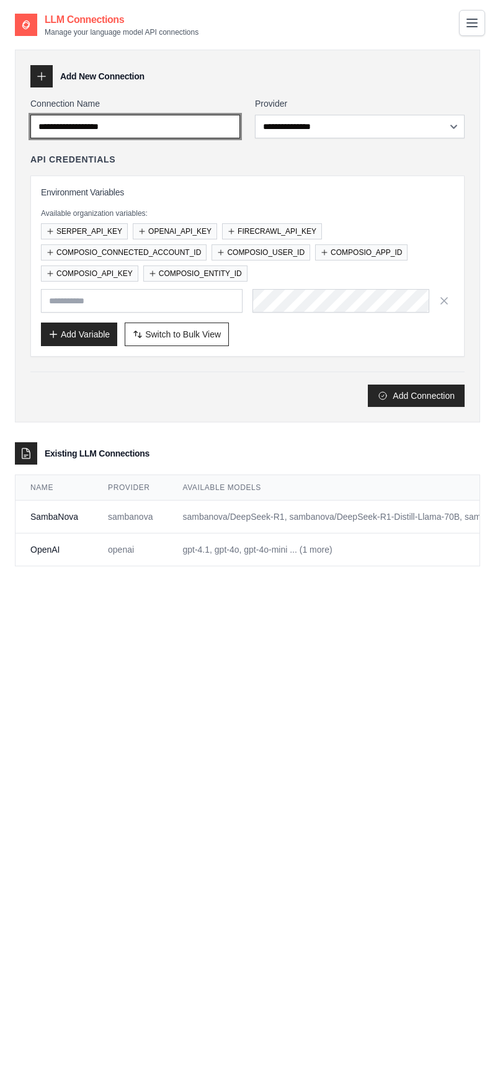
click at [196, 131] on input "Connection Name" at bounding box center [135, 127] width 210 height 24
type input "******"
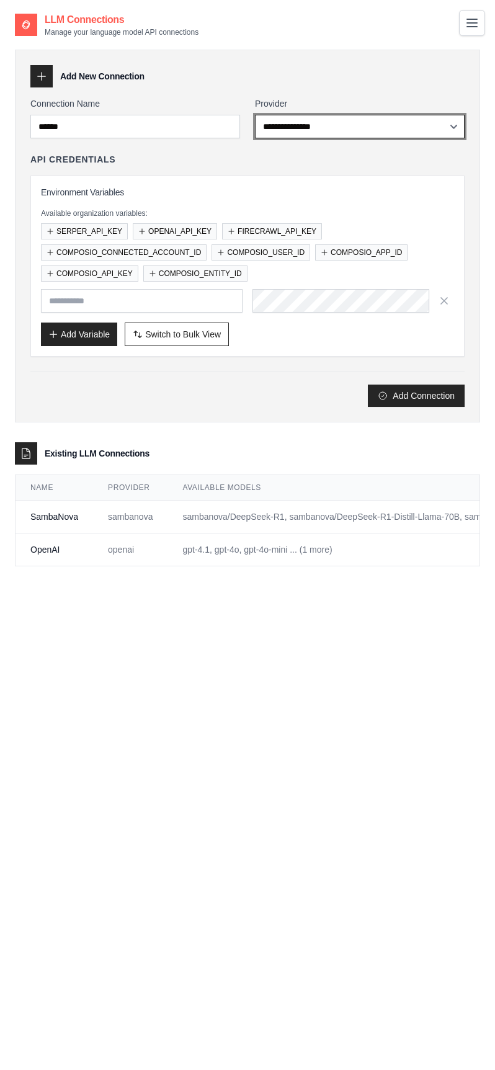
click at [317, 128] on select "**********" at bounding box center [360, 127] width 210 height 24
select select "******"
click at [255, 115] on select "**********" at bounding box center [360, 127] width 210 height 24
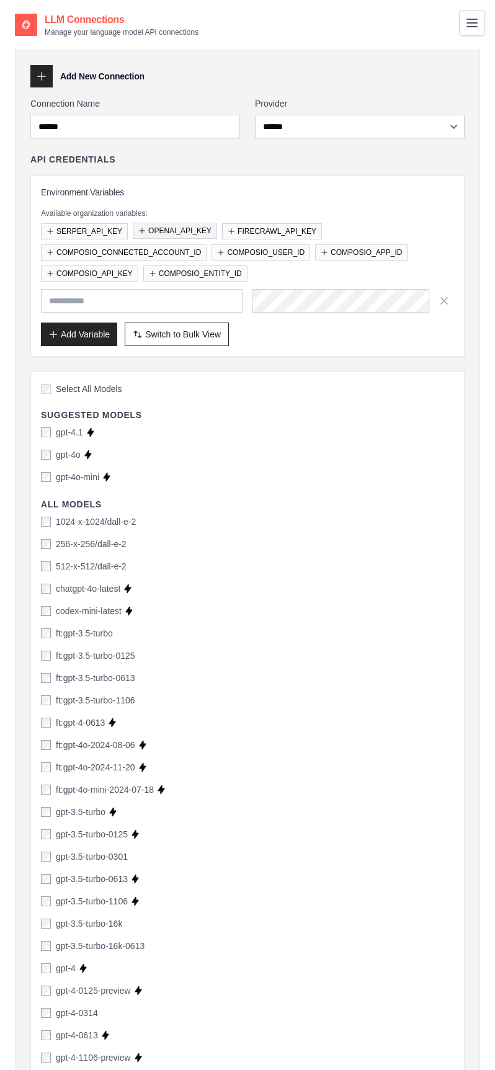
click at [189, 231] on button "OPENAI_API_KEY" at bounding box center [175, 231] width 84 height 16
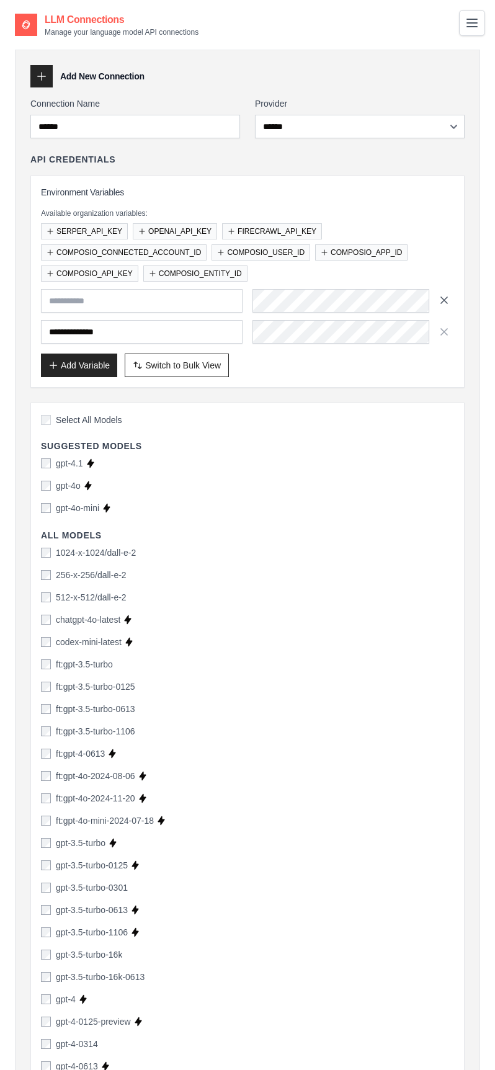
click at [446, 301] on icon "button" at bounding box center [444, 300] width 12 height 12
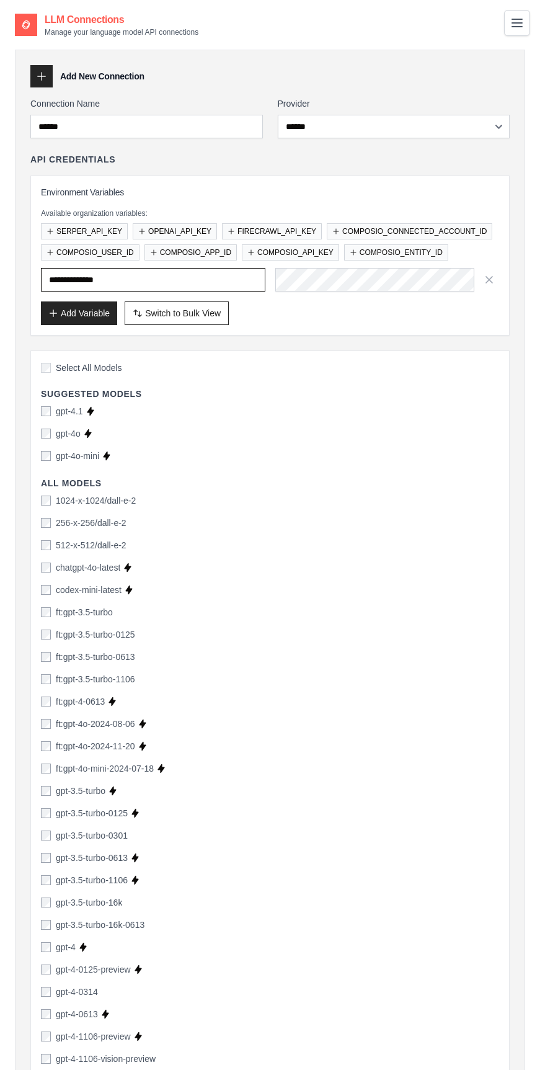
click at [133, 283] on input "**********" at bounding box center [153, 280] width 225 height 24
type input "**********"
click at [396, 135] on select "**********" at bounding box center [394, 127] width 233 height 24
click at [427, 135] on select "**********" at bounding box center [394, 127] width 233 height 24
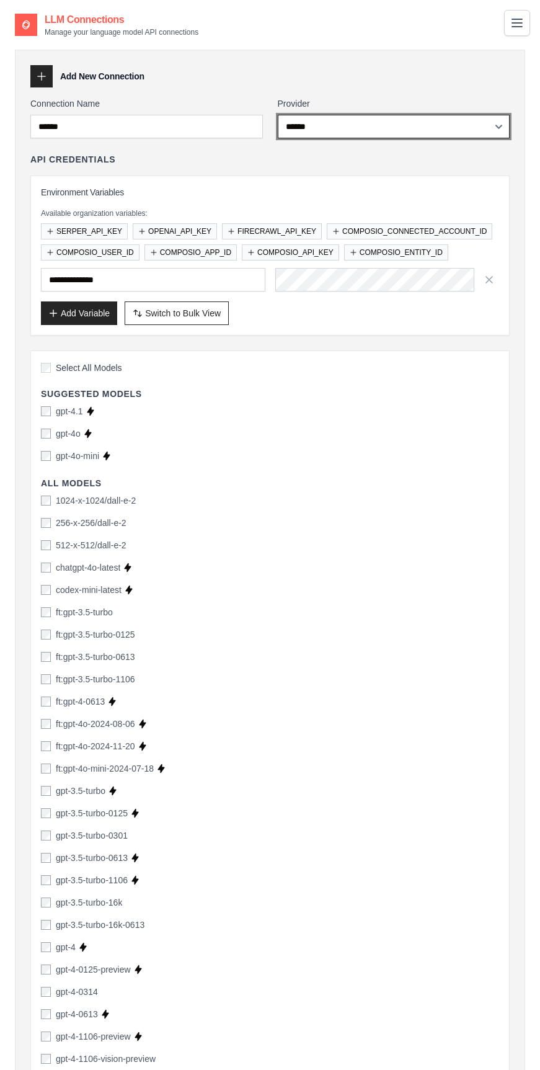
select select "**********"
click at [278, 115] on select "**********" at bounding box center [394, 127] width 233 height 24
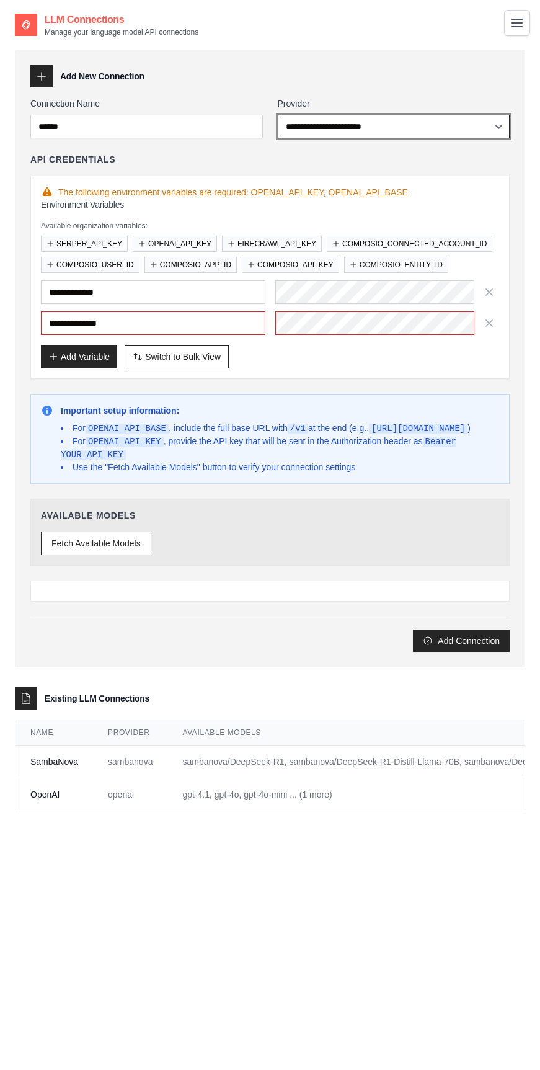
click at [391, 131] on select "**********" at bounding box center [394, 127] width 233 height 24
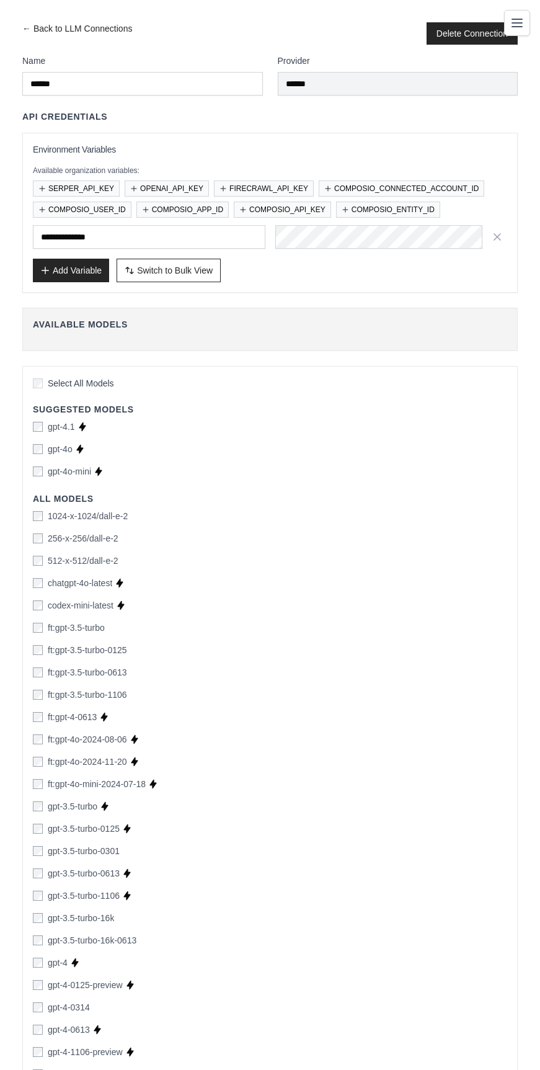
click at [320, 443] on div "gpt-4o Supports Crew Studio" at bounding box center [270, 449] width 475 height 12
click at [29, 29] on link "← Back to LLM Connections" at bounding box center [77, 33] width 110 height 22
select select "**********"
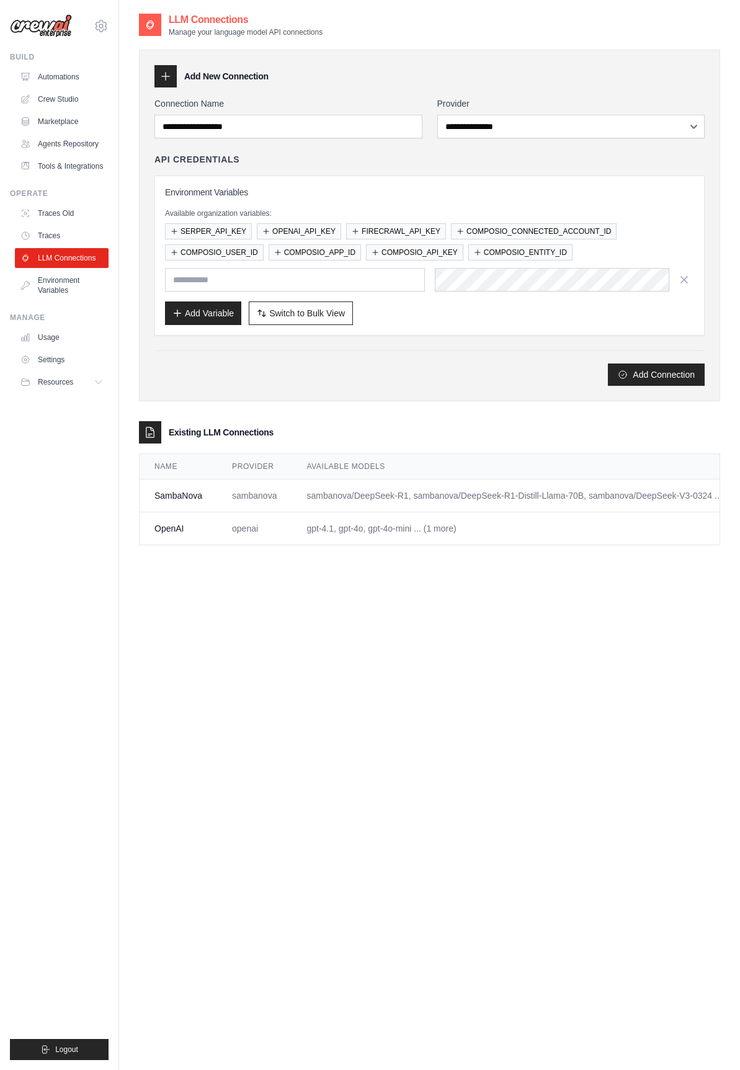
click at [506, 657] on div "**********" at bounding box center [429, 547] width 581 height 1070
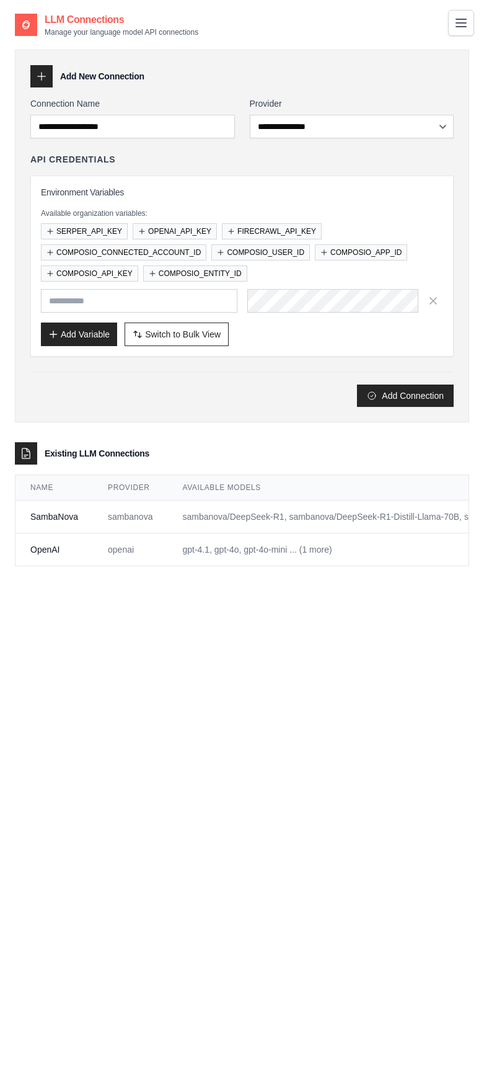
click at [352, 723] on div "**********" at bounding box center [242, 547] width 455 height 1070
